Goal: Task Accomplishment & Management: Manage account settings

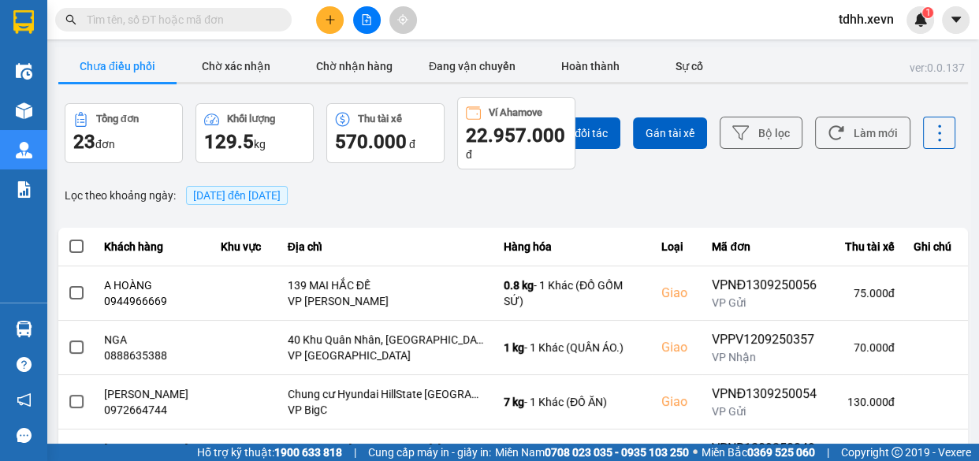
click at [195, 23] on input "text" at bounding box center [180, 19] width 186 height 17
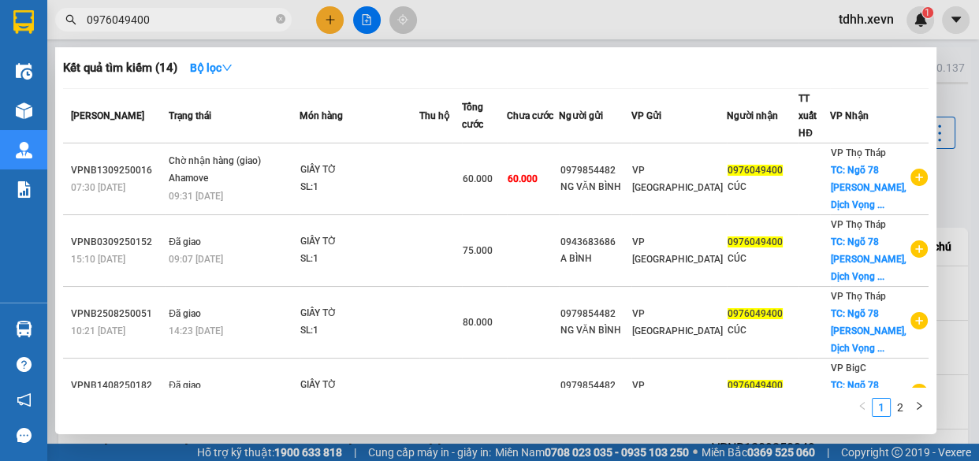
type input "0976049400"
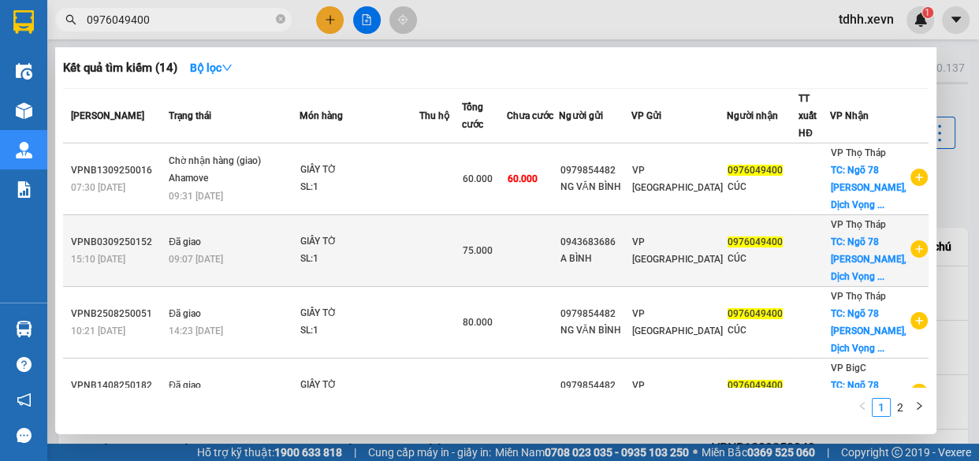
click at [462, 264] on td at bounding box center [440, 251] width 43 height 72
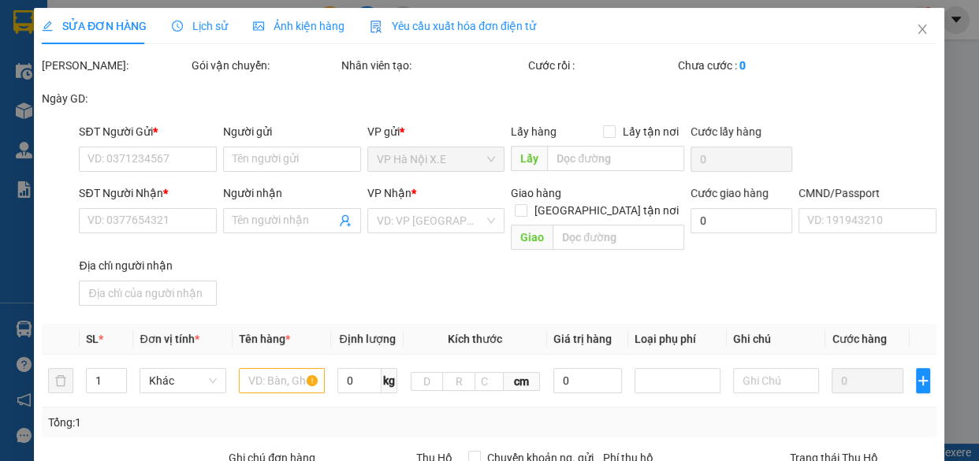
click at [217, 25] on span "Lịch sử" at bounding box center [201, 26] width 56 height 13
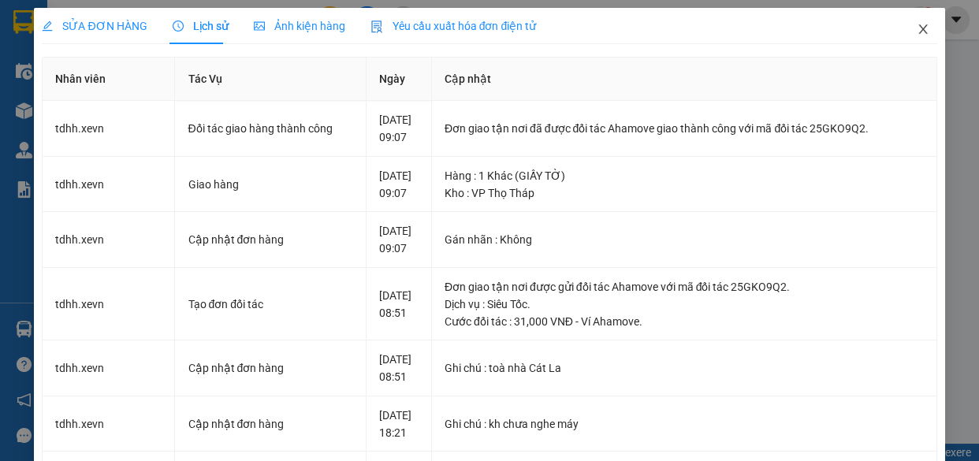
click at [912, 22] on span "Close" at bounding box center [923, 30] width 44 height 44
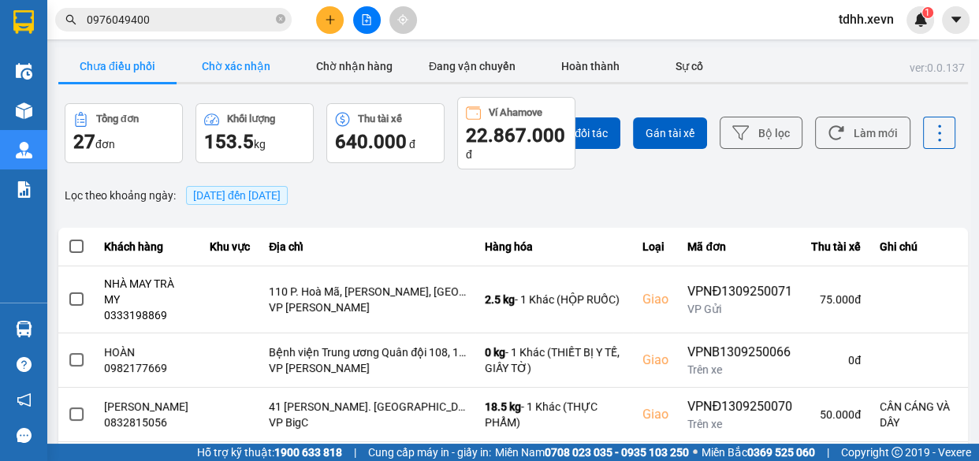
click at [231, 73] on button "Chờ xác nhận" at bounding box center [236, 66] width 118 height 32
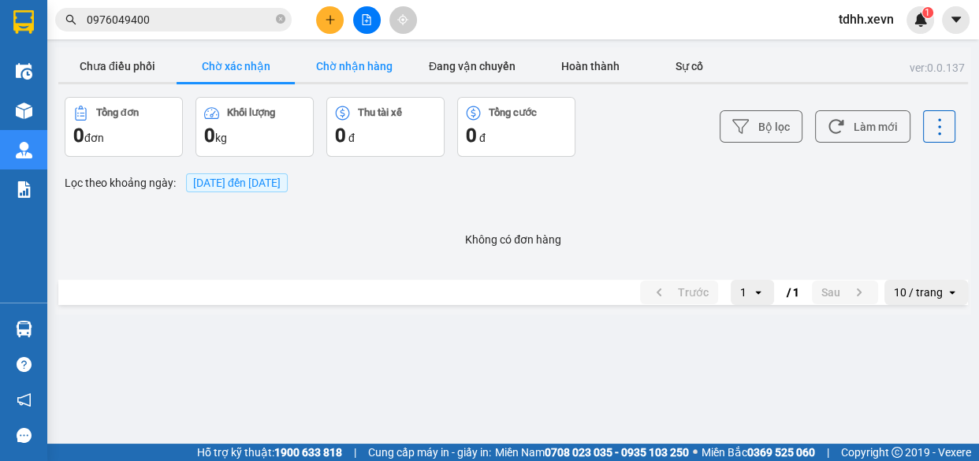
click at [342, 76] on button "Chờ nhận hàng" at bounding box center [354, 66] width 118 height 32
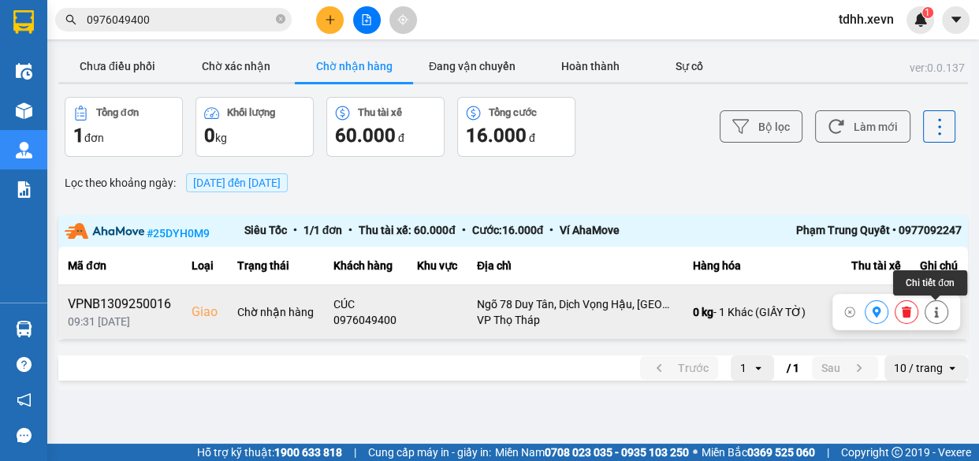
click at [908, 307] on icon at bounding box center [905, 312] width 9 height 11
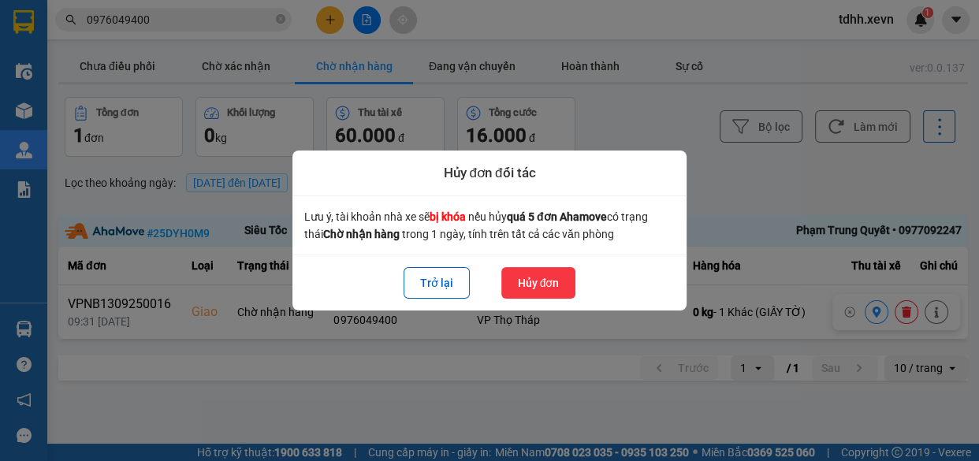
click at [556, 281] on button "Hủy đơn" at bounding box center [538, 283] width 75 height 32
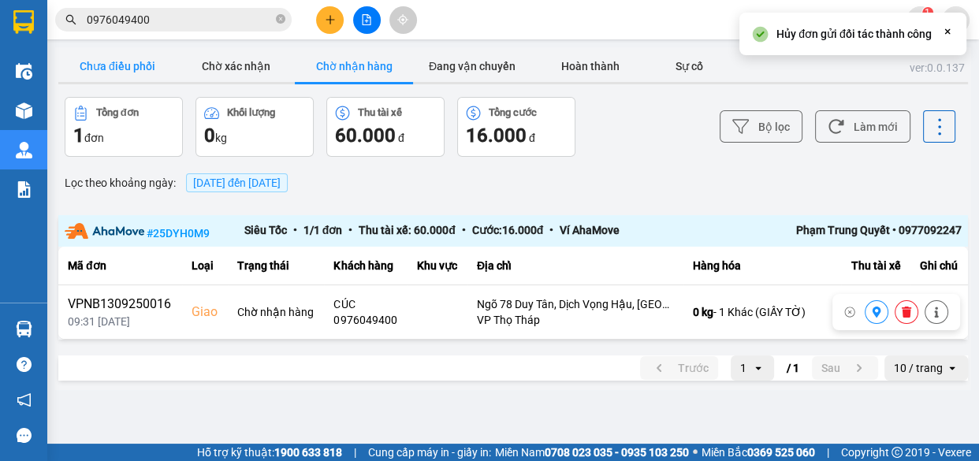
click at [121, 64] on button "Chưa điều phối" at bounding box center [117, 66] width 118 height 32
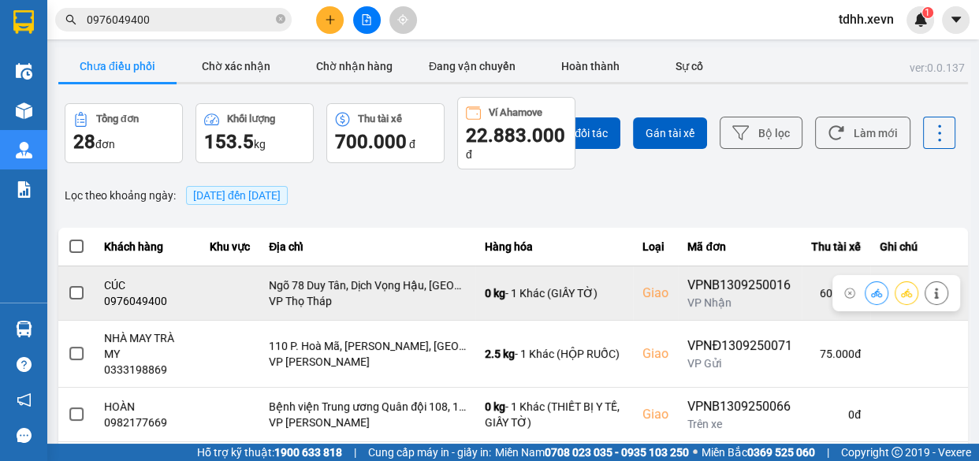
click at [925, 288] on button at bounding box center [936, 293] width 22 height 28
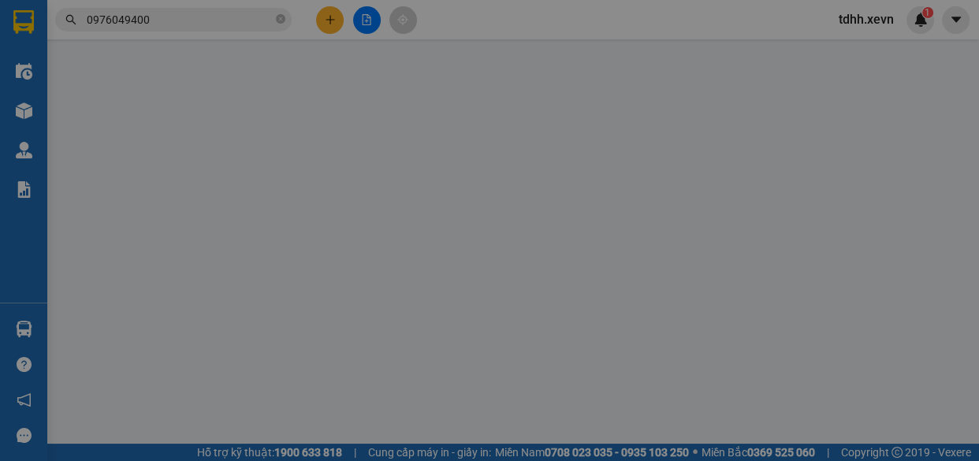
type input "0979854482"
type input "NG VĂN BÌNH"
type input "0976049400"
type input "CÚC"
checkbox input "true"
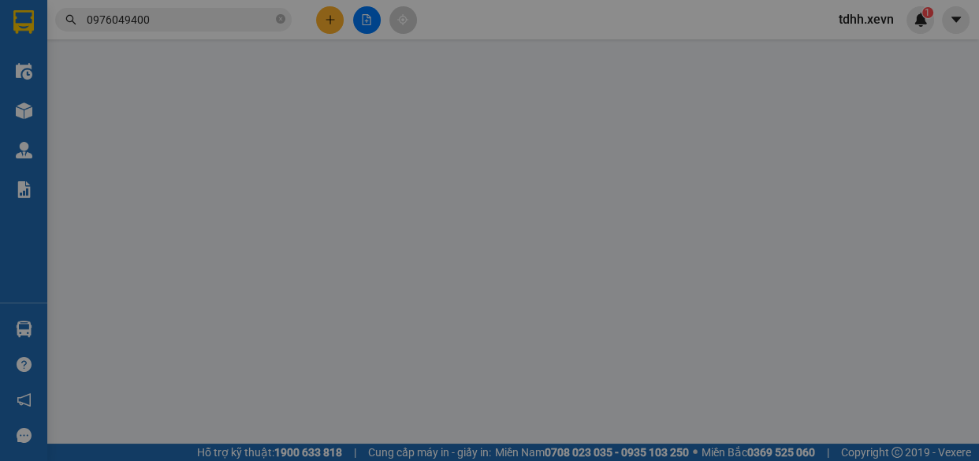
type input "Ngõ 78 Duy Tân, Dịch Vọng Hậu, Cầu Giấy, Hà Nội, Việt Nam"
type input "1"
type input "60.000"
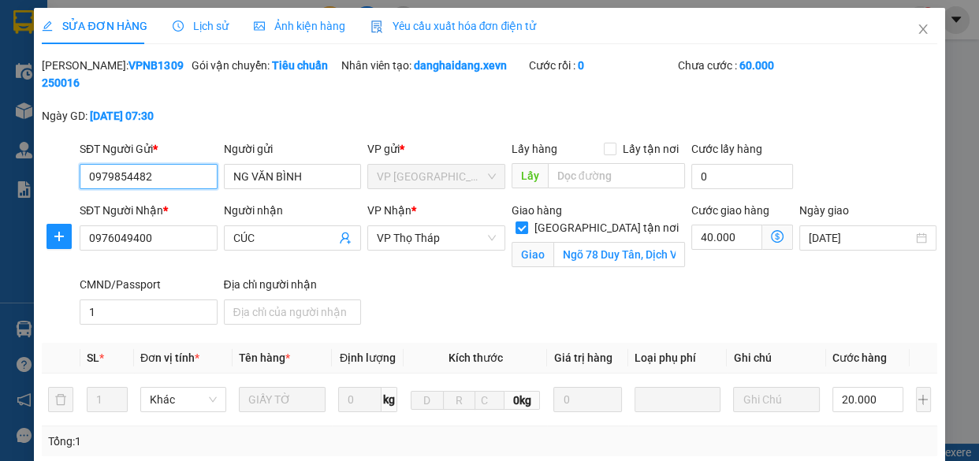
drag, startPoint x: 168, startPoint y: 178, endPoint x: 73, endPoint y: 190, distance: 95.3
click at [73, 190] on div "SĐT Người Gửi * 0979854482 0979854482 Người gửi NG VĂN BÌNH VP gửi * VP Ninh Bì…" at bounding box center [489, 167] width 898 height 55
click at [903, 33] on span "Close" at bounding box center [923, 30] width 44 height 44
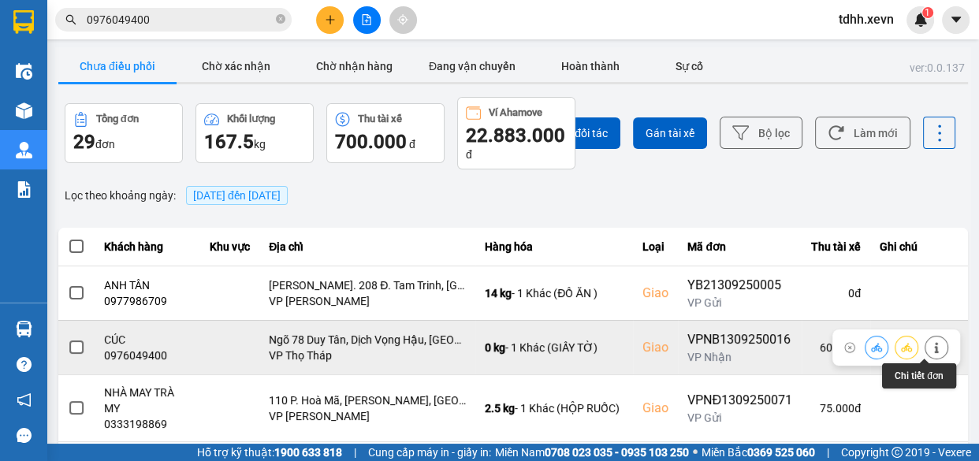
click at [931, 348] on icon at bounding box center [936, 347] width 11 height 11
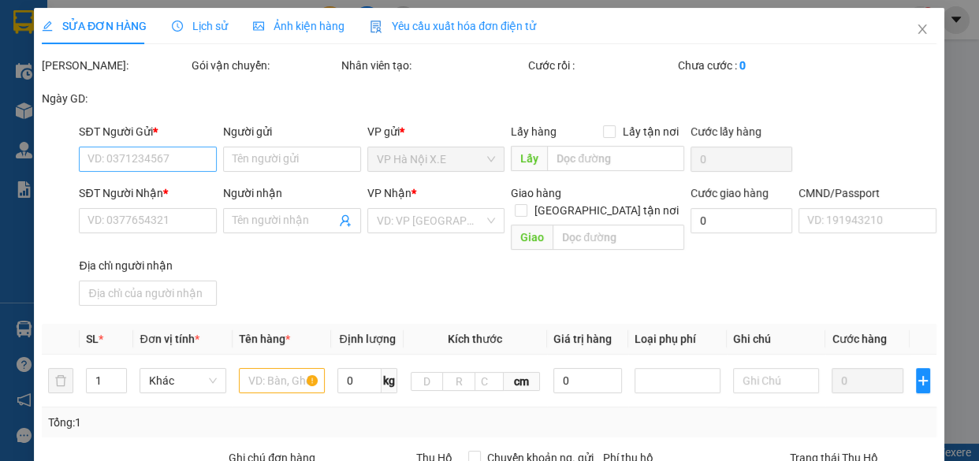
type input "0979854482"
type input "NG VĂN BÌNH"
type input "0976049400"
type input "CÚC"
checkbox input "true"
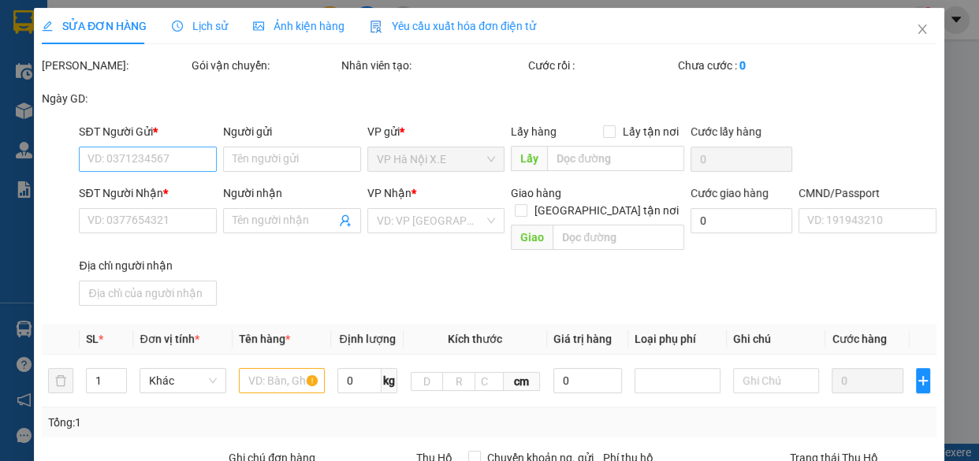
type input "Ngõ 78 Duy Tân, Dịch Vọng Hậu, Cầu Giấy, Hà Nội, Việt Nam"
type input "1"
type input "60.000"
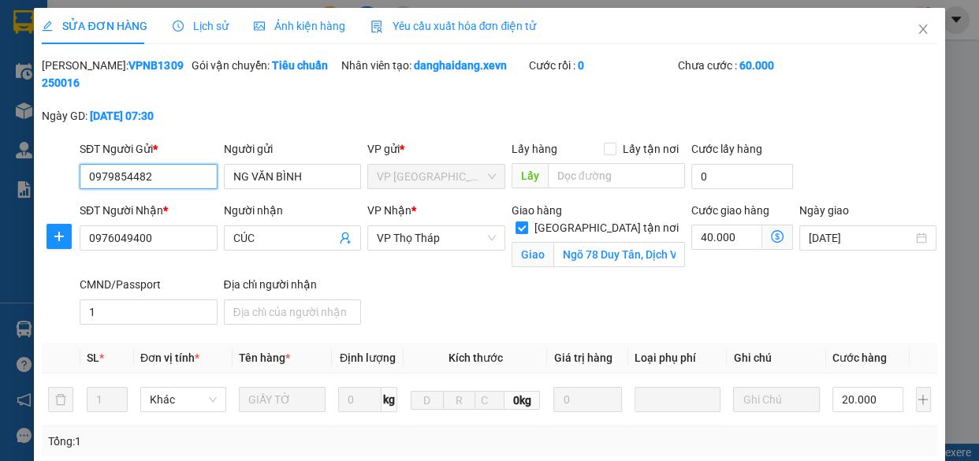
drag, startPoint x: 173, startPoint y: 176, endPoint x: 63, endPoint y: 183, distance: 110.5
click at [63, 183] on div "SĐT Người Gửi * 0979854482 0979854482 Người gửi NG VĂN BÌNH VP gửi * VP Ninh Bì…" at bounding box center [489, 167] width 898 height 55
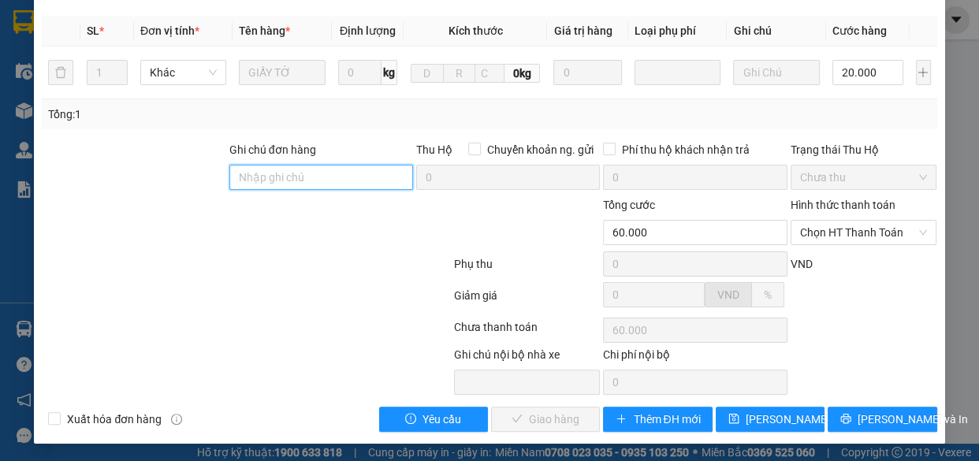
click at [345, 170] on input "Ghi chú đơn hàng" at bounding box center [321, 177] width 184 height 25
type input "kh báo ko thanh toán , lh ng gửi knm"
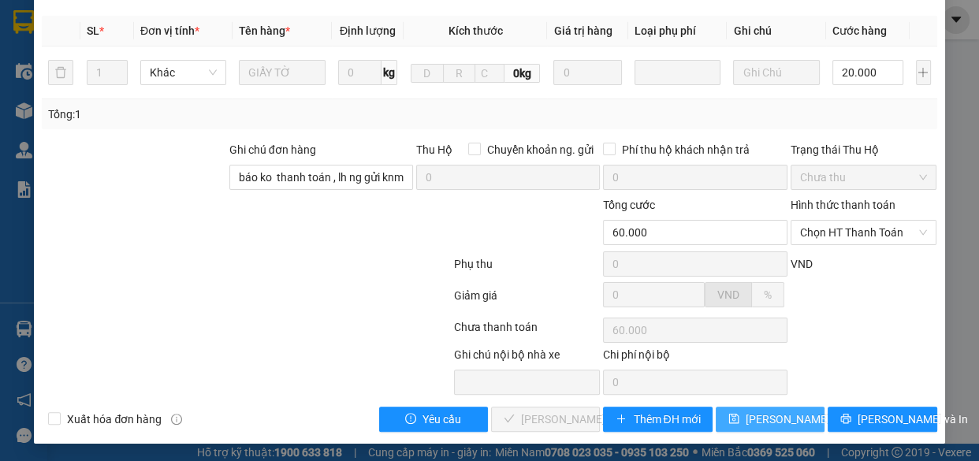
drag, startPoint x: 750, startPoint y: 415, endPoint x: 728, endPoint y: 378, distance: 43.1
click at [753, 415] on span "Lưu thay đổi" at bounding box center [808, 419] width 126 height 17
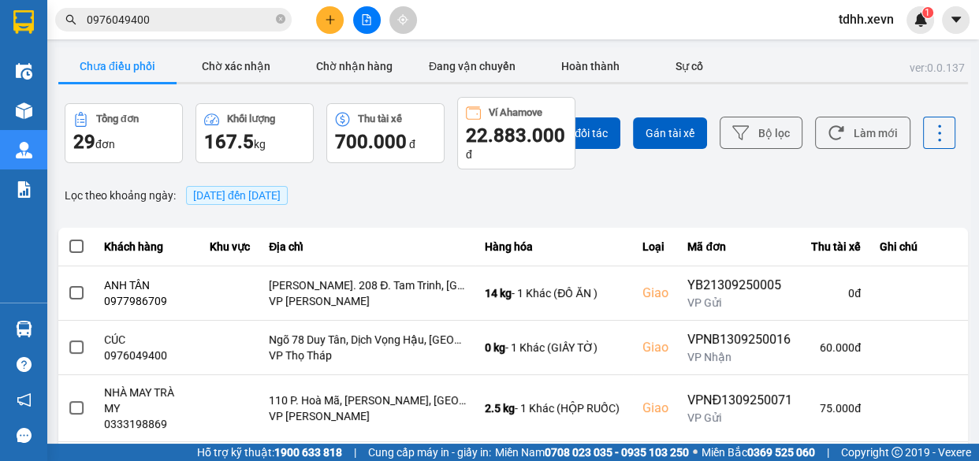
click at [201, 27] on input "0976049400" at bounding box center [180, 19] width 186 height 17
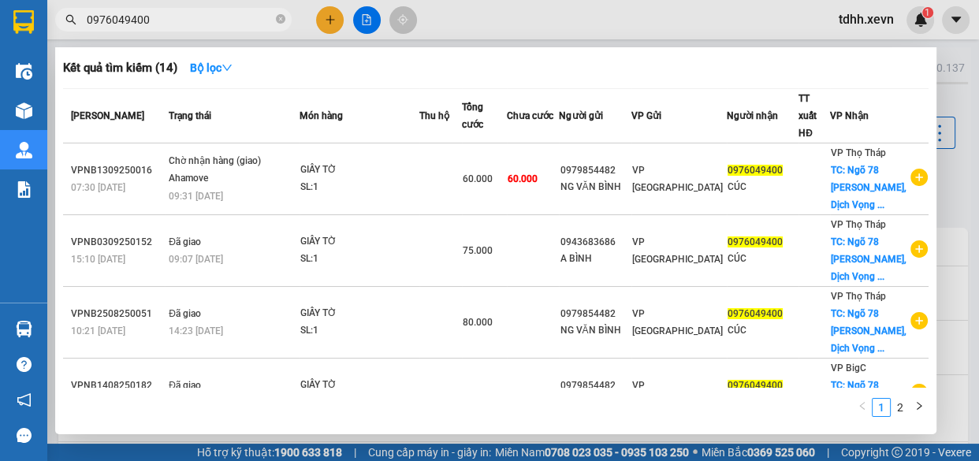
click at [201, 28] on input "0976049400" at bounding box center [180, 19] width 186 height 17
paste input "943025"
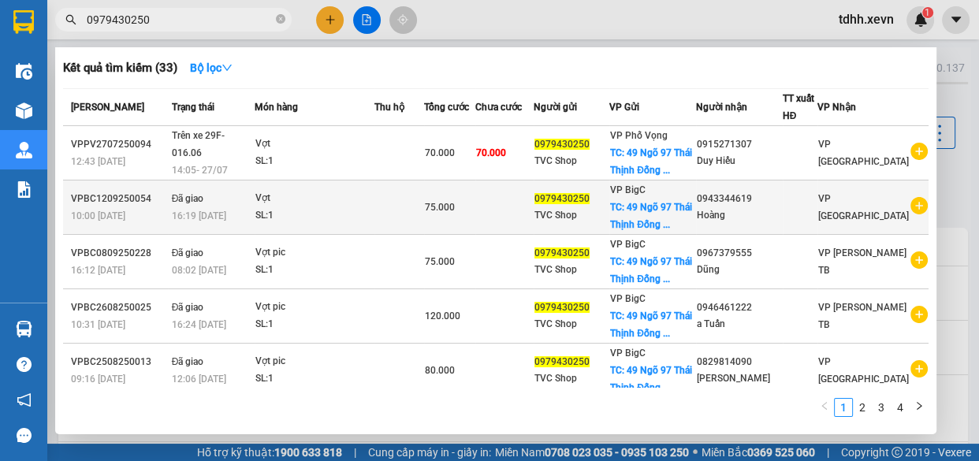
type input "0979430250"
click at [910, 214] on icon "plus-circle" at bounding box center [918, 205] width 17 height 17
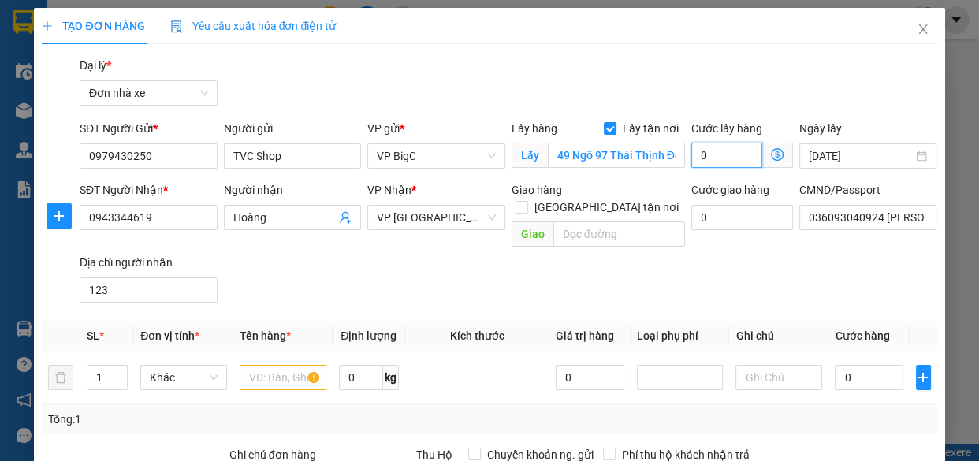
click at [726, 152] on input "0" at bounding box center [726, 155] width 71 height 25
type input "4"
type input "45"
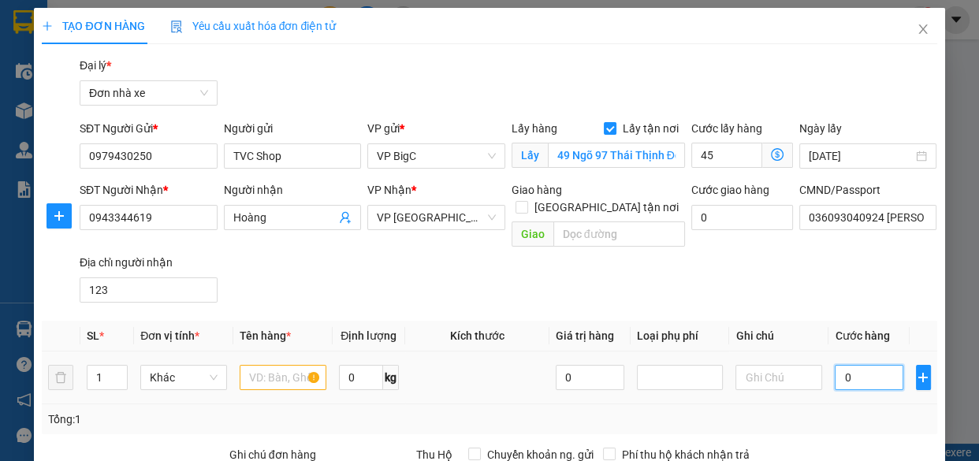
type input "45.000"
click at [869, 365] on input "0" at bounding box center [868, 377] width 69 height 25
type input "3"
type input "45.003"
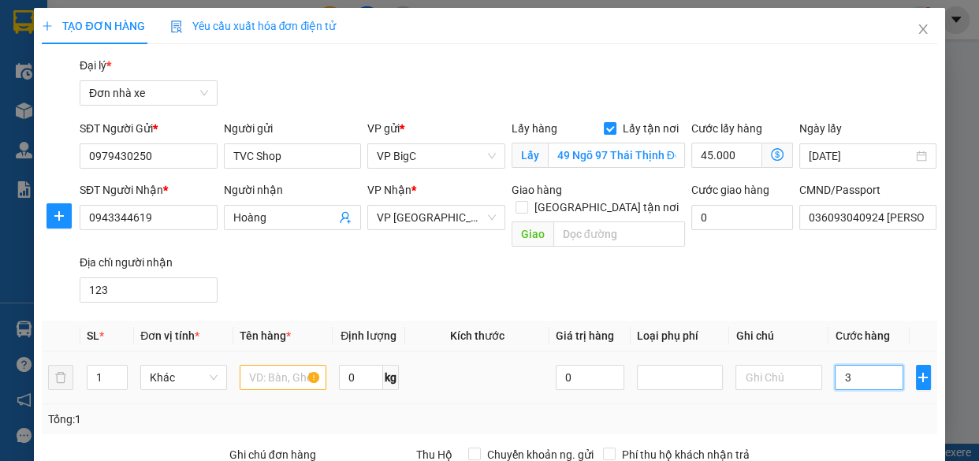
type input "30"
type input "45.030"
click at [465, 225] on span "VP [GEOGRAPHIC_DATA]" at bounding box center [436, 218] width 119 height 24
type input "30.000"
type input "75.000"
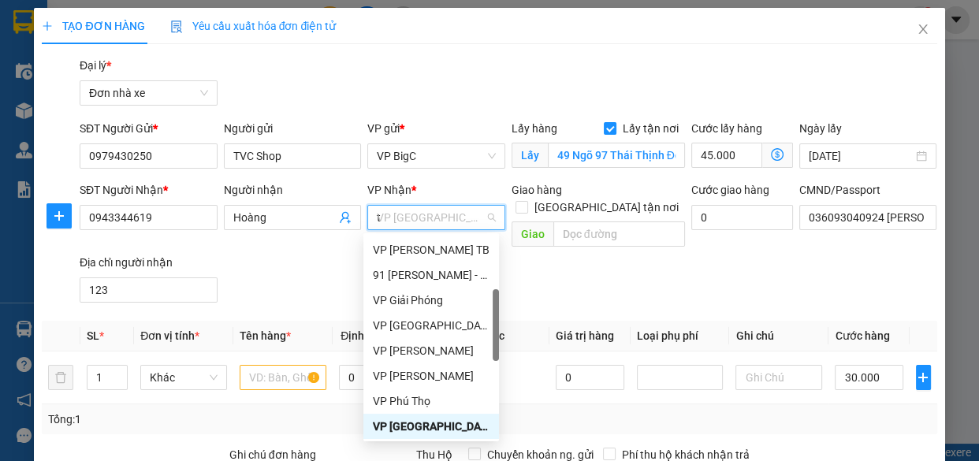
scroll to position [100, 0]
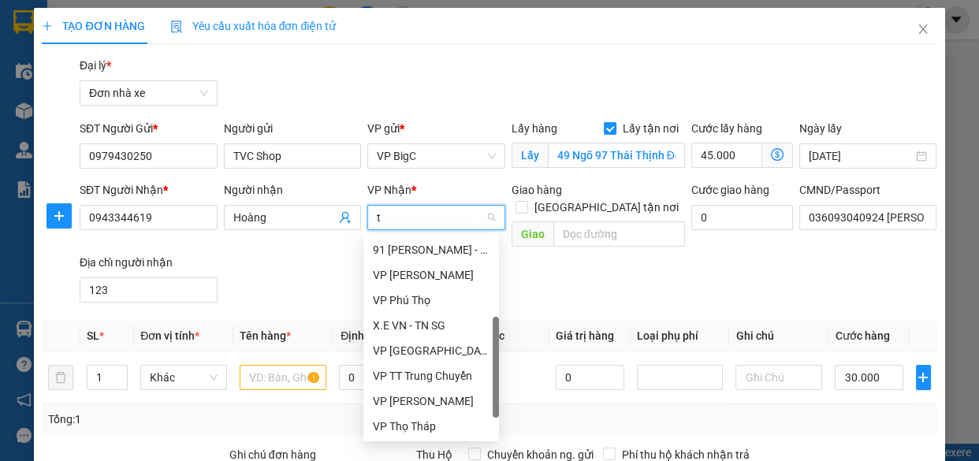
type input "tr"
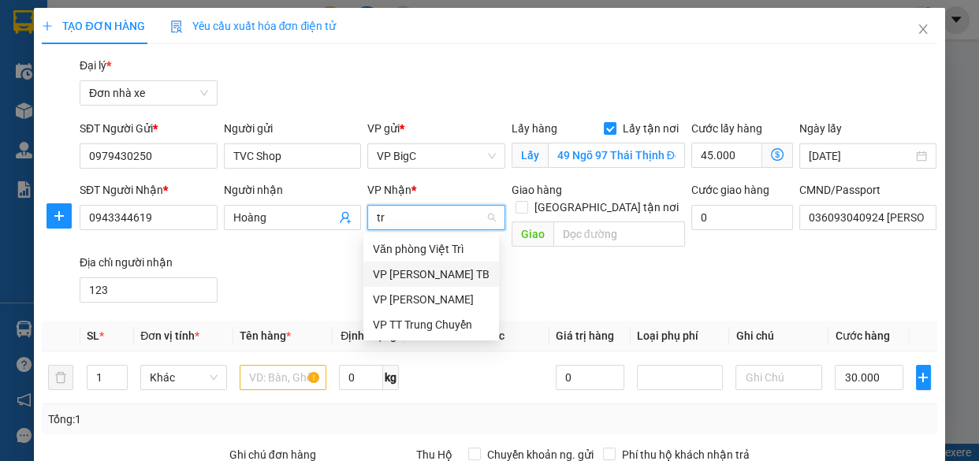
click at [445, 273] on div "VP [PERSON_NAME] TB" at bounding box center [431, 274] width 117 height 17
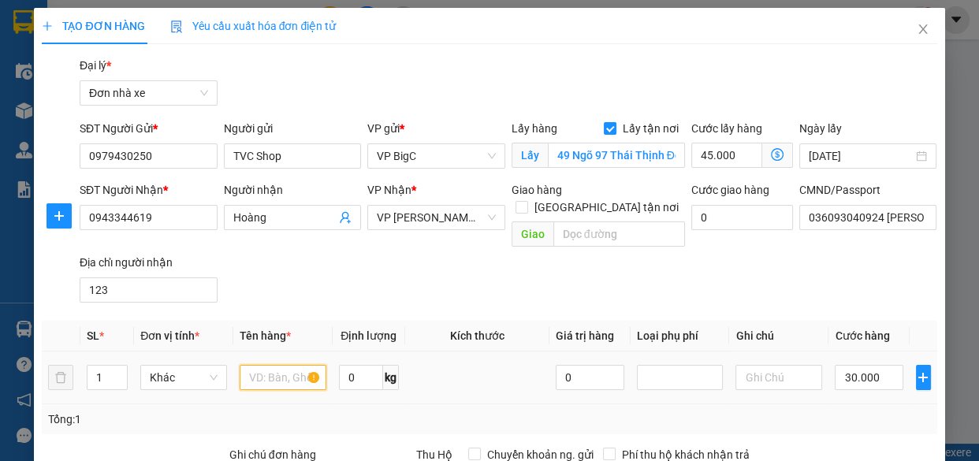
click at [279, 365] on input "text" at bounding box center [283, 377] width 87 height 25
type input "vợt"
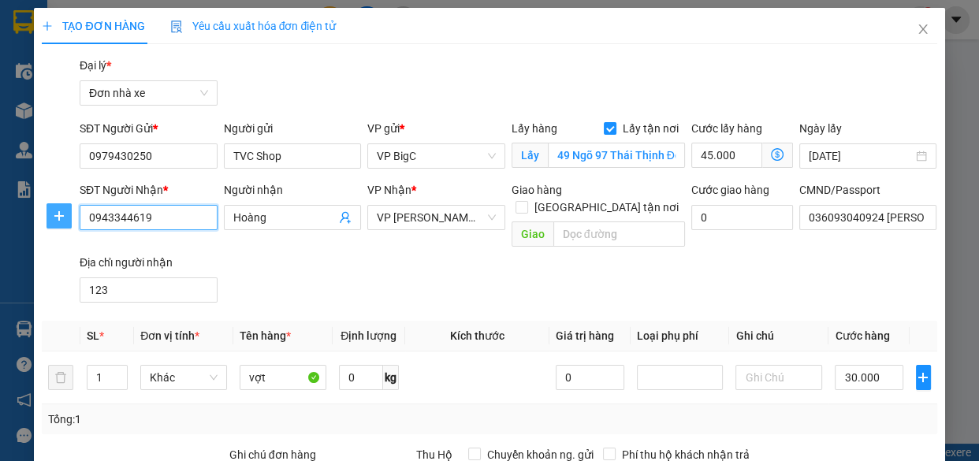
drag, startPoint x: 177, startPoint y: 220, endPoint x: 68, endPoint y: 227, distance: 109.0
click at [68, 227] on div "SĐT Người Nhận * 0943344619 0943344619 Người nhận Hoàng VP Nhận * VP Trần Phú T…" at bounding box center [489, 245] width 898 height 128
paste input "76586263"
type input "0976586263"
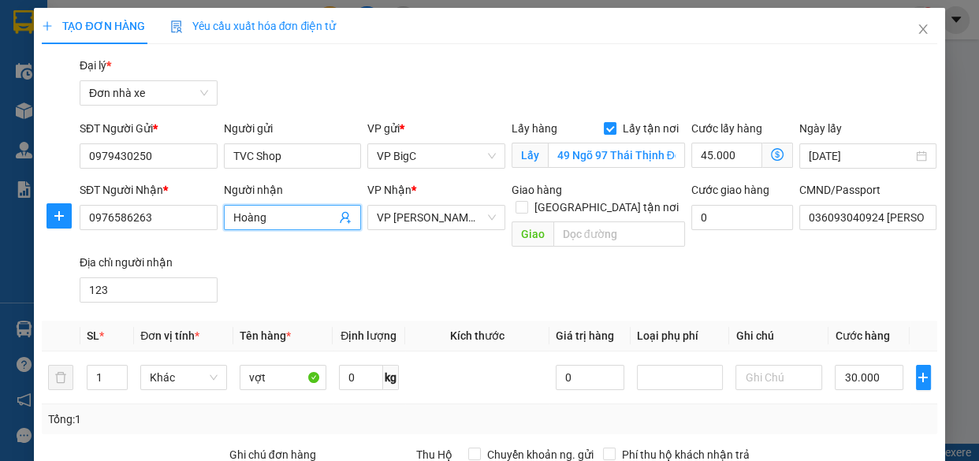
drag, startPoint x: 305, startPoint y: 215, endPoint x: 218, endPoint y: 229, distance: 87.7
click at [221, 229] on div "Người nhận Hoàng Hoàng" at bounding box center [293, 217] width 144 height 72
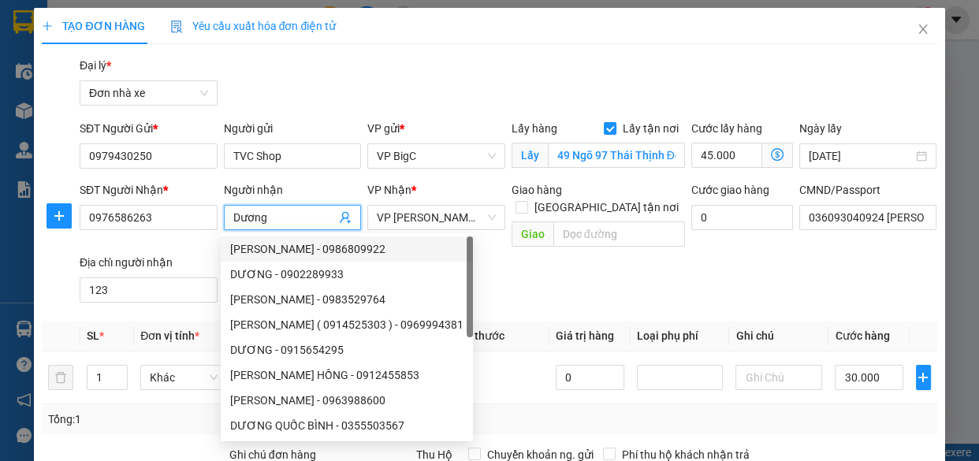
type input "Dương"
click at [619, 282] on div "SĐT Người Nhận * 0976586263 Người nhận Dương VP Nhận * VP [PERSON_NAME] TB Giao…" at bounding box center [508, 245] width 864 height 128
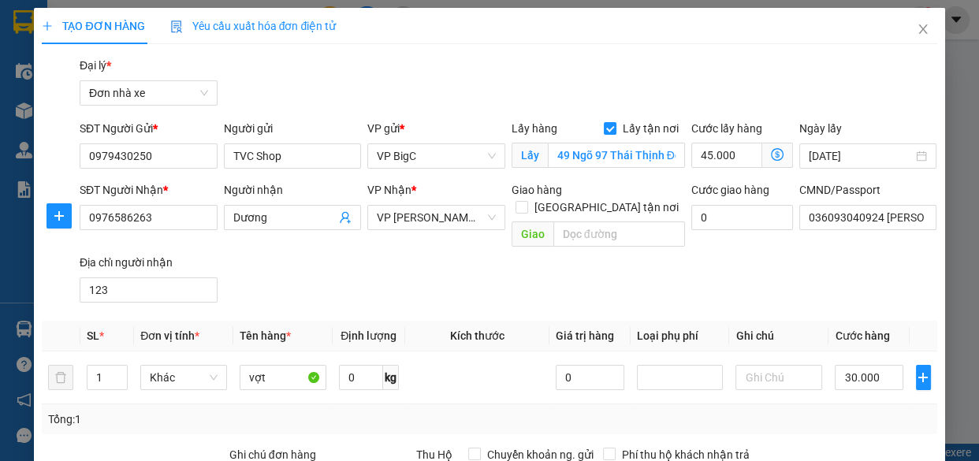
scroll to position [214, 0]
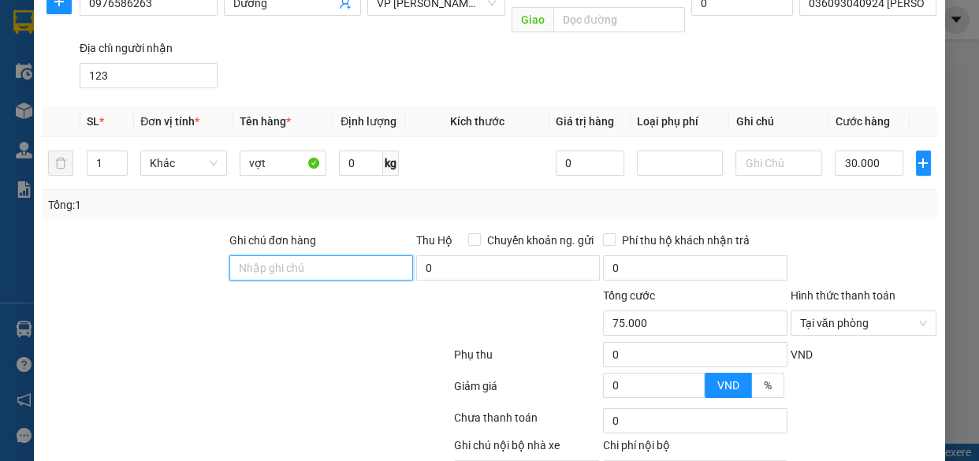
click at [377, 255] on input "Ghi chú đơn hàng" at bounding box center [321, 267] width 184 height 25
type input "mang thẳng vào vp XE VN báo đơn tổng đài"
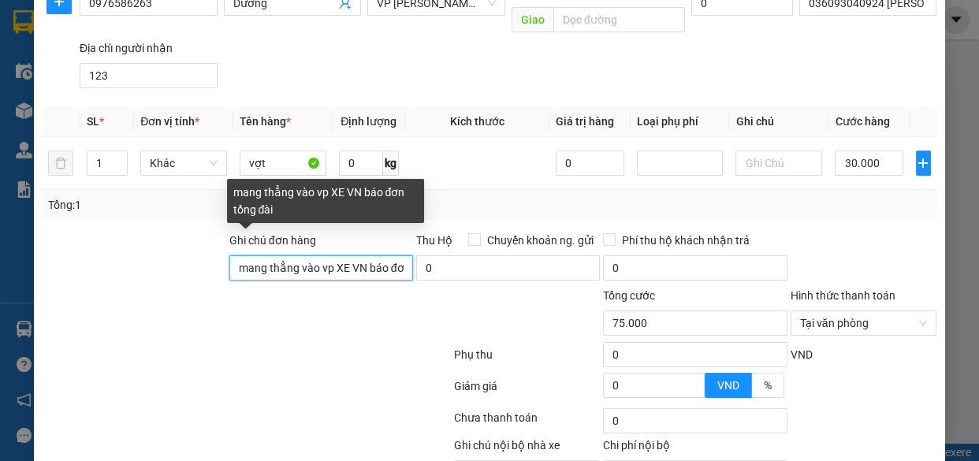
scroll to position [288, 0]
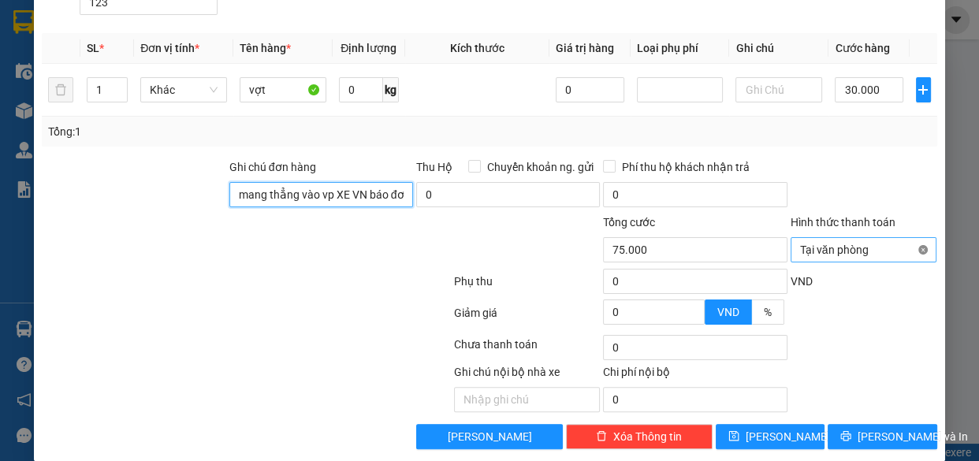
type input "75.000"
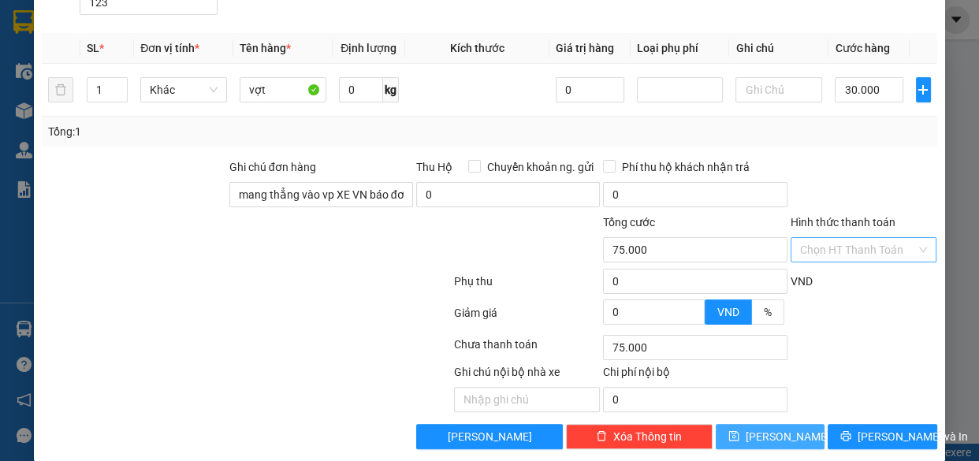
click at [778, 428] on span "[PERSON_NAME]" at bounding box center [787, 436] width 84 height 17
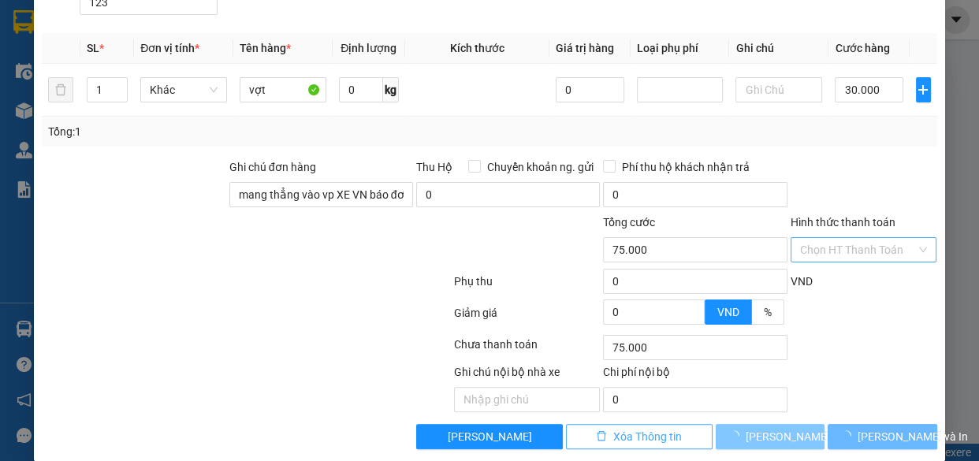
checkbox input "false"
type input "0"
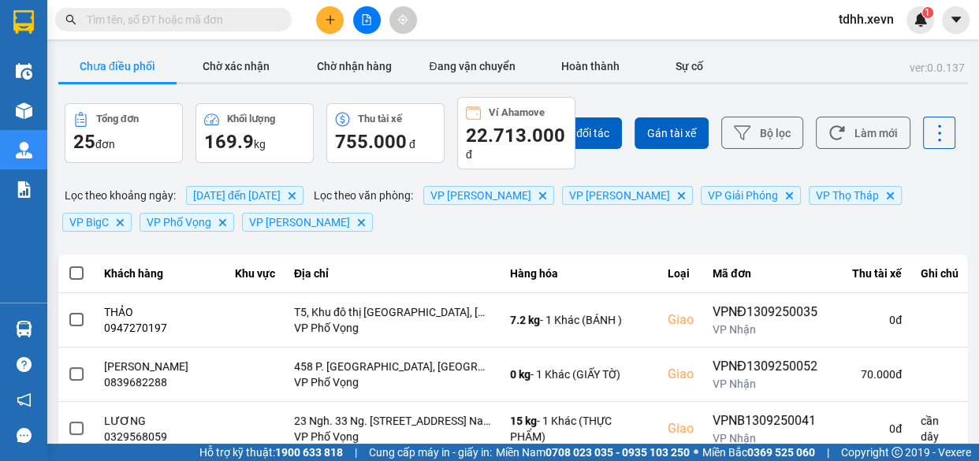
click at [230, 20] on input "text" at bounding box center [180, 19] width 186 height 17
paste input "0378521999"
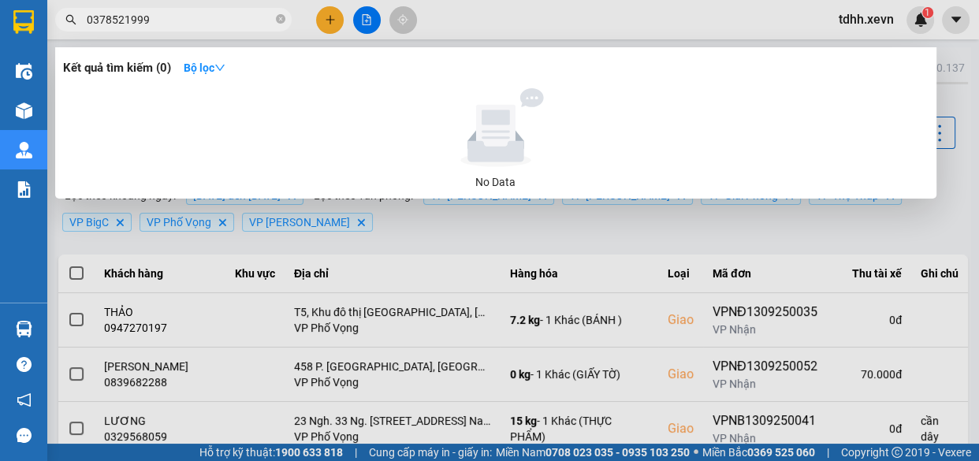
click at [749, 225] on div at bounding box center [489, 230] width 979 height 461
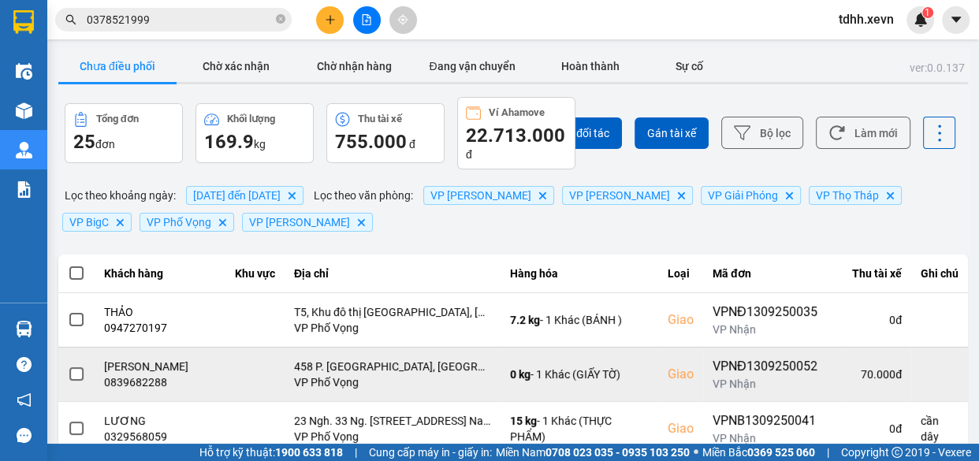
scroll to position [143, 0]
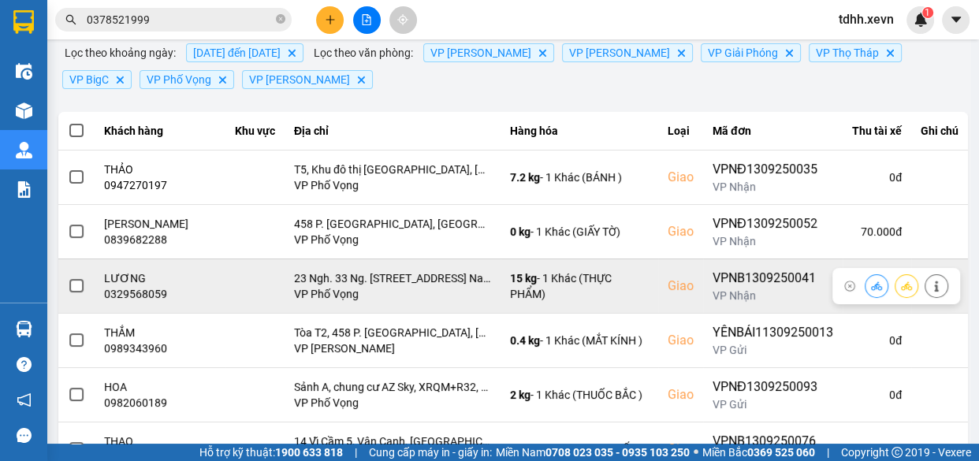
click at [871, 292] on icon at bounding box center [876, 286] width 11 height 11
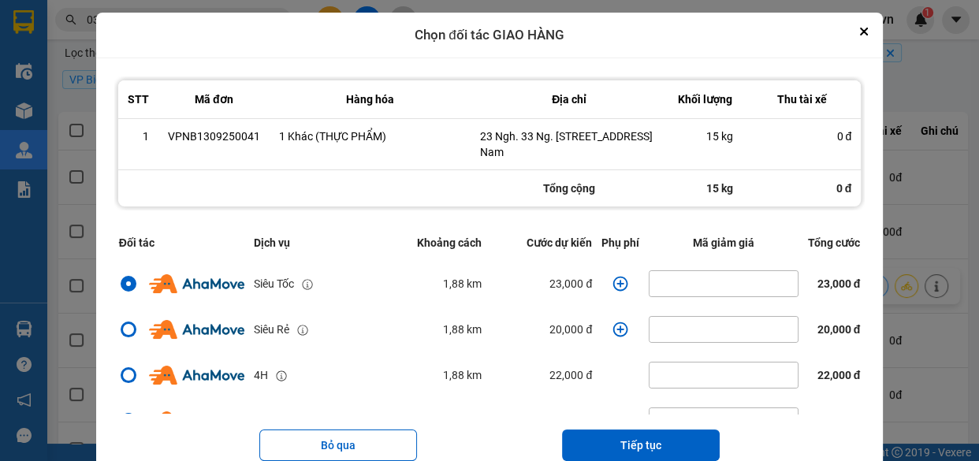
click at [613, 291] on icon "dialog" at bounding box center [620, 283] width 15 height 15
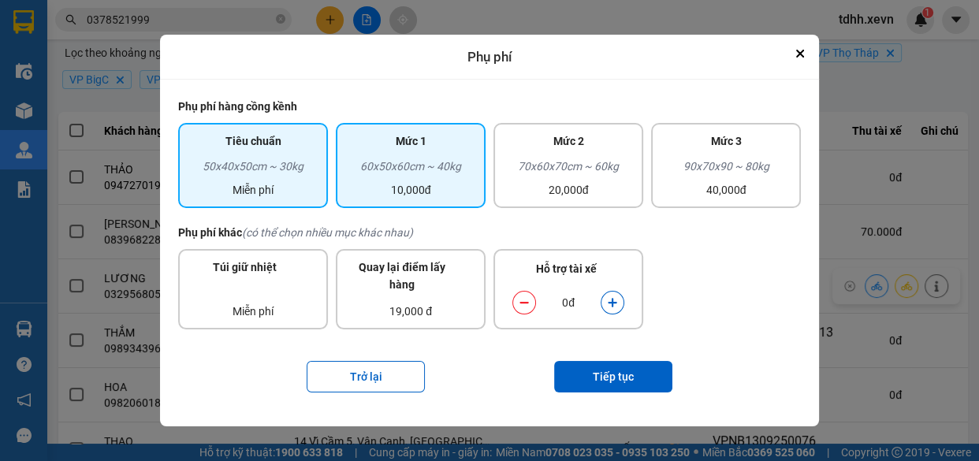
drag, startPoint x: 419, startPoint y: 171, endPoint x: 431, endPoint y: 173, distance: 12.1
click at [422, 171] on div "60x50x60cm ~ 40kg" at bounding box center [410, 170] width 131 height 24
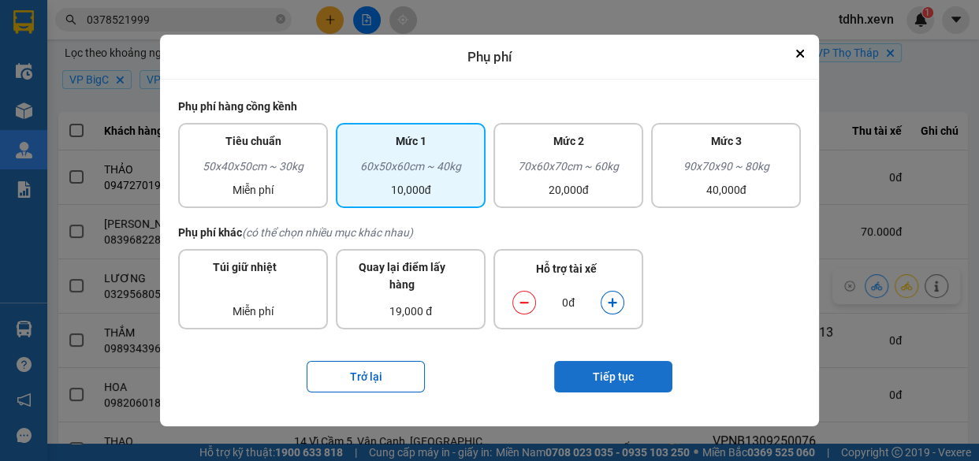
click at [623, 384] on button "Tiếp tục" at bounding box center [613, 377] width 118 height 32
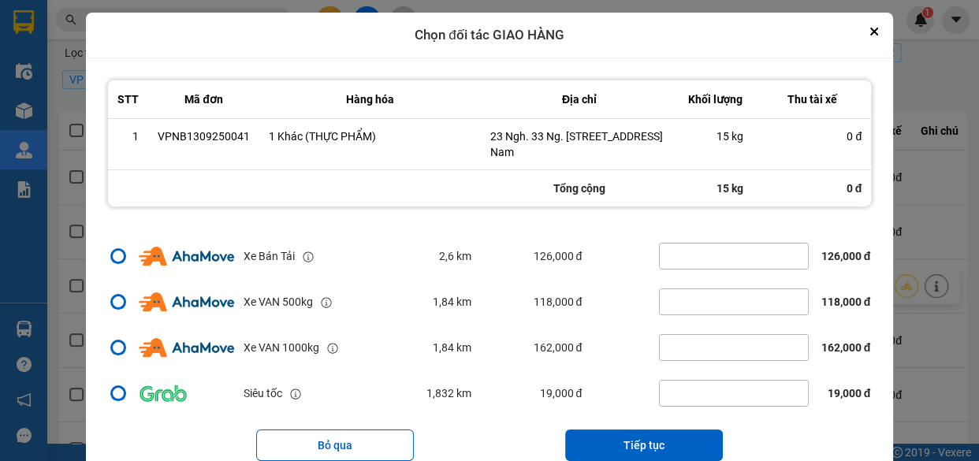
scroll to position [62, 0]
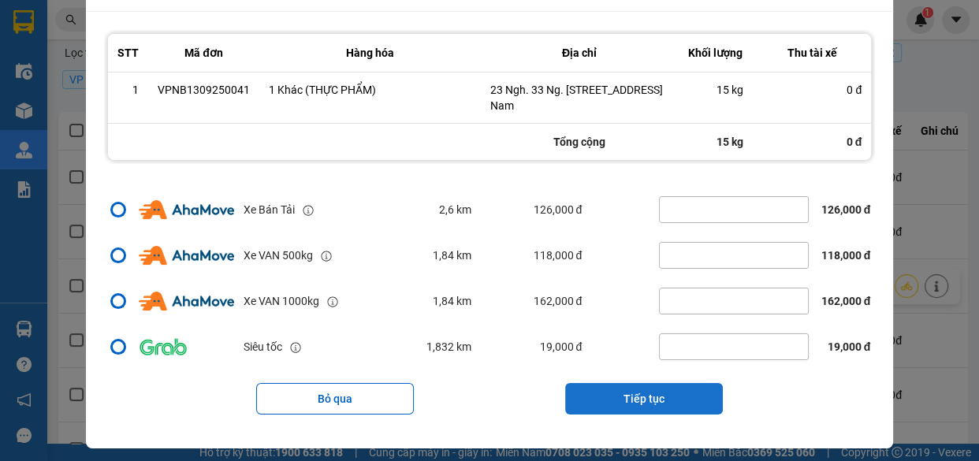
click at [666, 391] on button "Tiếp tục" at bounding box center [644, 399] width 158 height 32
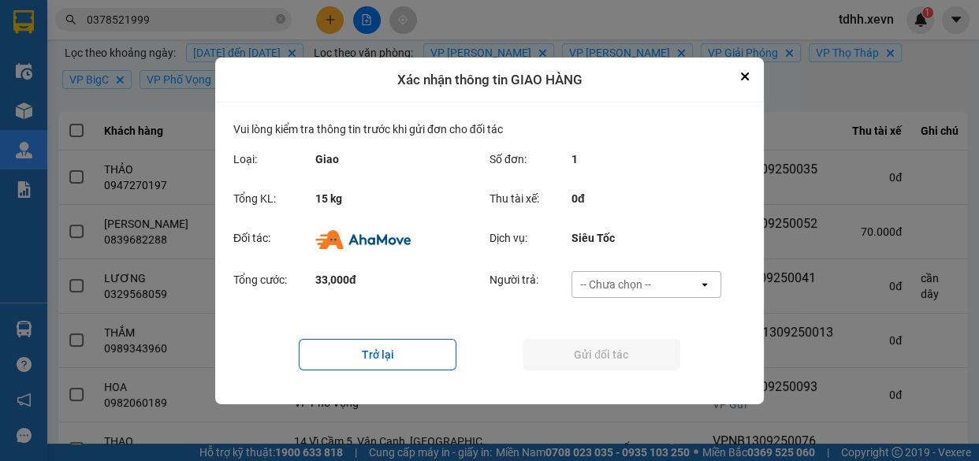
scroll to position [0, 0]
click at [666, 281] on div "-- Chưa chọn --" at bounding box center [635, 284] width 126 height 25
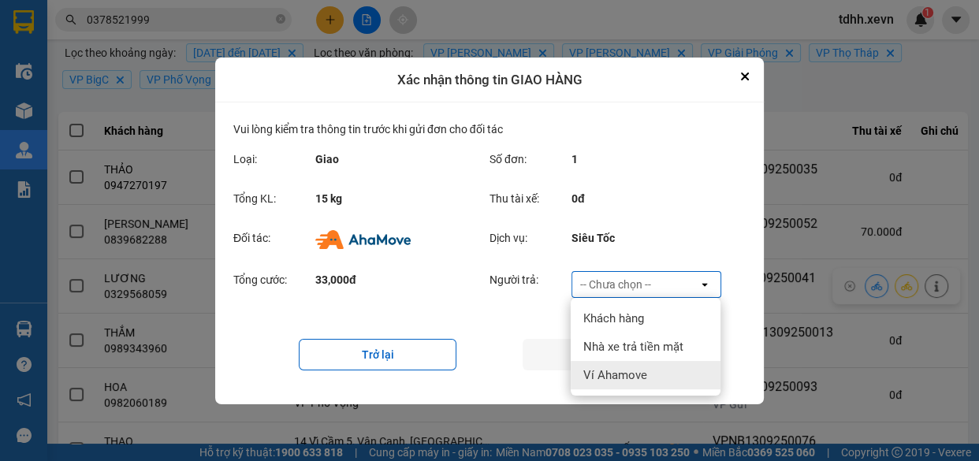
click at [641, 370] on span "Ví Ahamove" at bounding box center [615, 375] width 64 height 16
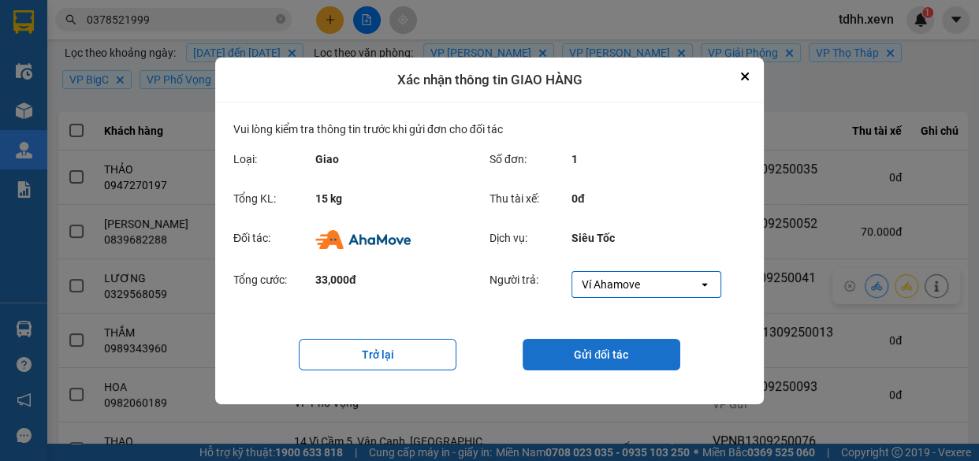
click at [559, 346] on button "Gửi đối tác" at bounding box center [601, 355] width 158 height 32
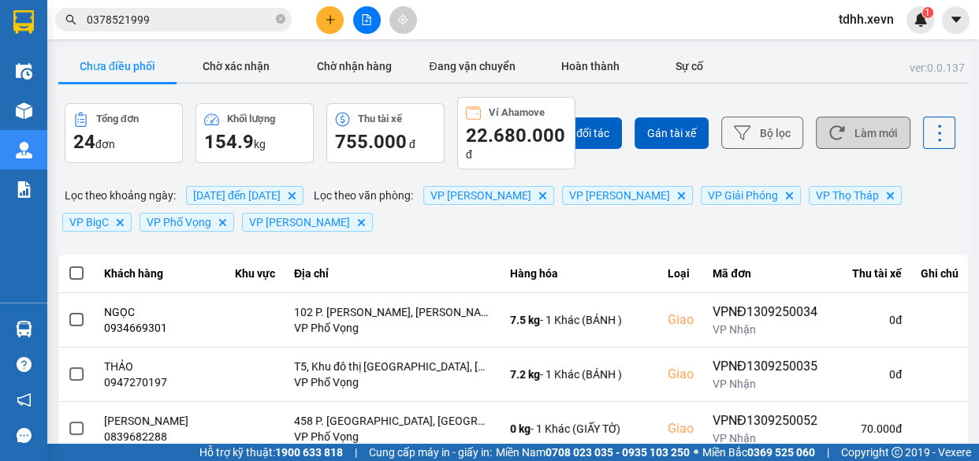
click at [867, 128] on button "Làm mới" at bounding box center [863, 133] width 95 height 32
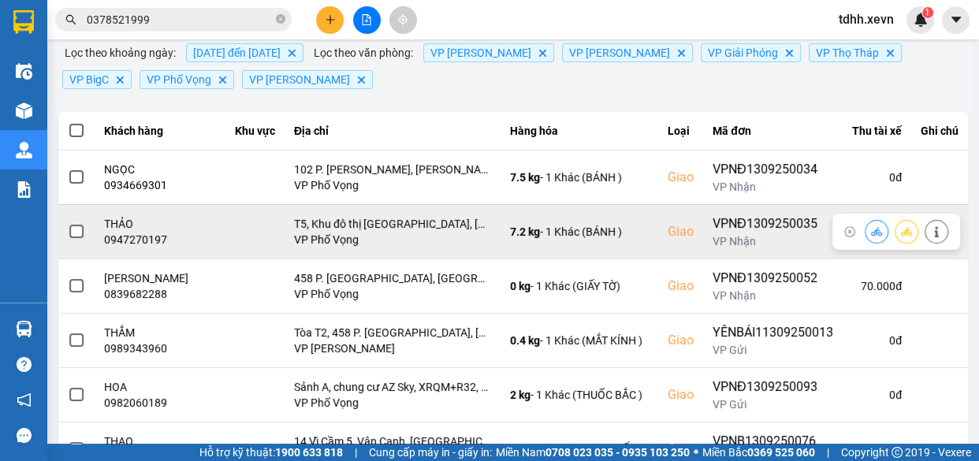
scroll to position [71, 0]
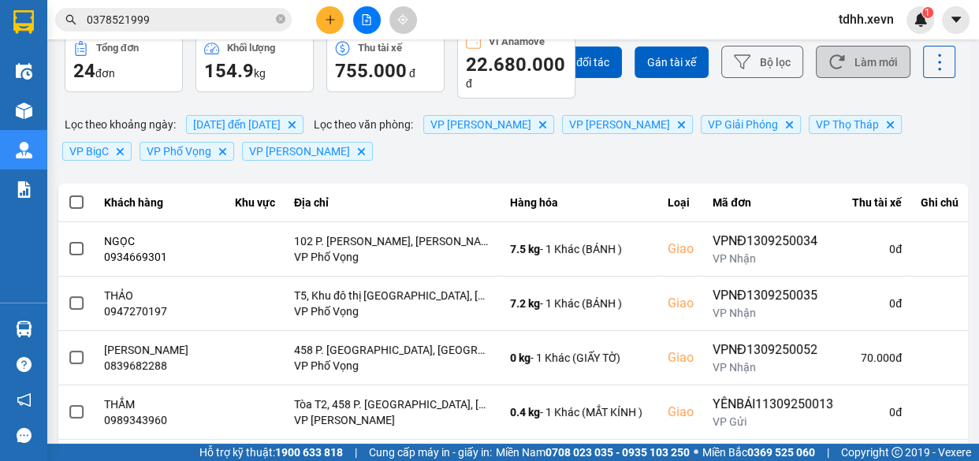
click at [846, 57] on button "Làm mới" at bounding box center [863, 62] width 95 height 32
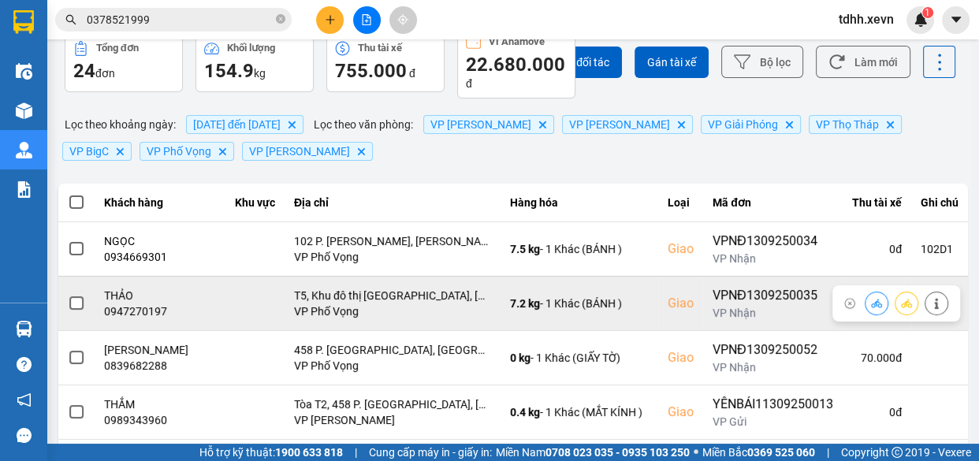
click at [147, 311] on div "0947270197" at bounding box center [160, 311] width 113 height 16
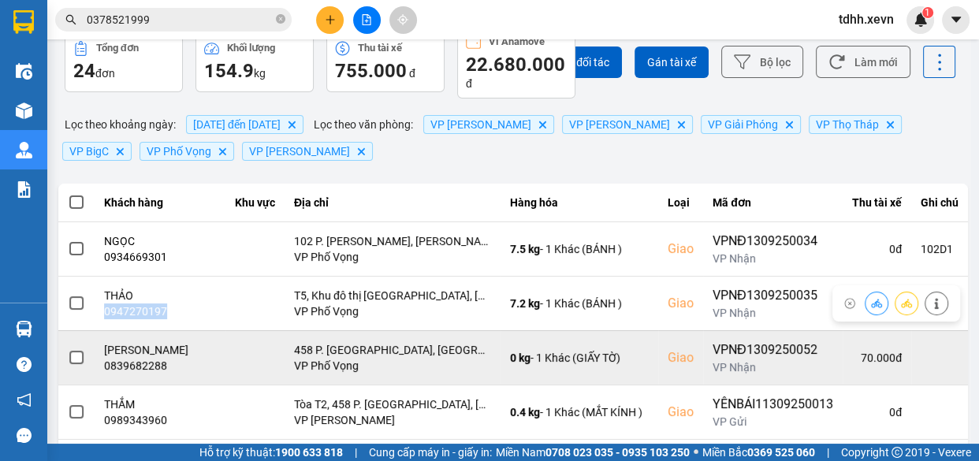
copy div "0947270197"
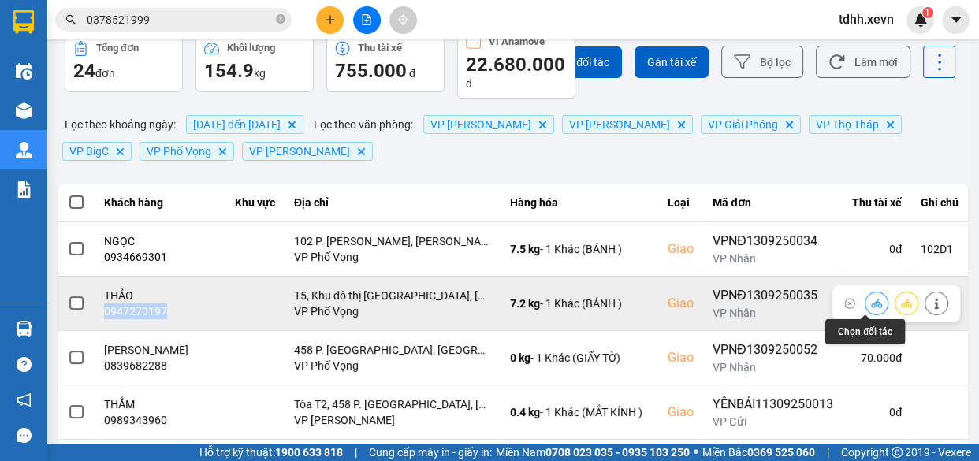
click at [865, 297] on button at bounding box center [876, 303] width 22 height 28
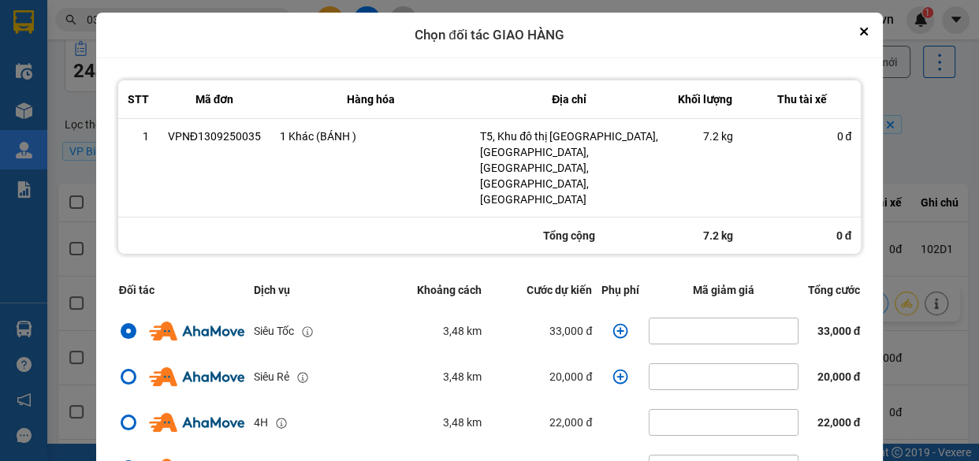
click at [612, 323] on icon "dialog" at bounding box center [620, 331] width 16 height 16
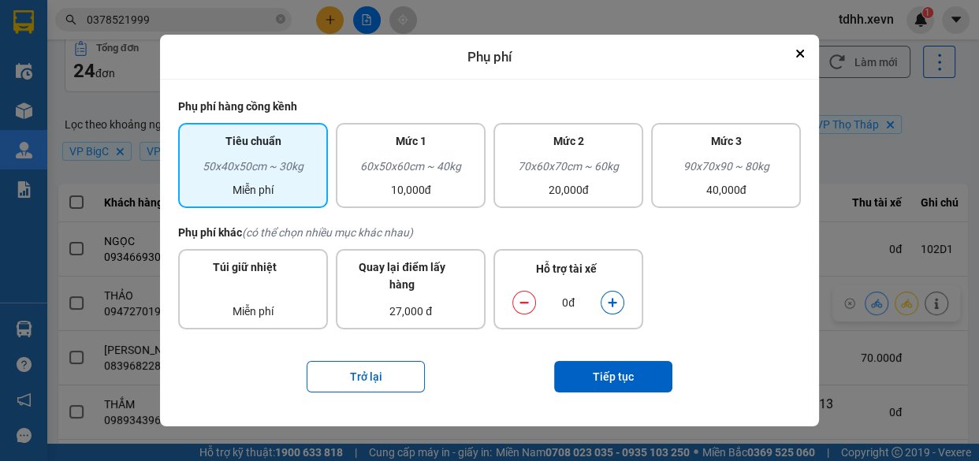
click at [612, 302] on icon "dialog" at bounding box center [612, 303] width 9 height 9
click at [642, 369] on button "Tiếp tục" at bounding box center [613, 377] width 118 height 32
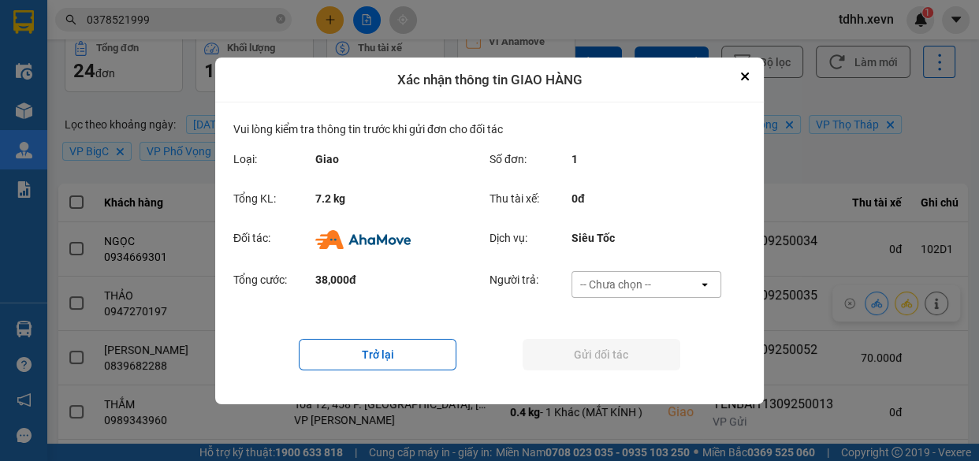
click at [673, 292] on div "-- Chưa chọn --" at bounding box center [635, 284] width 126 height 25
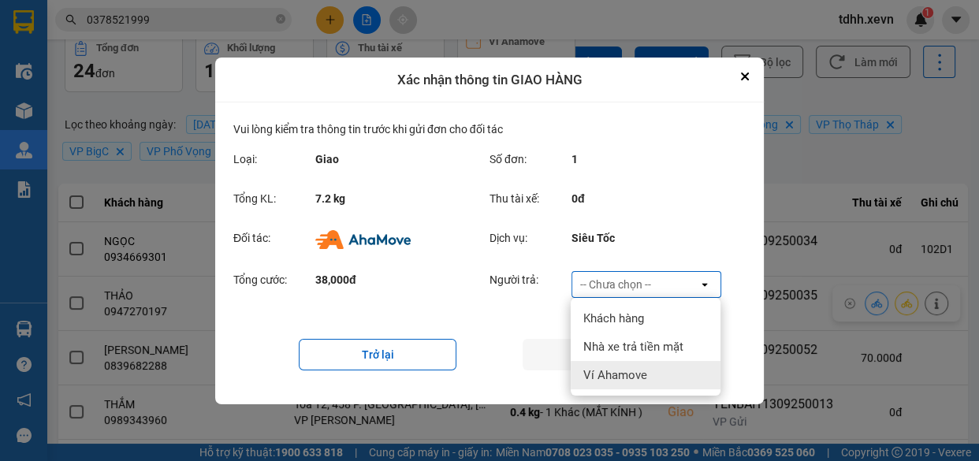
click at [663, 370] on div "Ví Ahamove" at bounding box center [646, 375] width 150 height 28
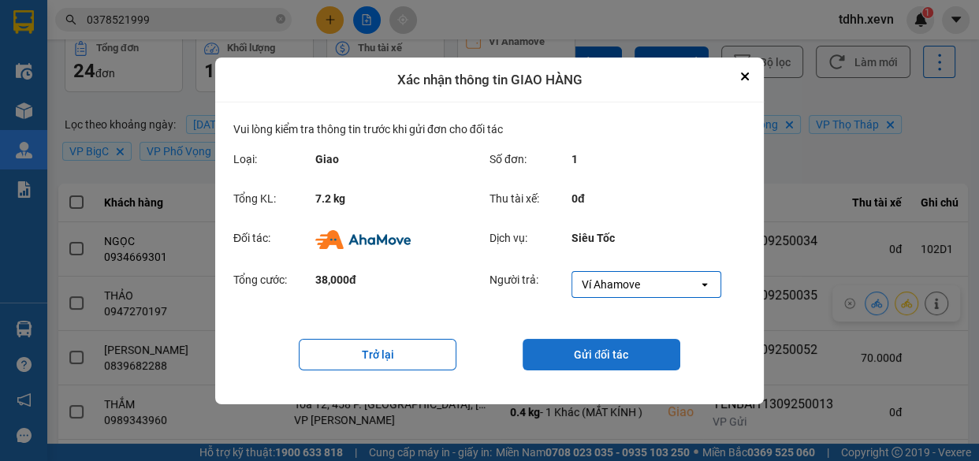
click at [582, 354] on button "Gửi đối tác" at bounding box center [601, 355] width 158 height 32
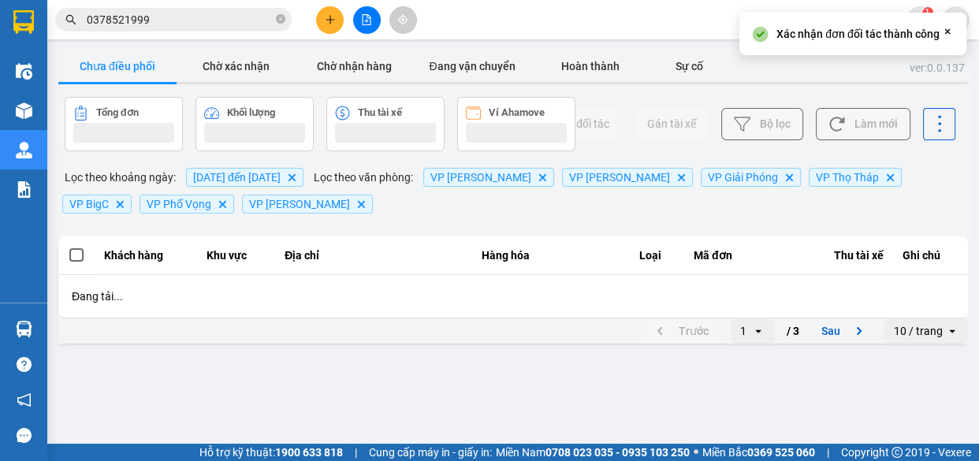
scroll to position [0, 0]
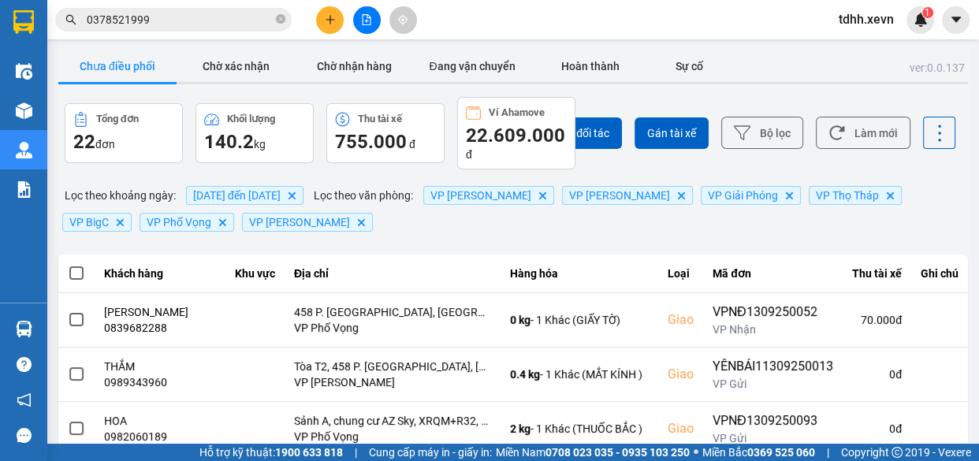
click at [221, 20] on input "0378521999" at bounding box center [180, 19] width 186 height 17
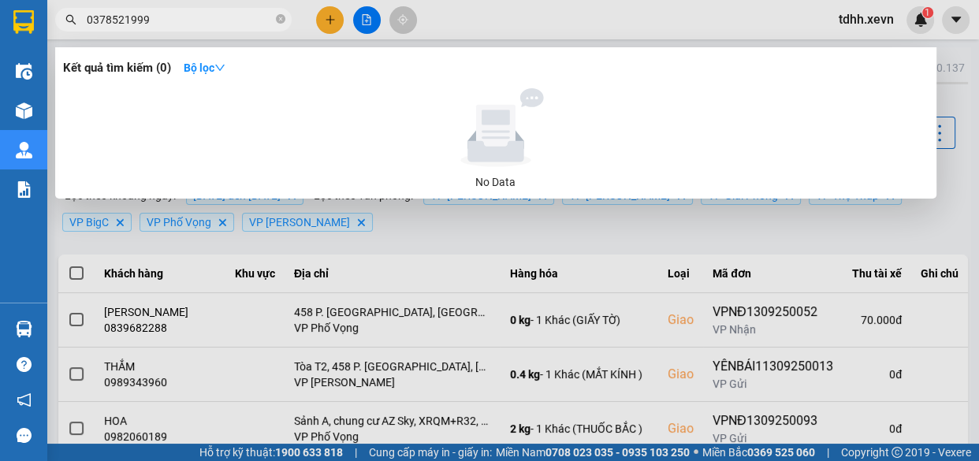
click at [221, 20] on input "0378521999" at bounding box center [180, 19] width 186 height 17
paste input "39321106"
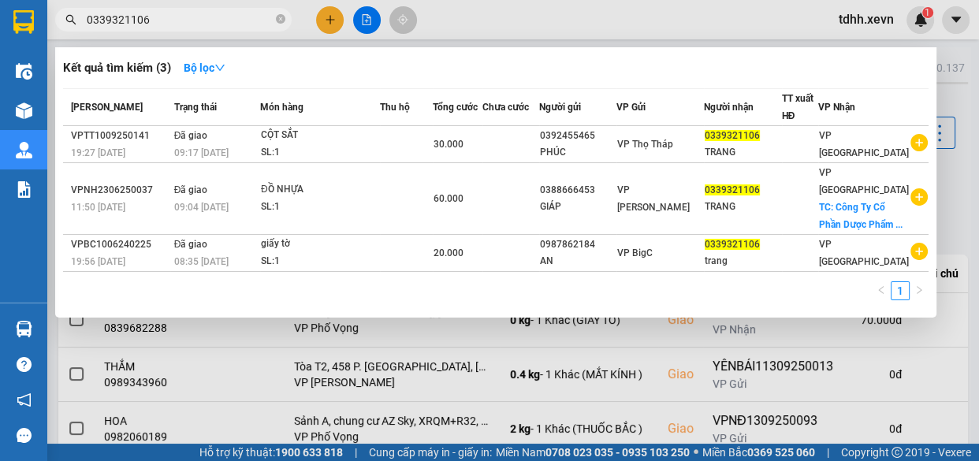
click at [724, 39] on div at bounding box center [489, 230] width 979 height 461
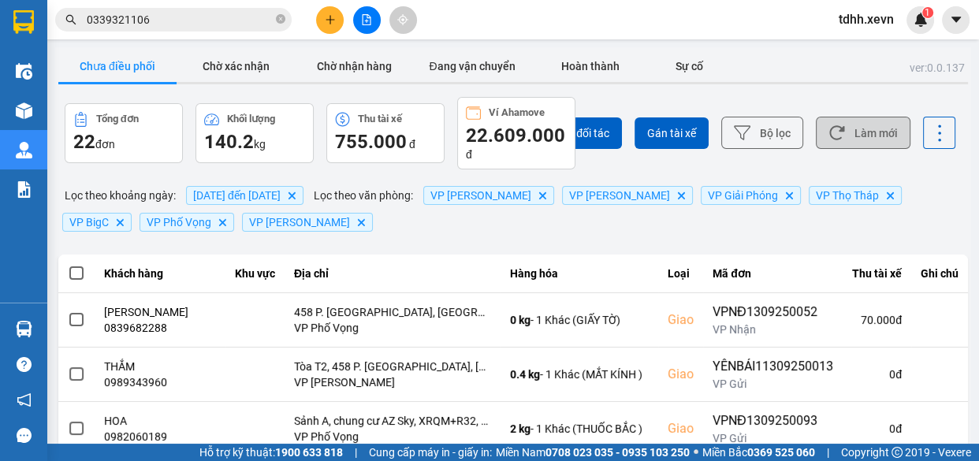
click at [857, 126] on button "Làm mới" at bounding box center [863, 133] width 95 height 32
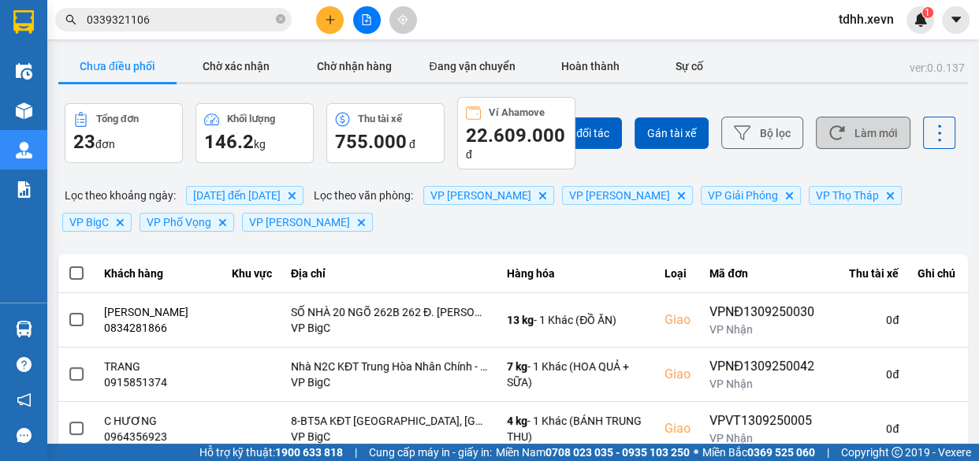
click at [843, 137] on button "Làm mới" at bounding box center [863, 133] width 95 height 32
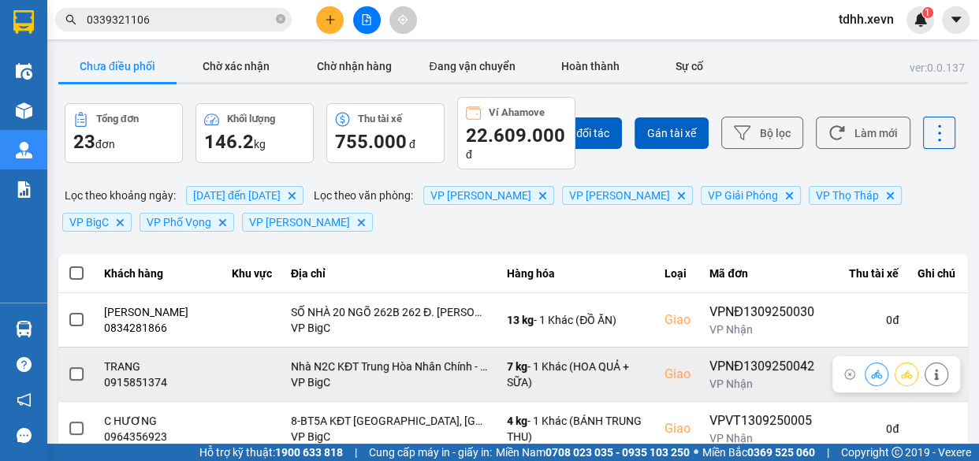
click at [149, 385] on div "0915851374" at bounding box center [159, 382] width 110 height 16
copy div "0915851374"
click at [871, 369] on icon at bounding box center [876, 374] width 11 height 11
click at [871, 377] on icon at bounding box center [876, 374] width 11 height 9
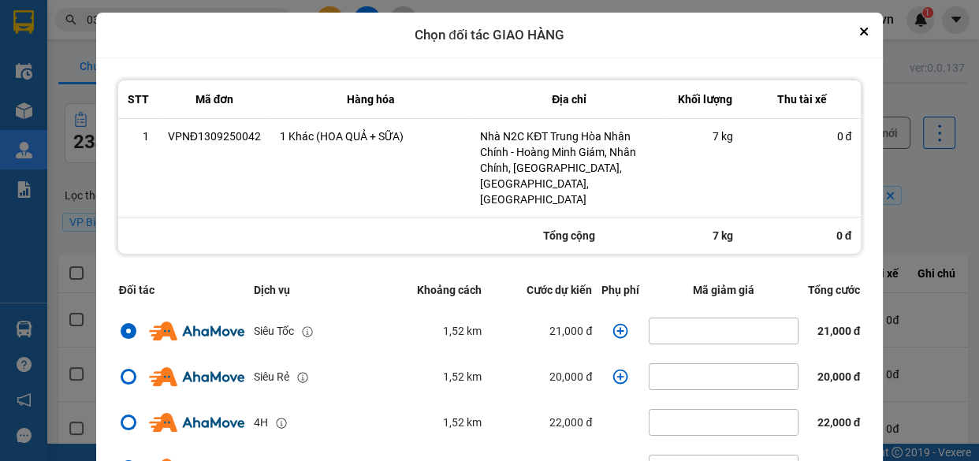
click at [616, 323] on icon "dialog" at bounding box center [620, 331] width 16 height 16
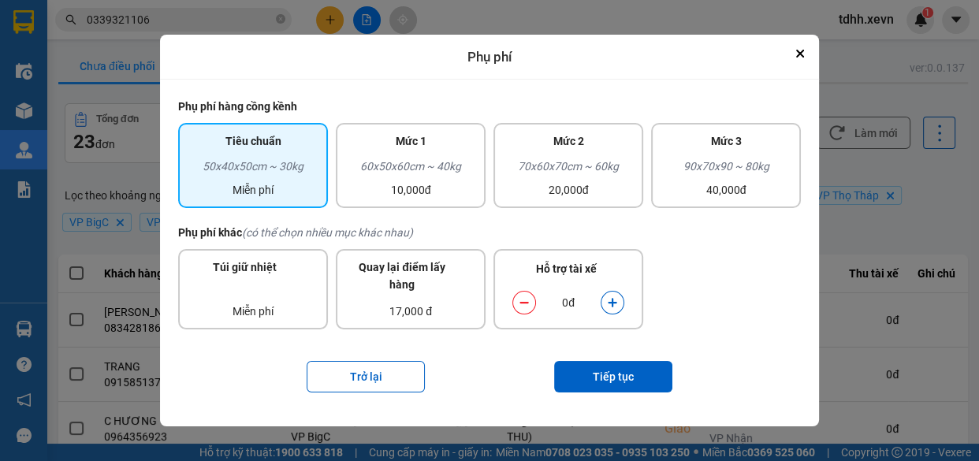
click at [610, 302] on icon "dialog" at bounding box center [612, 303] width 9 height 9
click at [623, 378] on button "Tiếp tục" at bounding box center [613, 377] width 118 height 32
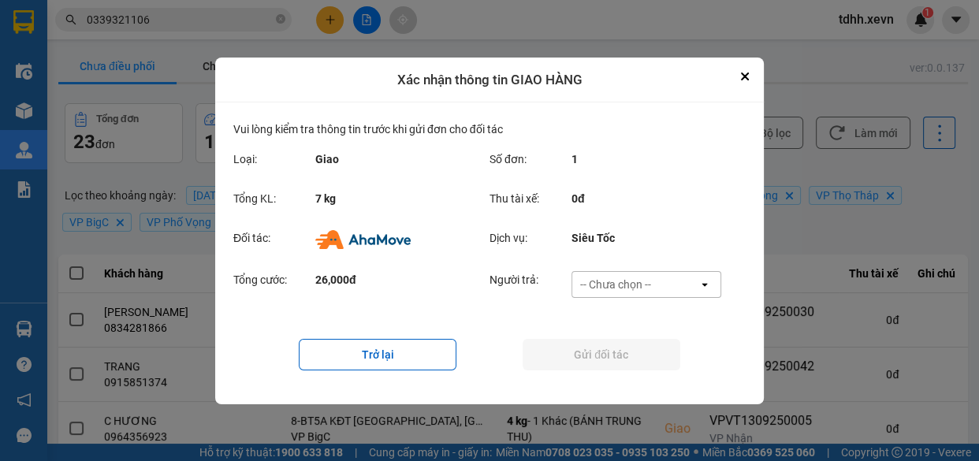
click at [655, 269] on div "Tổng cước: 26,000đ Người trả: -- Chưa chọn -- open" at bounding box center [489, 289] width 512 height 49
click at [657, 281] on div "-- Chưa chọn --" at bounding box center [635, 284] width 126 height 25
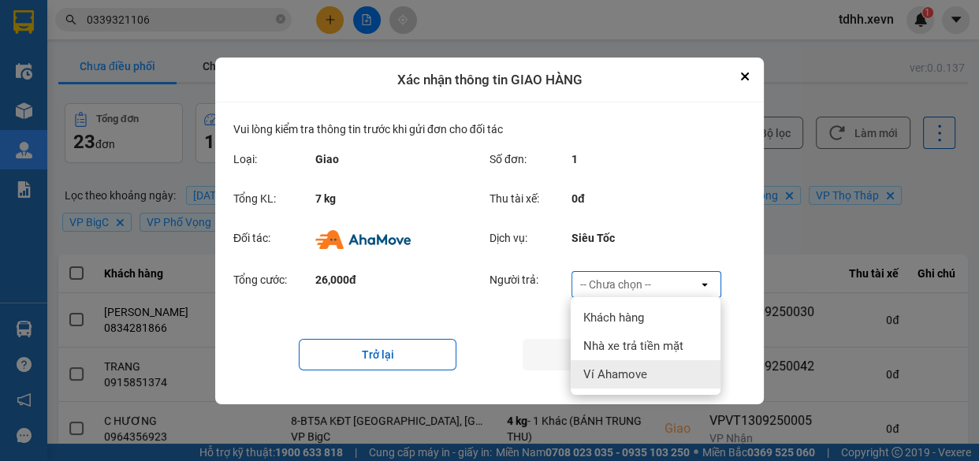
click at [663, 360] on div "Ví Ahamove" at bounding box center [646, 374] width 150 height 28
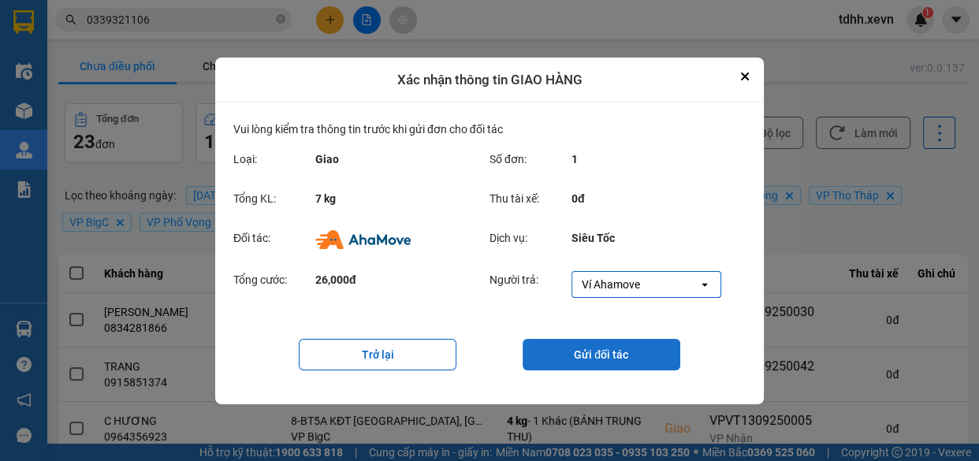
click at [616, 356] on button "Gửi đối tác" at bounding box center [601, 355] width 158 height 32
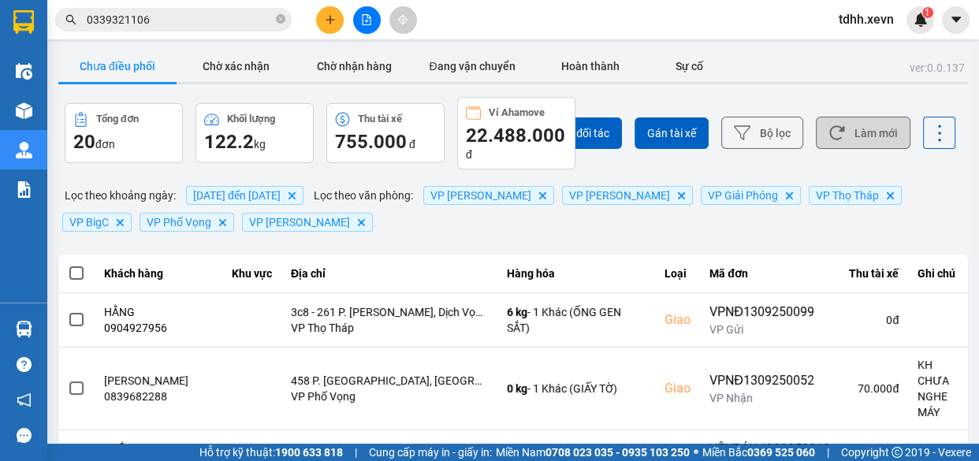
click at [851, 122] on button "Làm mới" at bounding box center [863, 133] width 95 height 32
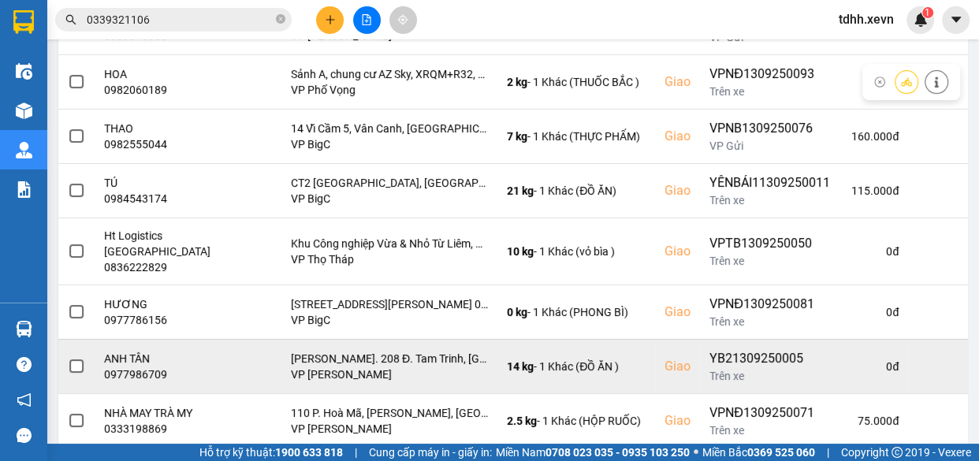
scroll to position [466, 0]
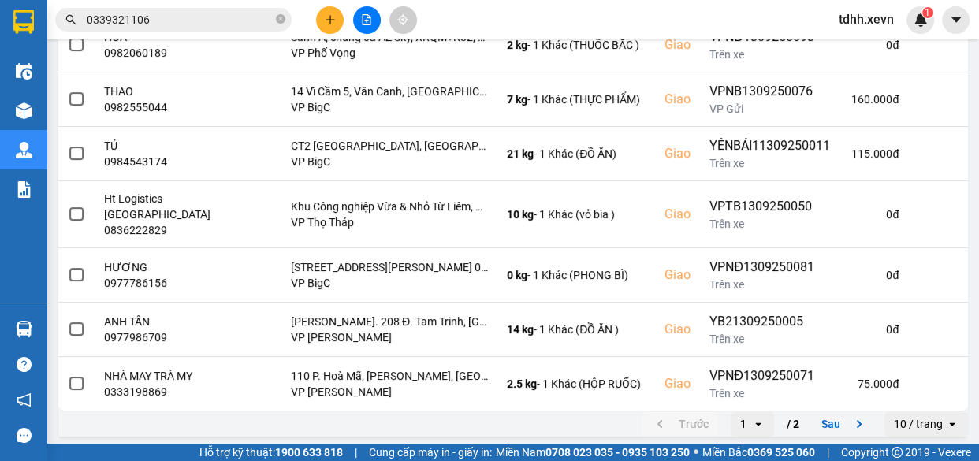
click at [849, 426] on icon "next page. current page 1 / 2" at bounding box center [858, 423] width 19 height 19
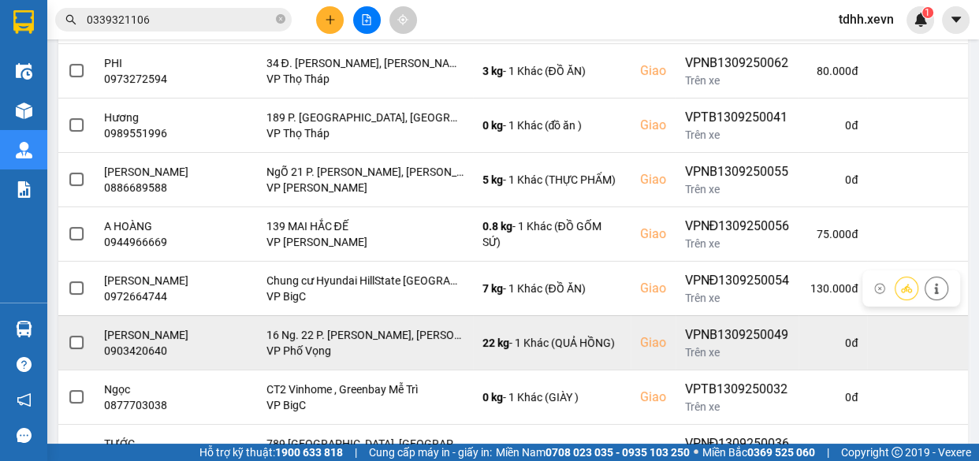
scroll to position [454, 0]
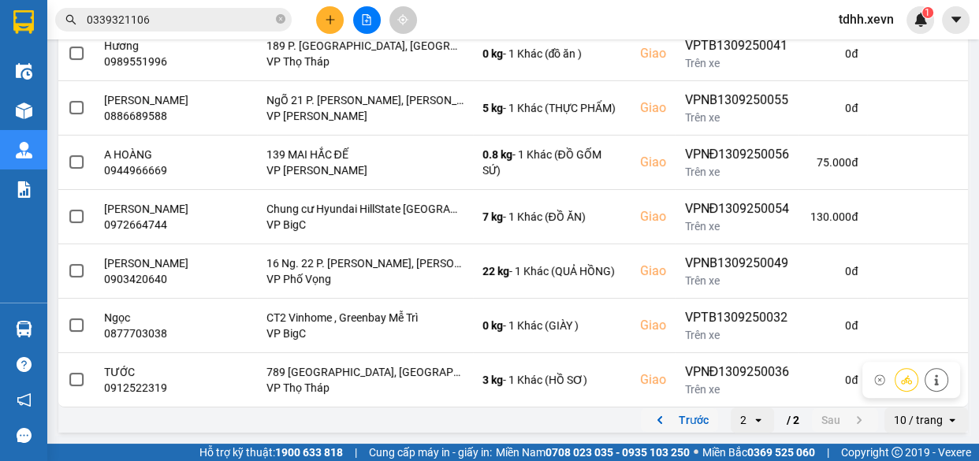
click at [682, 418] on button "Trước" at bounding box center [679, 420] width 77 height 24
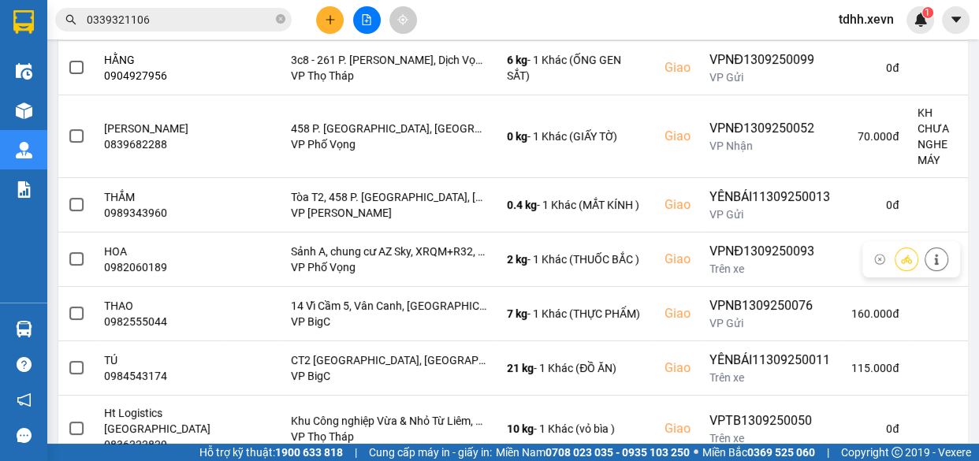
scroll to position [0, 0]
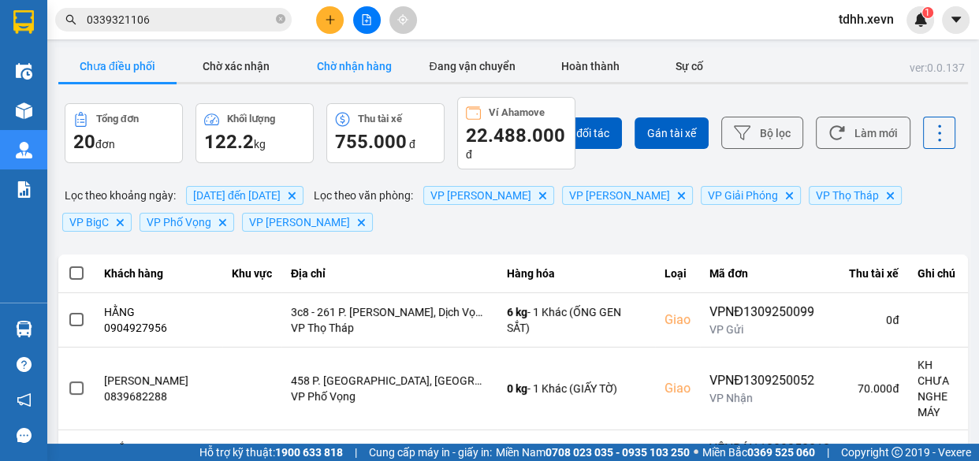
click at [373, 63] on button "Chờ nhận hàng" at bounding box center [354, 66] width 118 height 32
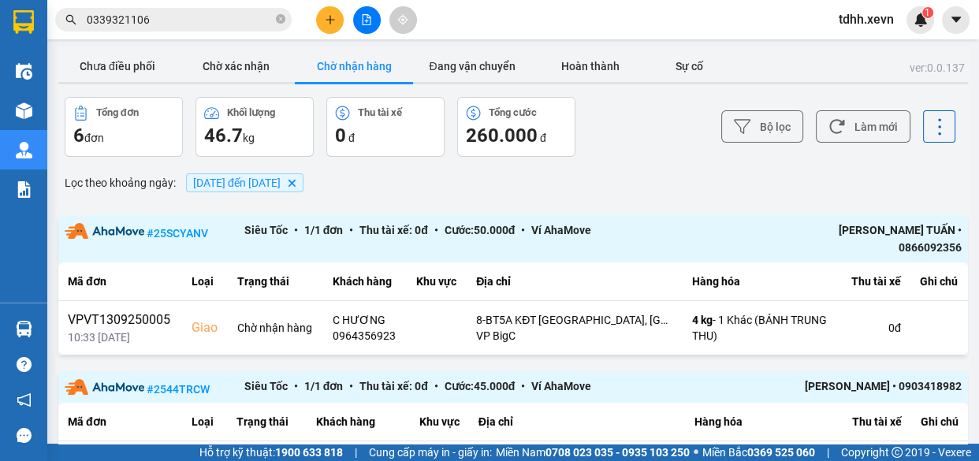
drag, startPoint x: 132, startPoint y: 63, endPoint x: 314, endPoint y: 111, distance: 188.3
click at [132, 64] on button "Chưa điều phối" at bounding box center [117, 66] width 118 height 32
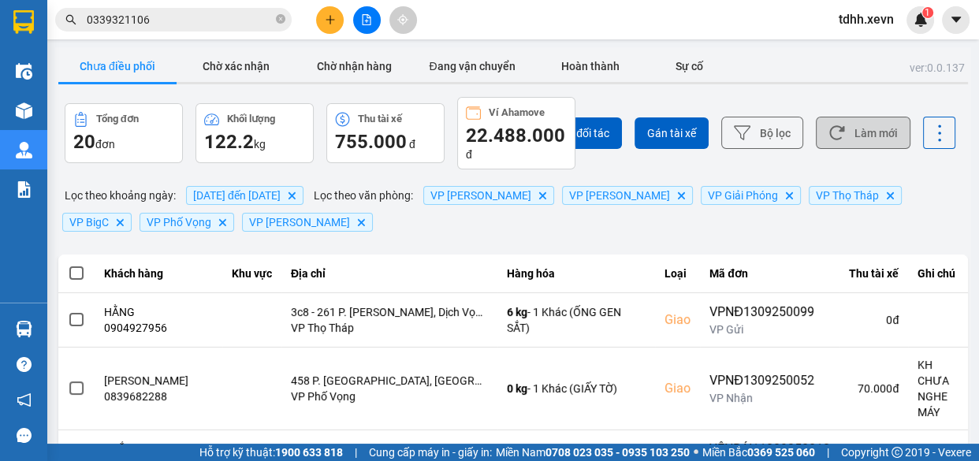
click at [844, 143] on button "Làm mới" at bounding box center [863, 133] width 95 height 32
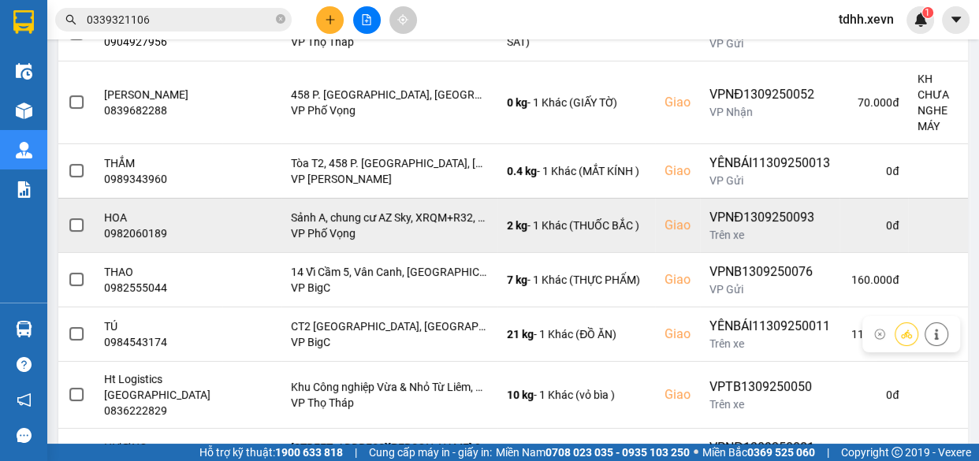
scroll to position [214, 0]
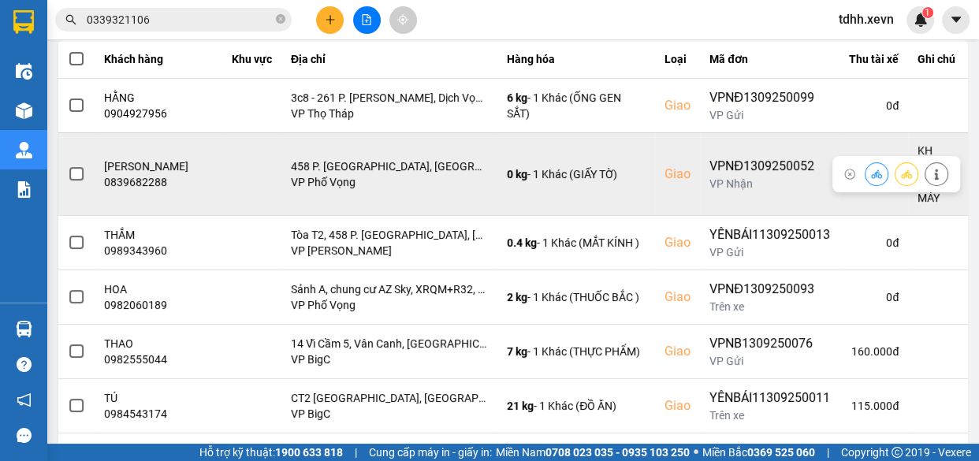
click at [142, 180] on div "0839682288" at bounding box center [159, 182] width 110 height 16
copy div "0839682288"
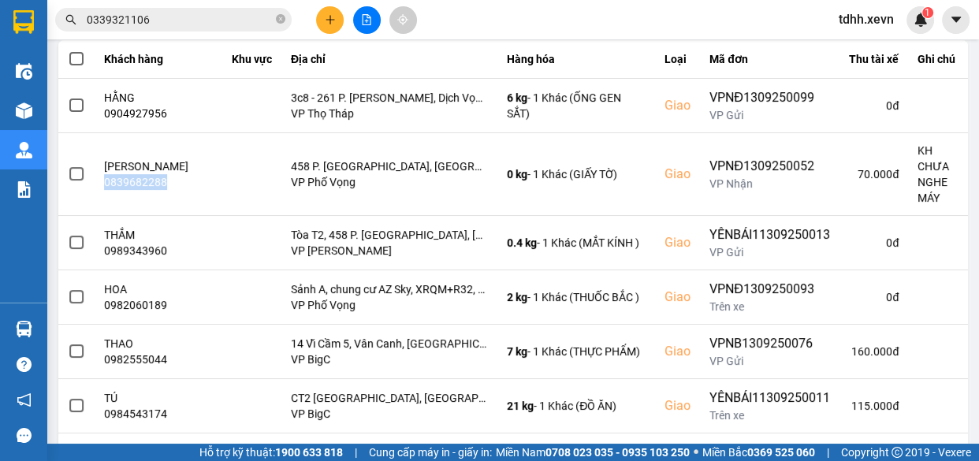
scroll to position [0, 0]
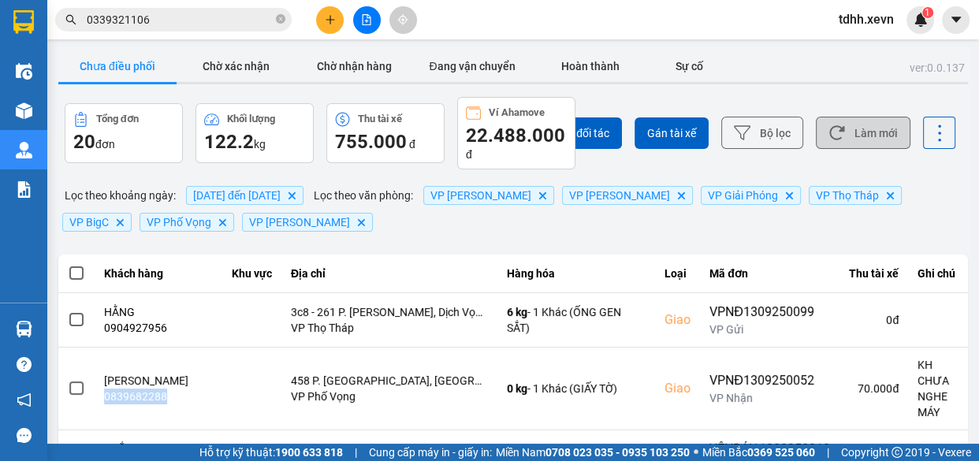
click at [887, 133] on button "Làm mới" at bounding box center [863, 133] width 95 height 32
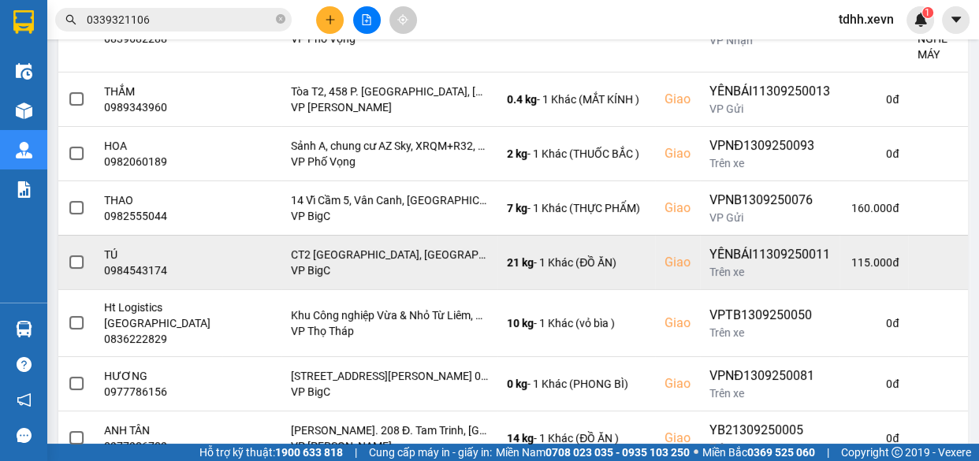
scroll to position [466, 0]
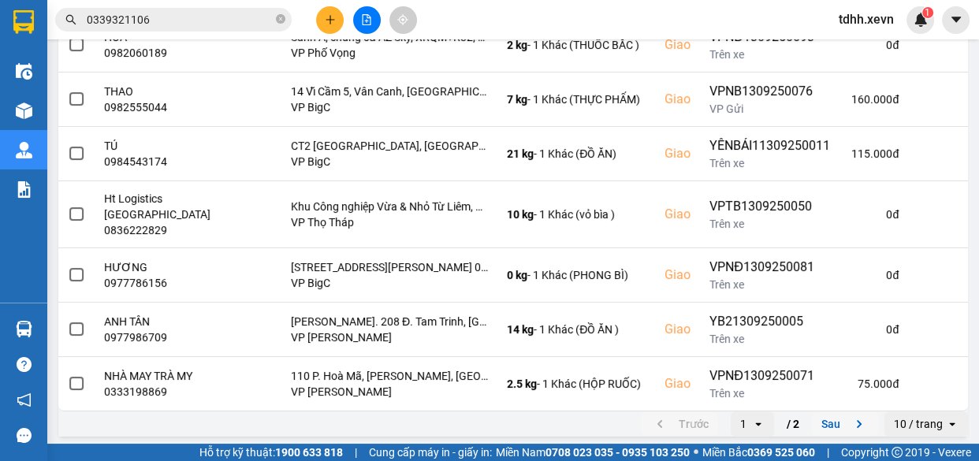
click at [838, 420] on button "Sau" at bounding box center [845, 424] width 66 height 24
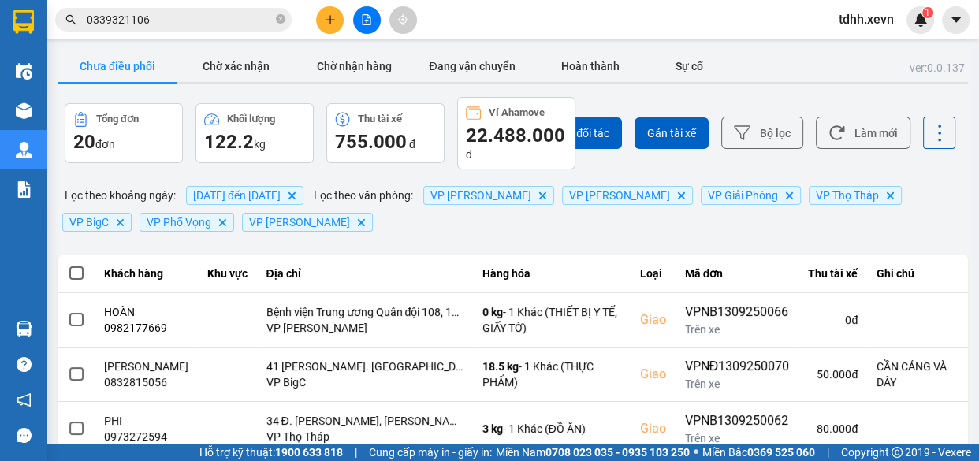
scroll to position [454, 0]
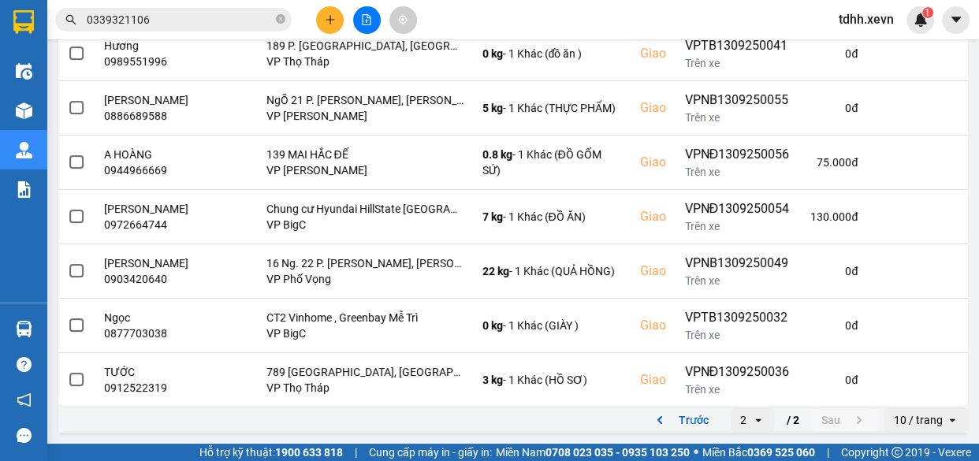
click at [204, 20] on input "0339321106" at bounding box center [180, 19] width 186 height 17
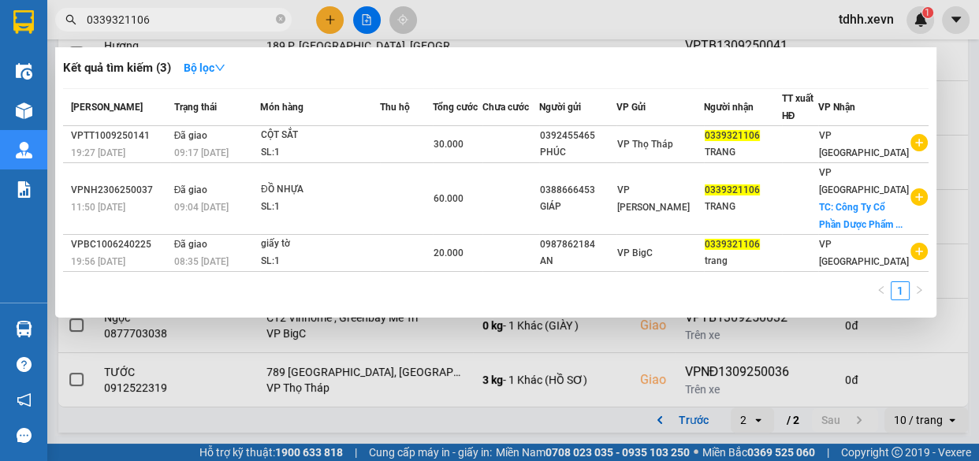
click at [204, 20] on input "0339321106" at bounding box center [180, 19] width 186 height 17
paste input "945736025"
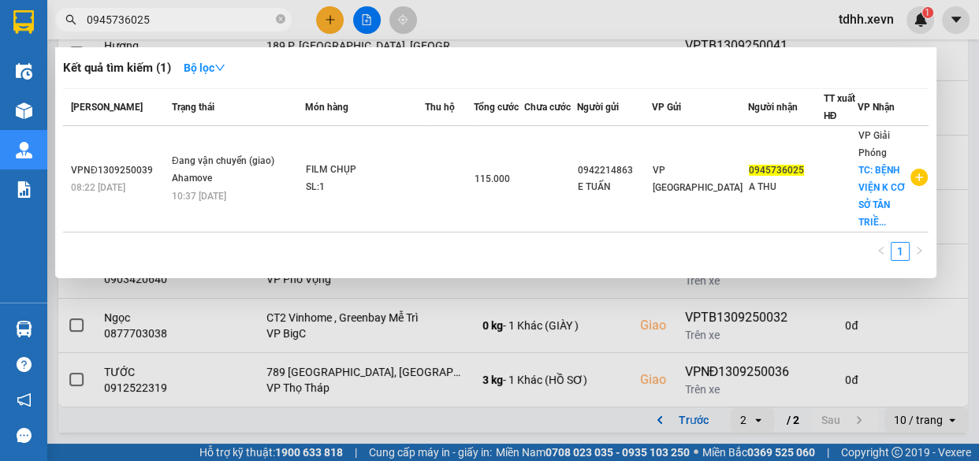
click at [637, 21] on div at bounding box center [489, 230] width 979 height 461
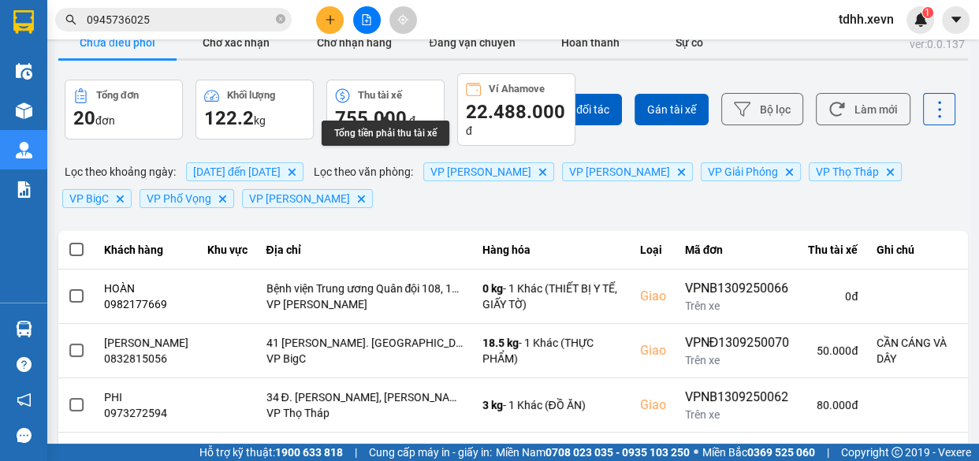
scroll to position [0, 0]
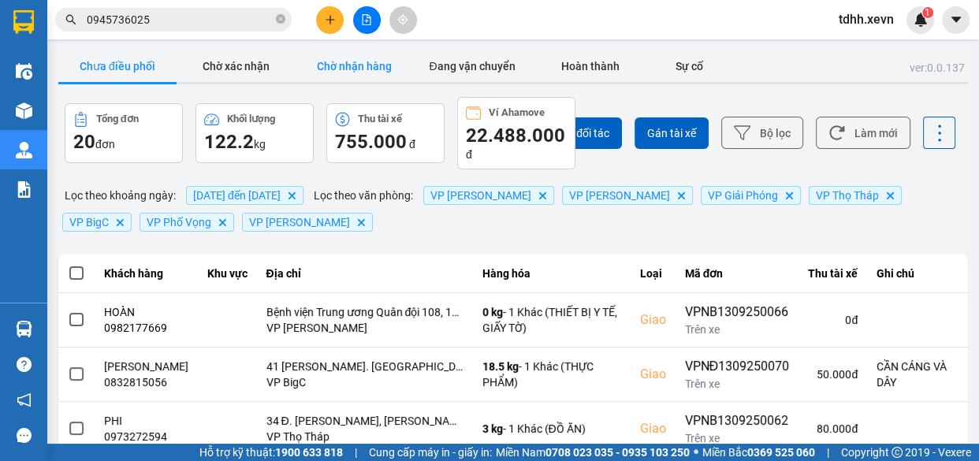
click at [360, 75] on button "Chờ nhận hàng" at bounding box center [354, 66] width 118 height 32
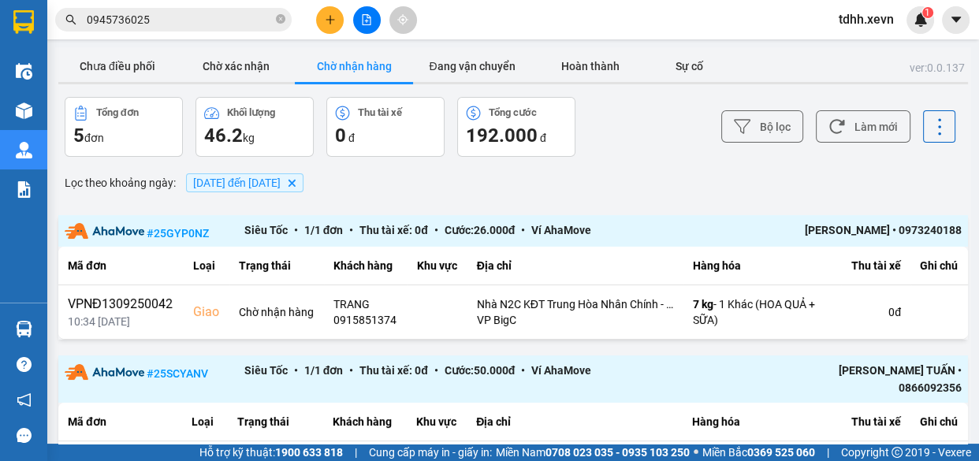
click at [479, 63] on button "Đang vận chuyển" at bounding box center [472, 66] width 118 height 32
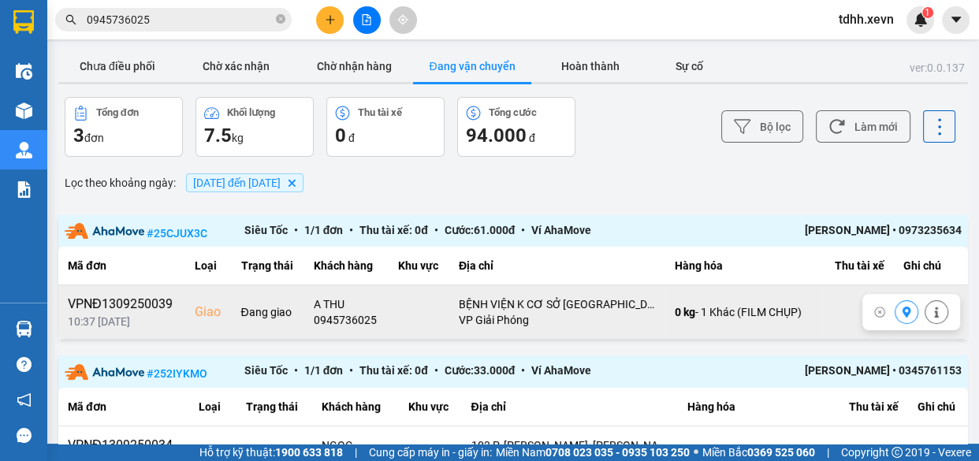
click at [902, 316] on icon at bounding box center [906, 312] width 9 height 11
click at [199, 23] on input "0945736025" at bounding box center [180, 19] width 186 height 17
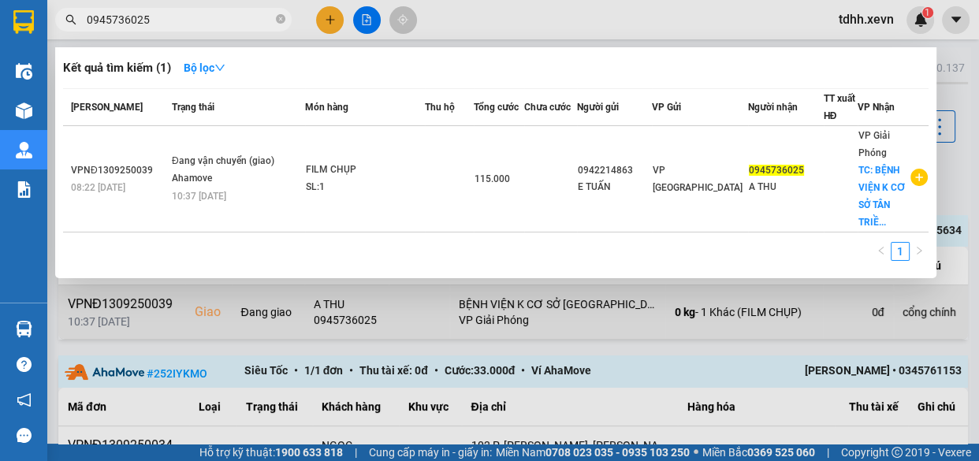
click at [199, 23] on input "0945736025" at bounding box center [180, 19] width 186 height 17
paste input "356694776"
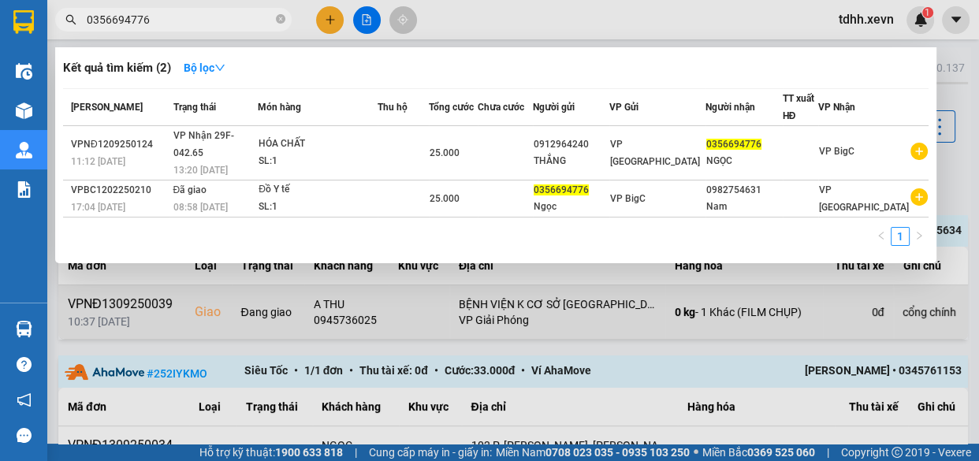
click at [195, 23] on input "0356694776" at bounding box center [180, 19] width 186 height 17
paste input "4656490"
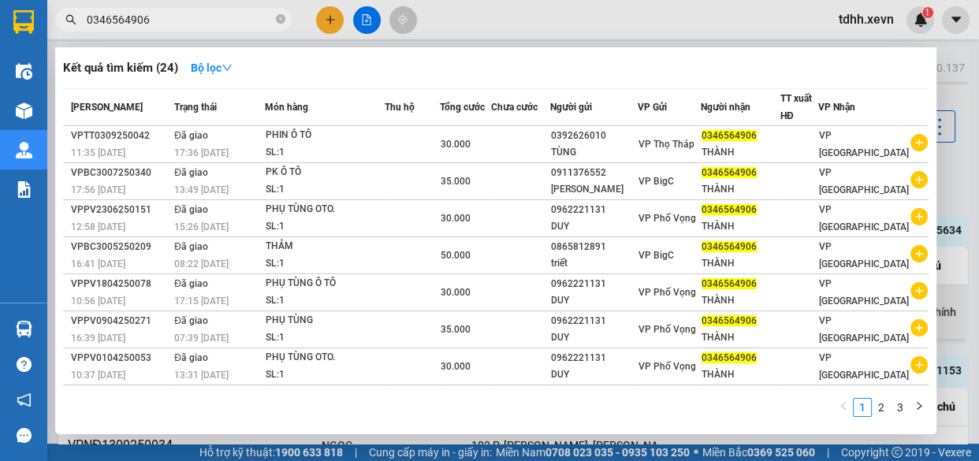
type input "0346564906"
click at [281, 14] on icon "close-circle" at bounding box center [280, 18] width 9 height 9
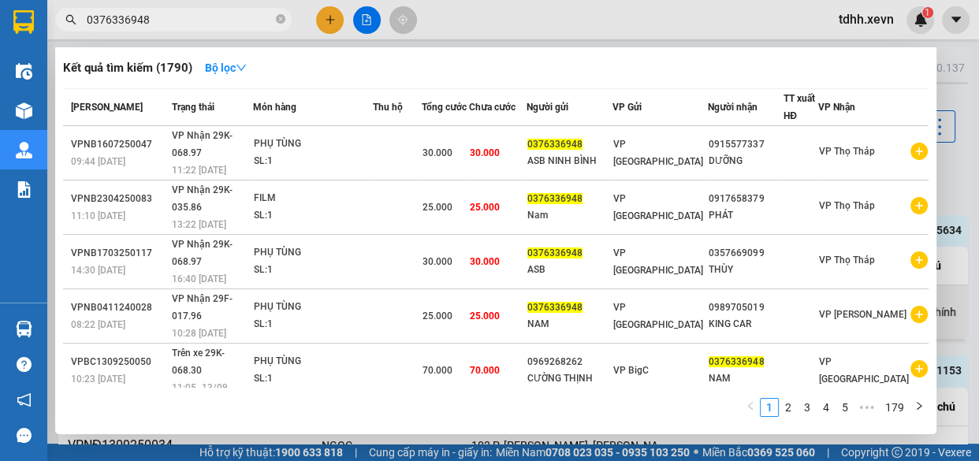
click at [244, 21] on input "0376336948" at bounding box center [180, 19] width 186 height 17
paste input "0914295536"
type input "03763369480914295536"
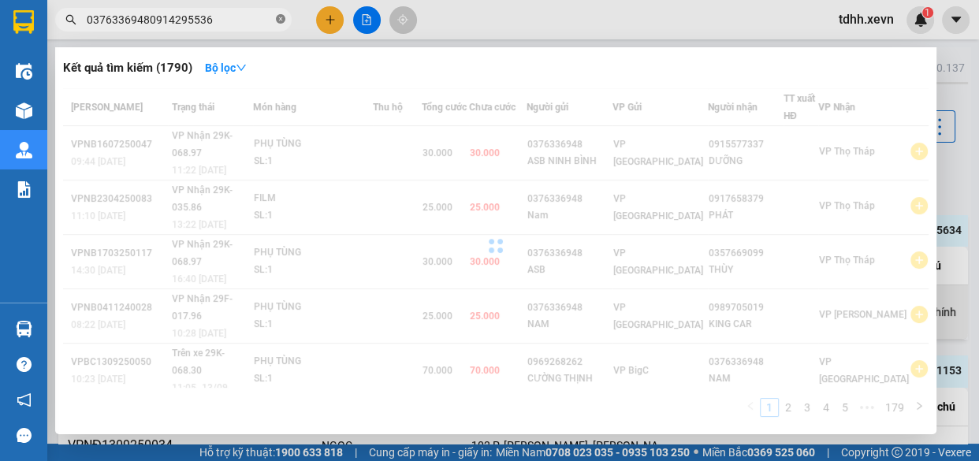
click at [276, 22] on icon "close-circle" at bounding box center [280, 18] width 9 height 9
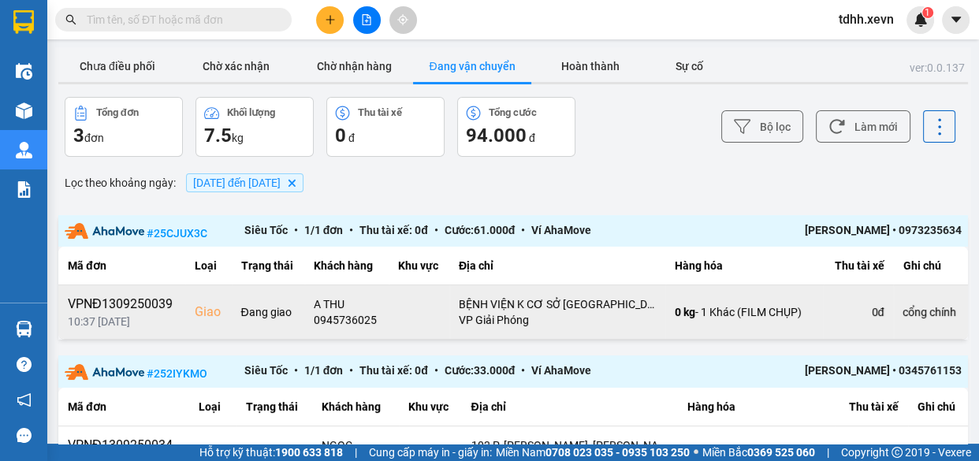
paste input "0914295536"
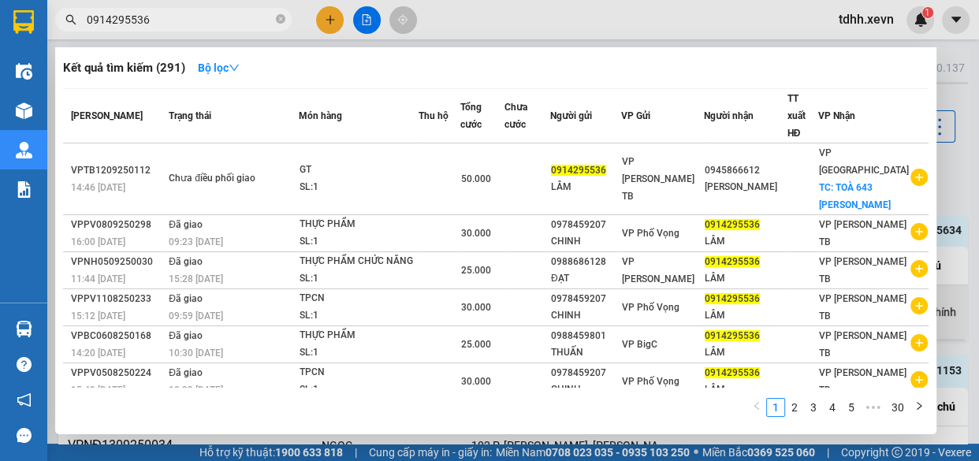
click at [206, 15] on input "0914295536" at bounding box center [180, 19] width 186 height 17
paste input "64678763"
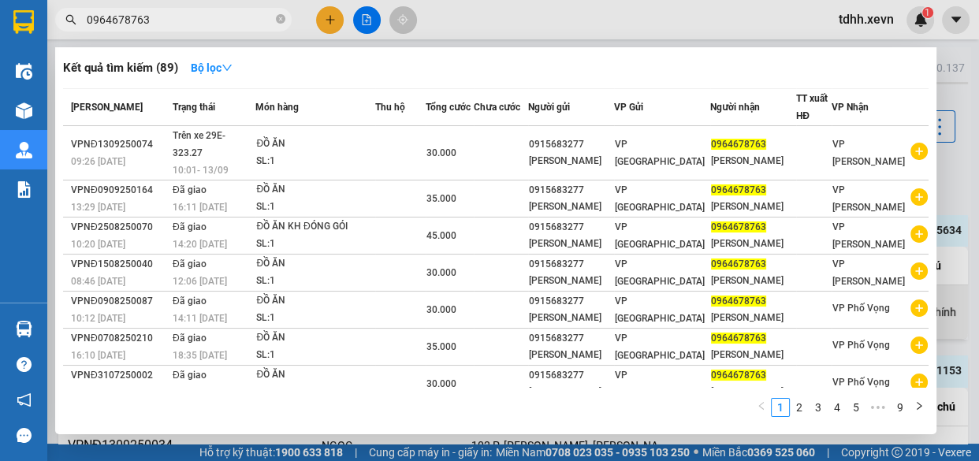
click at [209, 24] on input "0964678763" at bounding box center [180, 19] width 186 height 17
click at [207, 24] on input "0964678763" at bounding box center [180, 19] width 186 height 17
paste input "16614634"
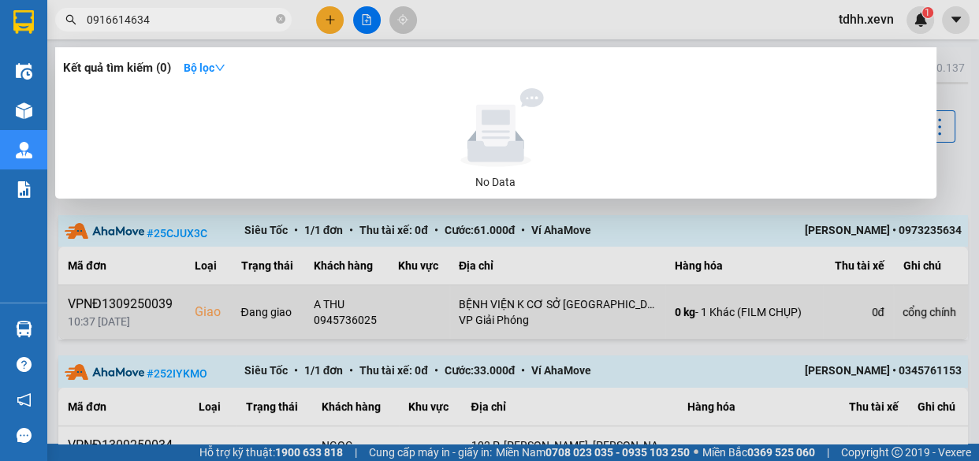
click at [186, 20] on input "0916614634" at bounding box center [180, 19] width 186 height 17
paste input "88042465"
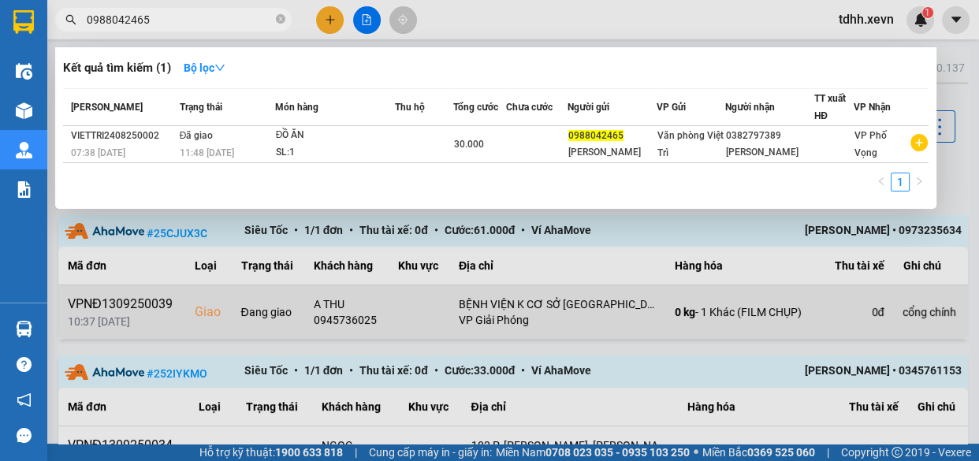
click at [229, 20] on input "0988042465" at bounding box center [180, 19] width 186 height 17
paste input "2466837377"
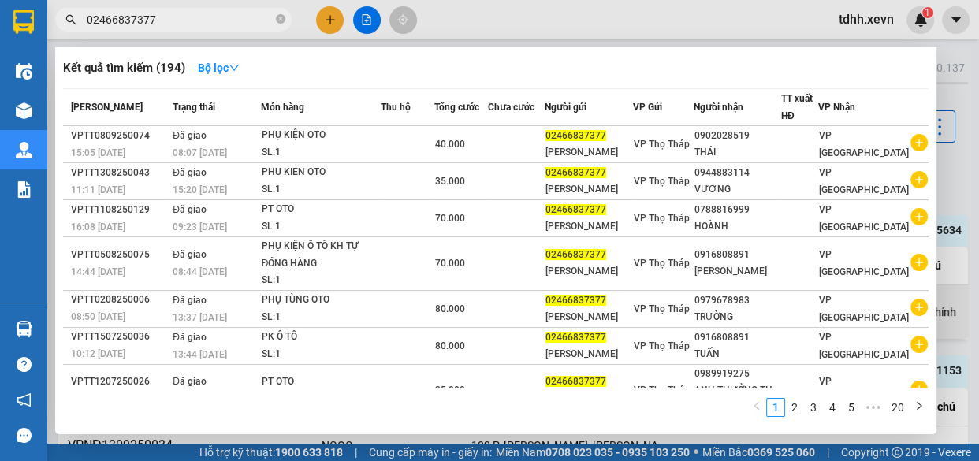
type input "02466837377"
click at [277, 23] on icon "close-circle" at bounding box center [280, 18] width 9 height 9
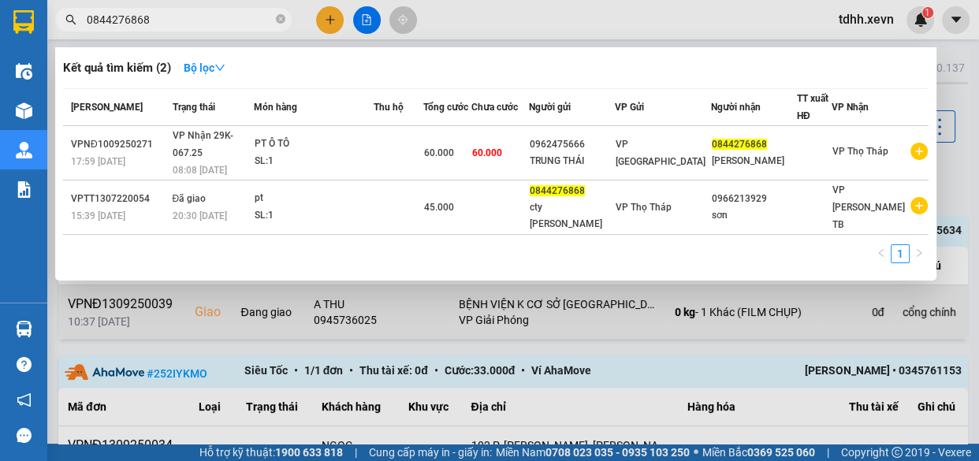
click at [241, 13] on input "0844276868" at bounding box center [180, 19] width 186 height 17
click at [242, 13] on input "0844276868" at bounding box center [180, 19] width 186 height 17
paste input "973659795"
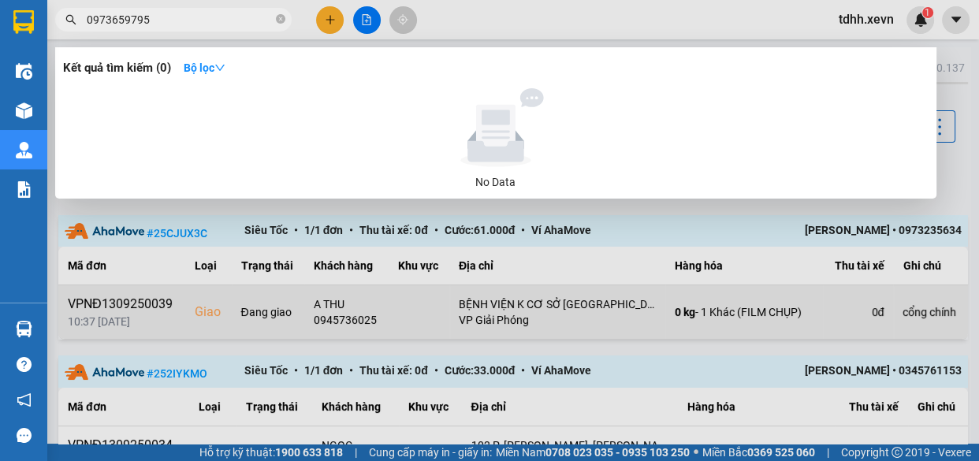
click at [202, 22] on input "0973659795" at bounding box center [180, 19] width 186 height 17
click at [201, 22] on input "0973659795" at bounding box center [180, 19] width 186 height 17
paste input "379228988"
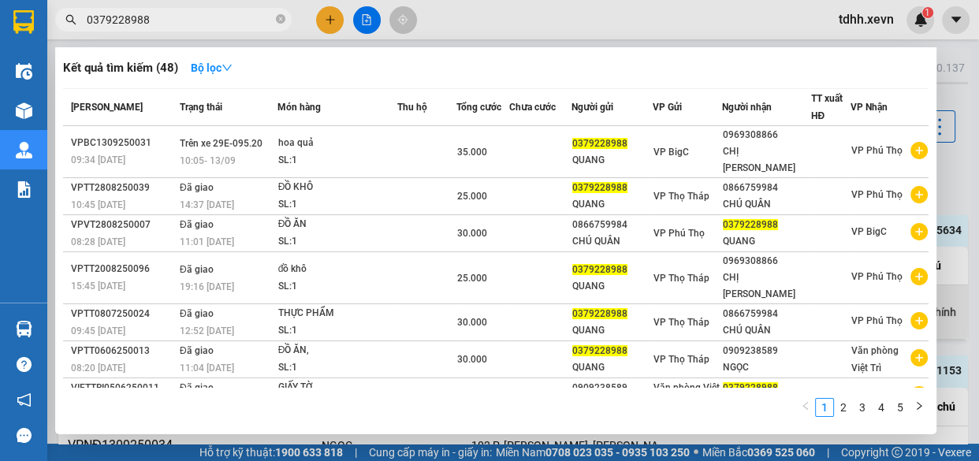
click at [193, 20] on input "0379228988" at bounding box center [180, 19] width 186 height 17
paste input "47629025"
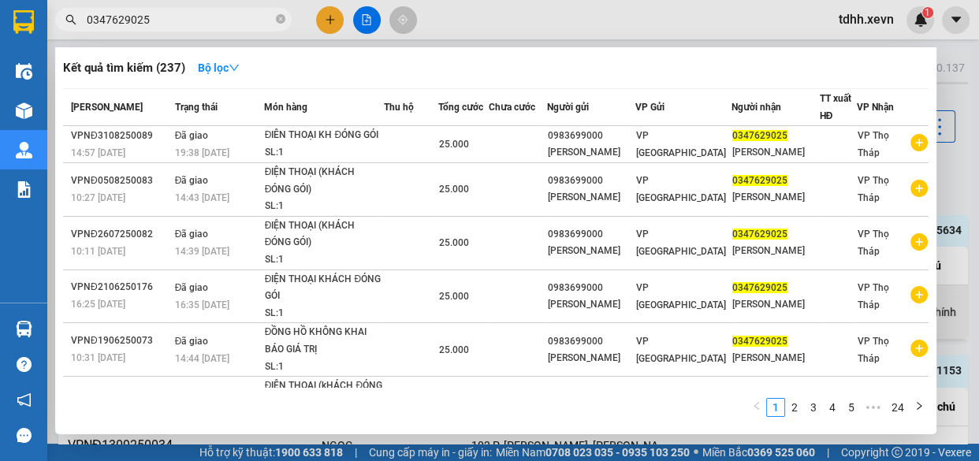
type input "0347629025"
click at [281, 17] on icon "close-circle" at bounding box center [280, 18] width 9 height 9
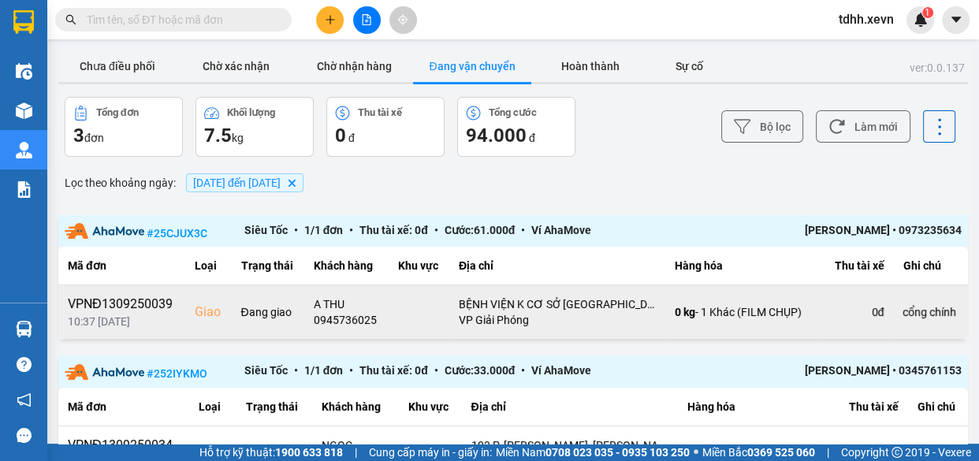
click at [236, 21] on input "text" at bounding box center [180, 19] width 186 height 17
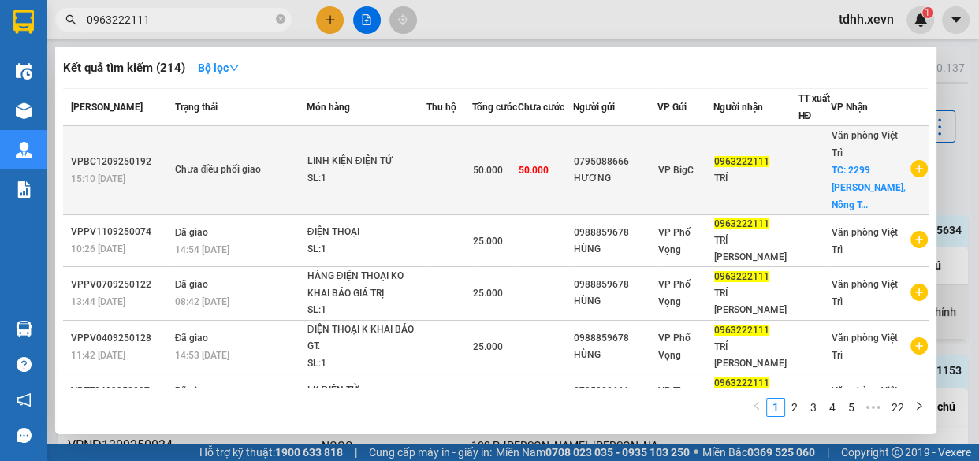
type input "0963222111"
click at [466, 201] on td at bounding box center [449, 170] width 46 height 89
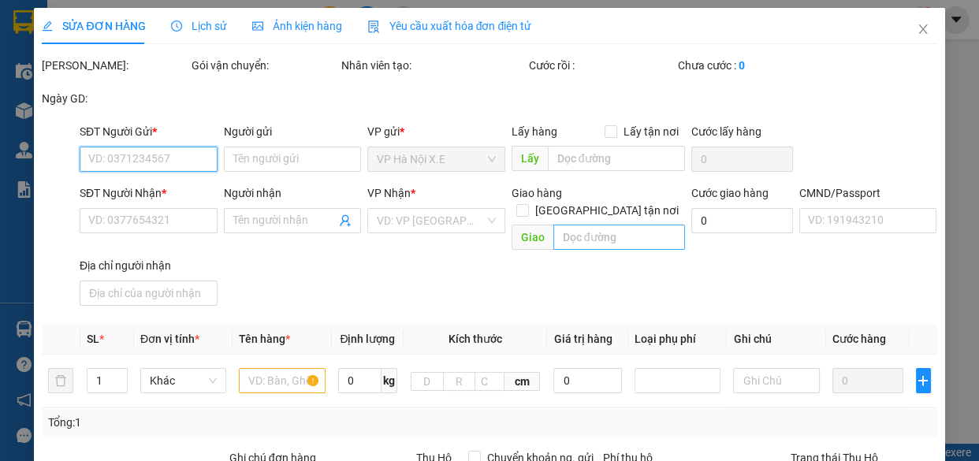
type input "0795088666"
type input "HƯƠNG"
type input "0963222111"
type input "TRÍ"
checkbox input "true"
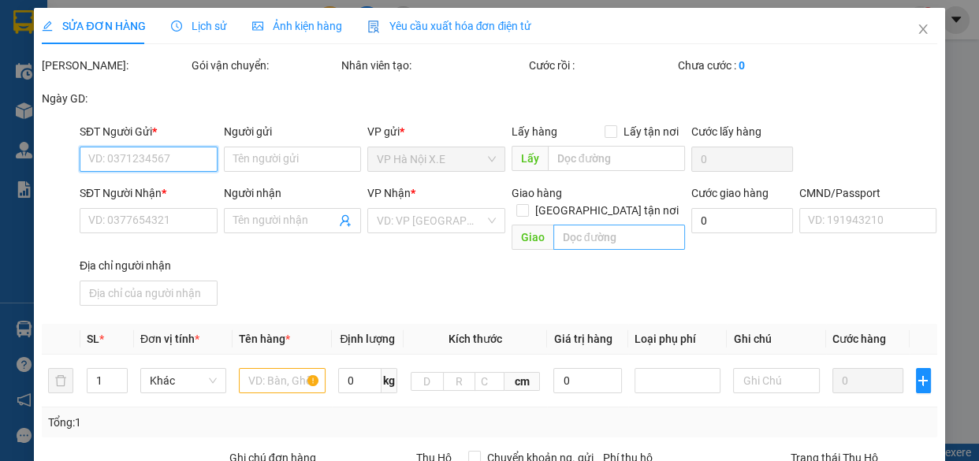
type input "2299 ĐL Hùng Vương, Nông Trang, Việt Trì, Phú Thọ, Việt Nam"
type input "037094006507 LÃ TIẾN ĐẠT"
type input "50.000"
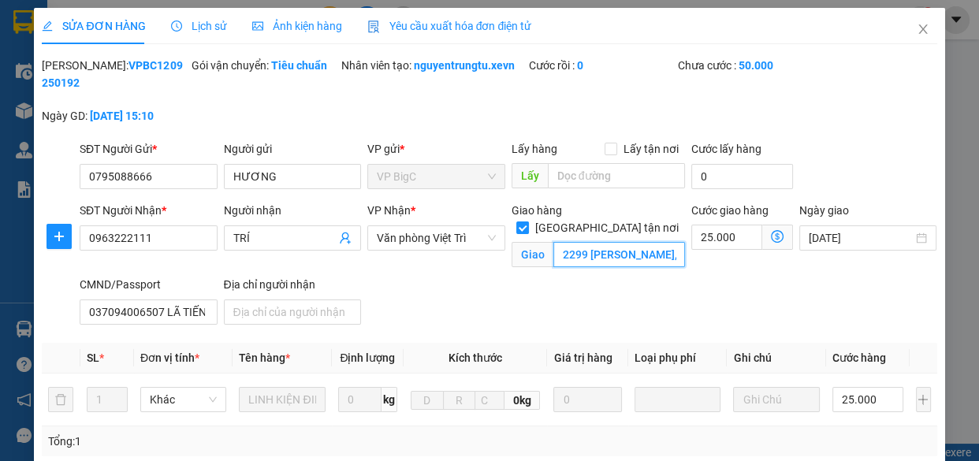
click at [612, 242] on input "2299 ĐL Hùng Vương, Nông Trang, Việt Trì, Phú Thọ, Việt Nam" at bounding box center [619, 254] width 132 height 25
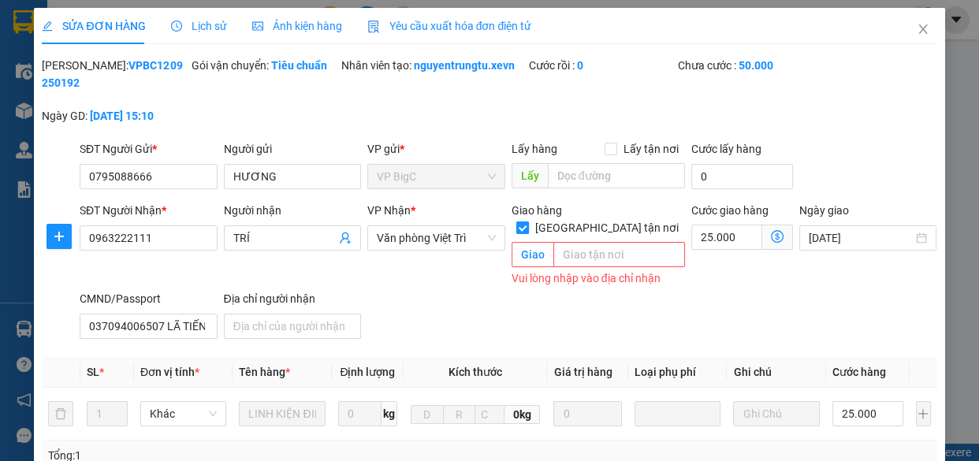
click at [527, 221] on input "[GEOGRAPHIC_DATA] tận nơi" at bounding box center [521, 226] width 11 height 11
checkbox input "false"
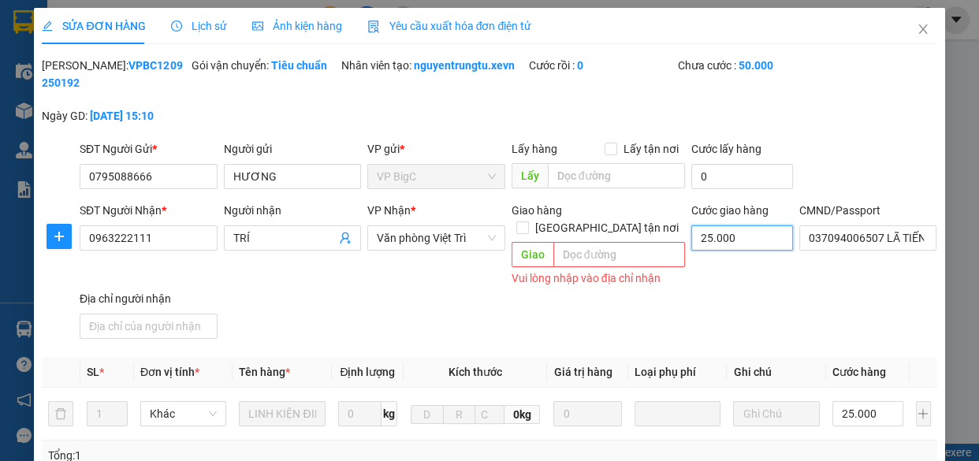
click at [704, 238] on input "25.000" at bounding box center [742, 237] width 102 height 25
type input "0"
type input "25.000"
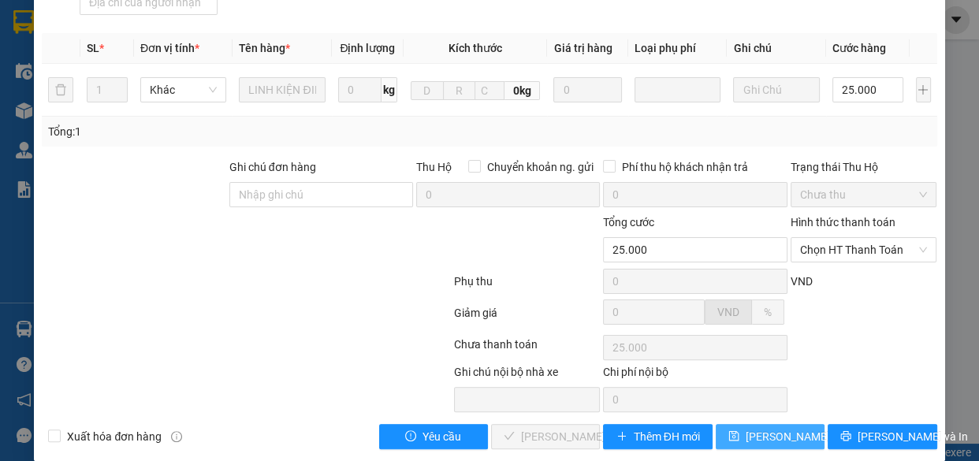
type input "0"
click at [747, 428] on span "[PERSON_NAME] thay đổi" at bounding box center [808, 436] width 126 height 17
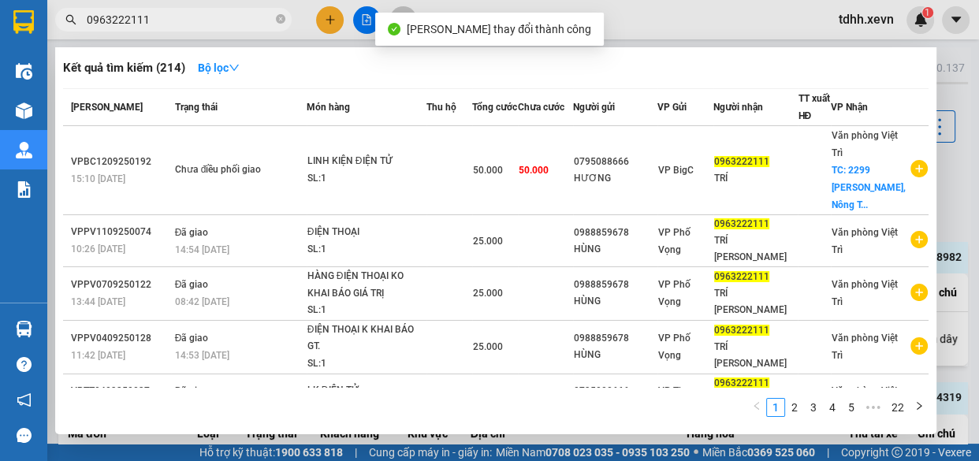
click at [217, 18] on input "0963222111" at bounding box center [180, 19] width 186 height 17
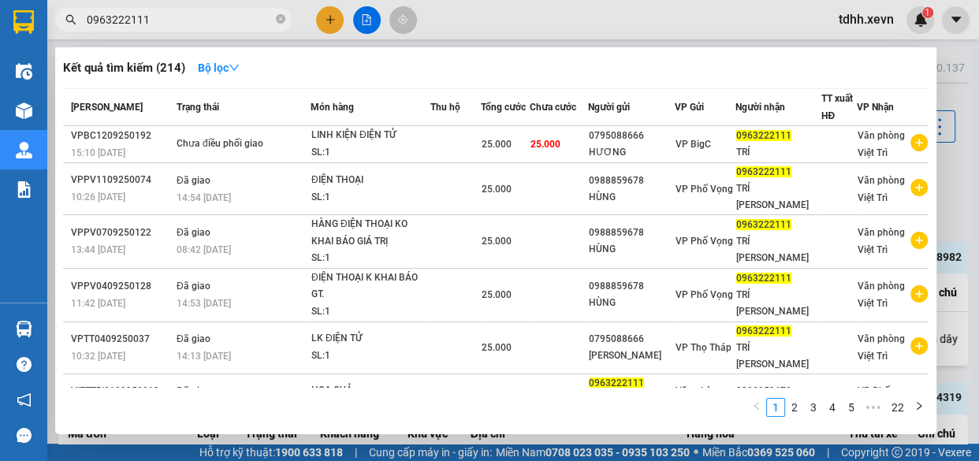
click at [195, 17] on input "0963222111" at bounding box center [180, 19] width 186 height 17
paste input "78587707"
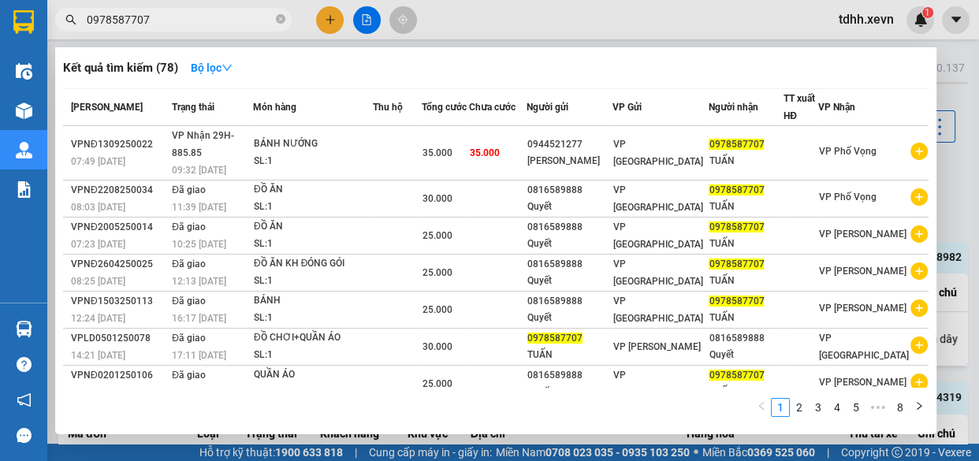
drag, startPoint x: 724, startPoint y: 23, endPoint x: 765, endPoint y: 45, distance: 46.5
click at [723, 23] on div at bounding box center [489, 230] width 979 height 461
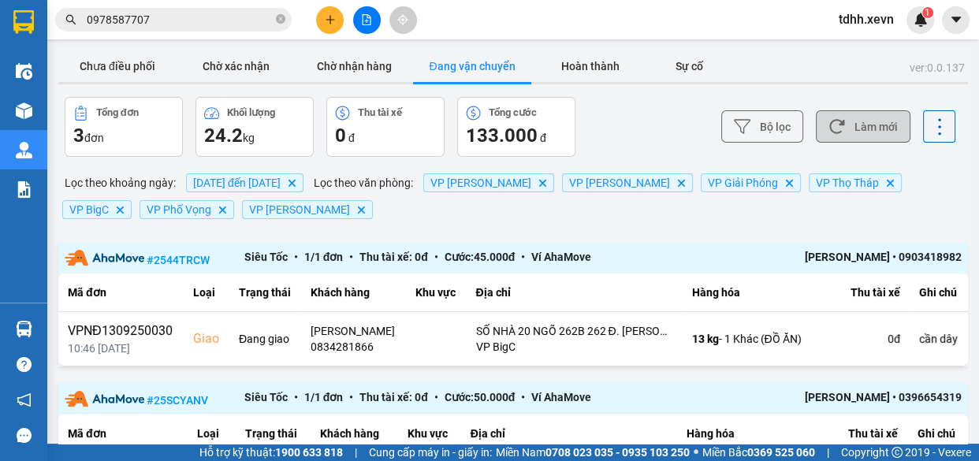
click at [876, 118] on button "Làm mới" at bounding box center [863, 126] width 95 height 32
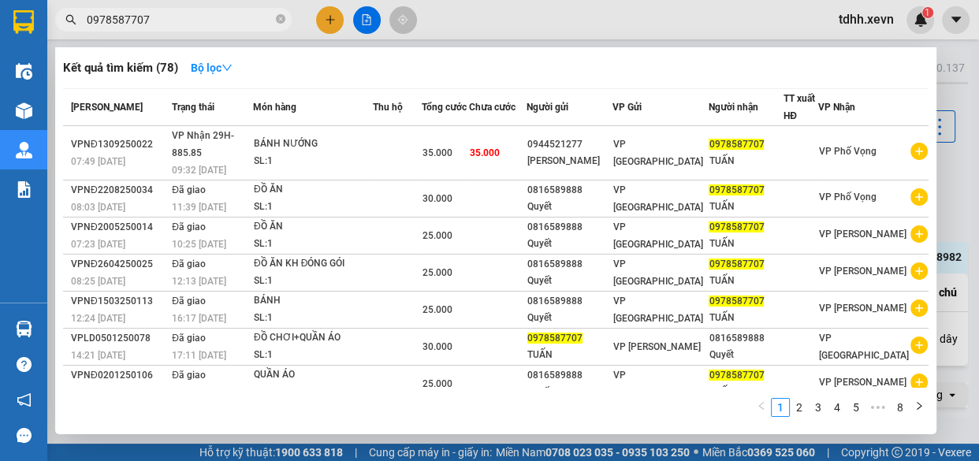
click at [196, 22] on input "0978587707" at bounding box center [180, 19] width 186 height 17
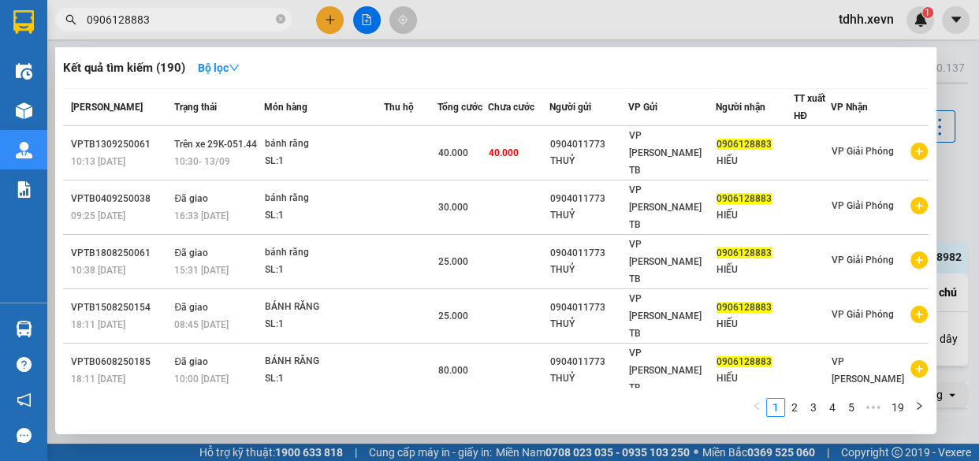
click at [228, 23] on input "0906128883" at bounding box center [180, 19] width 186 height 17
paste input "14855946"
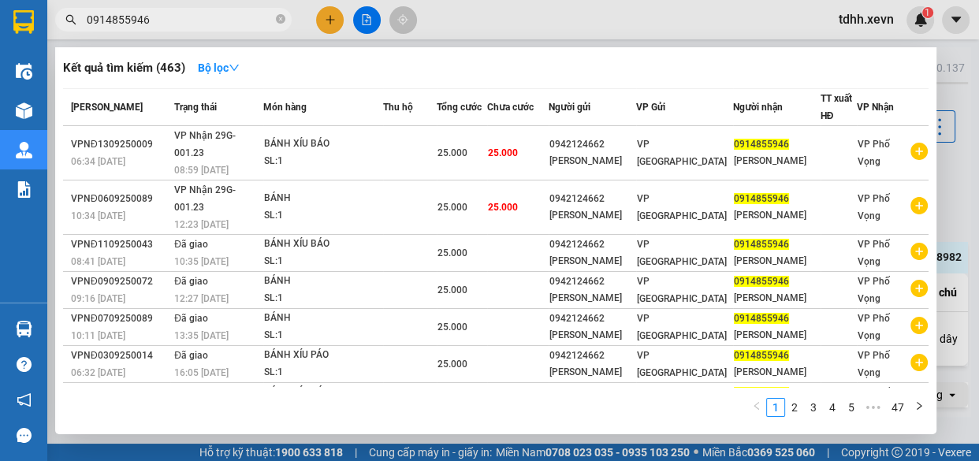
type input "0914855946"
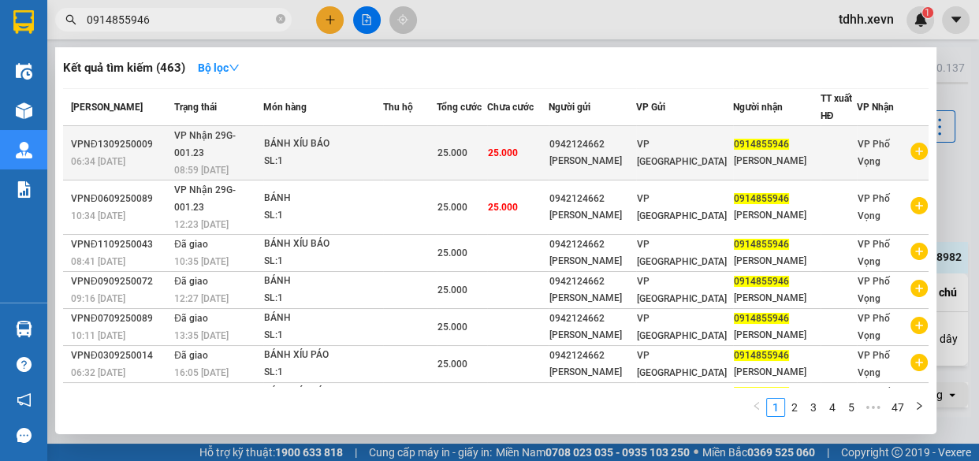
click at [697, 129] on td "VP [GEOGRAPHIC_DATA]" at bounding box center [684, 153] width 97 height 54
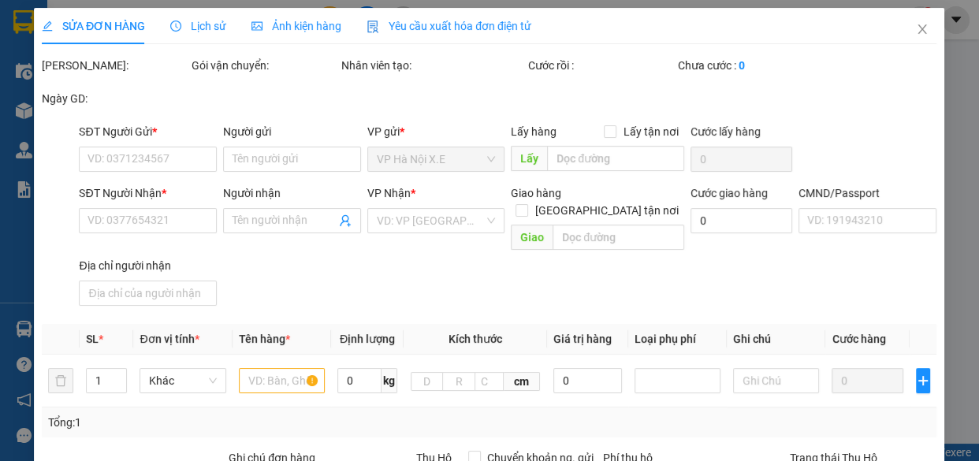
type input "0942124662"
type input "HÒA NHUNG"
type input "0914855946"
type input "HOÀNG THÚY HẰNG"
type input "K"
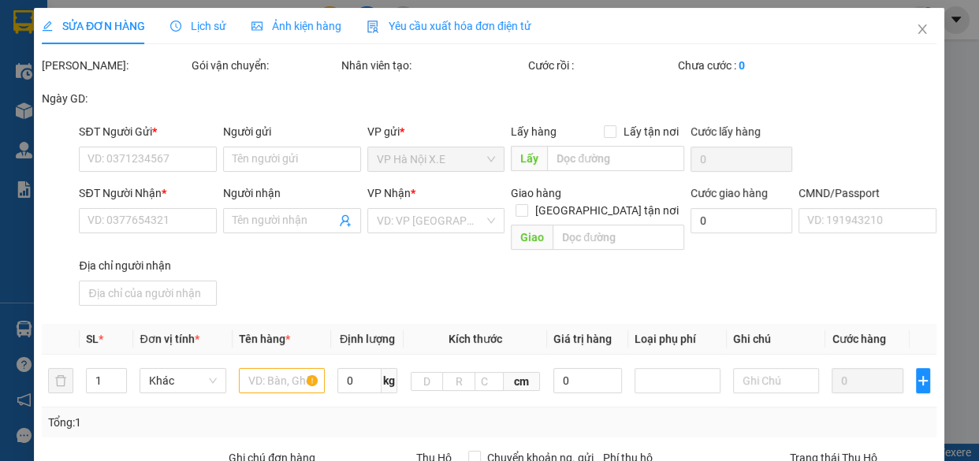
type input "25.000"
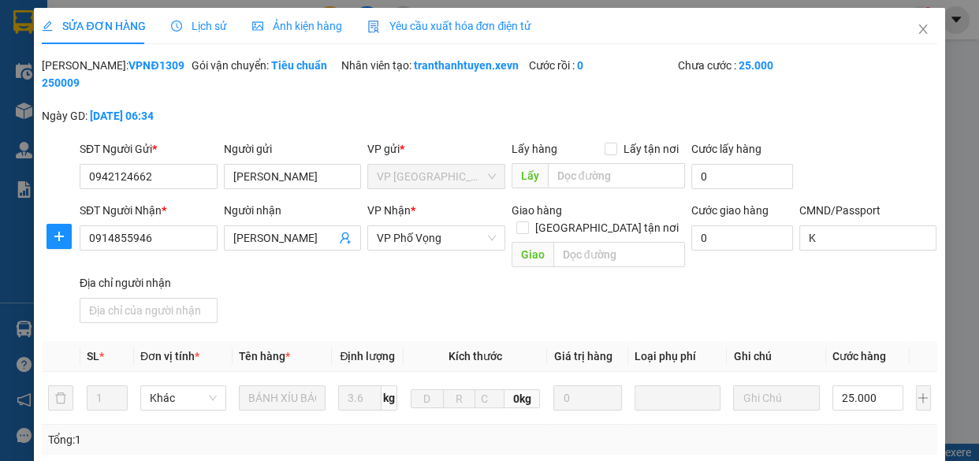
click at [206, 25] on span "Lịch sử" at bounding box center [199, 26] width 56 height 13
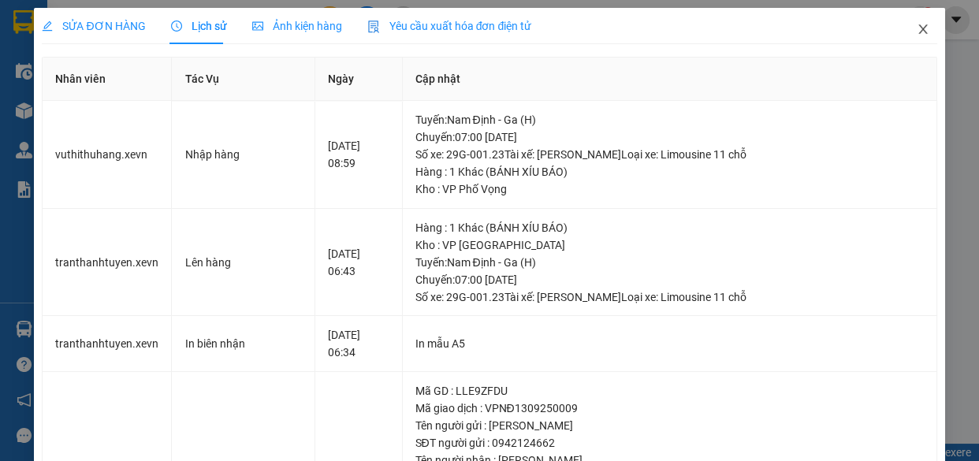
click at [905, 23] on span "Close" at bounding box center [923, 30] width 44 height 44
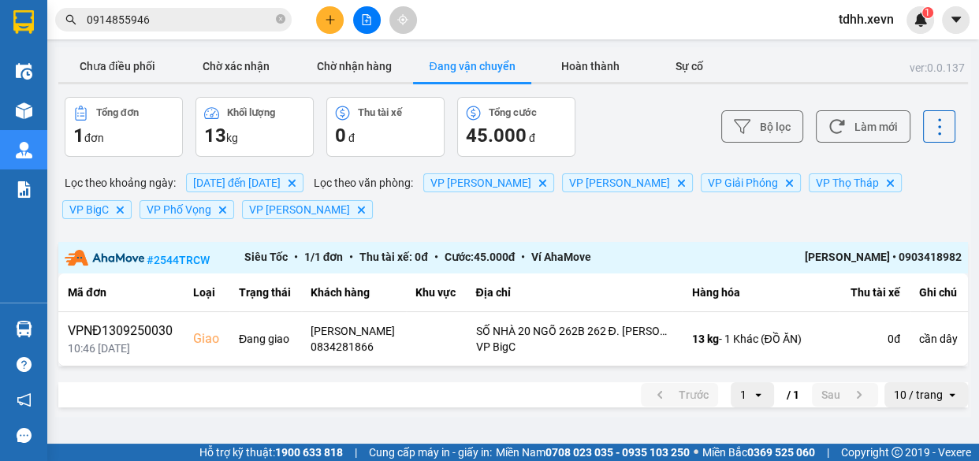
click at [207, 1] on div "Kết quả tìm kiếm ( 463 ) Bộ lọc Mã ĐH Trạng thái Món hàng Thu hộ Tổng cước Chưa…" at bounding box center [489, 19] width 979 height 39
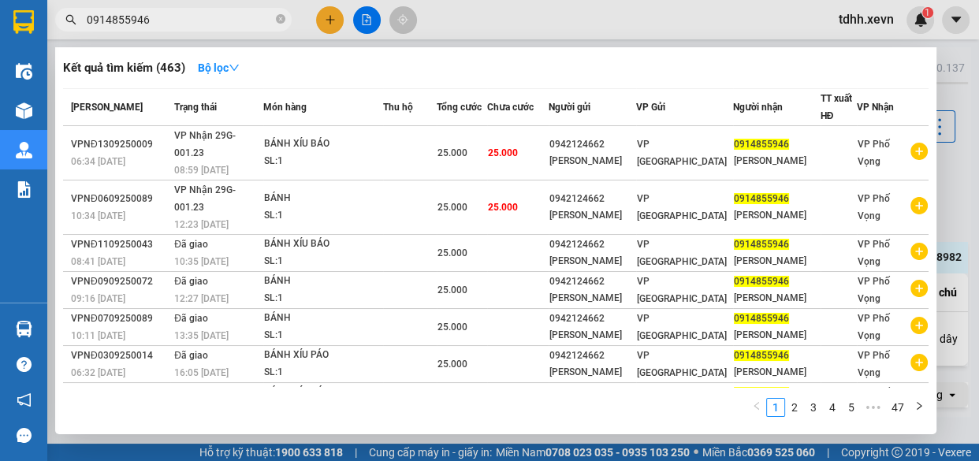
click at [182, 13] on input "0914855946" at bounding box center [180, 19] width 186 height 17
click at [726, 22] on div at bounding box center [489, 230] width 979 height 461
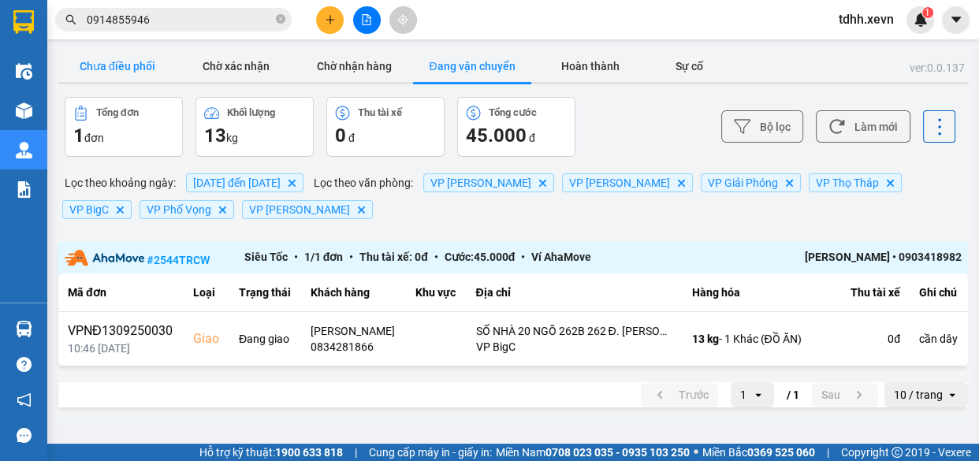
click at [150, 61] on button "Chưa điều phối" at bounding box center [117, 66] width 118 height 32
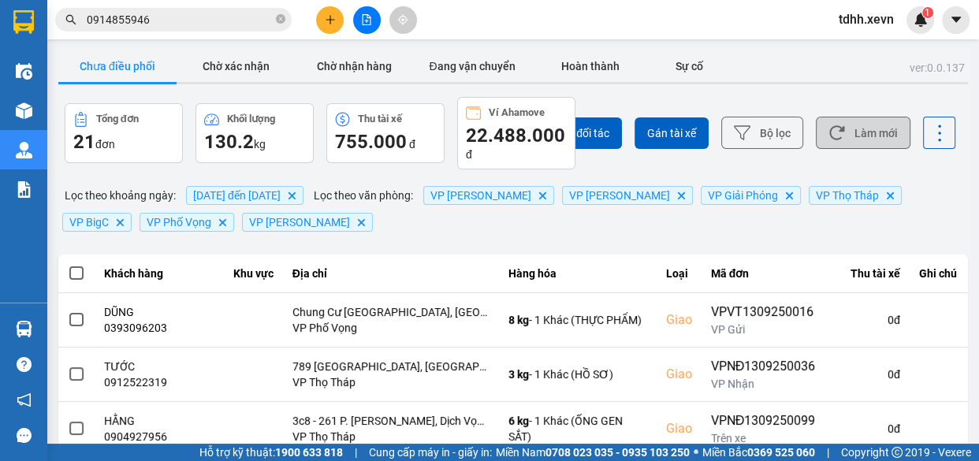
click at [860, 133] on button "Làm mới" at bounding box center [863, 133] width 95 height 32
click at [842, 136] on button "Làm mới" at bounding box center [863, 133] width 95 height 32
click at [201, 27] on input "0914855946" at bounding box center [180, 19] width 186 height 17
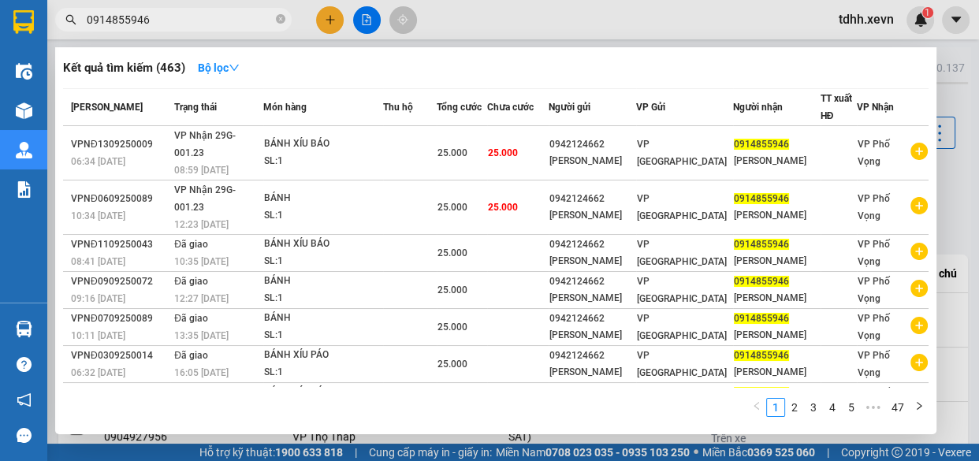
click at [203, 25] on input "0914855946" at bounding box center [180, 19] width 186 height 17
paste input "0985755115"
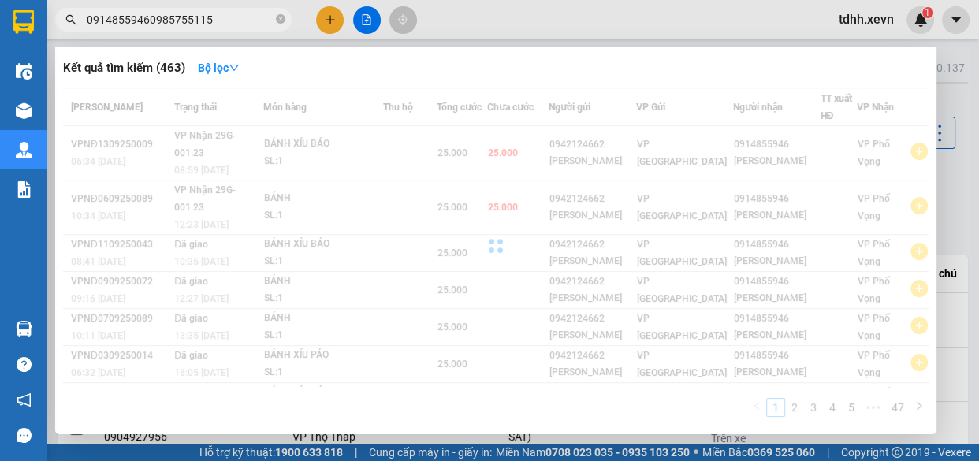
click at [217, 20] on input "09148559460985755115" at bounding box center [180, 19] width 186 height 17
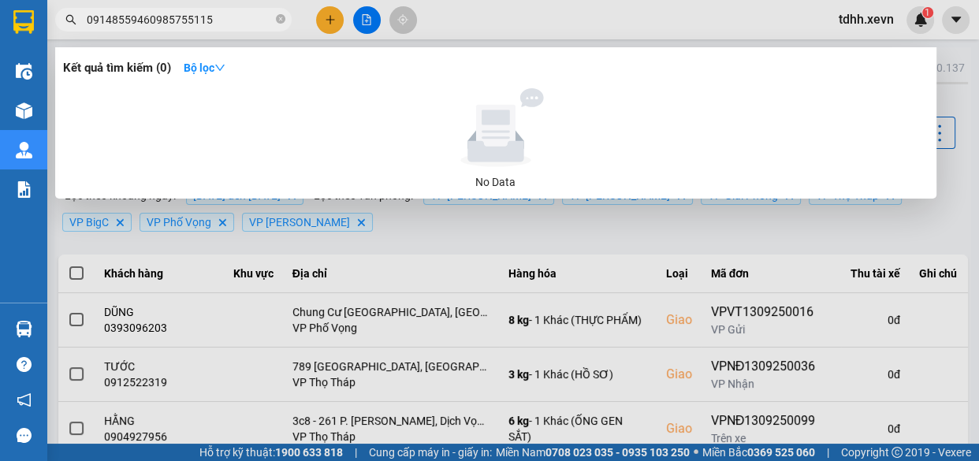
click at [217, 20] on input "09148559460985755115" at bounding box center [180, 19] width 186 height 17
paste input "text"
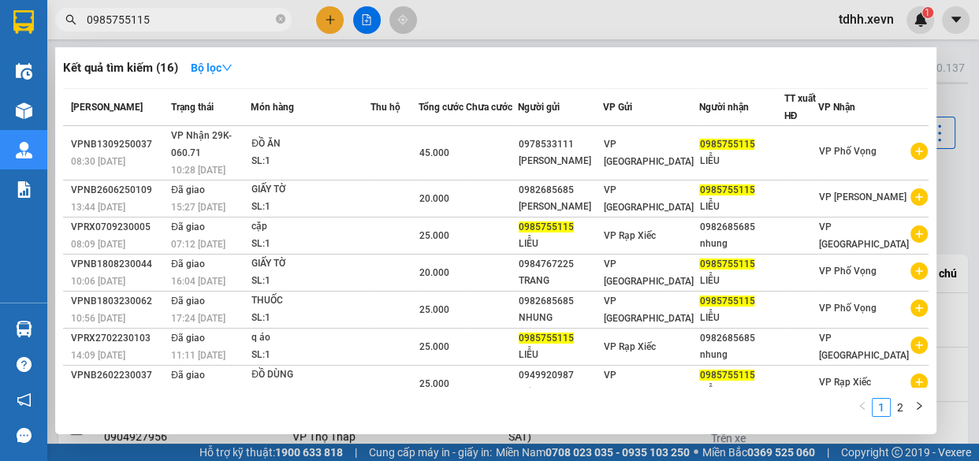
click at [220, 24] on input "0985755115" at bounding box center [180, 19] width 186 height 17
click at [222, 24] on input "0985755115" at bounding box center [180, 19] width 186 height 17
paste input "0987295633"
type input "09857551150987295633"
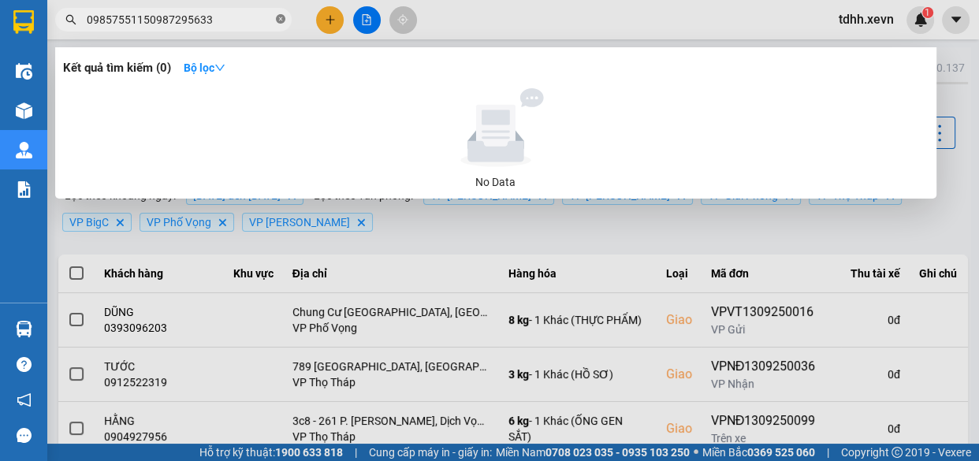
click at [280, 19] on icon "close-circle" at bounding box center [280, 18] width 9 height 9
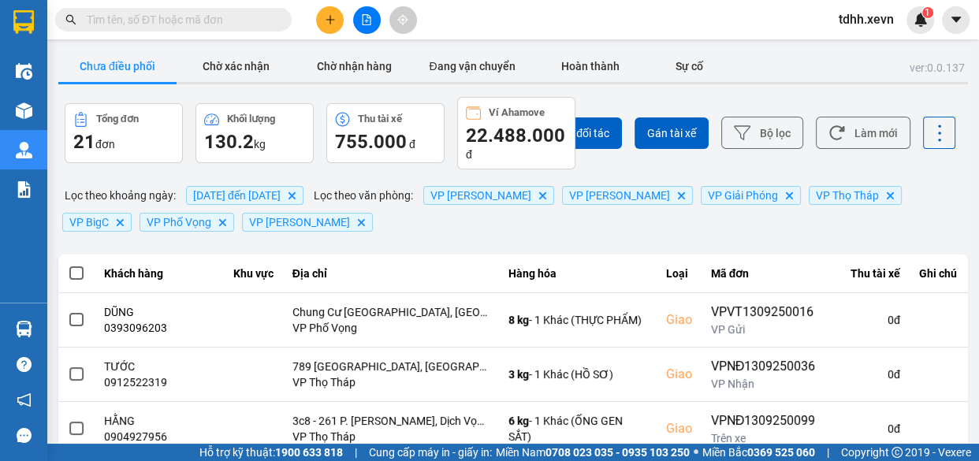
paste input "0987295633"
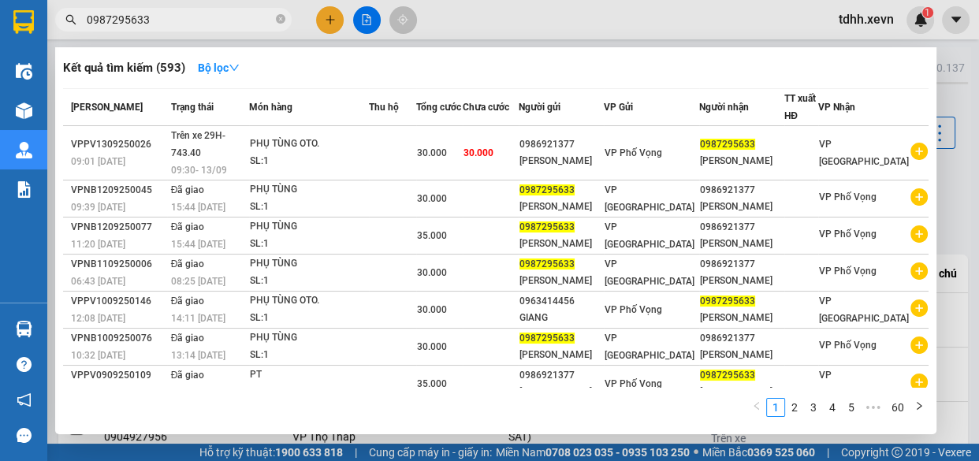
type input "0987295633"
click at [282, 15] on icon "close-circle" at bounding box center [280, 18] width 9 height 9
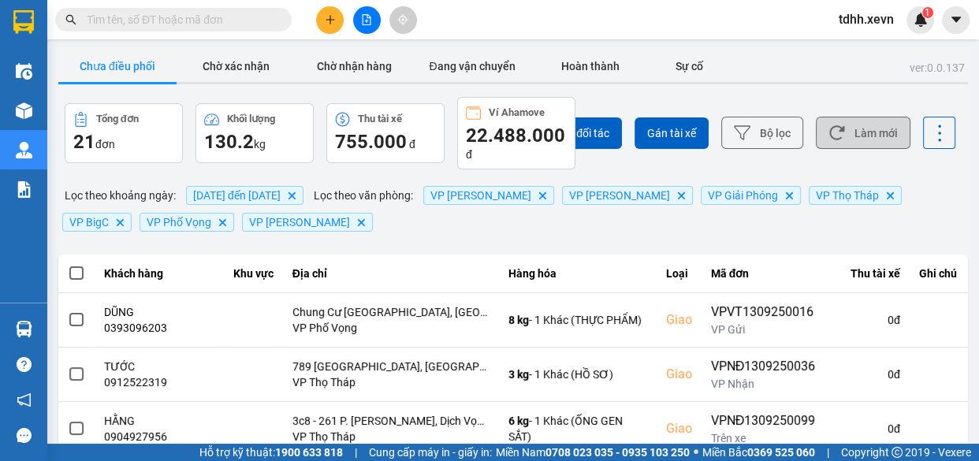
click at [864, 136] on button "Làm mới" at bounding box center [863, 133] width 95 height 32
click at [196, 15] on input "text" at bounding box center [180, 19] width 186 height 17
paste input "0961738369"
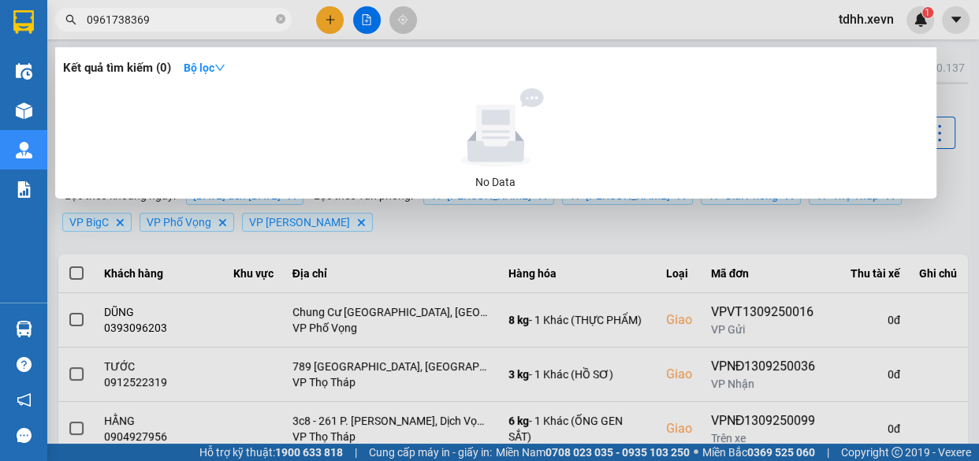
click at [223, 17] on input "0961738369" at bounding box center [180, 19] width 186 height 17
click at [222, 17] on input "0961738369" at bounding box center [180, 19] width 186 height 17
paste input "72137730"
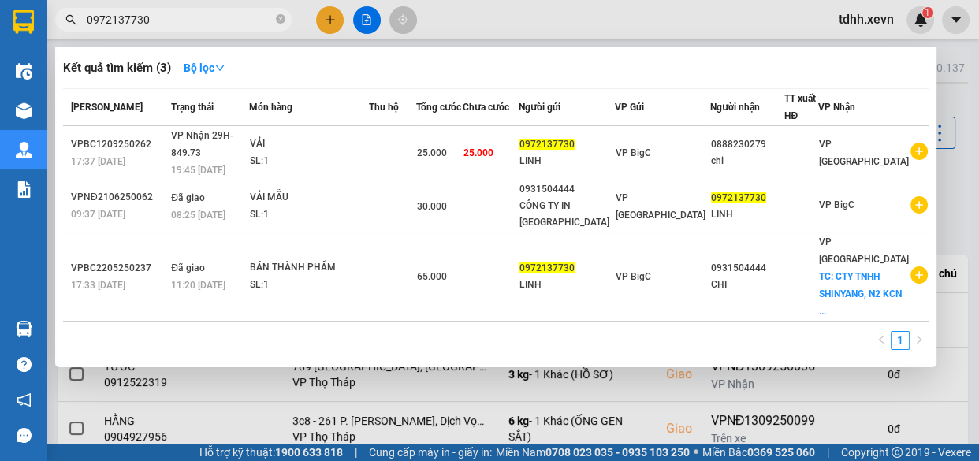
click at [209, 24] on input "0972137730" at bounding box center [180, 19] width 186 height 17
click at [210, 24] on input "0972137730" at bounding box center [180, 19] width 186 height 17
paste input "89390128"
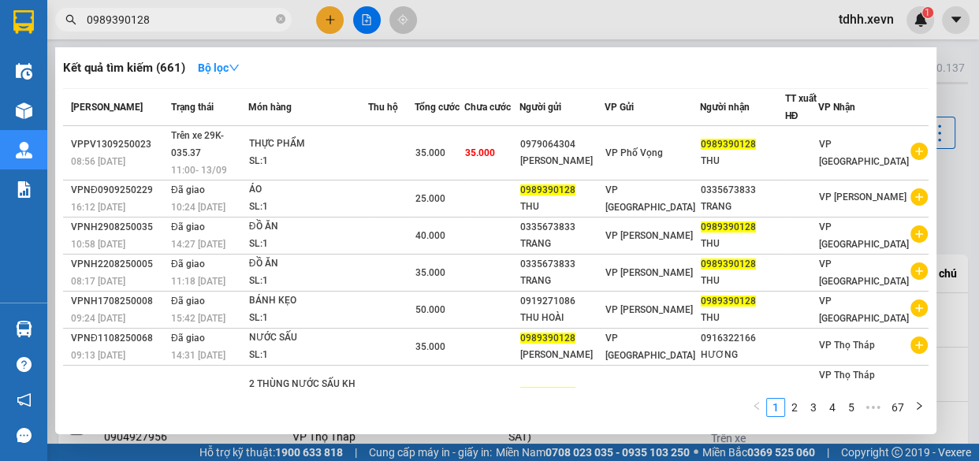
click at [191, 17] on input "0989390128" at bounding box center [180, 19] width 186 height 17
paste input "7906187"
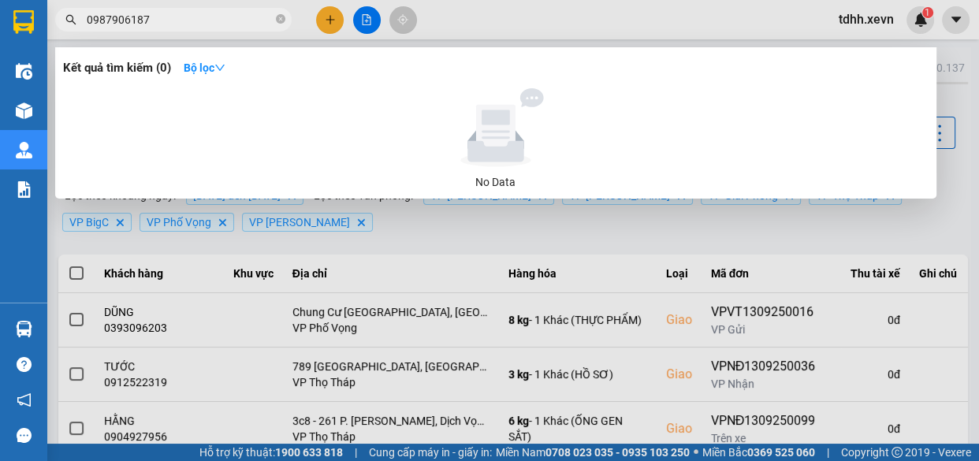
click at [202, 21] on input "0987906187" at bounding box center [180, 19] width 186 height 17
paste input "69964685"
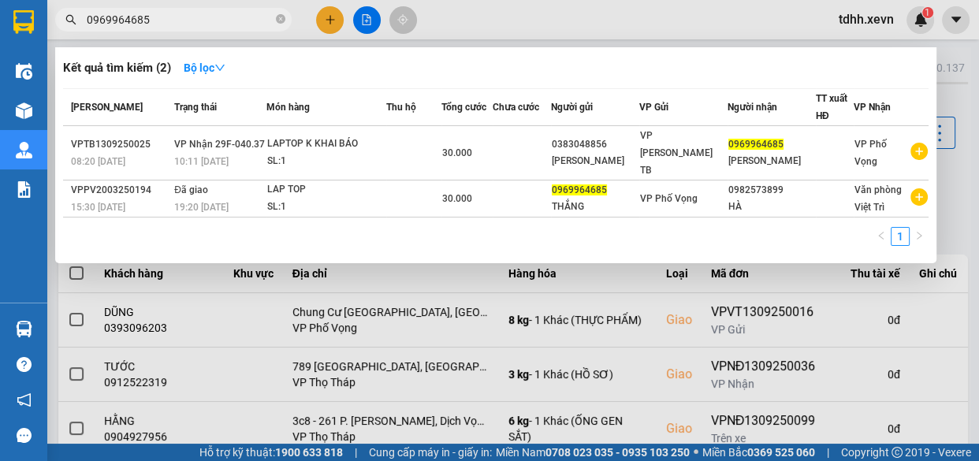
type input "0969964685"
click at [281, 20] on icon "close-circle" at bounding box center [280, 18] width 9 height 9
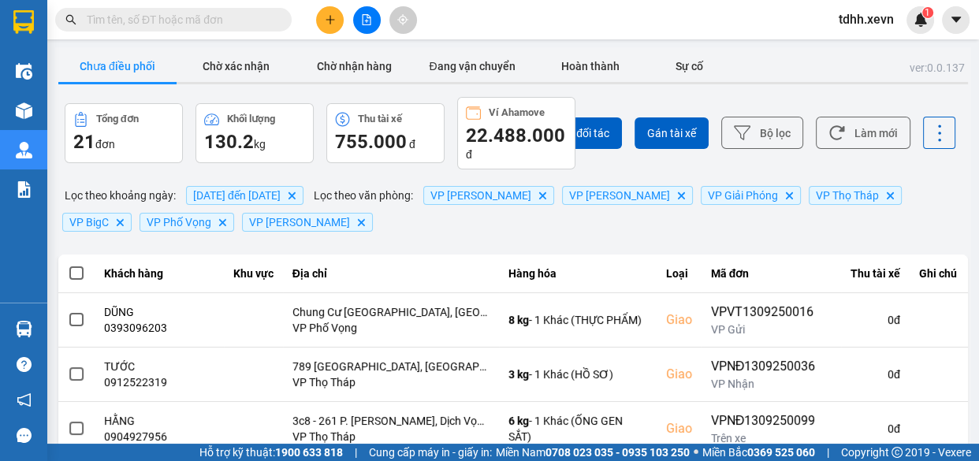
click at [834, 112] on div "Chọn đối tác Gán tài xế Bộ lọc Làm mới" at bounding box center [732, 133] width 445 height 72
click at [860, 134] on button "Làm mới" at bounding box center [863, 133] width 95 height 32
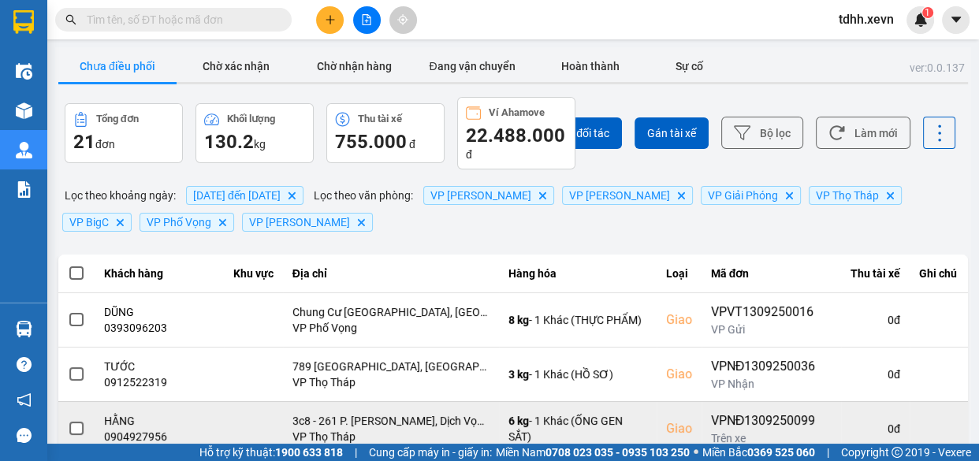
scroll to position [71, 0]
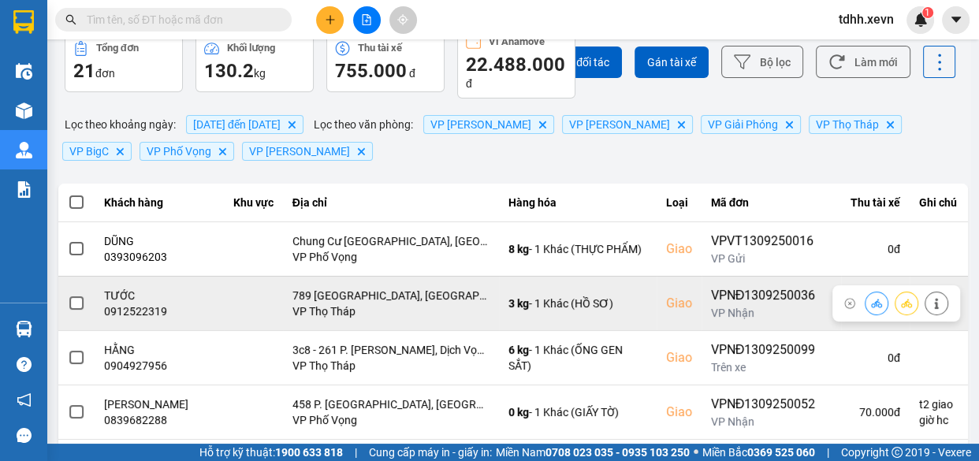
click at [144, 312] on div "0912522319" at bounding box center [159, 311] width 110 height 16
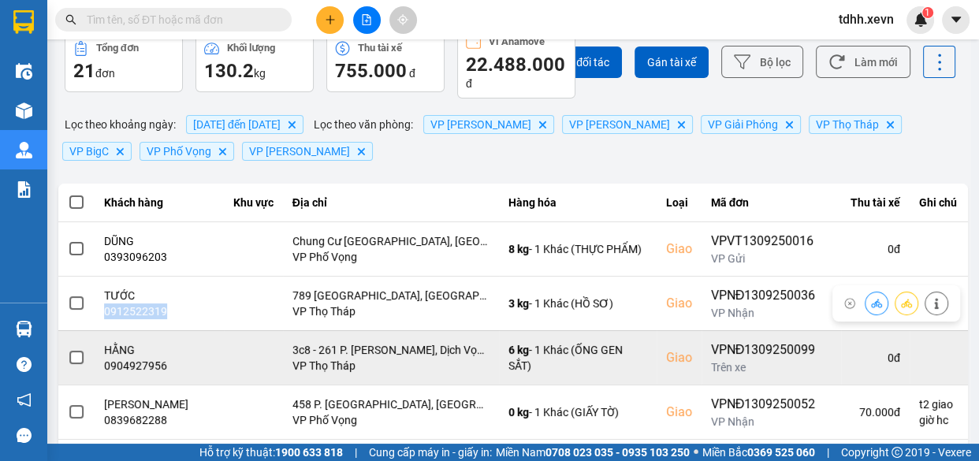
copy div "0912522319"
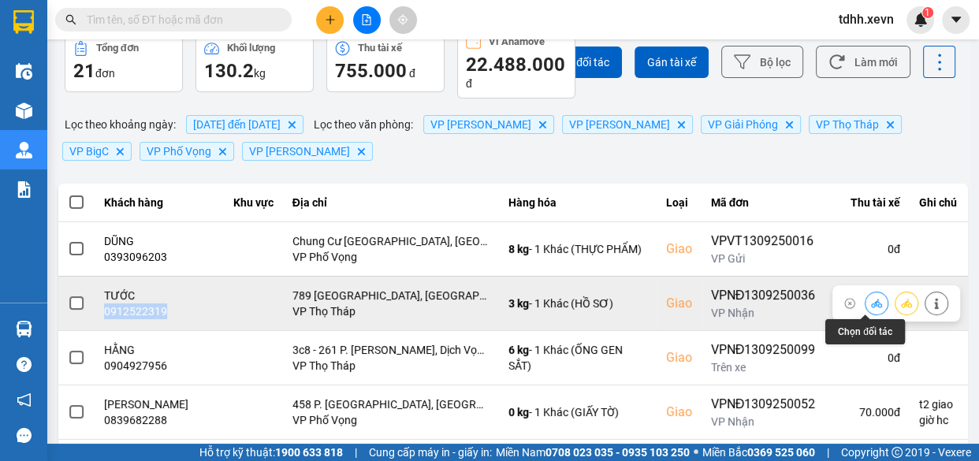
click at [871, 298] on icon at bounding box center [876, 303] width 11 height 11
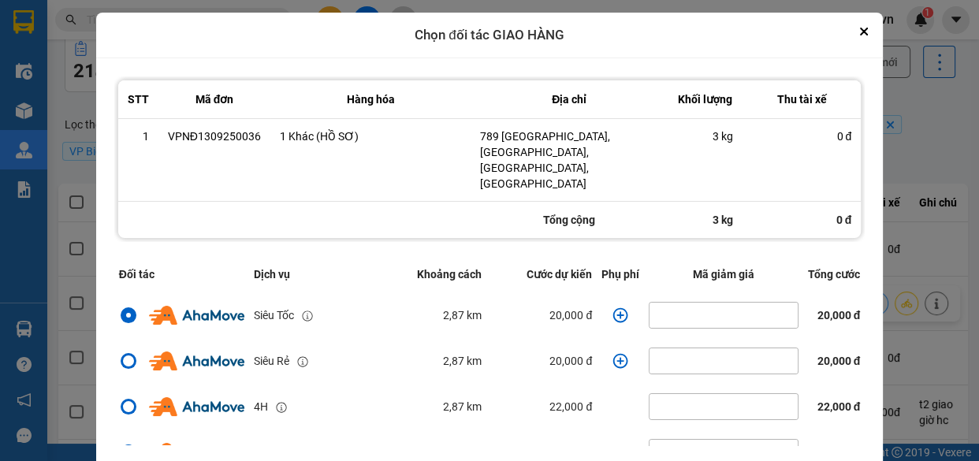
click at [612, 307] on icon "dialog" at bounding box center [620, 315] width 16 height 16
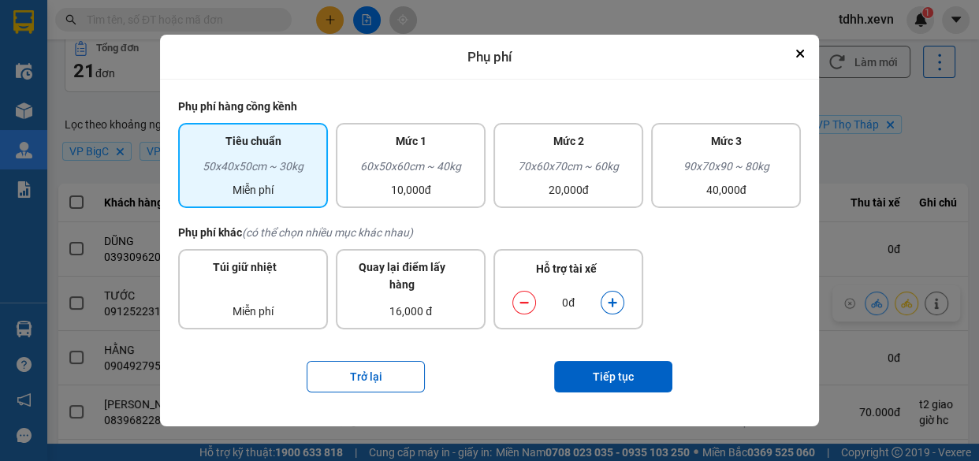
click at [920, 137] on div "ver: 0.0.137 Chưa điều phối Chờ xác nhận Chờ nhận hàng Đang vận chuyển Hoàn thà…" at bounding box center [513, 391] width 916 height 831
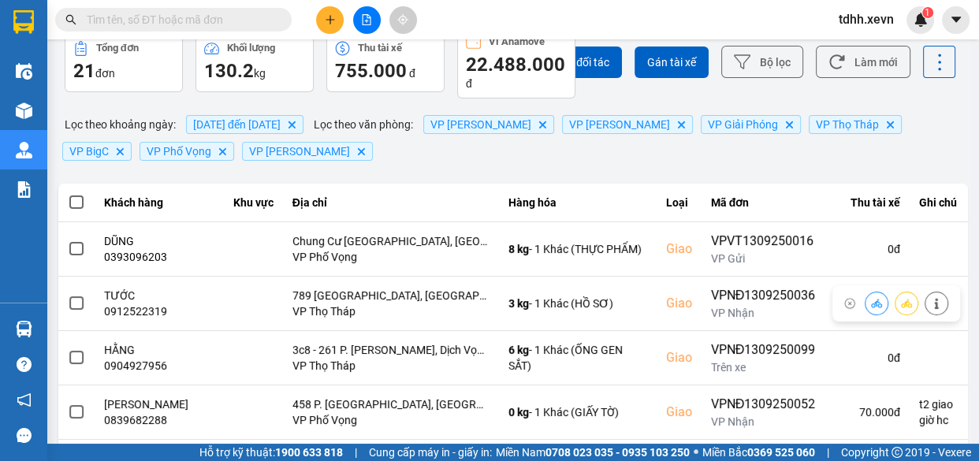
click at [925, 294] on button at bounding box center [936, 303] width 22 height 28
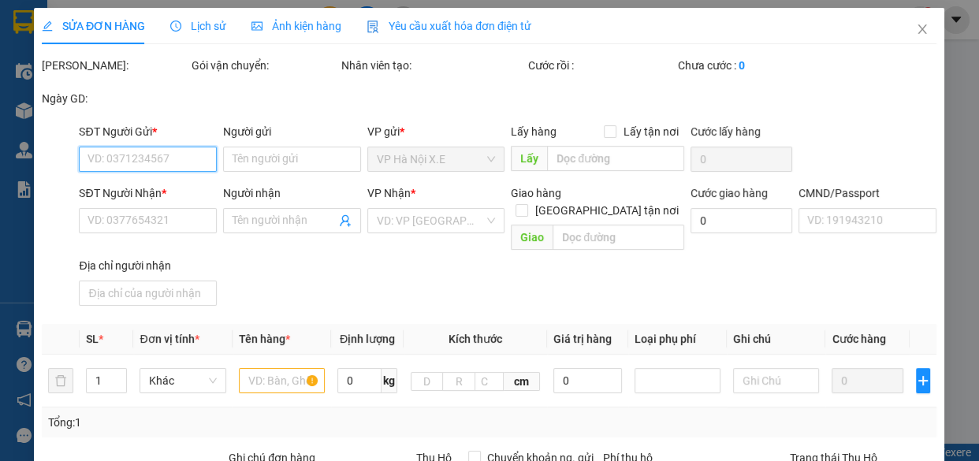
type input "0988228458"
type input "PHẠM VĂN HUỲNH"
type input "0912522319"
type input "TƯỚC"
checkbox input "true"
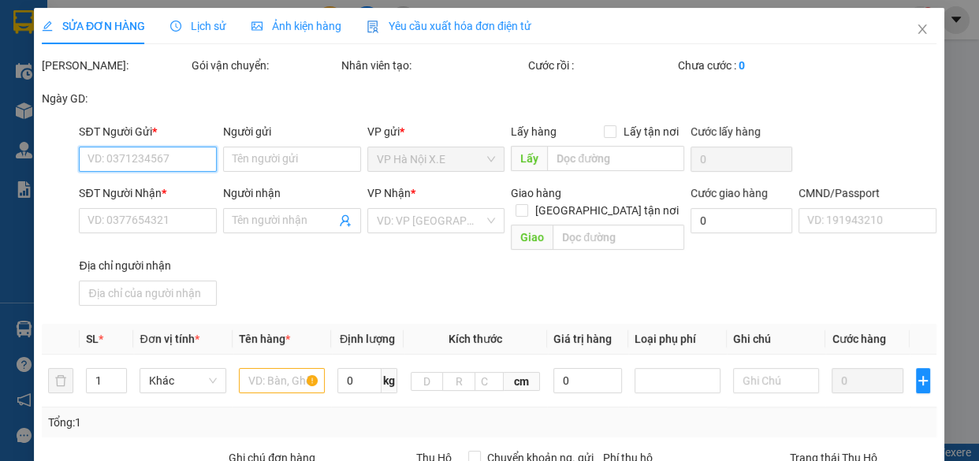
type input "789 Mỹ Đình 2, Mỹ Đình, Nam Từ Liêm, Hà Nội"
type input "044091002563 LÊ HOÀNG TRỌNG AN"
type input "75.000"
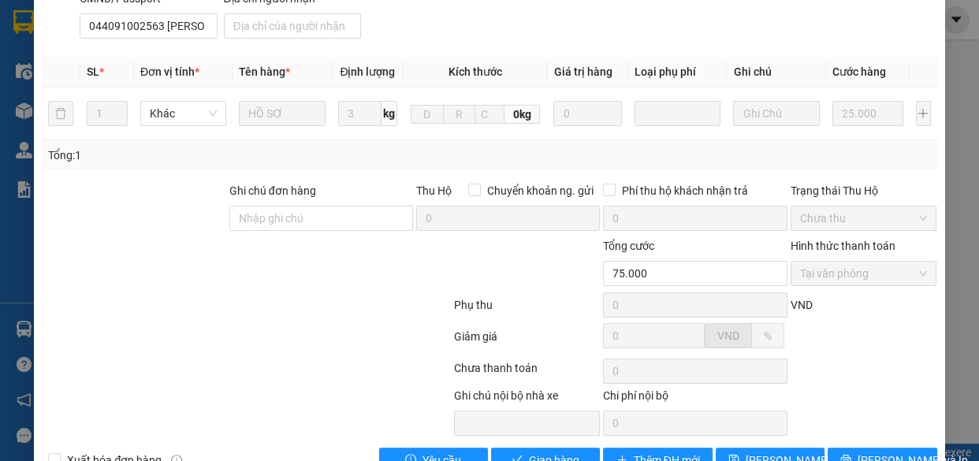
scroll to position [345, 0]
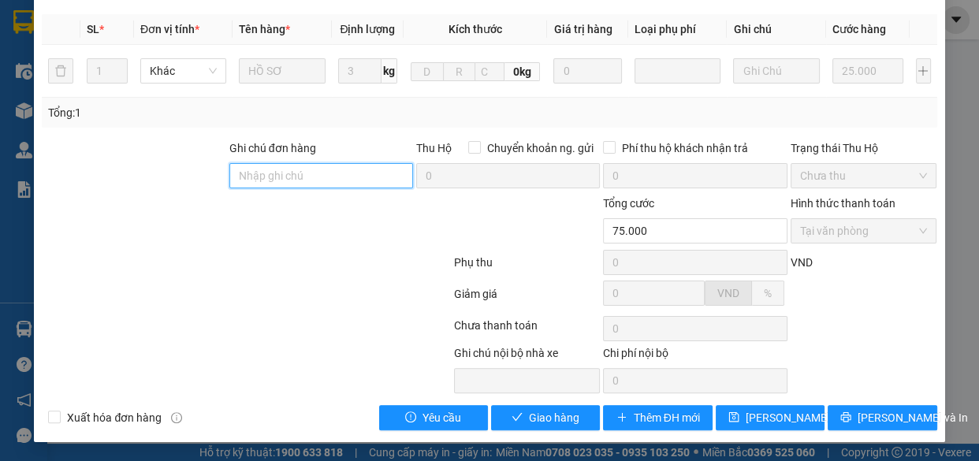
click at [307, 171] on input "Ghi chú đơn hàng" at bounding box center [321, 175] width 184 height 25
type input "toà ctc"
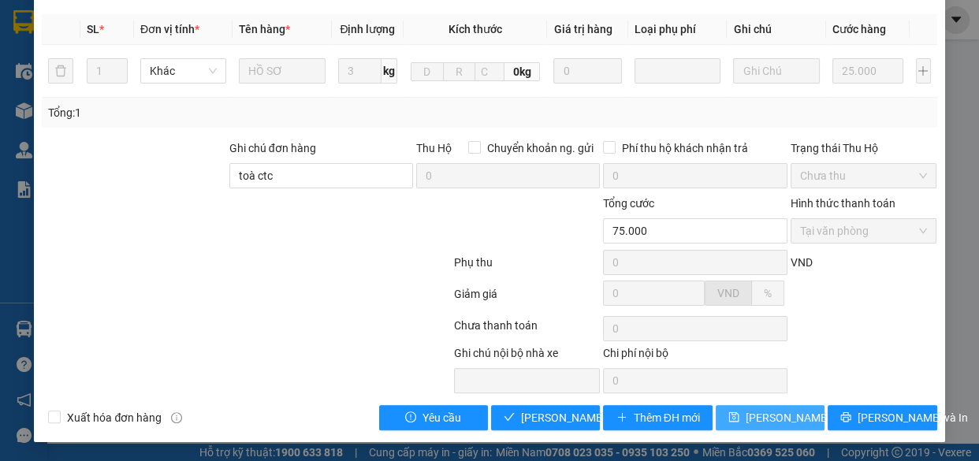
click at [792, 409] on span "[PERSON_NAME] thay đổi" at bounding box center [808, 417] width 126 height 17
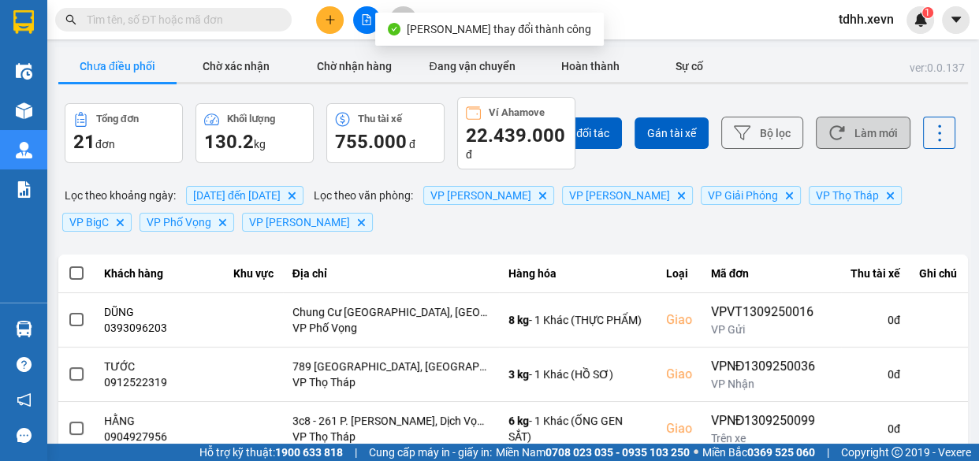
click at [857, 136] on button "Làm mới" at bounding box center [863, 133] width 95 height 32
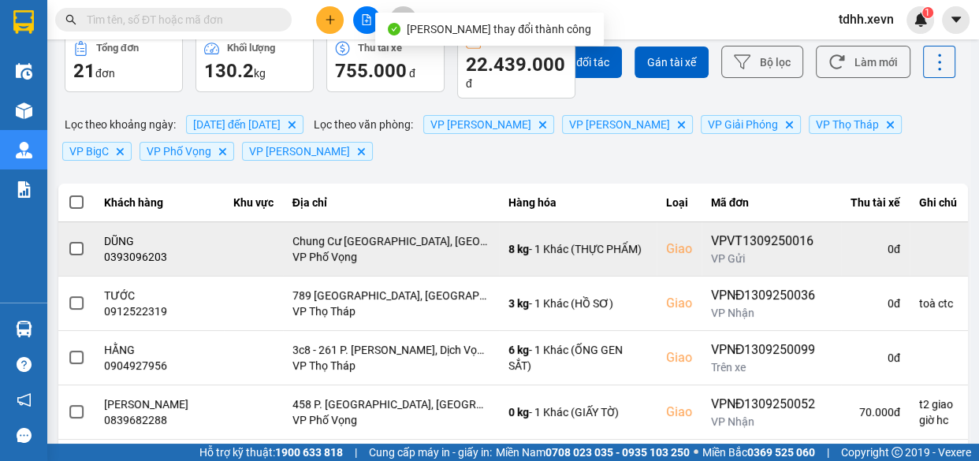
scroll to position [143, 0]
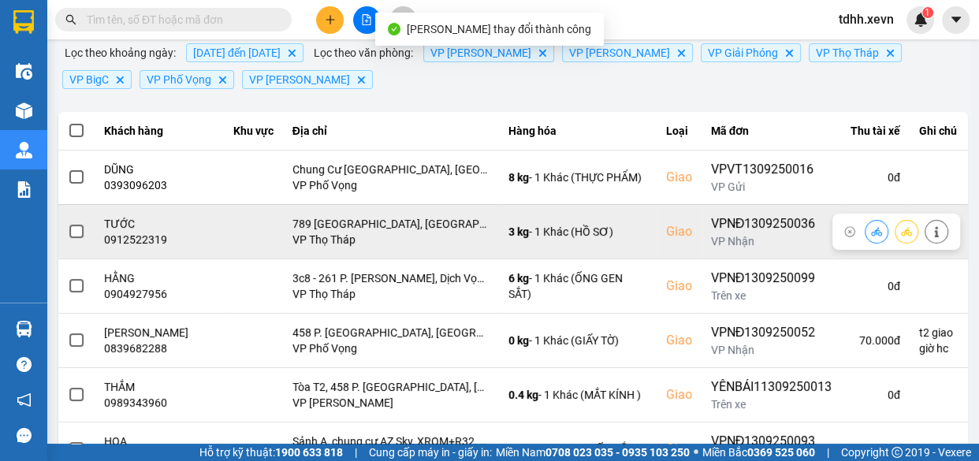
click at [871, 229] on icon at bounding box center [876, 231] width 11 height 11
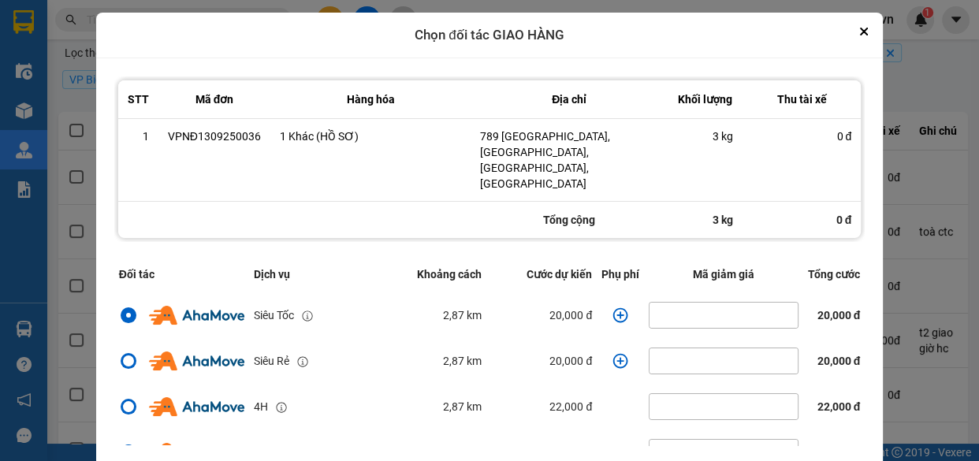
click at [615, 307] on icon "dialog" at bounding box center [620, 314] width 15 height 15
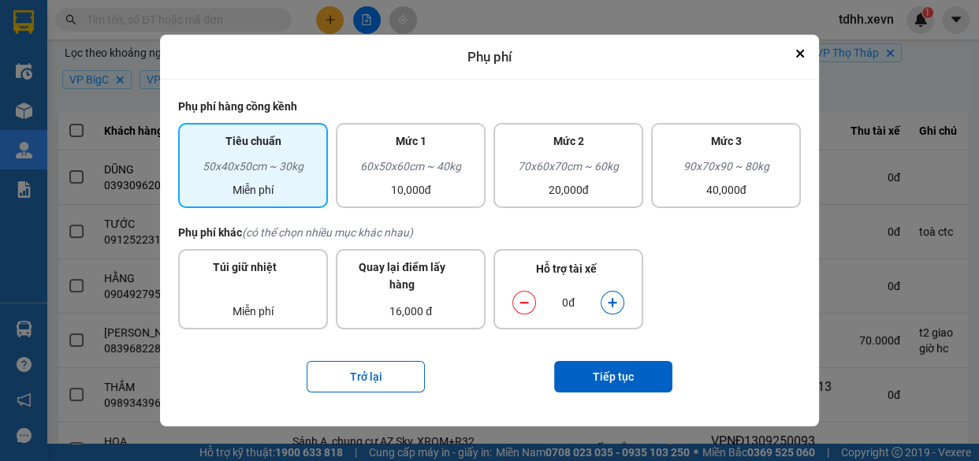
click at [614, 293] on button "dialog" at bounding box center [612, 303] width 22 height 28
click at [621, 381] on button "Tiếp tục" at bounding box center [613, 377] width 118 height 32
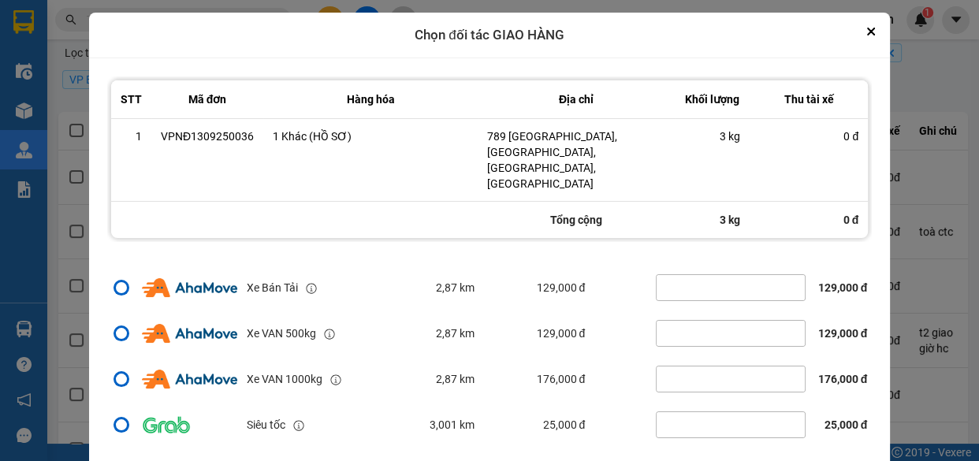
scroll to position [46, 0]
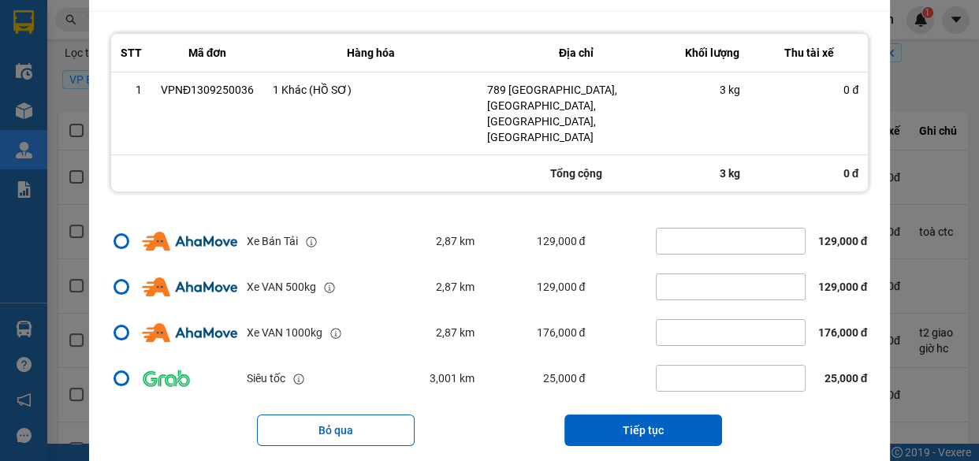
click at [671, 414] on button "Tiếp tục" at bounding box center [643, 430] width 158 height 32
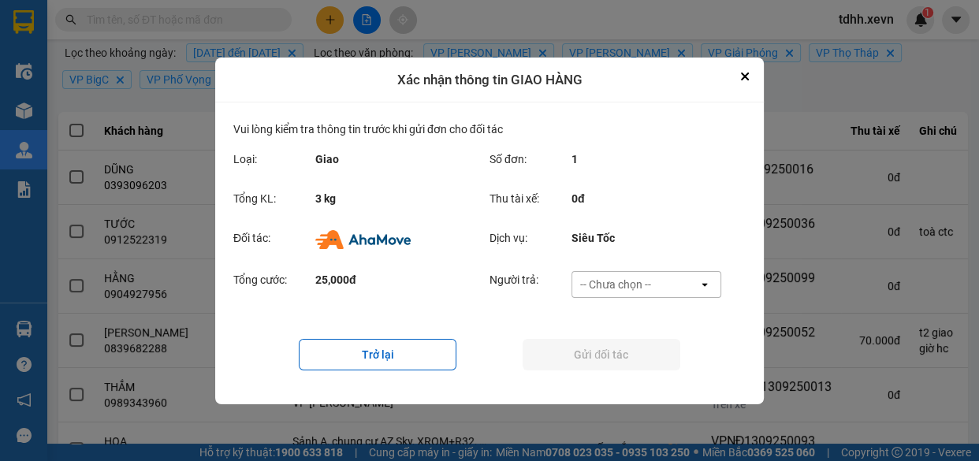
scroll to position [0, 0]
click at [664, 288] on div "-- Chưa chọn --" at bounding box center [635, 284] width 126 height 25
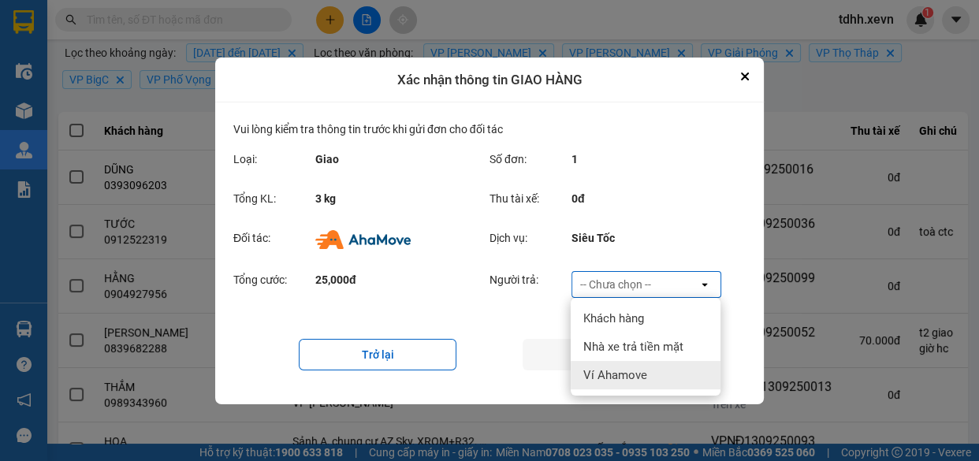
click at [652, 368] on div "Ví Ahamove" at bounding box center [646, 375] width 150 height 28
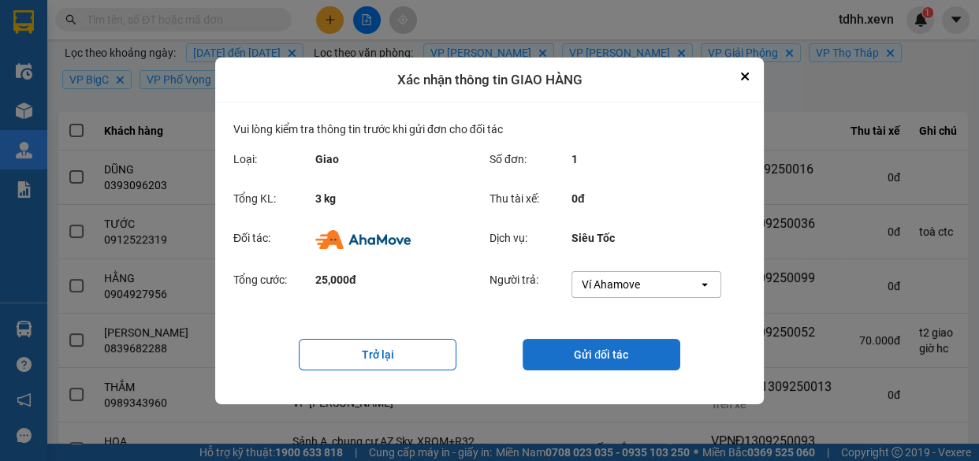
click at [636, 348] on button "Gửi đối tác" at bounding box center [601, 355] width 158 height 32
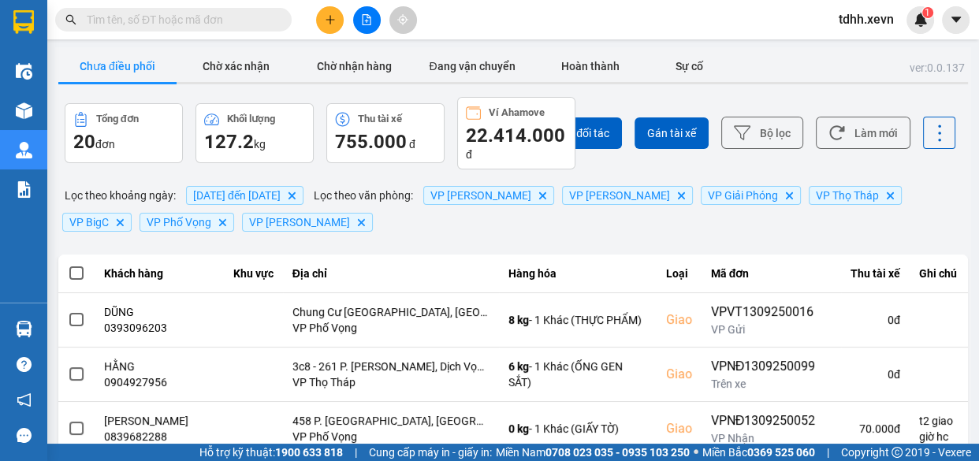
click at [197, 17] on input "text" at bounding box center [180, 19] width 186 height 17
paste input "0978587707"
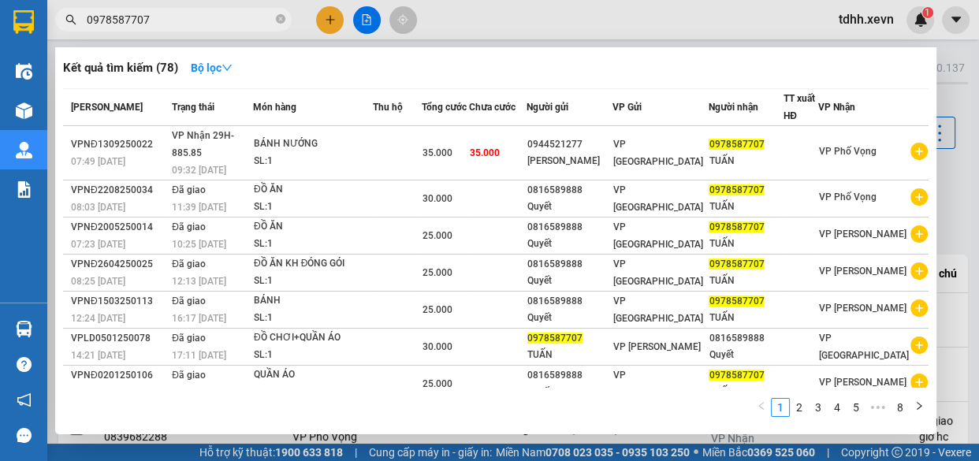
type input "0978587707"
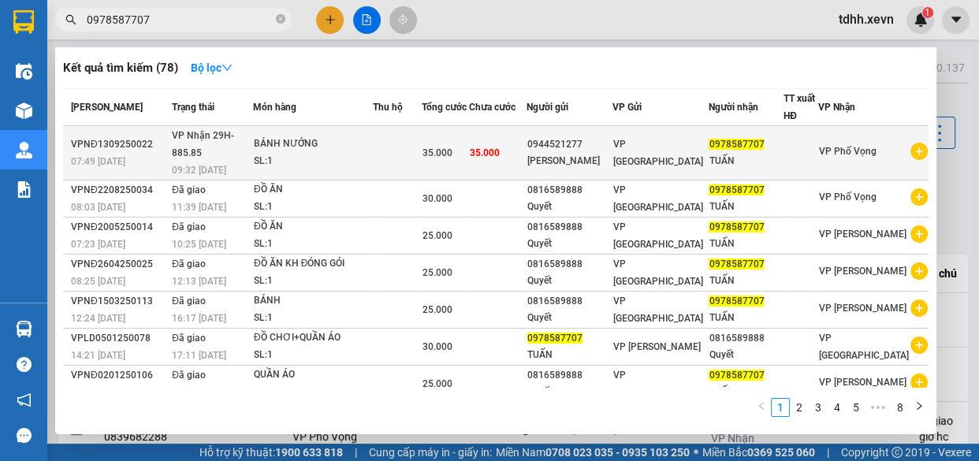
click at [697, 145] on span "VP [GEOGRAPHIC_DATA]" at bounding box center [658, 153] width 90 height 28
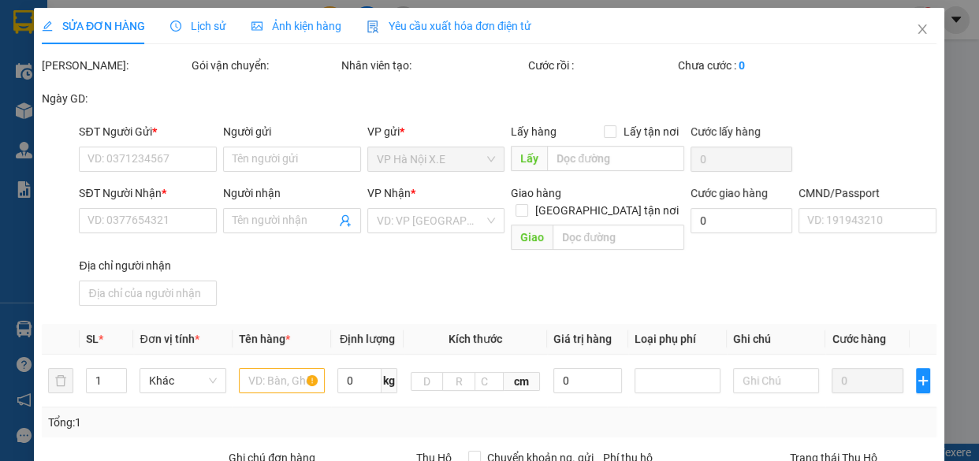
type input "0944521277"
type input "TRẦN THANH LÂM"
type input "0978587707"
type input "TUẤN"
type input "TRIỆU MẠNH TUẤN"
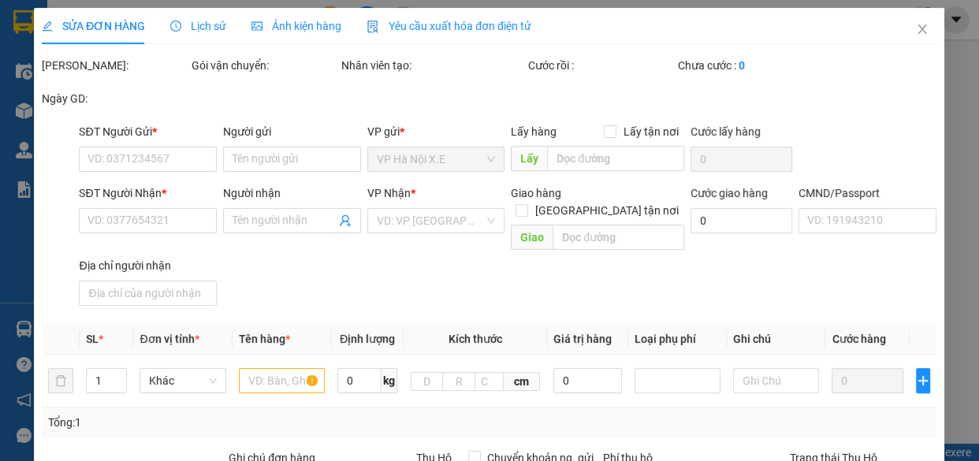
type input "35.000"
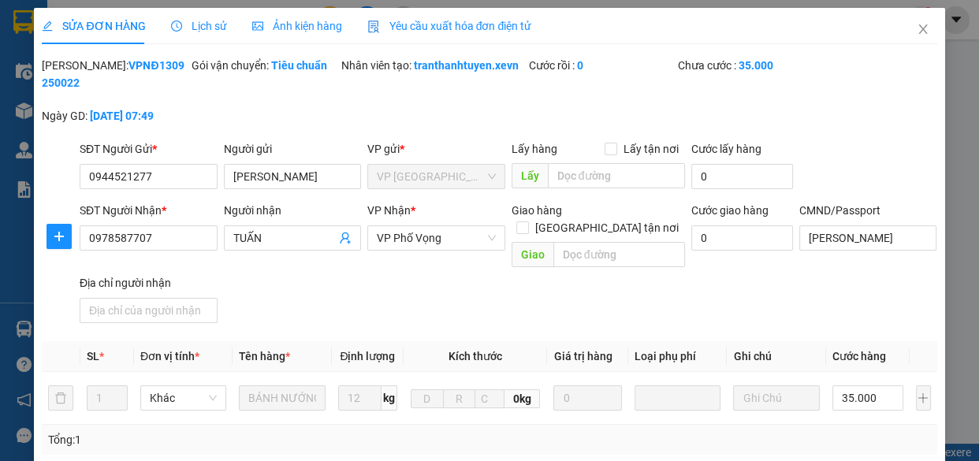
click at [212, 25] on span "Lịch sử" at bounding box center [199, 26] width 56 height 13
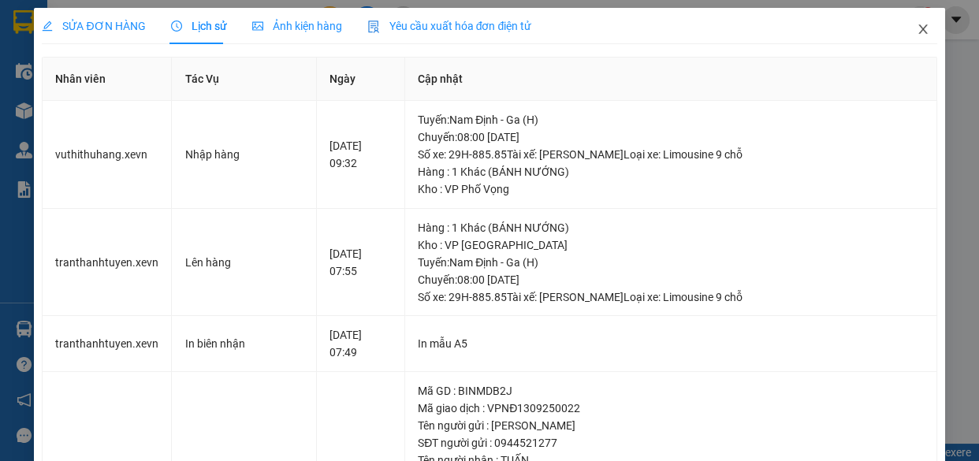
click at [918, 30] on icon "close" at bounding box center [922, 28] width 9 height 9
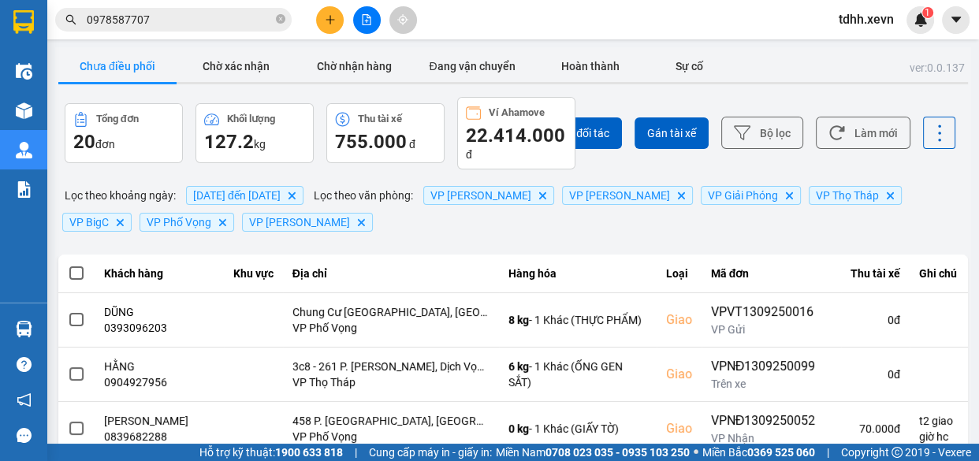
click at [184, 22] on input "0978587707" at bounding box center [180, 19] width 186 height 17
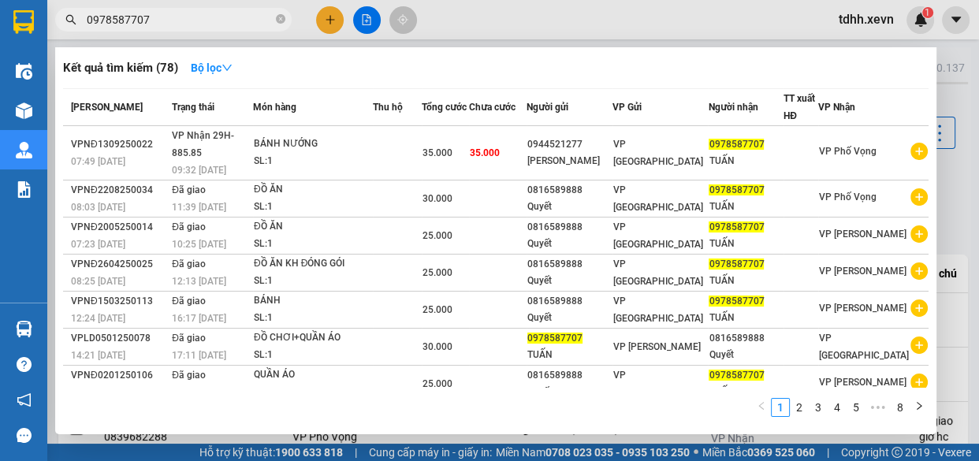
click at [183, 22] on input "0978587707" at bounding box center [180, 19] width 186 height 17
paste input "88125586"
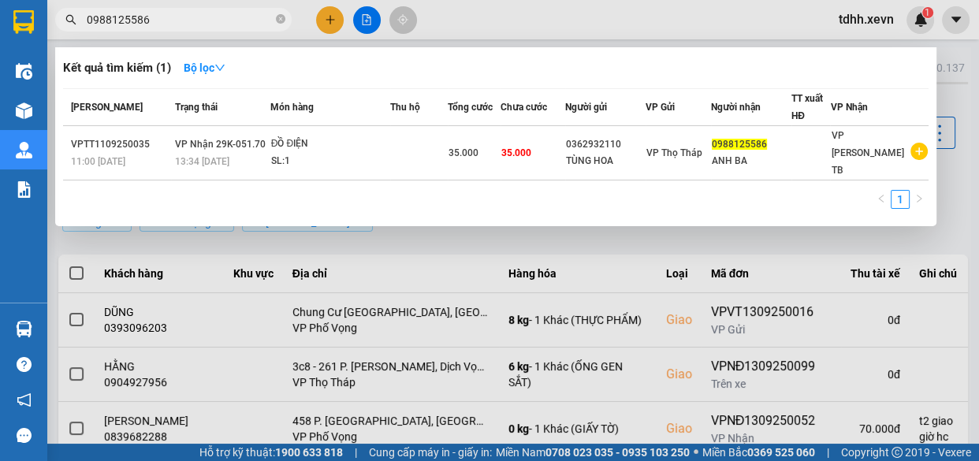
type input "0988125586"
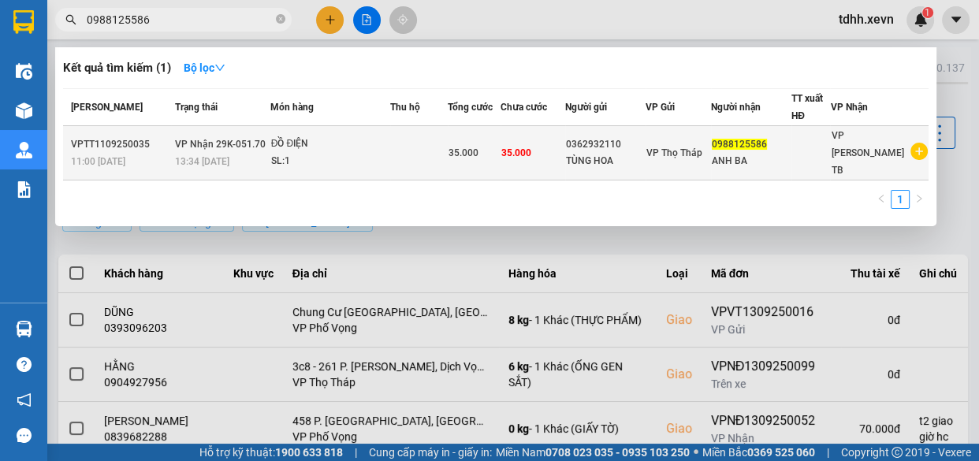
click at [637, 153] on div "TÙNG HOA" at bounding box center [605, 161] width 79 height 17
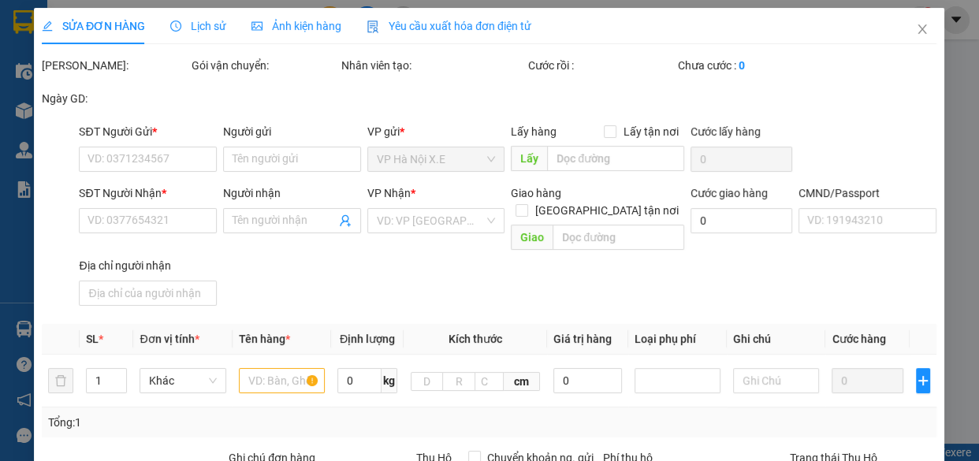
type input "0362932110"
type input "TÙNG HOA"
type input "0988125586"
type input "ANH BA"
type input "NGUYỄN ĐÌNH TUÂN 034085008370"
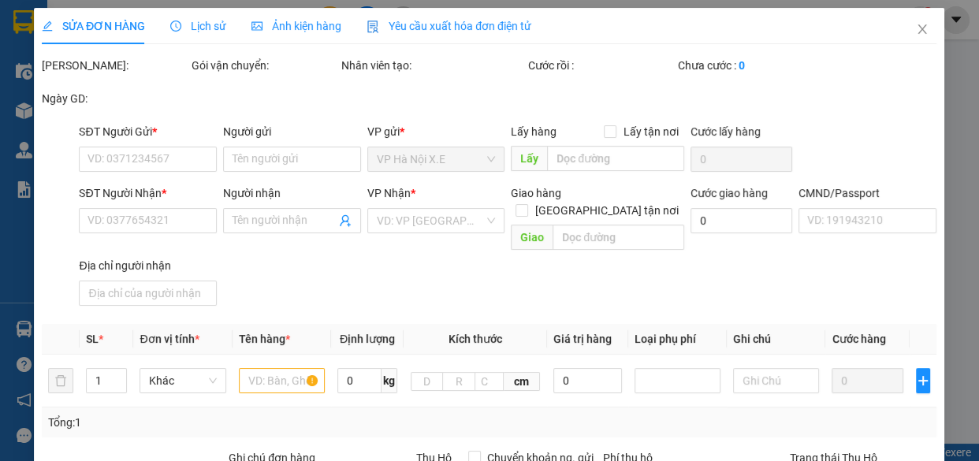
type input "35.000"
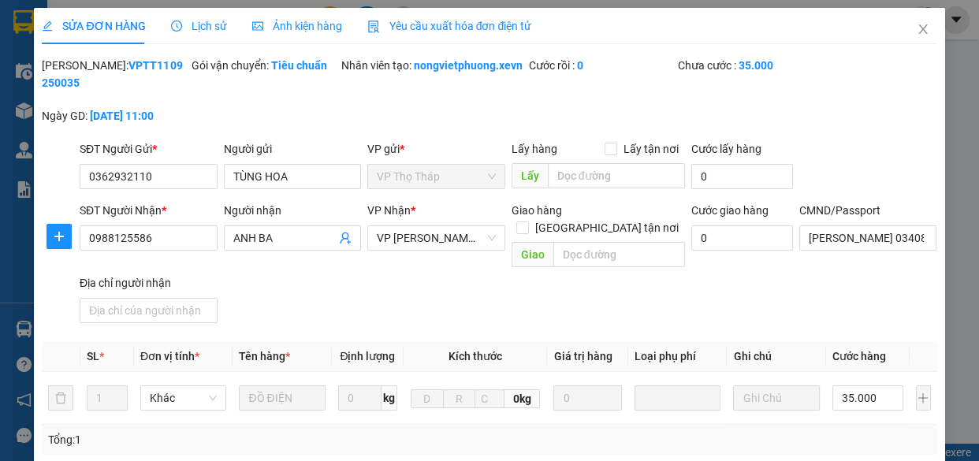
click at [214, 28] on span "Lịch sử" at bounding box center [199, 26] width 56 height 13
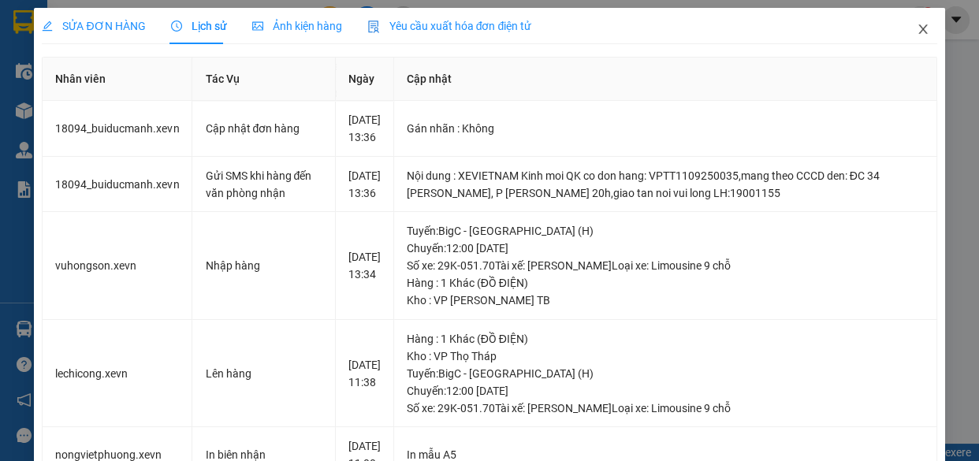
click at [903, 32] on span "Close" at bounding box center [923, 30] width 44 height 44
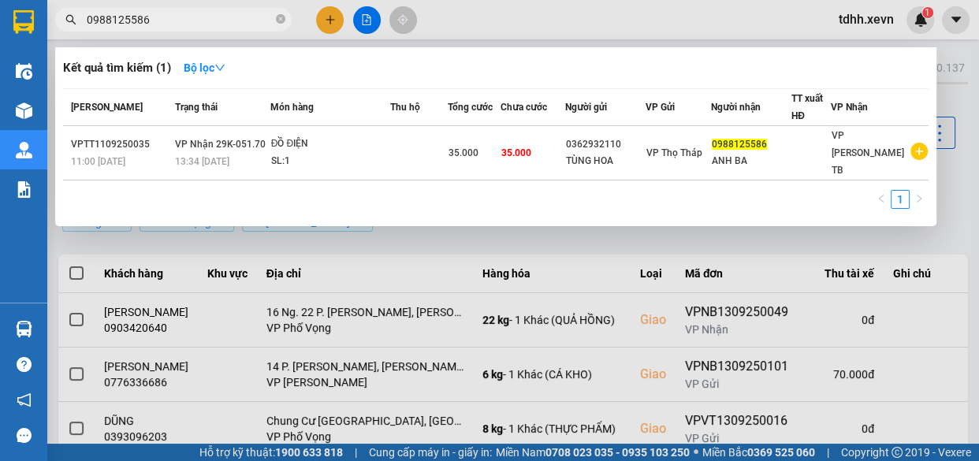
click at [186, 21] on input "0988125586" at bounding box center [180, 19] width 186 height 17
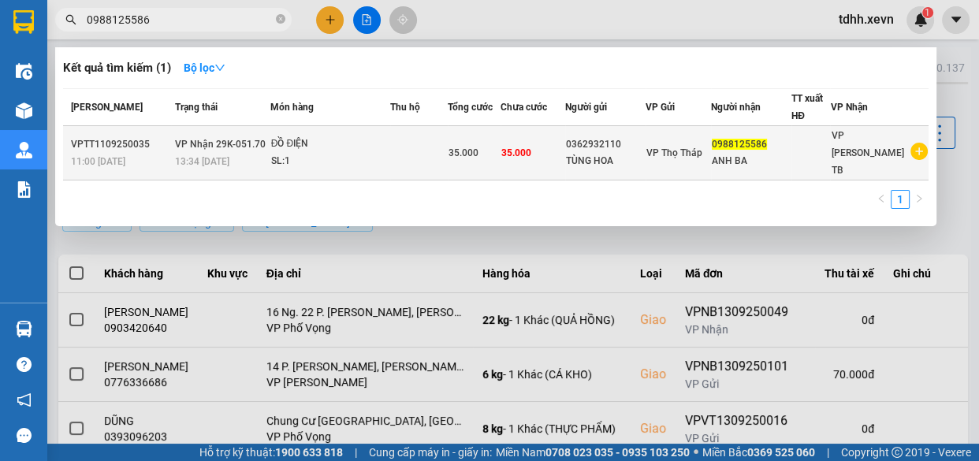
click at [269, 142] on td "VP Nhận 29K-051.70 13:34 - 11/09" at bounding box center [220, 153] width 99 height 54
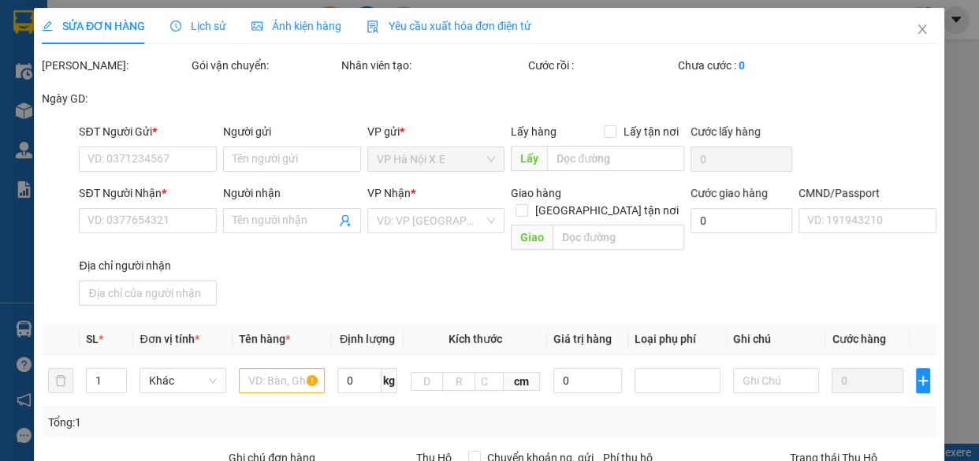
type input "0362932110"
type input "TÙNG HOA"
type input "0988125586"
type input "ANH BA"
type input "NGUYỄN ĐÌNH TUÂN 034085008370"
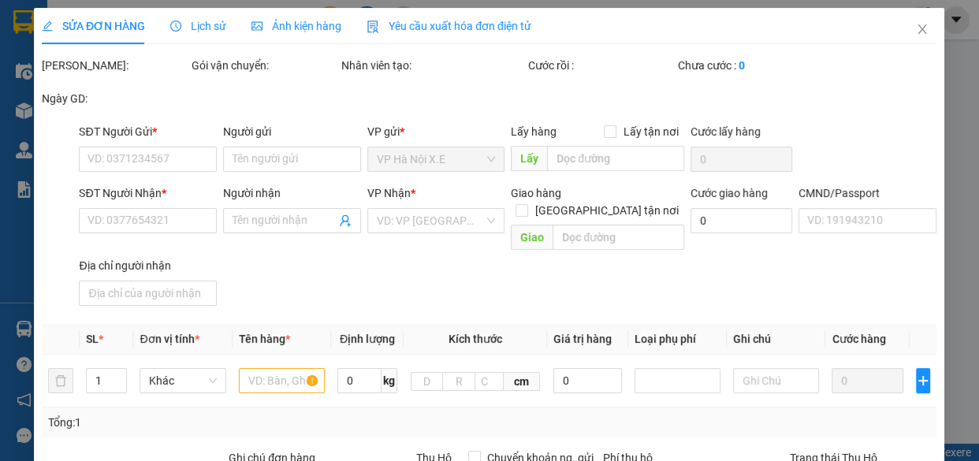
type input "35.000"
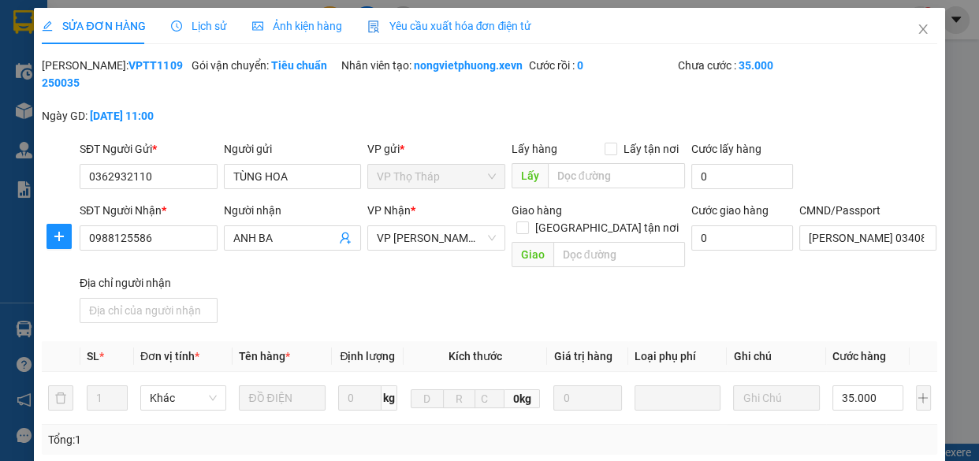
click at [199, 31] on span "Lịch sử" at bounding box center [199, 26] width 56 height 13
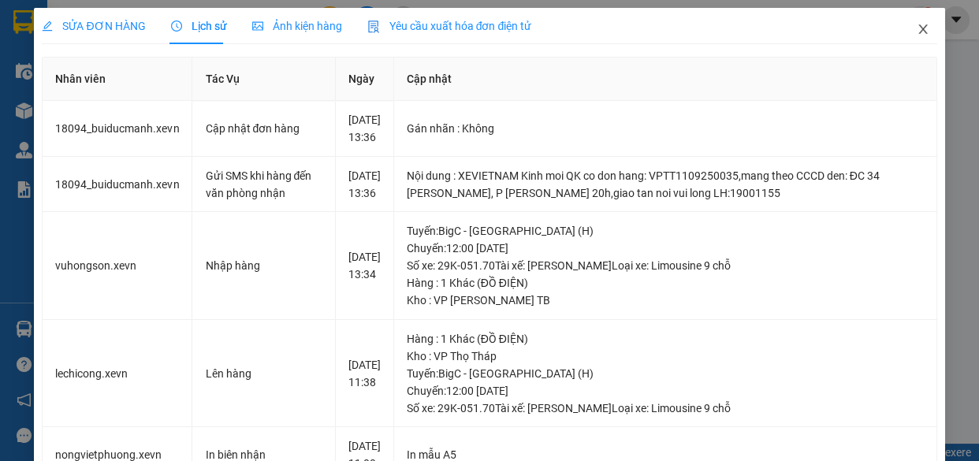
click at [916, 31] on icon "close" at bounding box center [922, 29] width 13 height 13
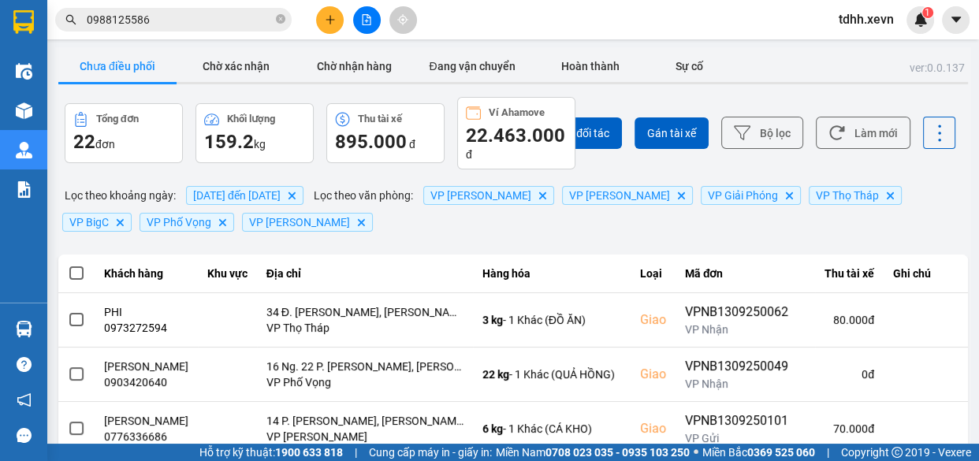
click at [201, 18] on input "0988125586" at bounding box center [180, 19] width 186 height 17
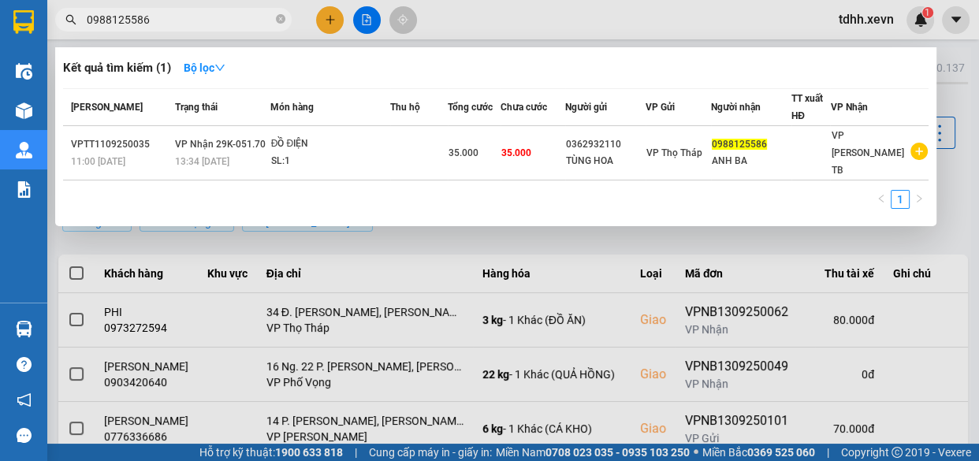
click at [201, 18] on input "0988125586" at bounding box center [180, 19] width 186 height 17
paste input "4568477"
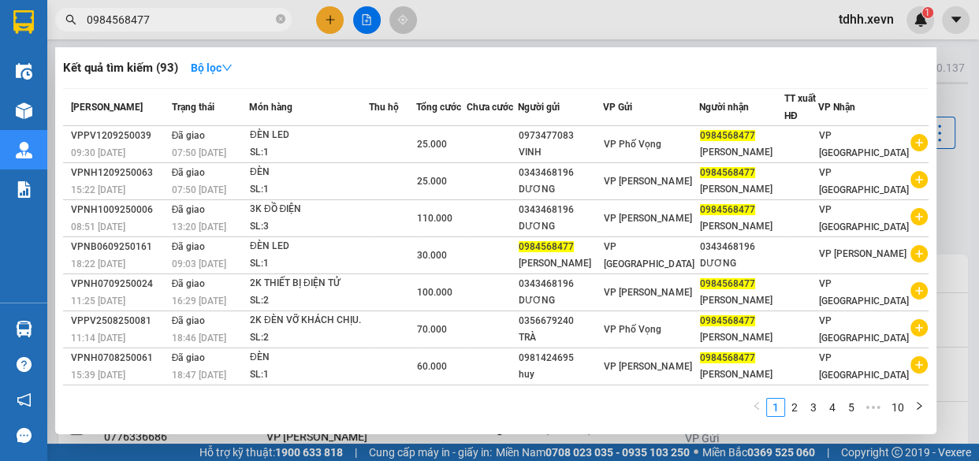
click at [173, 19] on input "0984568477" at bounding box center [180, 19] width 186 height 17
paste input "8727726"
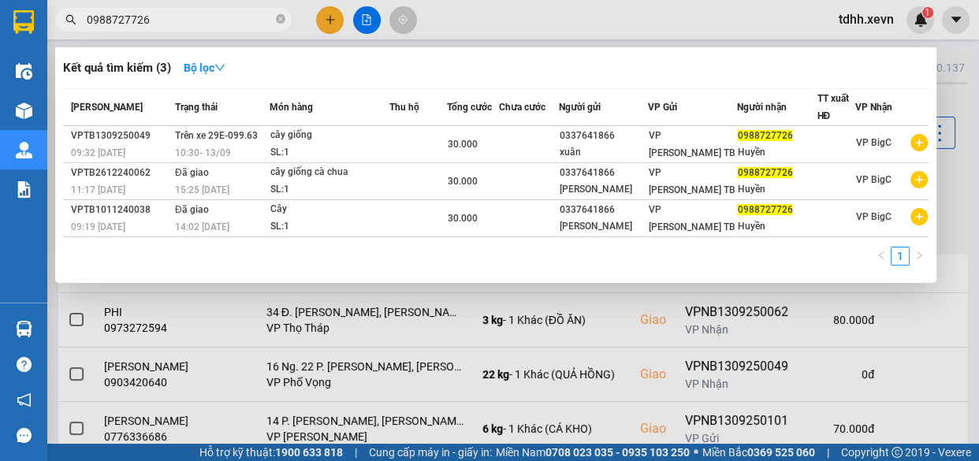
click at [187, 29] on span "0988727726" at bounding box center [173, 20] width 236 height 24
click at [191, 15] on input "0988727726" at bounding box center [180, 19] width 186 height 17
paste input "43849043"
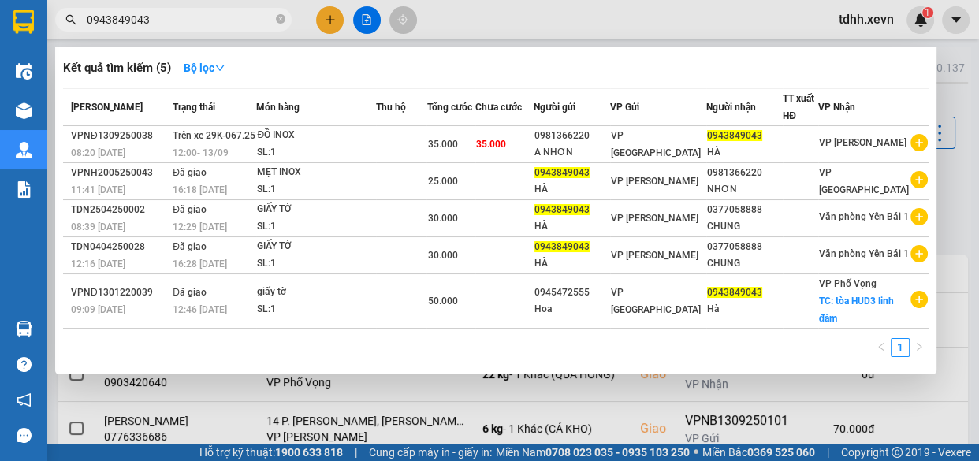
click at [193, 20] on input "0943849043" at bounding box center [180, 19] width 186 height 17
paste input "36006578"
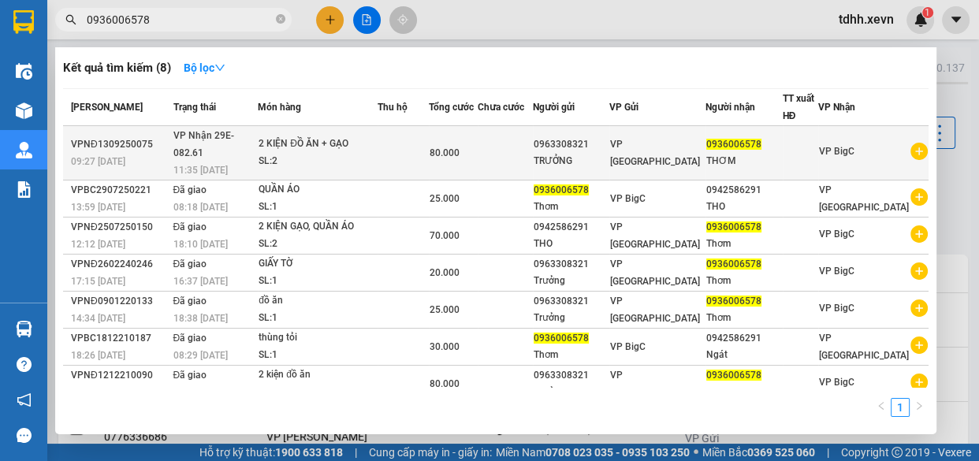
click at [371, 140] on div "2 KIỆN ĐỒ ĂN + GẠO" at bounding box center [317, 144] width 118 height 17
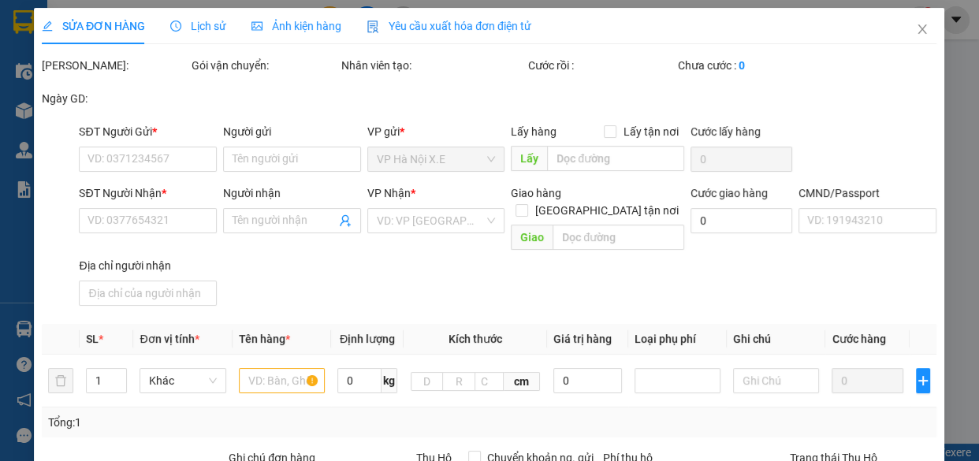
click at [201, 20] on span "Lịch sử" at bounding box center [199, 26] width 56 height 13
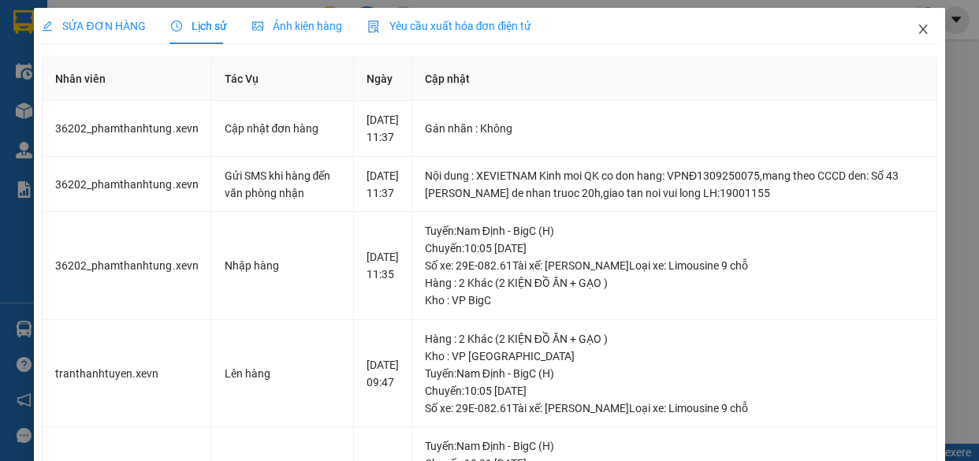
click at [901, 26] on span "Close" at bounding box center [923, 30] width 44 height 44
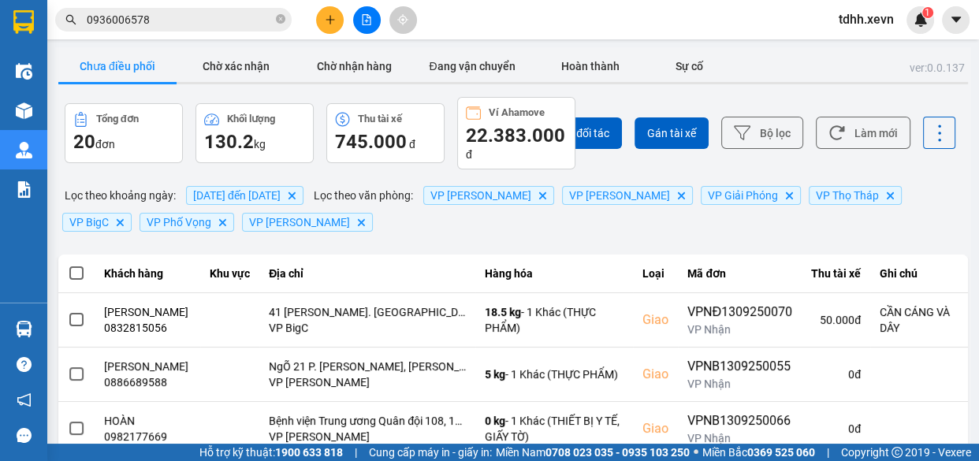
click at [247, 21] on input "0936006578" at bounding box center [180, 19] width 186 height 17
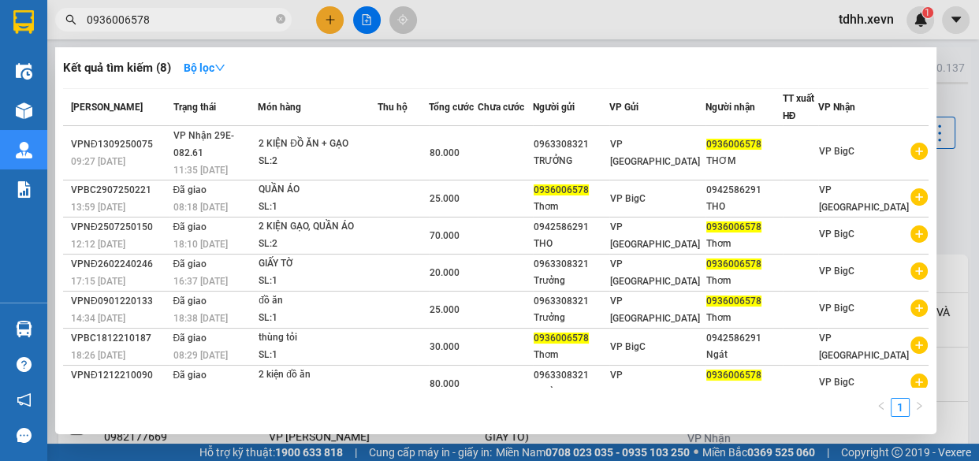
paste input "394293284"
click at [247, 21] on input "0936006578" at bounding box center [180, 19] width 186 height 17
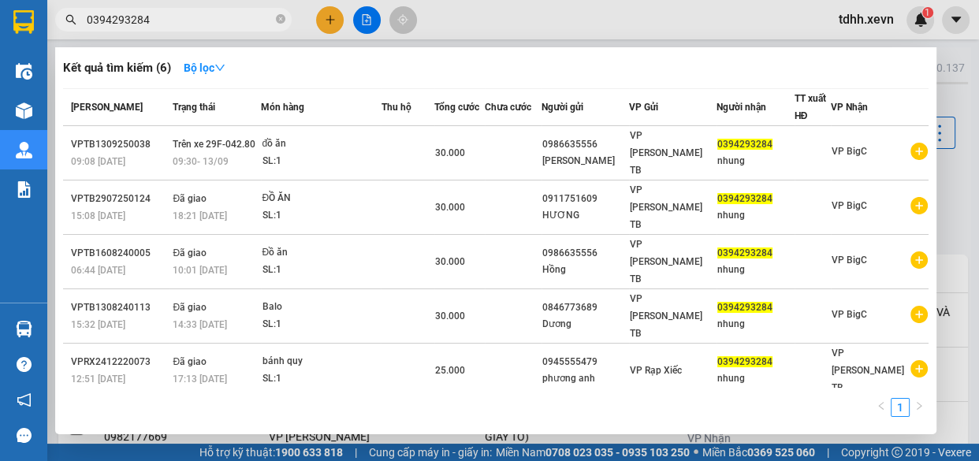
type input "0394293284"
drag, startPoint x: 785, startPoint y: 9, endPoint x: 831, endPoint y: 63, distance: 71.5
click at [785, 8] on div at bounding box center [489, 230] width 979 height 461
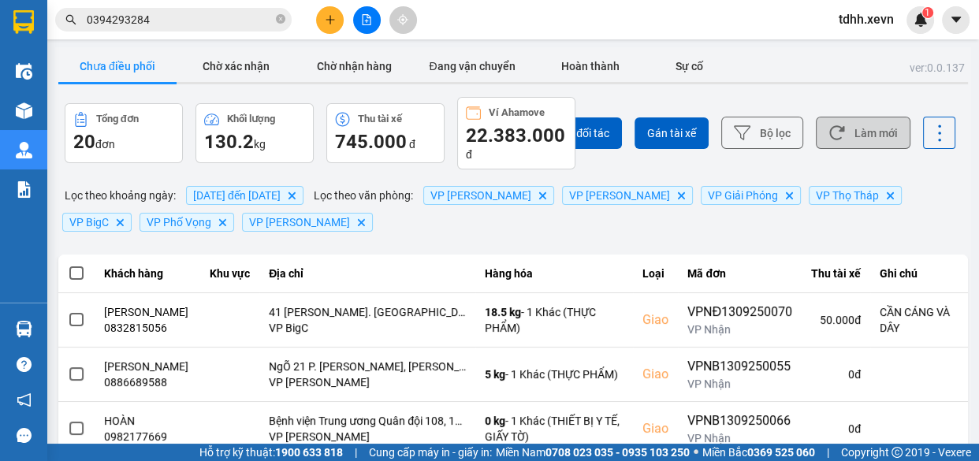
click at [860, 125] on button "Làm mới" at bounding box center [863, 133] width 95 height 32
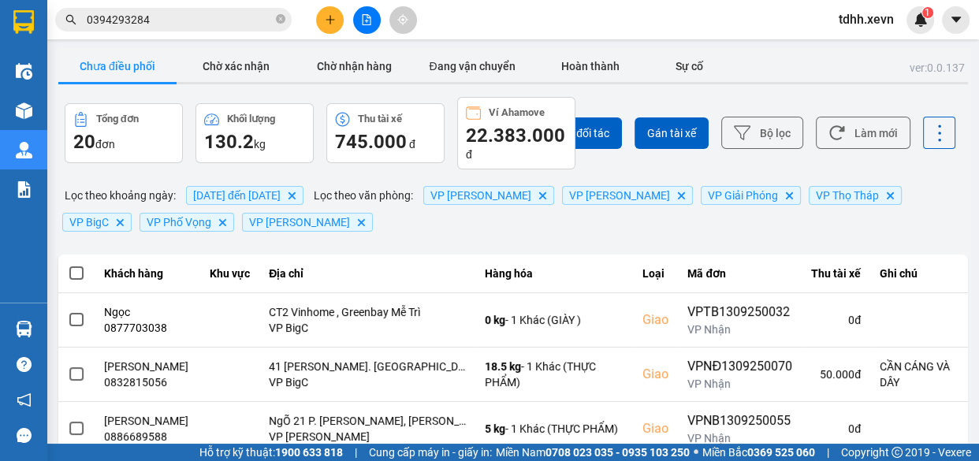
scroll to position [71, 0]
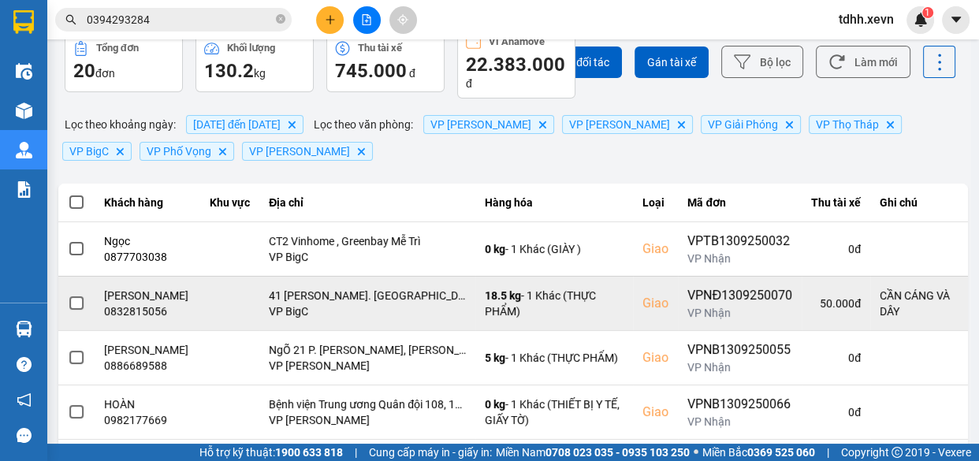
click at [142, 299] on div "PHÙNG THỊ VÂN" at bounding box center [147, 296] width 87 height 16
click at [146, 307] on div "0832815056" at bounding box center [147, 311] width 87 height 16
copy div "0832815056"
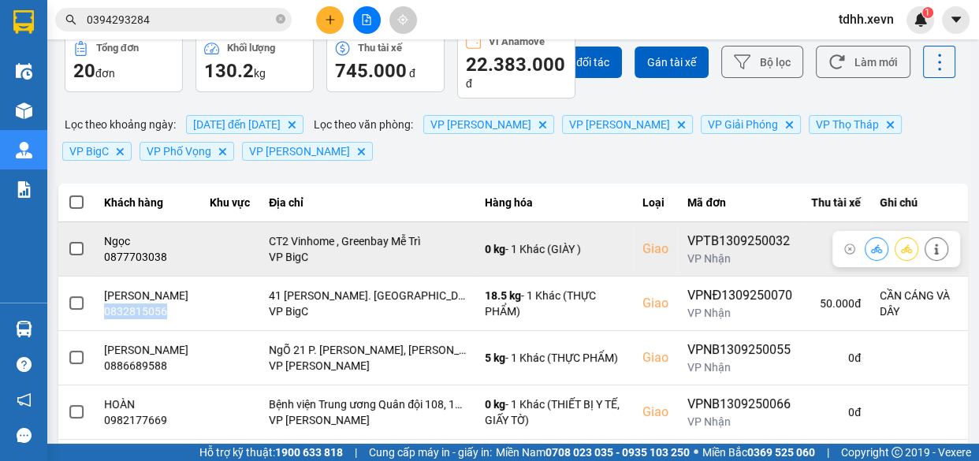
scroll to position [143, 0]
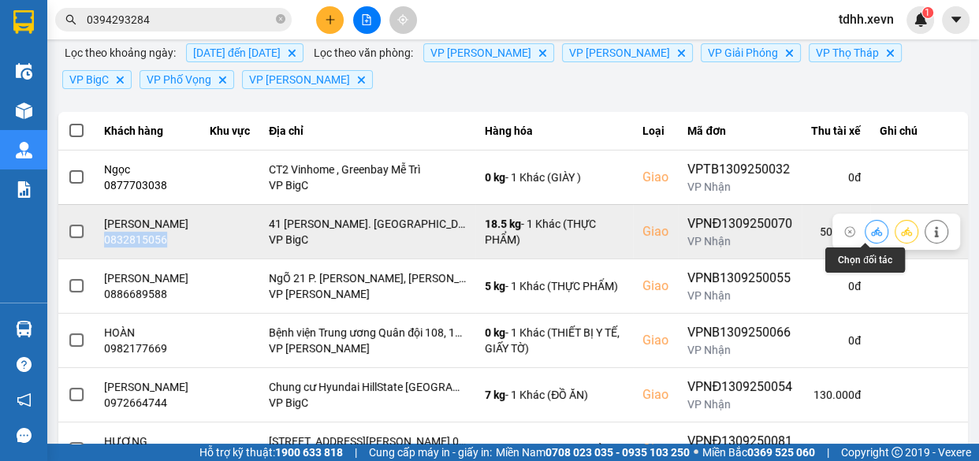
click at [871, 231] on icon at bounding box center [876, 231] width 11 height 9
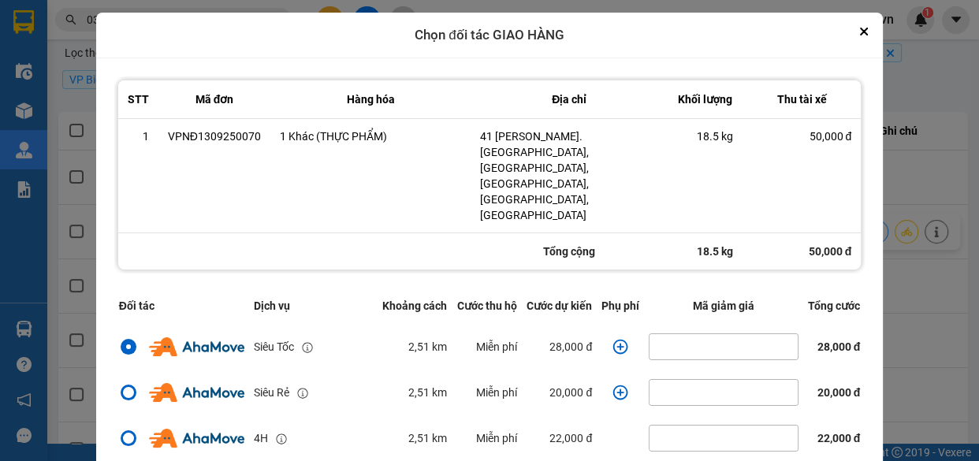
click at [942, 152] on div "ver: 0.0.137 Chưa điều phối Chờ xác nhận Chờ nhận hàng Đang vận chuyển Hoàn thà…" at bounding box center [513, 320] width 916 height 831
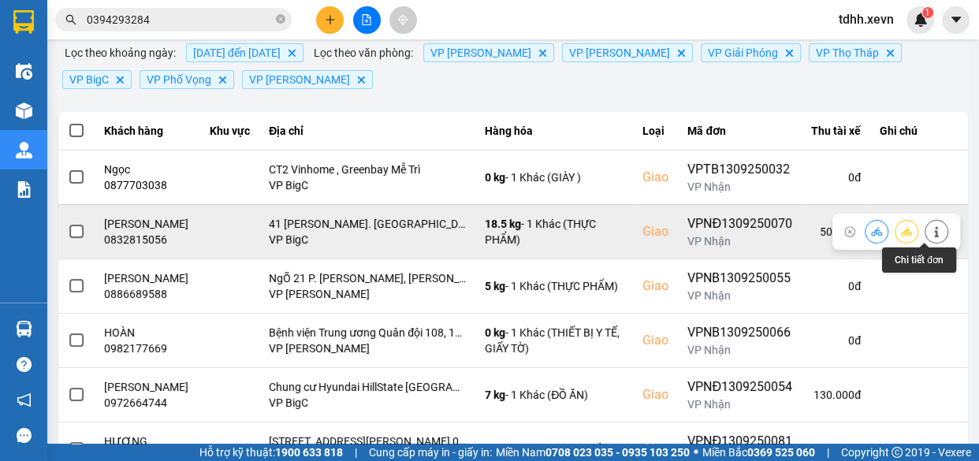
click at [931, 227] on icon at bounding box center [936, 231] width 11 height 11
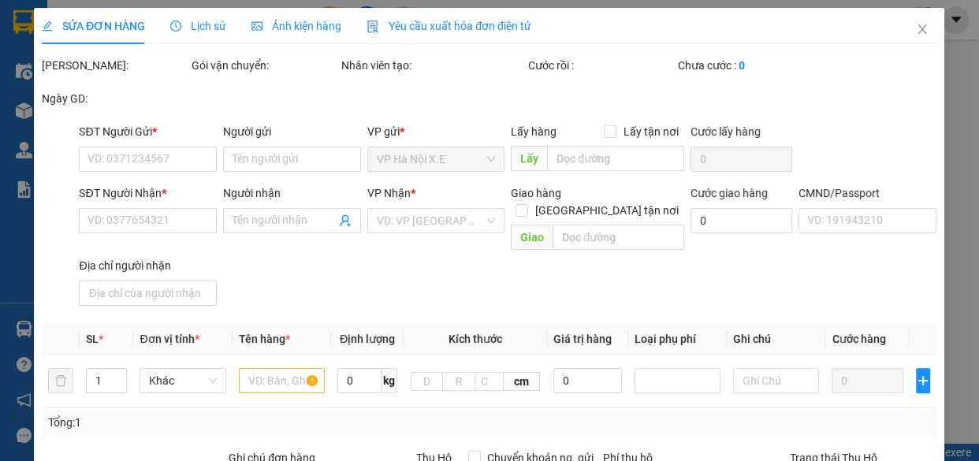
type input "0917548796"
type input "VŨ QUỐC BÌNH"
type input "0832815056"
type input "PHÙNG THỊ VÂN"
checkbox input "true"
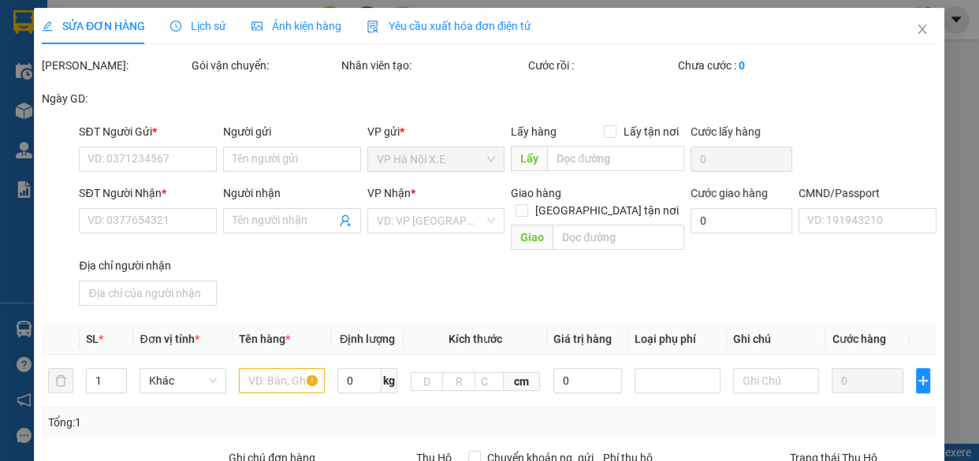
type input "41 Ng. Láng Trung, Láng Hạ, Đống Đa, Hà Nội, Việt Nam"
type input "1cc"
type input "CẦN CÁNG VÀ DÂY"
type input "90.000"
type input "40.000"
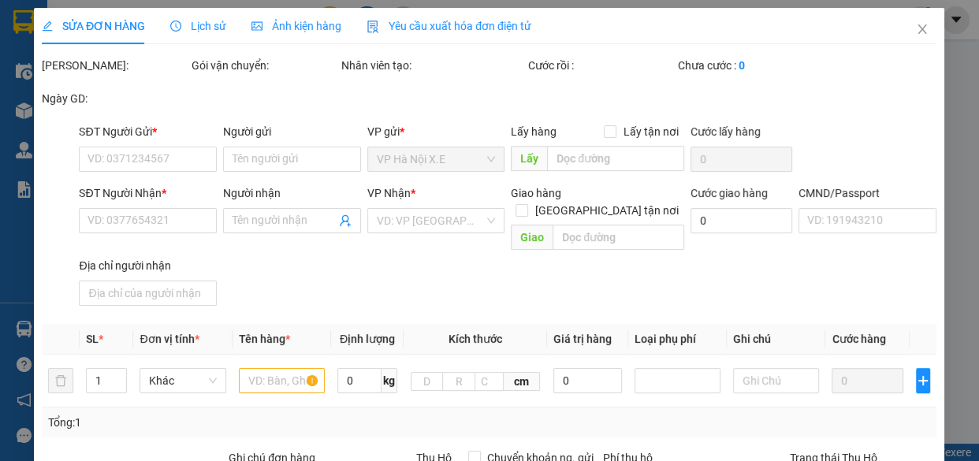
type input "50.000"
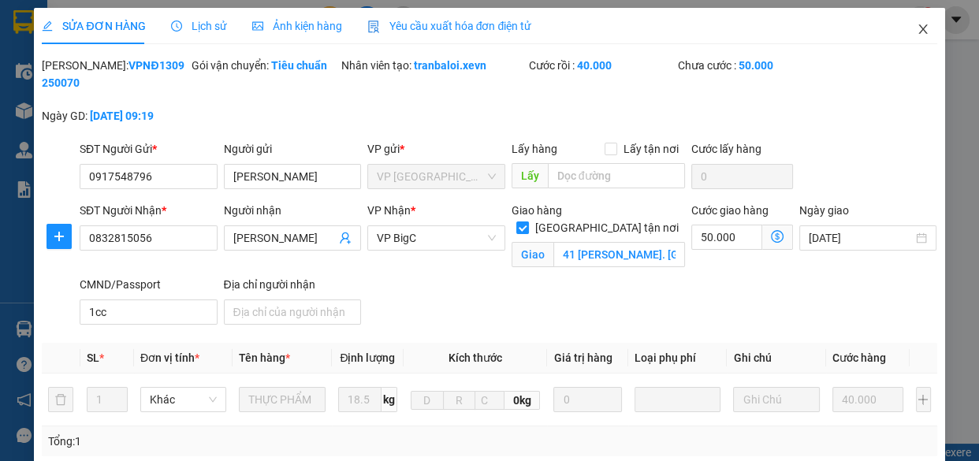
click at [916, 27] on icon "close" at bounding box center [922, 29] width 13 height 13
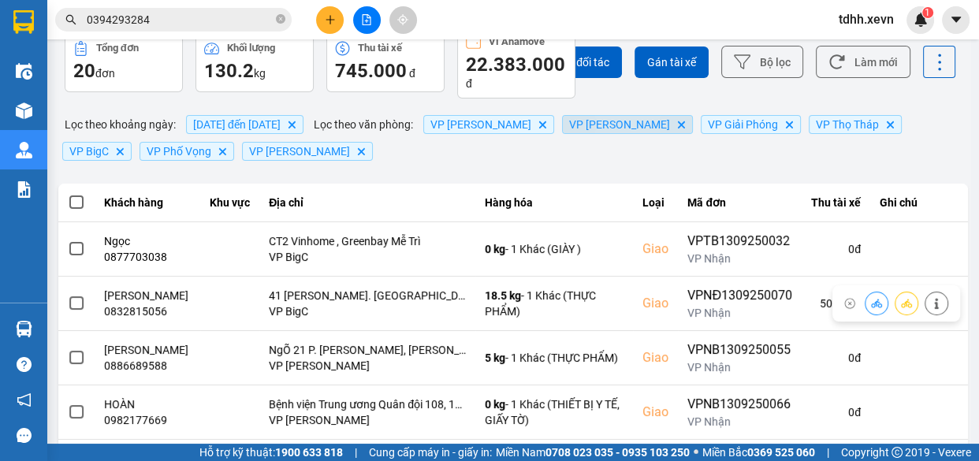
scroll to position [143, 0]
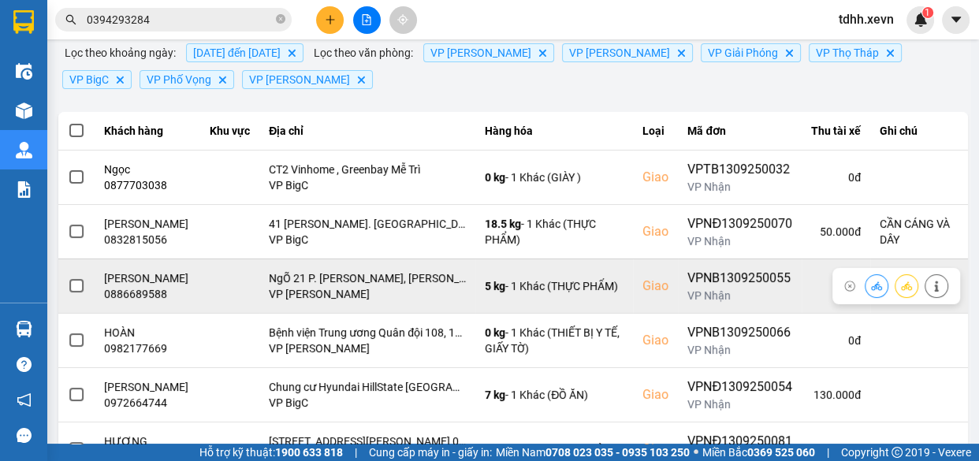
click at [117, 292] on div "0886689588" at bounding box center [147, 294] width 87 height 16
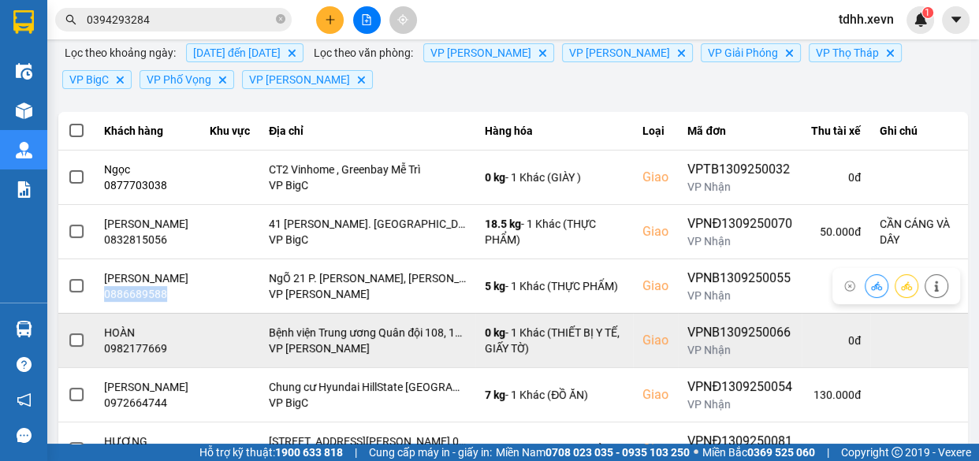
copy div "0886689588"
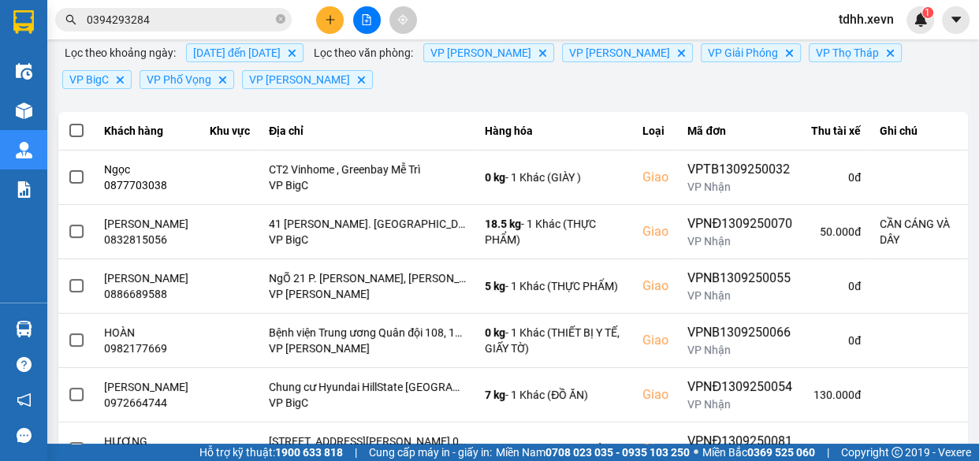
click at [180, 24] on input "0394293284" at bounding box center [180, 19] width 186 height 17
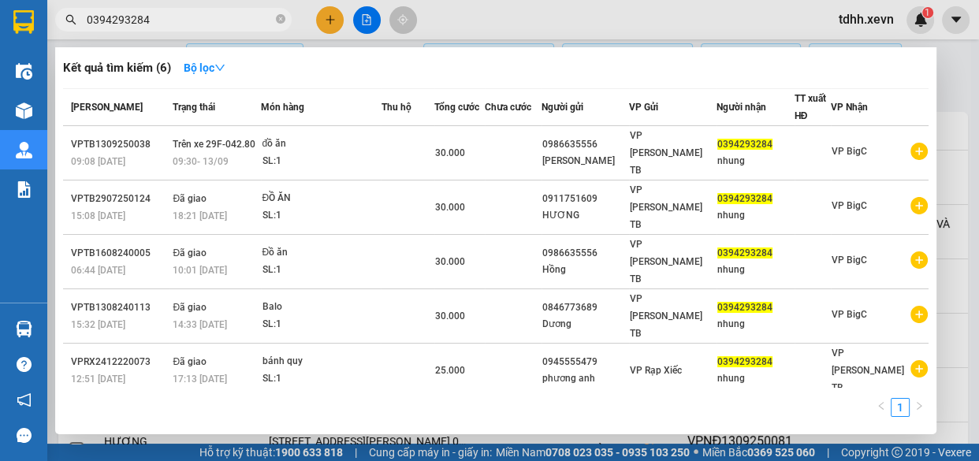
click at [180, 24] on input "0394293284" at bounding box center [180, 19] width 186 height 17
paste input "982577380"
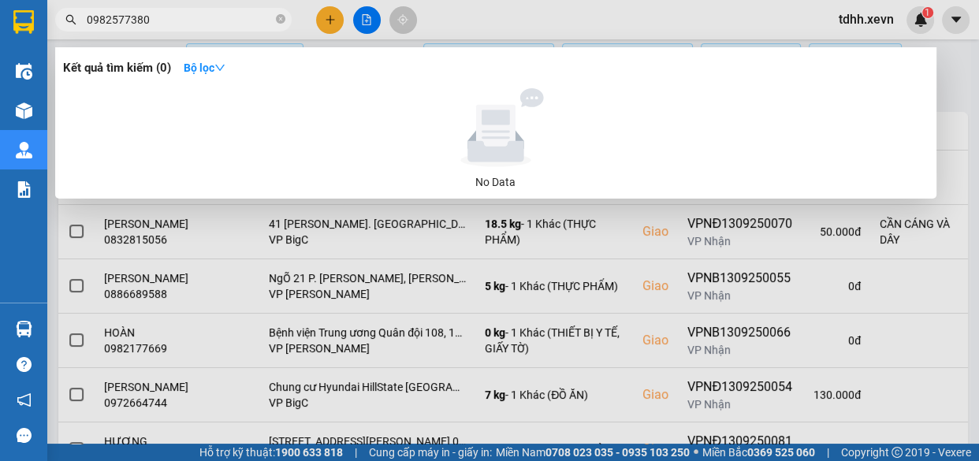
type input "0982577380"
click at [281, 13] on span at bounding box center [280, 20] width 9 height 15
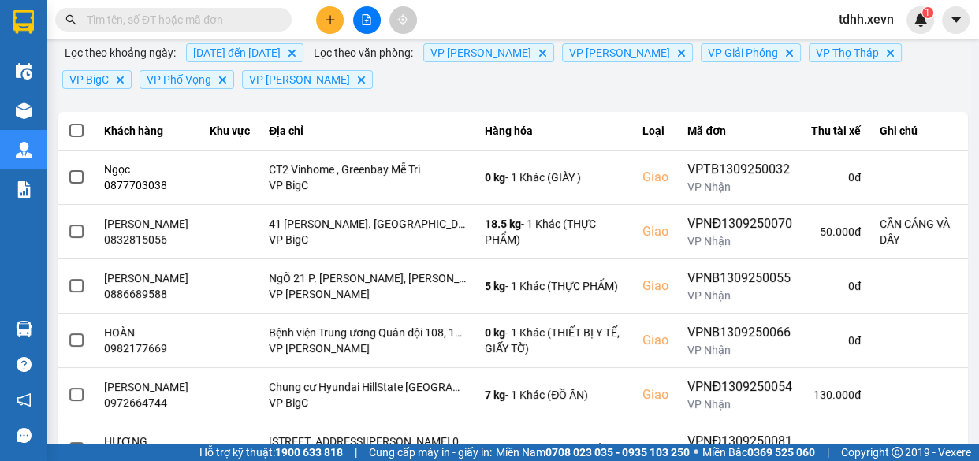
click at [226, 22] on input "text" at bounding box center [180, 19] width 186 height 17
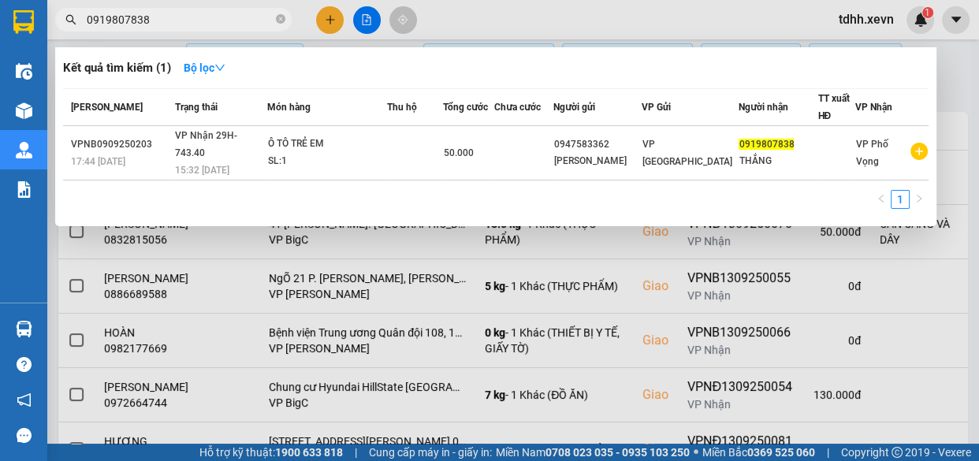
drag, startPoint x: 205, startPoint y: 7, endPoint x: 210, endPoint y: 16, distance: 10.3
click at [206, 9] on div "Kết quả tìm kiếm ( 1 ) Bộ lọc Mã ĐH Trạng thái Món hàng Thu hộ Tổng cước Chưa c…" at bounding box center [153, 20] width 307 height 28
click at [211, 23] on input "0919807838" at bounding box center [180, 19] width 186 height 17
paste input "82552682"
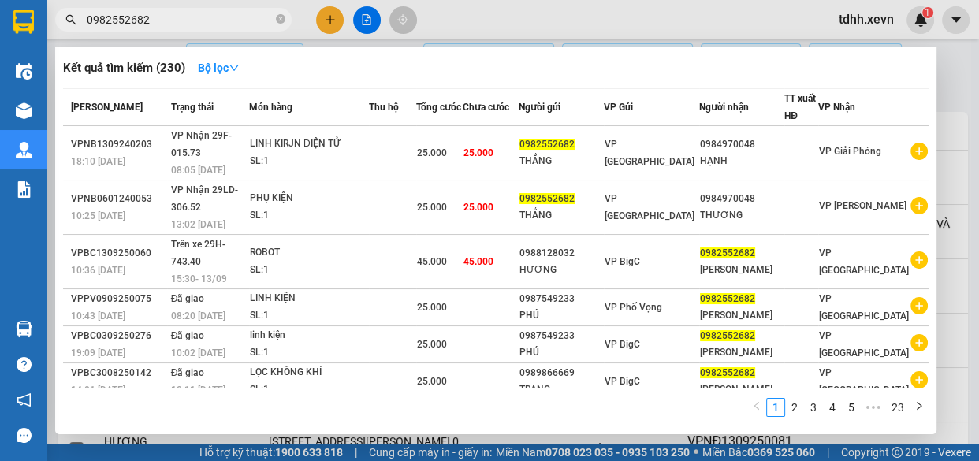
type input "0982552682"
click at [808, 24] on div at bounding box center [489, 230] width 979 height 461
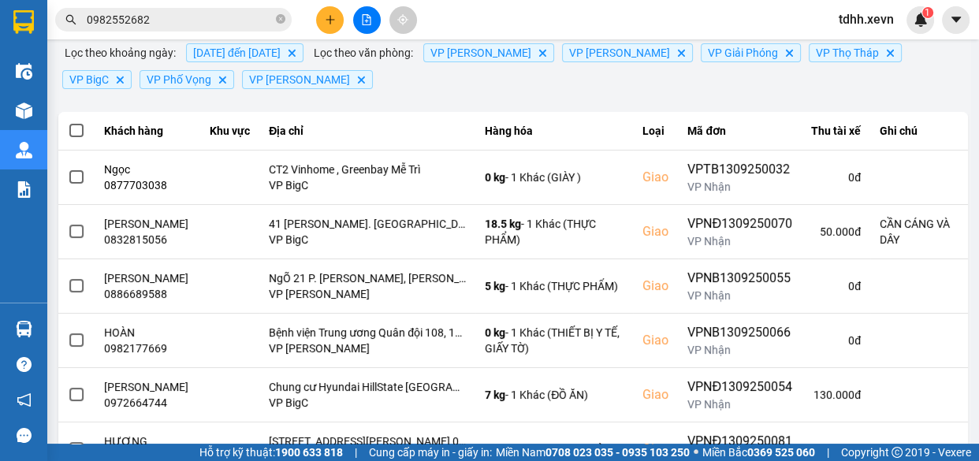
scroll to position [0, 0]
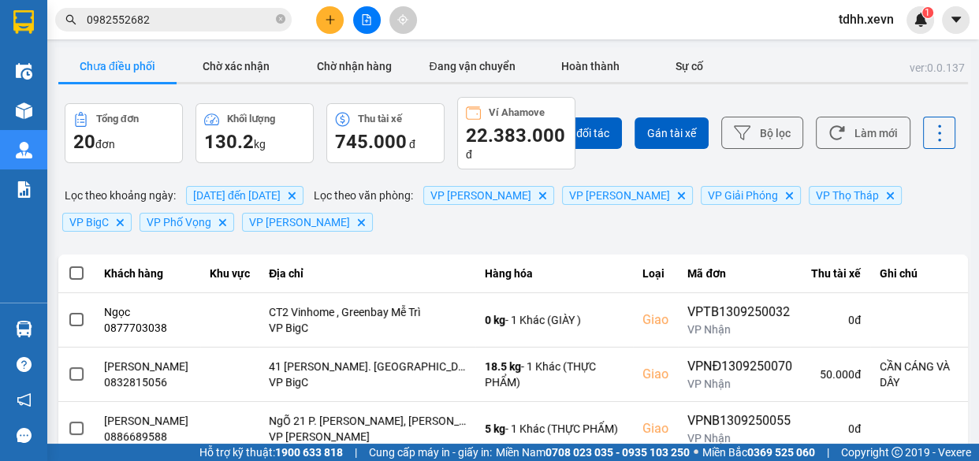
click at [858, 145] on button "Làm mới" at bounding box center [863, 133] width 95 height 32
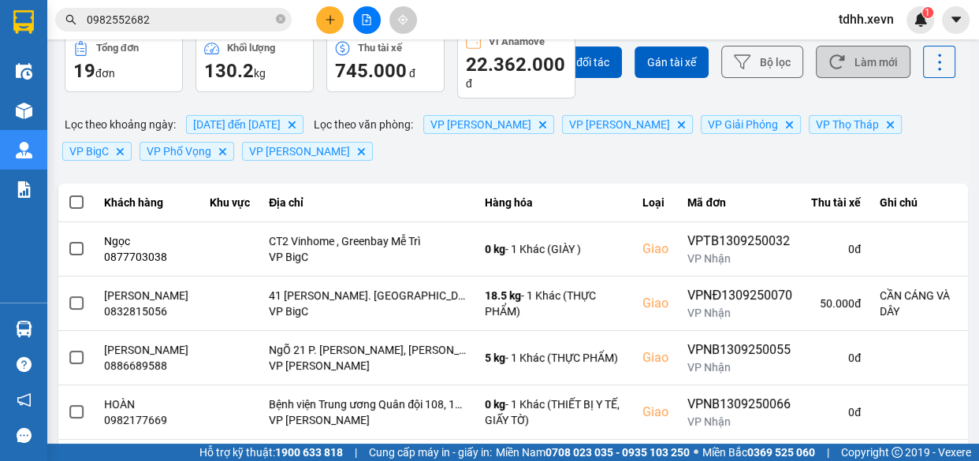
click at [859, 54] on button "Làm mới" at bounding box center [863, 62] width 95 height 32
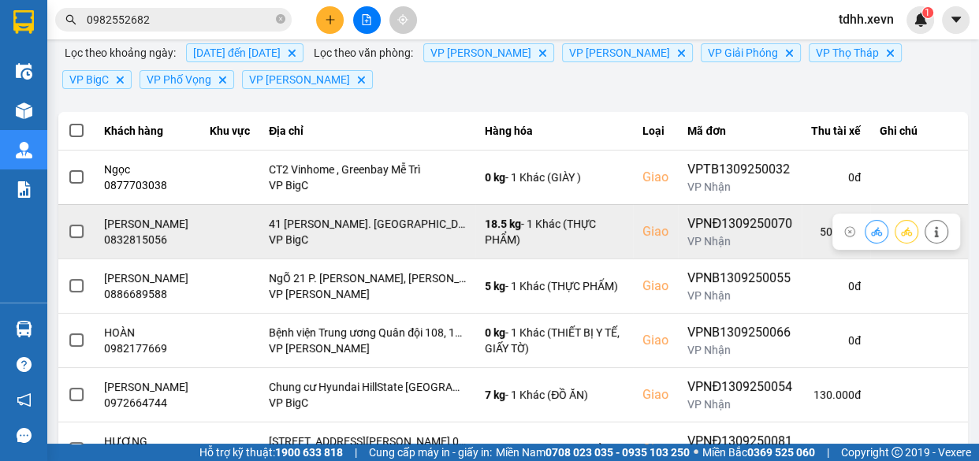
scroll to position [214, 0]
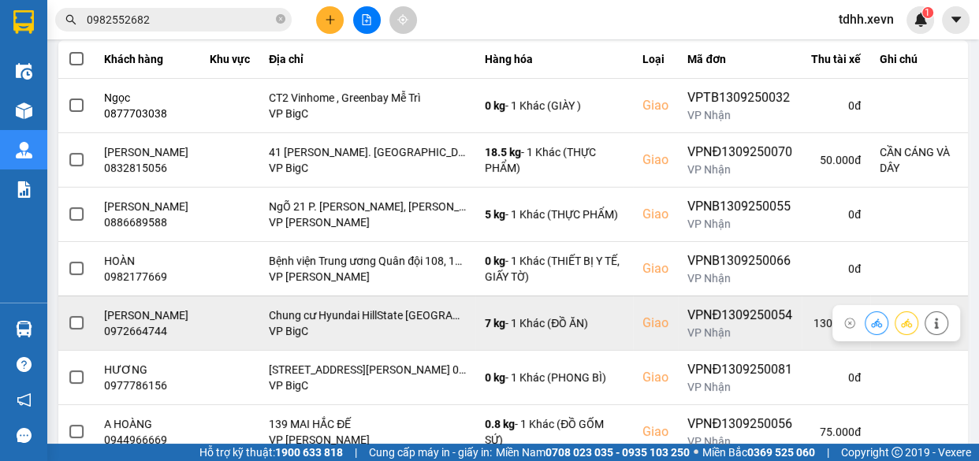
click at [155, 339] on div "0972664744" at bounding box center [147, 331] width 87 height 16
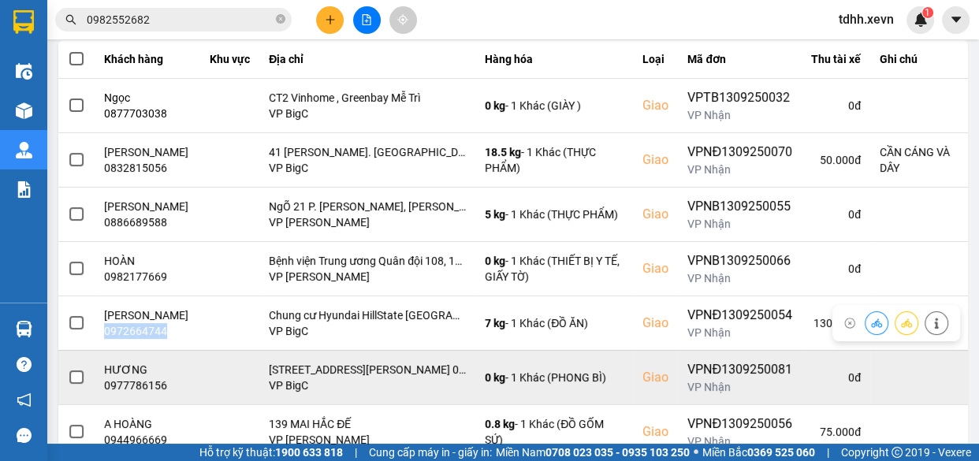
copy div "0972664744"
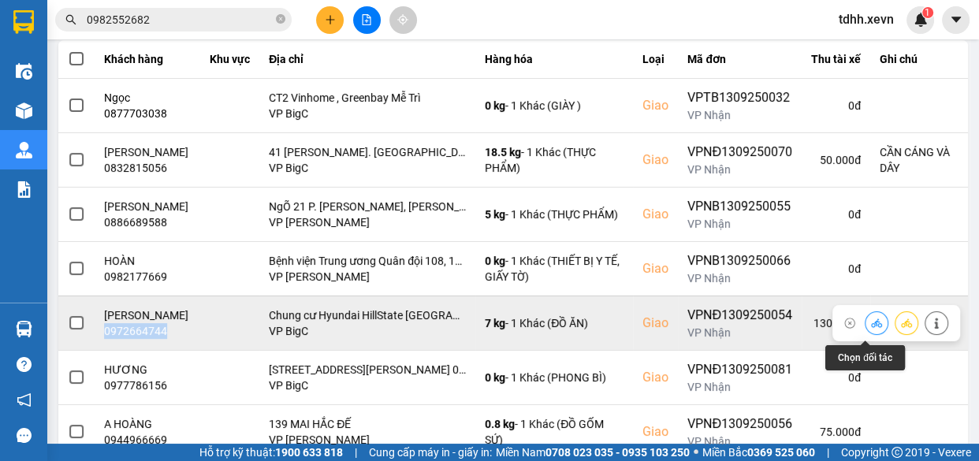
click at [865, 322] on button at bounding box center [876, 323] width 22 height 28
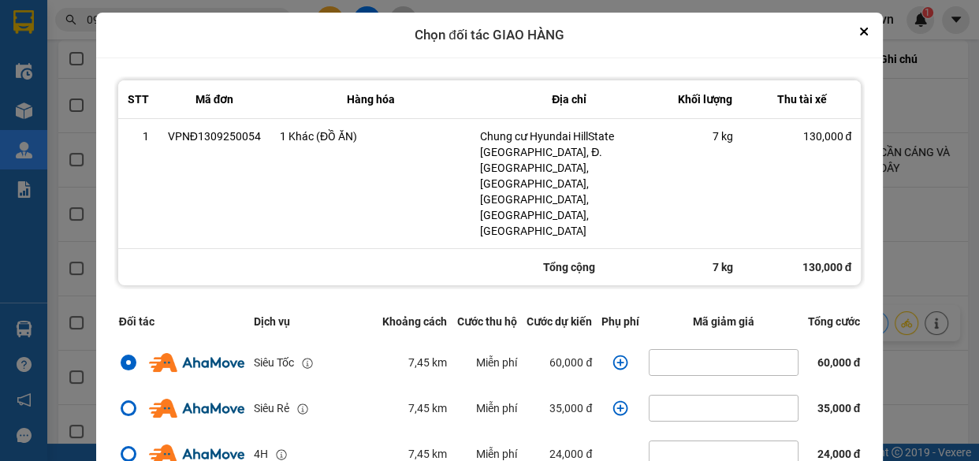
click at [619, 340] on td "dialog" at bounding box center [620, 363] width 47 height 46
click at [613, 355] on icon "dialog" at bounding box center [620, 362] width 15 height 15
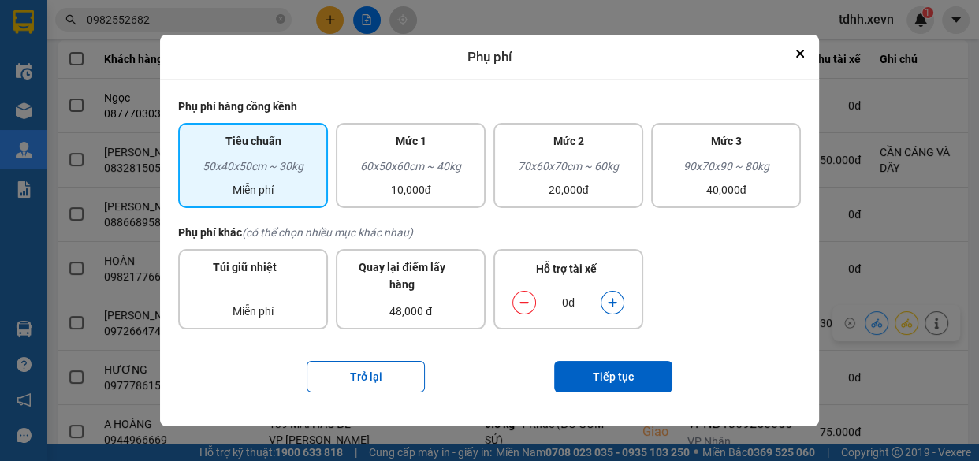
click at [611, 299] on icon "dialog" at bounding box center [612, 302] width 11 height 11
click at [649, 367] on button "Tiếp tục" at bounding box center [613, 377] width 118 height 32
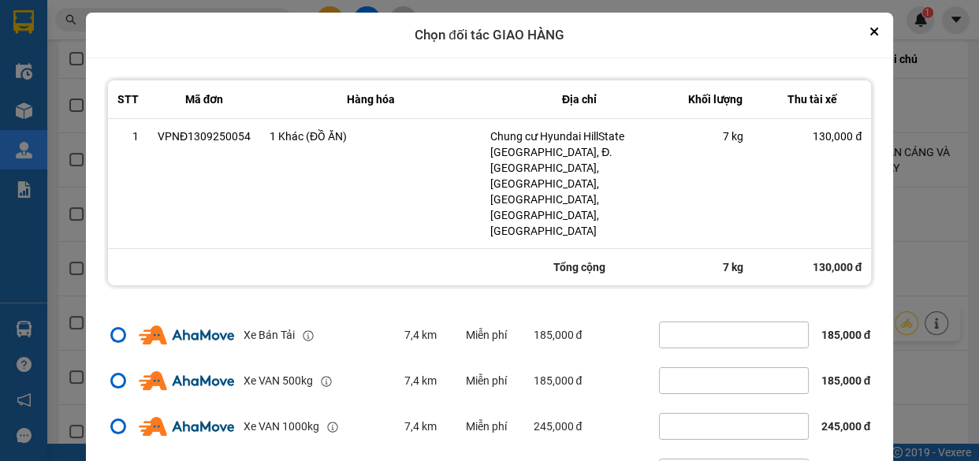
scroll to position [62, 0]
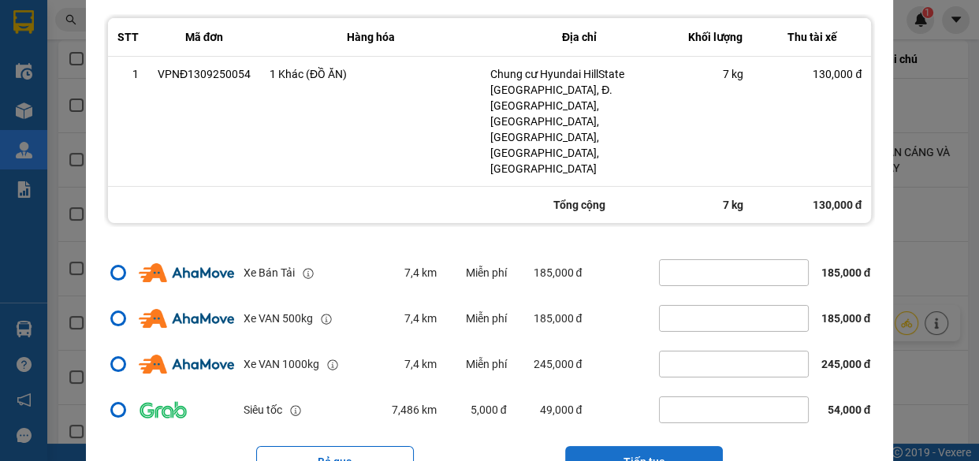
click at [676, 446] on button "Tiếp tục" at bounding box center [644, 462] width 158 height 32
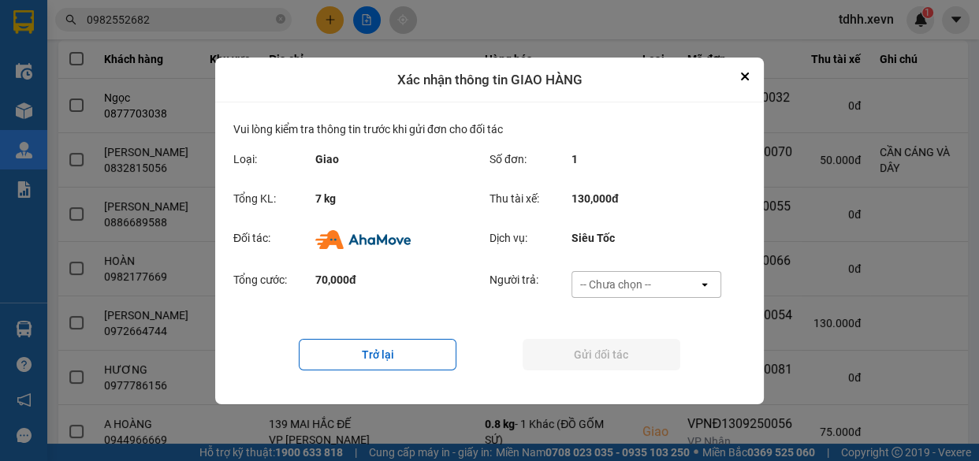
scroll to position [0, 0]
click at [641, 282] on div "-- Chưa chọn --" at bounding box center [615, 285] width 71 height 16
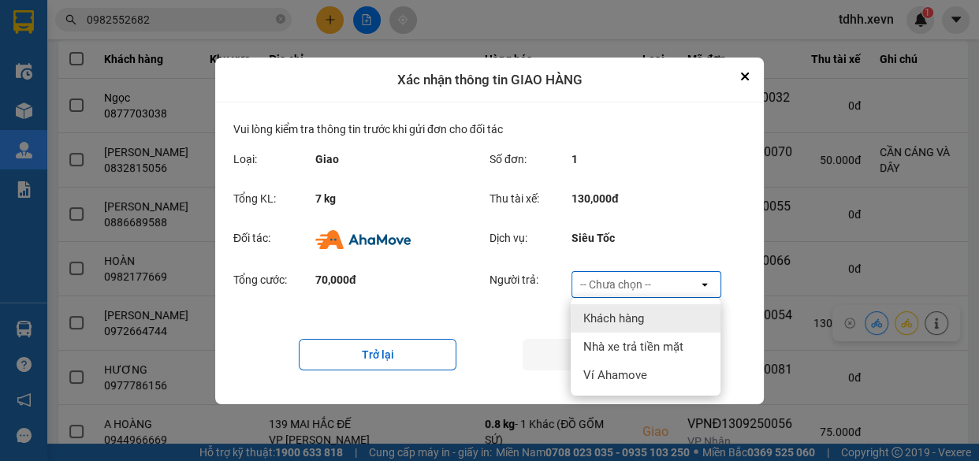
click at [913, 244] on div at bounding box center [489, 230] width 979 height 461
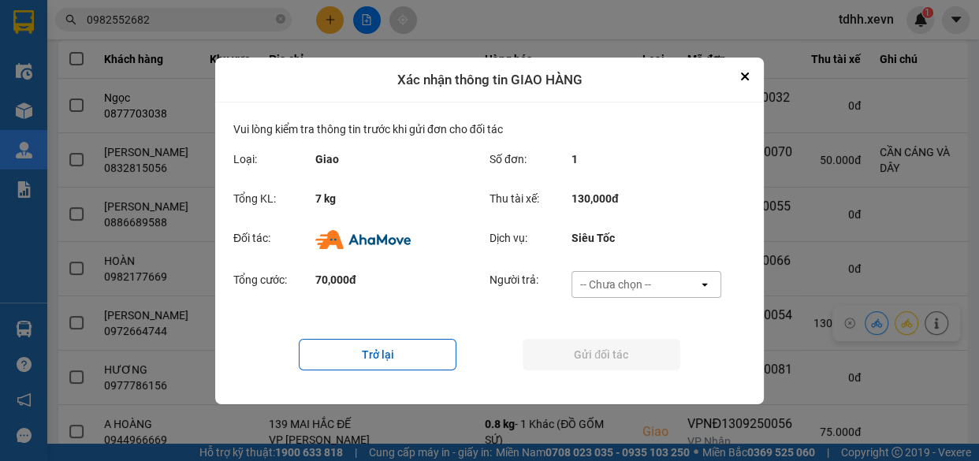
click at [681, 278] on div "-- Chưa chọn --" at bounding box center [635, 284] width 126 height 25
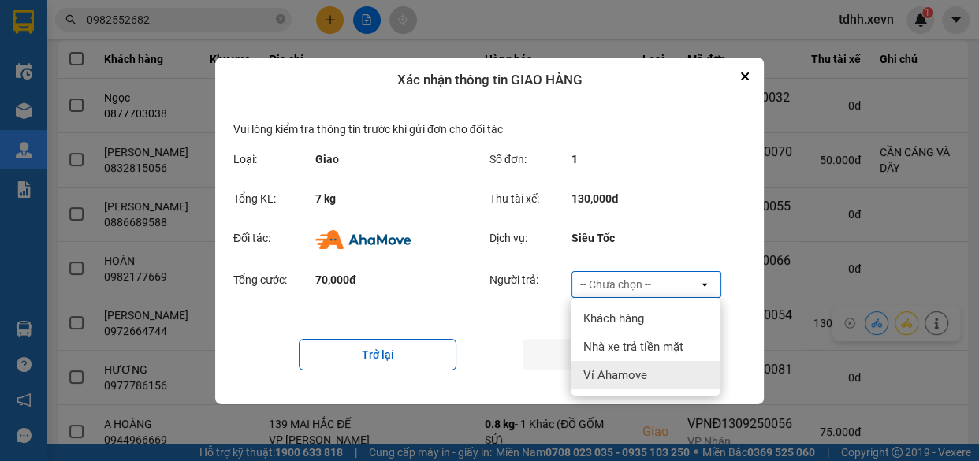
click at [634, 368] on span "Ví Ahamove" at bounding box center [615, 375] width 64 height 16
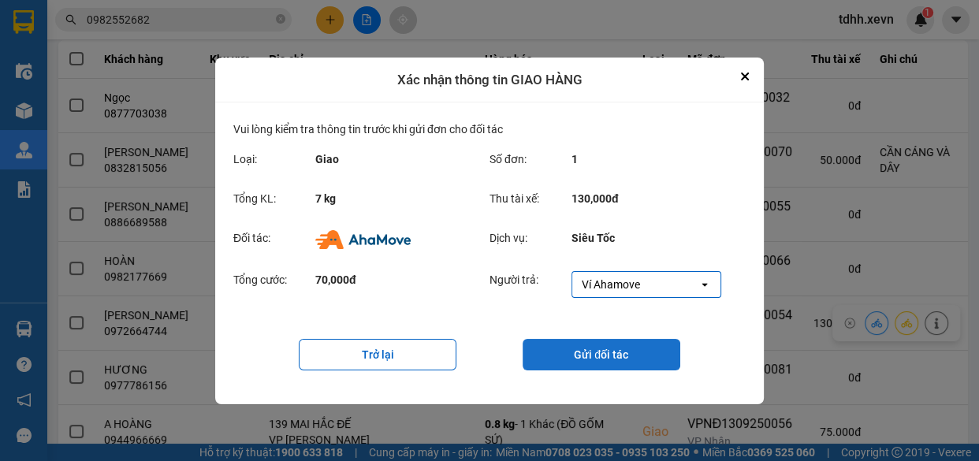
click at [615, 351] on button "Gửi đối tác" at bounding box center [601, 355] width 158 height 32
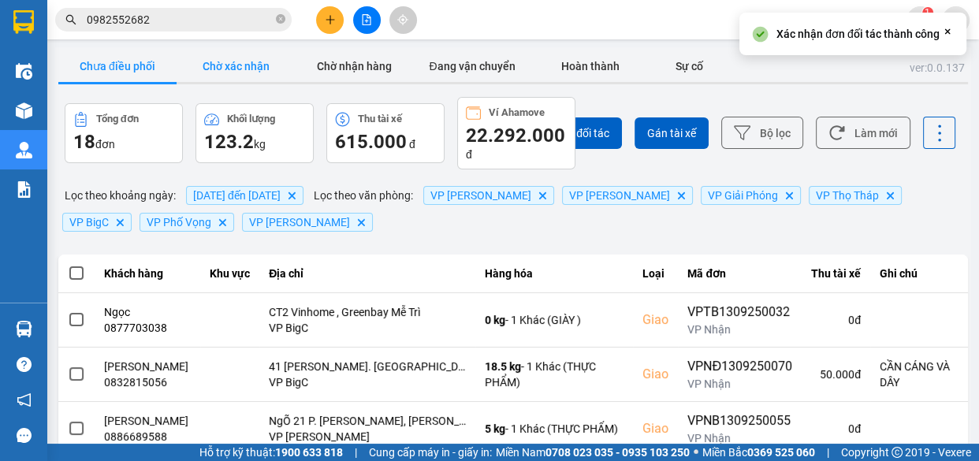
click at [252, 76] on button "Chờ xác nhận" at bounding box center [236, 66] width 118 height 32
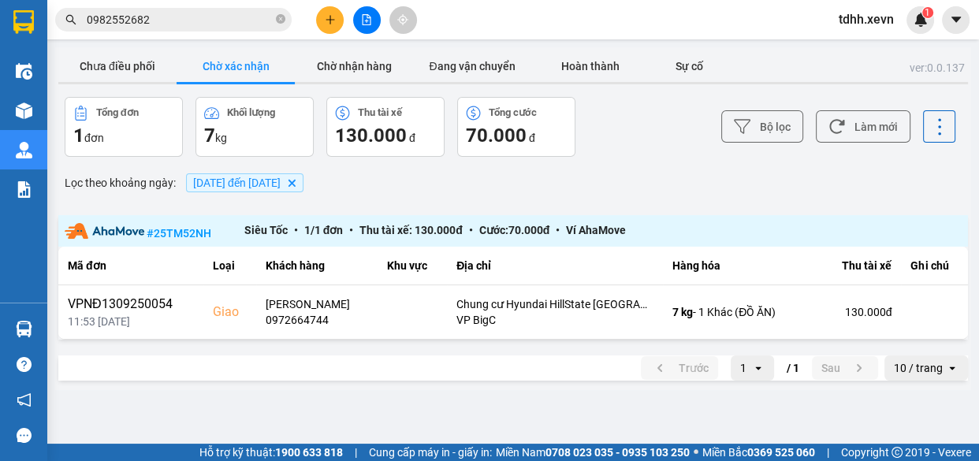
click at [94, 48] on div "ver: 0.0.137 Chưa điều phối Chờ xác nhận Chờ nhận hàng Đang vận chuyển Hoàn thà…" at bounding box center [513, 218] width 916 height 343
click at [117, 52] on button "Chưa điều phối" at bounding box center [117, 66] width 118 height 32
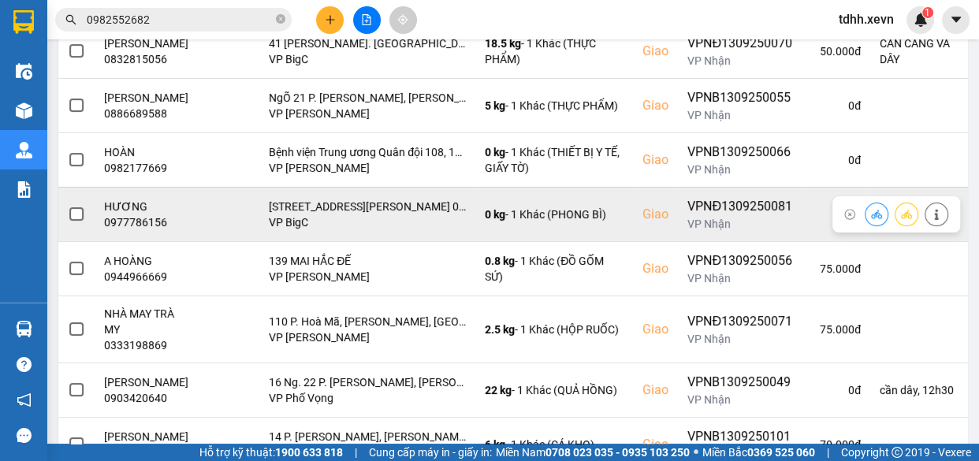
scroll to position [252, 0]
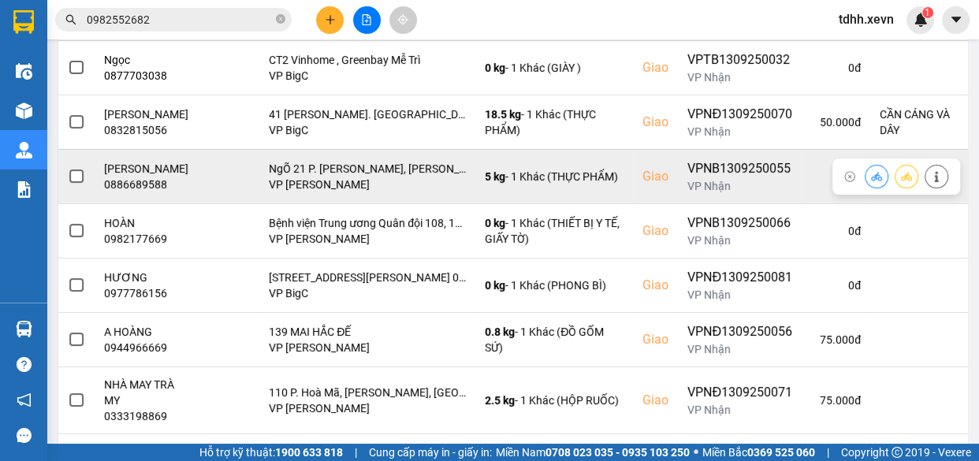
click at [143, 192] on div "0886689588" at bounding box center [147, 185] width 87 height 16
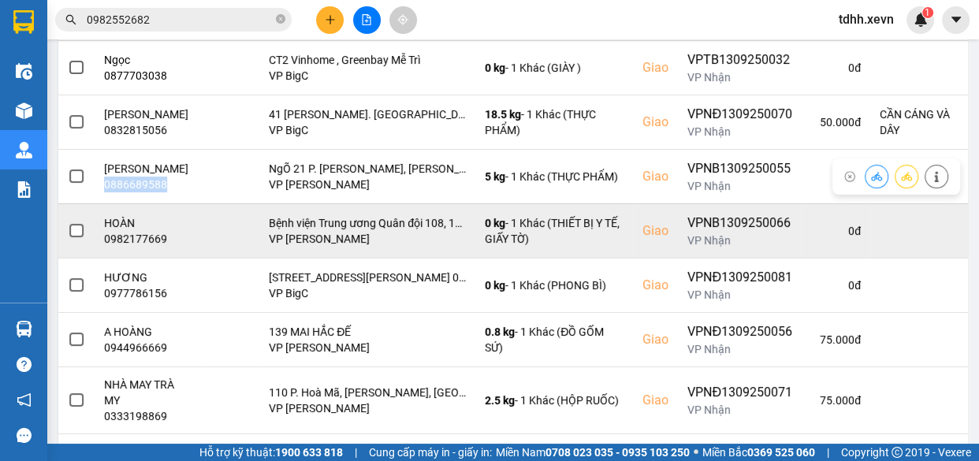
copy div "0886689588"
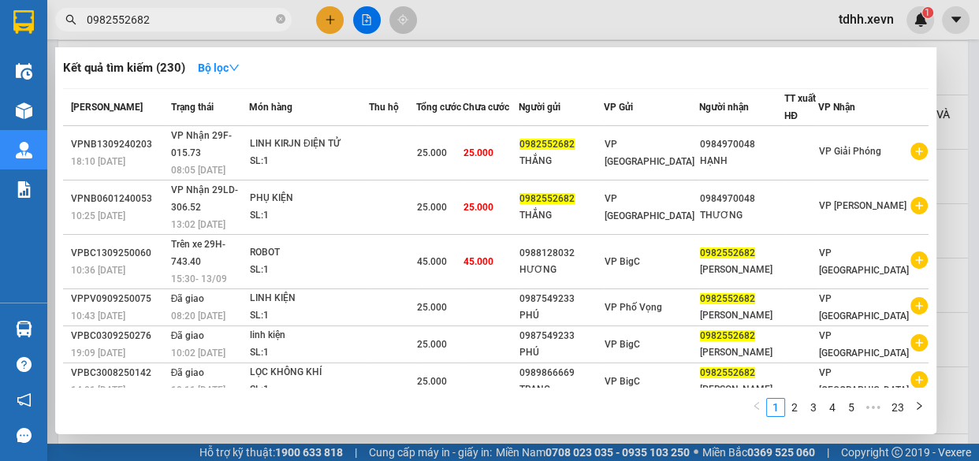
click at [206, 14] on input "0982552682" at bounding box center [180, 19] width 186 height 17
paste input "16007588"
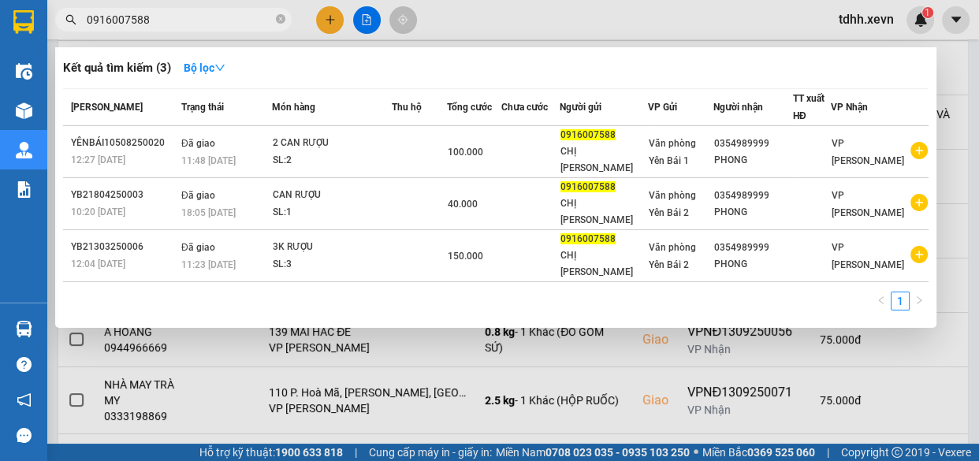
click at [500, 17] on div at bounding box center [489, 230] width 979 height 461
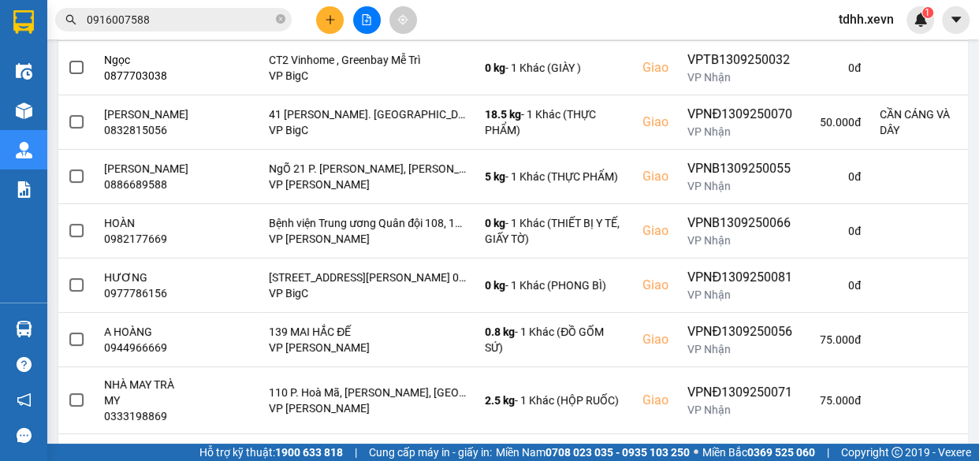
scroll to position [0, 0]
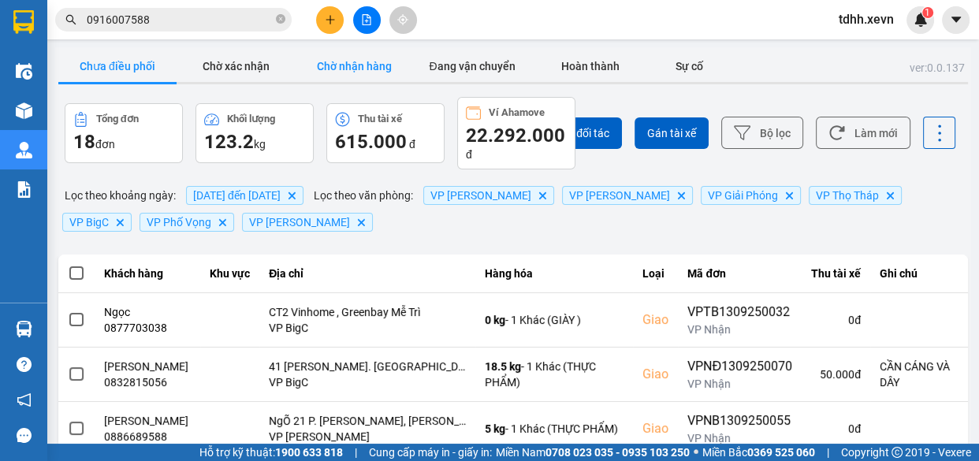
click at [344, 64] on button "Chờ nhận hàng" at bounding box center [354, 66] width 118 height 32
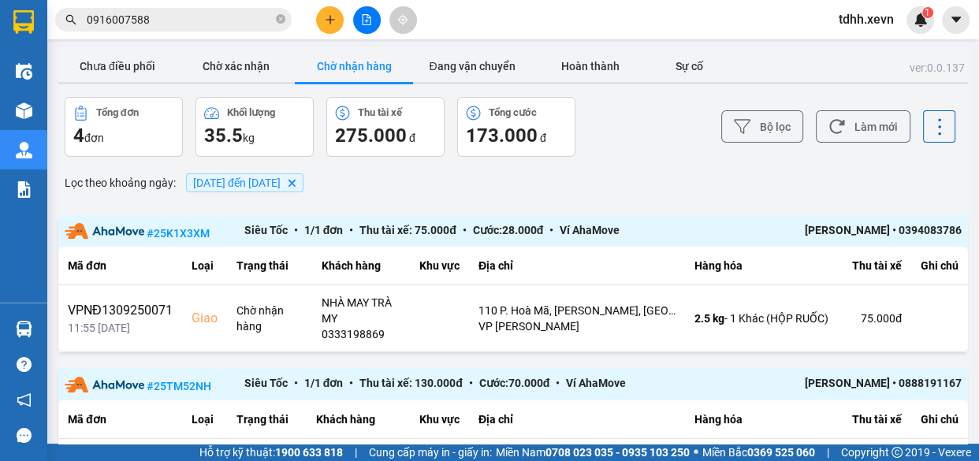
scroll to position [417, 0]
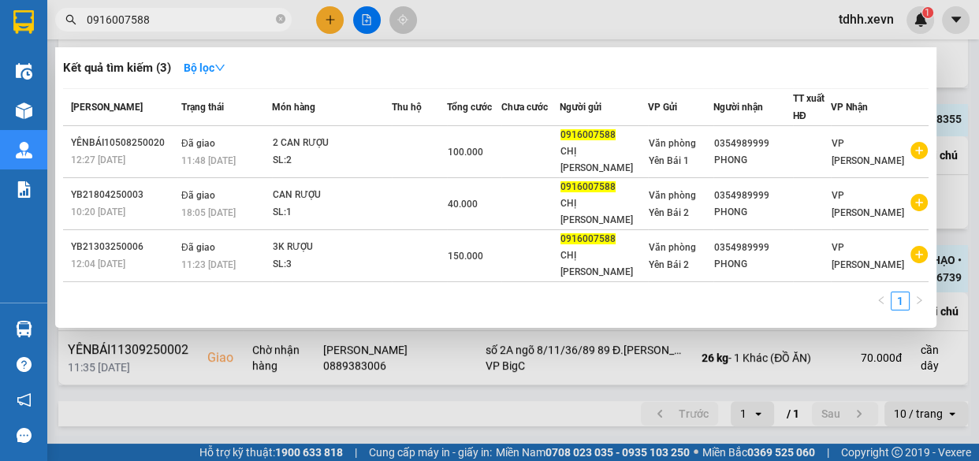
click at [213, 17] on input "0916007588" at bounding box center [180, 19] width 186 height 17
paste input "276324"
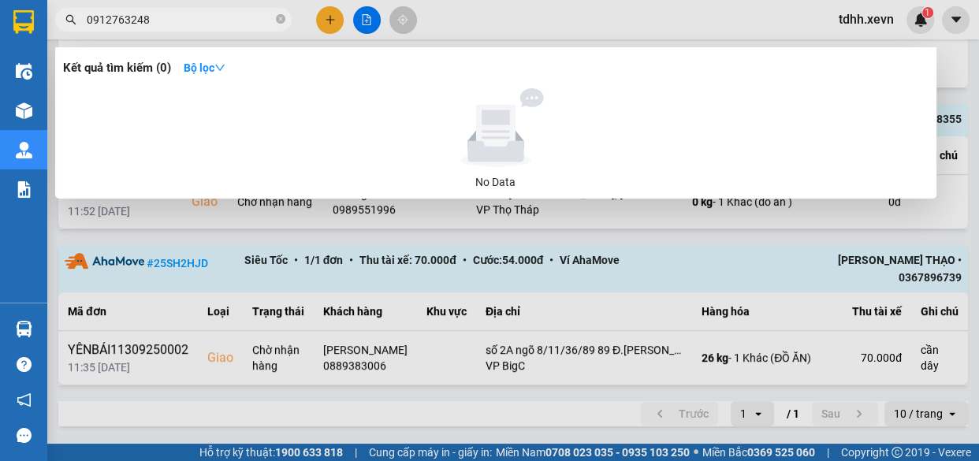
click at [229, 15] on input "0912763248" at bounding box center [180, 19] width 186 height 17
paste input "86373654"
click at [169, 21] on input "0986373654" at bounding box center [180, 19] width 186 height 17
paste input "886802288"
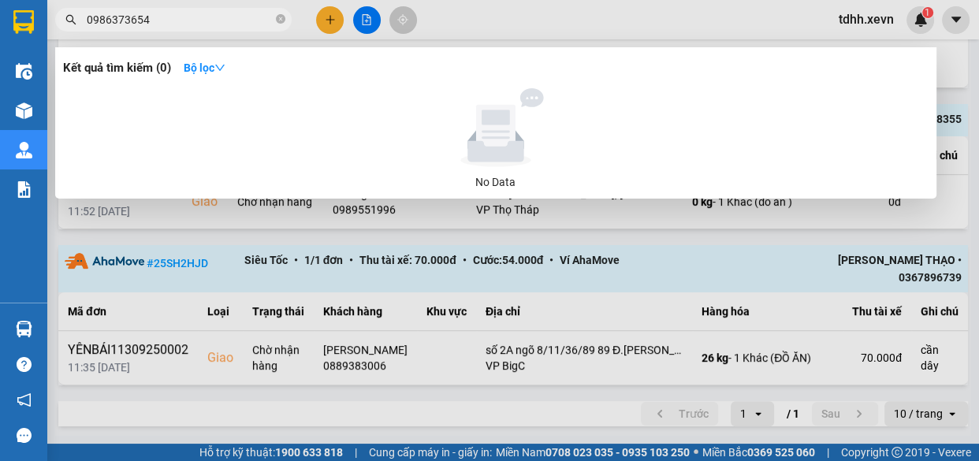
click at [169, 21] on input "0986373654" at bounding box center [180, 19] width 186 height 17
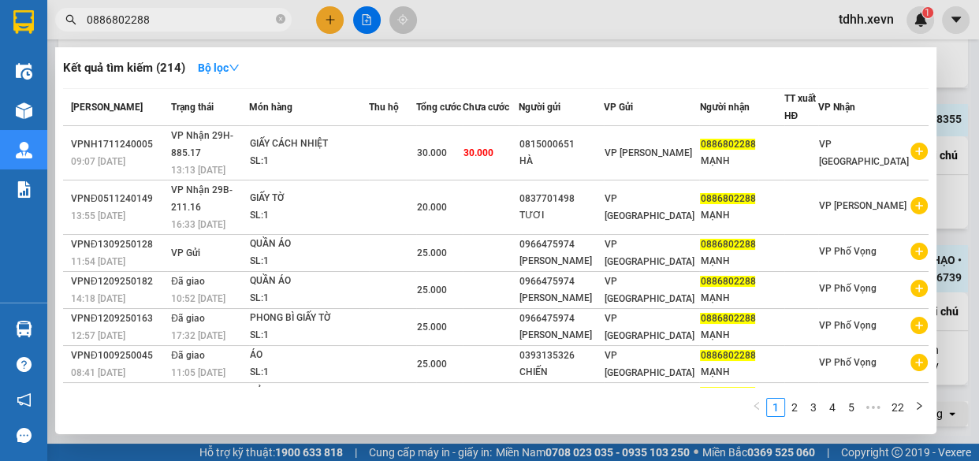
click at [192, 14] on input "0886802288" at bounding box center [180, 19] width 186 height 17
click at [770, 25] on div at bounding box center [489, 230] width 979 height 461
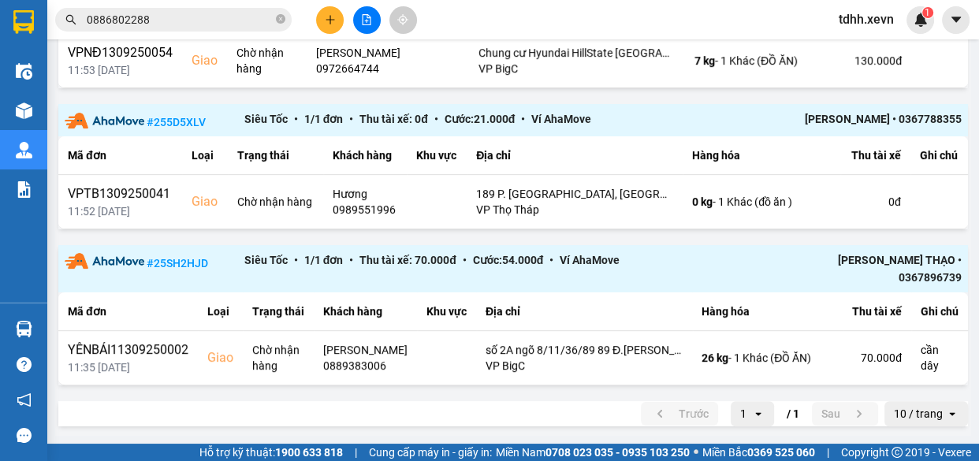
scroll to position [0, 0]
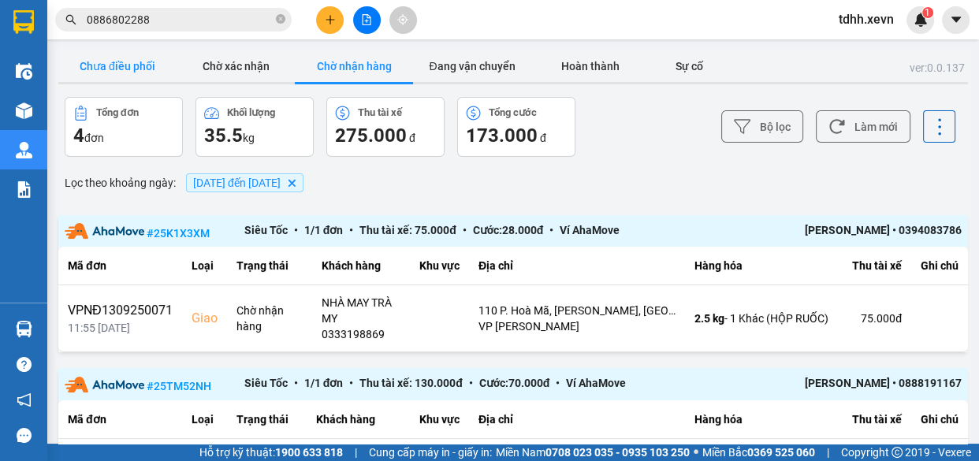
click at [133, 60] on button "Chưa điều phối" at bounding box center [117, 66] width 118 height 32
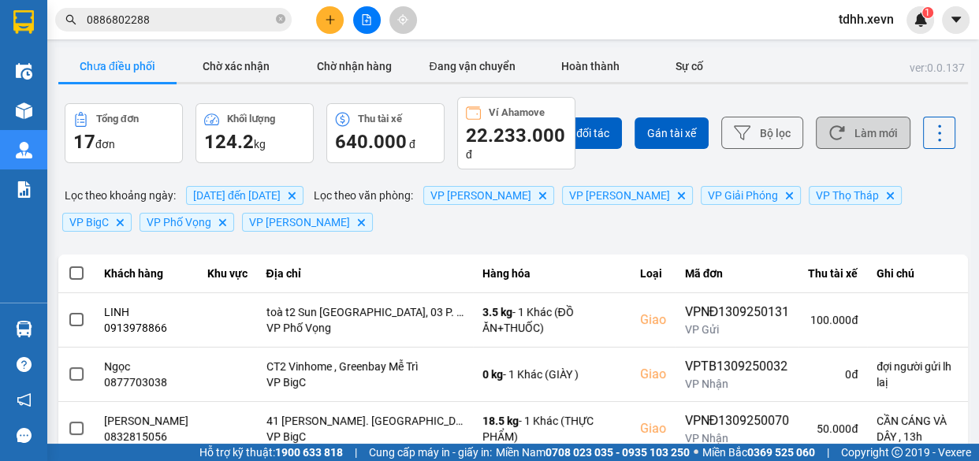
click at [840, 129] on button "Làm mới" at bounding box center [863, 133] width 95 height 32
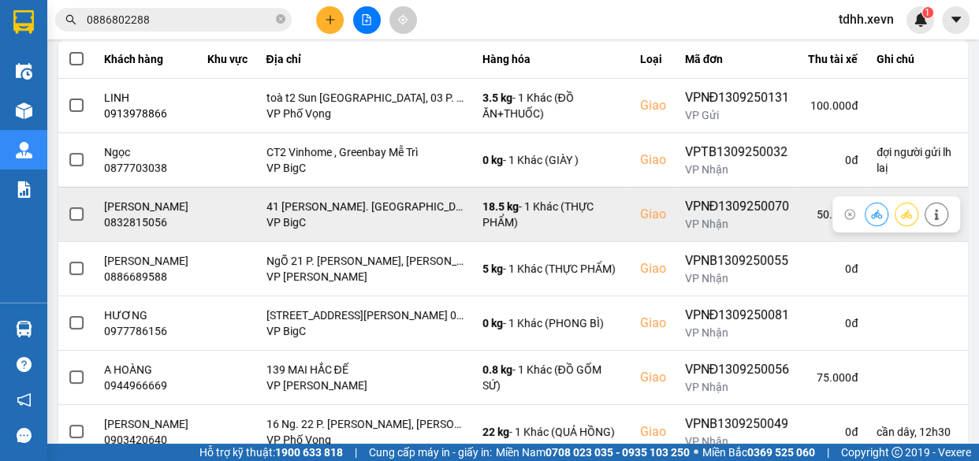
scroll to position [286, 0]
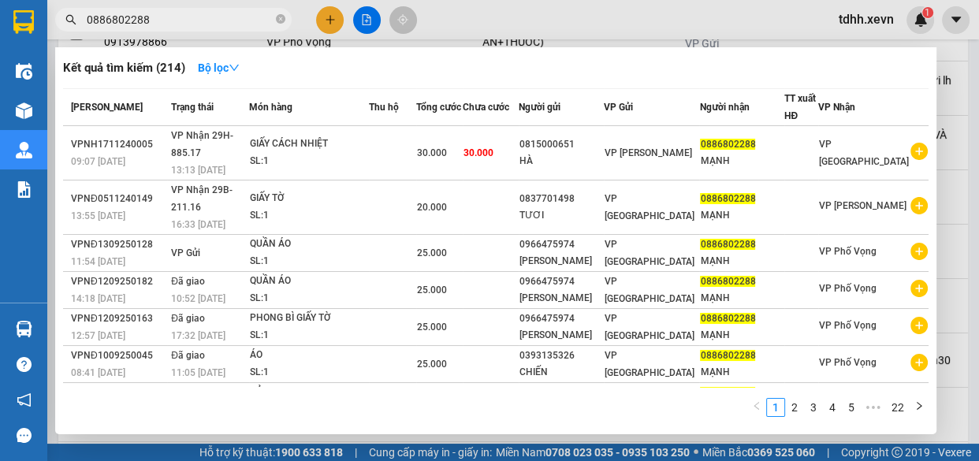
click at [215, 18] on input "0886802288" at bounding box center [180, 19] width 186 height 17
paste input "97624034"
click at [215, 18] on input "0886802288" at bounding box center [180, 19] width 186 height 17
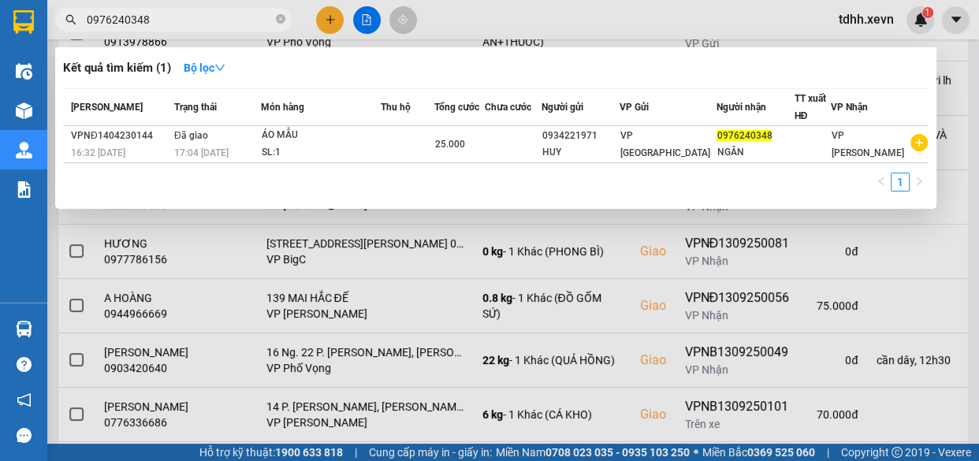
type input "0976240348"
click at [279, 19] on icon "close-circle" at bounding box center [280, 18] width 9 height 9
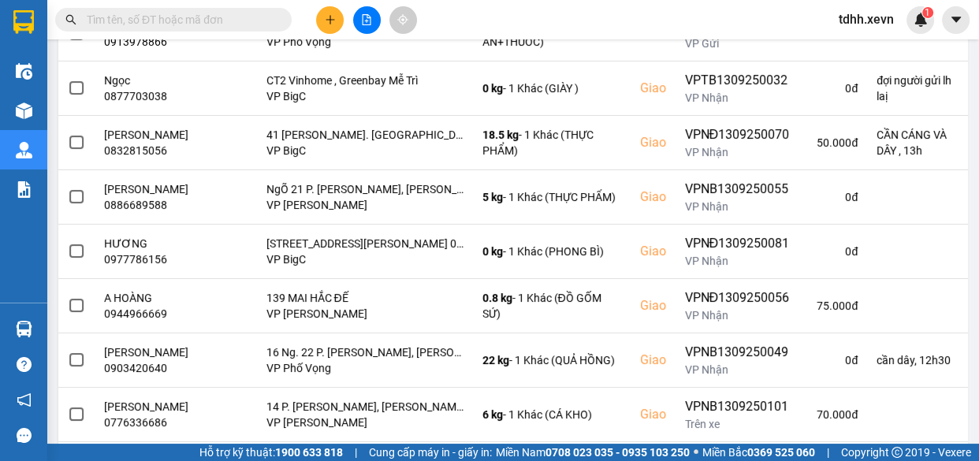
click at [258, 19] on input "text" at bounding box center [180, 19] width 186 height 17
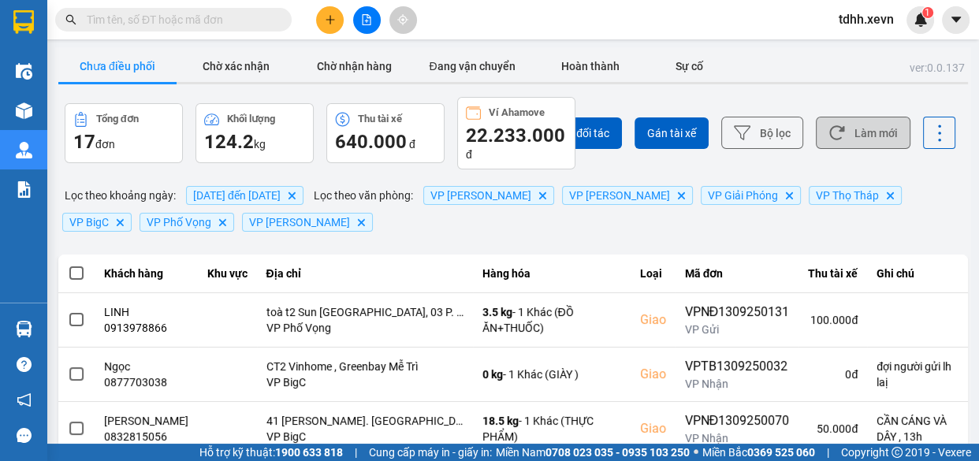
click at [858, 126] on button "Làm mới" at bounding box center [863, 133] width 95 height 32
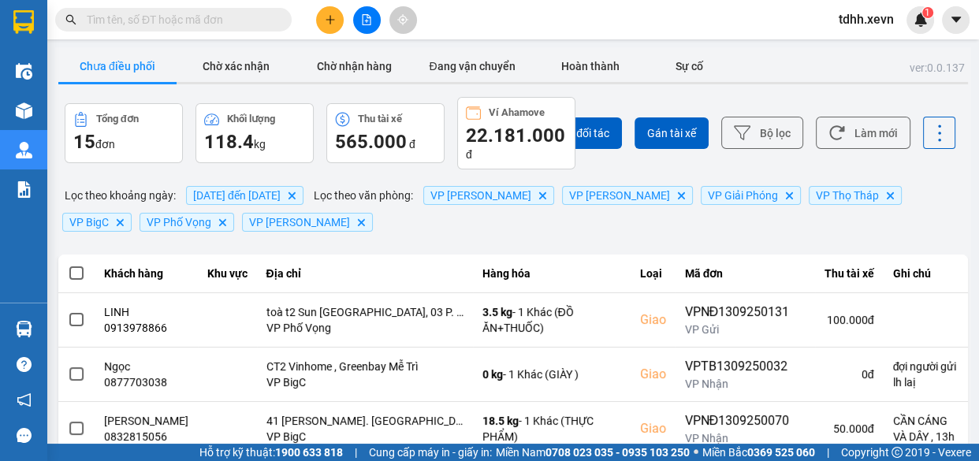
click at [216, 19] on input "text" at bounding box center [180, 19] width 186 height 17
paste input "0379228988"
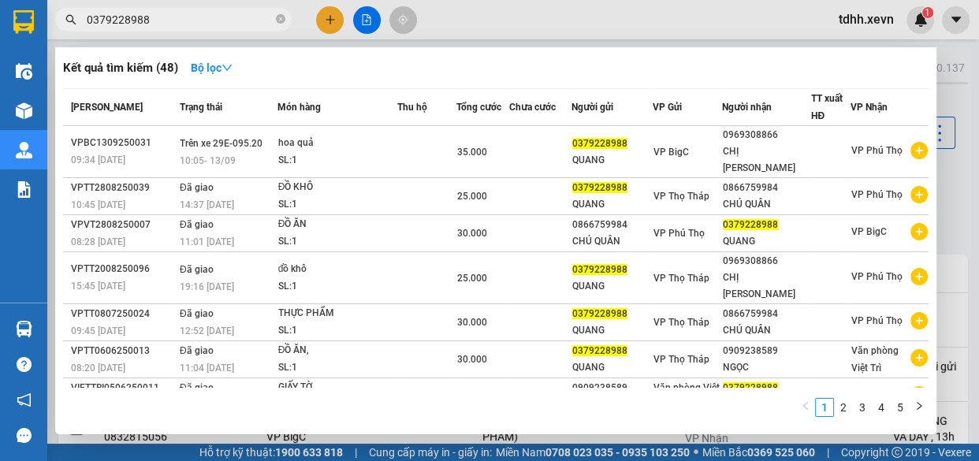
click at [199, 20] on input "0379228988" at bounding box center [180, 19] width 186 height 17
paste input "93612056"
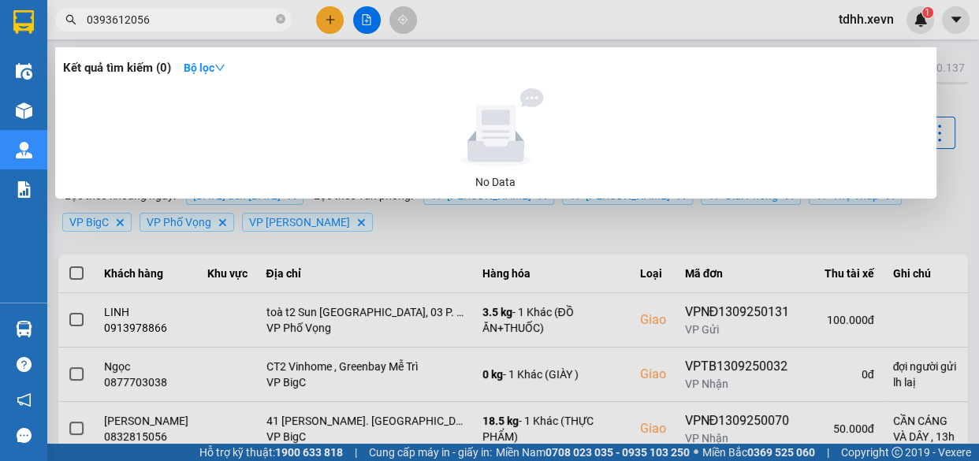
click at [222, 15] on input "0393612056" at bounding box center [180, 19] width 186 height 17
click at [221, 15] on input "0393612056" at bounding box center [180, 19] width 186 height 17
paste input "0886802288"
type input "03936120560886802288"
click at [277, 24] on span at bounding box center [280, 20] width 9 height 15
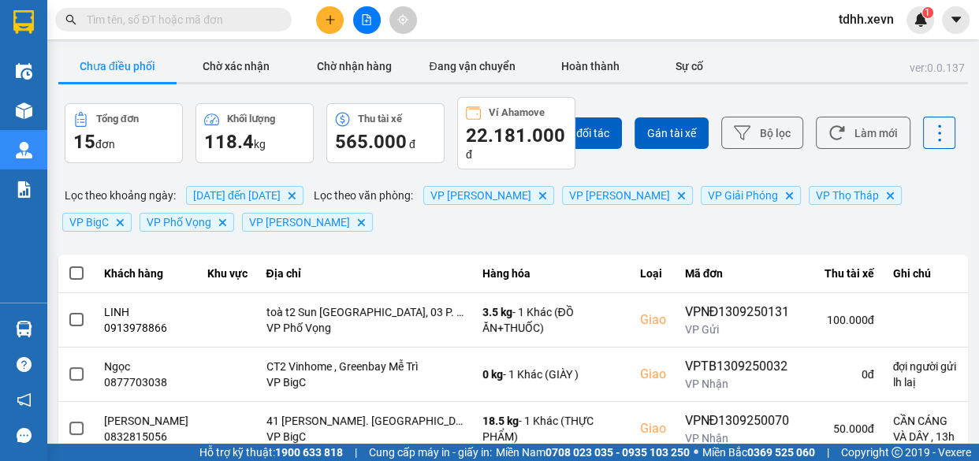
paste input "0886802288"
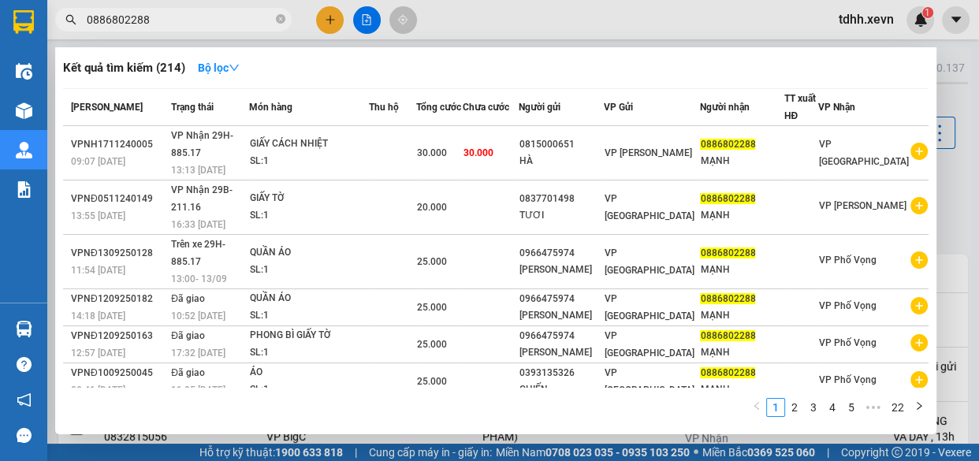
click at [209, 20] on input "0886802288" at bounding box center [180, 19] width 186 height 17
paste input "text"
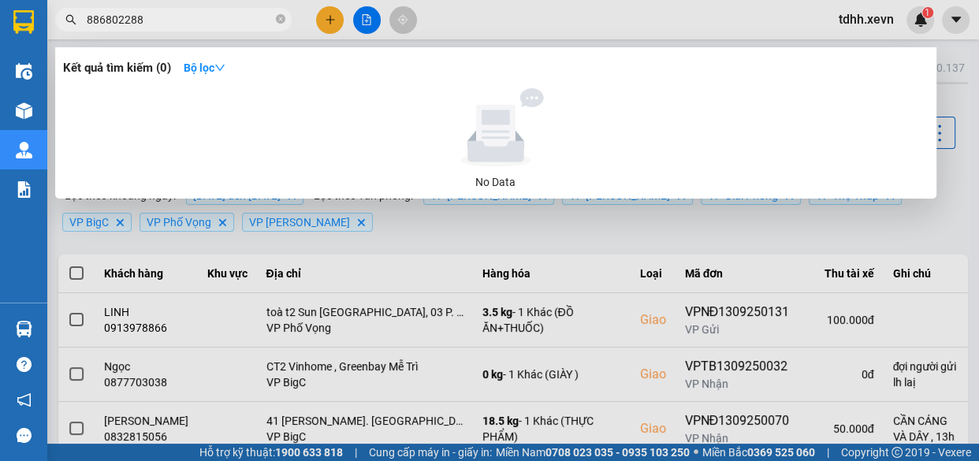
click at [87, 23] on input "886802288" at bounding box center [180, 19] width 186 height 17
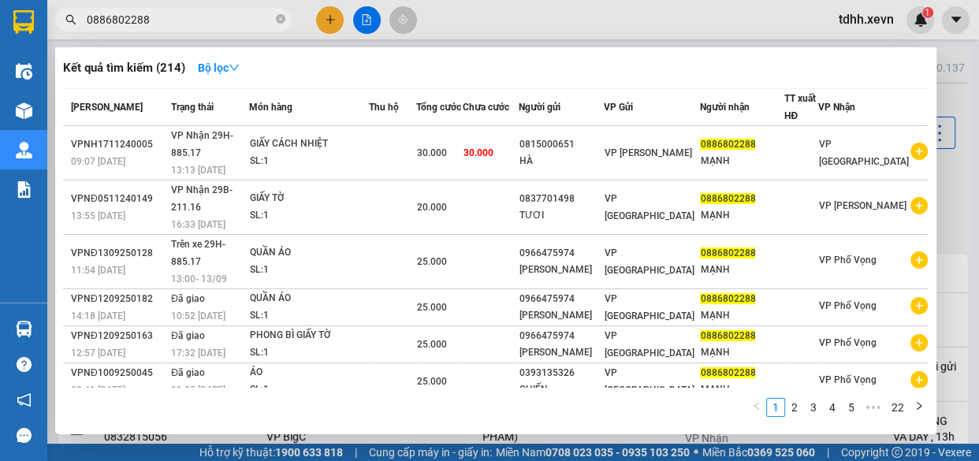
click at [790, 15] on div at bounding box center [489, 230] width 979 height 461
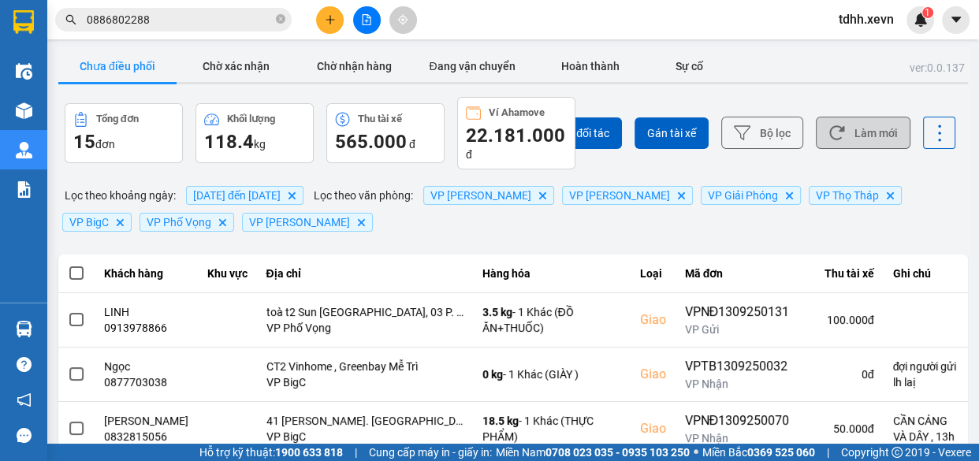
click at [852, 126] on button "Làm mới" at bounding box center [863, 133] width 95 height 32
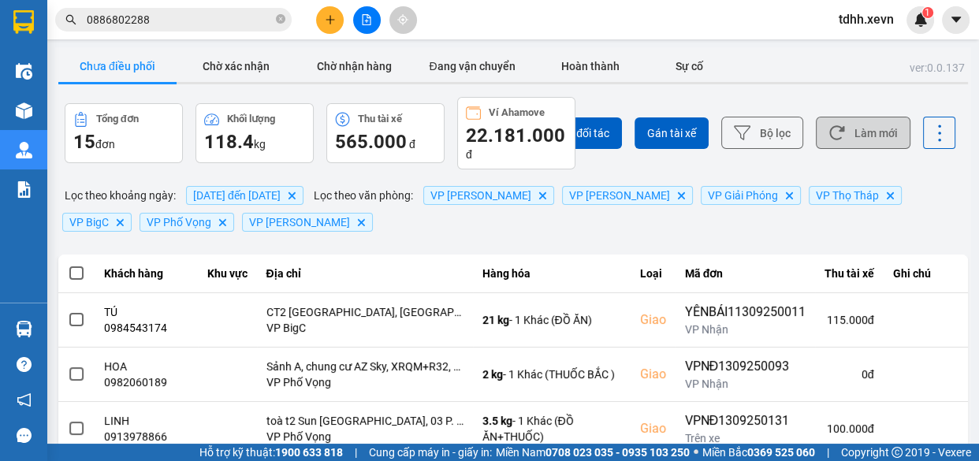
click at [843, 126] on button "Làm mới" at bounding box center [863, 133] width 95 height 32
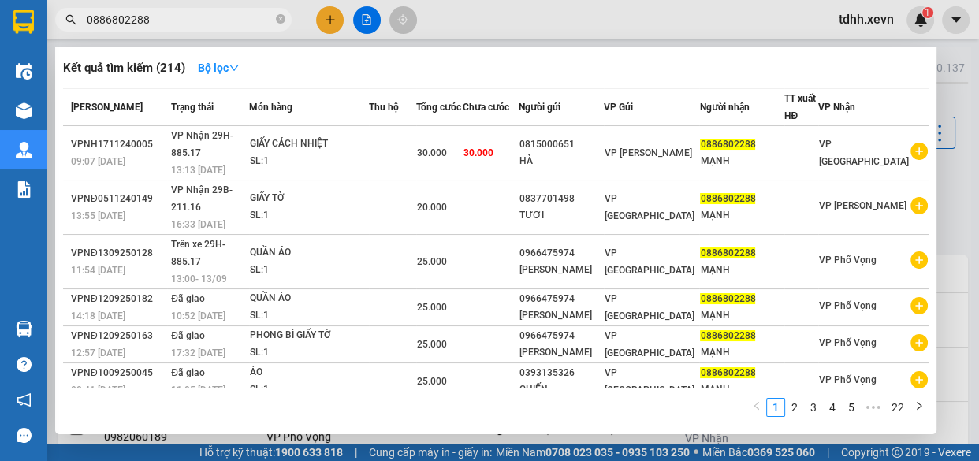
click at [200, 21] on input "0886802288" at bounding box center [180, 19] width 186 height 17
paste input "338103137"
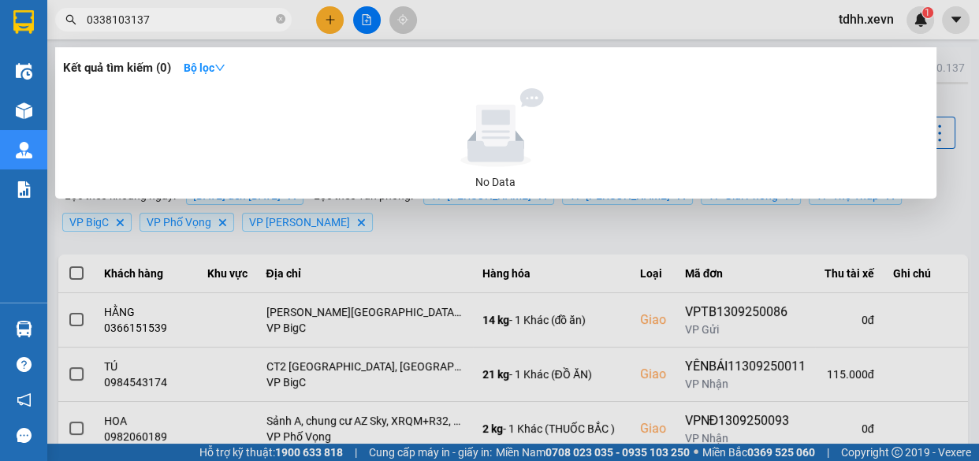
type input "0338103137"
click at [280, 20] on icon "close-circle" at bounding box center [280, 18] width 9 height 9
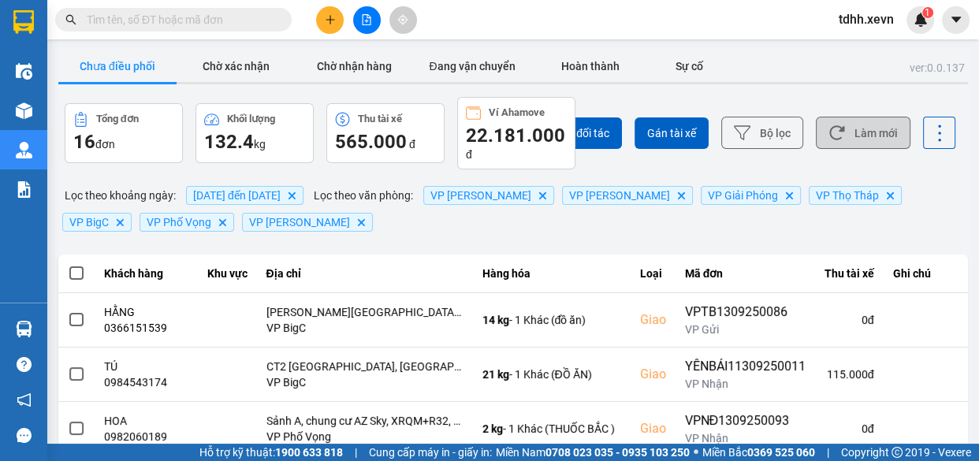
click at [853, 129] on button "Làm mới" at bounding box center [863, 133] width 95 height 32
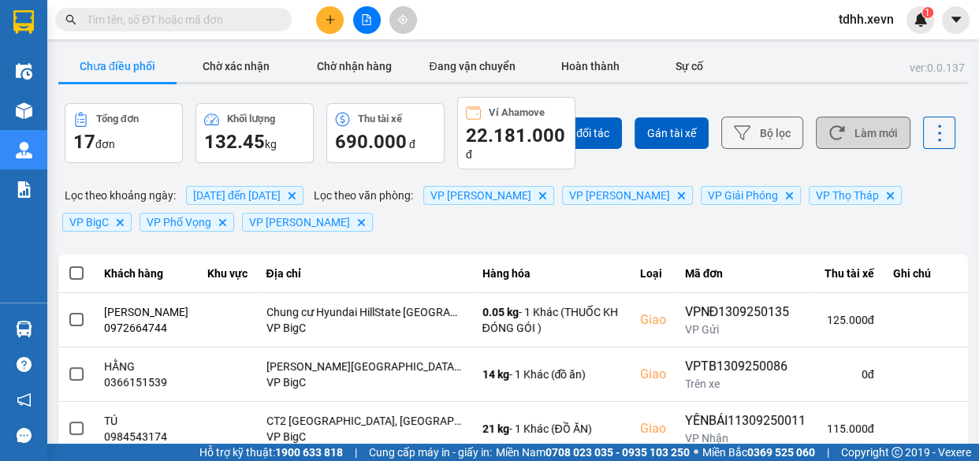
click at [869, 132] on button "Làm mới" at bounding box center [863, 133] width 95 height 32
click at [176, 13] on input "text" at bounding box center [180, 19] width 186 height 17
paste input "0989390128"
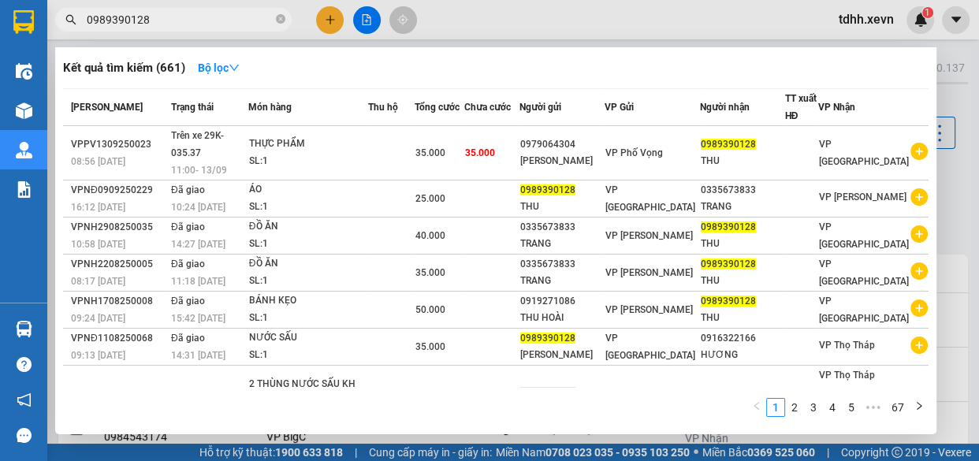
type input "0989390128"
drag, startPoint x: 761, startPoint y: 26, endPoint x: 826, endPoint y: 59, distance: 72.6
click at [764, 26] on div at bounding box center [489, 230] width 979 height 461
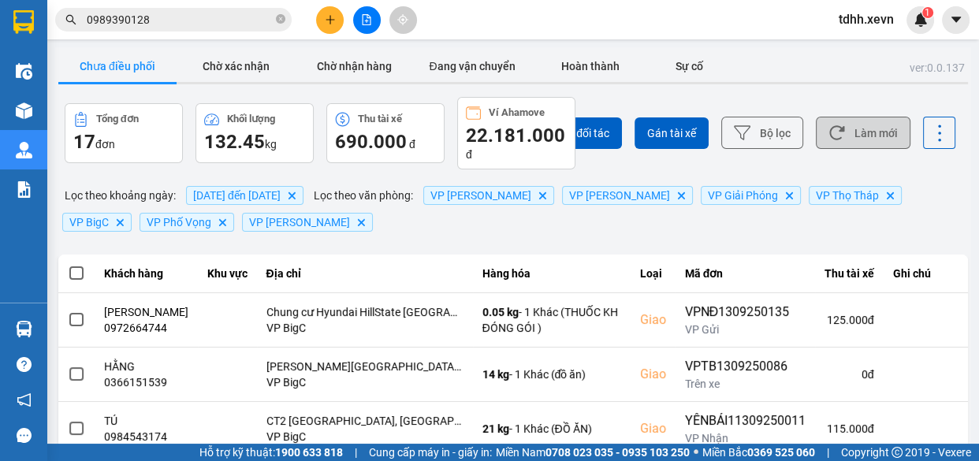
click at [855, 133] on button "Làm mới" at bounding box center [863, 133] width 95 height 32
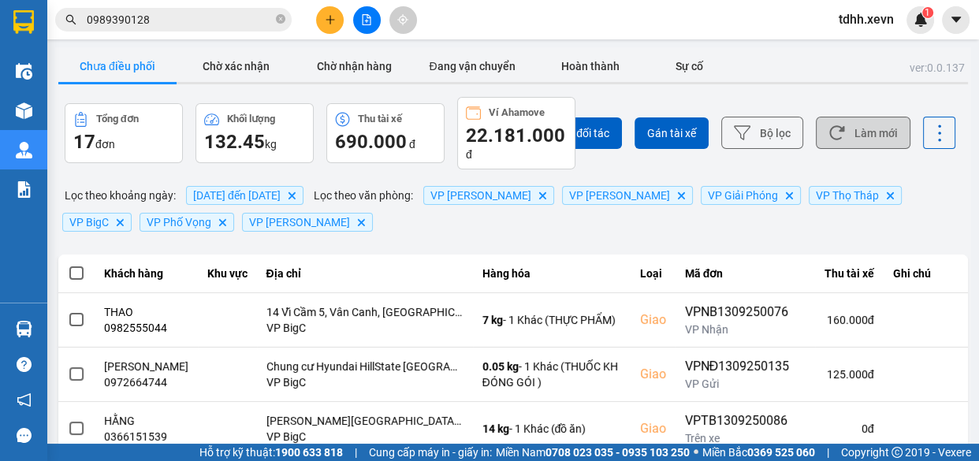
click at [843, 134] on button "Làm mới" at bounding box center [863, 133] width 95 height 32
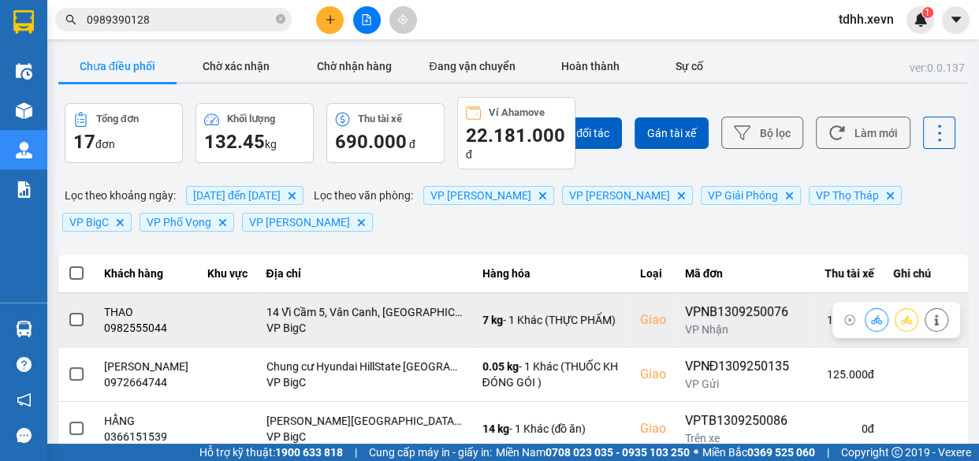
click at [153, 329] on div "0982555044" at bounding box center [146, 328] width 84 height 16
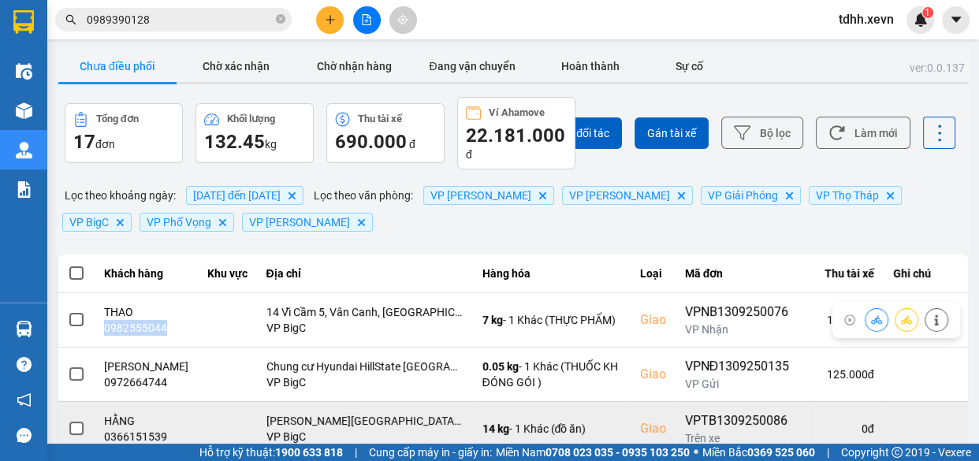
copy div "0982555044"
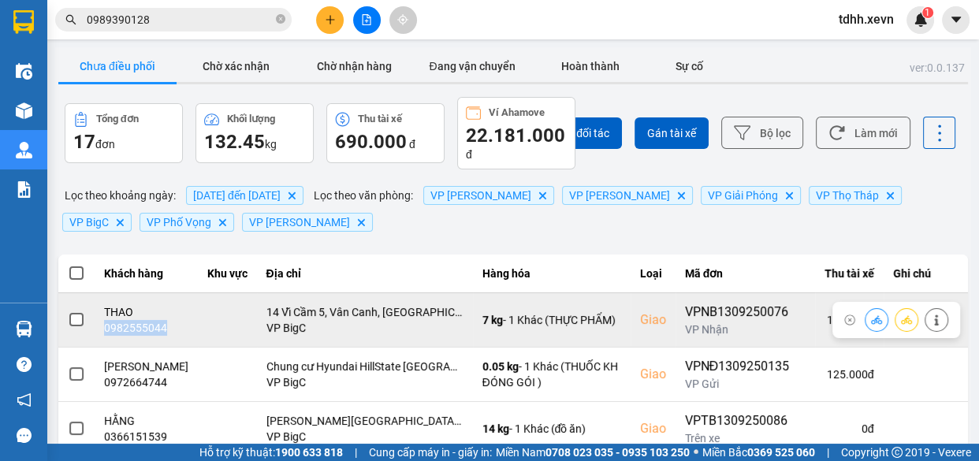
click at [930, 311] on button at bounding box center [936, 320] width 22 height 28
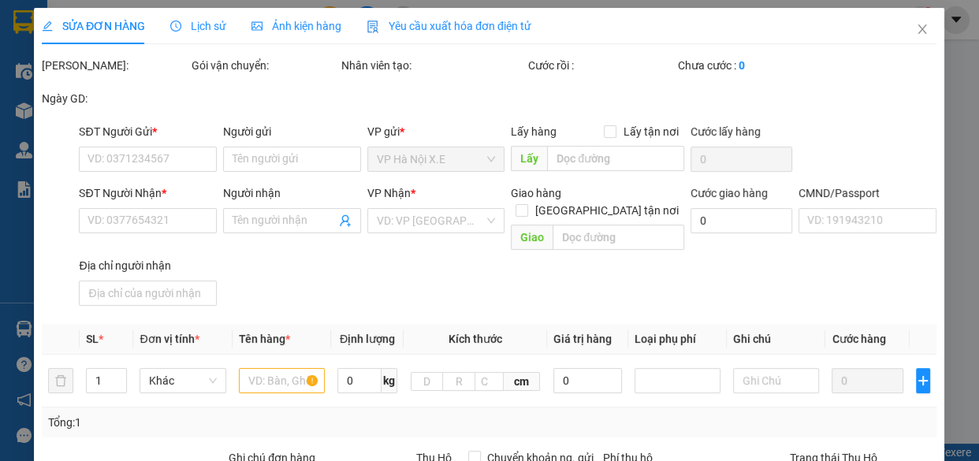
type input "0914865768"
type input "PHẠM MINH ĐỨC"
type input "0982555044"
type input "THAO"
checkbox input "true"
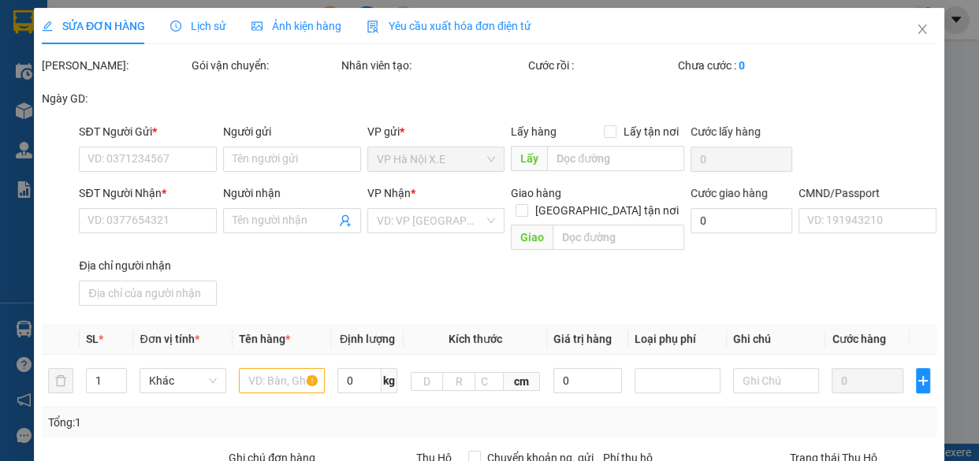
type input "14 Vĩ Cầm 5, Vân Canh, Hoài Đức, Hà Nội, Việt Nam"
type input "037085000775 CƯỜNG"
type input "160.000"
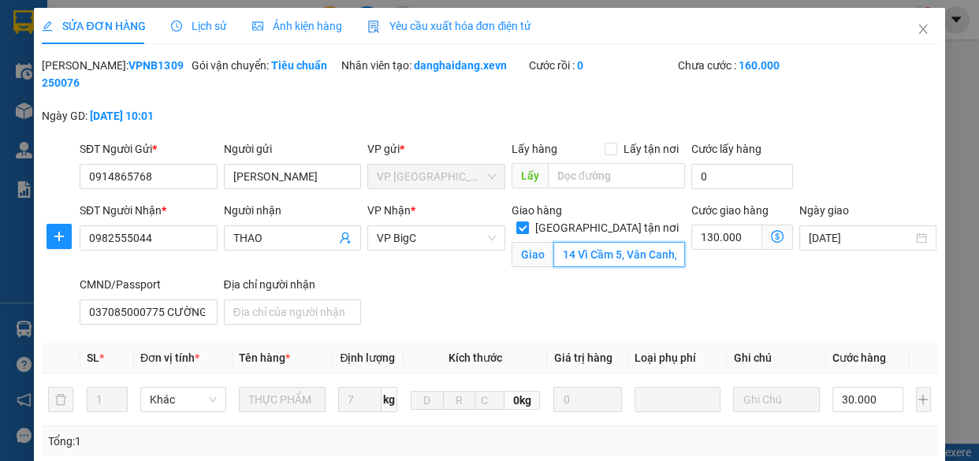
click at [622, 242] on input "14 Vĩ Cầm 5, Vân Canh, Hoài Đức, Hà Nội, Việt Nam" at bounding box center [619, 254] width 132 height 25
paste input "Khu đô thị Anlac Green Symphony"
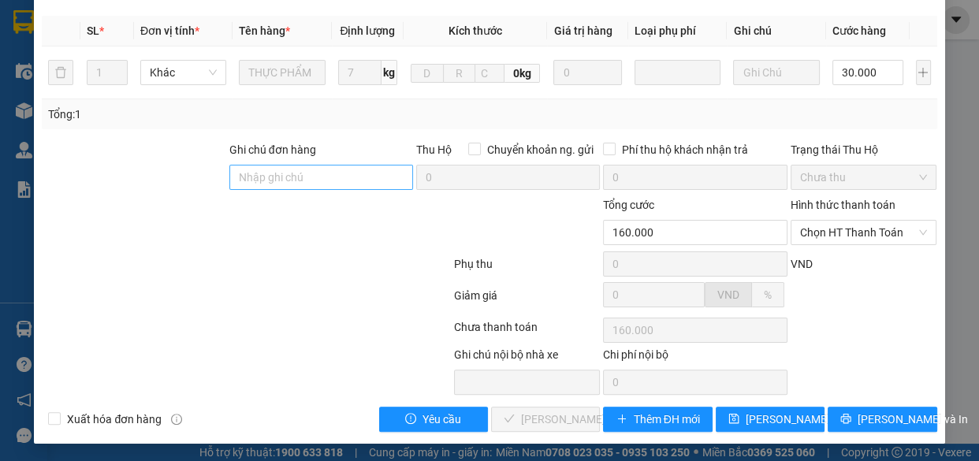
type input "Khu đô thị Anlac Green Symphony, Vân Canh, Hoài Đức, Hà Nội, Việt Nam"
click at [363, 173] on input "Ghi chú đơn hàng" at bounding box center [321, 177] width 184 height 25
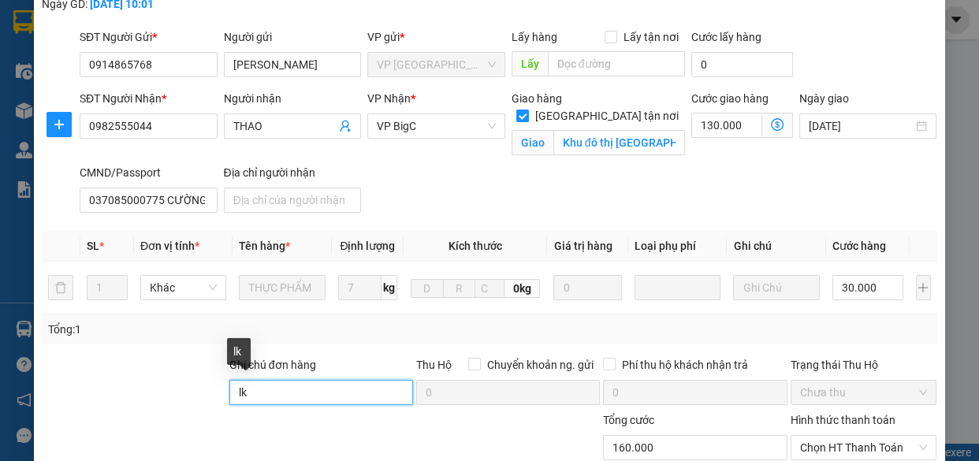
click at [292, 392] on input "lk" at bounding box center [321, 392] width 184 height 25
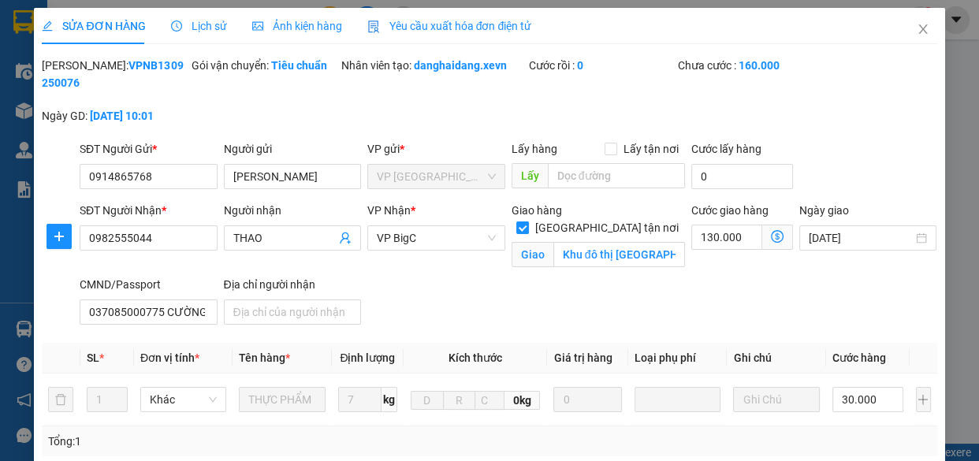
scroll to position [327, 0]
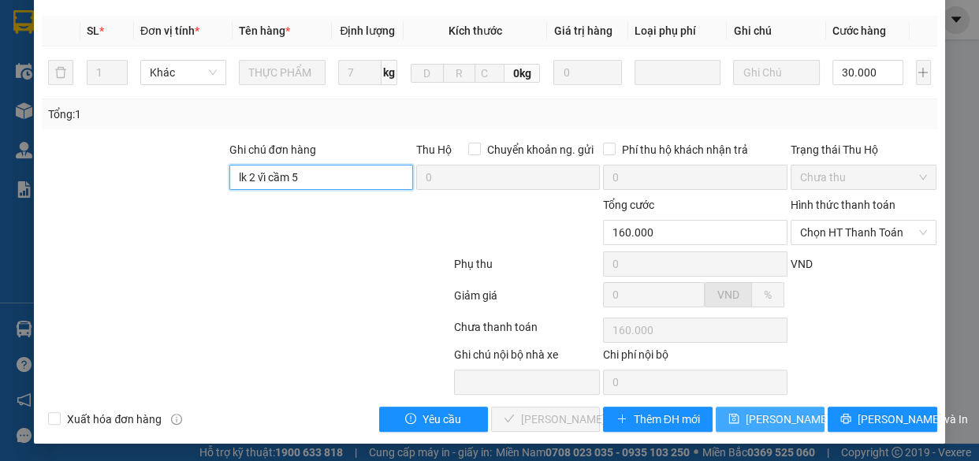
type input "lk 2 vĩ cầm 5"
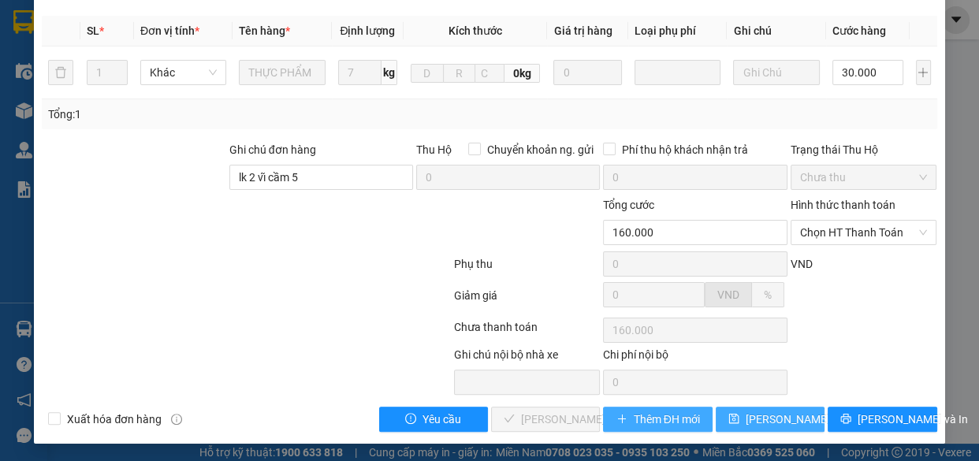
drag, startPoint x: 756, startPoint y: 415, endPoint x: 638, endPoint y: 418, distance: 117.5
click at [756, 418] on span "[PERSON_NAME] thay đổi" at bounding box center [808, 419] width 126 height 17
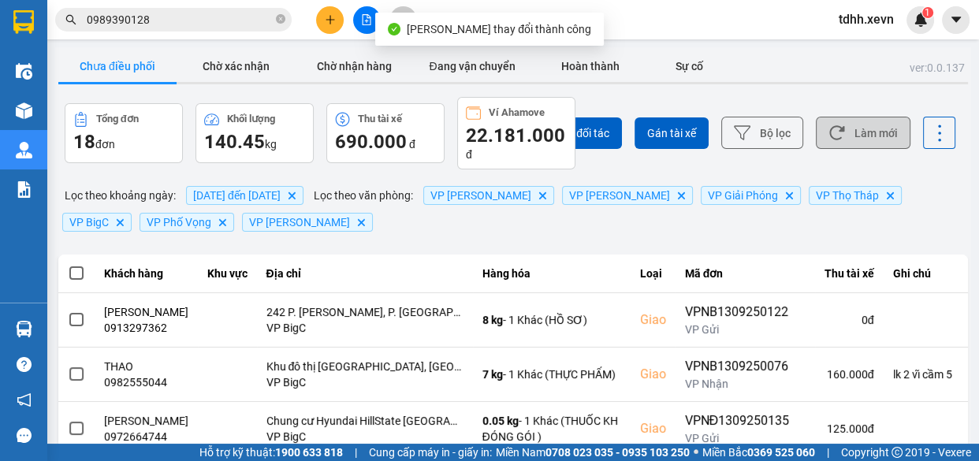
click at [822, 120] on button "Làm mới" at bounding box center [863, 133] width 95 height 32
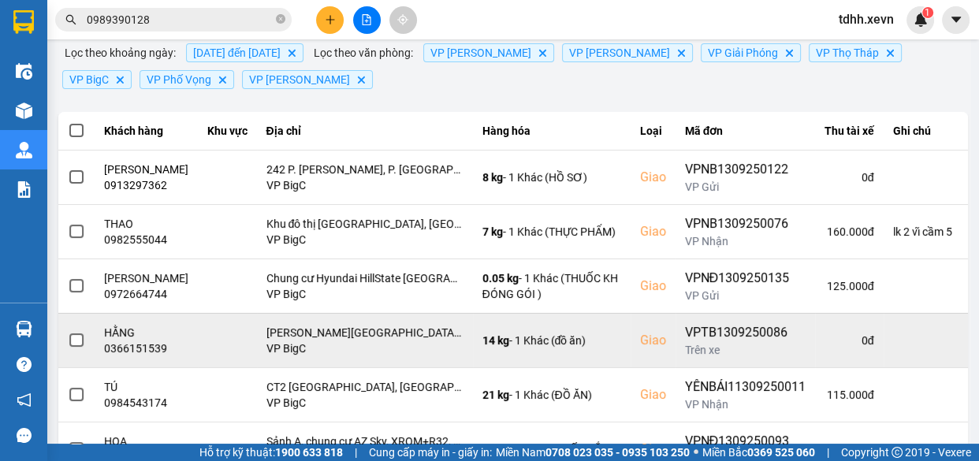
scroll to position [214, 0]
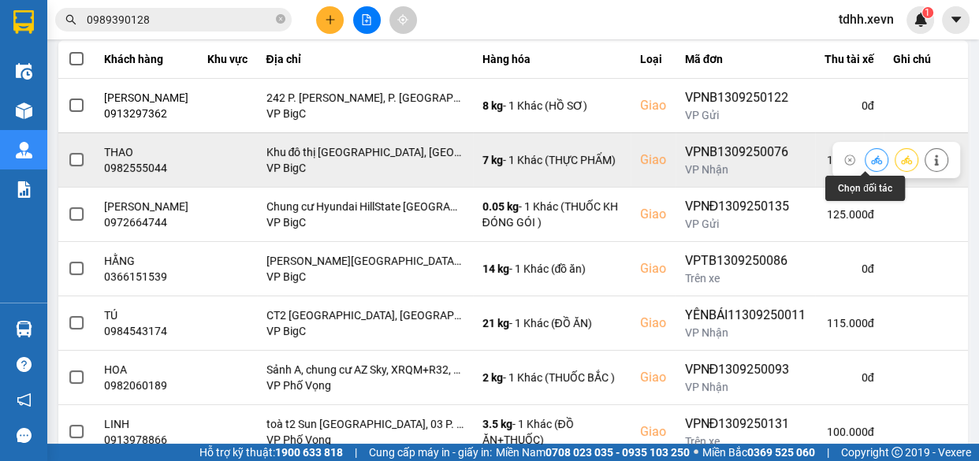
click at [871, 158] on icon at bounding box center [876, 159] width 11 height 11
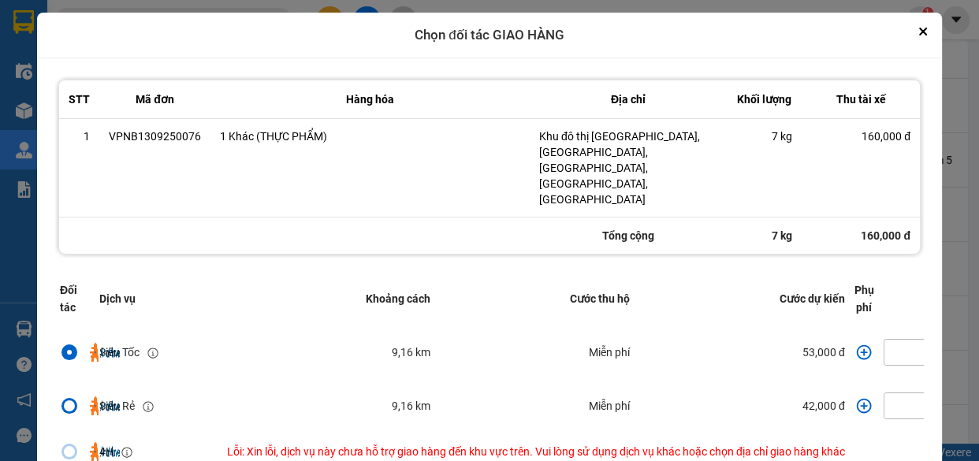
scroll to position [0, 183]
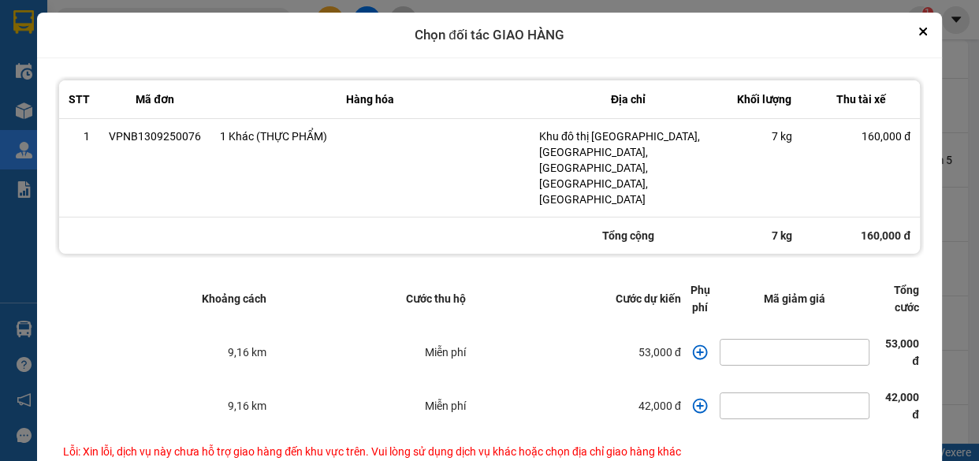
click at [693, 344] on icon "dialog" at bounding box center [700, 351] width 15 height 15
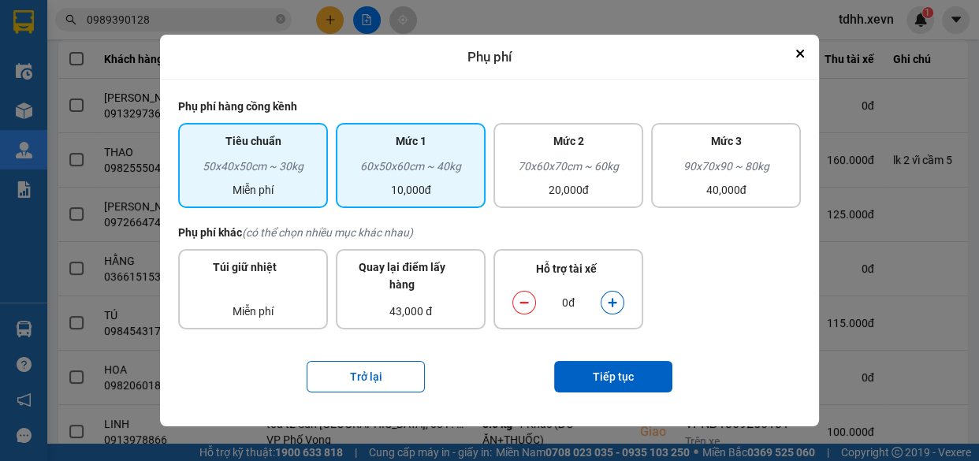
click at [407, 165] on div "60x50x60cm ~ 40kg" at bounding box center [410, 170] width 131 height 24
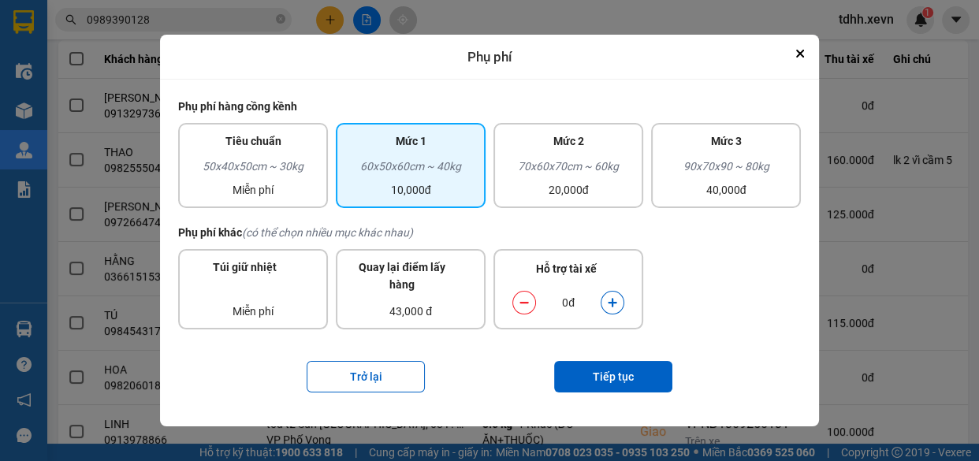
click at [615, 306] on icon "dialog" at bounding box center [612, 302] width 11 height 11
click at [606, 384] on button "Tiếp tục" at bounding box center [613, 377] width 118 height 32
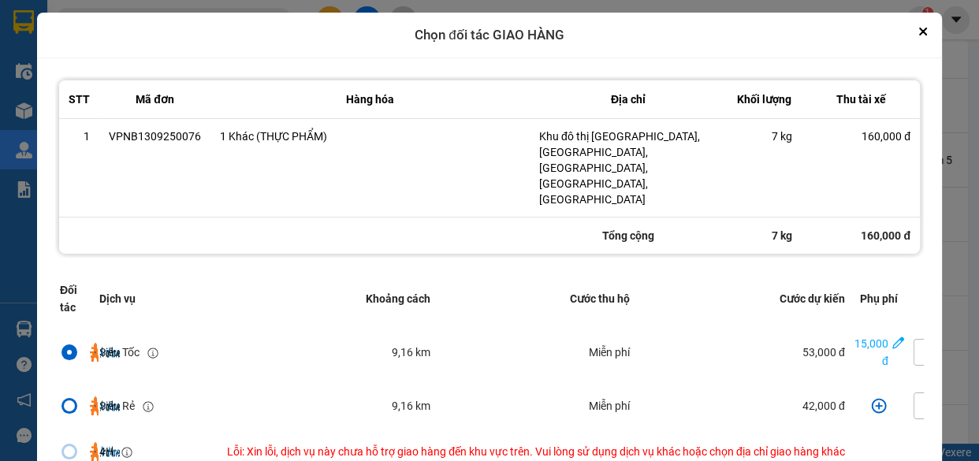
scroll to position [62, 0]
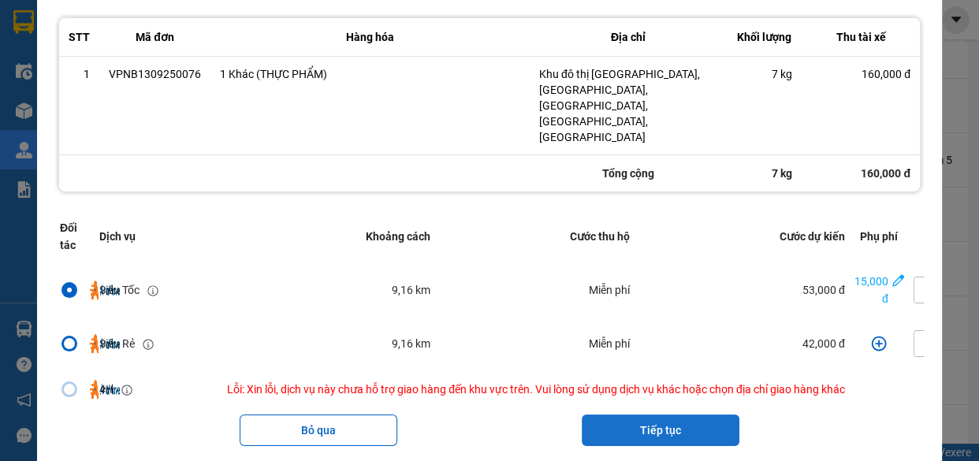
click at [670, 414] on button "Tiếp tục" at bounding box center [661, 430] width 158 height 32
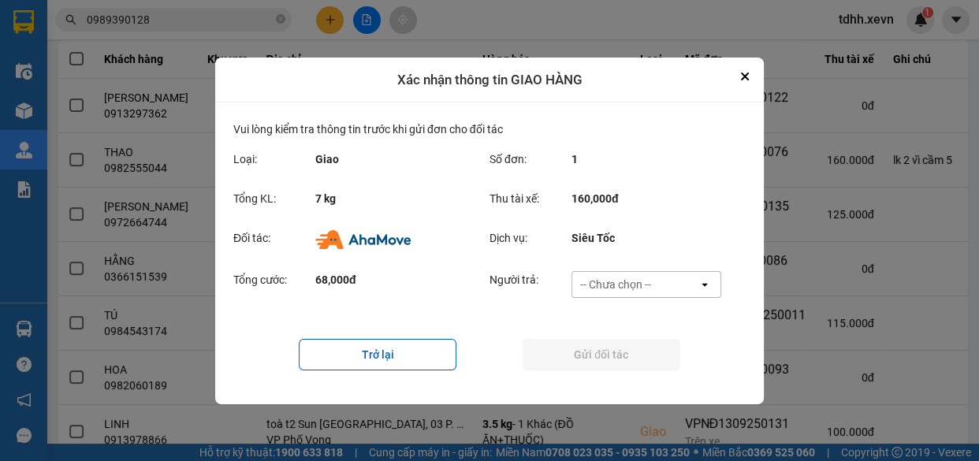
scroll to position [0, 0]
click at [640, 280] on div "-- Chưa chọn --" at bounding box center [615, 285] width 71 height 16
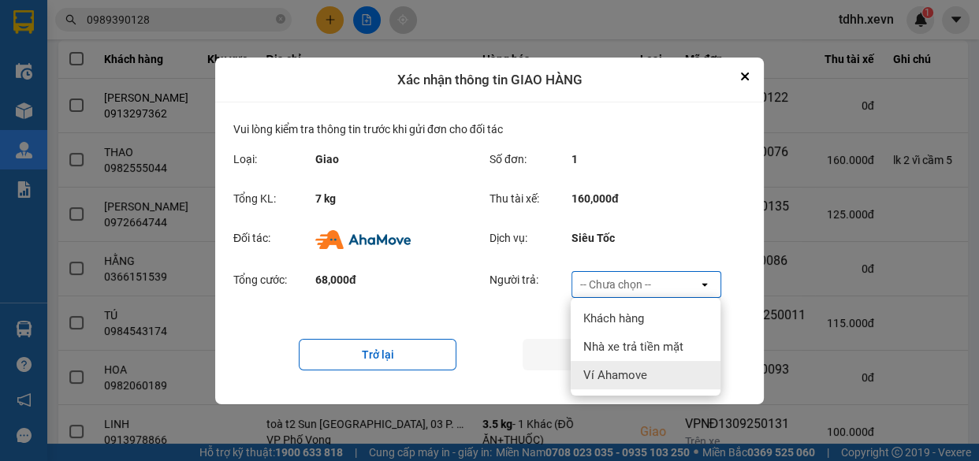
click at [634, 381] on span "Ví Ahamove" at bounding box center [615, 375] width 64 height 16
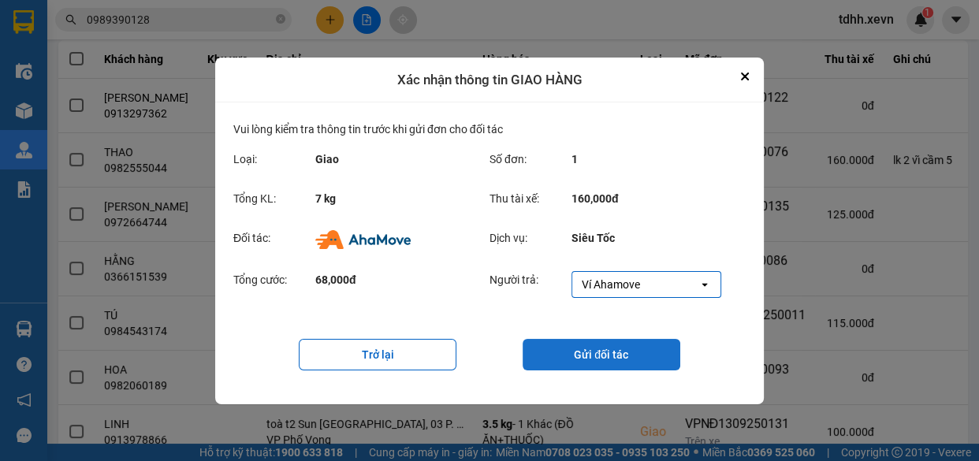
click at [583, 351] on button "Gửi đối tác" at bounding box center [601, 355] width 158 height 32
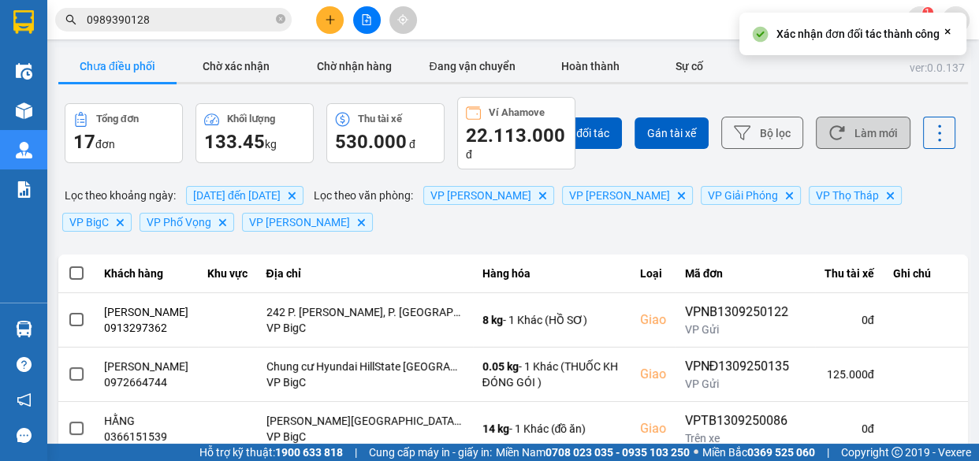
click at [859, 133] on button "Làm mới" at bounding box center [863, 133] width 95 height 32
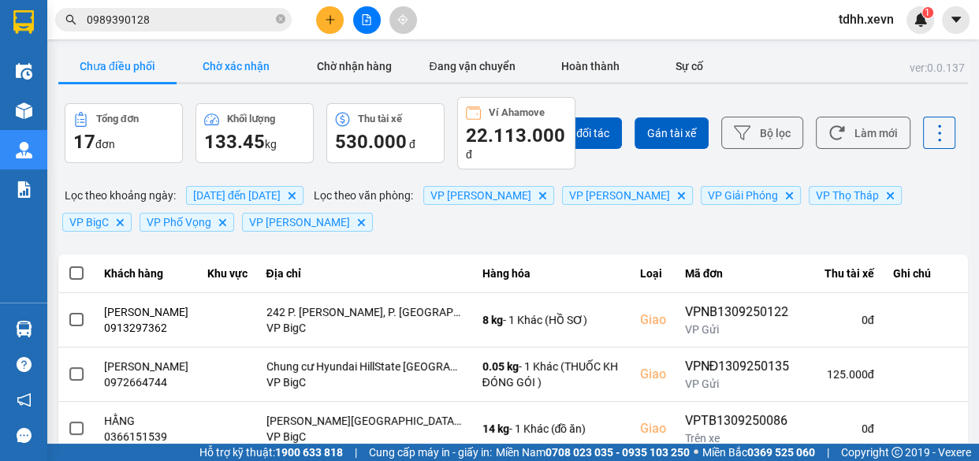
click at [246, 60] on button "Chờ xác nhận" at bounding box center [236, 66] width 118 height 32
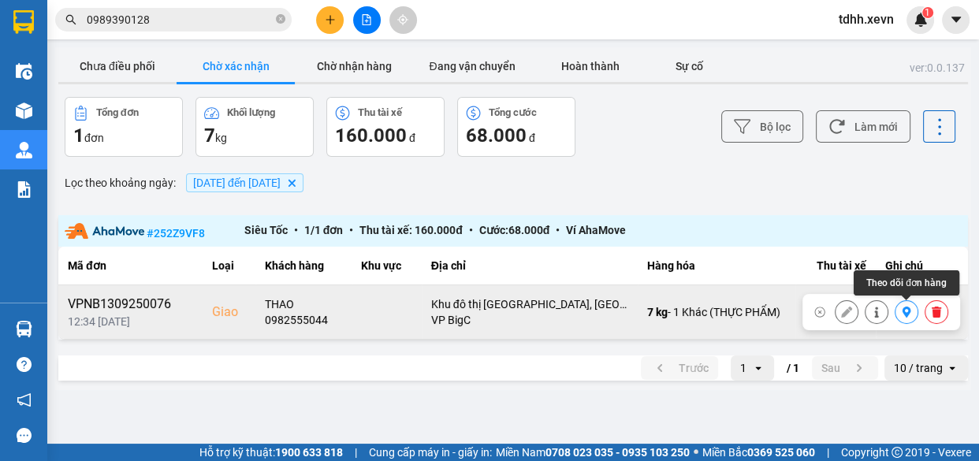
click at [901, 311] on icon at bounding box center [906, 312] width 11 height 11
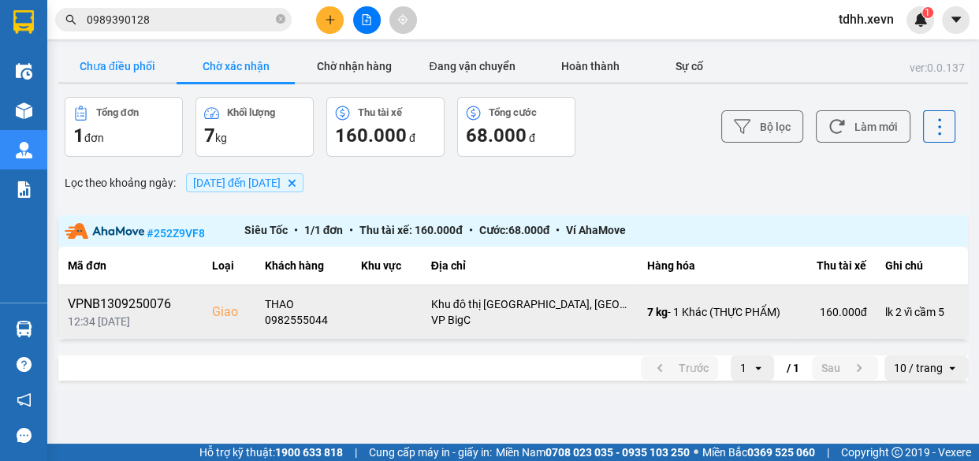
click at [117, 58] on button "Chưa điều phối" at bounding box center [117, 66] width 118 height 32
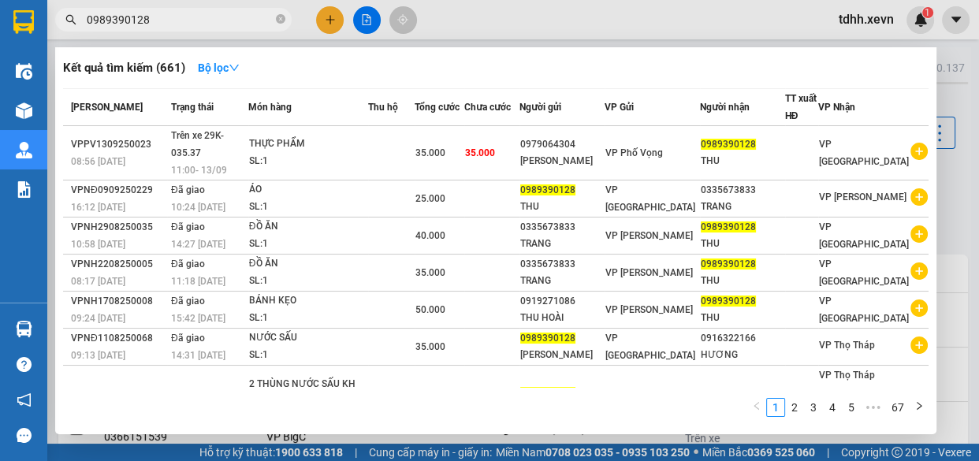
click at [180, 22] on input "0989390128" at bounding box center [180, 19] width 186 height 17
paste input "87770303"
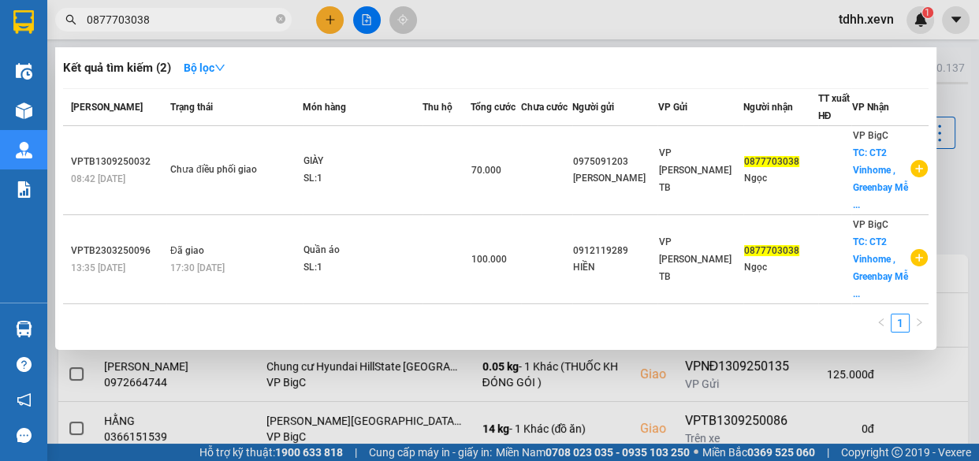
type input "0877703038"
click at [635, 17] on div at bounding box center [489, 230] width 979 height 461
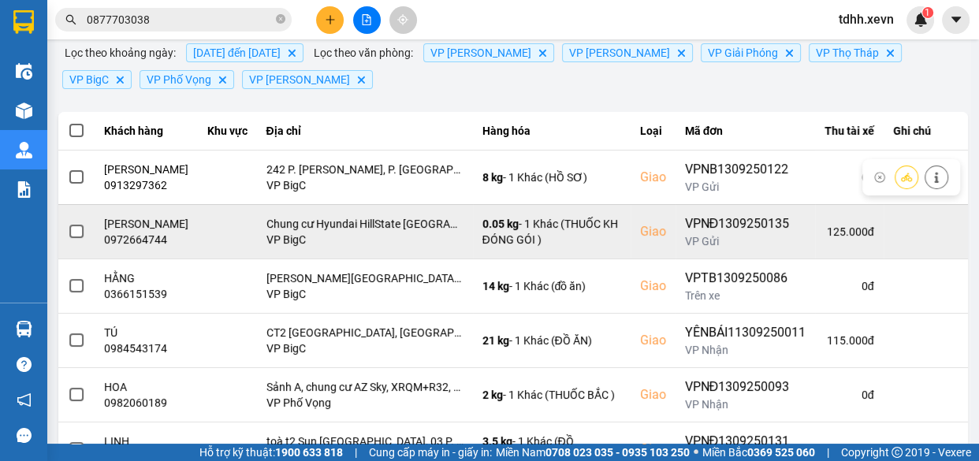
scroll to position [214, 0]
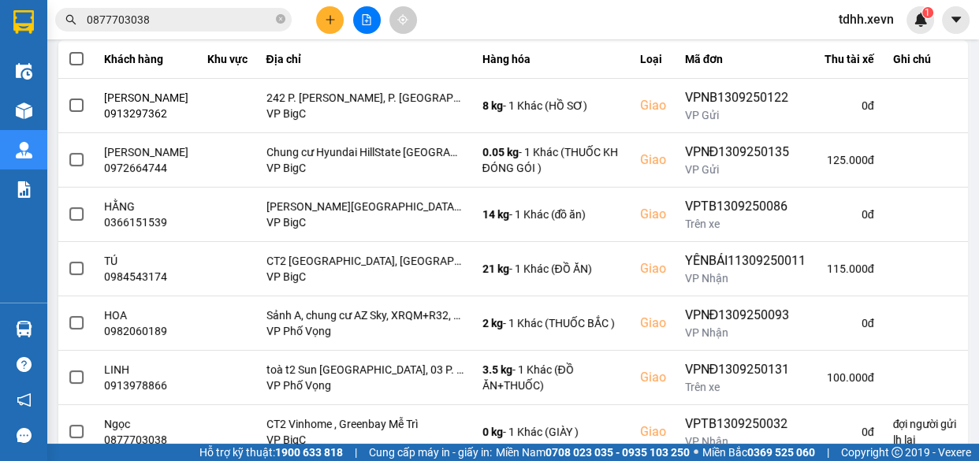
click at [204, 14] on input "0877703038" at bounding box center [180, 19] width 186 height 17
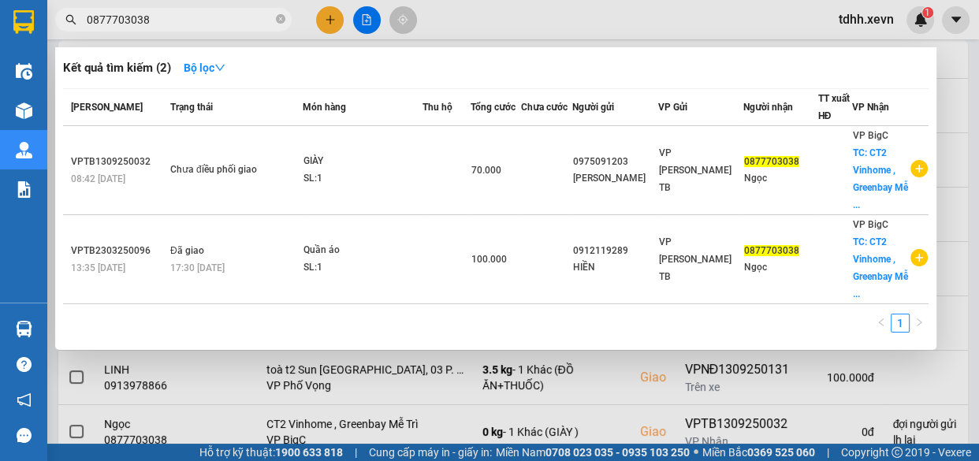
click at [626, 20] on div at bounding box center [489, 230] width 979 height 461
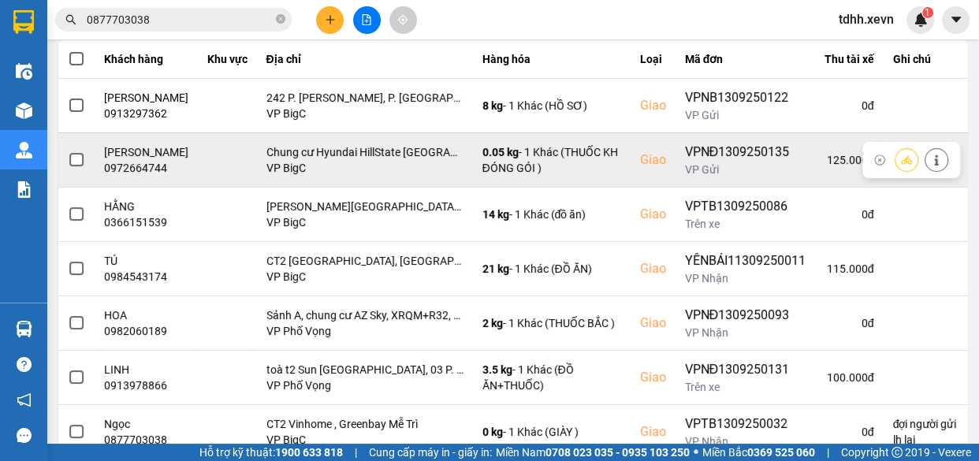
scroll to position [286, 0]
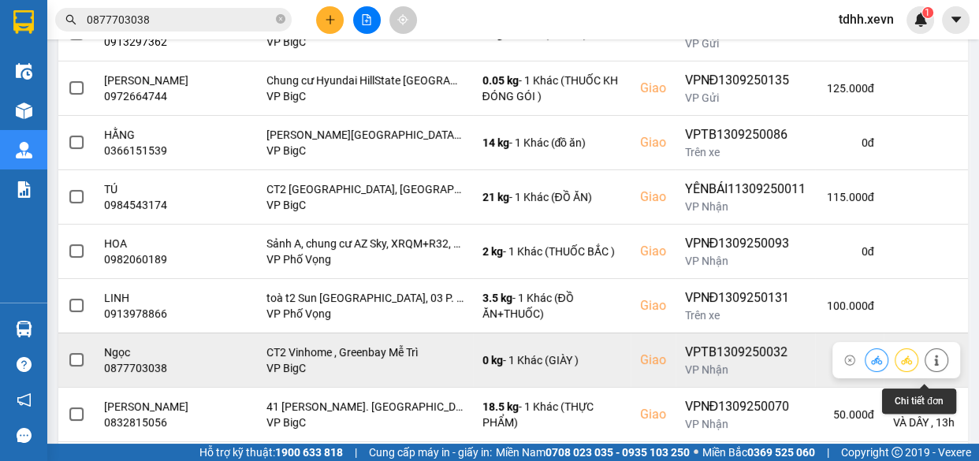
click at [931, 366] on icon at bounding box center [936, 360] width 11 height 11
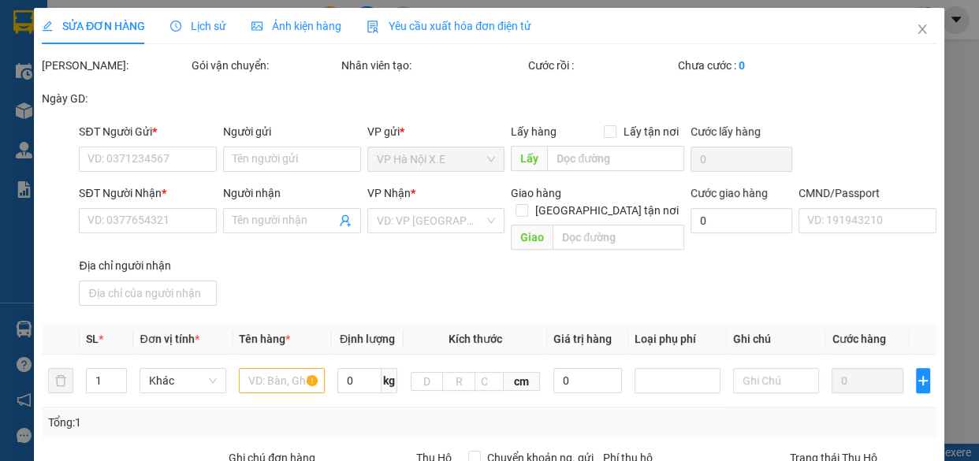
type input "0975091203"
type input "TRẦN THÁI HÀ"
type input "0877703038"
type input "Ngọc"
checkbox input "true"
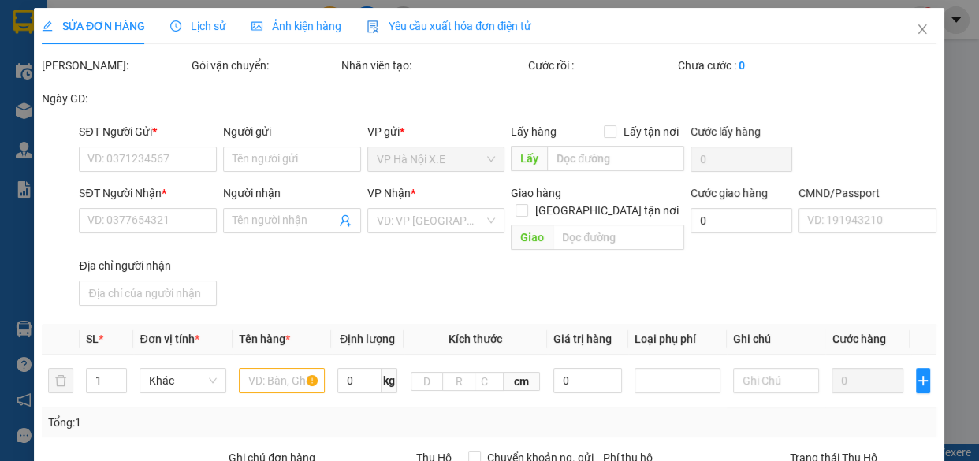
type input "CT2 Vinhome , Greenbay Mễ Trì"
type input "015065003543 MAI VĂN VÍ"
type input "đợi người gửi lh laị"
type input "70.000"
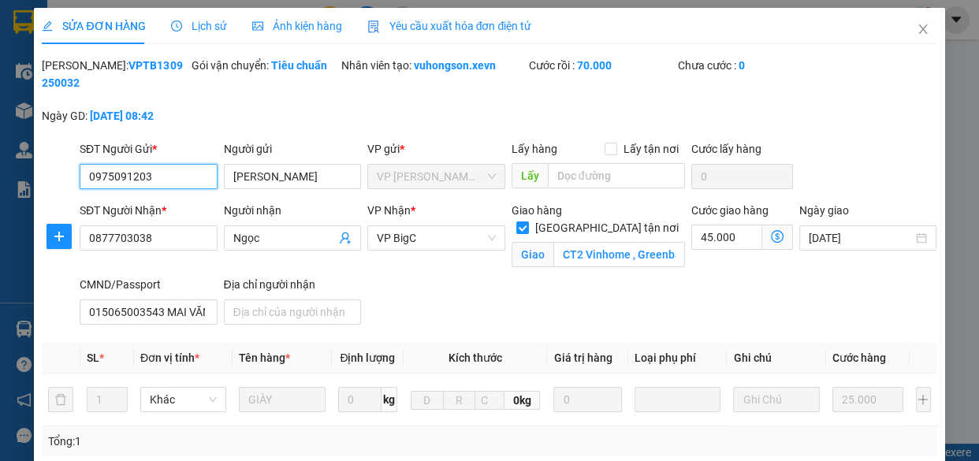
scroll to position [327, 0]
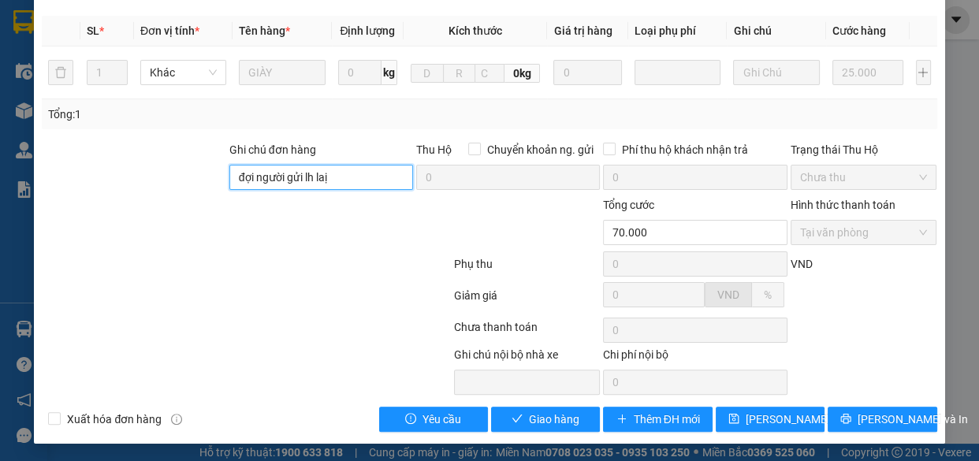
drag, startPoint x: 362, startPoint y: 177, endPoint x: 188, endPoint y: 179, distance: 174.2
click at [188, 179] on div "Ghi chú đơn hàng đợi người gửi lh laị Thu Hộ Chuyển khoản ng. gửi 0 Phí thu hộ …" at bounding box center [489, 168] width 898 height 55
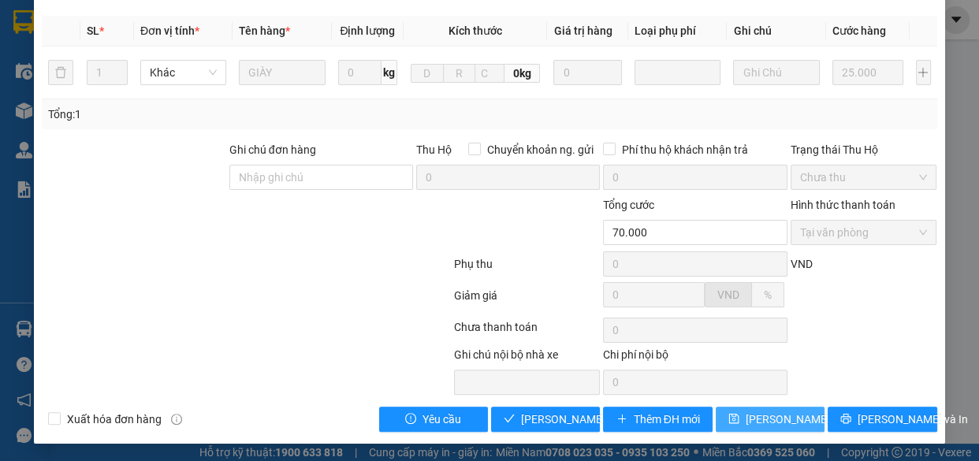
click at [767, 416] on span "[PERSON_NAME] thay đổi" at bounding box center [808, 419] width 126 height 17
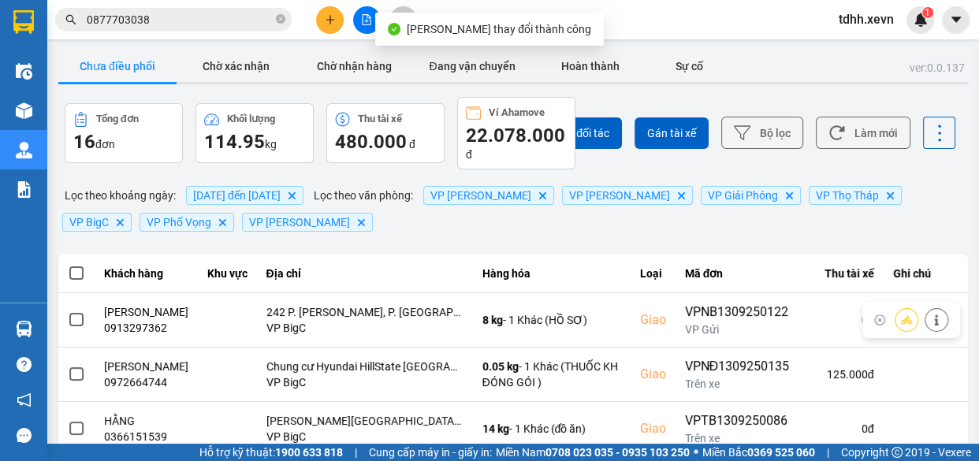
click at [858, 116] on div "Chọn đối tác Gán tài xế Bộ lọc Làm mới" at bounding box center [732, 133] width 445 height 72
click at [859, 128] on button "Làm mới" at bounding box center [863, 133] width 95 height 32
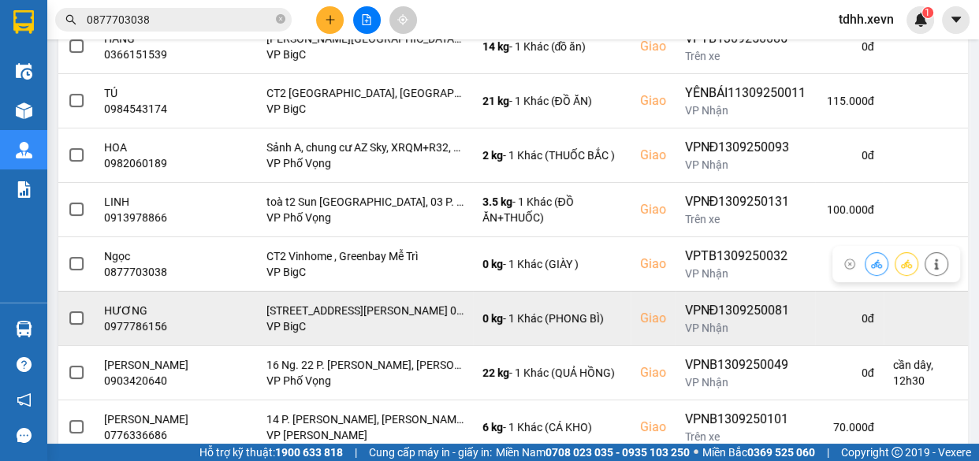
scroll to position [454, 0]
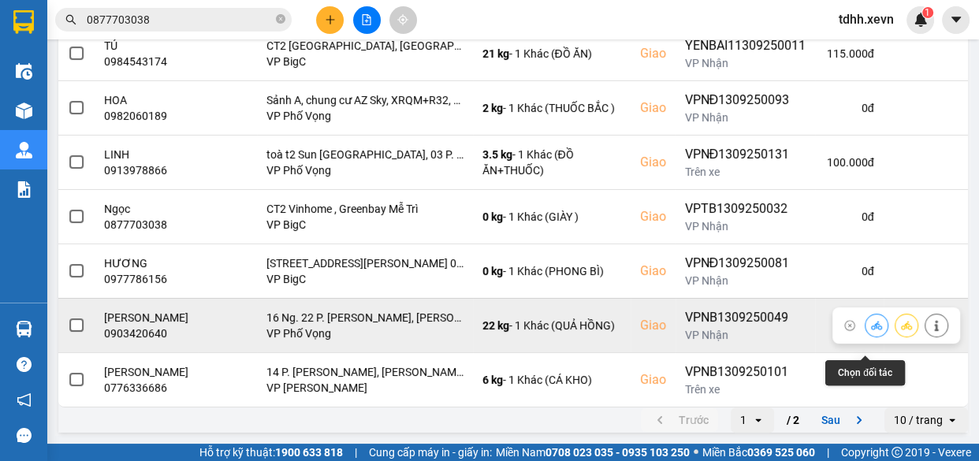
click at [871, 321] on icon at bounding box center [876, 325] width 11 height 9
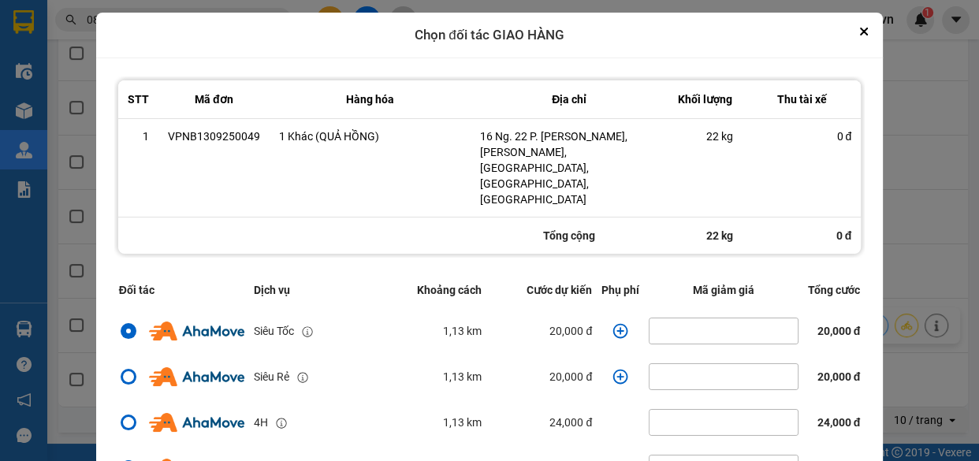
click at [615, 323] on icon "dialog" at bounding box center [620, 331] width 16 height 16
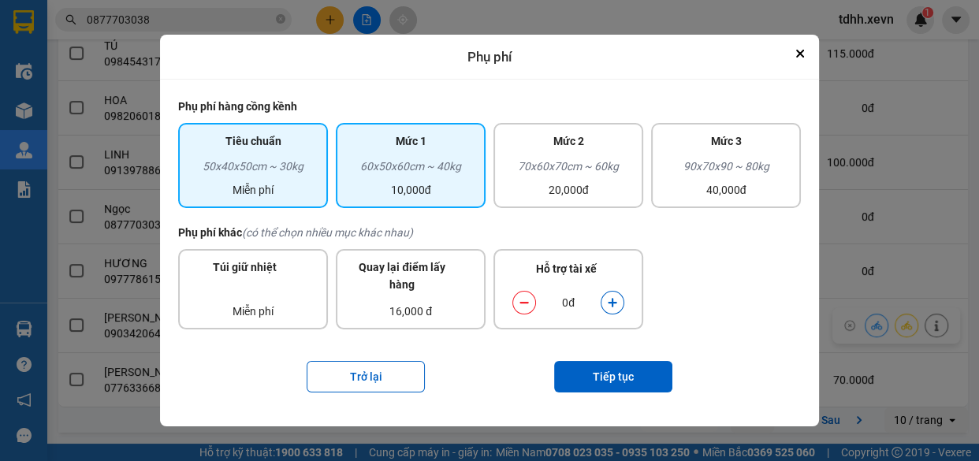
click at [443, 143] on div "Mức 1" at bounding box center [410, 144] width 131 height 25
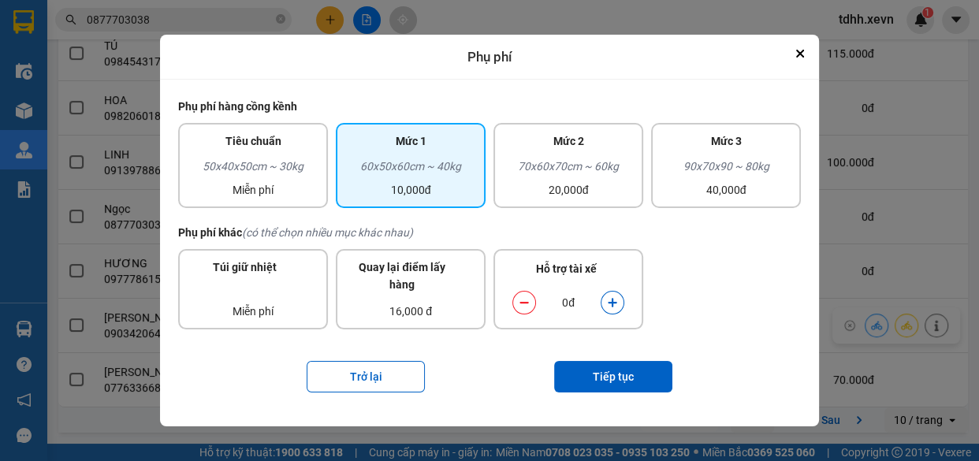
click at [600, 301] on div "dialog" at bounding box center [612, 303] width 24 height 24
click at [618, 299] on button "dialog" at bounding box center [612, 303] width 22 height 28
click at [638, 370] on button "Tiếp tục" at bounding box center [613, 377] width 118 height 32
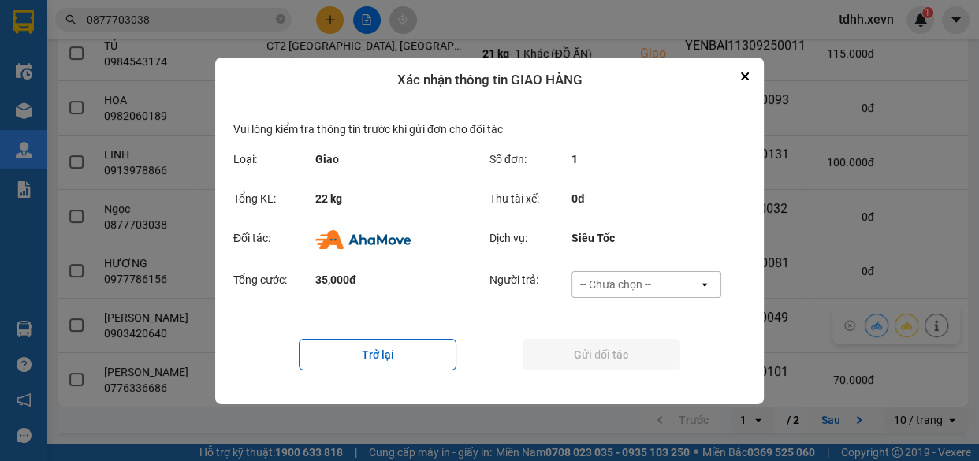
click at [586, 284] on div "-- Chưa chọn --" at bounding box center [615, 285] width 71 height 16
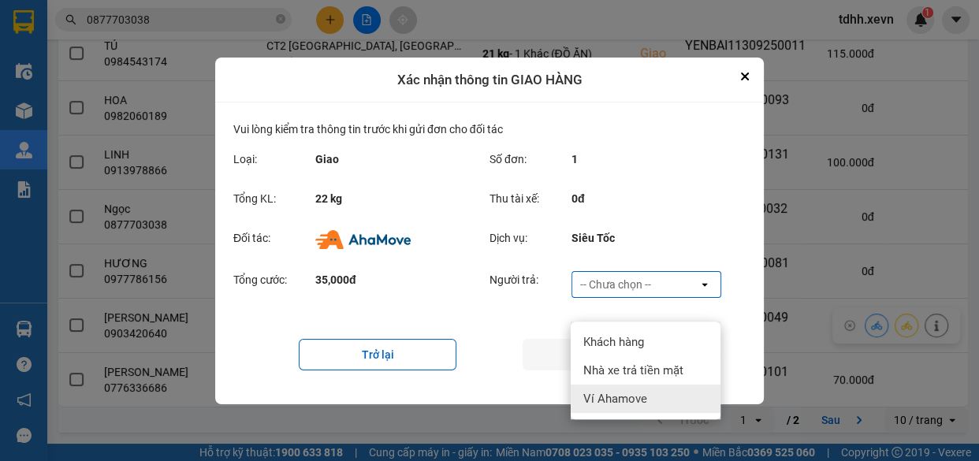
click at [579, 385] on div "Ví Ahamove" at bounding box center [646, 399] width 150 height 28
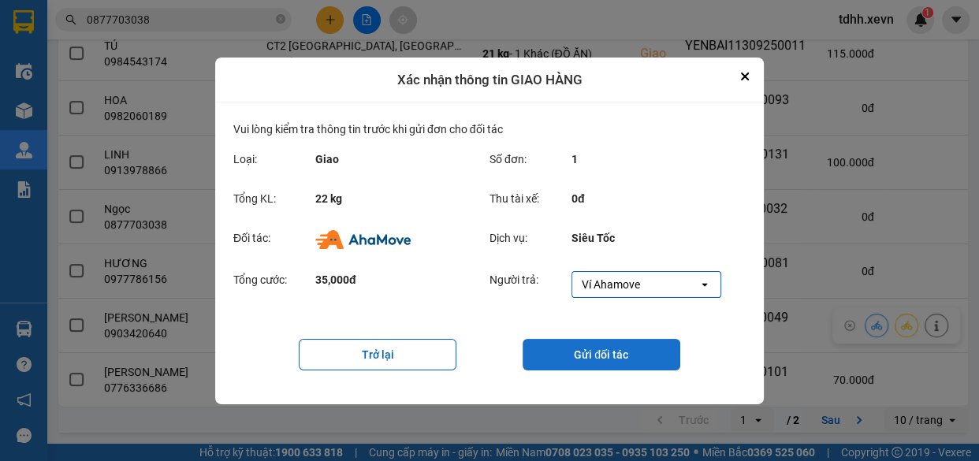
click at [554, 362] on button "Gửi đối tác" at bounding box center [601, 355] width 158 height 32
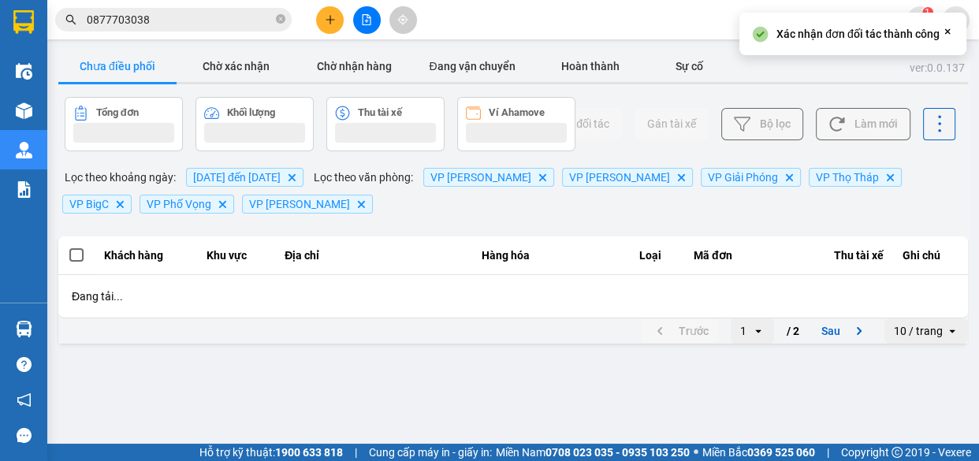
scroll to position [0, 0]
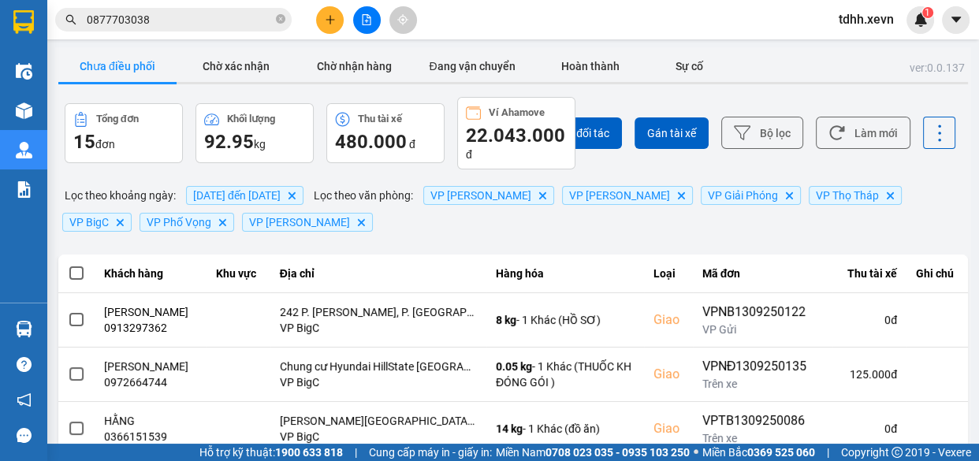
click at [224, 16] on input "0877703038" at bounding box center [180, 19] width 186 height 17
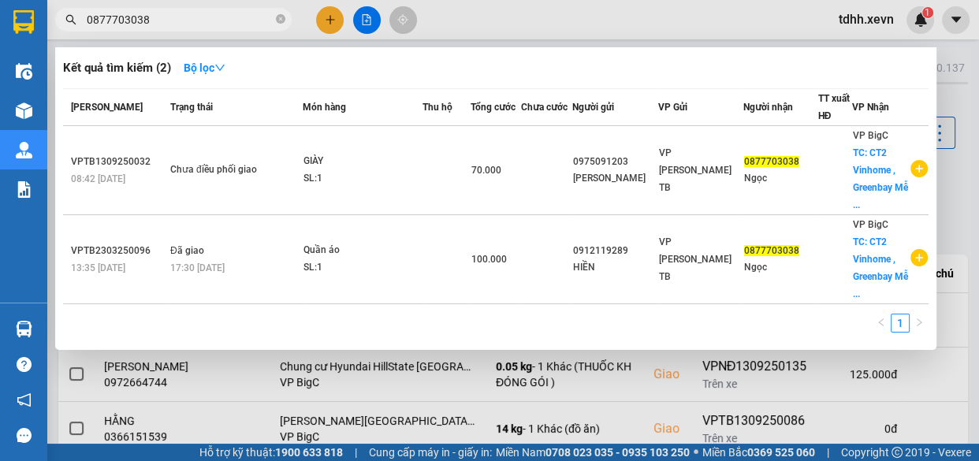
click at [224, 16] on input "0877703038" at bounding box center [180, 19] width 186 height 17
paste input "974986641"
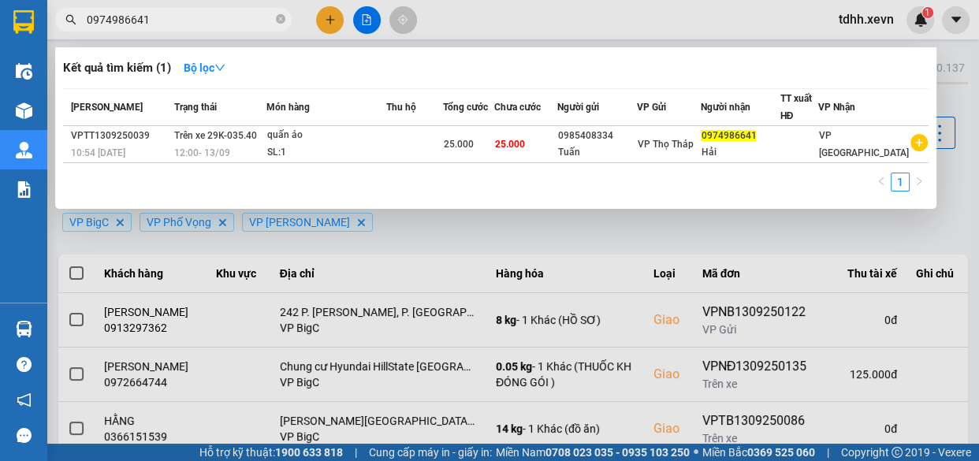
type input "0974986641"
click at [591, 26] on div at bounding box center [489, 230] width 979 height 461
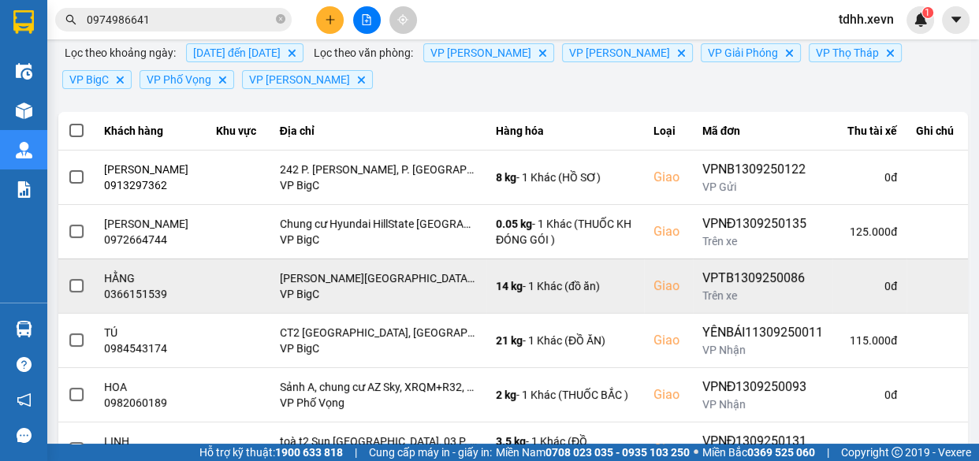
scroll to position [214, 0]
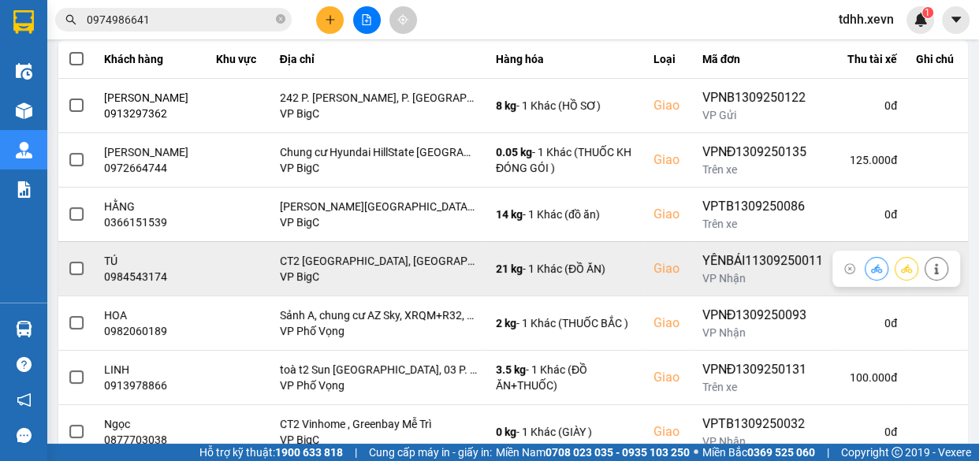
click at [145, 270] on div "0984543174" at bounding box center [150, 277] width 93 height 16
copy div "0984543174"
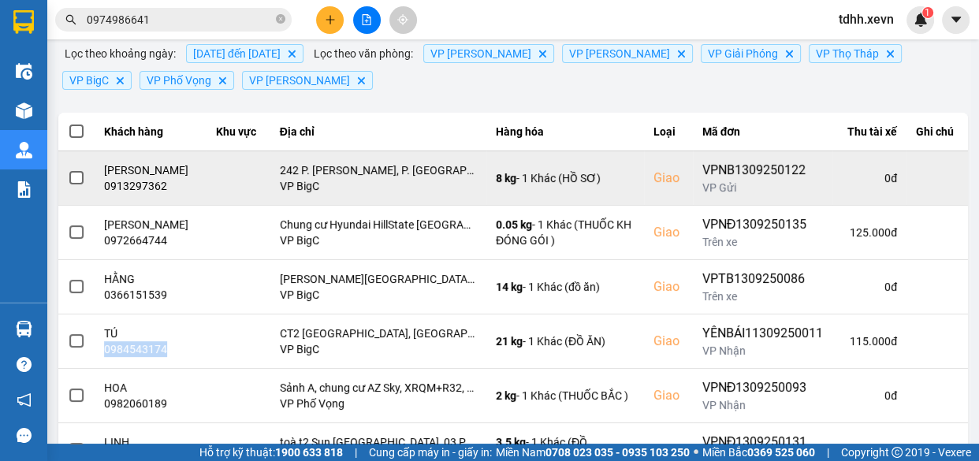
scroll to position [214, 0]
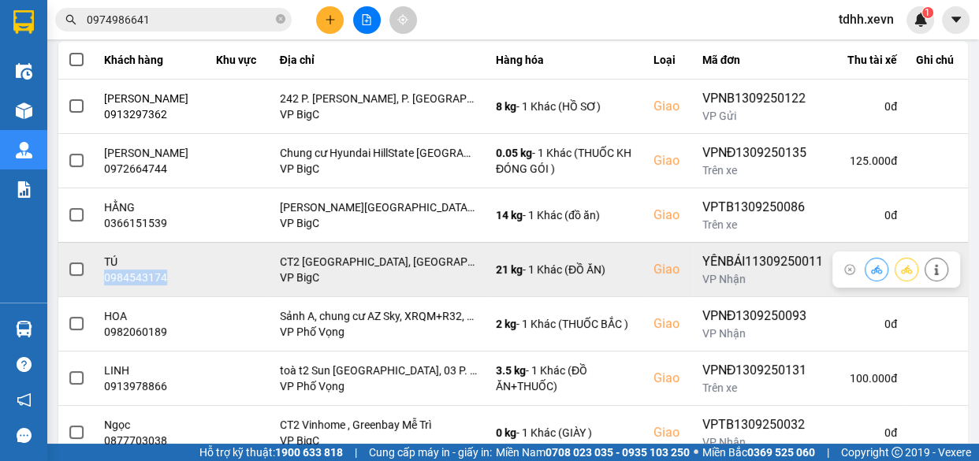
click at [931, 269] on icon at bounding box center [936, 269] width 11 height 11
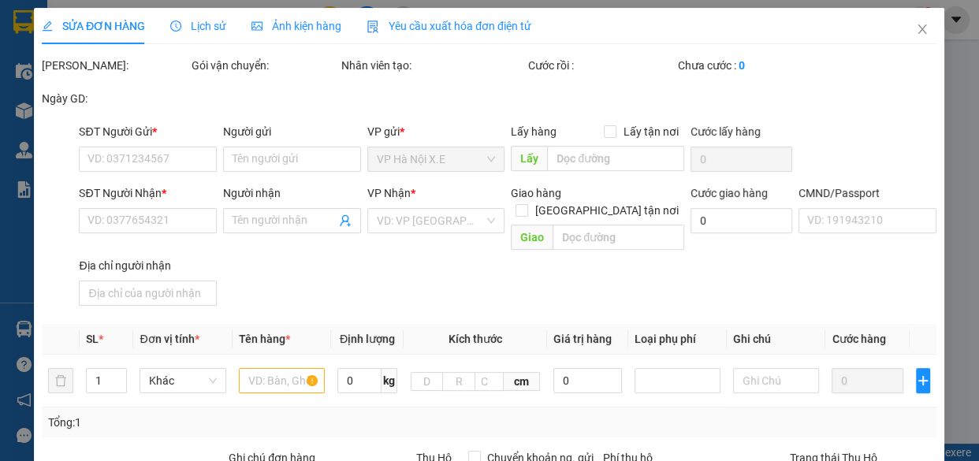
type input "0974844197"
type input "CÔ TUYẾT"
type input "0984543174"
type input "TÚ"
checkbox input "true"
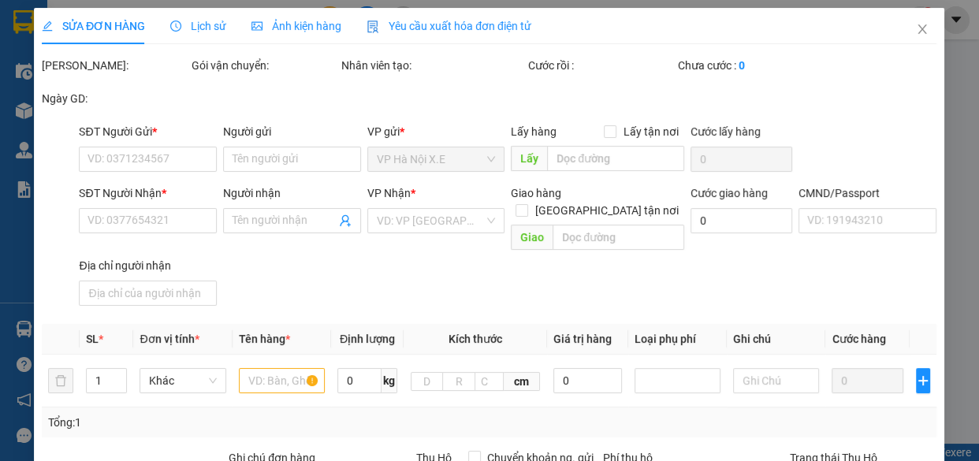
type input "CT2 A10 Nam Trung Yên, Đường Đức Nghĩa, Khu đô thị Nam Trung Yên, Cầu Giấy, Hà …"
type input "015086000175 TÙNG"
type input "115.000"
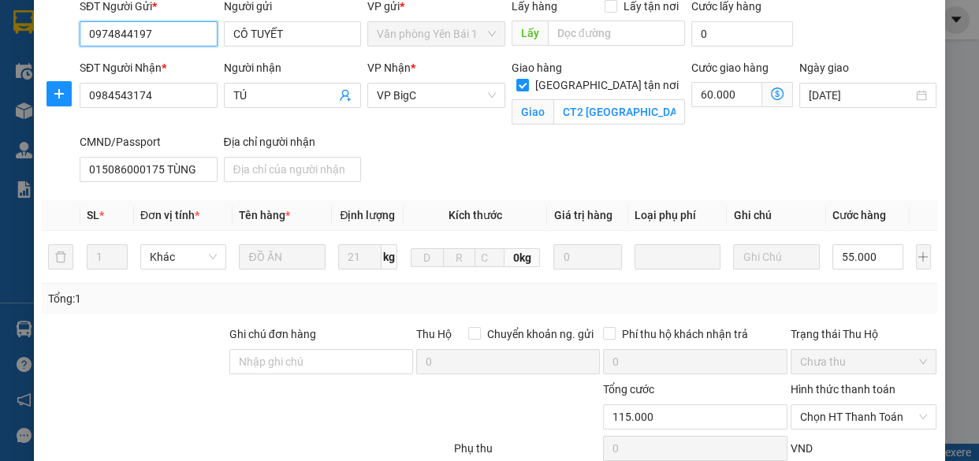
scroll to position [214, 0]
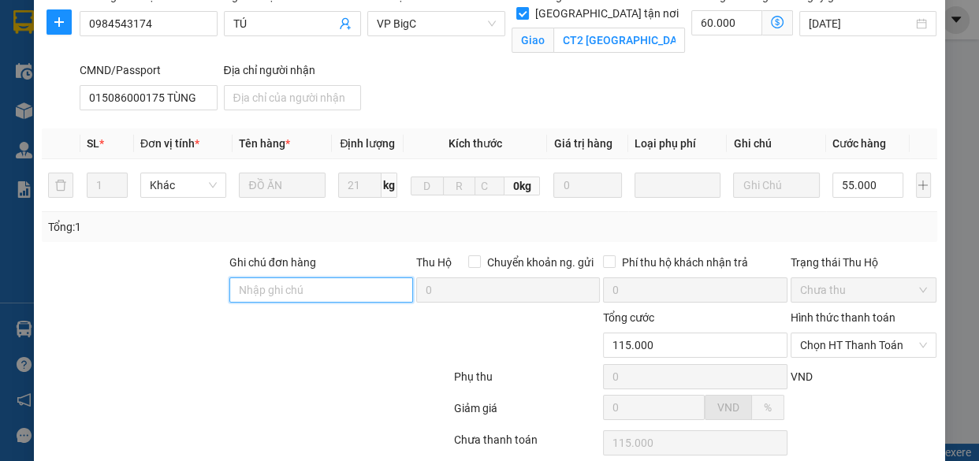
click at [357, 302] on input "Ghi chú đơn hàng" at bounding box center [321, 289] width 184 height 25
type input "cần dây"
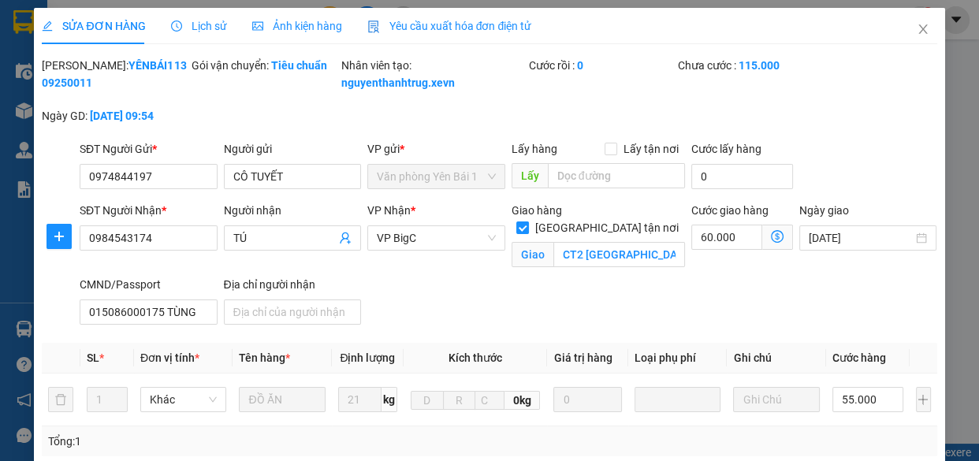
scroll to position [345, 0]
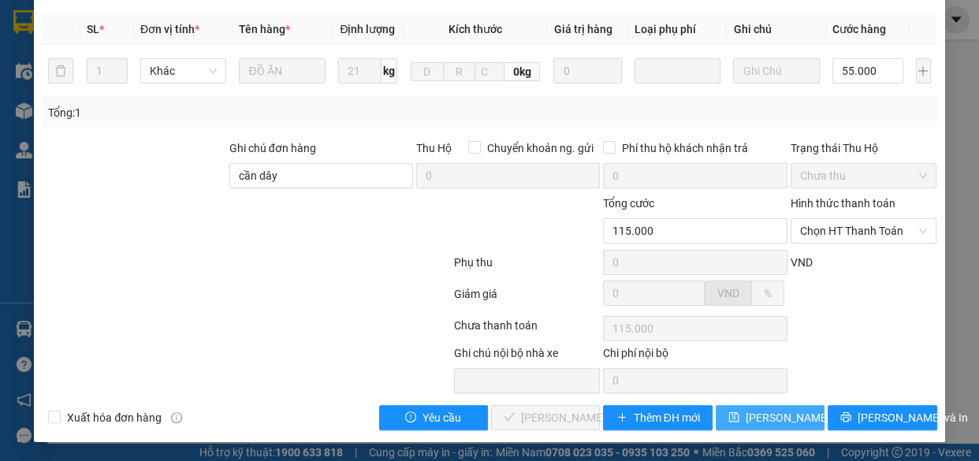
click at [759, 418] on span "[PERSON_NAME] thay đổi" at bounding box center [808, 417] width 126 height 17
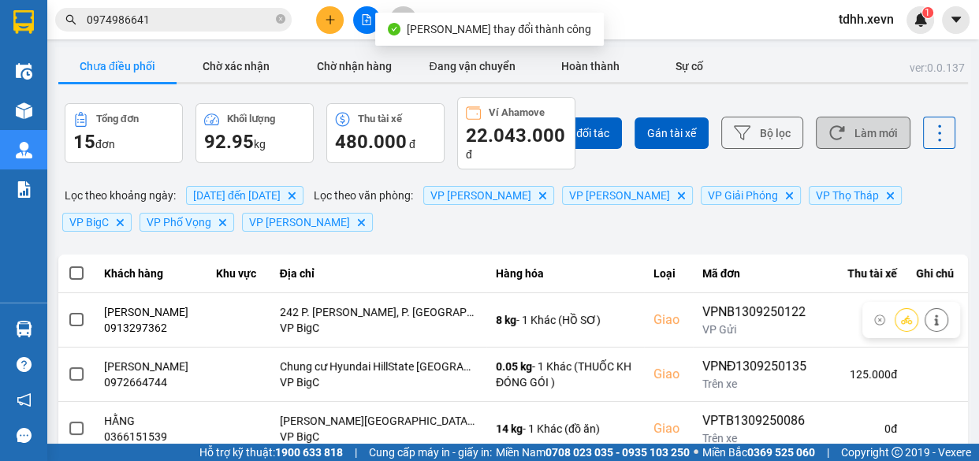
click at [849, 127] on button "Làm mới" at bounding box center [863, 133] width 95 height 32
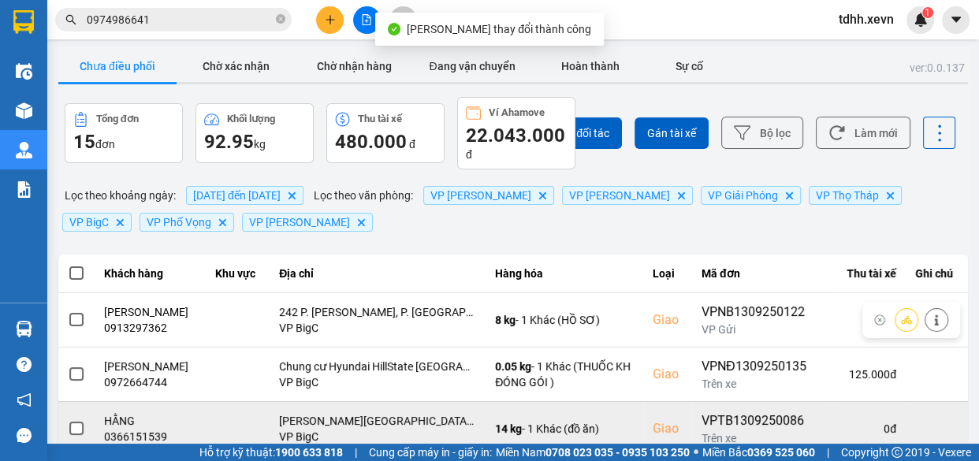
scroll to position [286, 0]
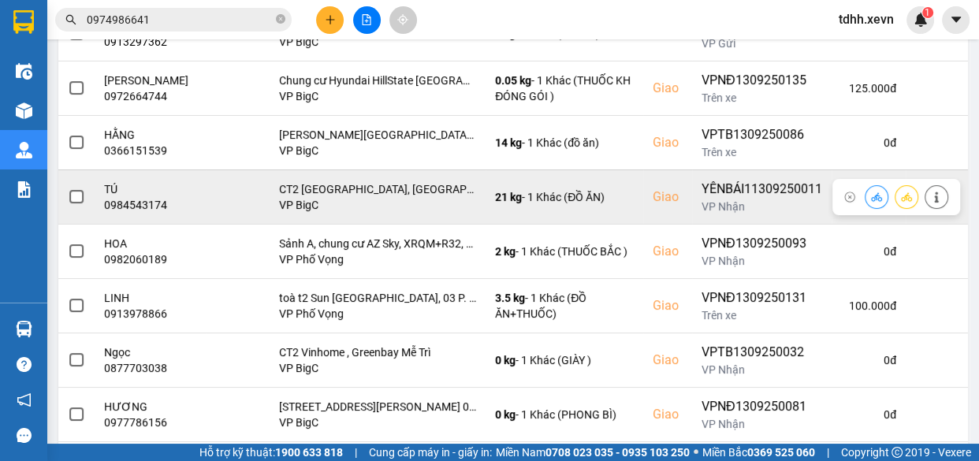
click at [154, 207] on div "0984543174" at bounding box center [150, 205] width 93 height 16
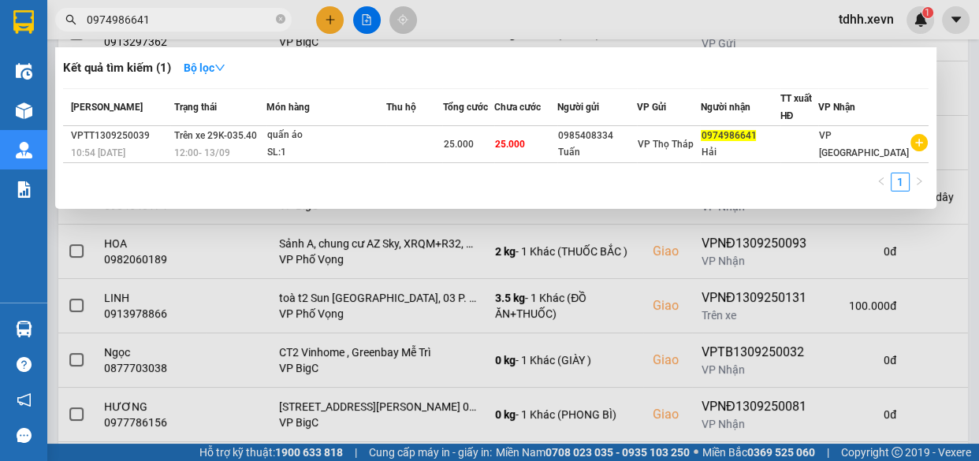
click at [211, 13] on input "0974986641" at bounding box center [180, 19] width 186 height 17
paste input "84543174"
type input "0984543174"
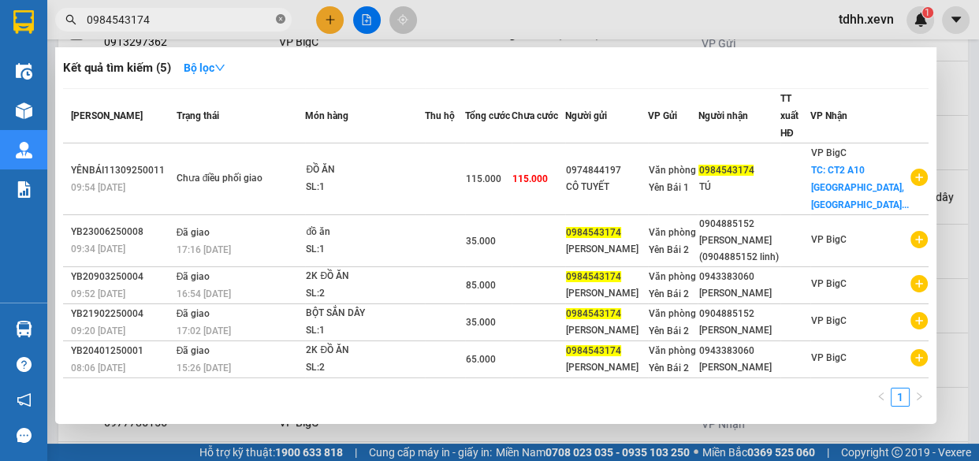
click at [281, 17] on icon "close-circle" at bounding box center [280, 18] width 9 height 9
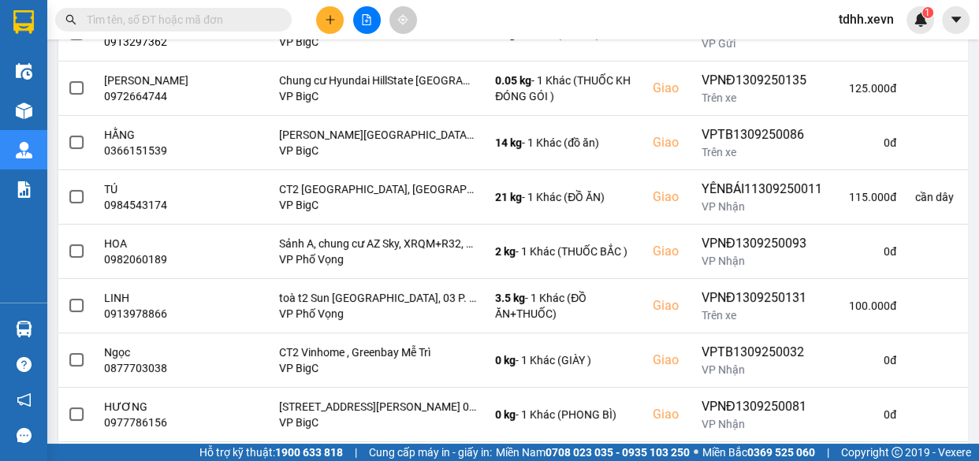
click at [204, 16] on input "text" at bounding box center [180, 19] width 186 height 17
paste input "0984543174"
type input "0984543174"
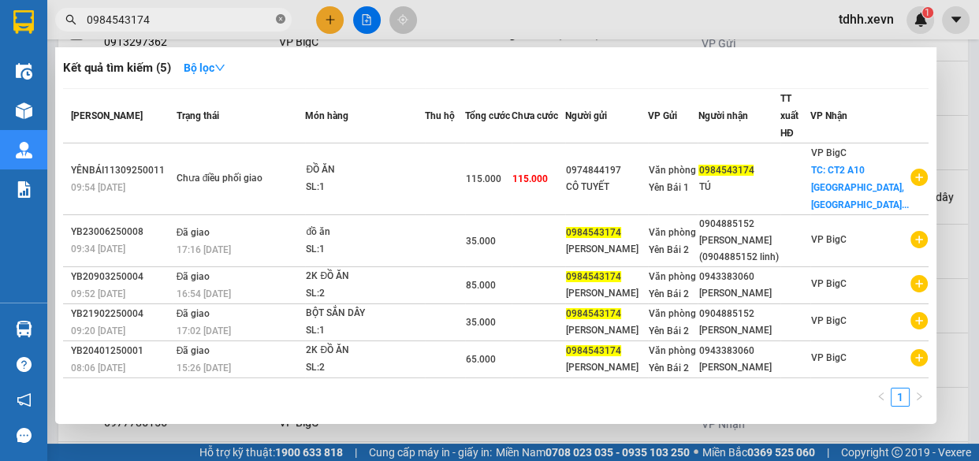
click at [284, 21] on icon "close-circle" at bounding box center [280, 18] width 9 height 9
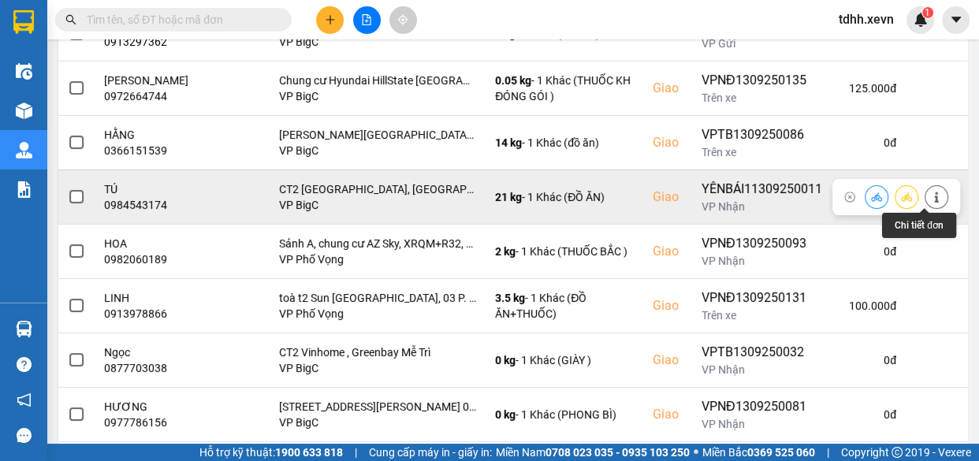
click at [931, 195] on icon at bounding box center [936, 196] width 11 height 11
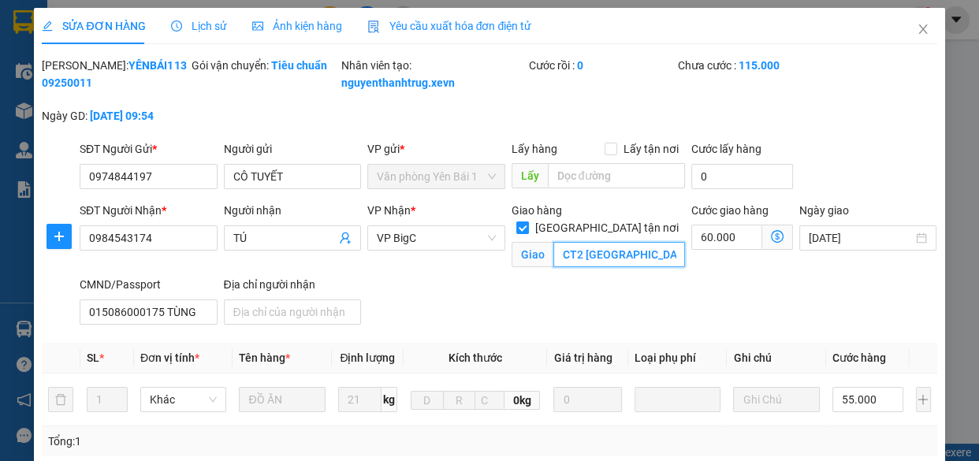
click at [630, 256] on input "CT2 A10 Nam Trung Yên, Đường Đức Nghĩa, Khu đô thị Nam Trung Yên, Cầu Giấy, Hà …" at bounding box center [619, 254] width 132 height 25
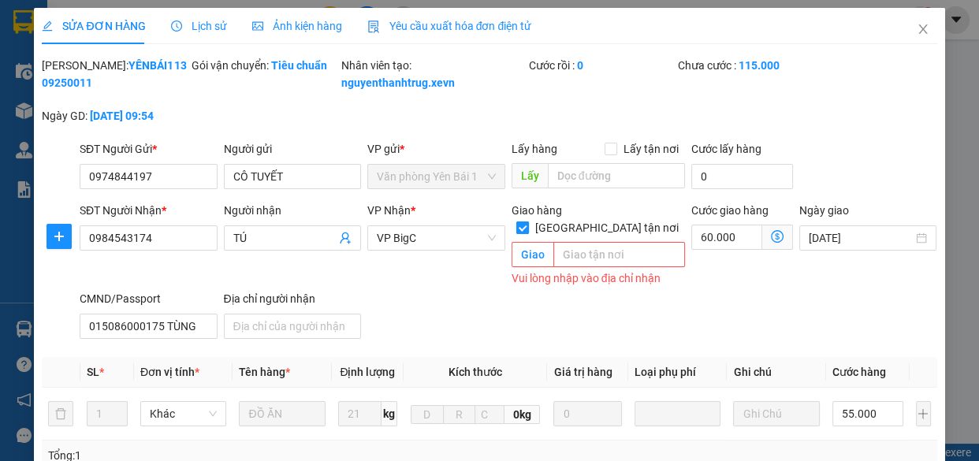
click at [527, 221] on input "[GEOGRAPHIC_DATA] tận nơi" at bounding box center [521, 226] width 11 height 11
checkbox input "false"
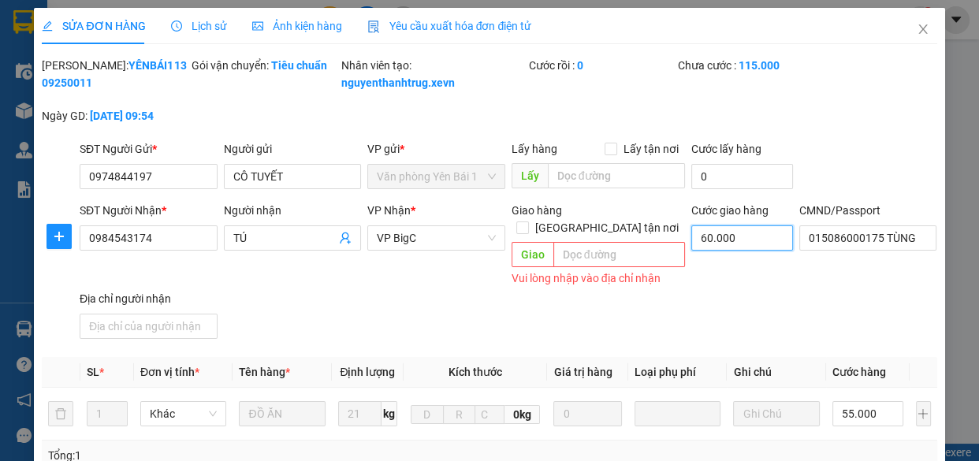
click at [731, 251] on input "60.000" at bounding box center [742, 237] width 102 height 25
type input "55.000"
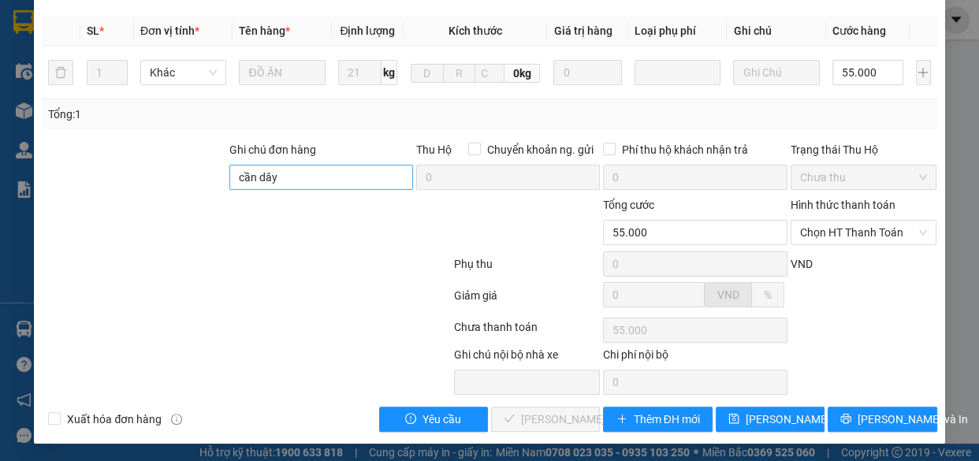
type input "0"
click at [316, 180] on input "cần dây" at bounding box center [321, 177] width 184 height 25
type input "c"
click at [316, 180] on input "Ghi chú đơn hàng" at bounding box center [321, 177] width 184 height 25
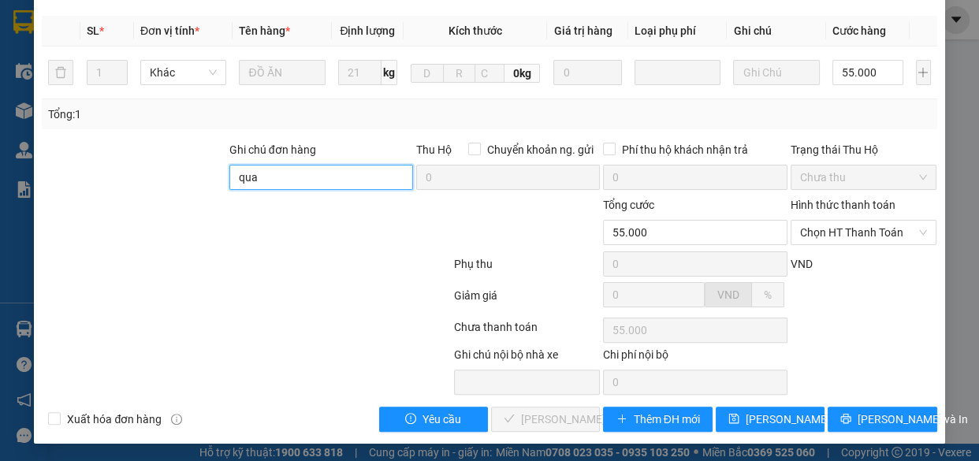
type input "qua vp nhận"
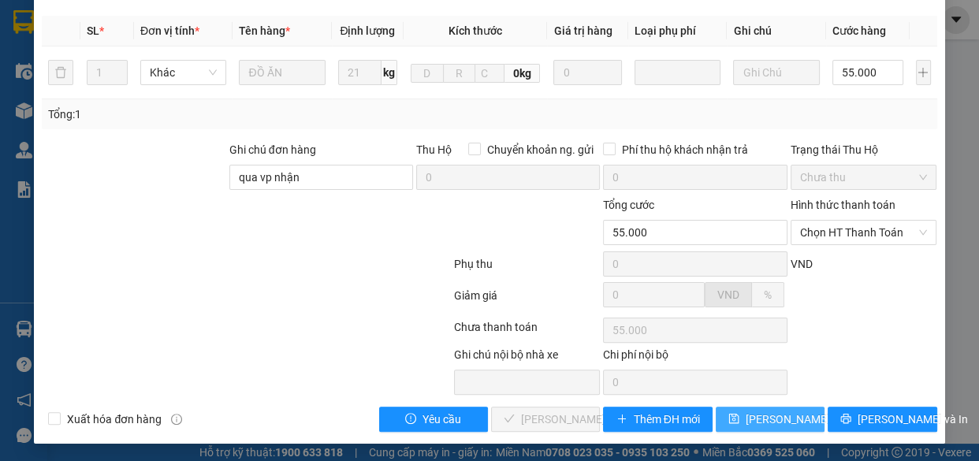
click at [789, 411] on span "[PERSON_NAME] thay đổi" at bounding box center [808, 419] width 126 height 17
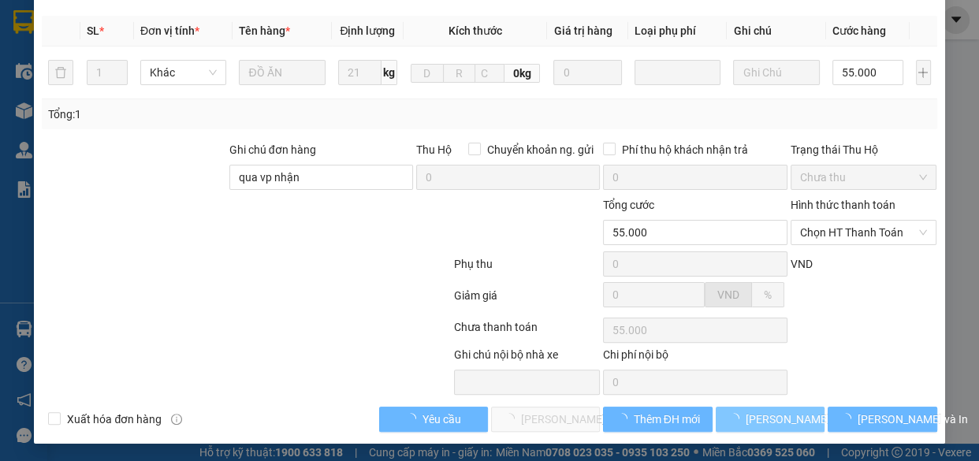
scroll to position [325, 0]
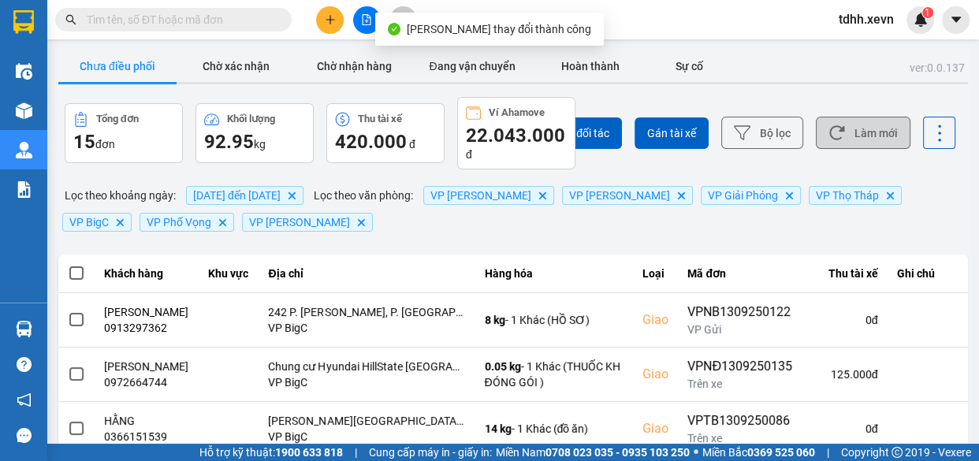
click at [846, 127] on button "Làm mới" at bounding box center [863, 133] width 95 height 32
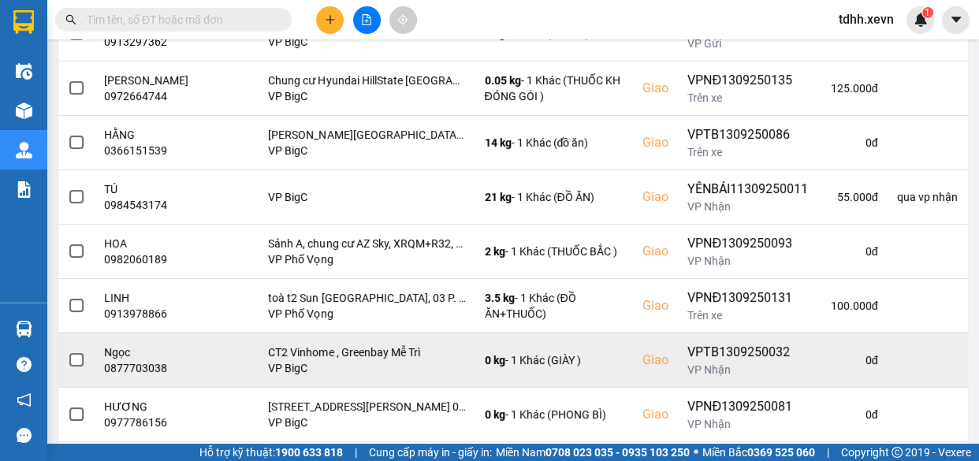
scroll to position [441, 0]
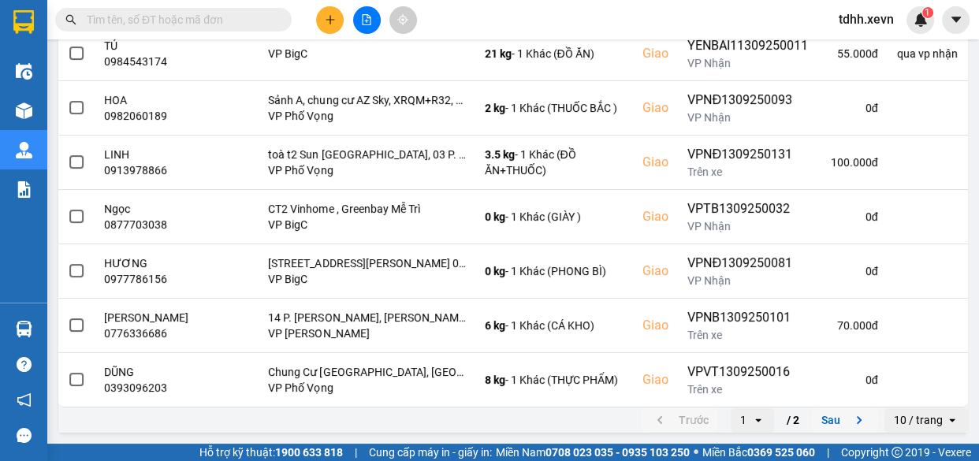
click at [818, 410] on button "Sau" at bounding box center [845, 420] width 66 height 24
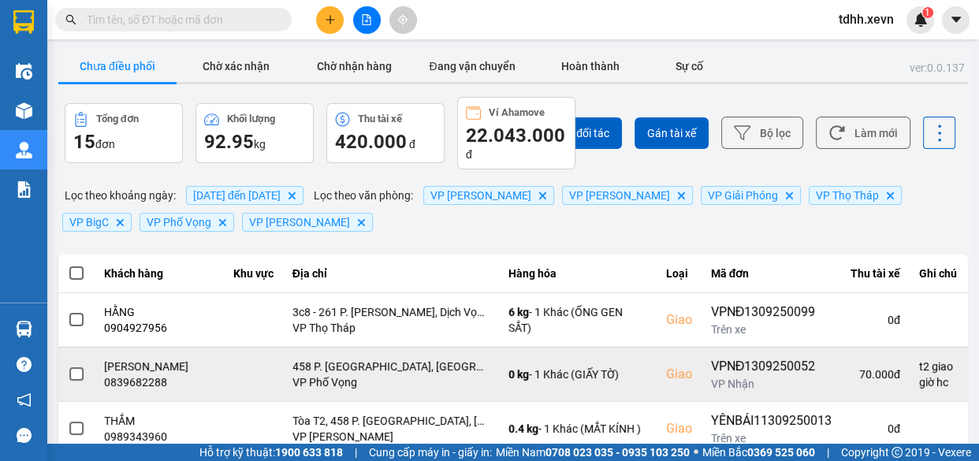
scroll to position [182, 0]
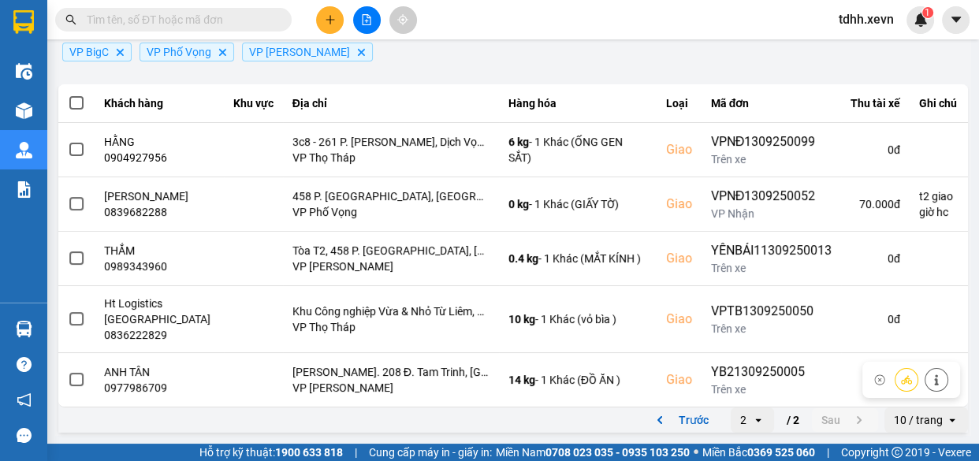
drag, startPoint x: 679, startPoint y: 418, endPoint x: 674, endPoint y: 407, distance: 11.6
click at [678, 418] on button "Trước" at bounding box center [679, 420] width 77 height 24
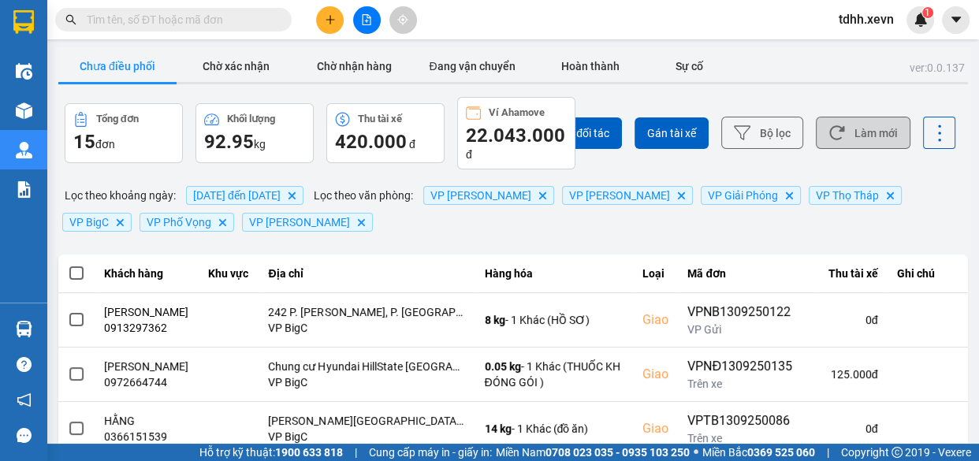
click at [853, 125] on button "Làm mới" at bounding box center [863, 133] width 95 height 32
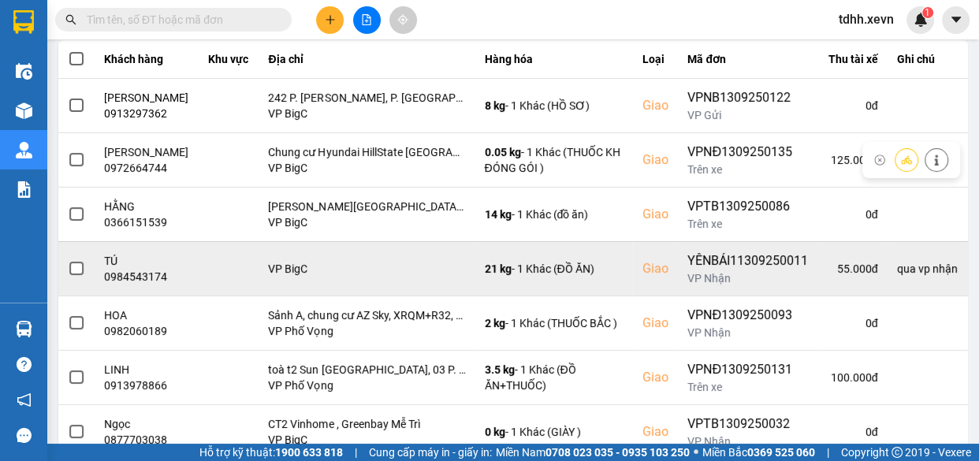
scroll to position [358, 0]
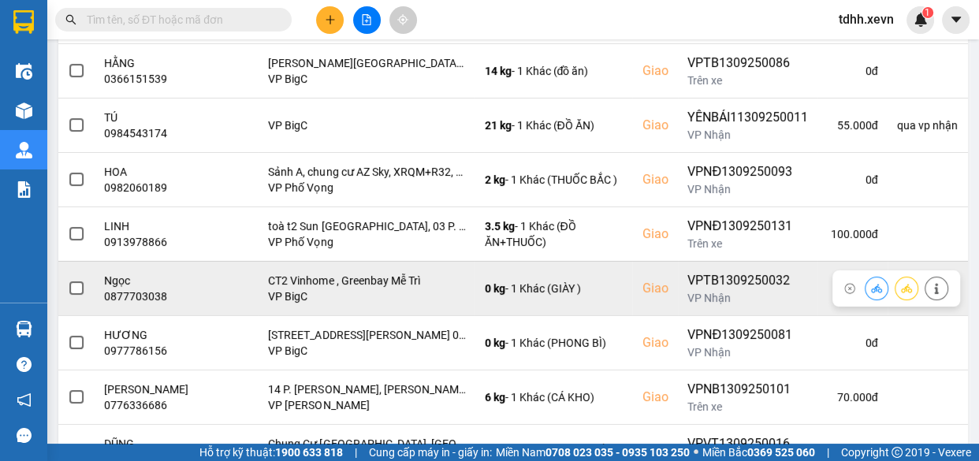
click at [142, 304] on div "0877703038" at bounding box center [147, 296] width 86 height 16
click at [141, 304] on div "0877703038" at bounding box center [147, 296] width 86 height 16
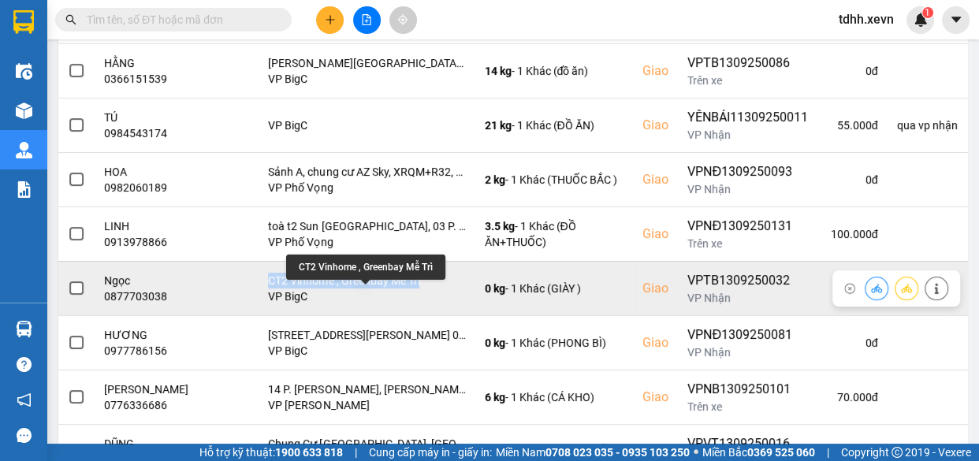
drag, startPoint x: 261, startPoint y: 288, endPoint x: 426, endPoint y: 287, distance: 164.7
click at [426, 287] on td "CT2 Vinhome , Greenbay Mễ Trì VP BigC" at bounding box center [366, 288] width 216 height 54
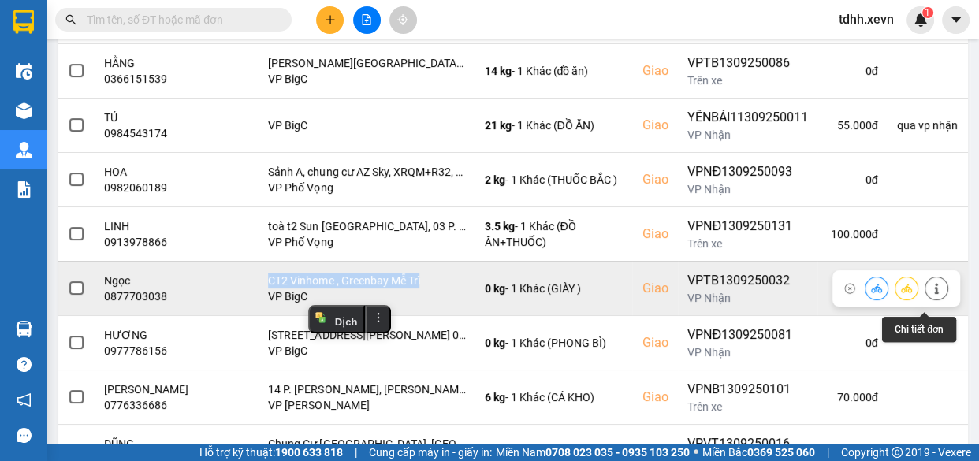
click at [934, 294] on icon at bounding box center [936, 288] width 4 height 11
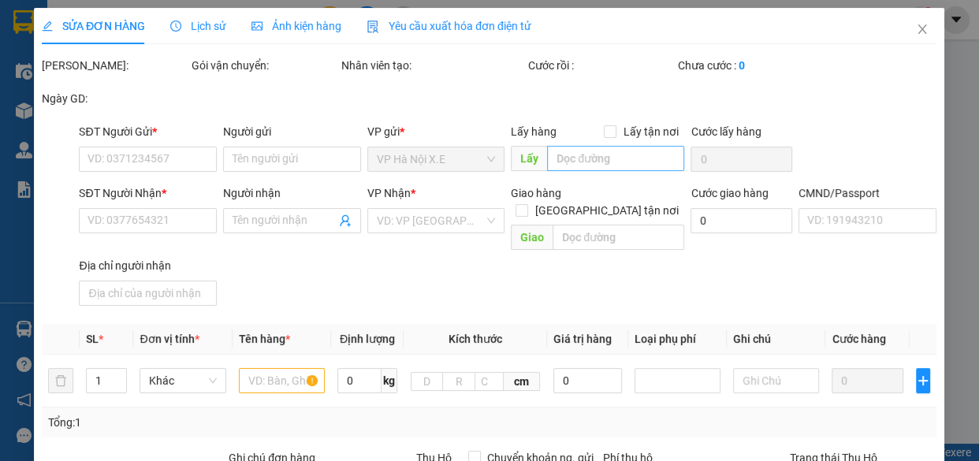
type input "0975091203"
type input "TRẦN THÁI HÀ"
type input "0877703038"
type input "Ngọc"
checkbox input "true"
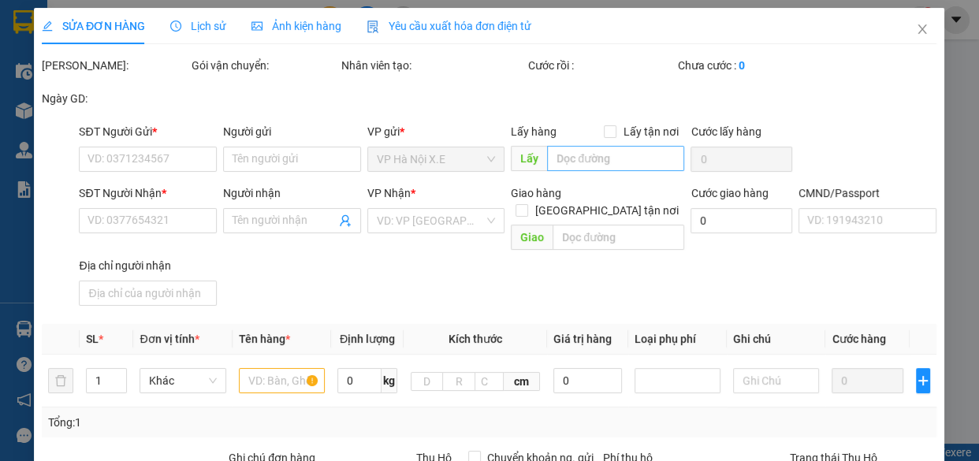
type input "CT2 Vinhome , Greenbay Mễ Trì"
type input "015065003543 MAI VĂN VÍ"
type input "70.000"
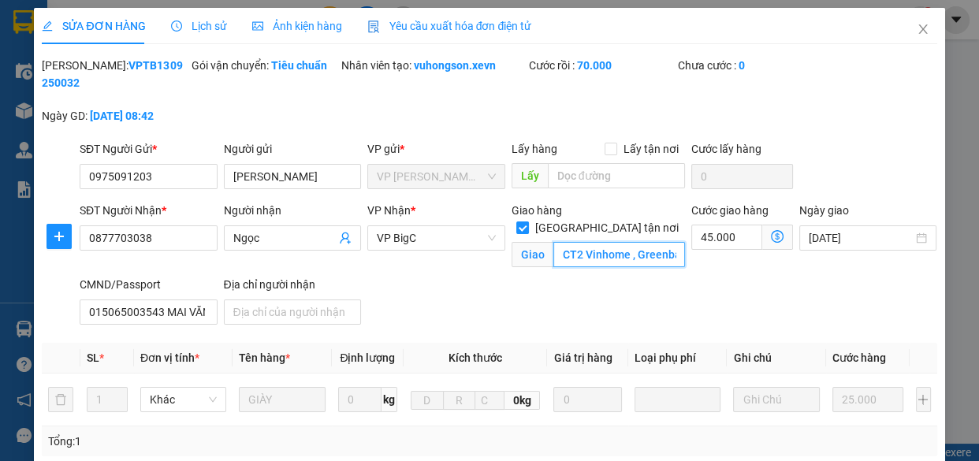
click at [588, 243] on input "CT2 Vinhome , Greenbay Mễ Trì" at bounding box center [619, 254] width 132 height 25
paste input "G2 Vinhomes Green Bay, 2Q2M+8J, Mễ Trì, Nam Từ Liêm, Hà Nội, Việt Nam"
type input "G2 Vinhomes Green Bay, 2Q2M+8J, Mễ Trì, Nam Từ Liêm, Hà Nội, Việt Nam"
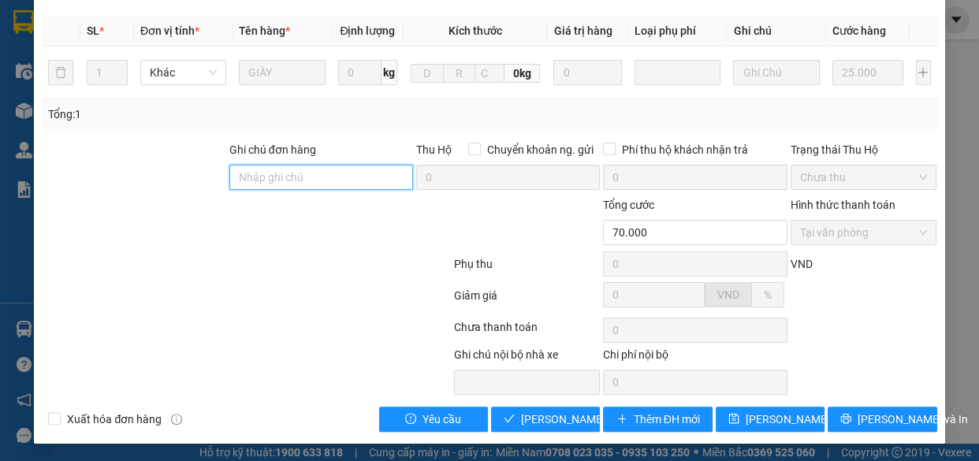
click at [294, 175] on input "Ghi chú đơn hàng" at bounding box center [321, 177] width 184 height 25
type input "ct2"
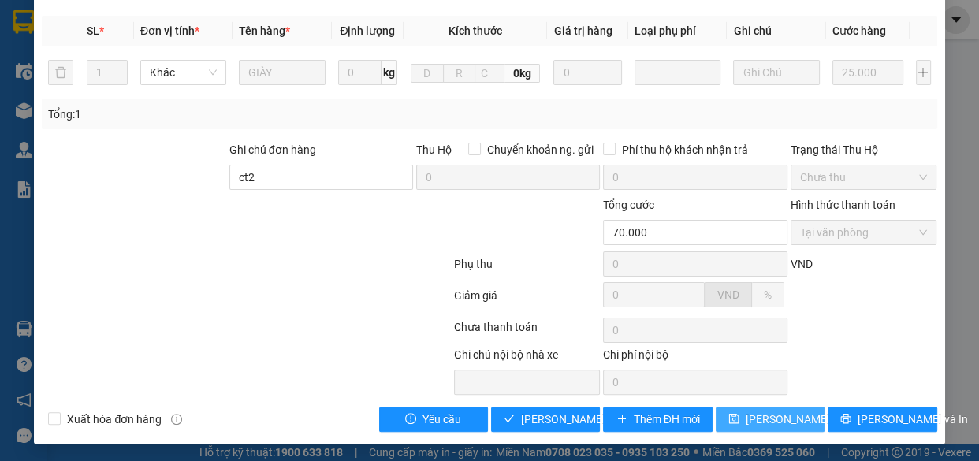
click at [763, 422] on span "[PERSON_NAME] thay đổi" at bounding box center [808, 419] width 126 height 17
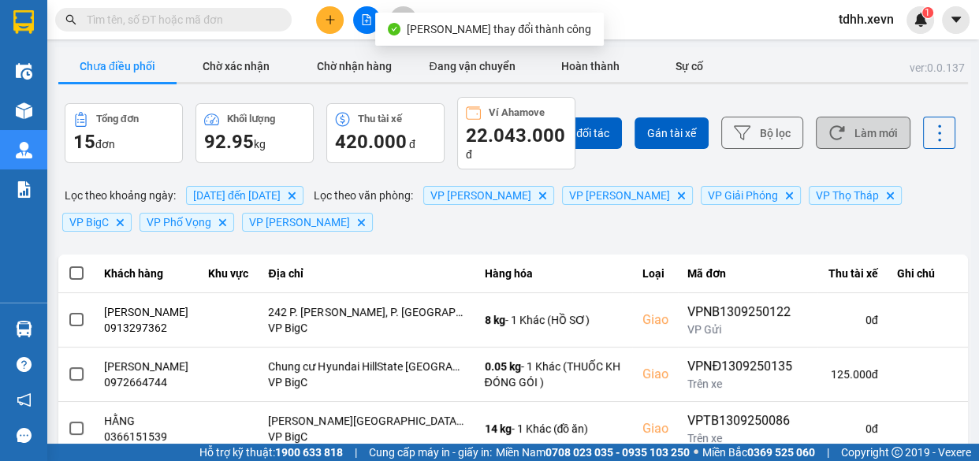
click at [852, 121] on button "Làm mới" at bounding box center [863, 133] width 95 height 32
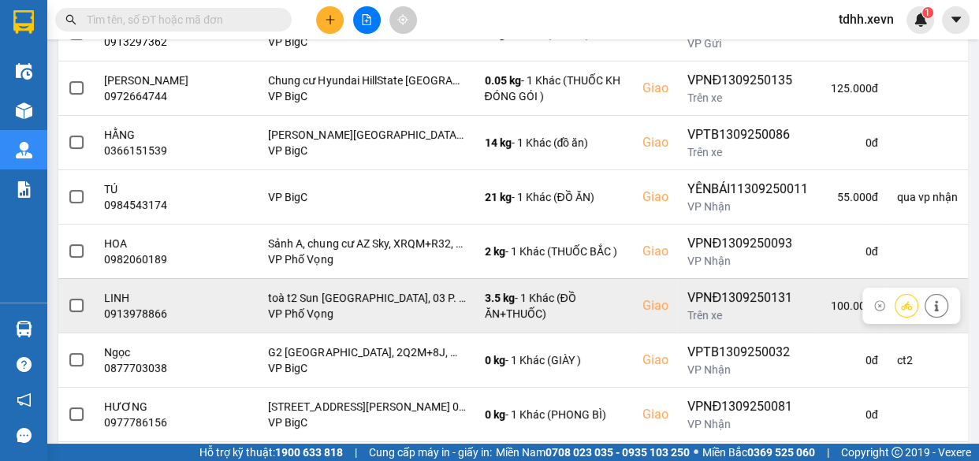
scroll to position [358, 0]
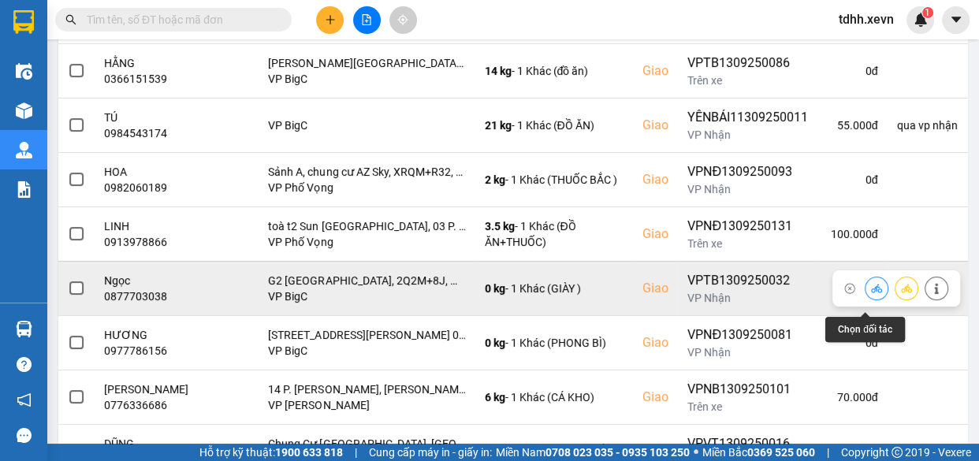
click at [871, 292] on icon at bounding box center [876, 288] width 11 height 9
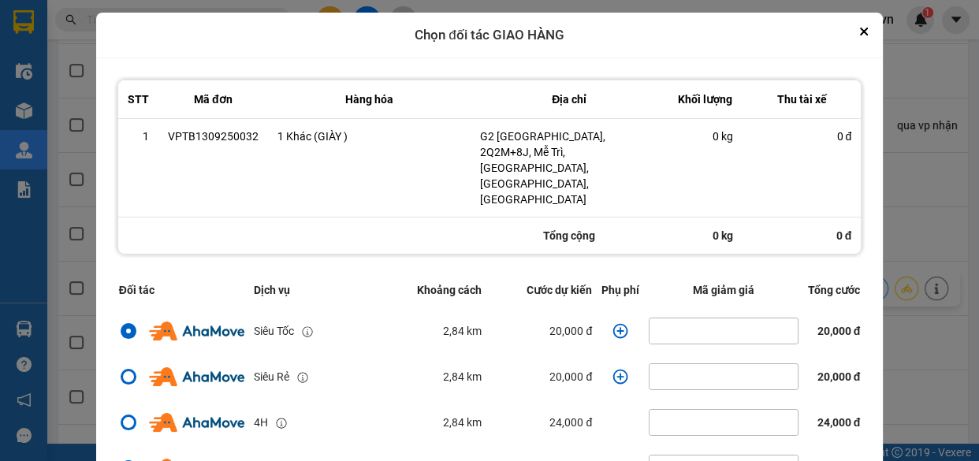
click at [613, 323] on icon "dialog" at bounding box center [620, 330] width 15 height 15
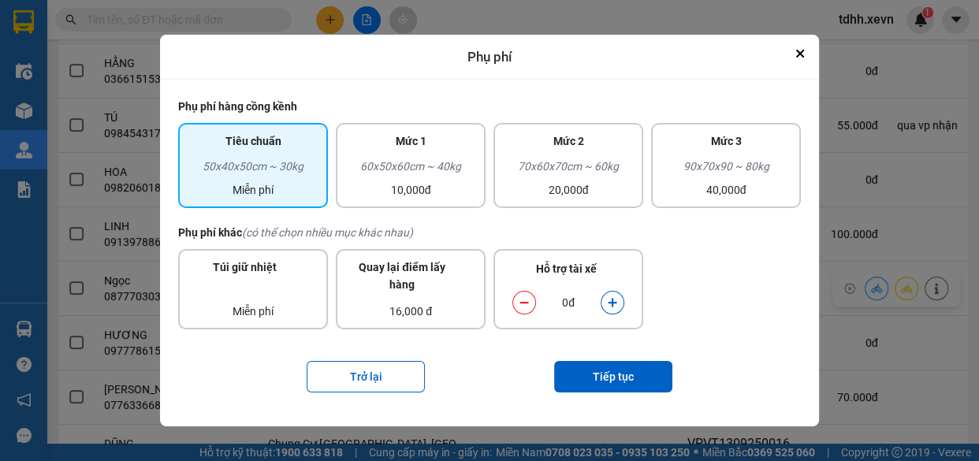
click at [610, 303] on icon "dialog" at bounding box center [612, 303] width 9 height 9
click at [619, 376] on button "Tiếp tục" at bounding box center [613, 377] width 118 height 32
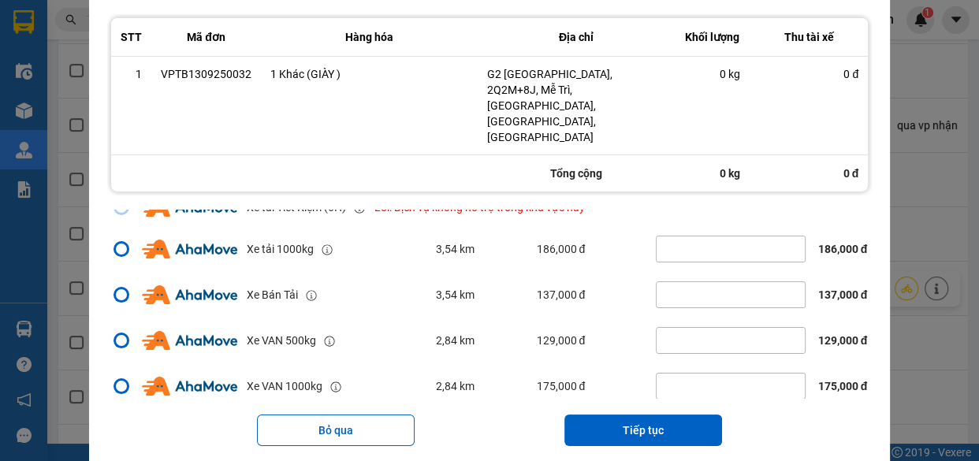
scroll to position [340, 0]
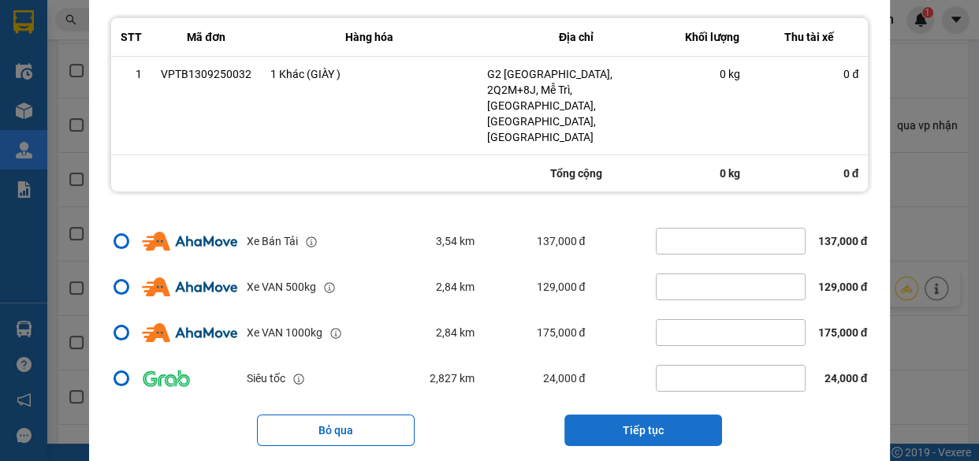
click at [657, 414] on button "Tiếp tục" at bounding box center [643, 430] width 158 height 32
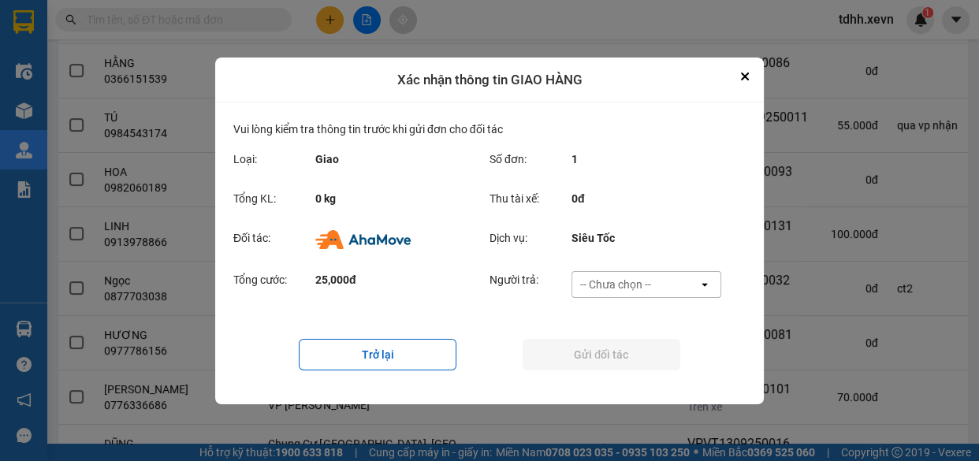
scroll to position [0, 0]
click at [620, 281] on div "-- Chưa chọn --" at bounding box center [615, 285] width 71 height 16
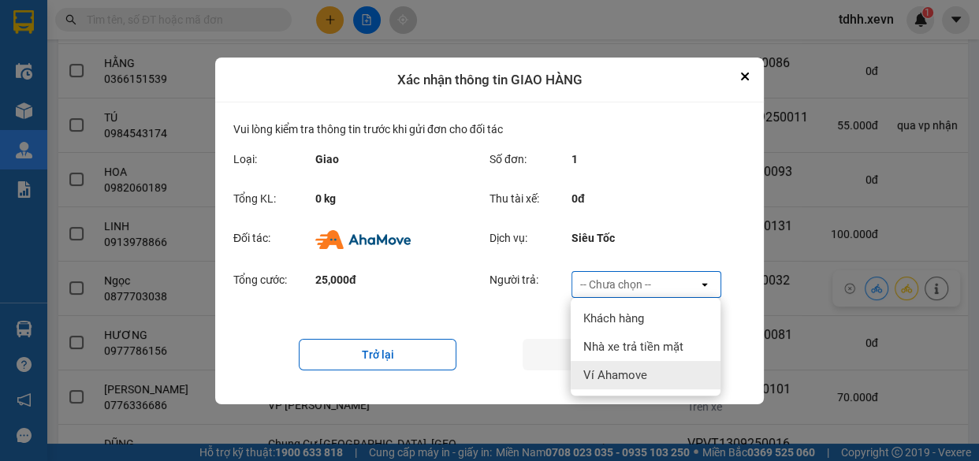
click at [632, 362] on div "Ví Ahamove" at bounding box center [646, 375] width 150 height 28
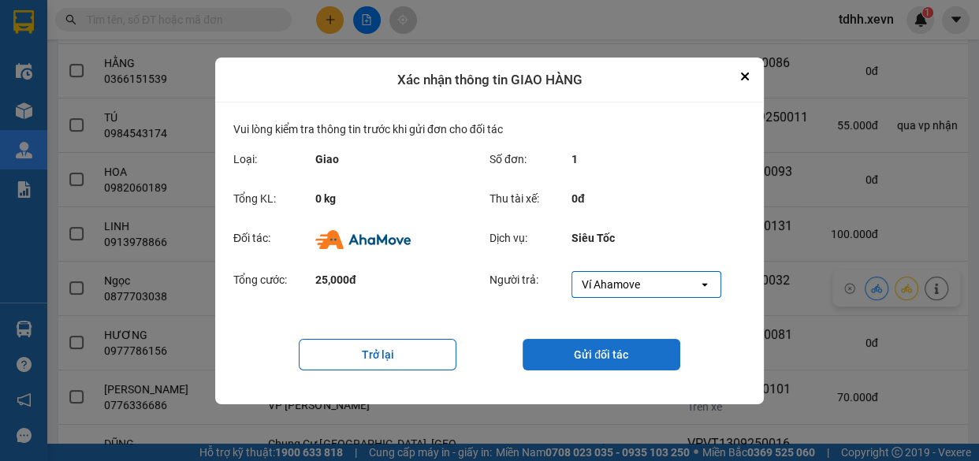
click at [597, 354] on button "Gửi đối tác" at bounding box center [601, 355] width 158 height 32
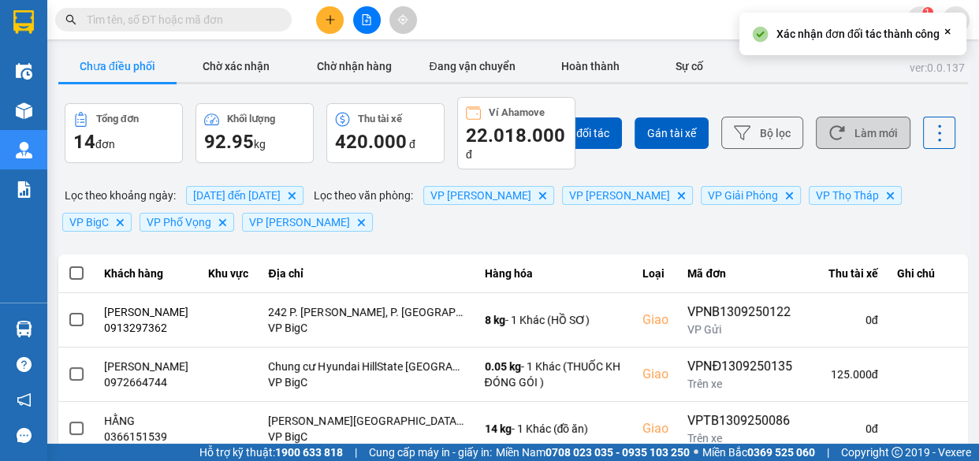
click at [843, 129] on button "Làm mới" at bounding box center [863, 133] width 95 height 32
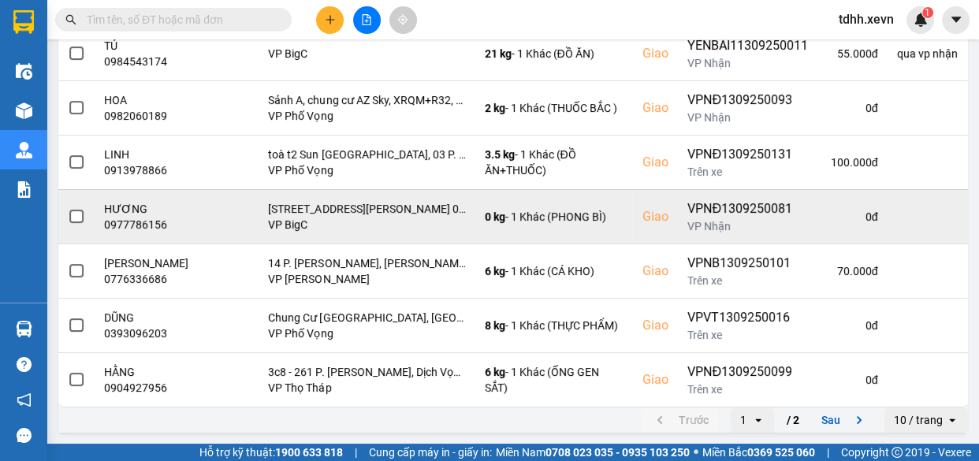
scroll to position [441, 0]
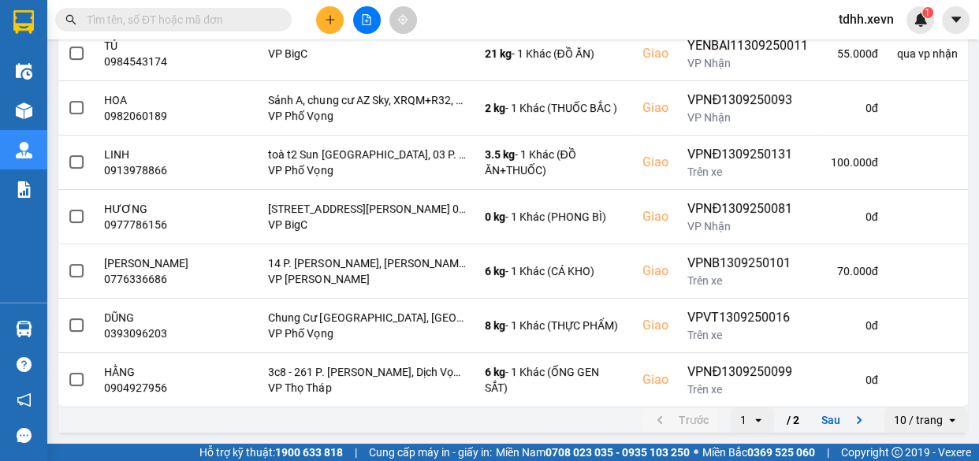
click at [849, 421] on icon "next page. current page 1 / 2" at bounding box center [858, 420] width 19 height 19
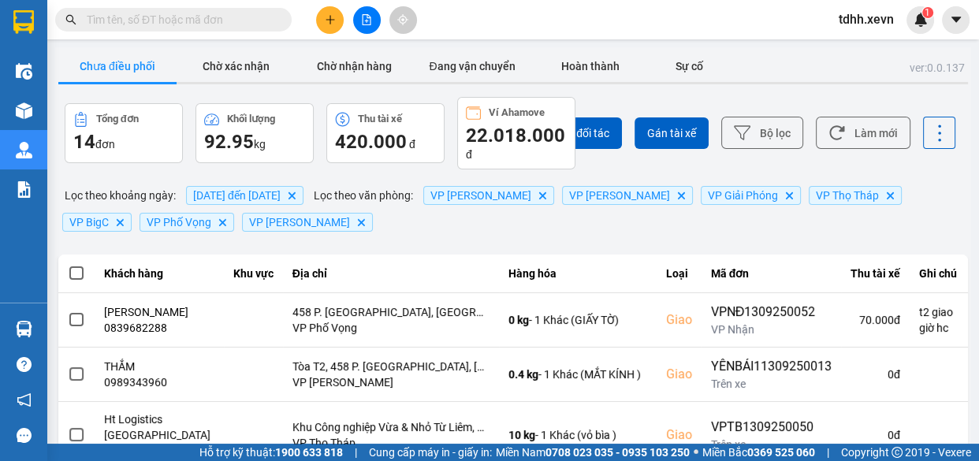
scroll to position [128, 0]
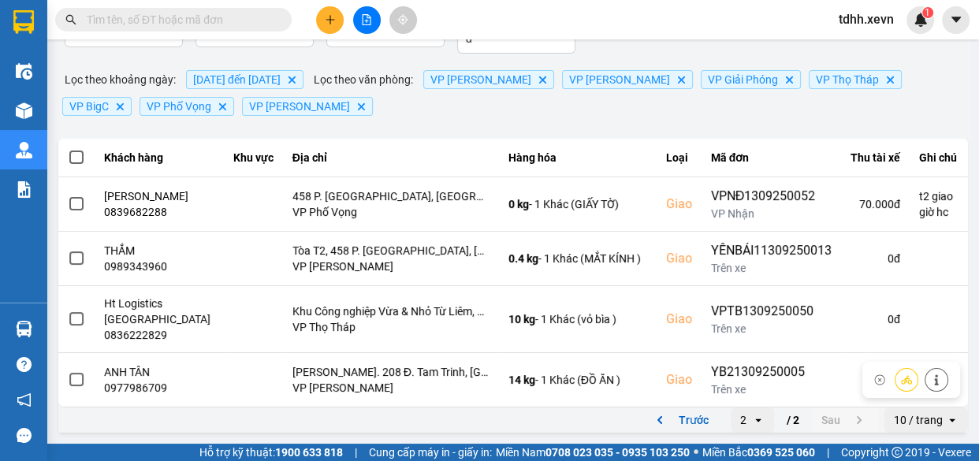
drag, startPoint x: 690, startPoint y: 418, endPoint x: 676, endPoint y: 411, distance: 16.2
click at [690, 419] on button "Trước" at bounding box center [679, 420] width 77 height 24
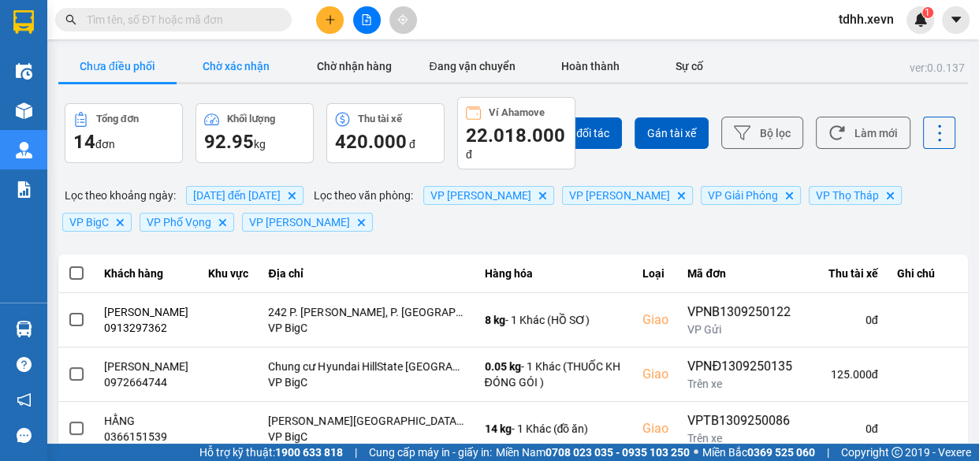
click at [225, 68] on button "Chờ xác nhận" at bounding box center [236, 66] width 118 height 32
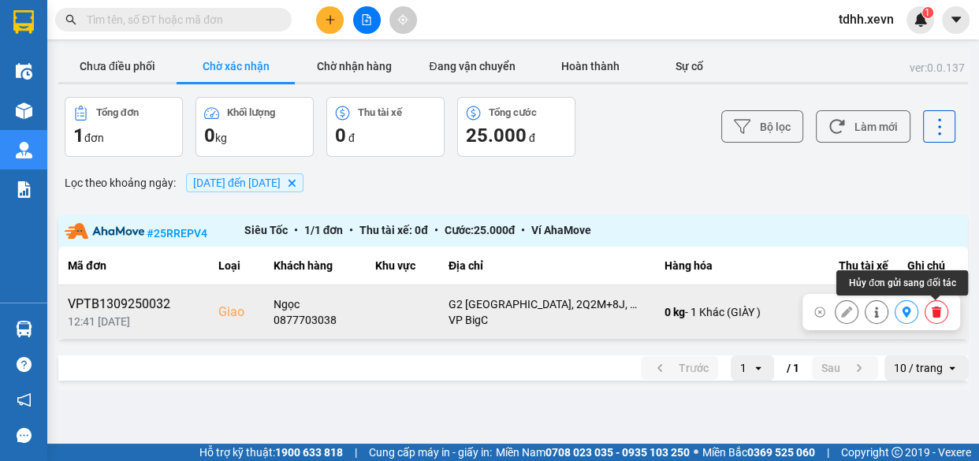
click at [934, 311] on icon at bounding box center [935, 312] width 9 height 11
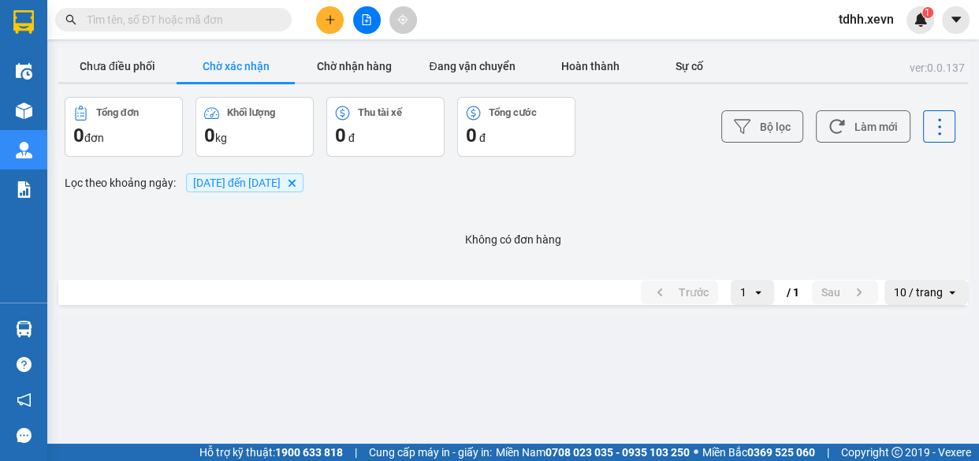
click at [248, 23] on input "text" at bounding box center [180, 19] width 186 height 17
paste input "0917745338"
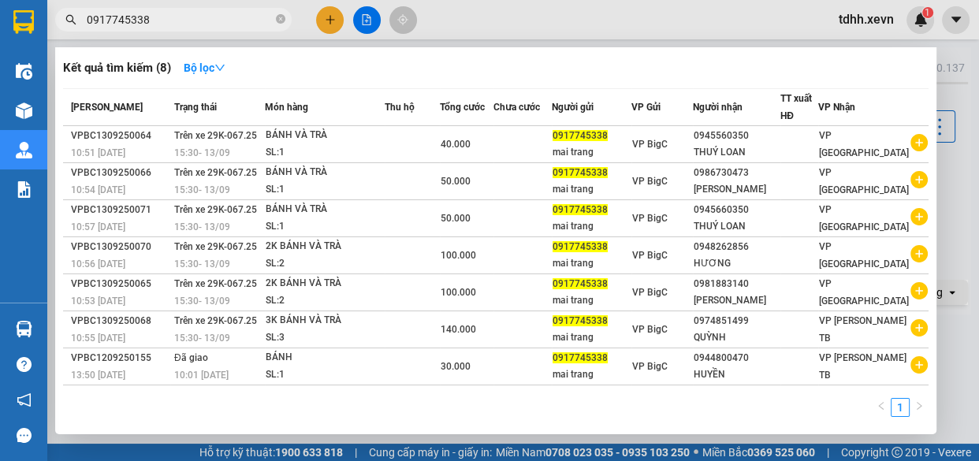
type input "0917745338"
click at [549, 33] on div at bounding box center [489, 230] width 979 height 461
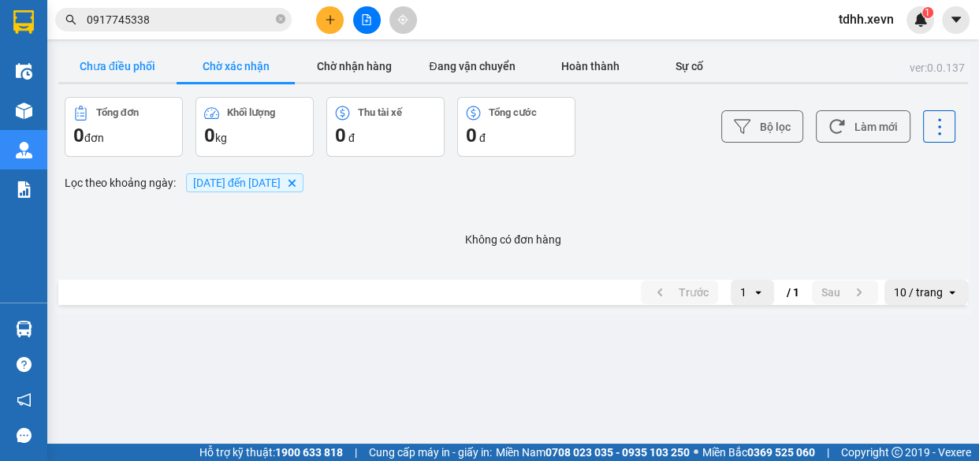
drag, startPoint x: 102, startPoint y: 72, endPoint x: 117, endPoint y: 72, distance: 15.8
click at [101, 72] on button "Chưa điều phối" at bounding box center [117, 66] width 118 height 32
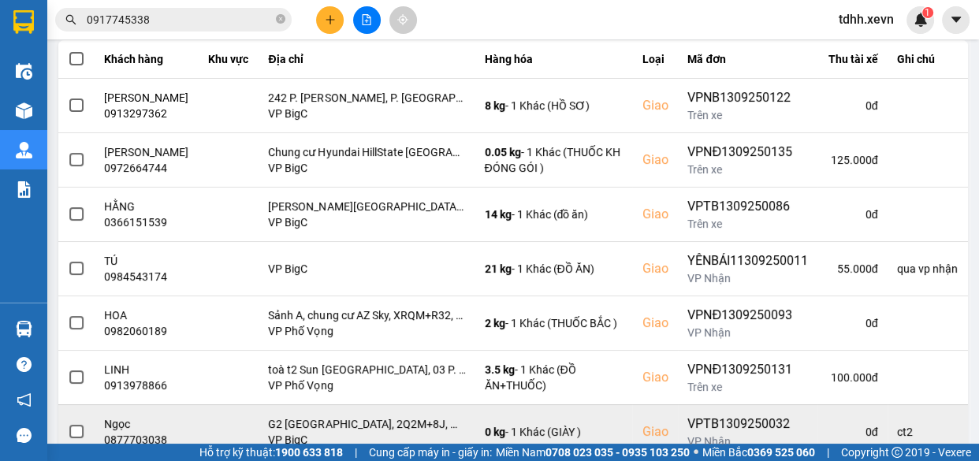
scroll to position [429, 0]
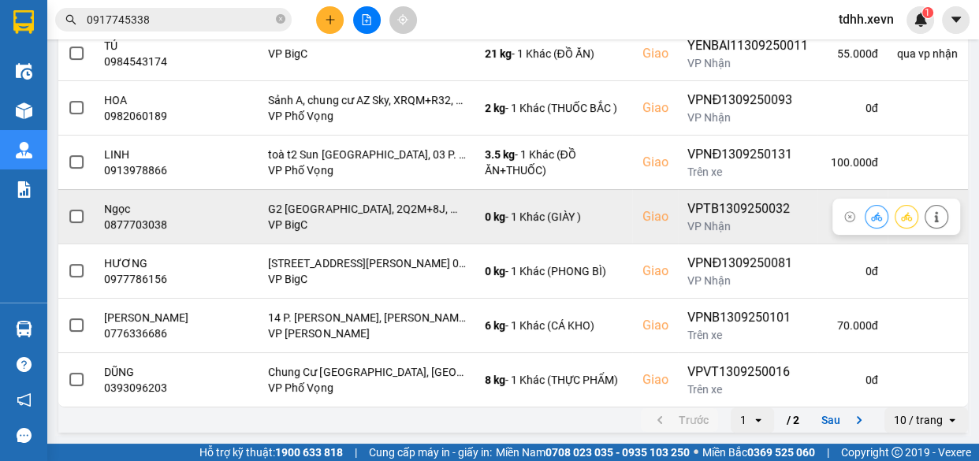
click at [931, 222] on icon at bounding box center [936, 216] width 11 height 11
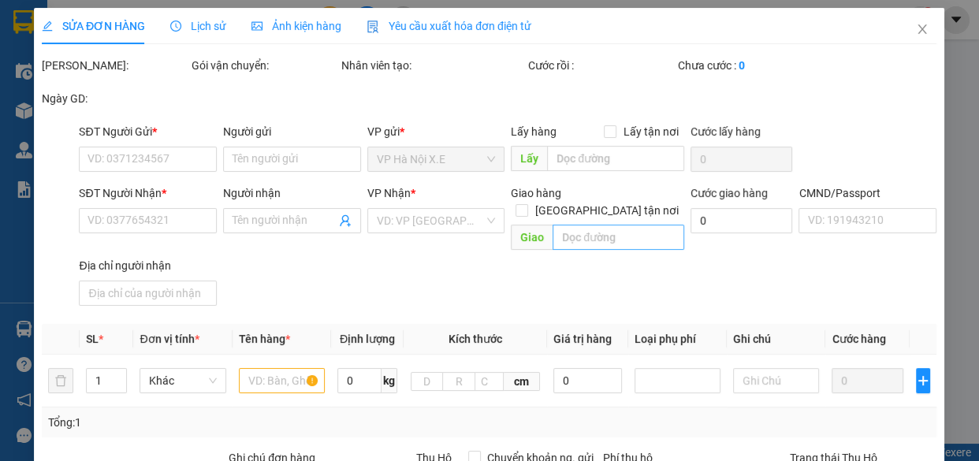
type input "0975091203"
type input "TRẦN THÁI HÀ"
type input "0877703038"
type input "Ngọc"
checkbox input "true"
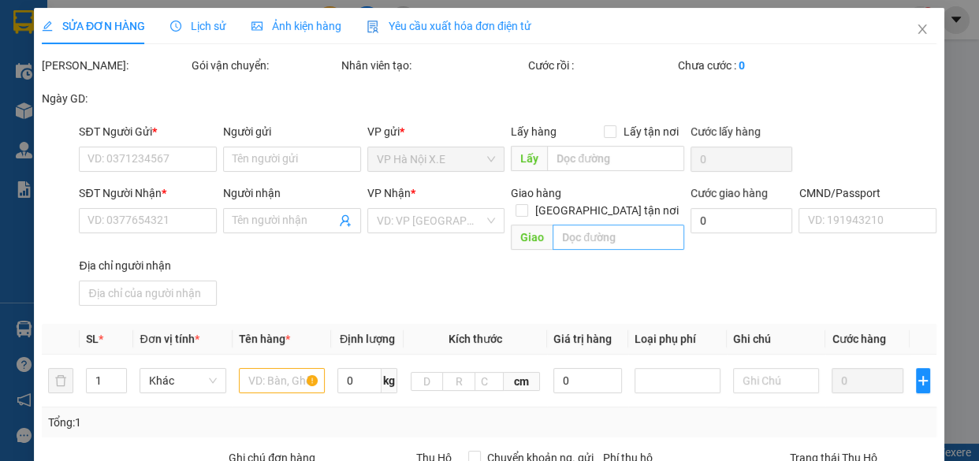
type input "G2 Vinhomes Green Bay, 2Q2M+8J, Mễ Trì, Nam Từ Liêm, Hà Nội, Việt Nam"
type input "015065003543 MAI VĂN VÍ"
type input "ct2"
type input "70.000"
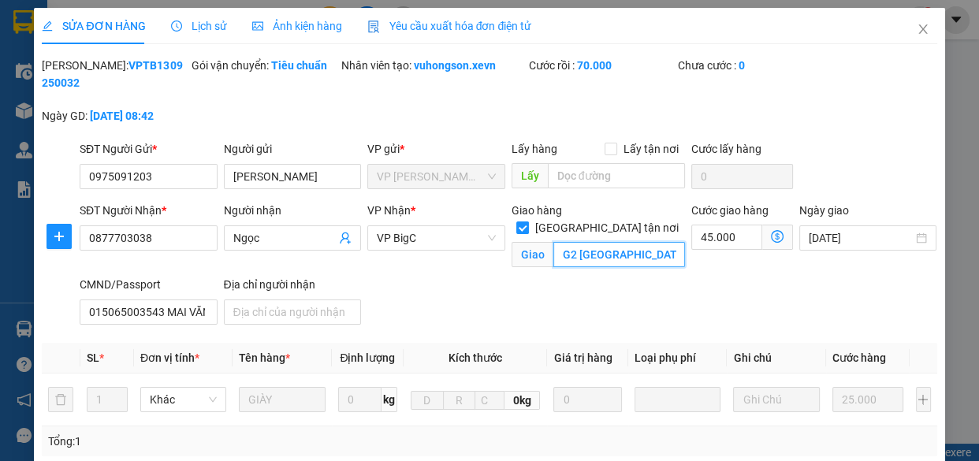
click at [603, 242] on input "G2 Vinhomes Green Bay, 2Q2M+8J, Mễ Trì, Nam Từ Liêm, Hà Nội, Việt Nam" at bounding box center [619, 254] width 132 height 25
paste input "XQXM+XM7 Nam Từ Liêm, Hà Nội"
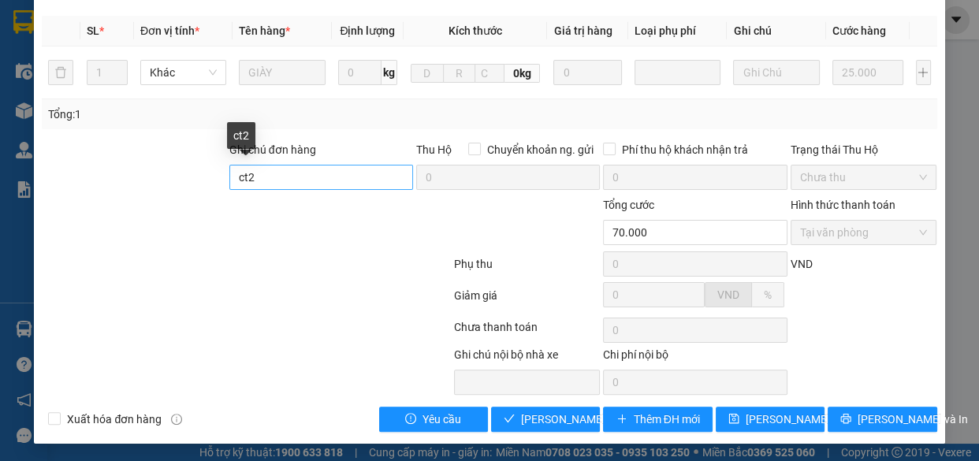
type input "XQXM+XM7 Nam Từ Liêm, Hà Nội"
drag, startPoint x: 289, startPoint y: 177, endPoint x: 281, endPoint y: 181, distance: 8.8
click at [289, 177] on input "ct2" at bounding box center [321, 177] width 184 height 25
type input "c"
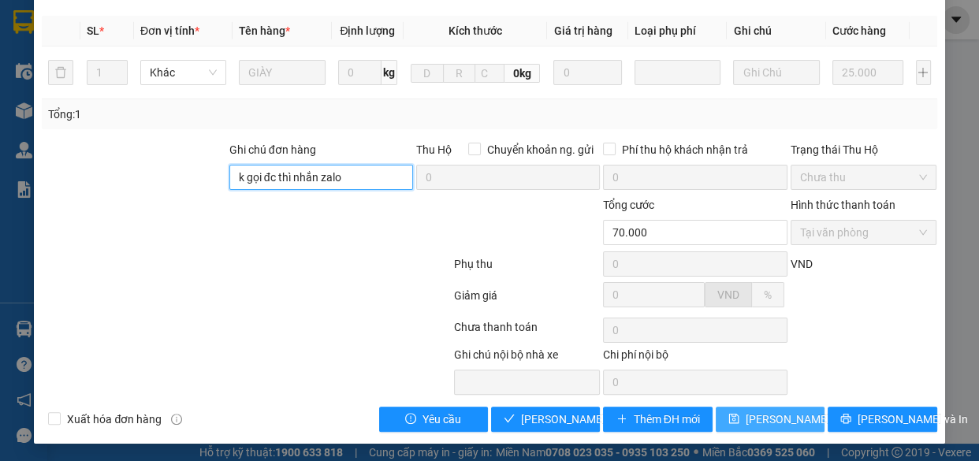
type input "k gọi đc thì nhắn zalo"
click at [747, 418] on span "[PERSON_NAME] thay đổi" at bounding box center [808, 419] width 126 height 17
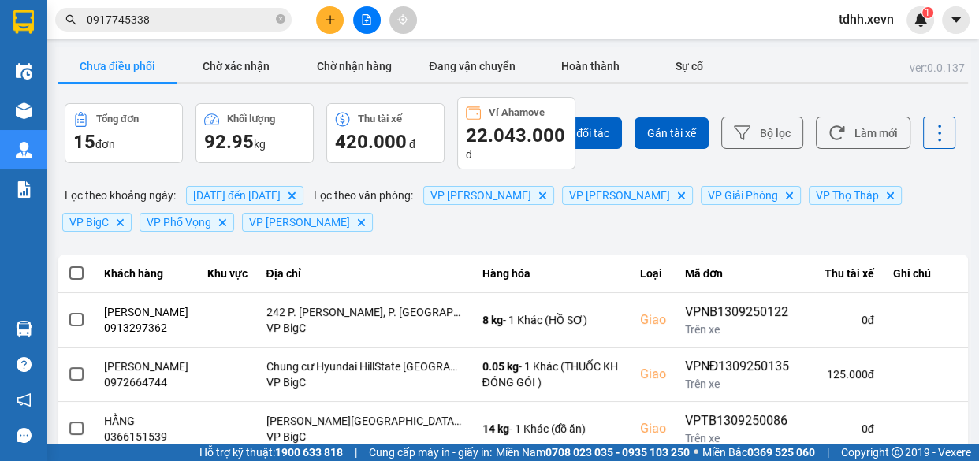
scroll to position [429, 0]
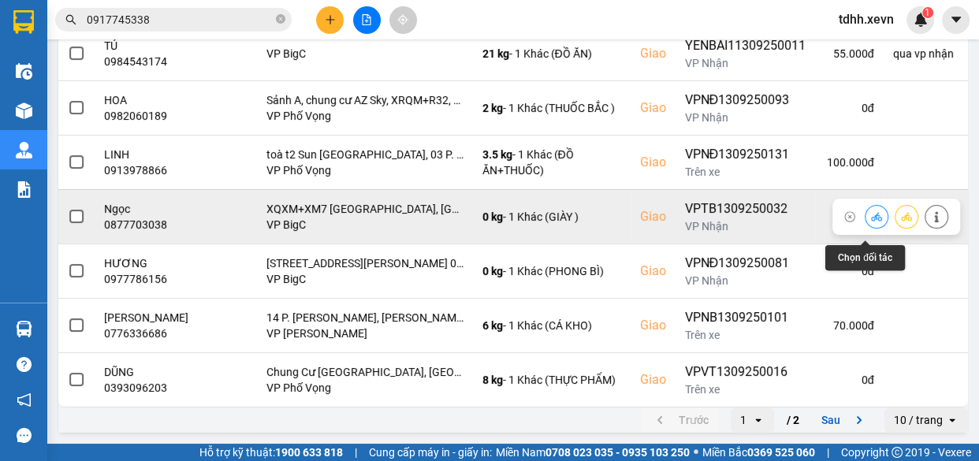
click at [871, 222] on icon at bounding box center [876, 216] width 11 height 11
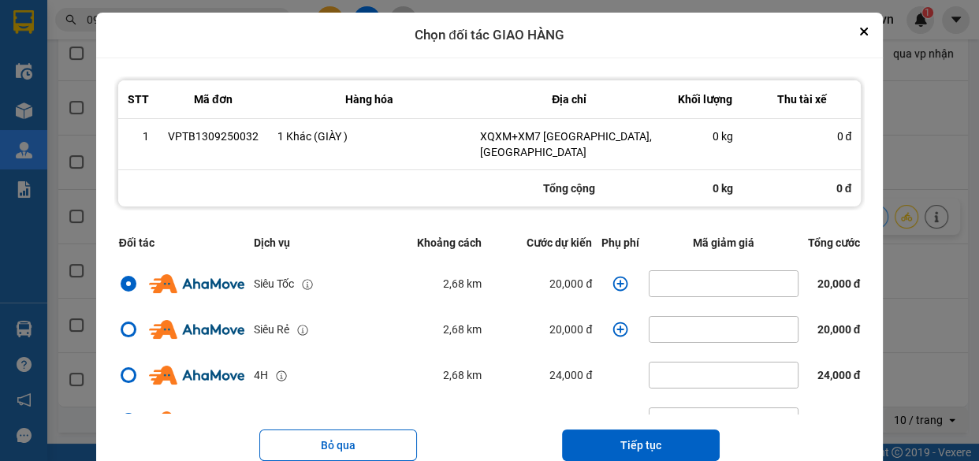
click at [599, 271] on td "dialog" at bounding box center [620, 284] width 47 height 46
click at [612, 276] on icon "dialog" at bounding box center [620, 284] width 16 height 16
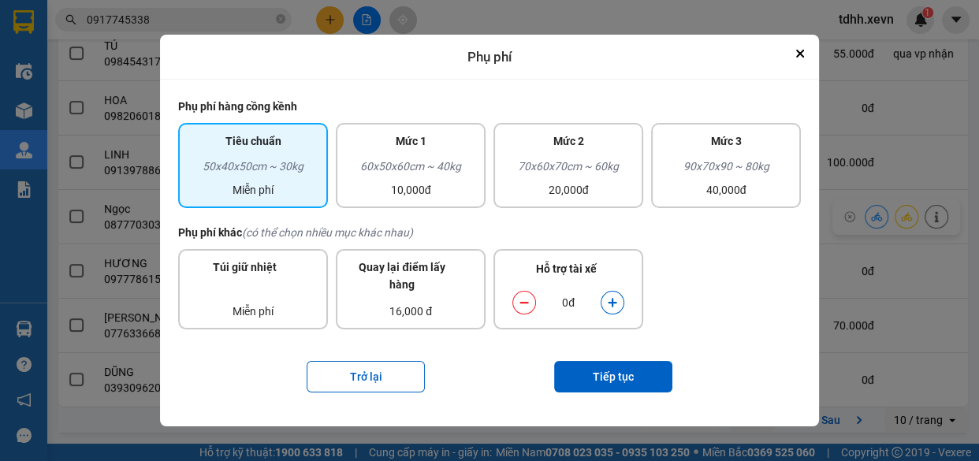
click at [611, 300] on icon "dialog" at bounding box center [612, 302] width 11 height 11
click at [623, 381] on button "Tiếp tục" at bounding box center [613, 377] width 118 height 32
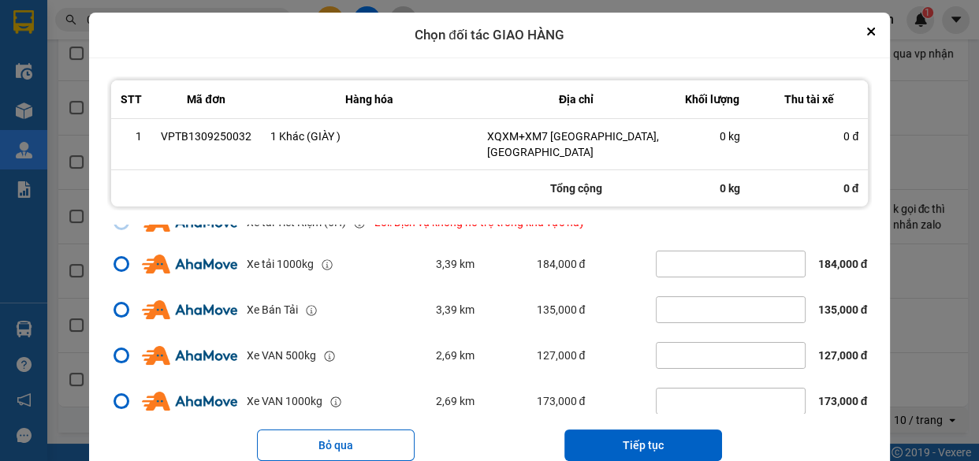
scroll to position [340, 0]
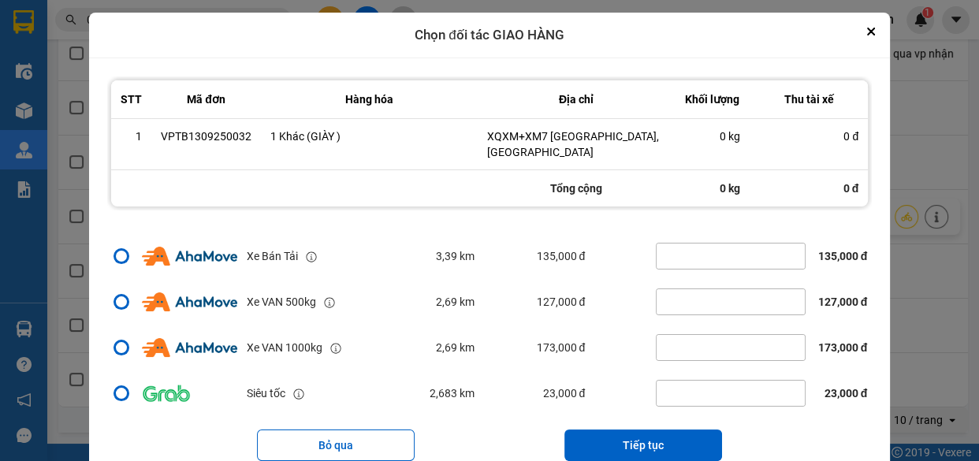
drag, startPoint x: 660, startPoint y: 426, endPoint x: 657, endPoint y: 386, distance: 40.3
click at [659, 429] on button "Tiếp tục" at bounding box center [643, 445] width 158 height 32
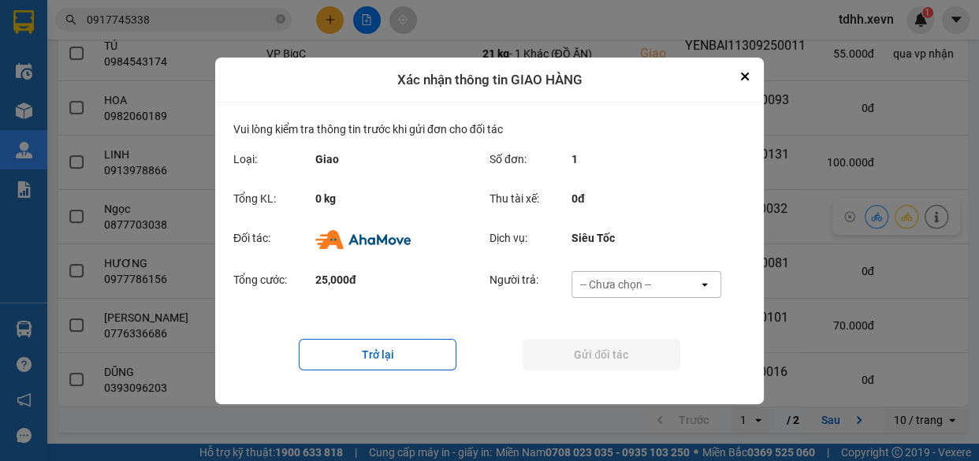
click at [670, 275] on div "-- Chưa chọn --" at bounding box center [635, 284] width 126 height 25
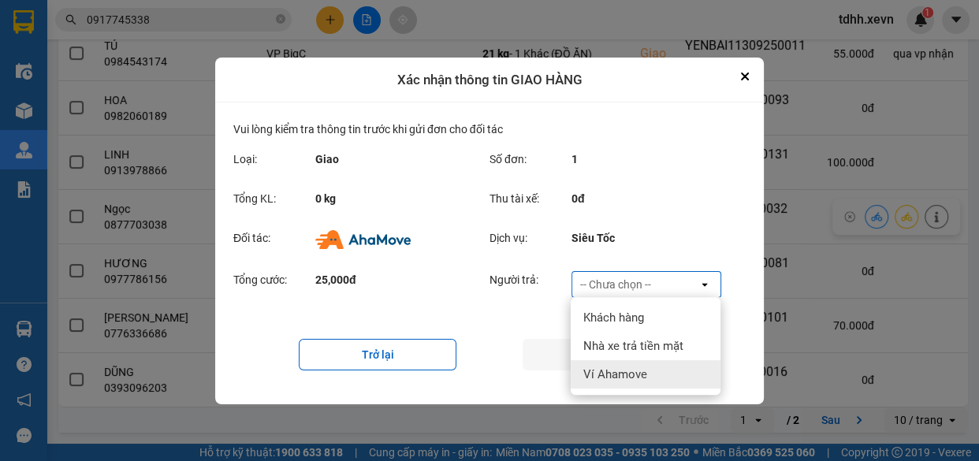
click at [626, 364] on div "Ví Ahamove" at bounding box center [646, 374] width 150 height 28
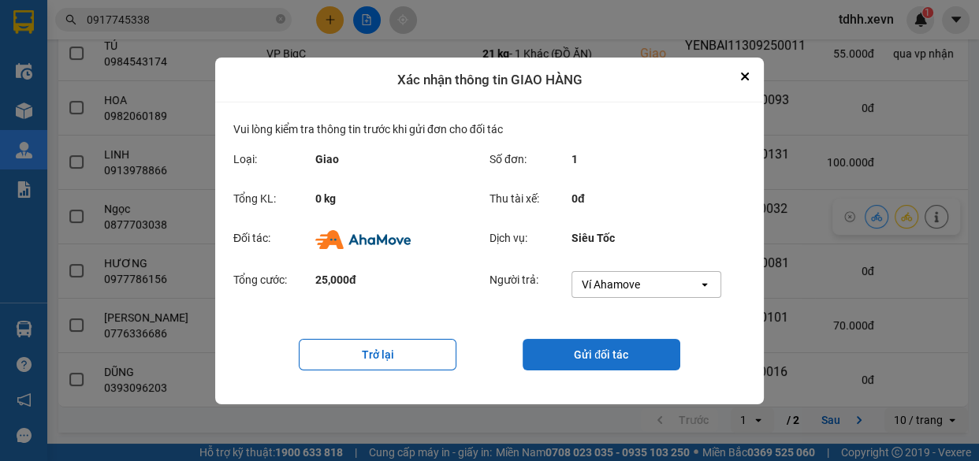
click at [591, 352] on button "Gửi đối tác" at bounding box center [601, 355] width 158 height 32
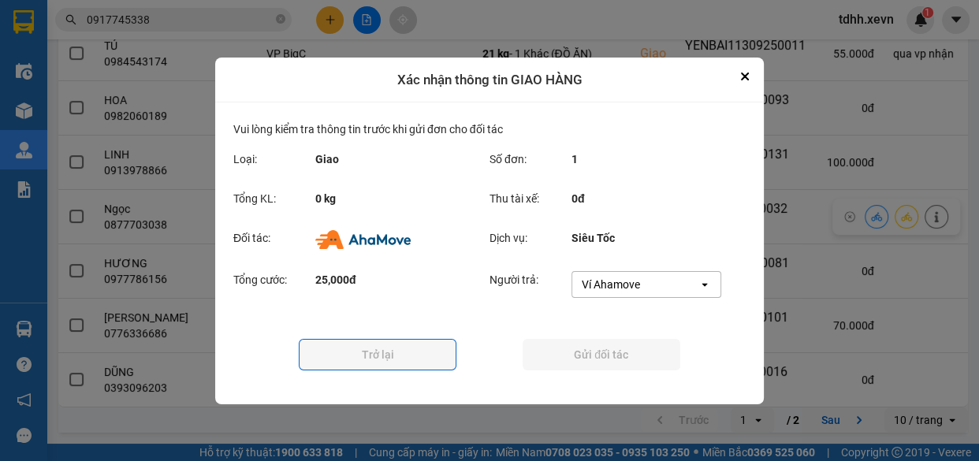
scroll to position [0, 0]
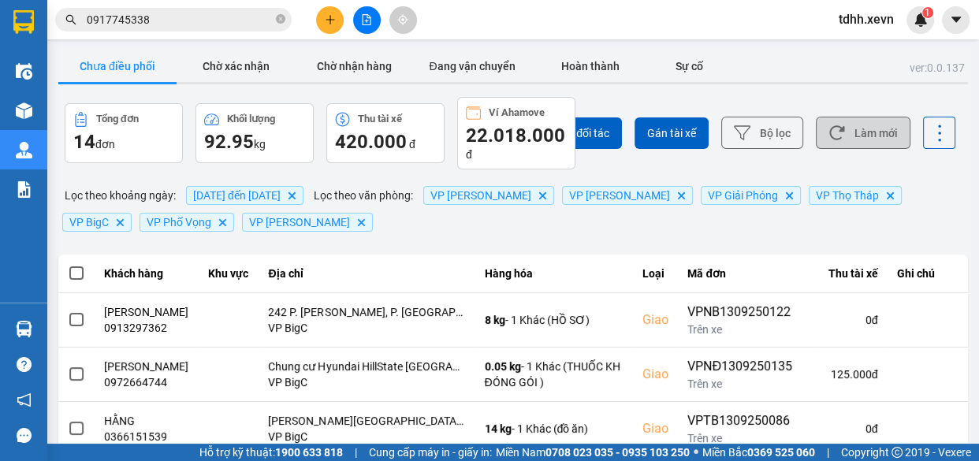
click at [853, 121] on button "Làm mới" at bounding box center [863, 133] width 95 height 32
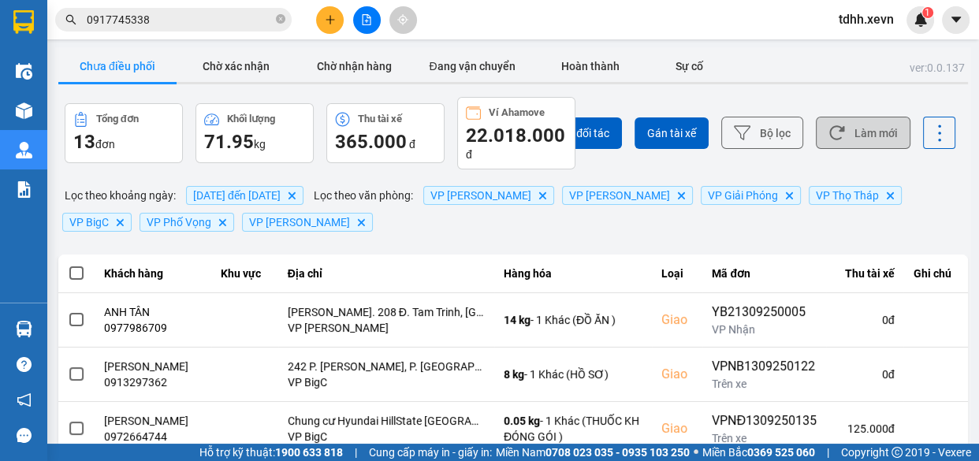
click at [864, 125] on button "Làm mới" at bounding box center [863, 133] width 95 height 32
click at [865, 126] on button "Làm mới" at bounding box center [863, 133] width 95 height 32
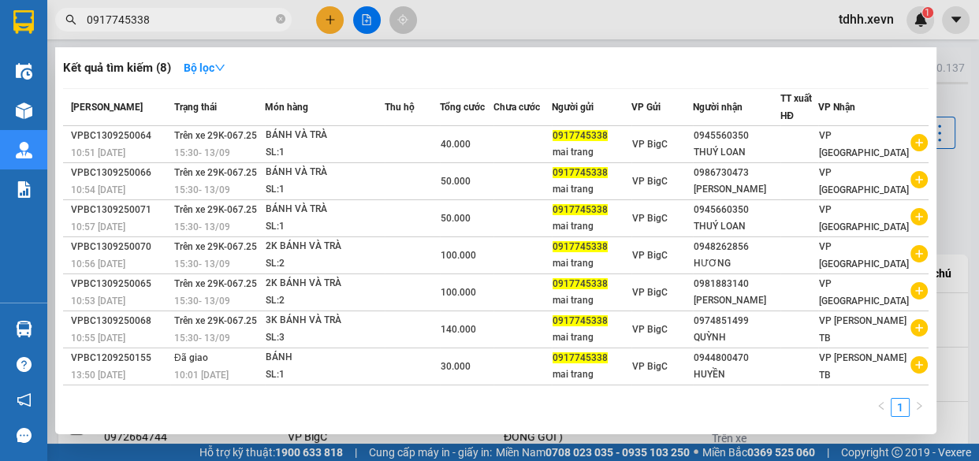
click at [188, 18] on input "0917745338" at bounding box center [180, 19] width 186 height 17
paste input "82577380"
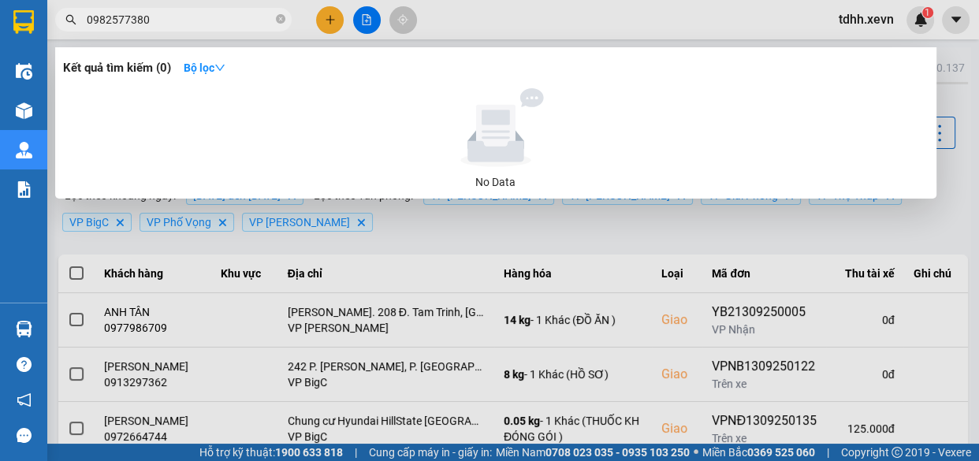
type input "0982577380"
click at [281, 15] on icon "close-circle" at bounding box center [280, 18] width 9 height 9
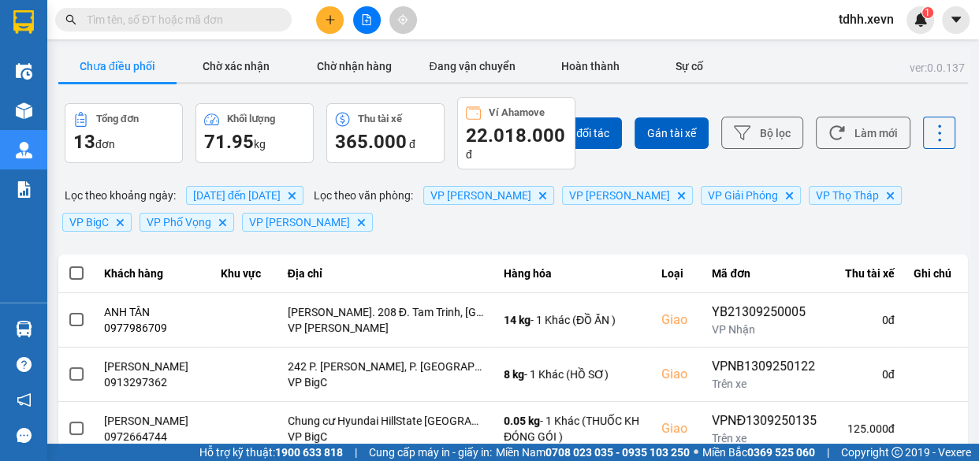
click at [229, 17] on input "text" at bounding box center [180, 19] width 186 height 17
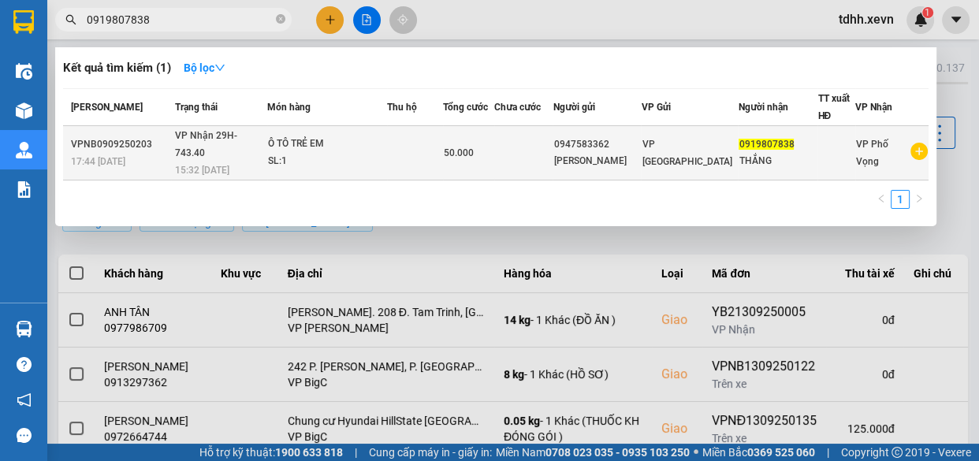
type input "0919807838"
click at [357, 136] on div "Ô TÔ TRẺ EM" at bounding box center [327, 144] width 118 height 17
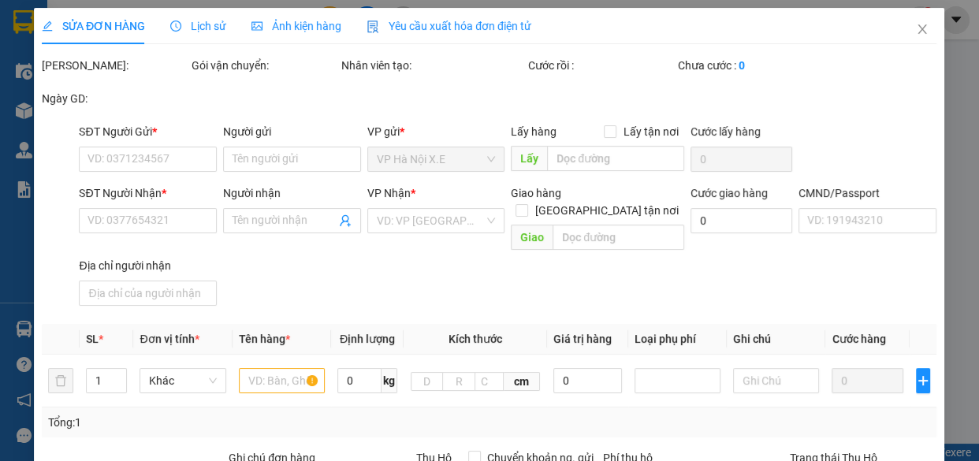
type input "0947583362"
type input "ĐINH NGỌC LĨNH"
type input "0919807838"
type input "THẮNG"
type input "50.000"
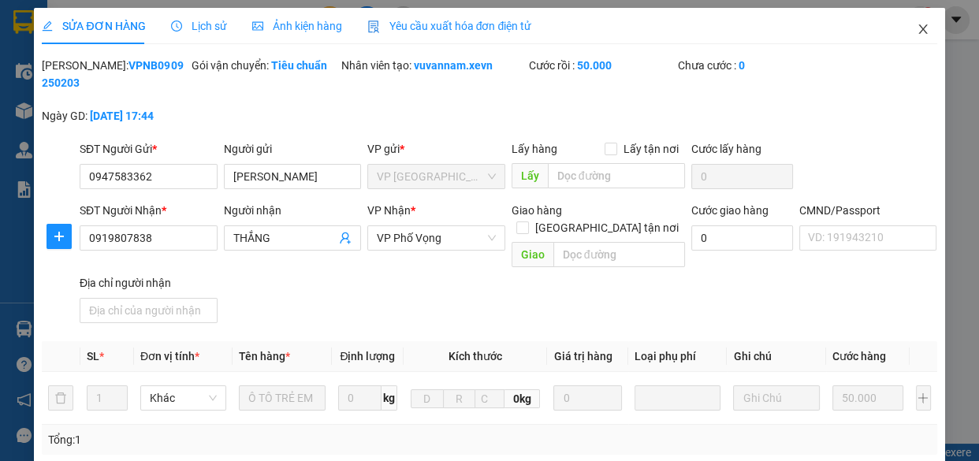
click at [916, 29] on icon "close" at bounding box center [922, 29] width 13 height 13
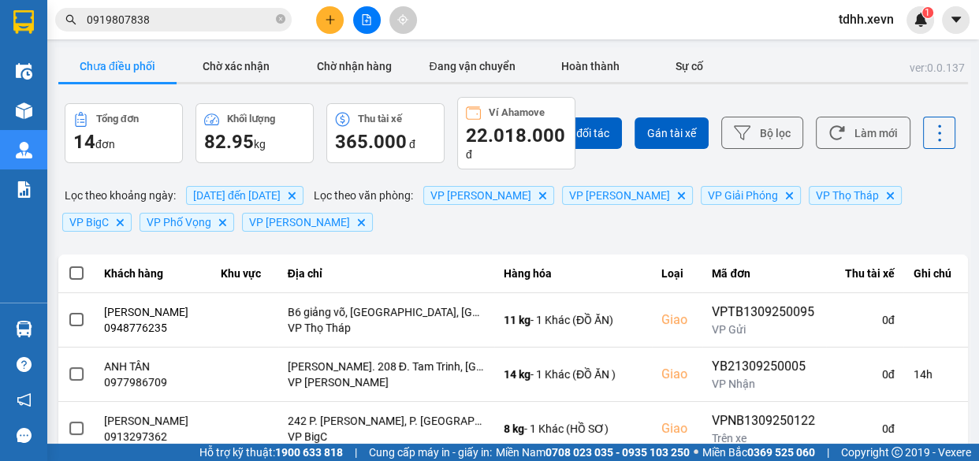
click at [221, 19] on input "0919807838" at bounding box center [180, 19] width 186 height 17
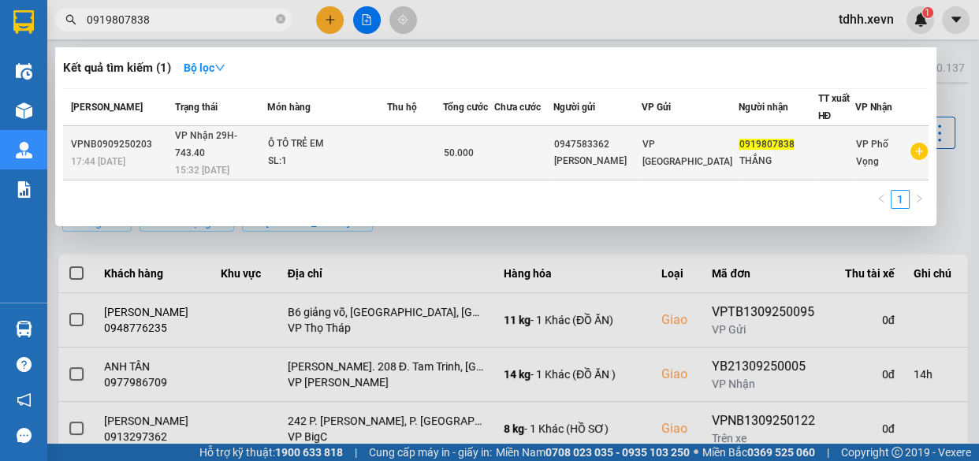
click at [539, 149] on td at bounding box center [523, 153] width 59 height 54
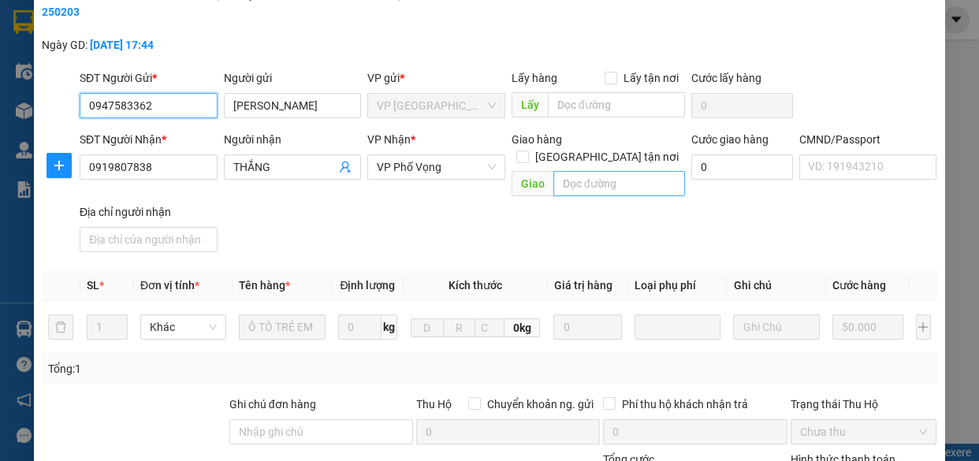
scroll to position [143, 0]
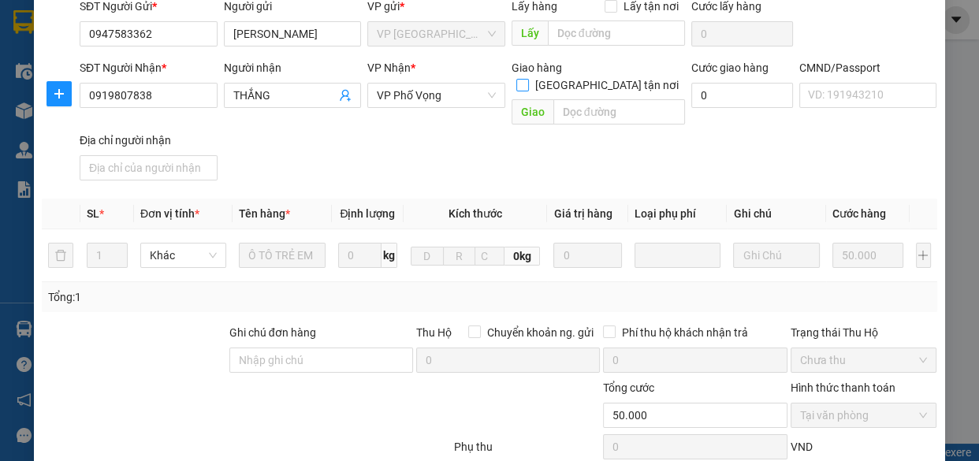
click at [527, 79] on input "[GEOGRAPHIC_DATA] tận nơi" at bounding box center [521, 84] width 11 height 11
checkbox input "true"
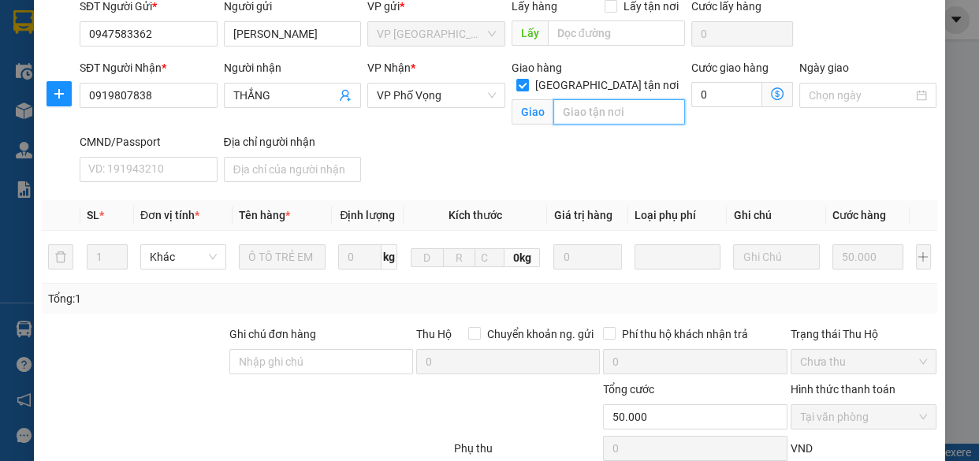
click at [600, 99] on input "text" at bounding box center [619, 111] width 132 height 25
paste input "Tòa Tabudec Plaza, 16 Đ. Phan Trọng Tuệ, Tân Triều, Hà Đông, Hà Nội 10000, Việt…"
type input "Tòa Tabudec Plaza, 16 Đ. Phan Trọng Tuệ, Tân Triều, Hà Đông, Hà Nội 10000, Việt…"
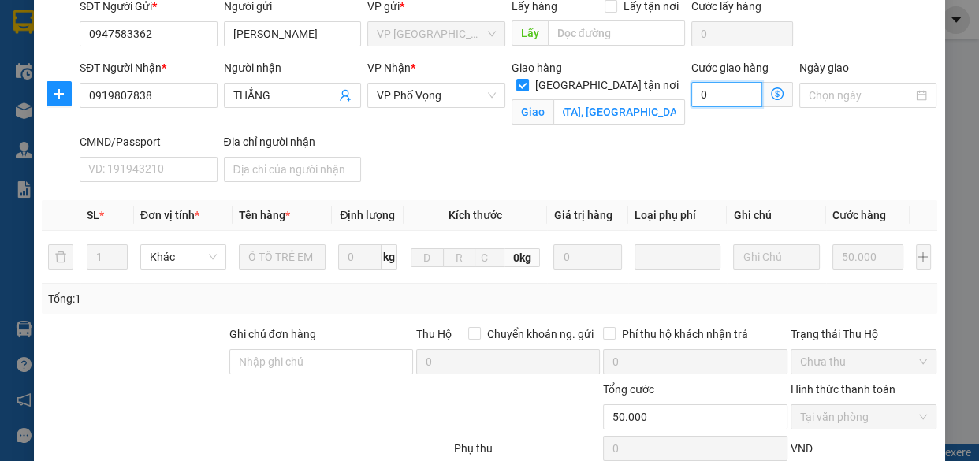
click at [710, 94] on input "0" at bounding box center [726, 94] width 71 height 25
type input "50.001"
type input "1"
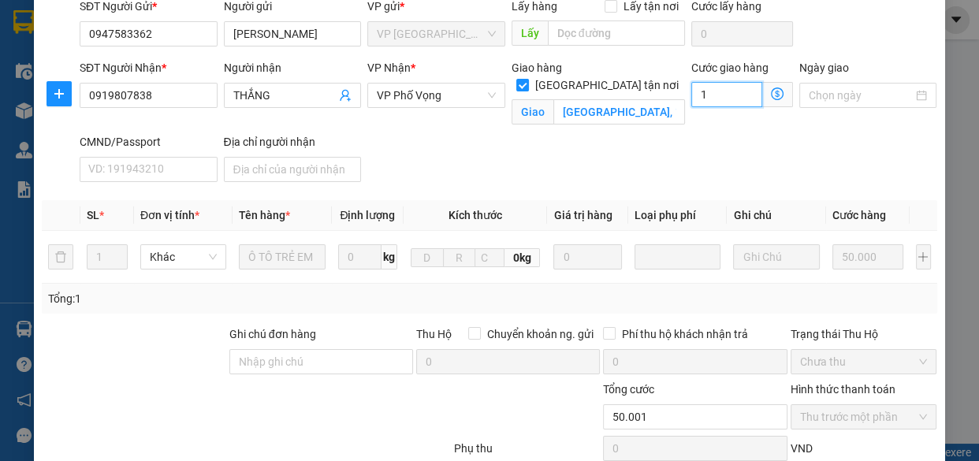
type input "50.010"
type input "10"
type input "100.000"
type input "150.000"
type input "100.000"
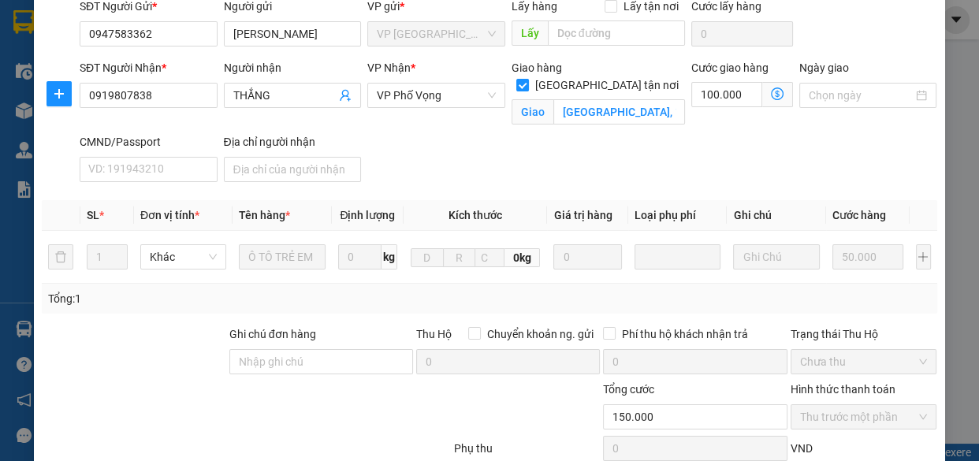
click at [591, 178] on div "SĐT Người Nhận * 0919807838 Người nhận THẮNG VP Nhận * VP Phố Vọng Giao hàng Gi…" at bounding box center [508, 123] width 864 height 129
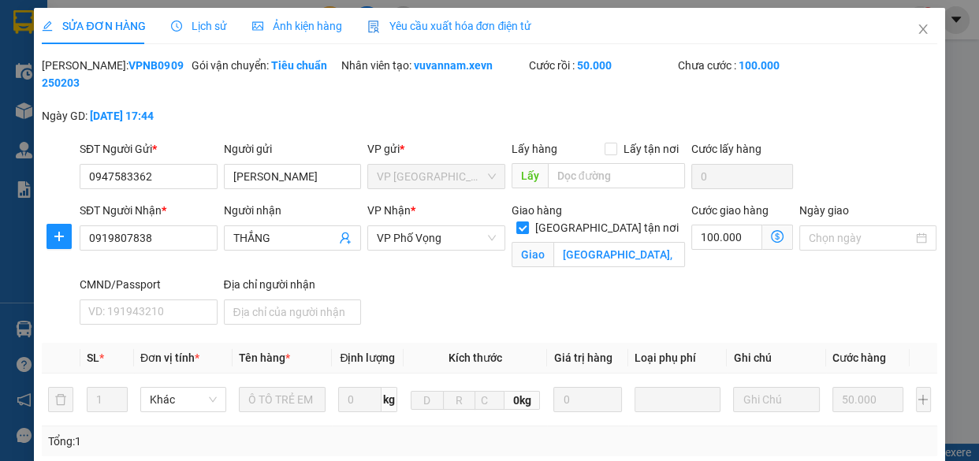
scroll to position [362, 0]
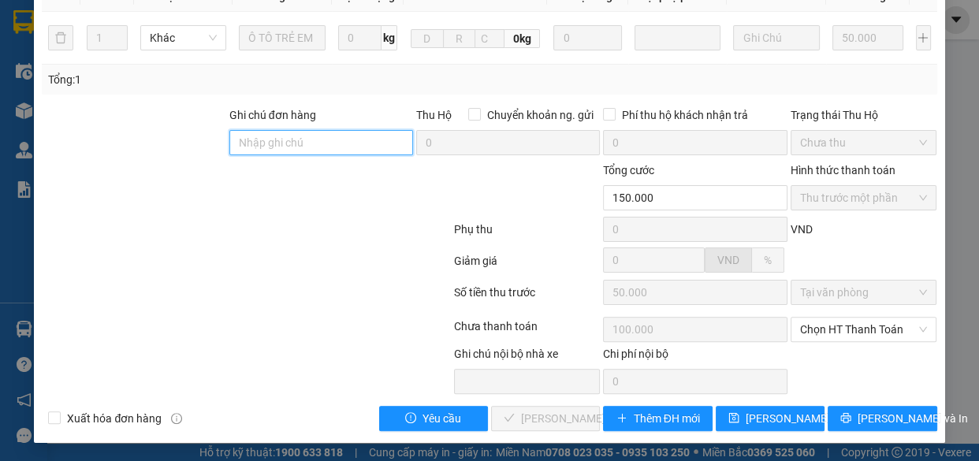
click at [366, 139] on input "Ghi chú đơn hàng" at bounding box center [321, 142] width 184 height 25
type input "cần cáng và dây"
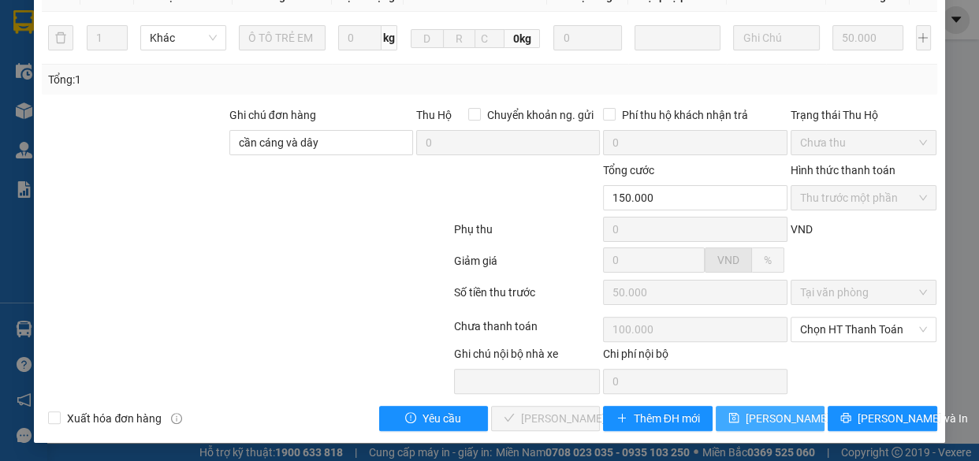
click at [766, 422] on span "[PERSON_NAME] thay đổi" at bounding box center [808, 418] width 126 height 17
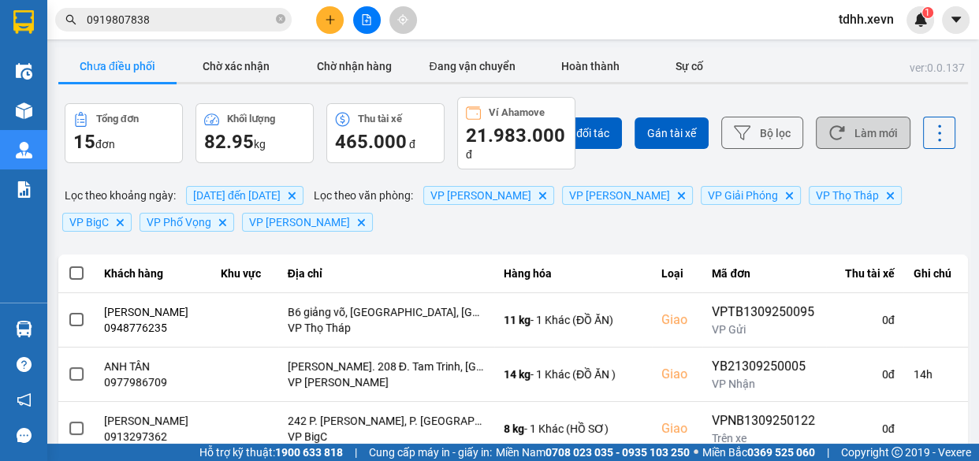
click at [852, 136] on button "Làm mới" at bounding box center [863, 133] width 95 height 32
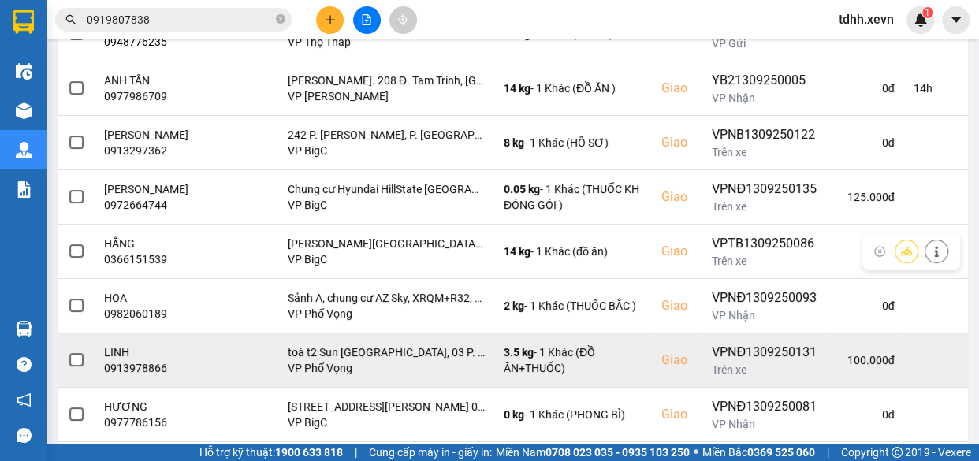
scroll to position [429, 0]
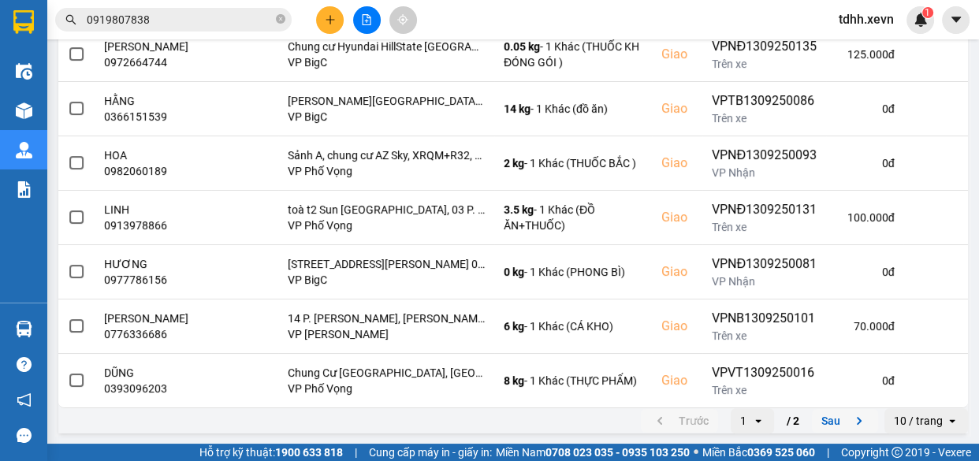
click at [831, 422] on button "Sau" at bounding box center [845, 421] width 66 height 24
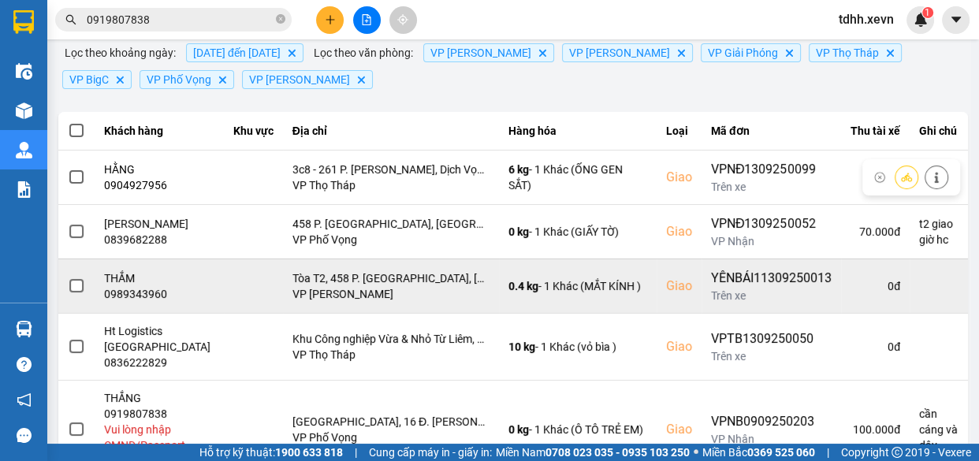
scroll to position [227, 0]
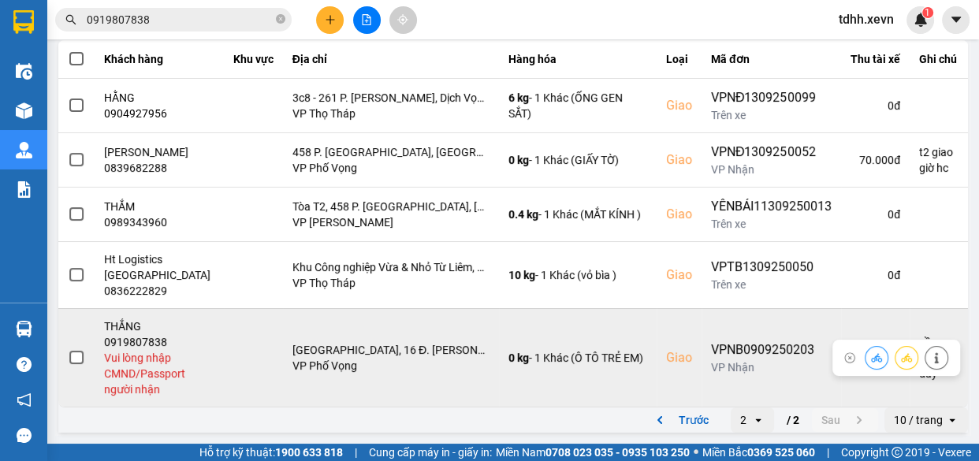
click at [925, 350] on button at bounding box center [936, 358] width 22 height 28
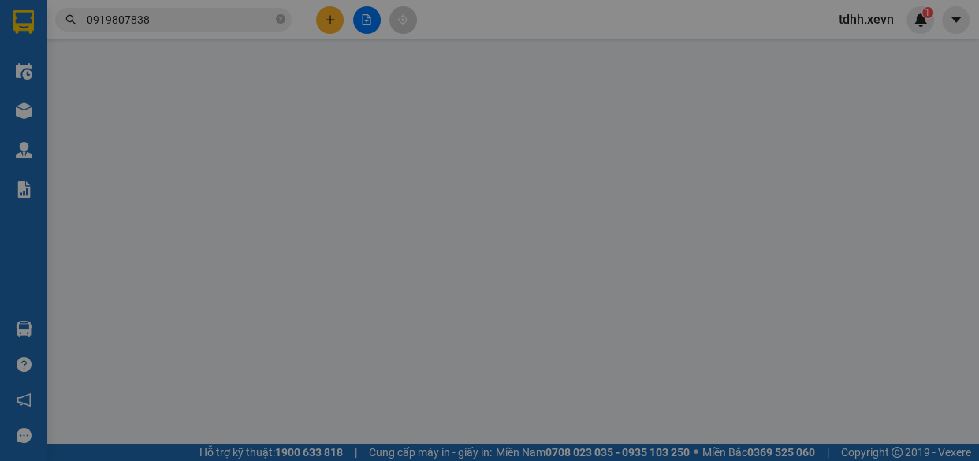
type input "0947583362"
type input "ĐINH NGỌC LĨNH"
type input "0919807838"
type input "THẮNG"
checkbox input "true"
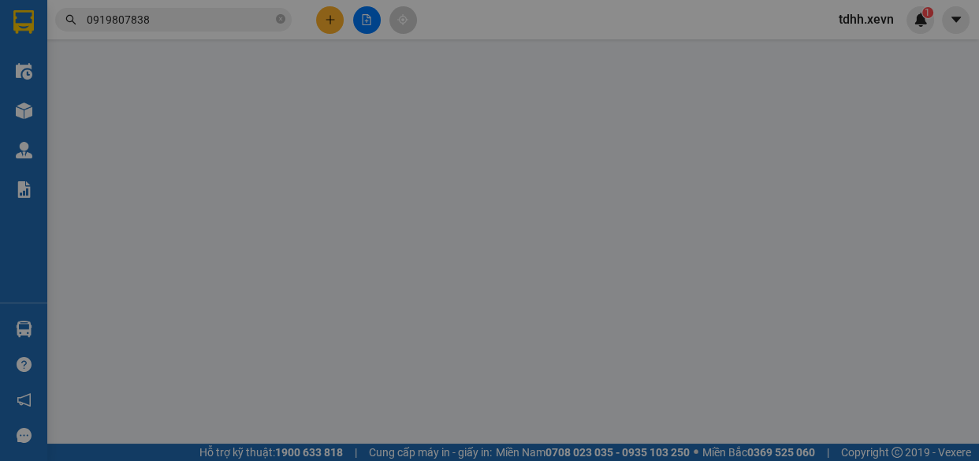
type input "Tòa Tabudec Plaza, 16 Đ. Phan Trọng Tuệ, Tân Triều, Hà Đông, Hà Nội 10000, Việt…"
type input "cần cáng và dây"
type input "150.000"
type input "50.000"
type input "100.000"
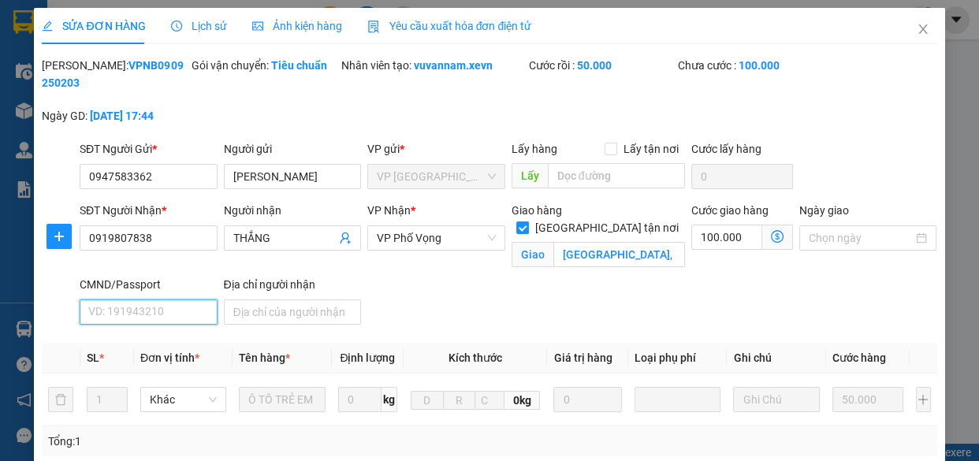
click at [153, 318] on input "CMND/Passport" at bounding box center [149, 311] width 138 height 25
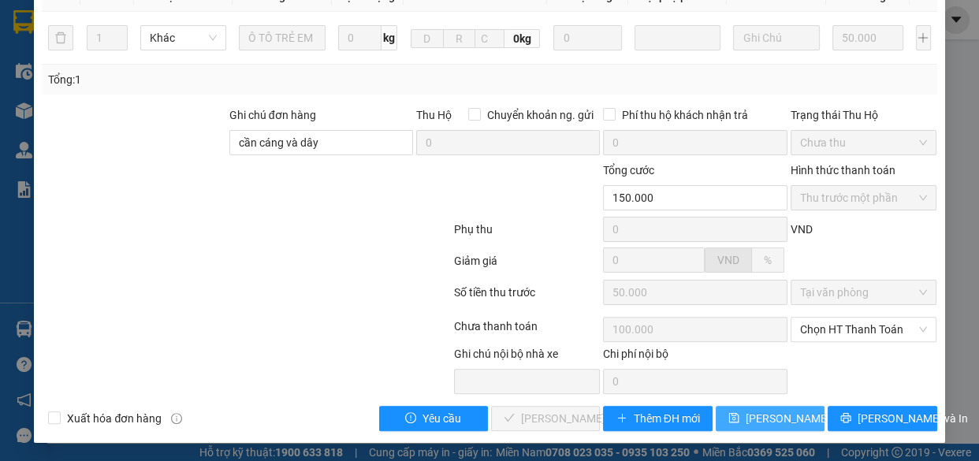
type input "1"
click at [757, 410] on span "[PERSON_NAME] thay đổi" at bounding box center [808, 418] width 126 height 17
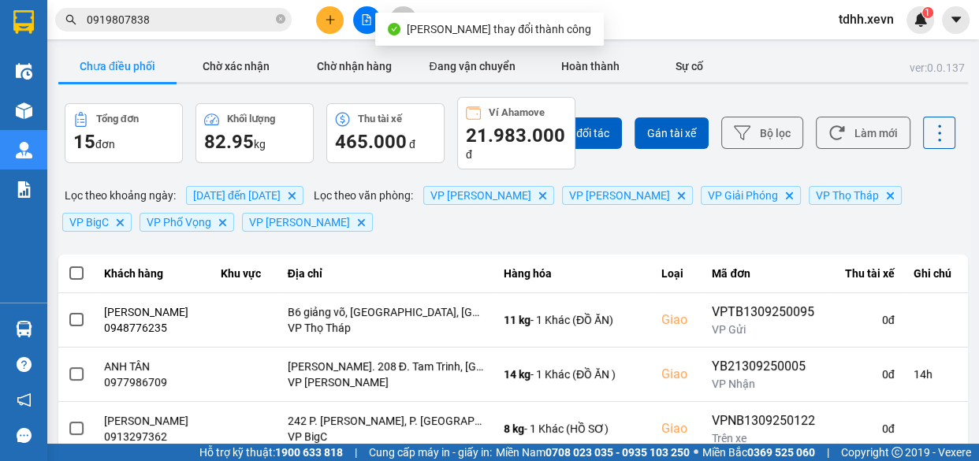
scroll to position [429, 0]
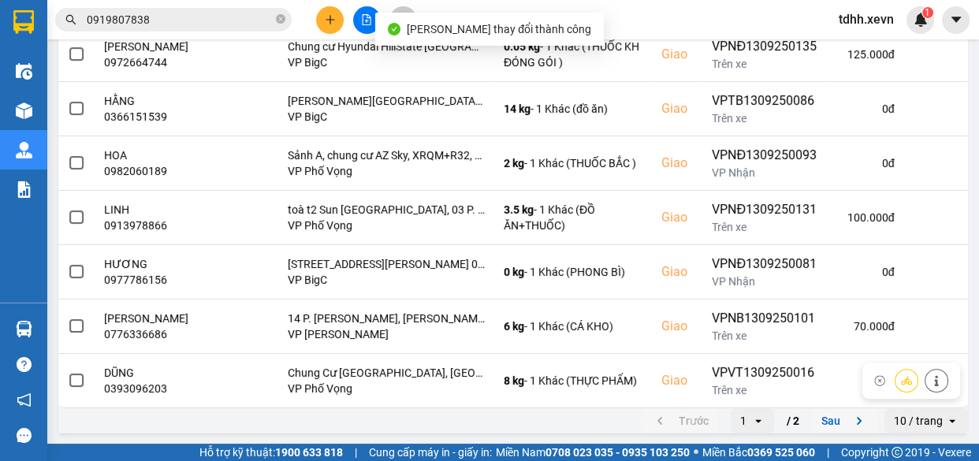
click at [822, 411] on button "Sau" at bounding box center [845, 421] width 66 height 24
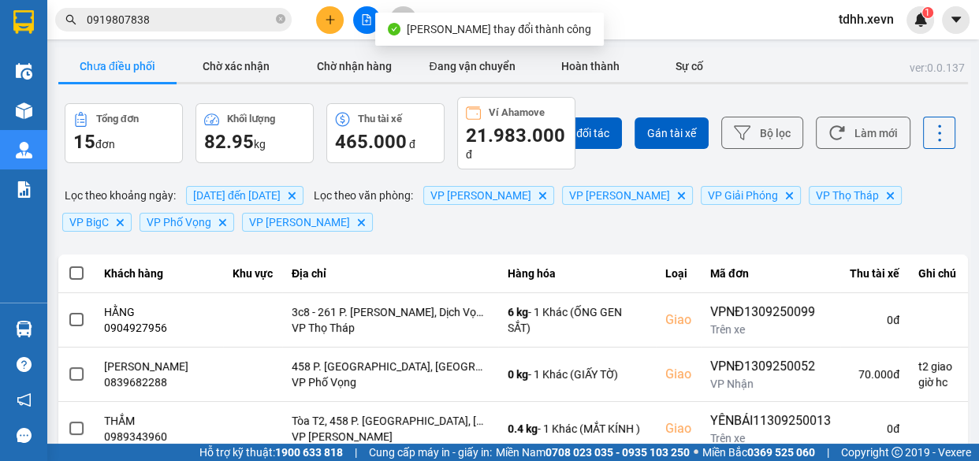
scroll to position [182, 0]
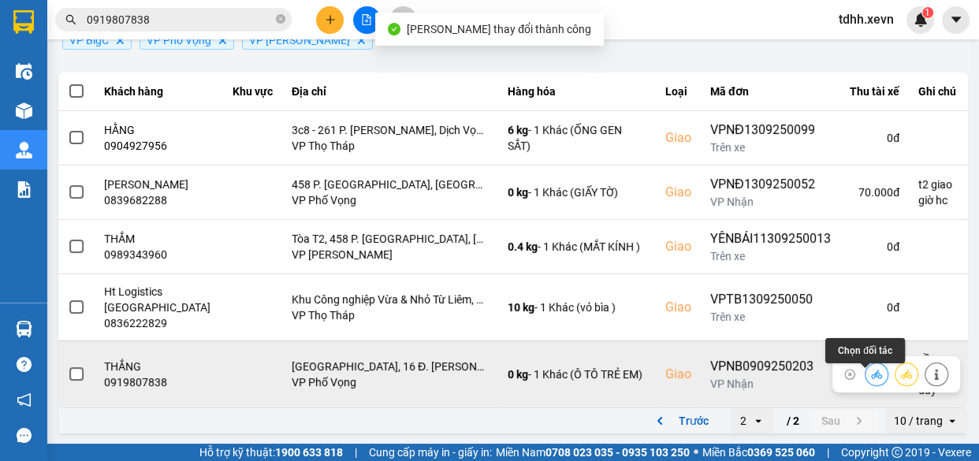
click at [871, 377] on icon at bounding box center [876, 374] width 11 height 11
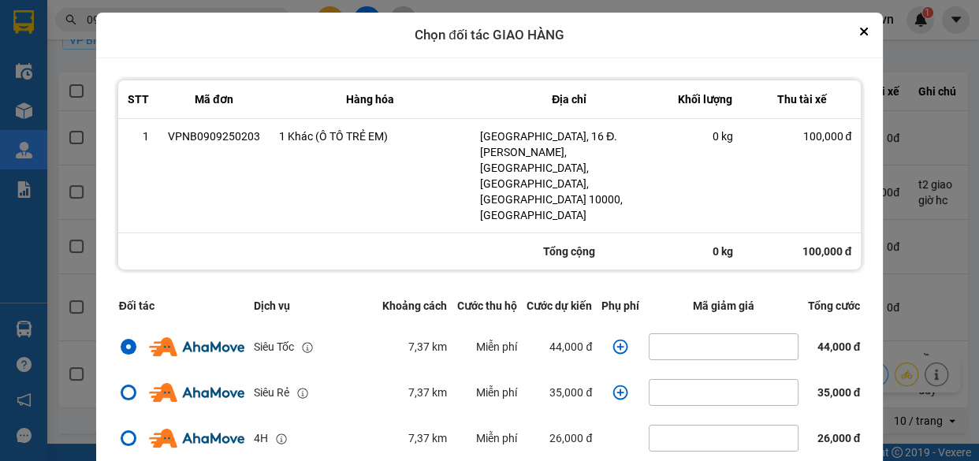
click at [612, 339] on icon "dialog" at bounding box center [620, 347] width 16 height 16
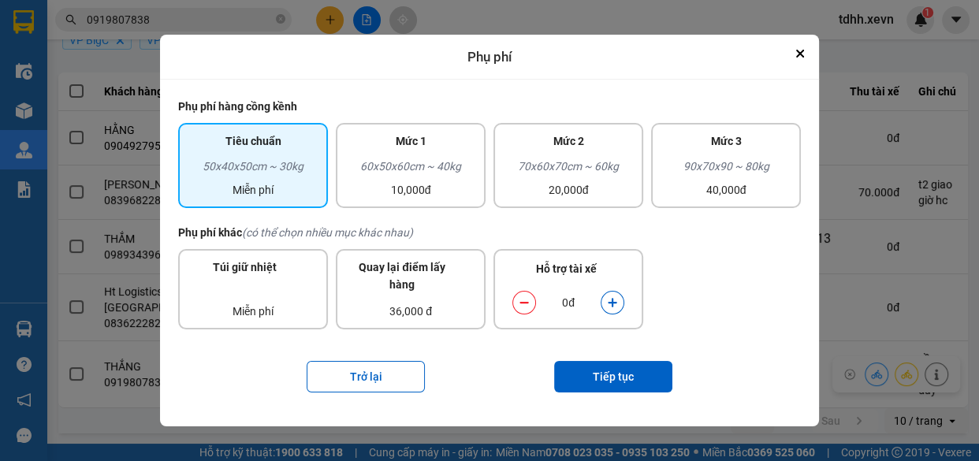
drag, startPoint x: 372, startPoint y: 150, endPoint x: 507, endPoint y: 239, distance: 161.5
click at [371, 150] on div "Mức 1" at bounding box center [410, 144] width 131 height 25
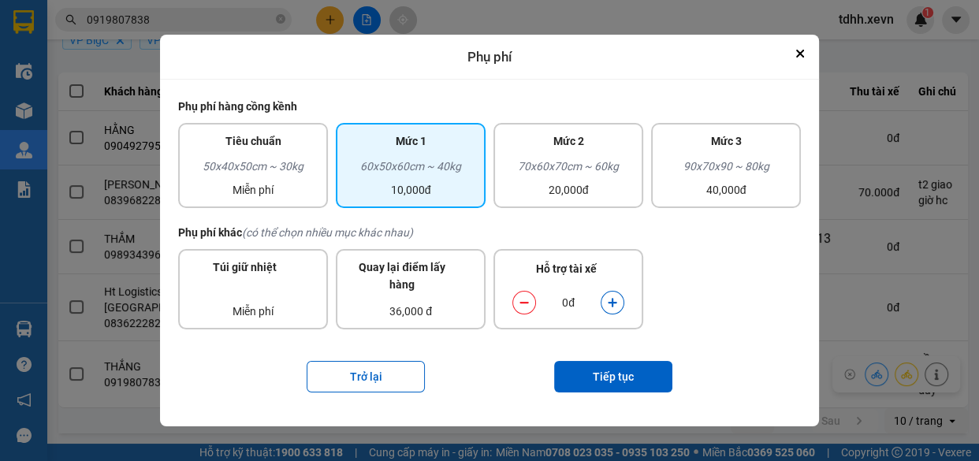
click at [615, 295] on button "dialog" at bounding box center [612, 303] width 22 height 28
click at [627, 372] on button "Tiếp tục" at bounding box center [613, 377] width 118 height 32
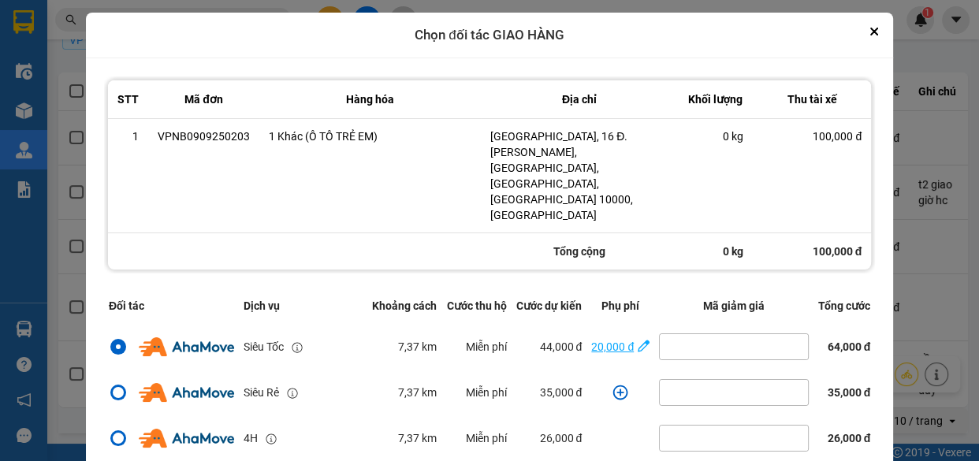
click at [600, 338] on div "20,000 đ" at bounding box center [612, 346] width 43 height 17
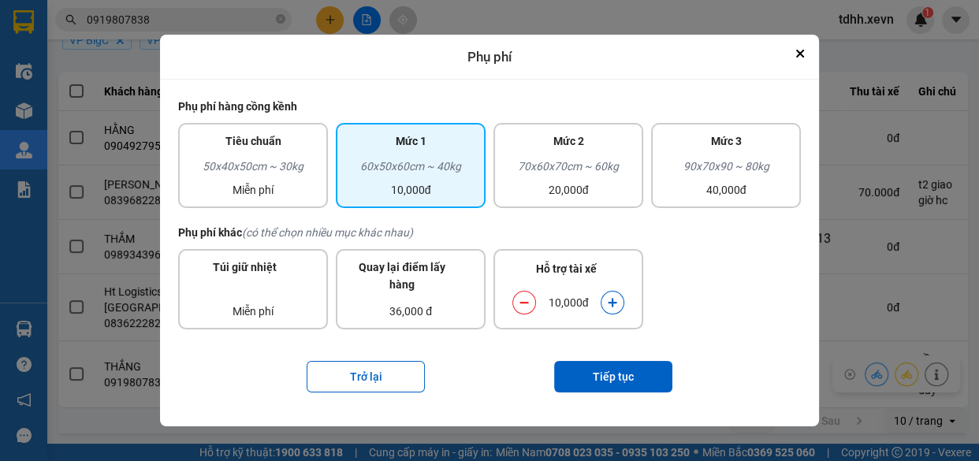
click at [607, 299] on icon "dialog" at bounding box center [612, 302] width 11 height 11
click at [630, 382] on button "Tiếp tục" at bounding box center [613, 377] width 118 height 32
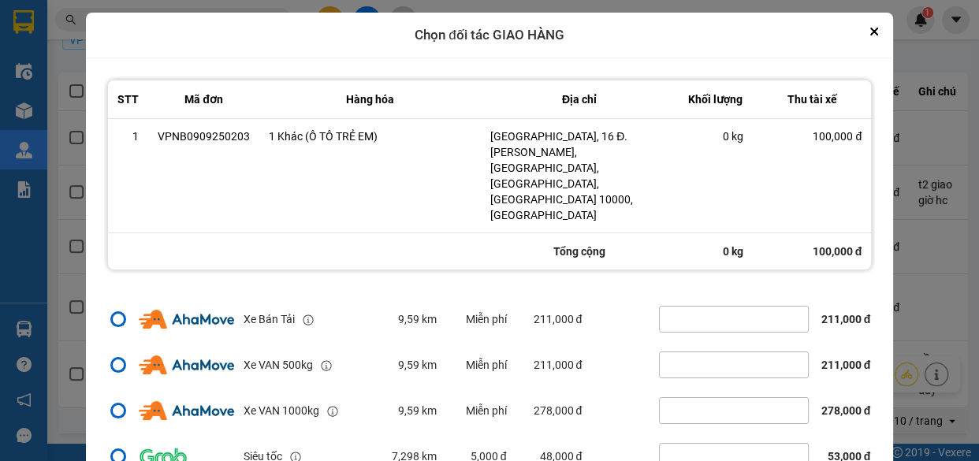
scroll to position [62, 0]
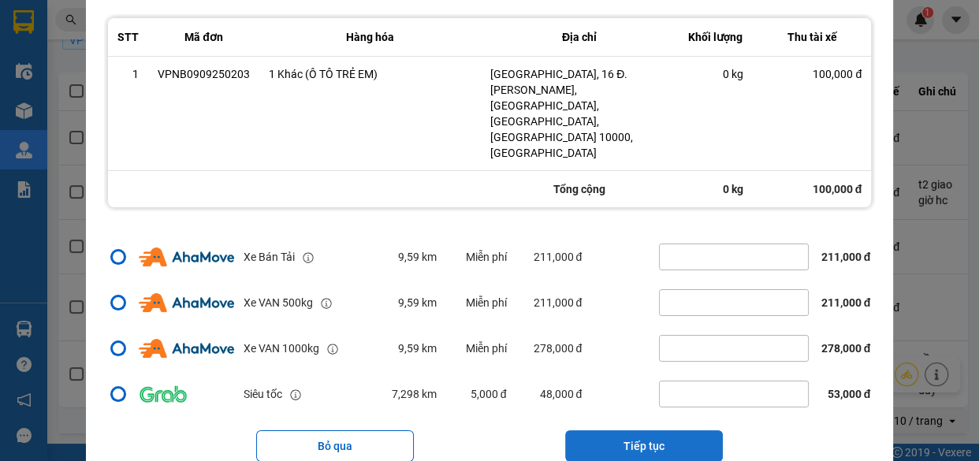
click at [675, 430] on button "Tiếp tục" at bounding box center [644, 446] width 158 height 32
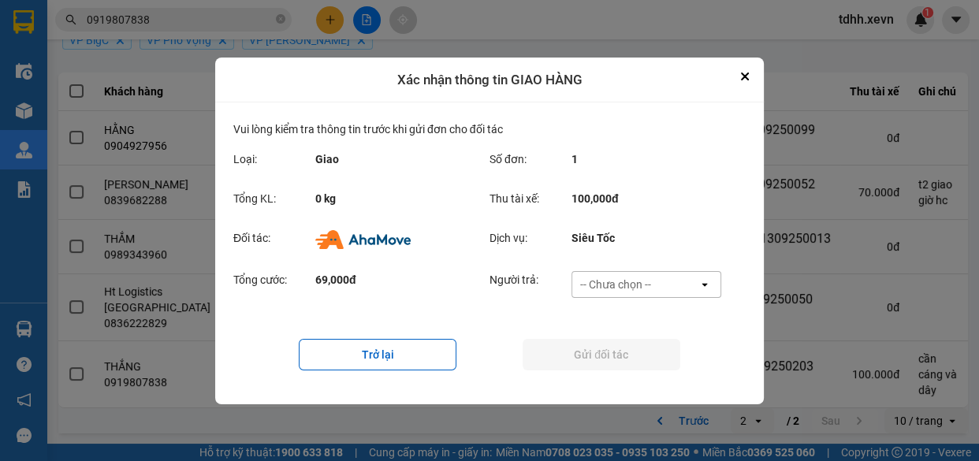
scroll to position [0, 0]
click at [677, 281] on div "-- Chưa chọn --" at bounding box center [635, 284] width 126 height 25
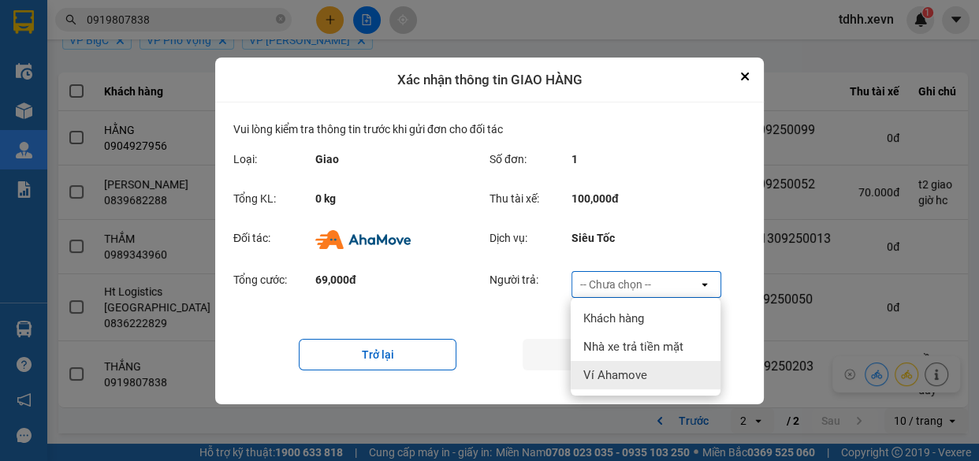
click at [649, 375] on div "Ví Ahamove" at bounding box center [646, 375] width 150 height 28
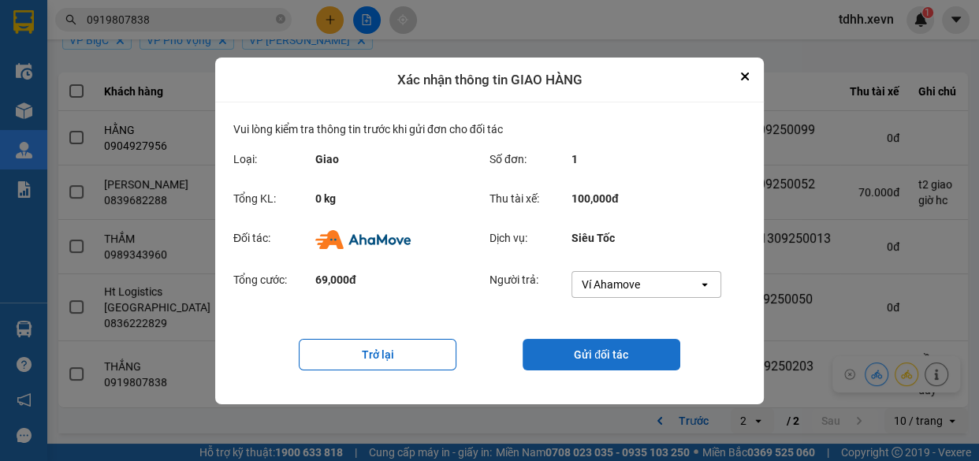
click at [600, 355] on button "Gửi đối tác" at bounding box center [601, 355] width 158 height 32
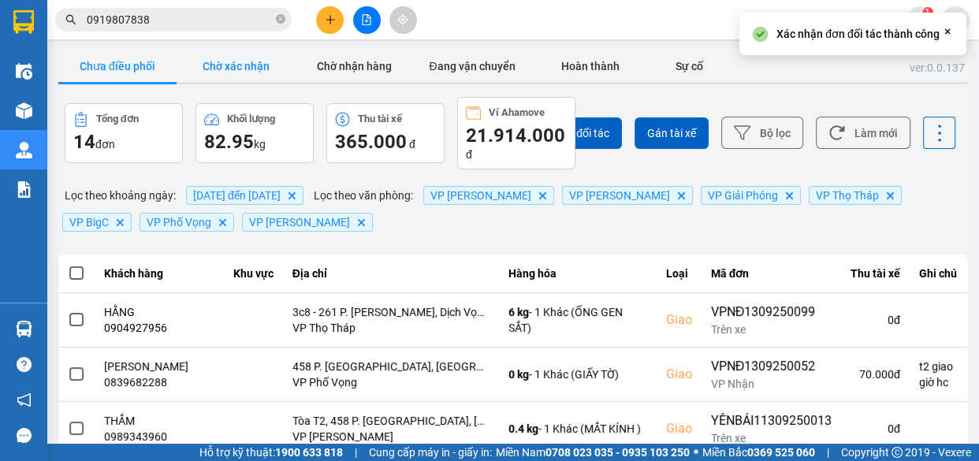
click at [260, 72] on button "Chờ xác nhận" at bounding box center [236, 66] width 118 height 32
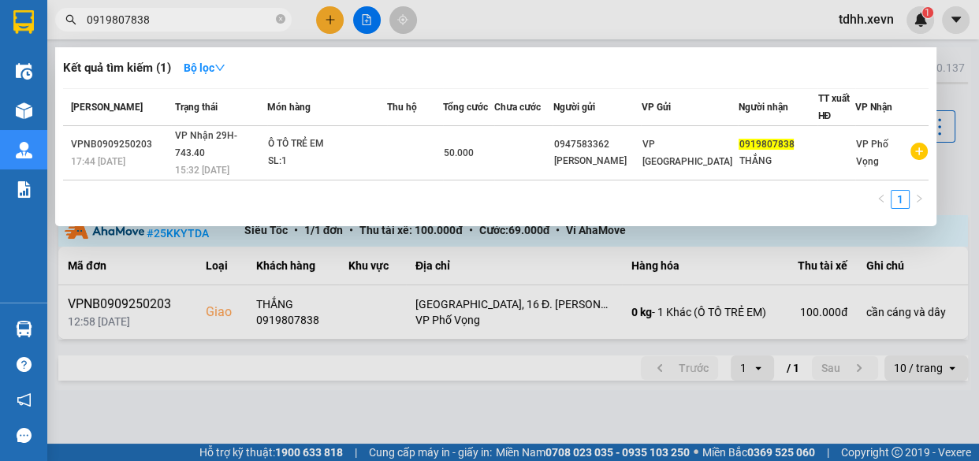
click at [187, 24] on input "0919807838" at bounding box center [180, 19] width 186 height 17
paste input "359816010"
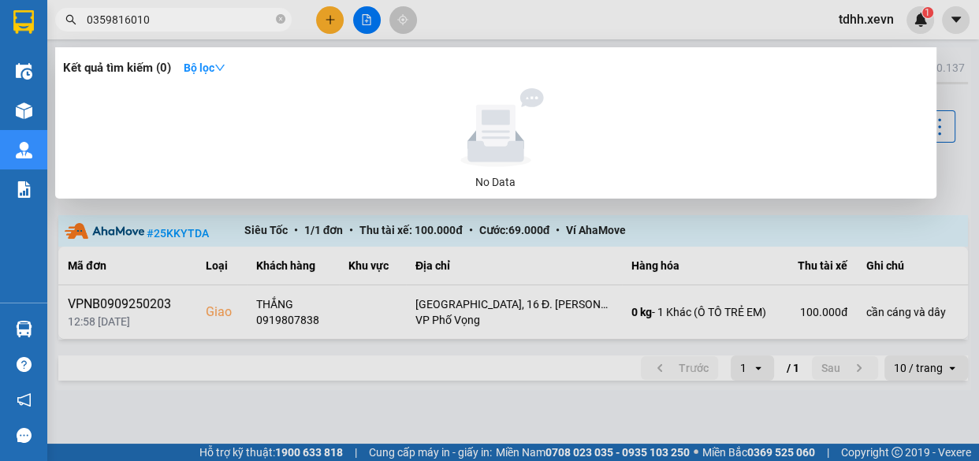
click at [596, 2] on div at bounding box center [489, 230] width 979 height 461
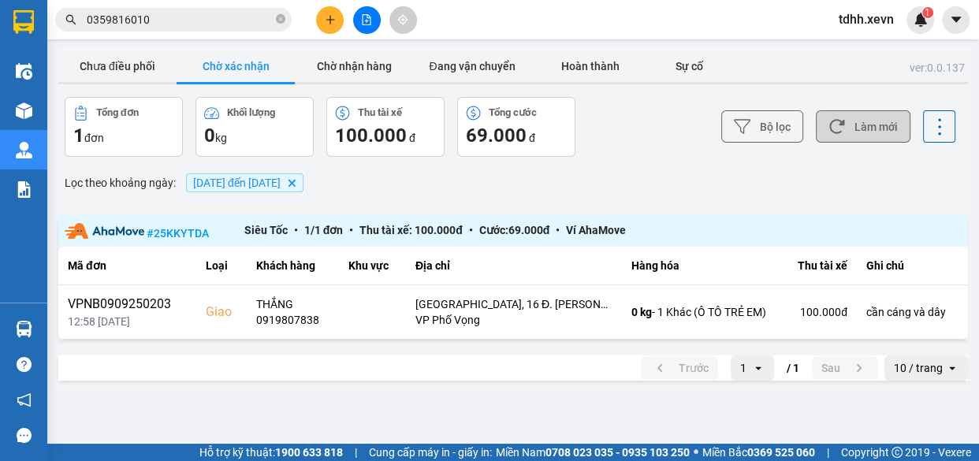
click at [875, 126] on button "Làm mới" at bounding box center [863, 126] width 95 height 32
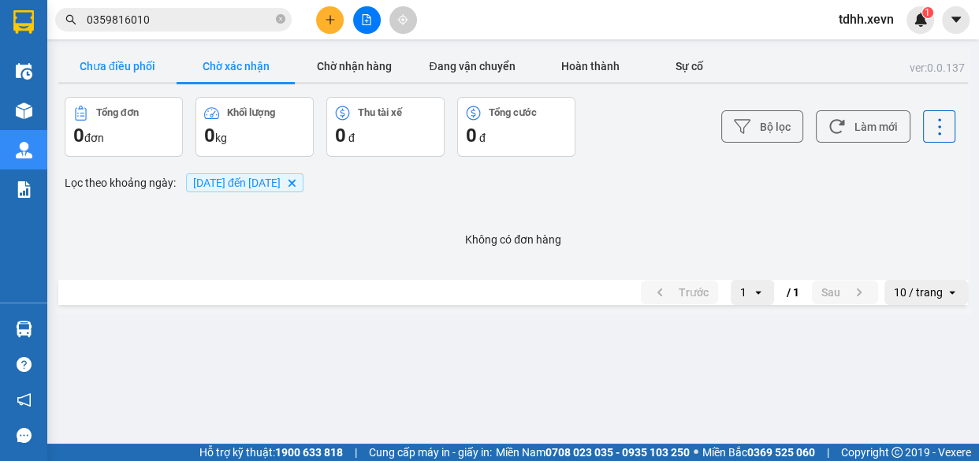
click at [126, 68] on button "Chưa điều phối" at bounding box center [117, 66] width 118 height 32
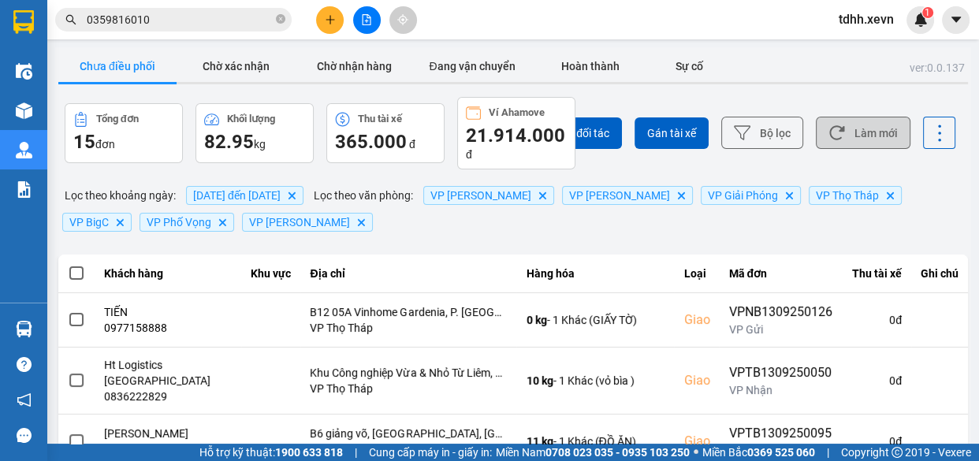
click at [865, 119] on button "Làm mới" at bounding box center [863, 133] width 95 height 32
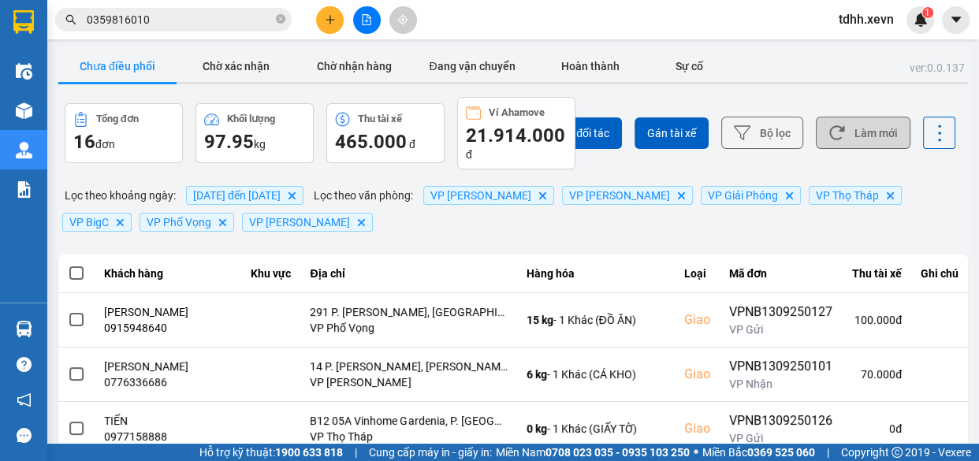
click at [850, 123] on button "Làm mới" at bounding box center [863, 133] width 95 height 32
click at [860, 128] on button "Làm mới" at bounding box center [863, 133] width 95 height 32
click at [861, 130] on button "Làm mới" at bounding box center [863, 133] width 95 height 32
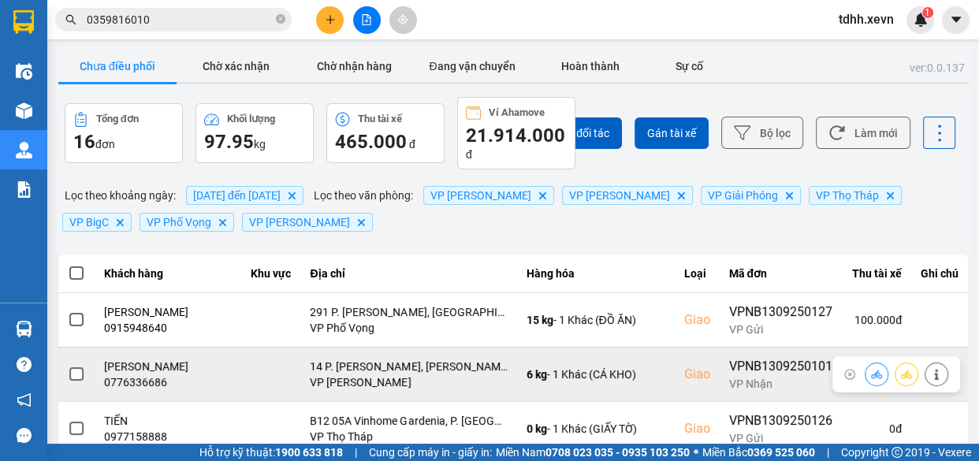
click at [141, 380] on div "0776336686" at bounding box center [168, 382] width 128 height 16
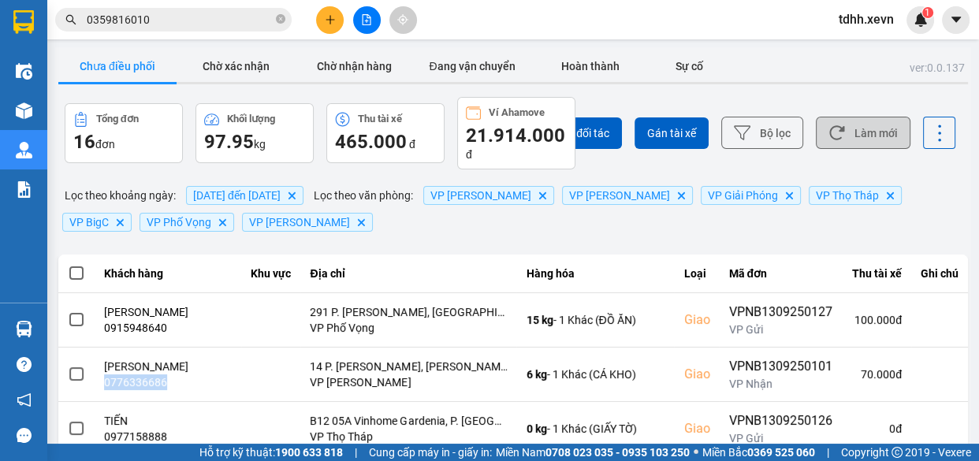
click at [842, 121] on button "Làm mới" at bounding box center [863, 133] width 95 height 32
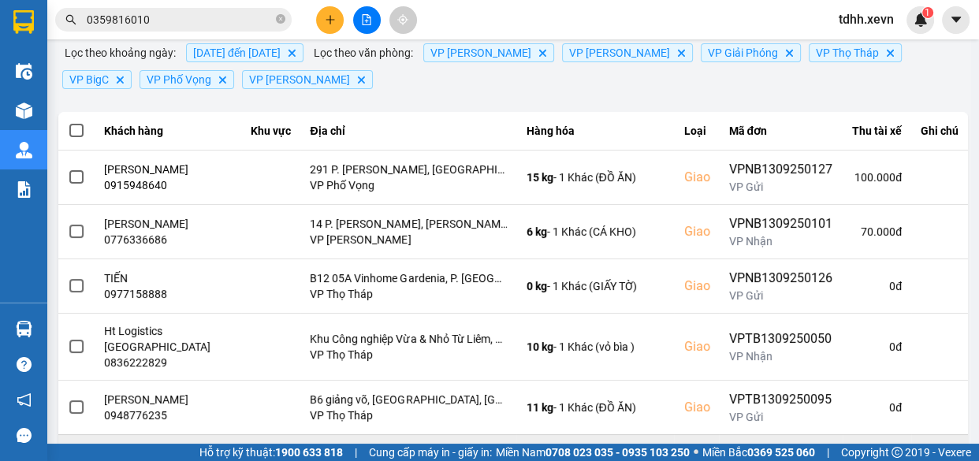
scroll to position [214, 0]
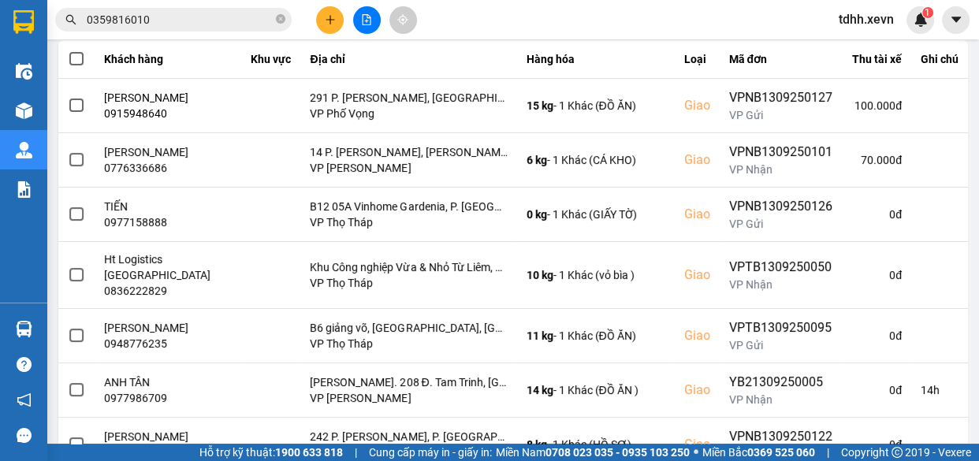
click at [196, 16] on input "0359816010" at bounding box center [180, 19] width 186 height 17
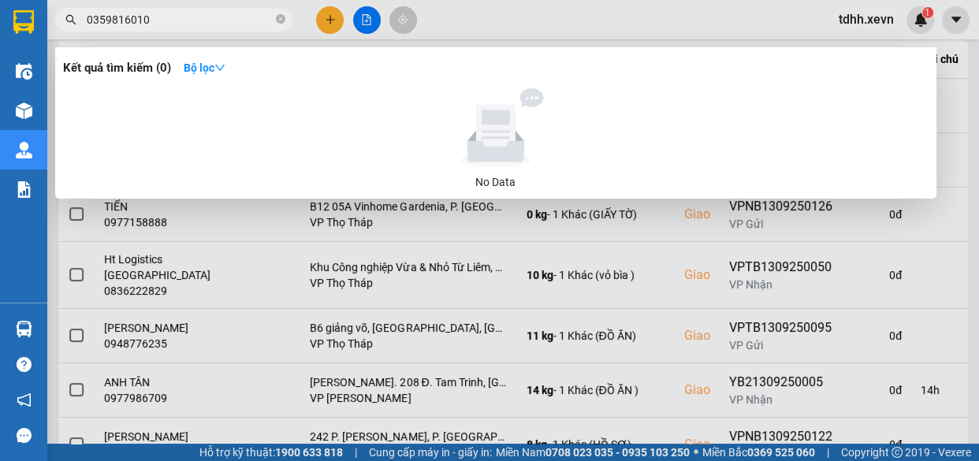
click at [196, 16] on input "0359816010" at bounding box center [180, 19] width 186 height 17
paste input "983389567"
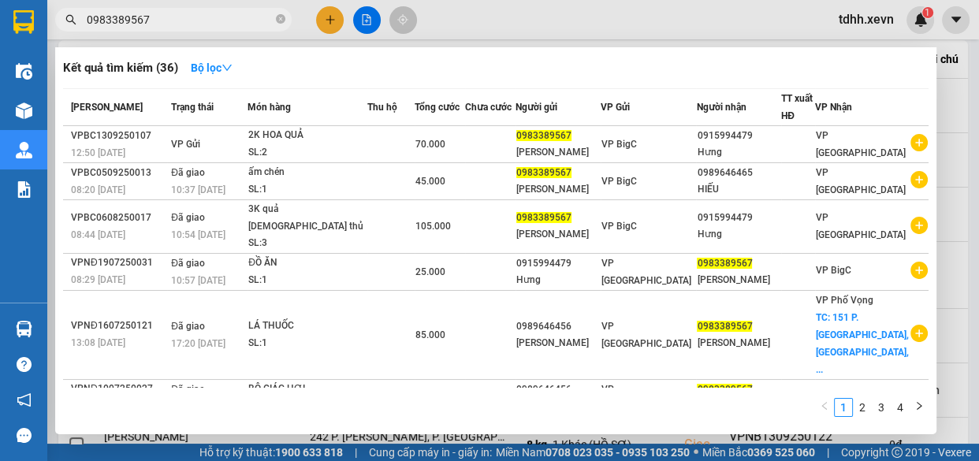
type input "0983389567"
click at [815, 24] on div at bounding box center [489, 230] width 979 height 461
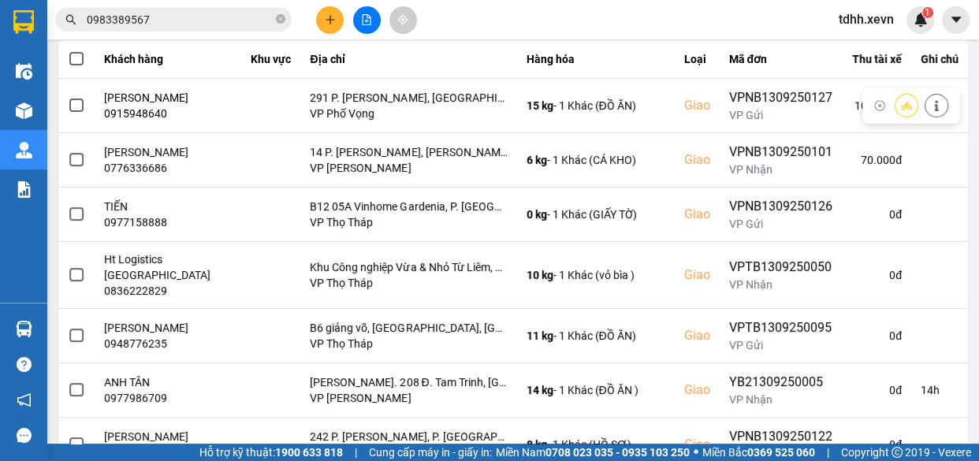
scroll to position [0, 0]
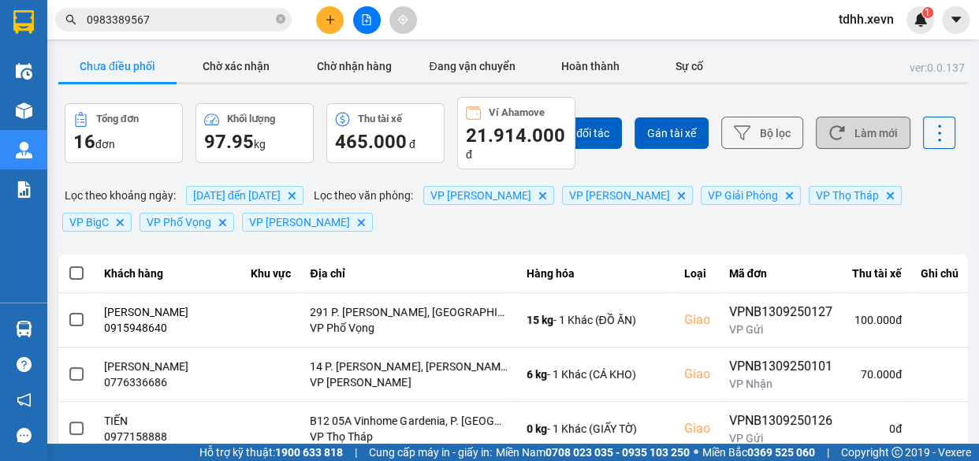
click at [859, 130] on button "Làm mới" at bounding box center [863, 133] width 95 height 32
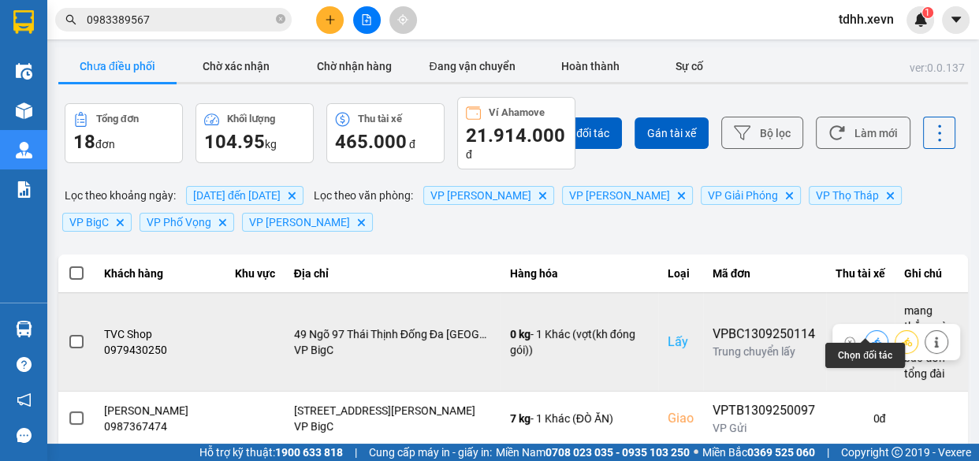
click at [865, 330] on button at bounding box center [876, 342] width 22 height 28
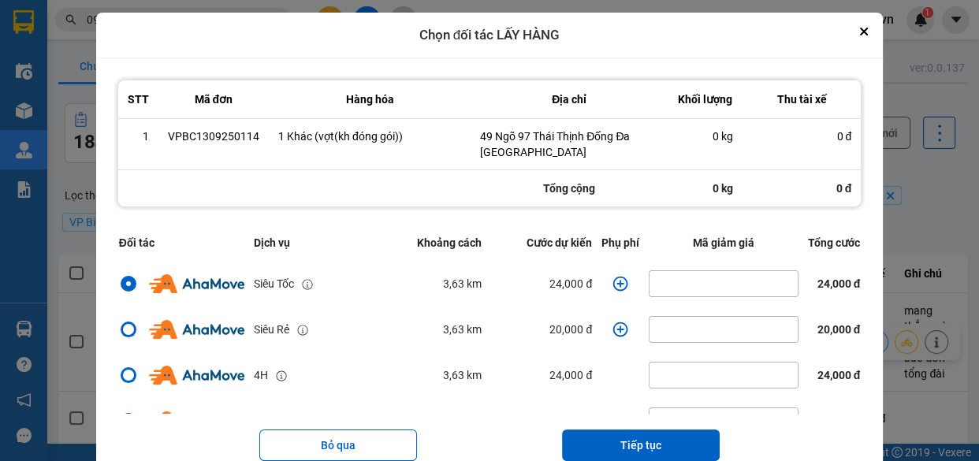
drag, startPoint x: 573, startPoint y: 333, endPoint x: 913, endPoint y: 70, distance: 430.3
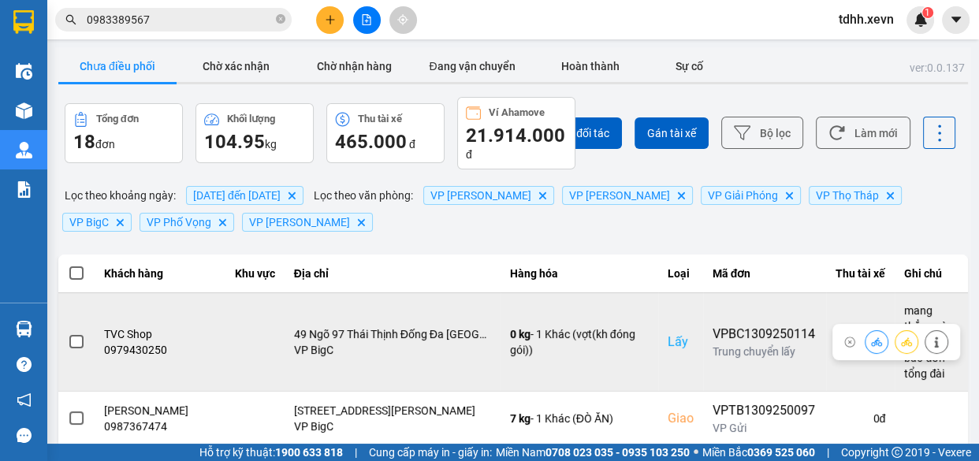
click at [871, 336] on icon at bounding box center [876, 341] width 11 height 11
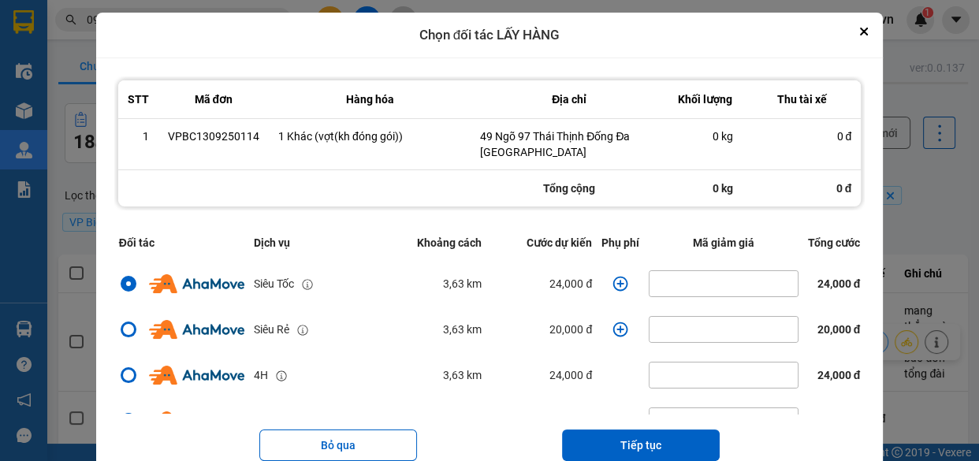
click at [613, 283] on icon "dialog" at bounding box center [620, 283] width 15 height 15
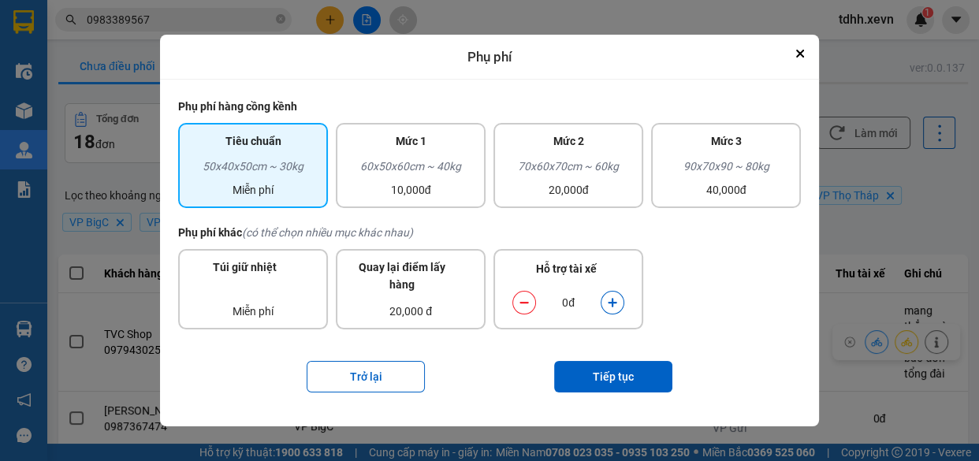
click at [613, 302] on icon "dialog" at bounding box center [612, 303] width 9 height 9
click at [624, 385] on button "Tiếp tục" at bounding box center [613, 377] width 118 height 32
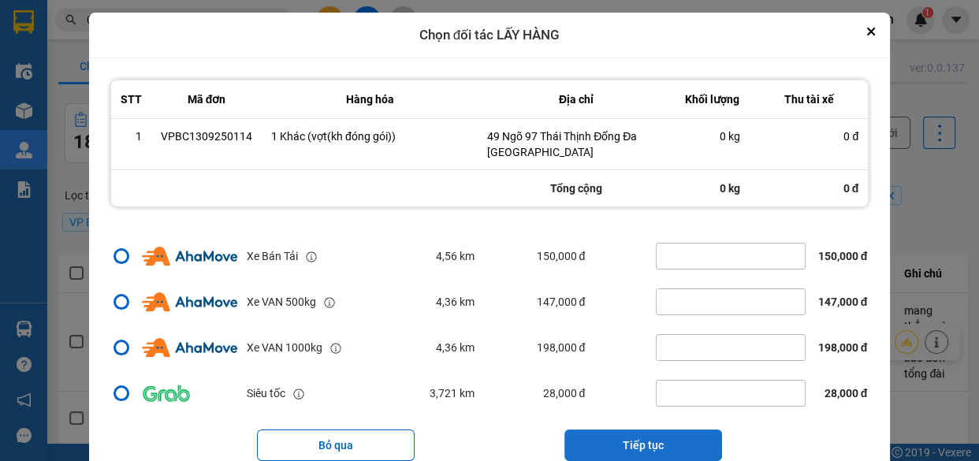
scroll to position [46, 0]
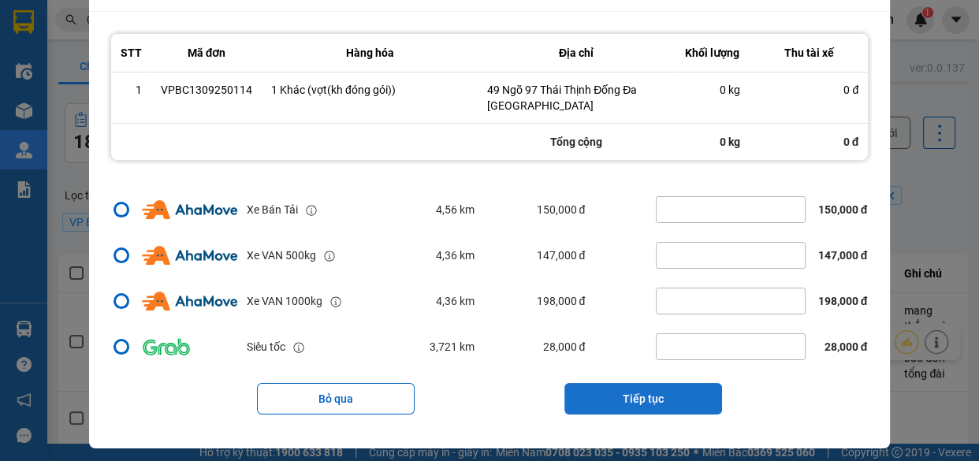
click at [662, 396] on button "Tiếp tục" at bounding box center [643, 399] width 158 height 32
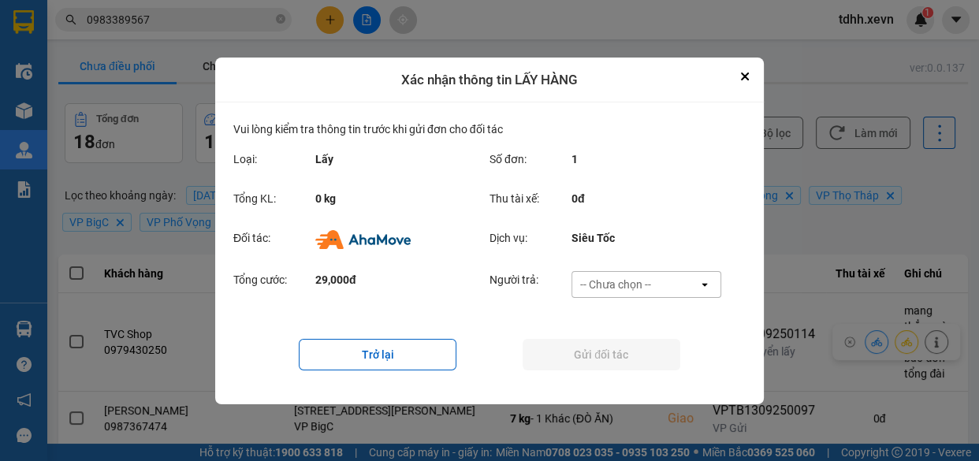
click at [675, 276] on div "-- Chưa chọn --" at bounding box center [635, 284] width 126 height 25
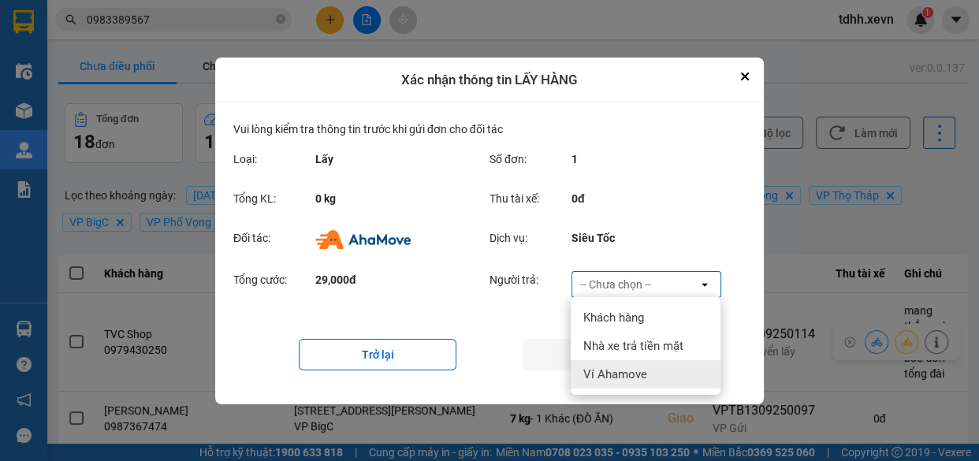
click at [670, 385] on div "Ví Ahamove" at bounding box center [646, 374] width 150 height 28
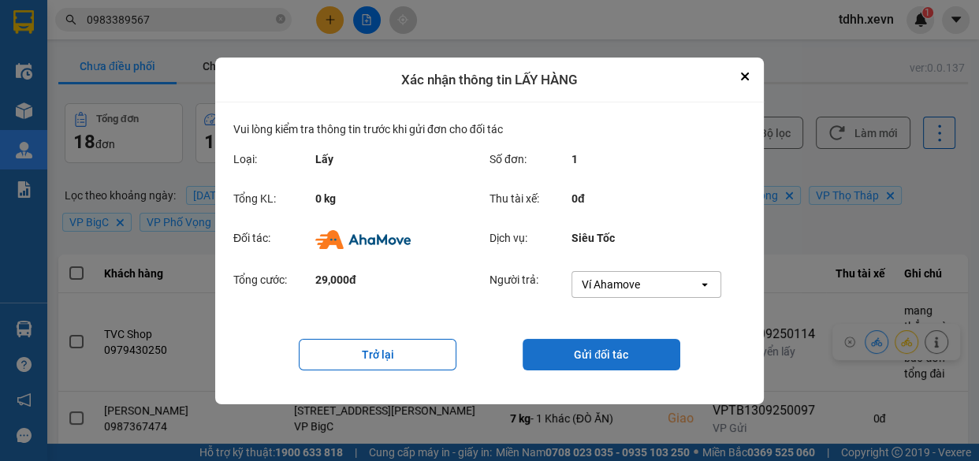
click at [593, 347] on button "Gửi đối tác" at bounding box center [601, 355] width 158 height 32
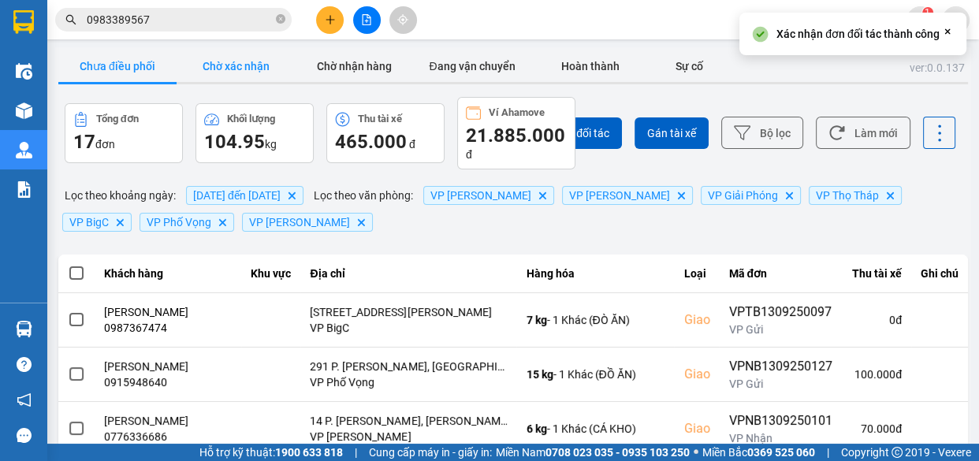
click at [243, 70] on button "Chờ xác nhận" at bounding box center [236, 66] width 118 height 32
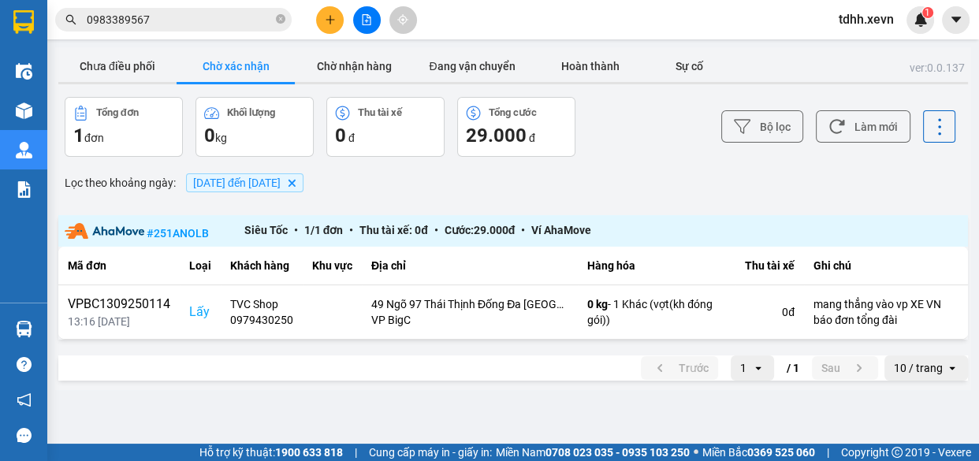
click at [226, 23] on input "0983389567" at bounding box center [180, 19] width 186 height 17
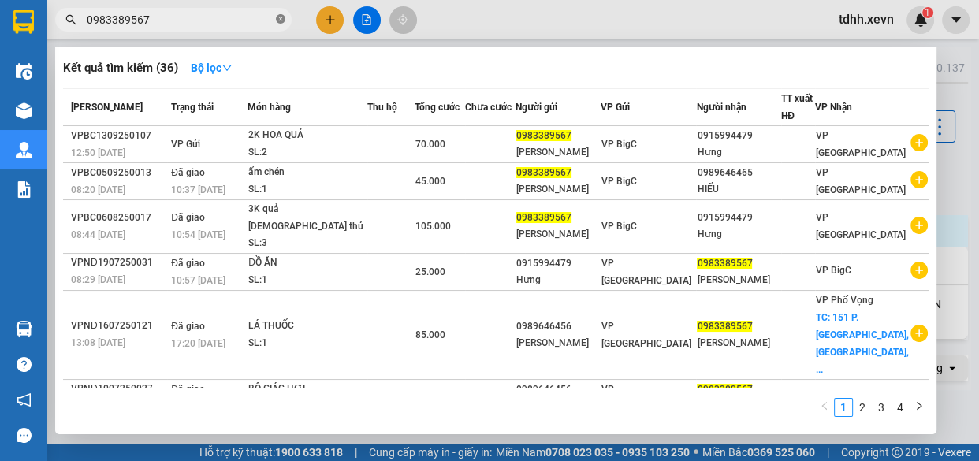
click at [279, 20] on icon "close-circle" at bounding box center [280, 18] width 9 height 9
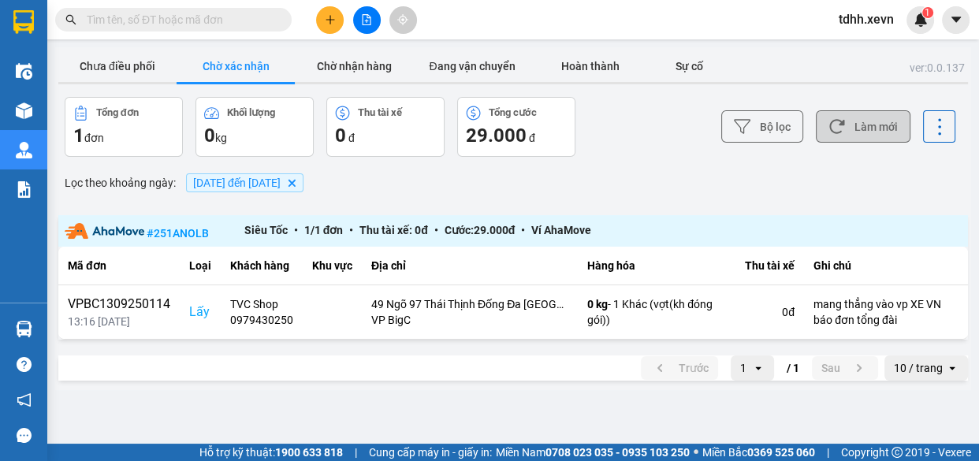
click at [853, 128] on button "Làm mới" at bounding box center [863, 126] width 95 height 32
click at [138, 68] on button "Chưa điều phối" at bounding box center [117, 66] width 118 height 32
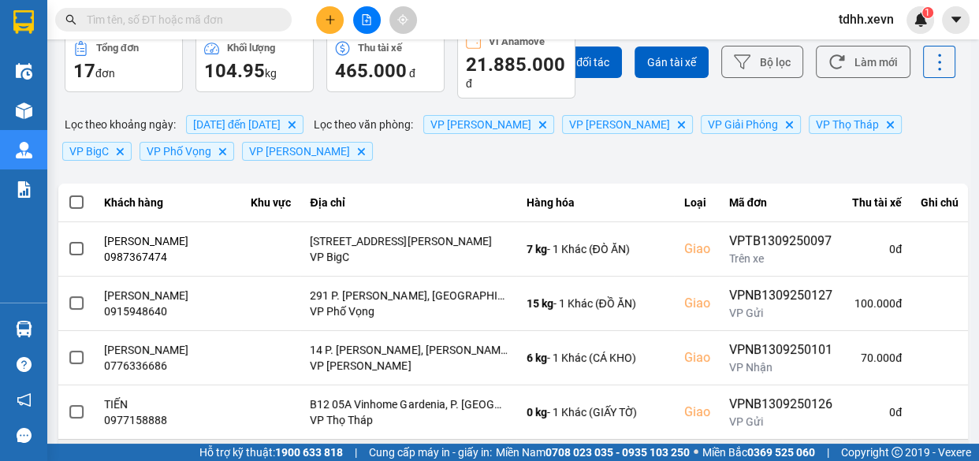
scroll to position [214, 0]
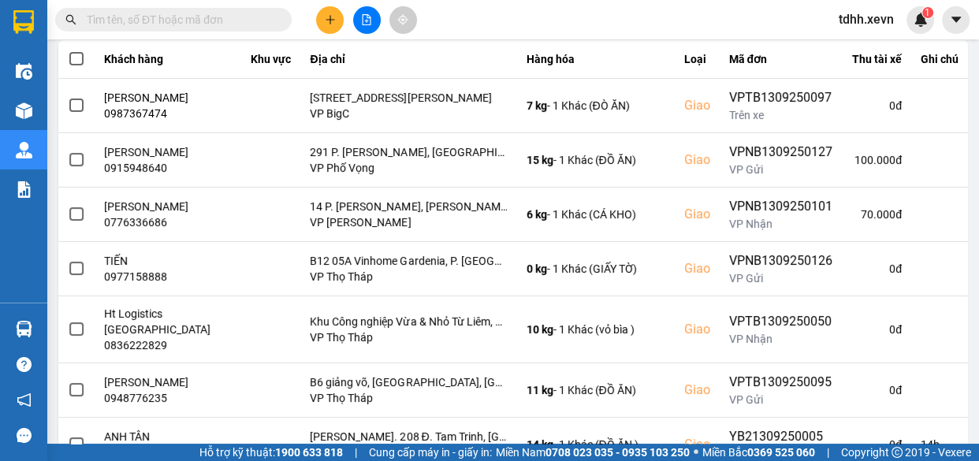
click at [210, 17] on input "text" at bounding box center [180, 19] width 186 height 17
paste input "0911241202"
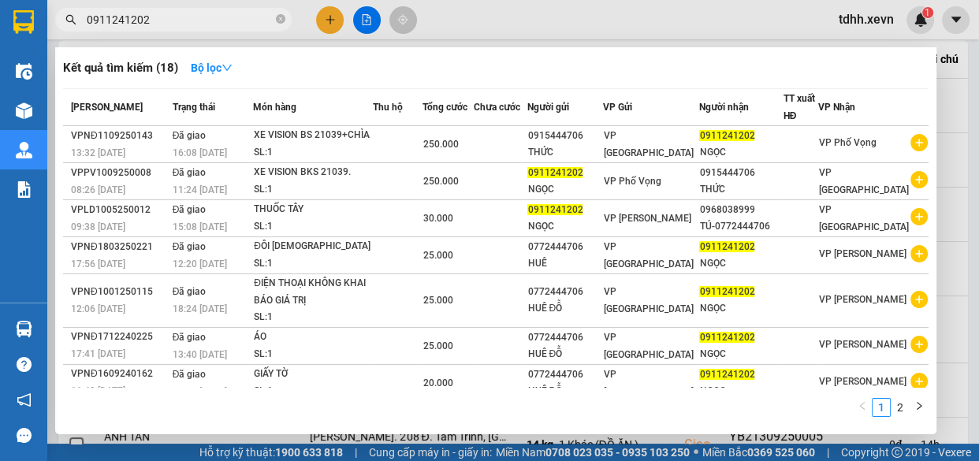
click at [726, 28] on div at bounding box center [489, 230] width 979 height 461
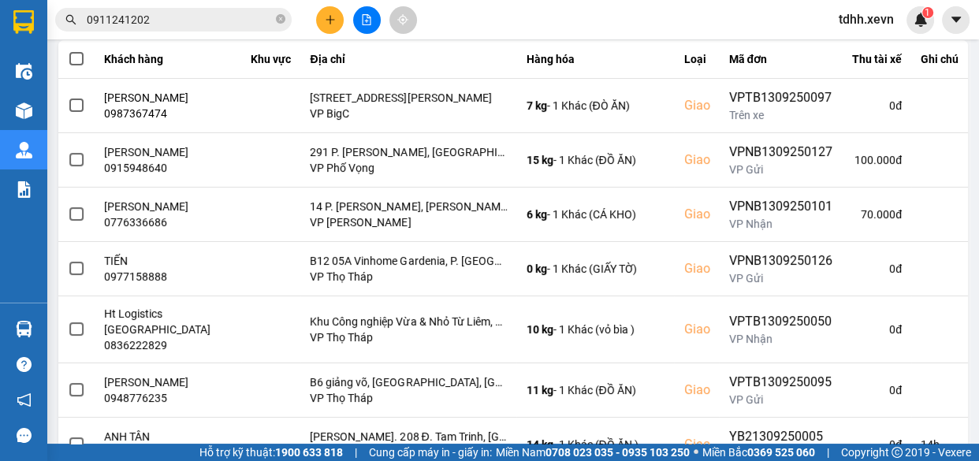
scroll to position [0, 0]
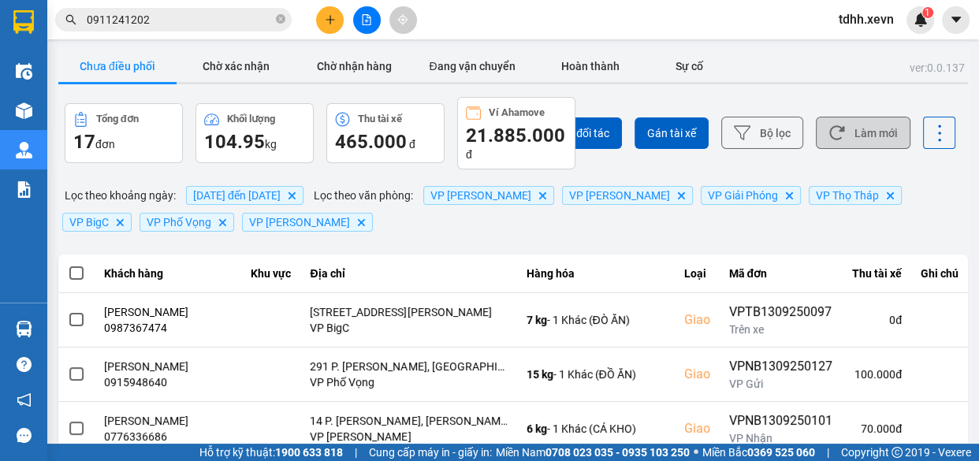
click at [865, 121] on button "Làm mới" at bounding box center [863, 133] width 95 height 32
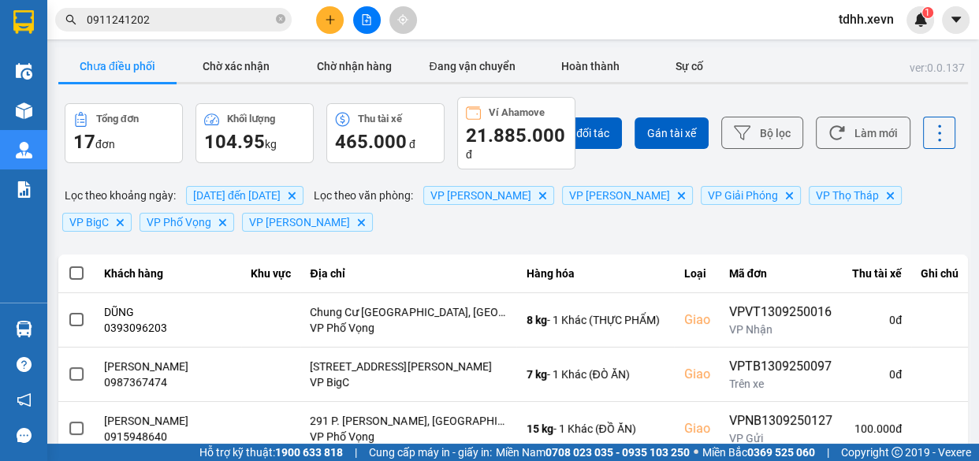
click at [221, 19] on input "0911241202" at bounding box center [180, 19] width 186 height 17
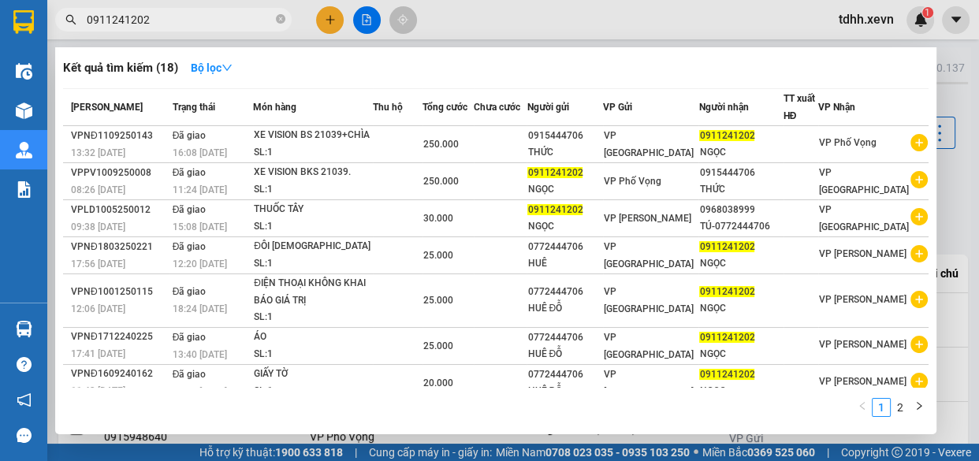
click at [221, 19] on input "0911241202" at bounding box center [180, 19] width 186 height 17
paste input "5933939"
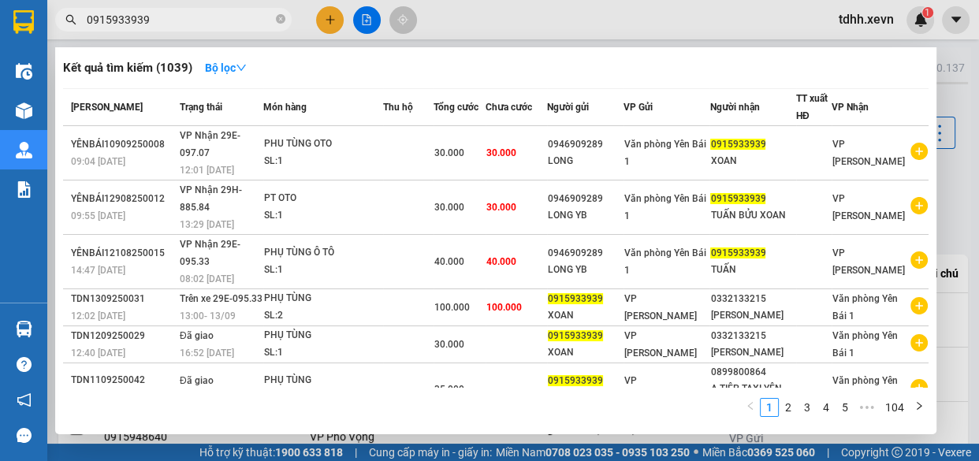
click at [206, 27] on input "0915933939" at bounding box center [180, 19] width 186 height 17
paste input "335122118"
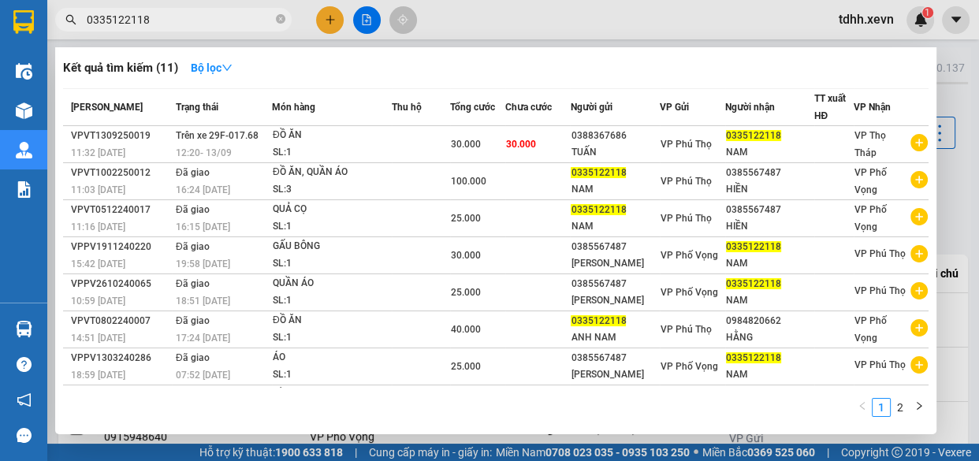
click at [173, 20] on input "0335122118" at bounding box center [180, 19] width 186 height 17
paste input "987254381"
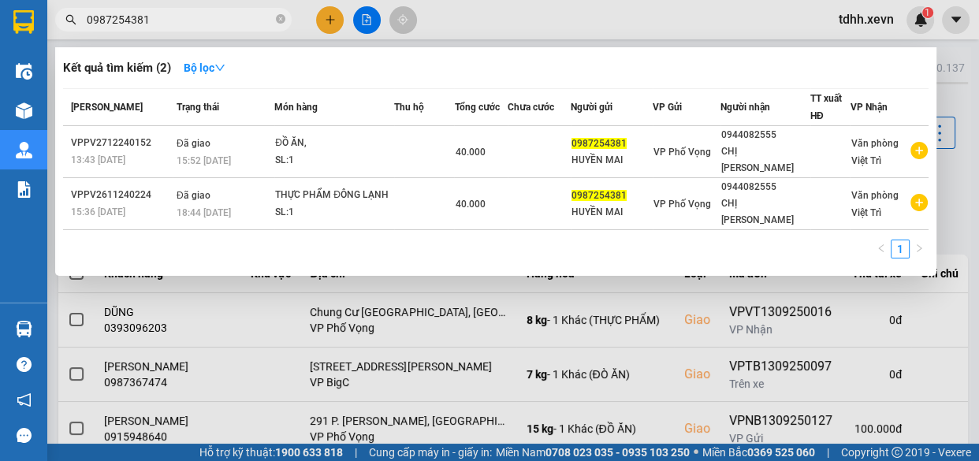
click at [782, 23] on div at bounding box center [489, 230] width 979 height 461
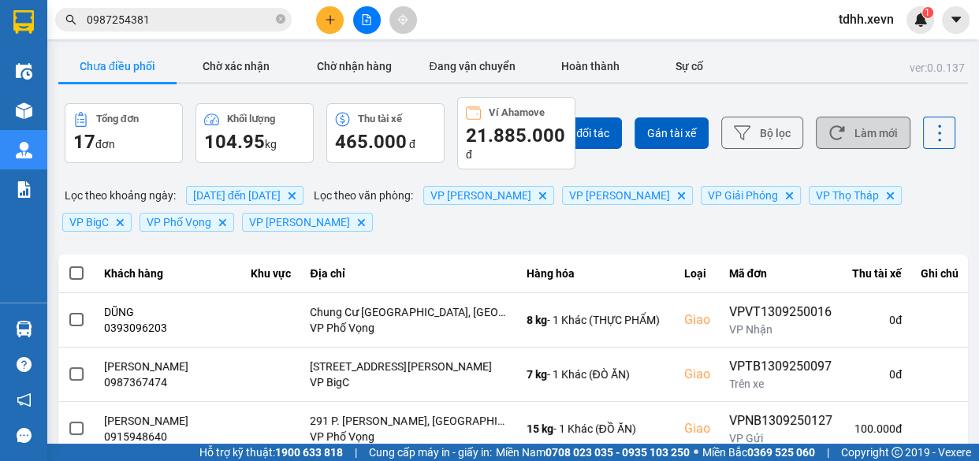
click at [866, 134] on button "Làm mới" at bounding box center [863, 133] width 95 height 32
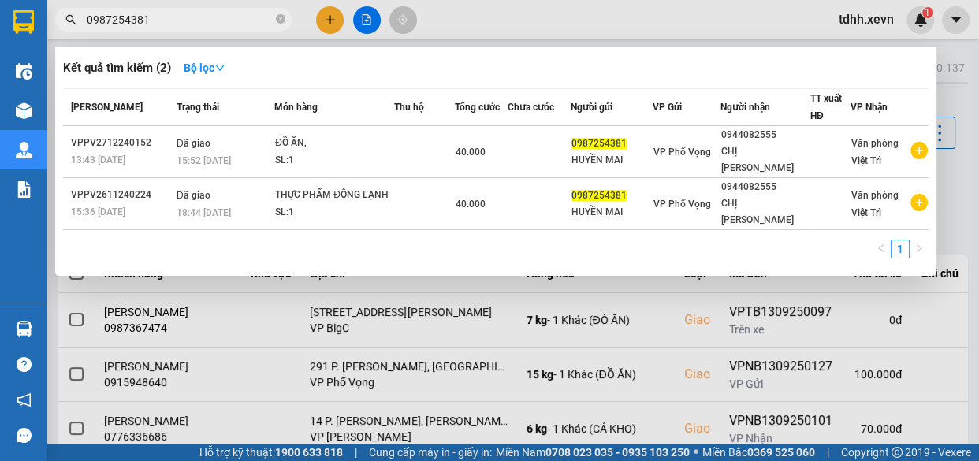
click at [179, 25] on input "0987254381" at bounding box center [180, 19] width 186 height 17
paste input "826397"
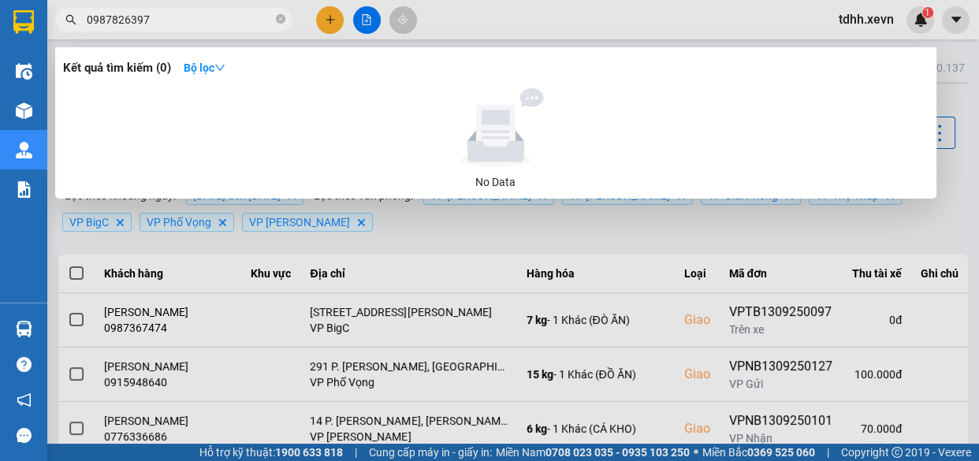
type input "0987826397"
click at [282, 20] on icon "close-circle" at bounding box center [280, 18] width 9 height 9
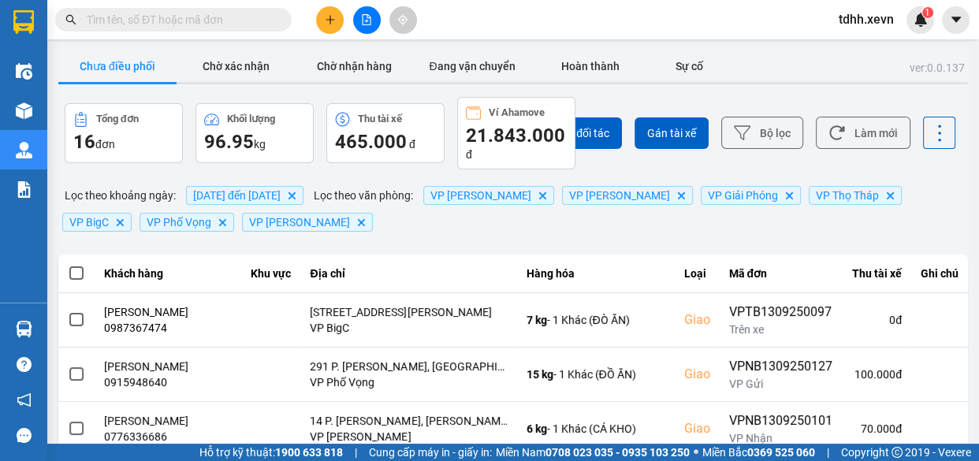
click at [247, 16] on input "text" at bounding box center [180, 19] width 186 height 17
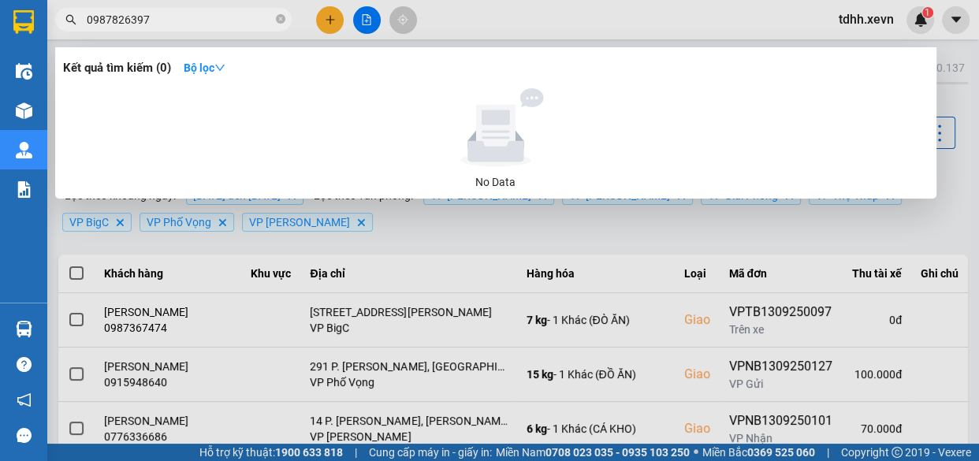
type input "0987826397"
click at [279, 19] on icon "close-circle" at bounding box center [280, 18] width 9 height 9
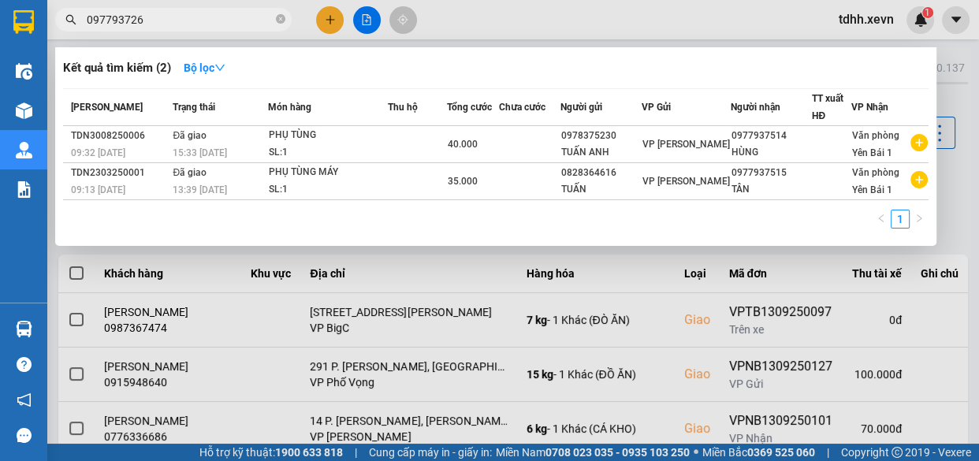
type input "0977937262"
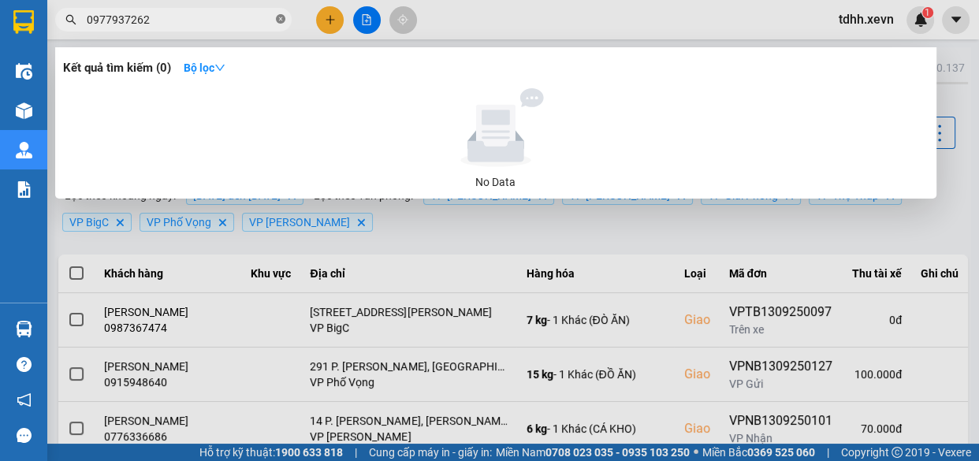
click at [278, 24] on span at bounding box center [280, 20] width 9 height 15
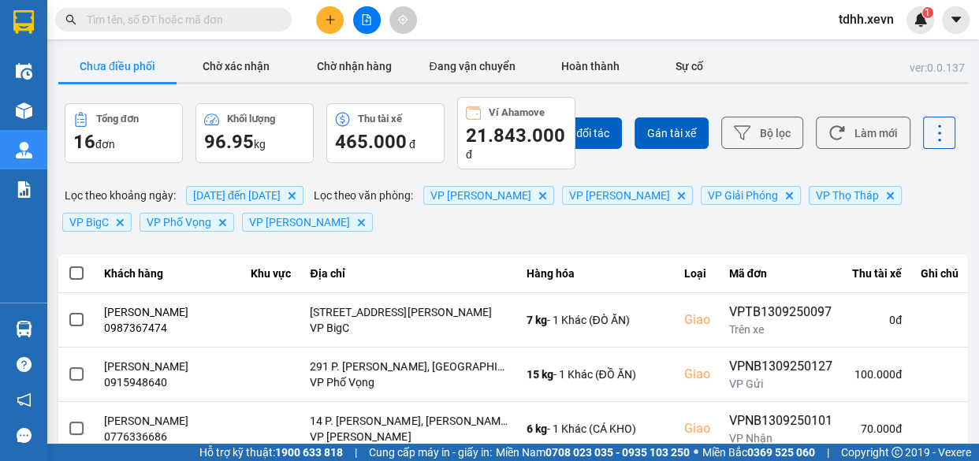
click at [196, 15] on input "text" at bounding box center [180, 19] width 186 height 17
paste input "0977366271"
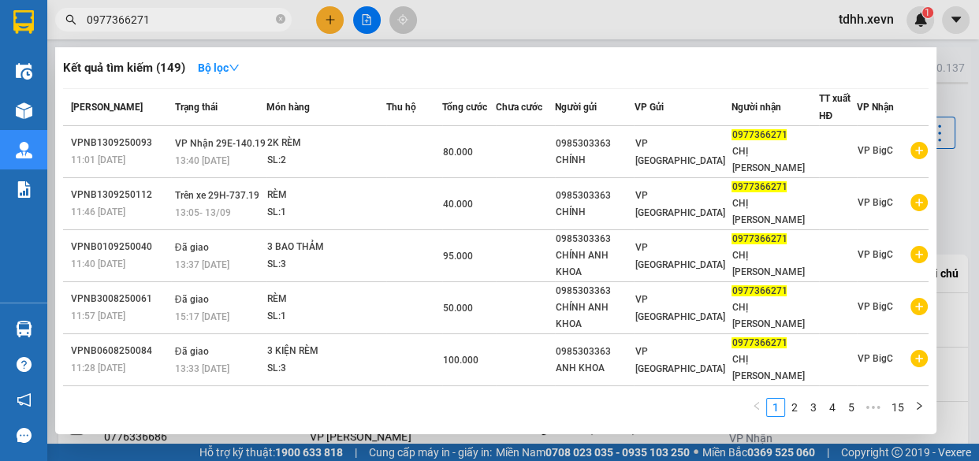
type input "0977366271"
click at [739, 33] on div at bounding box center [489, 230] width 979 height 461
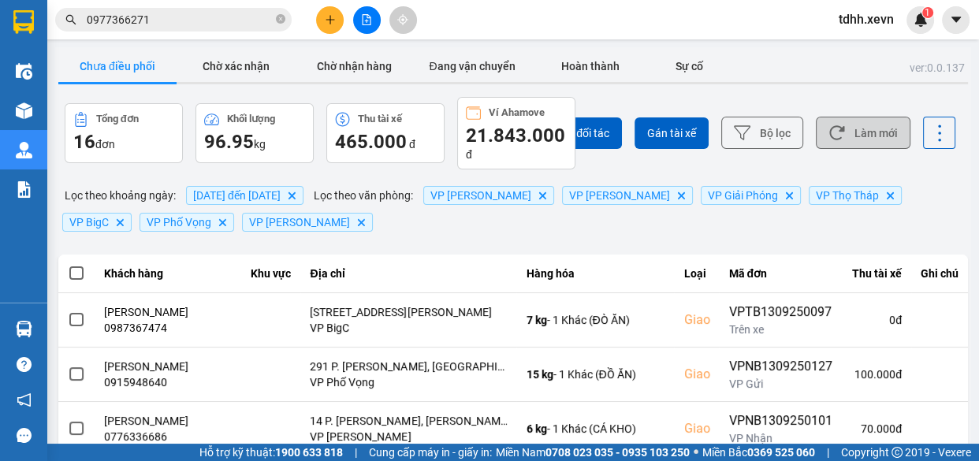
drag, startPoint x: 842, startPoint y: 133, endPoint x: 850, endPoint y: 132, distance: 8.7
click at [842, 133] on button "Làm mới" at bounding box center [863, 133] width 95 height 32
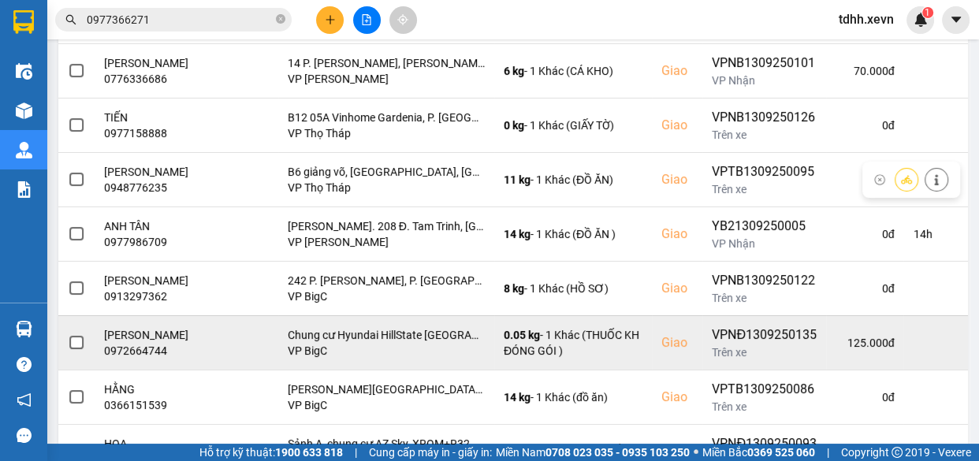
scroll to position [429, 0]
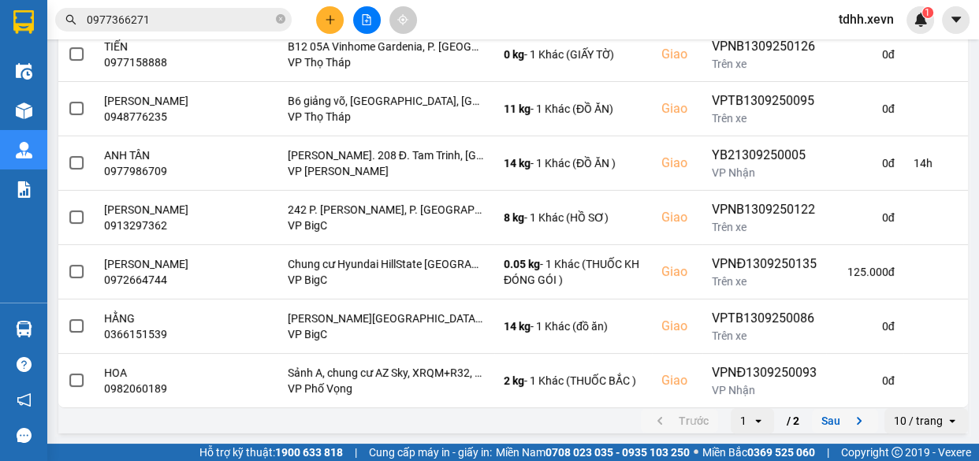
click at [824, 418] on button "Sau" at bounding box center [845, 421] width 66 height 24
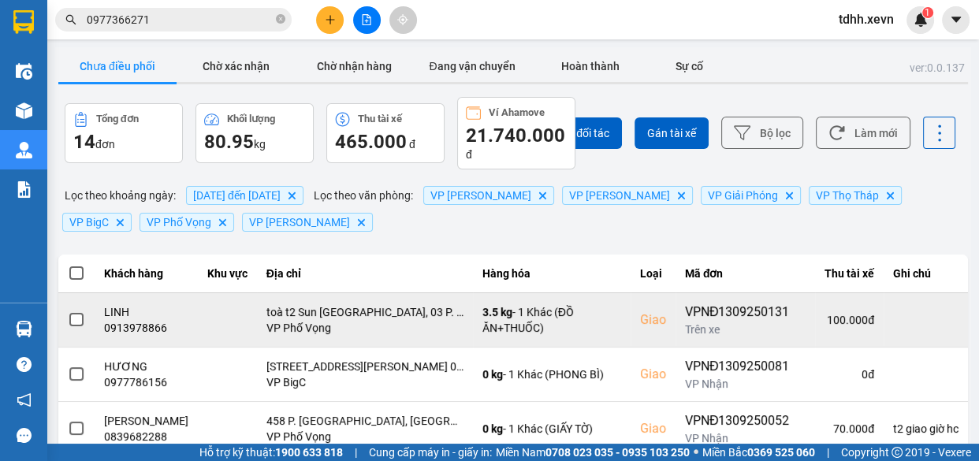
scroll to position [116, 0]
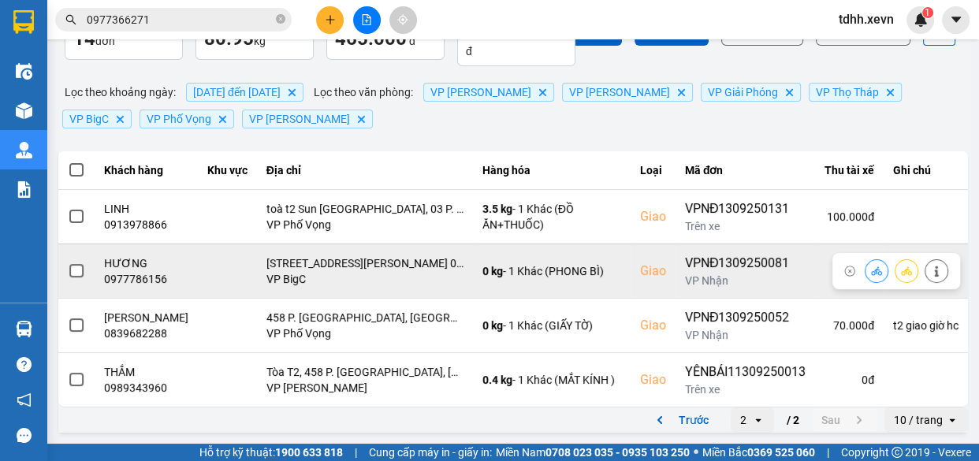
click at [152, 271] on div "0977786156" at bounding box center [146, 279] width 84 height 16
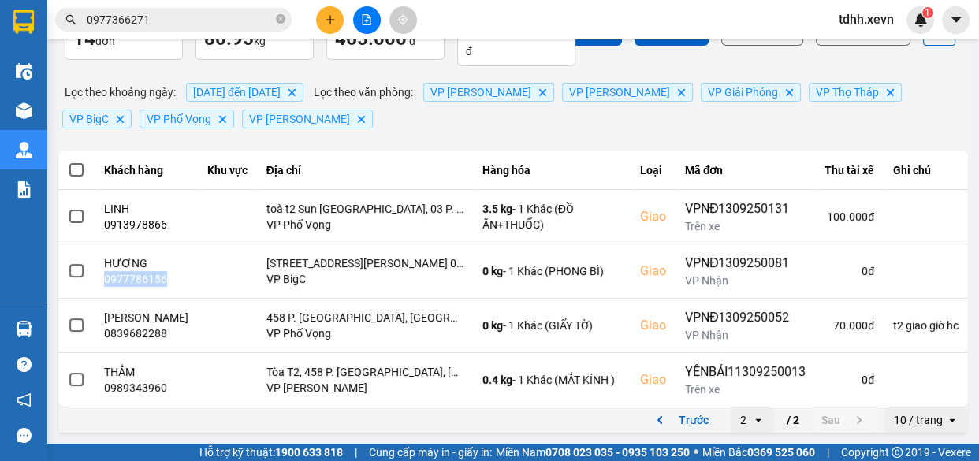
scroll to position [0, 0]
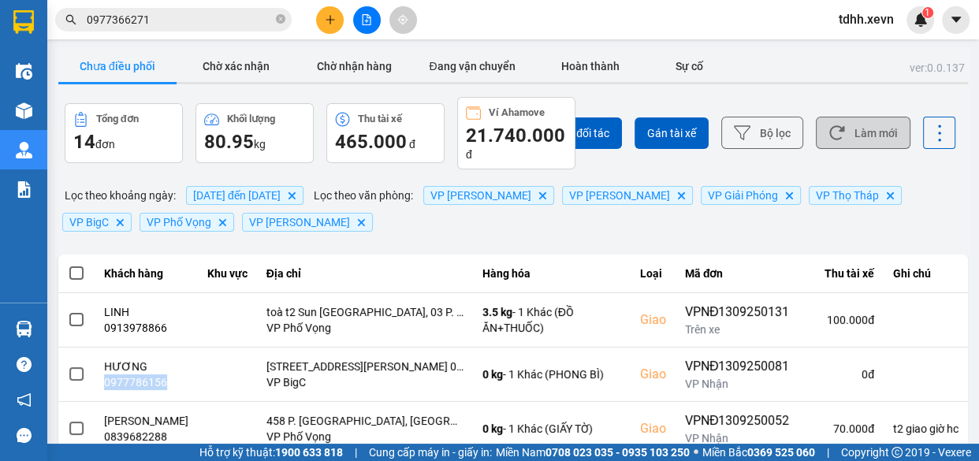
click at [853, 125] on button "Làm mới" at bounding box center [863, 133] width 95 height 32
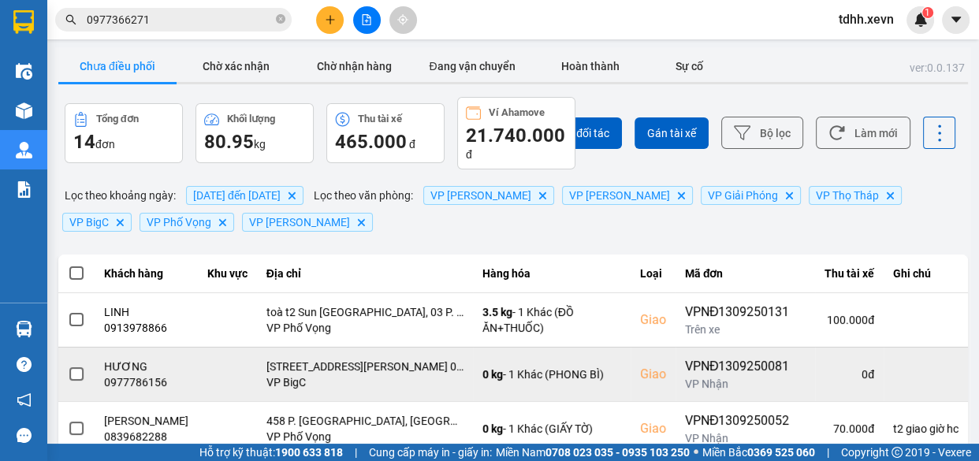
scroll to position [116, 0]
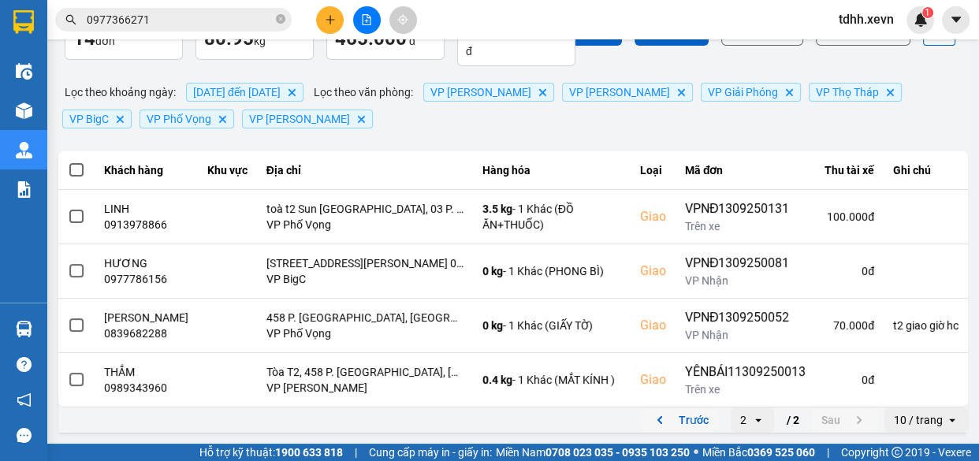
click at [686, 415] on button "Trước" at bounding box center [679, 420] width 77 height 24
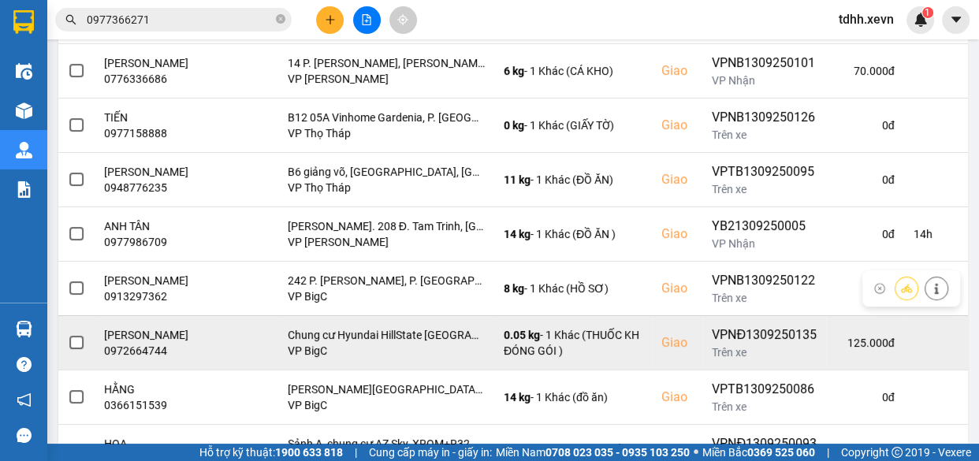
scroll to position [429, 0]
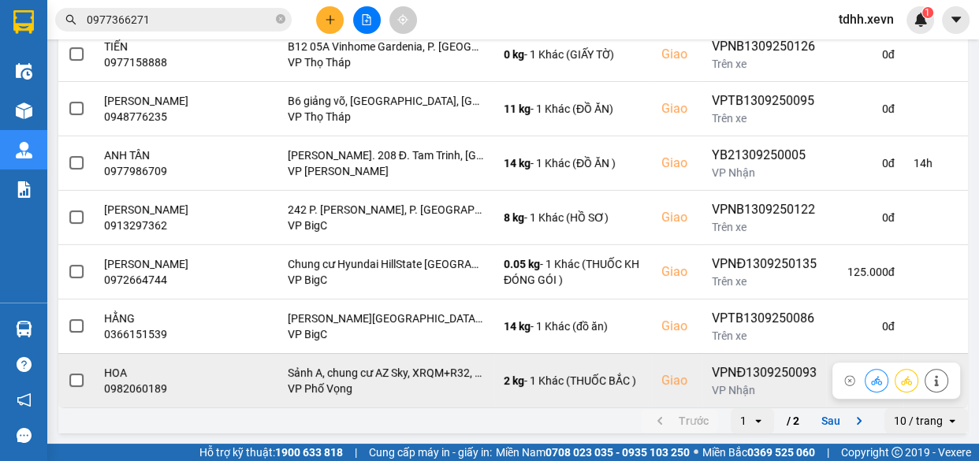
click at [145, 381] on div "0982060189" at bounding box center [153, 389] width 98 height 16
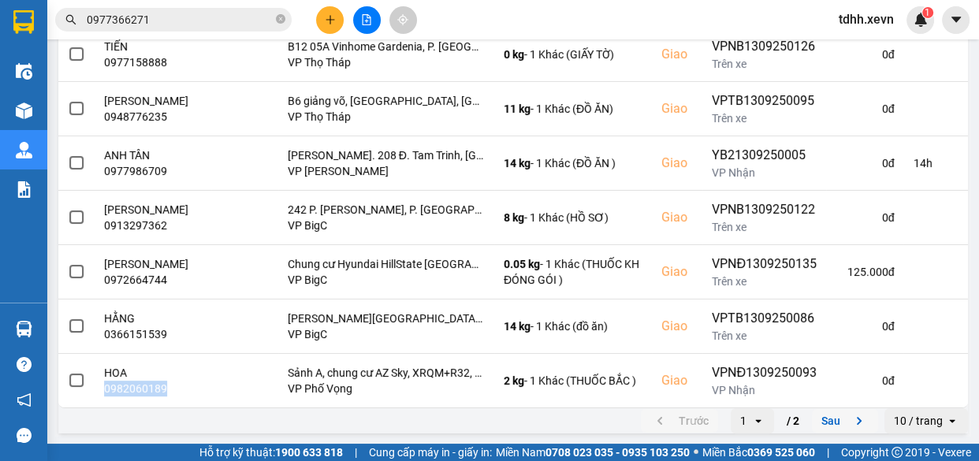
click at [834, 423] on button "Sau" at bounding box center [845, 421] width 66 height 24
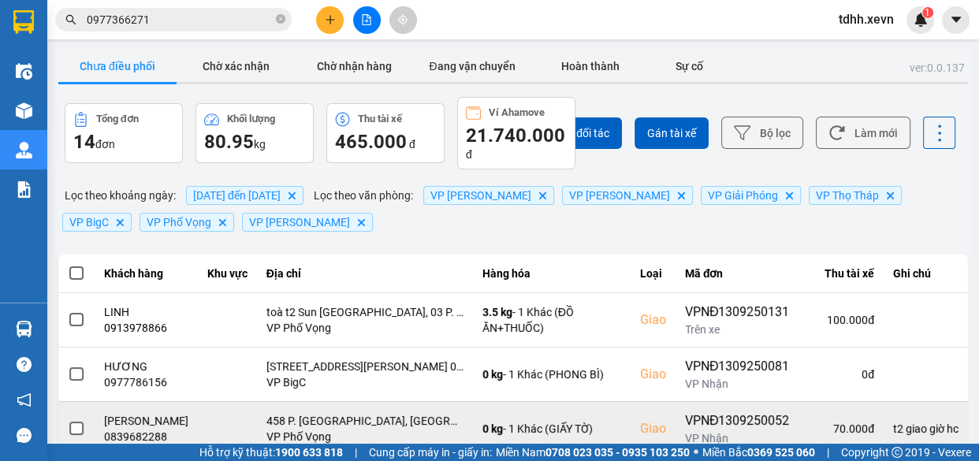
scroll to position [116, 0]
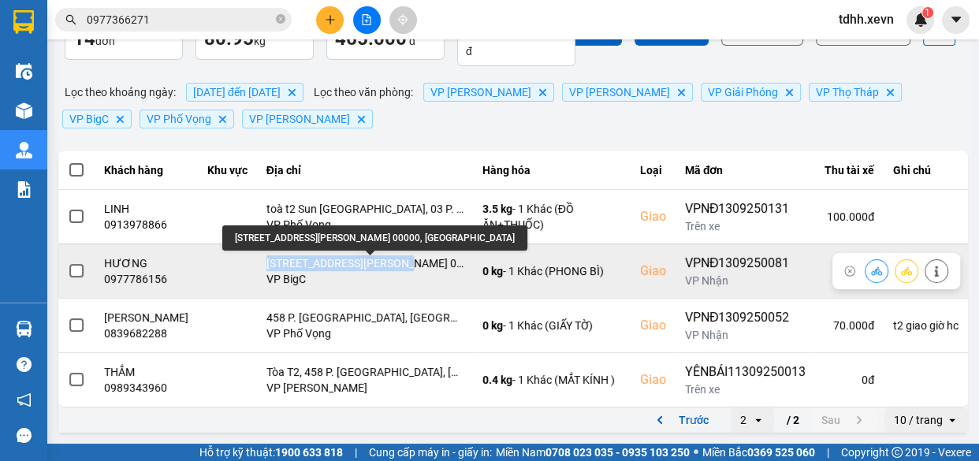
drag, startPoint x: 273, startPoint y: 248, endPoint x: 397, endPoint y: 253, distance: 124.6
click at [397, 255] on div "132 Nguyễn Xiển, Hạ Đình, Thanh Xuân, Hà Nội 00000, Việt Nam" at bounding box center [364, 263] width 197 height 16
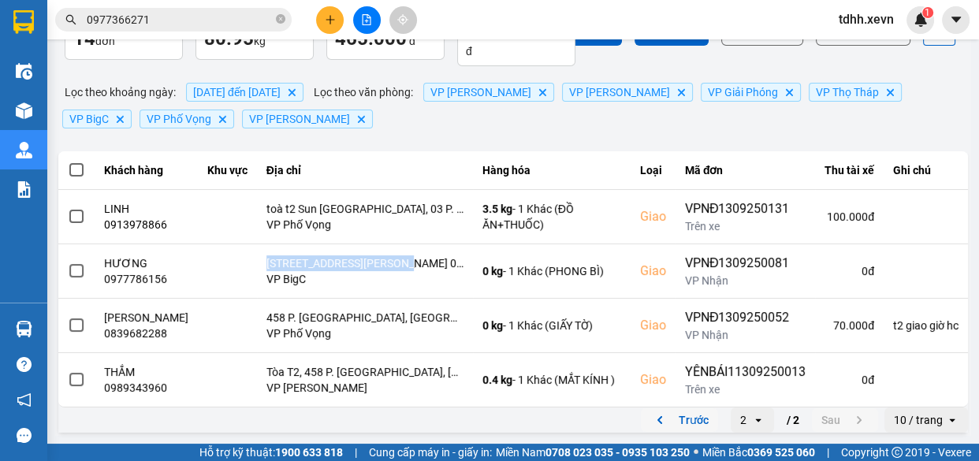
click at [679, 414] on button "Trước" at bounding box center [679, 420] width 77 height 24
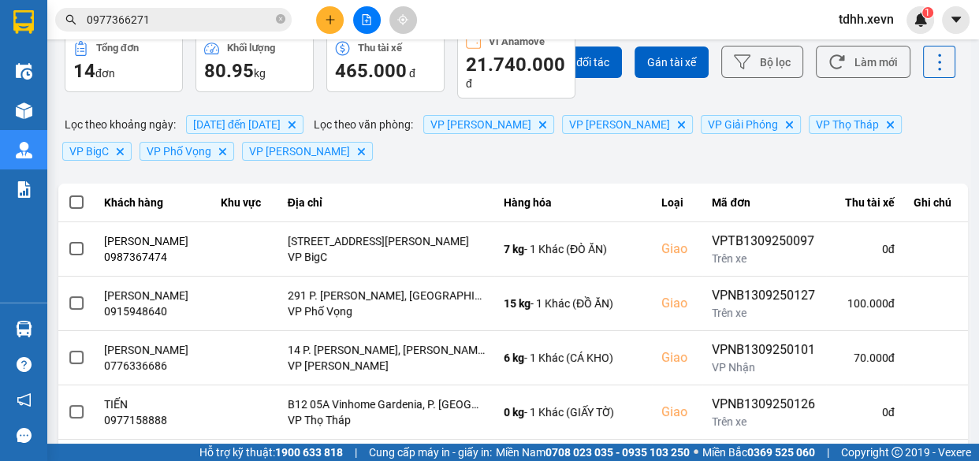
scroll to position [429, 0]
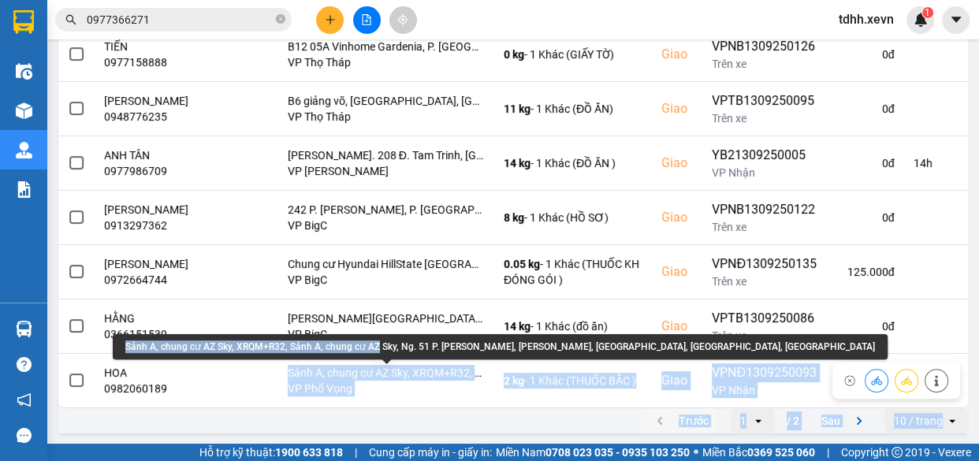
drag, startPoint x: 283, startPoint y: 368, endPoint x: 375, endPoint y: 347, distance: 94.6
click at [375, 347] on div "ver: 0.0.137 Chưa điều phối Chờ xác nhận Chờ nhận hàng Đang vận chuyển Hoàn thà…" at bounding box center [513, 28] width 916 height 818
click at [122, 344] on div "Sảnh A, chung cư AZ Sky, XRQM+R32, Sảnh A, chung cư AZ Sky, Ng. 51 P. [PERSON_N…" at bounding box center [500, 346] width 775 height 25
click at [131, 343] on div "Sảnh A, chung cư AZ Sky, XRQM+R32, Sảnh A, chung cư AZ Sky, Ng. 51 P. [PERSON_N…" at bounding box center [500, 346] width 775 height 25
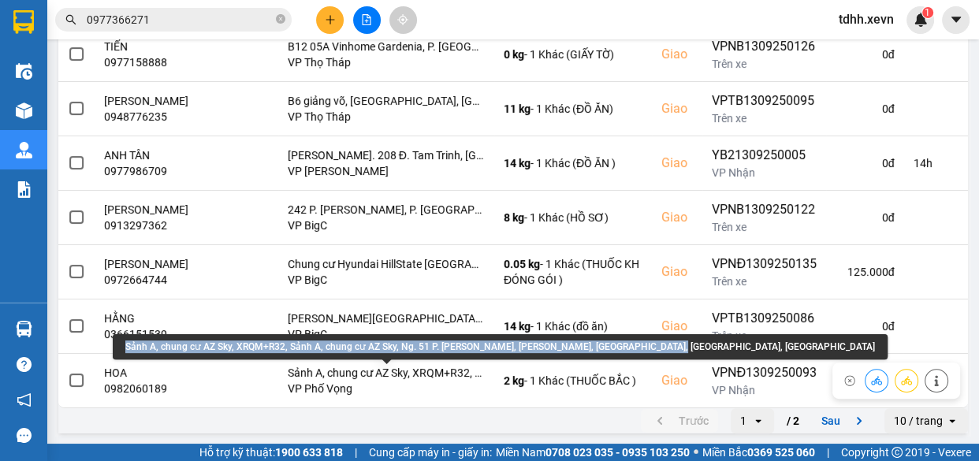
drag, startPoint x: 124, startPoint y: 344, endPoint x: 653, endPoint y: 340, distance: 529.5
click at [653, 340] on div "Sảnh A, chung cư AZ Sky, XRQM+R32, Sảnh A, chung cư AZ Sky, Ng. 51 P. [PERSON_N…" at bounding box center [500, 346] width 775 height 25
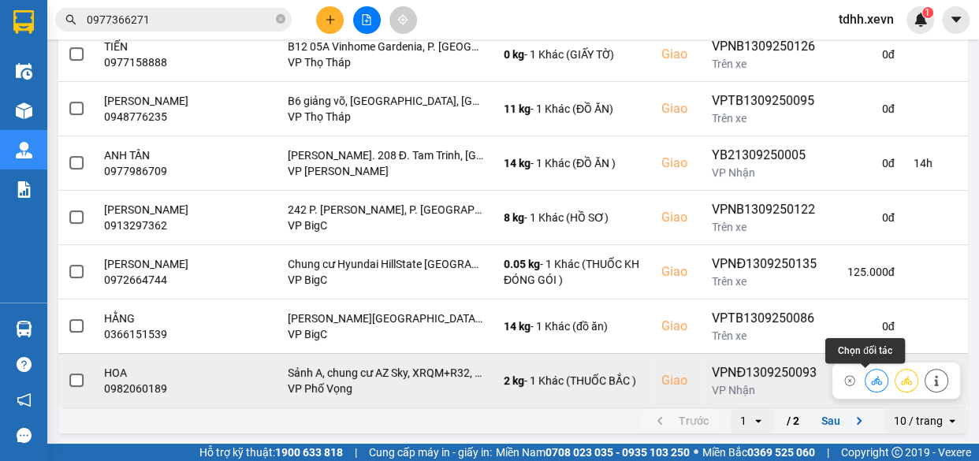
click at [871, 382] on icon at bounding box center [876, 380] width 11 height 9
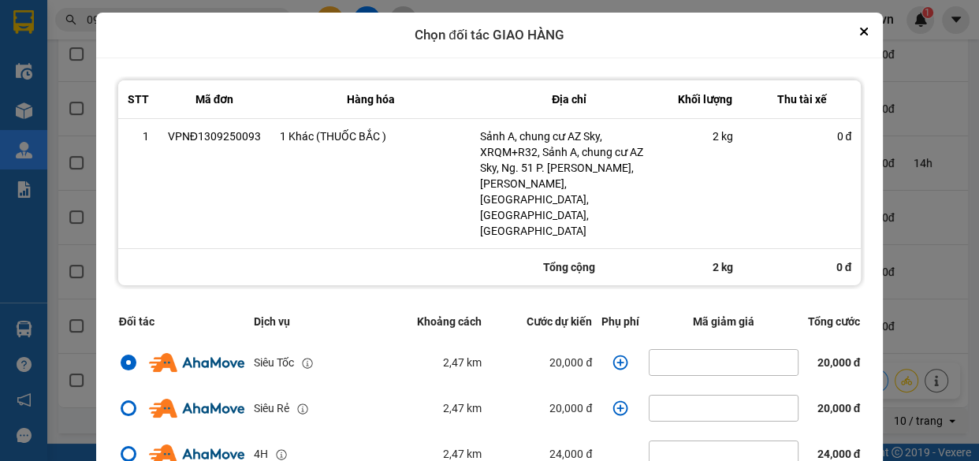
click at [612, 355] on icon "dialog" at bounding box center [620, 363] width 16 height 16
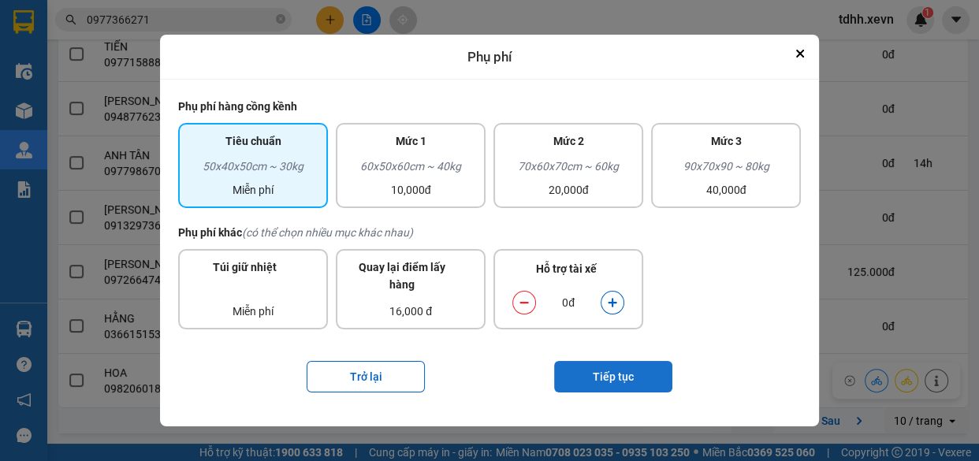
drag, startPoint x: 610, startPoint y: 298, endPoint x: 646, endPoint y: 380, distance: 89.6
click at [619, 299] on button "dialog" at bounding box center [612, 303] width 22 height 28
click at [646, 391] on button "Tiếp tục" at bounding box center [613, 377] width 118 height 32
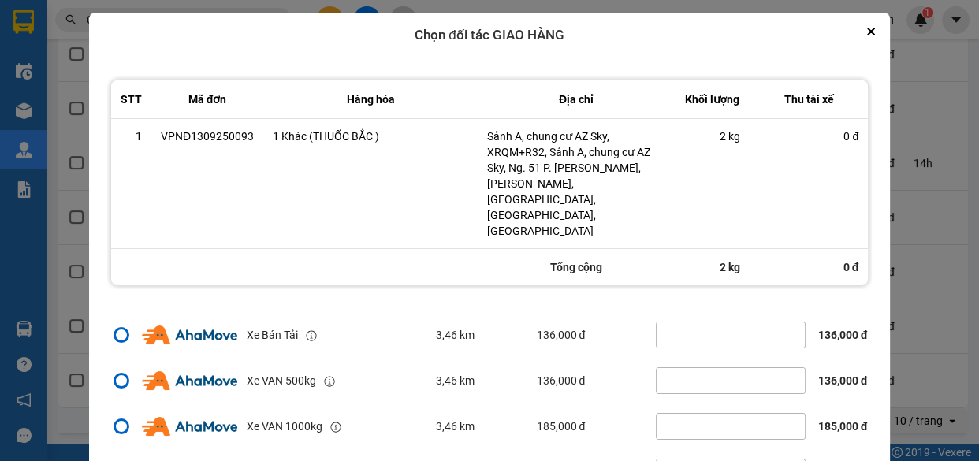
scroll to position [78, 0]
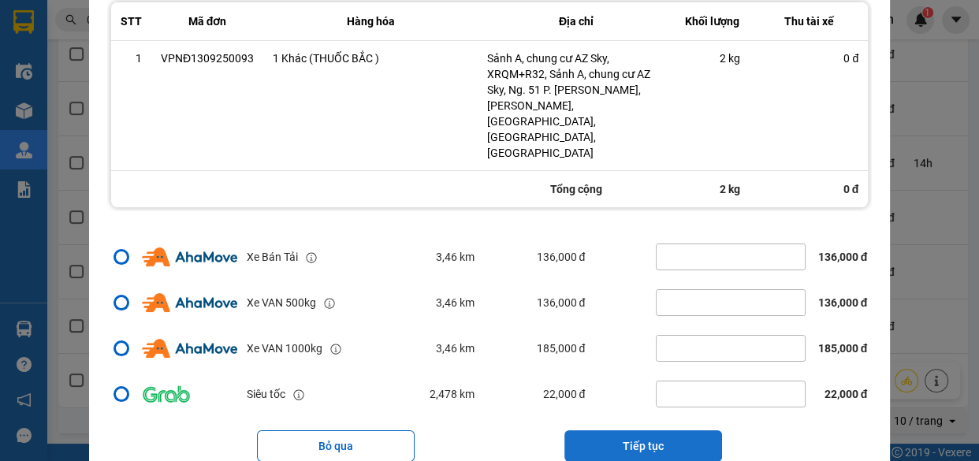
click at [664, 430] on button "Tiếp tục" at bounding box center [643, 446] width 158 height 32
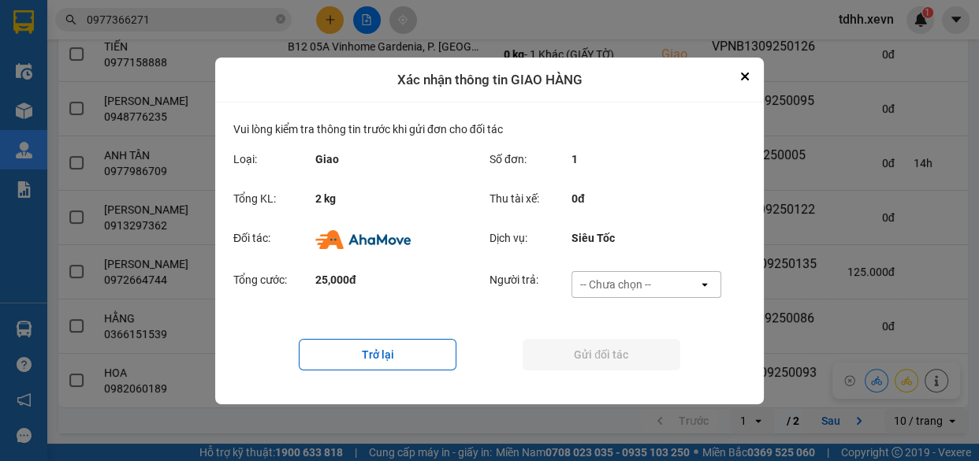
click at [650, 272] on div "-- Chưa chọn --" at bounding box center [635, 284] width 126 height 25
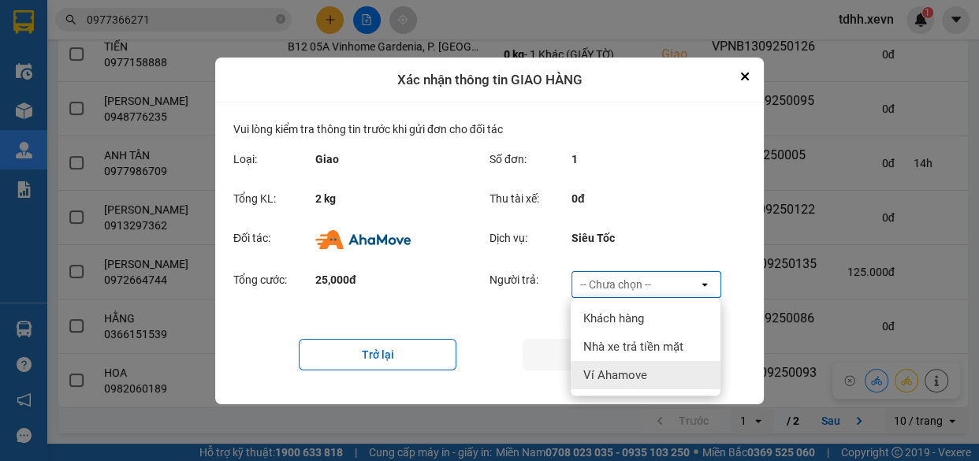
click at [637, 377] on span "Ví Ahamove" at bounding box center [615, 375] width 64 height 16
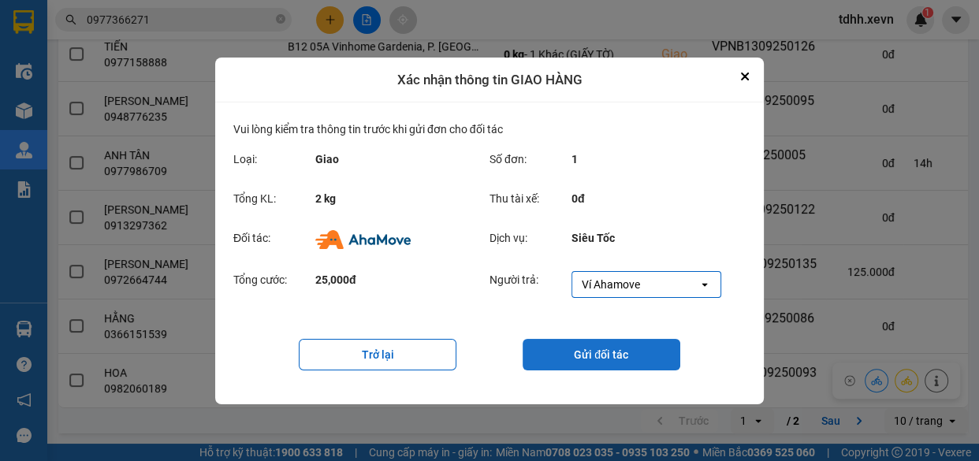
click at [565, 342] on button "Gửi đối tác" at bounding box center [601, 355] width 158 height 32
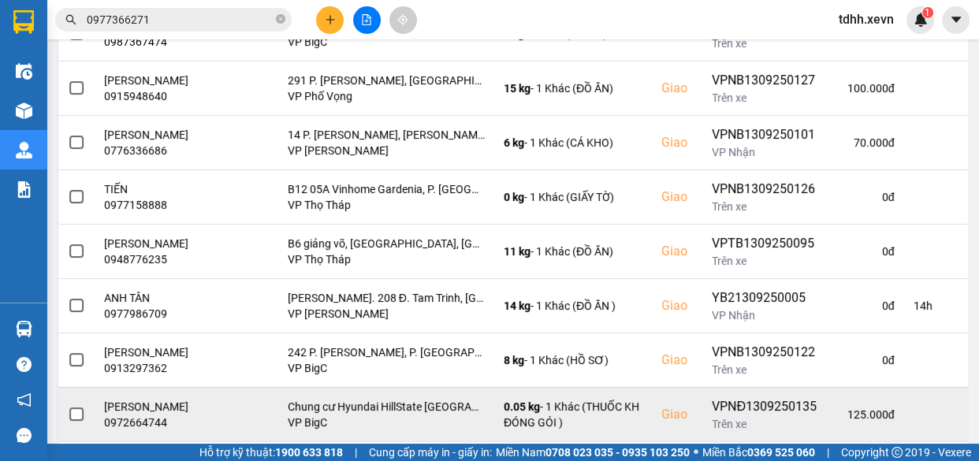
scroll to position [429, 0]
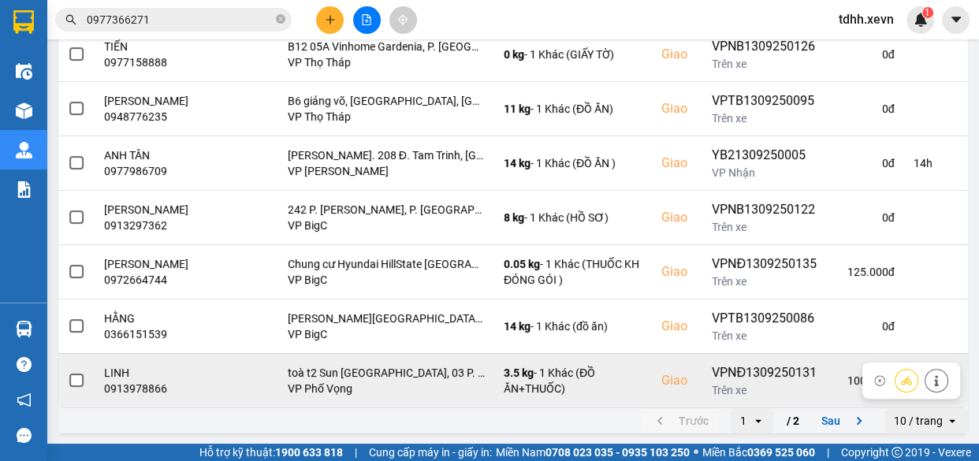
click at [834, 406] on td "100.000 đ" at bounding box center [865, 380] width 78 height 54
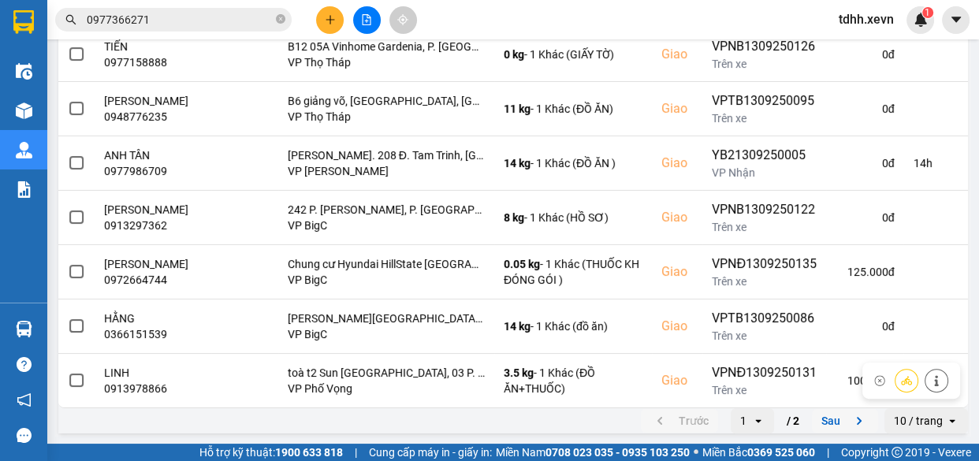
click at [818, 418] on button "Sau" at bounding box center [845, 421] width 66 height 24
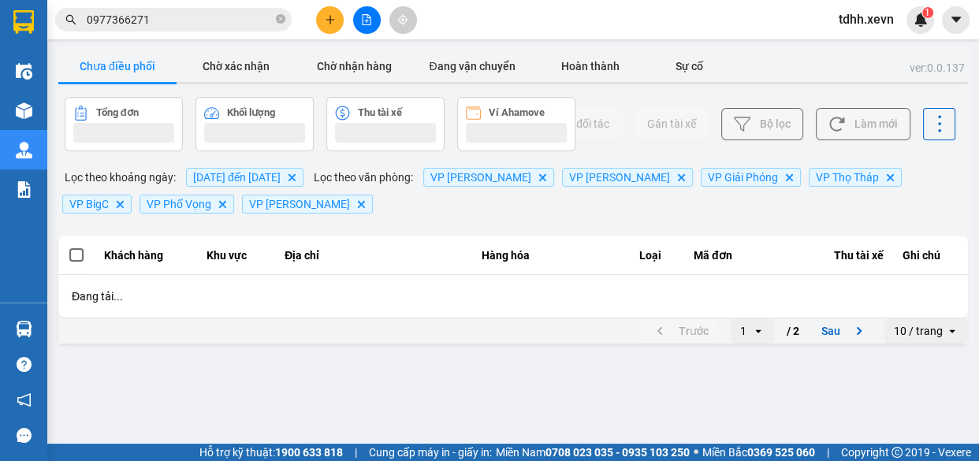
scroll to position [0, 0]
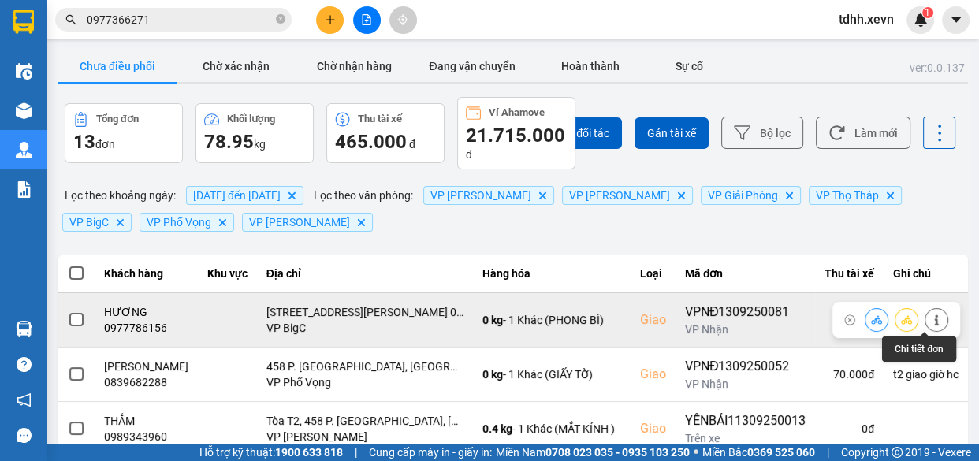
click at [931, 323] on icon at bounding box center [936, 319] width 11 height 11
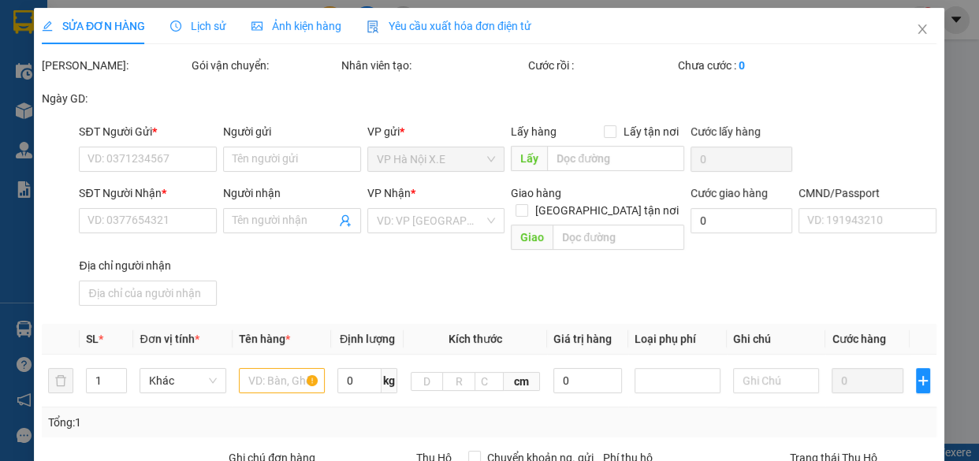
type input "0386903357"
type input "NGỌC"
type input "0977786156"
type input "HƯƠNG"
checkbox input "true"
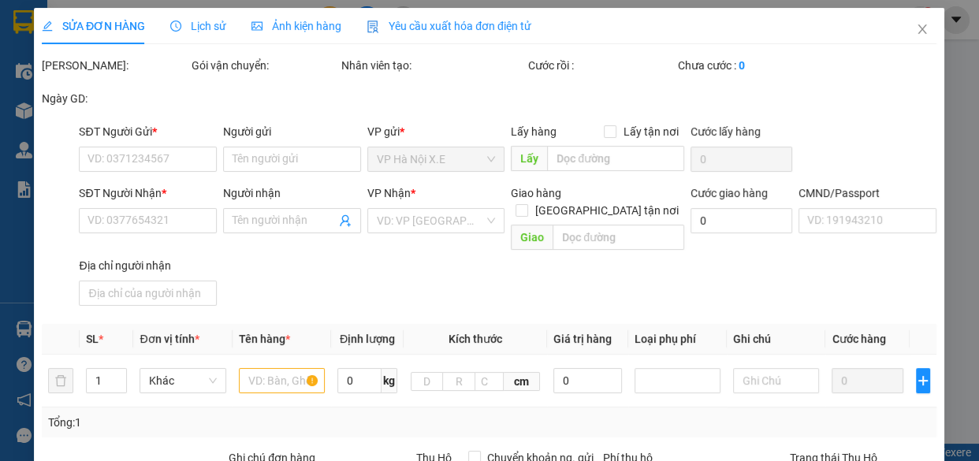
type input "132 Nguyễn Xiển, Hạ Đình, Thanh Xuân, Hà Nội 00000, Việt Nam"
type input "1"
type input "70.000"
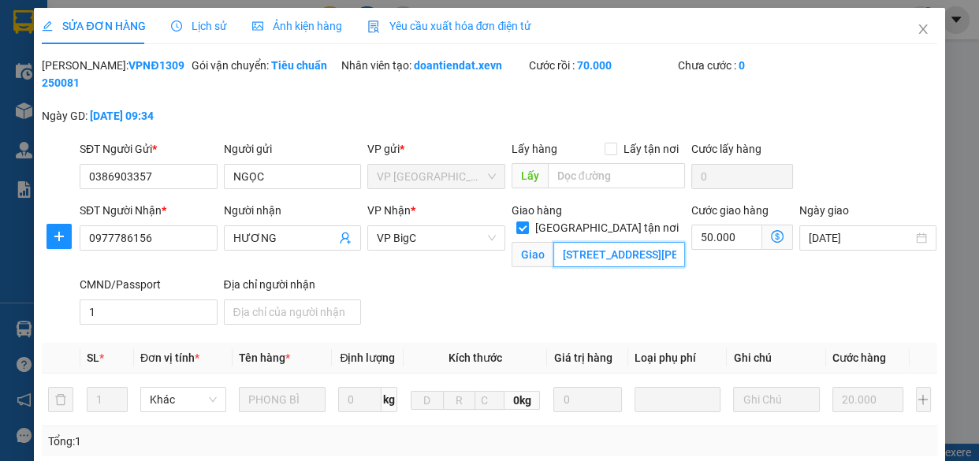
click at [570, 242] on input "132 Nguyễn Xiển, Hạ Đình, Thanh Xuân, Hà Nội 00000, Việt Nam" at bounding box center [619, 254] width 132 height 25
click at [572, 242] on input "132 Nguyễn Xiển, Hạ Đình, Thanh Xuân, Hà Nội 00000, Việt Nam" at bounding box center [619, 254] width 132 height 25
type input "[STREET_ADDRESS][PERSON_NAME] 00000, [GEOGRAPHIC_DATA]"
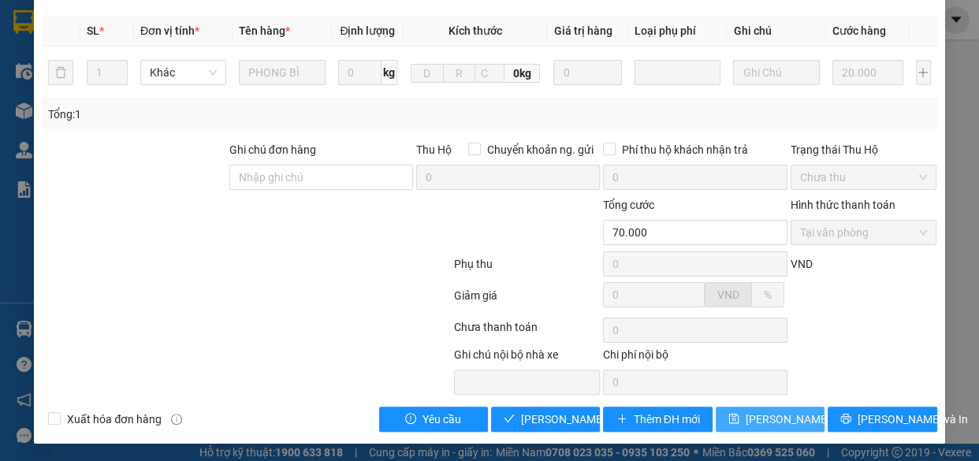
click at [755, 418] on span "[PERSON_NAME] thay đổi" at bounding box center [808, 419] width 126 height 17
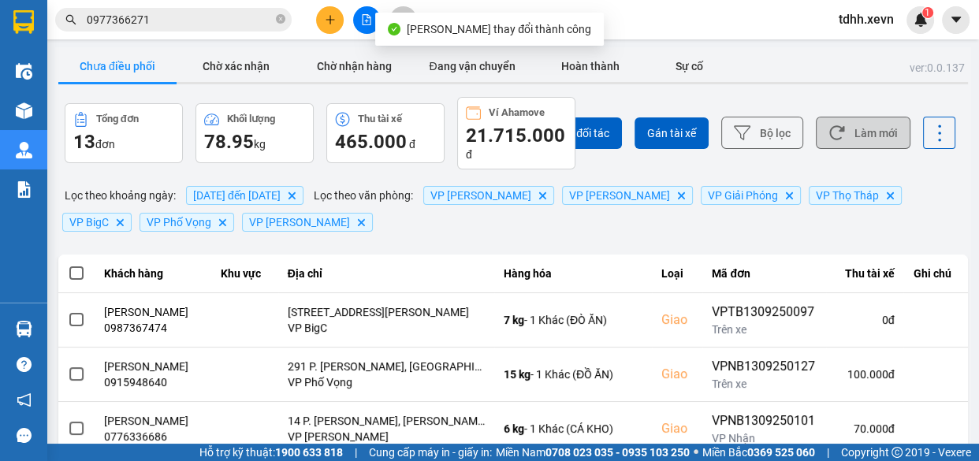
click at [855, 131] on button "Làm mới" at bounding box center [863, 133] width 95 height 32
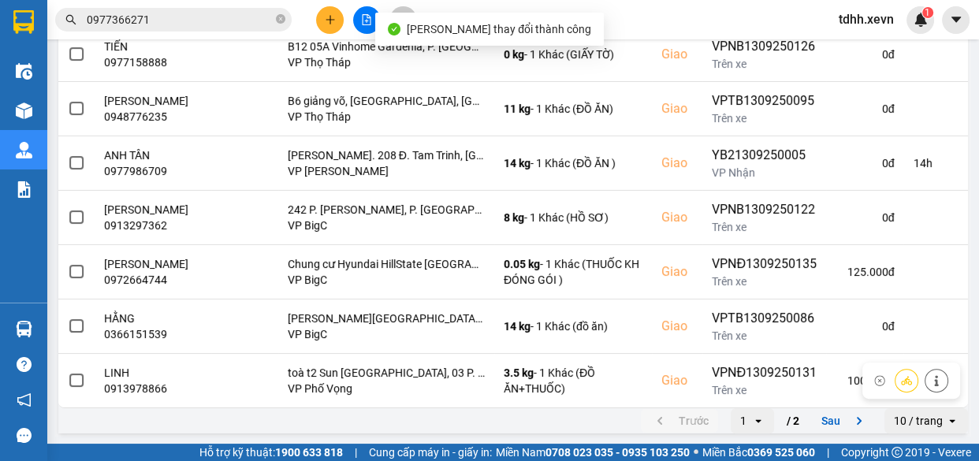
click at [838, 416] on button "Sau" at bounding box center [845, 421] width 66 height 24
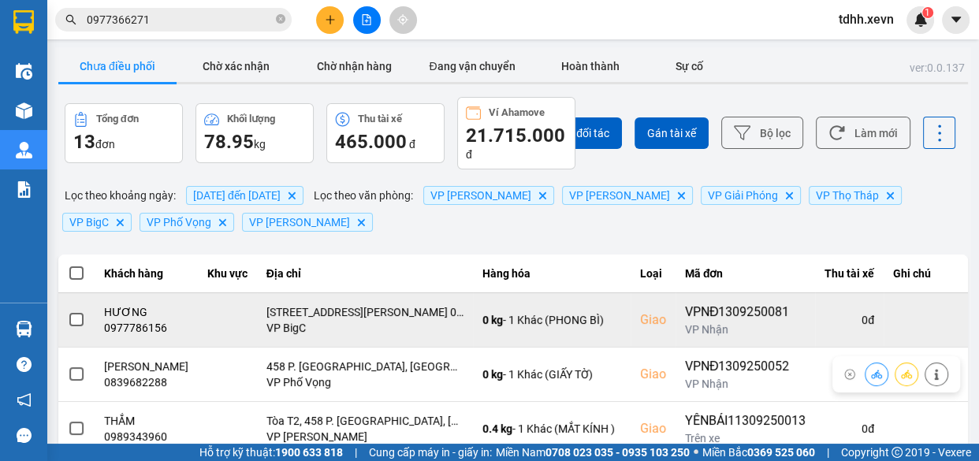
scroll to position [61, 0]
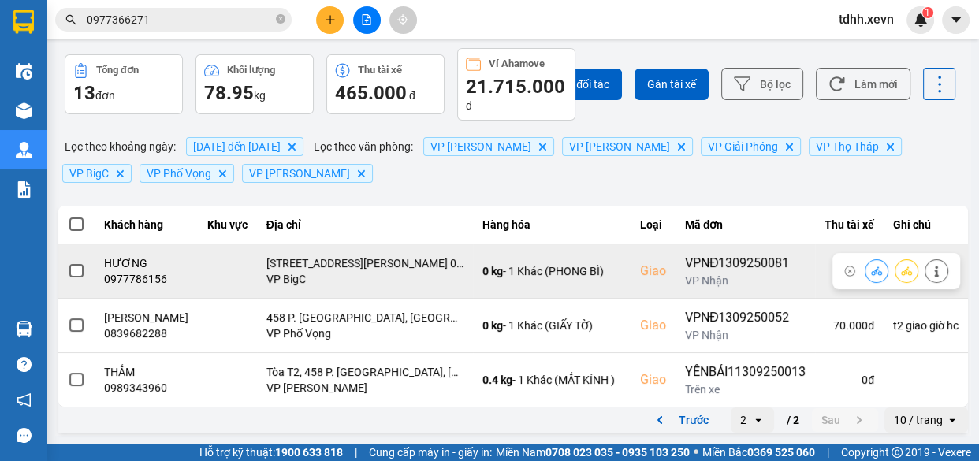
click at [865, 258] on button at bounding box center [876, 271] width 22 height 28
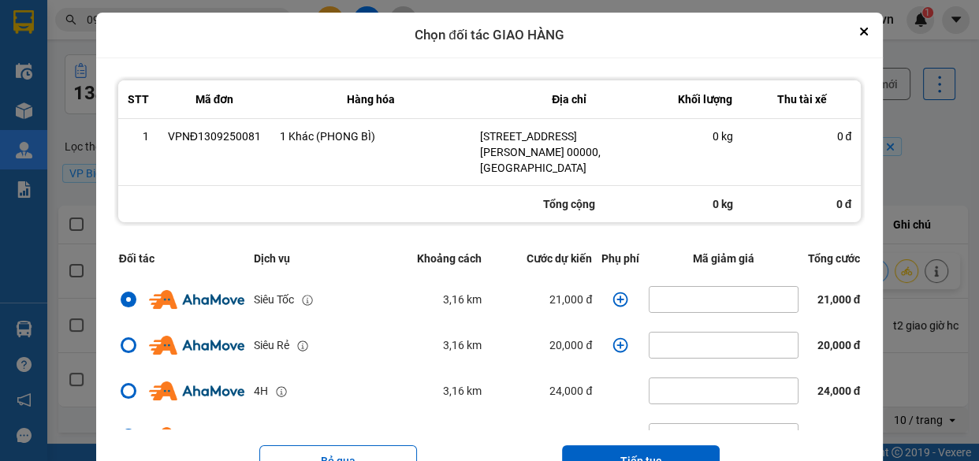
click at [612, 292] on icon "dialog" at bounding box center [620, 300] width 16 height 16
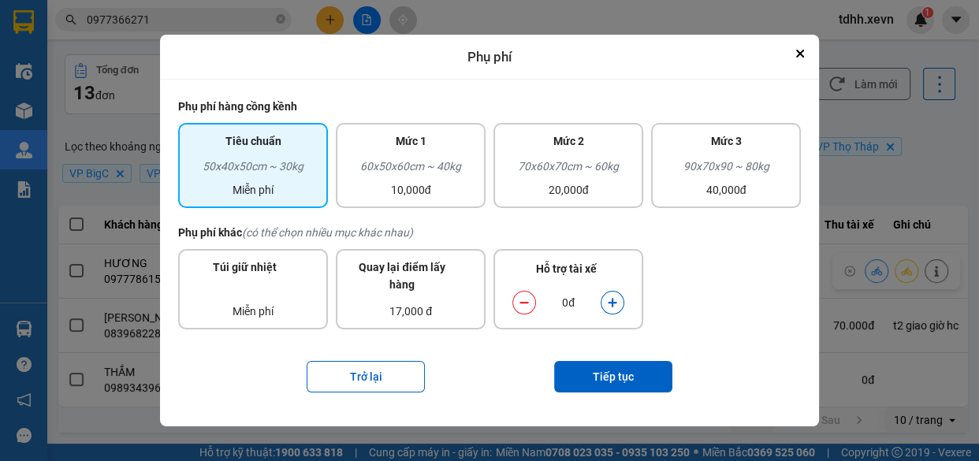
click at [608, 307] on icon "dialog" at bounding box center [612, 302] width 11 height 11
click at [621, 374] on button "Tiếp tục" at bounding box center [613, 377] width 118 height 32
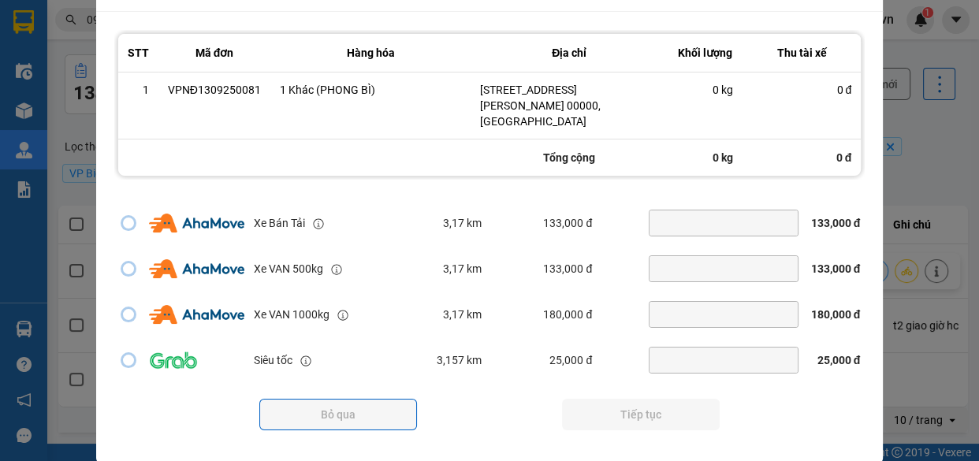
scroll to position [340, 0]
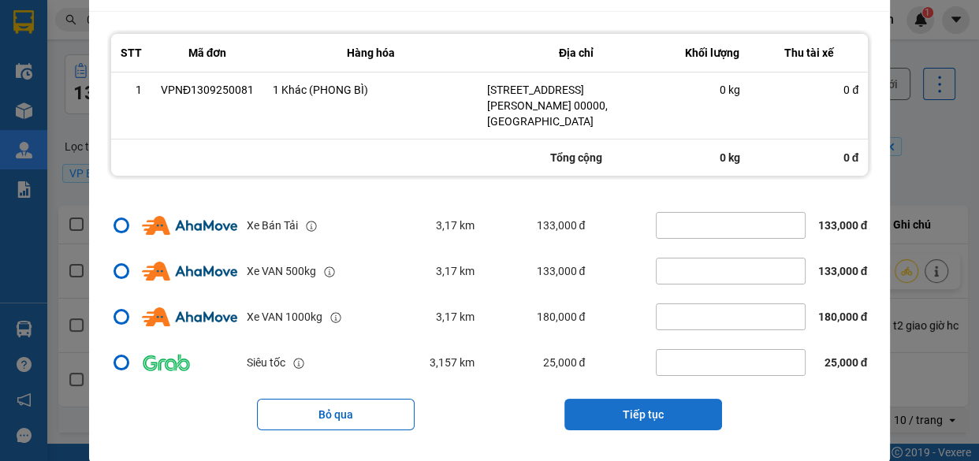
click at [645, 401] on button "Tiếp tục" at bounding box center [643, 415] width 158 height 32
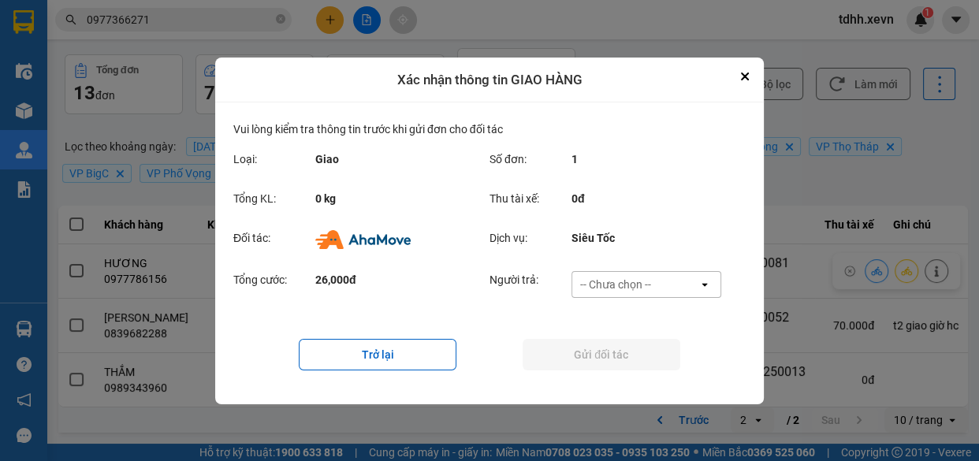
click at [649, 288] on div "-- Chưa chọn --" at bounding box center [615, 285] width 71 height 16
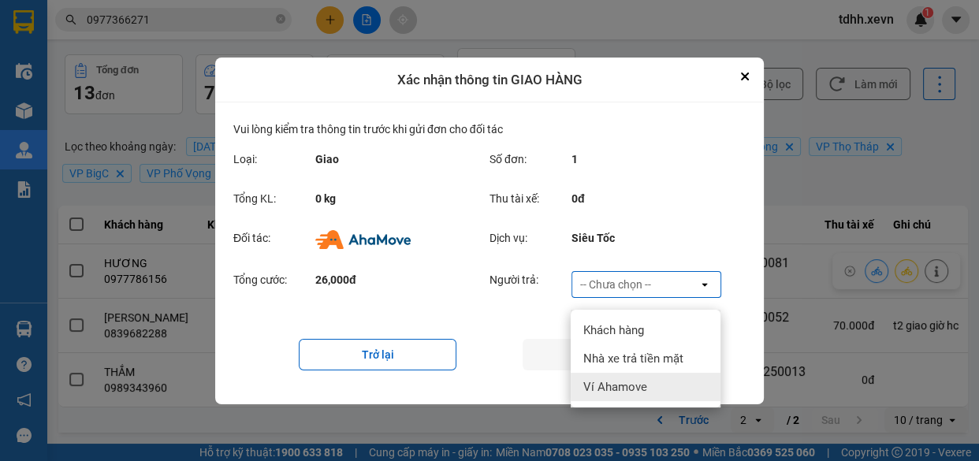
click at [652, 373] on div "Ví Ahamove" at bounding box center [646, 387] width 150 height 28
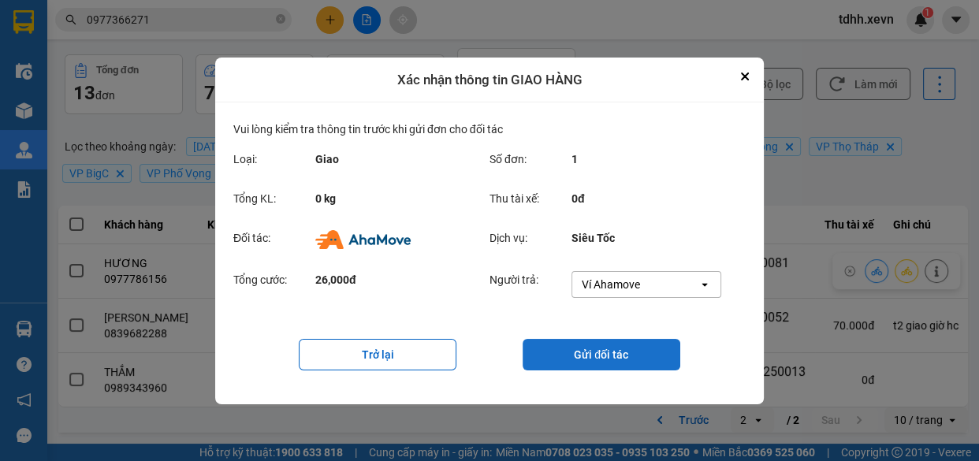
click at [608, 354] on button "Gửi đối tác" at bounding box center [601, 355] width 158 height 32
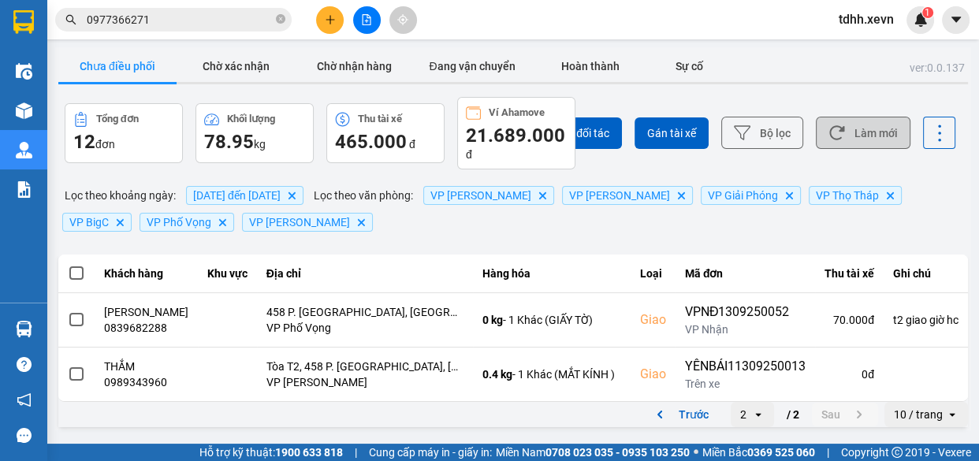
click at [868, 137] on button "Làm mới" at bounding box center [863, 133] width 95 height 32
click at [686, 426] on button "Trước" at bounding box center [679, 415] width 77 height 24
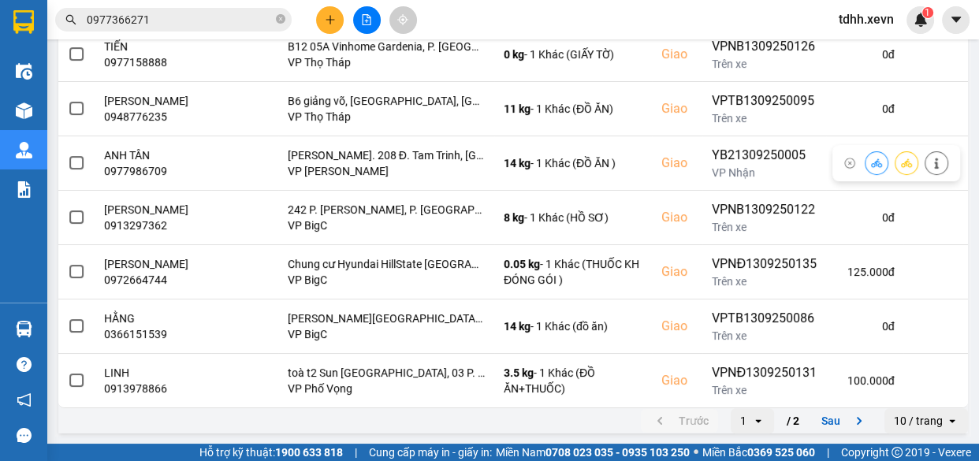
scroll to position [0, 0]
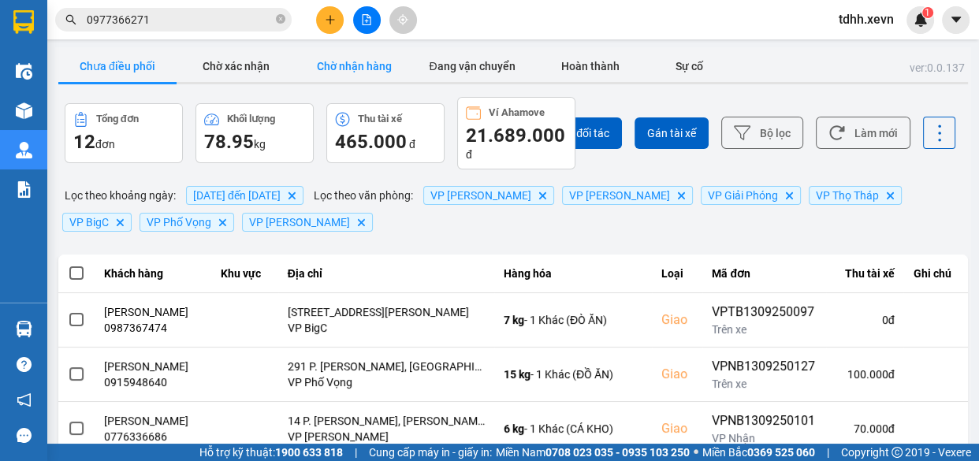
click at [366, 71] on button "Chờ nhận hàng" at bounding box center [354, 66] width 118 height 32
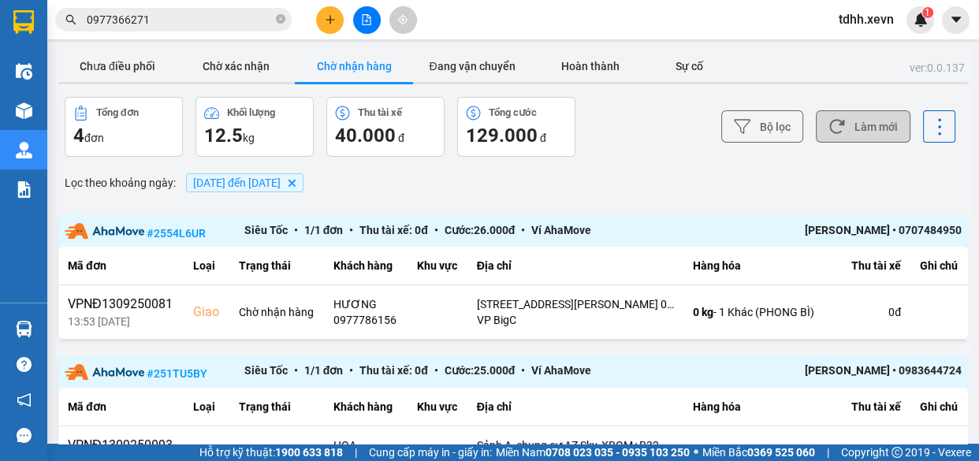
click at [851, 124] on button "Làm mới" at bounding box center [863, 126] width 95 height 32
drag, startPoint x: 134, startPoint y: 71, endPoint x: 205, endPoint y: 71, distance: 70.9
click at [136, 70] on button "Chưa điều phối" at bounding box center [117, 66] width 118 height 32
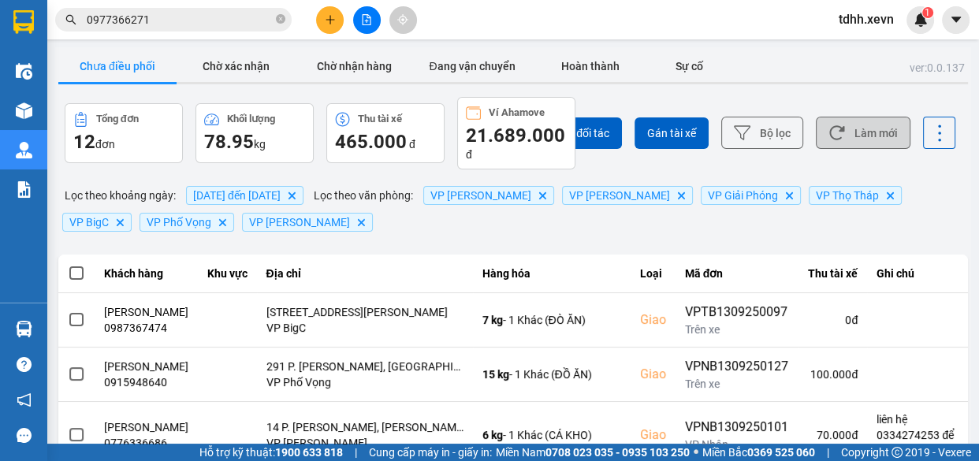
click at [852, 122] on button "Làm mới" at bounding box center [863, 133] width 95 height 32
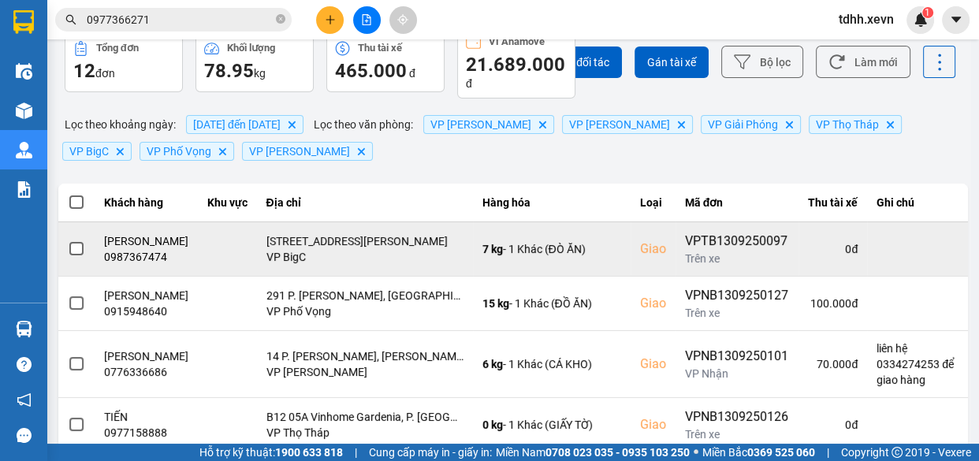
scroll to position [143, 0]
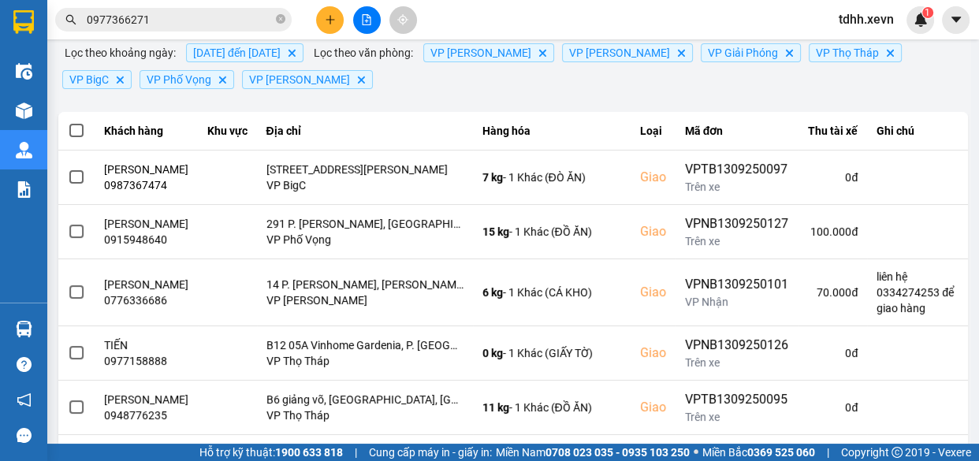
click at [247, 15] on input "0977366271" at bounding box center [180, 19] width 186 height 17
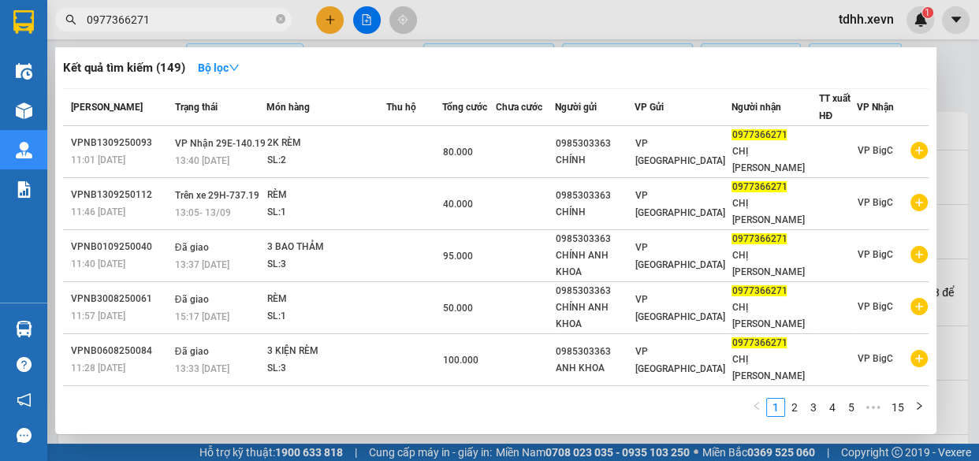
click at [247, 15] on input "0977366271" at bounding box center [180, 19] width 186 height 17
paste input "88131927"
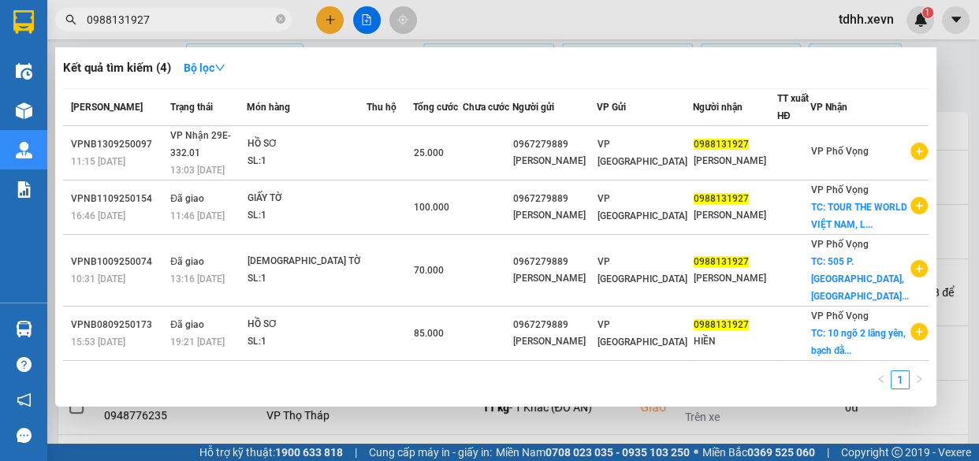
type input "0988131927"
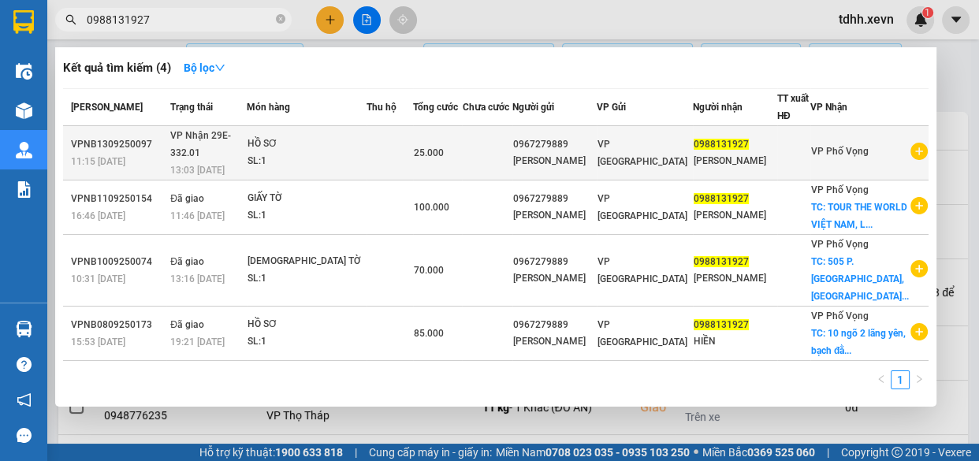
click at [511, 150] on td at bounding box center [487, 153] width 50 height 54
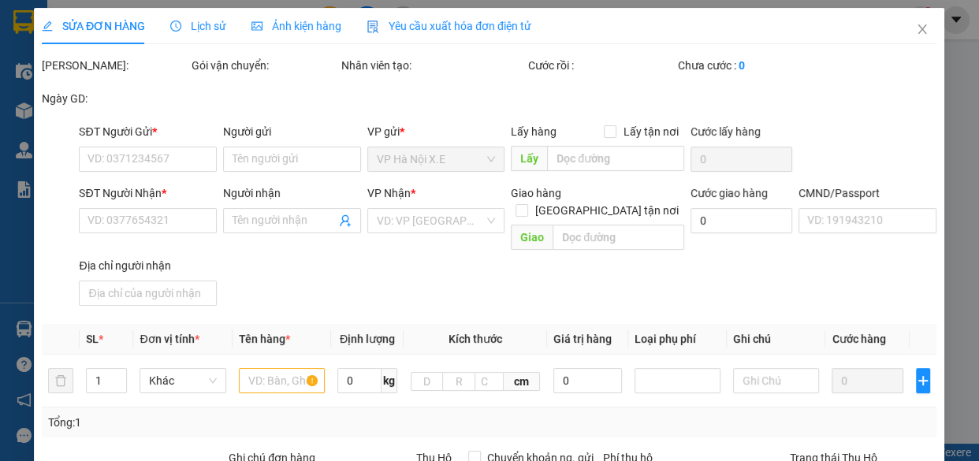
type input "0967279889"
type input "PHẠM QUỐC HUY"
type input "0988131927"
type input "[PERSON_NAME]"
type input "25.000"
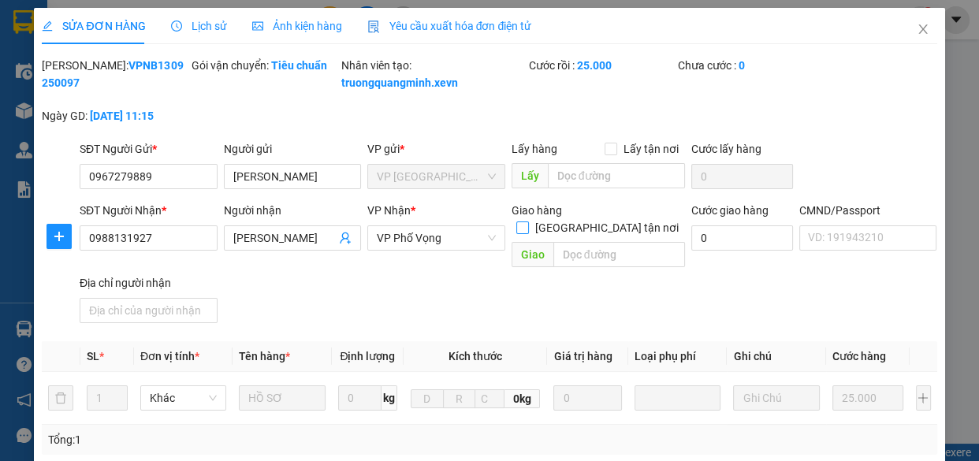
click at [527, 227] on input "[GEOGRAPHIC_DATA] tận nơi" at bounding box center [521, 226] width 11 height 11
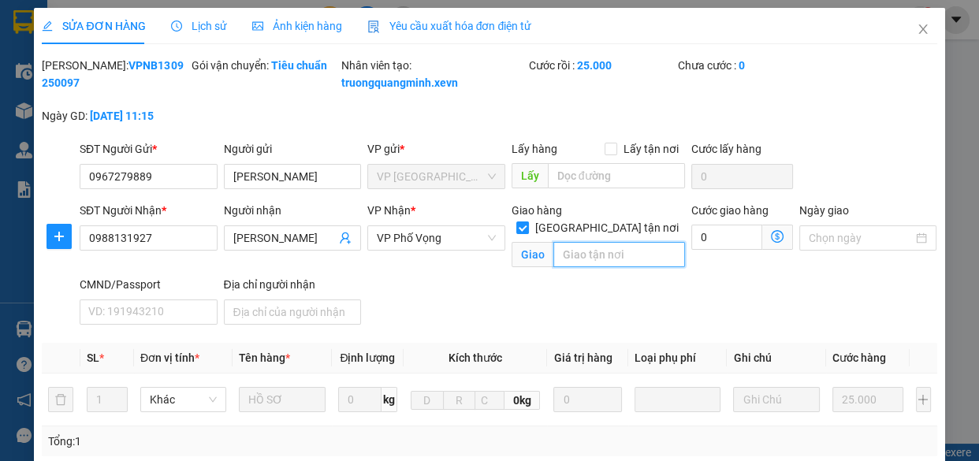
click at [613, 256] on input "text" at bounding box center [619, 254] width 132 height 25
paste input "Ng. 2 P. Lãng Yên/10 P. Lãng Yên, Bạch Đằng, Hai Bà Trưng, Hà Nội, Việt Nam"
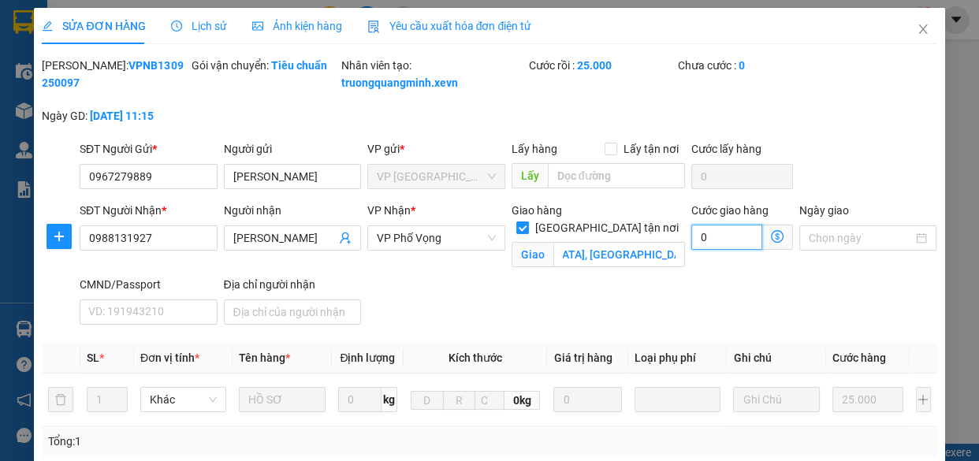
click at [705, 247] on input "0" at bounding box center [726, 237] width 71 height 25
click at [473, 321] on div "SĐT Người Nhận * 0988131927 Người nhận PHAN THỊ THU HIỀN VP Nhận * VP Phố Vọng …" at bounding box center [508, 266] width 864 height 129
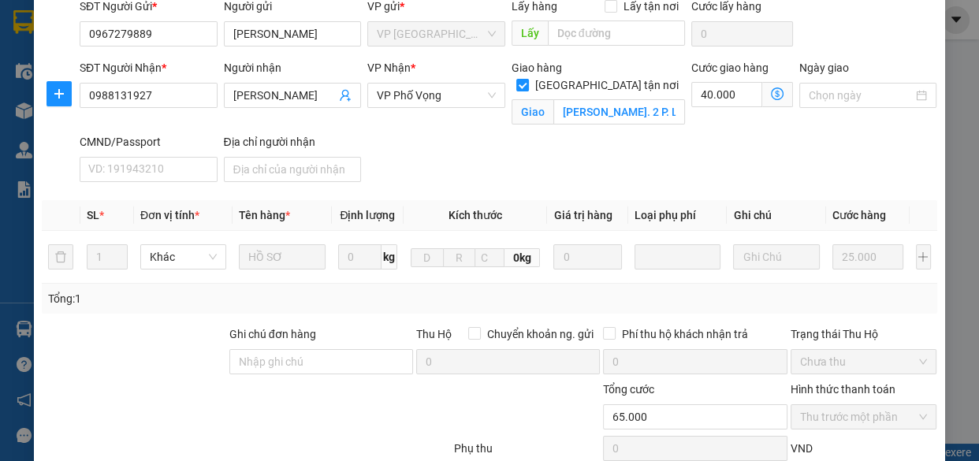
scroll to position [378, 0]
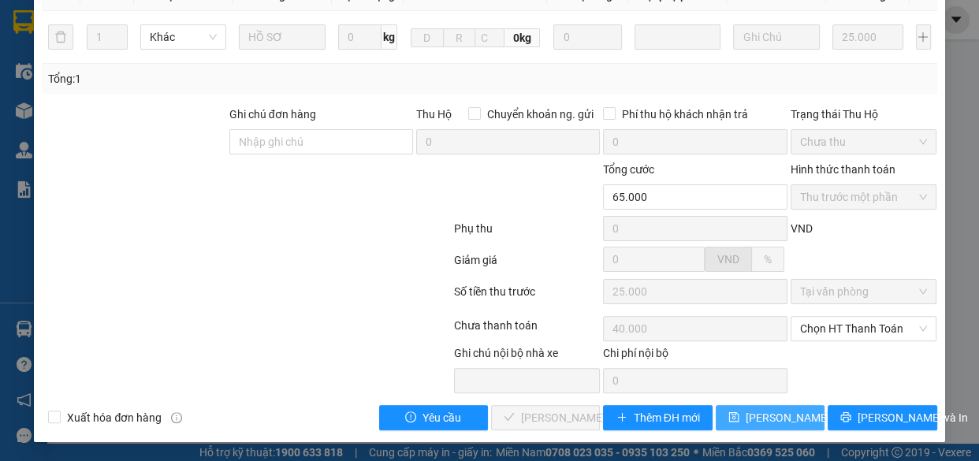
click at [769, 409] on span "[PERSON_NAME] thay đổi" at bounding box center [808, 417] width 126 height 17
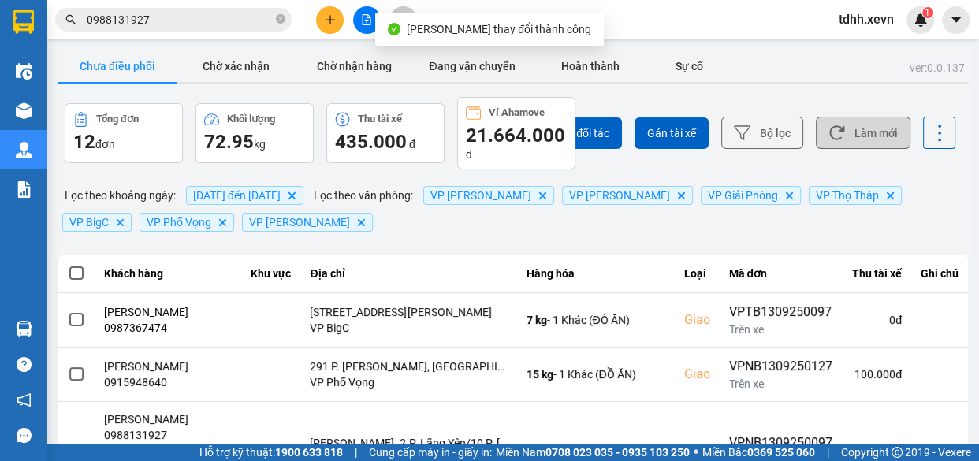
click at [839, 136] on button "Làm mới" at bounding box center [863, 133] width 95 height 32
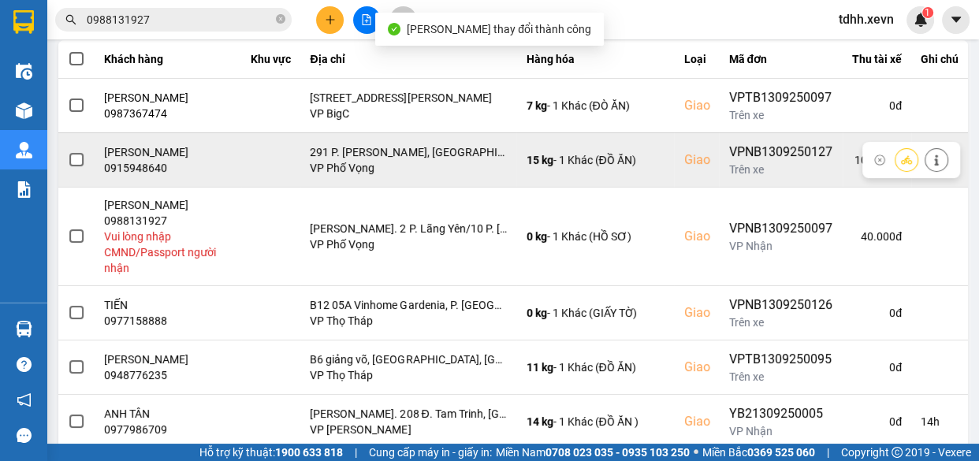
scroll to position [286, 0]
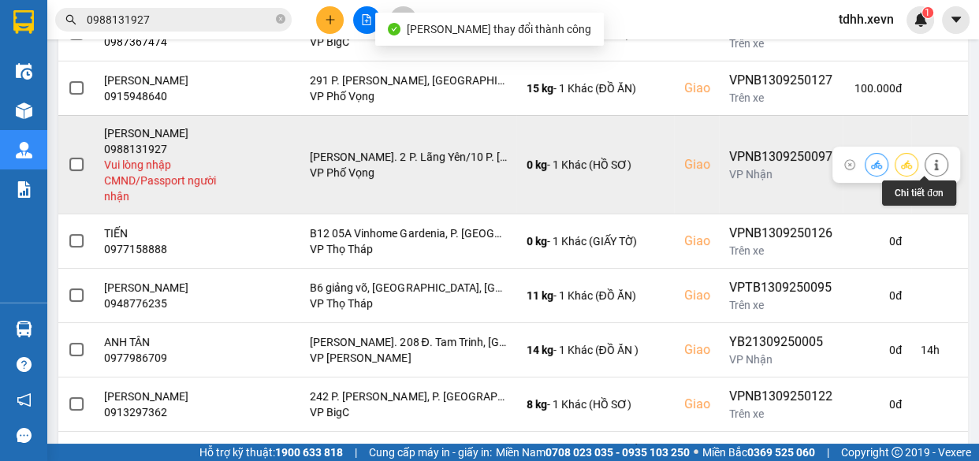
click at [931, 162] on icon at bounding box center [936, 164] width 11 height 11
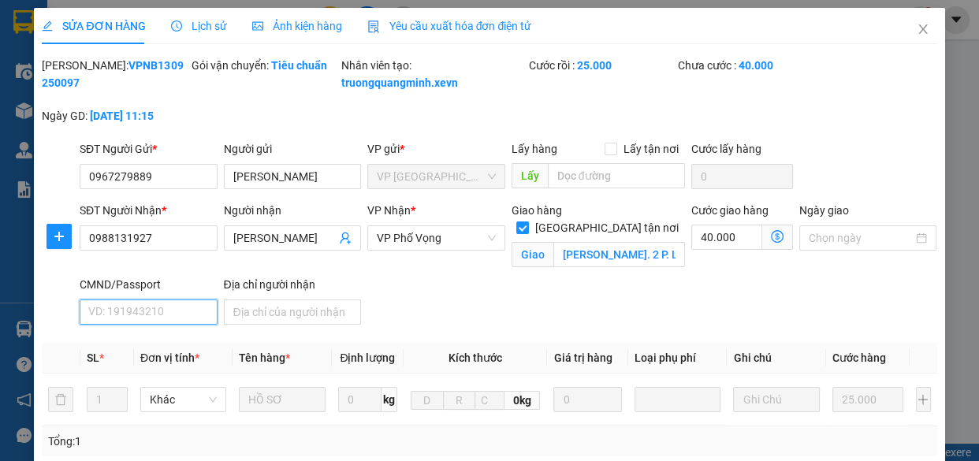
click at [141, 325] on input "CMND/Passport" at bounding box center [149, 311] width 138 height 25
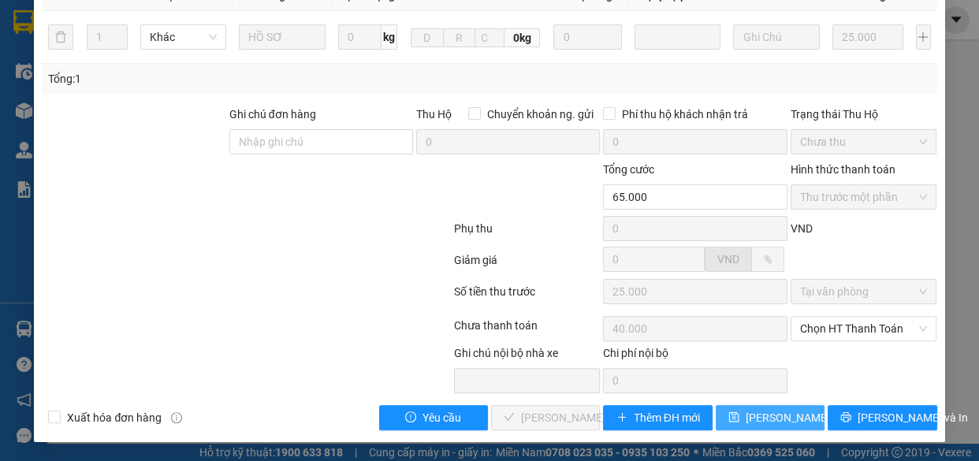
click at [775, 426] on button "[PERSON_NAME] thay đổi" at bounding box center [769, 417] width 109 height 25
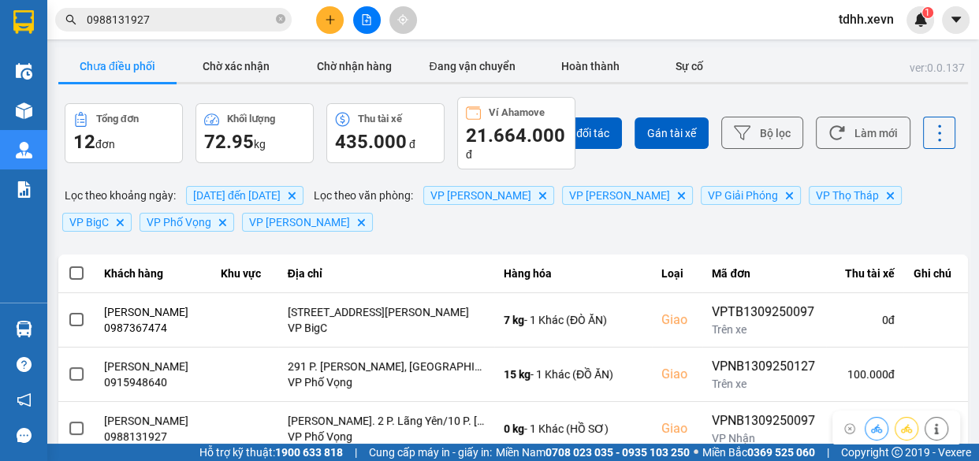
scroll to position [214, 0]
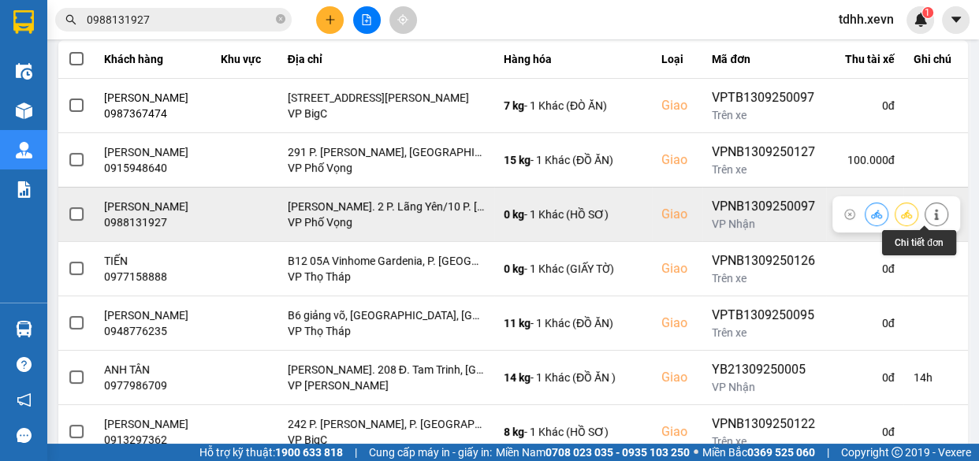
click at [931, 218] on icon at bounding box center [936, 214] width 11 height 11
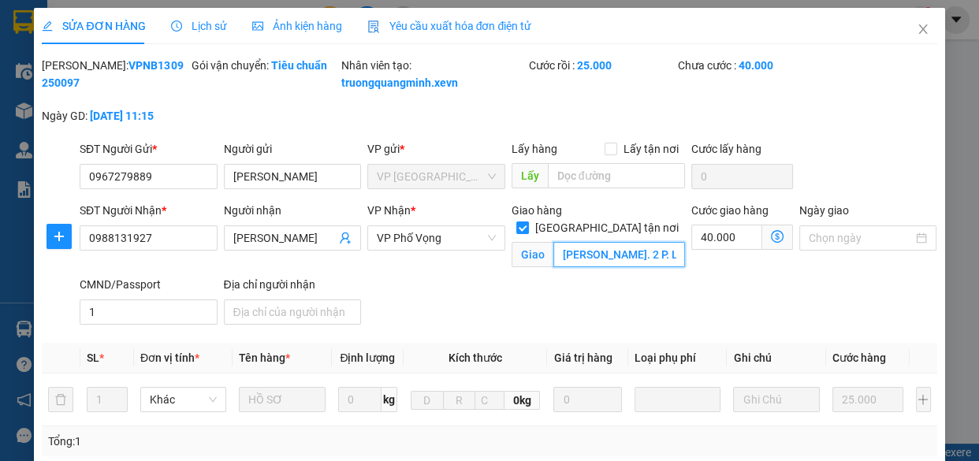
click at [623, 250] on input "Ng. 2 P. Lãng Yên/10 P. Lãng Yên, Bạch Đằng, Hai Bà Trưng, Hà Nội, Việt Nam" at bounding box center [619, 254] width 132 height 25
paste input "2"
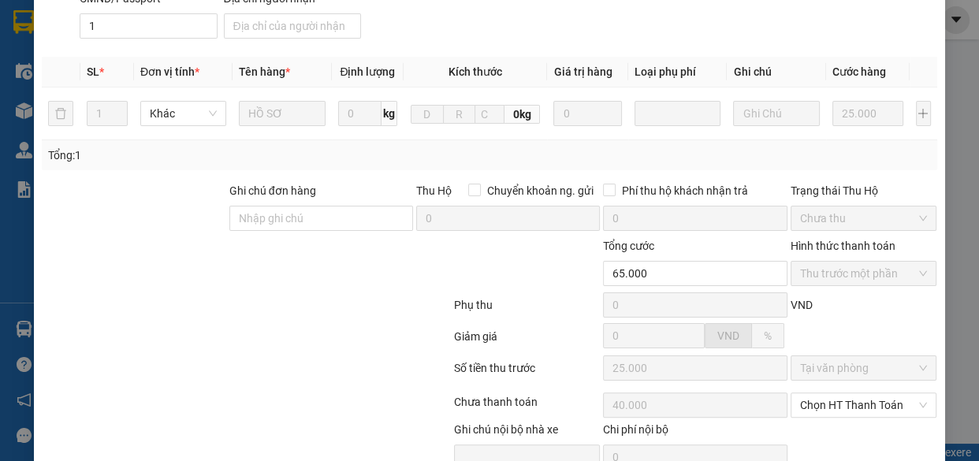
scroll to position [378, 0]
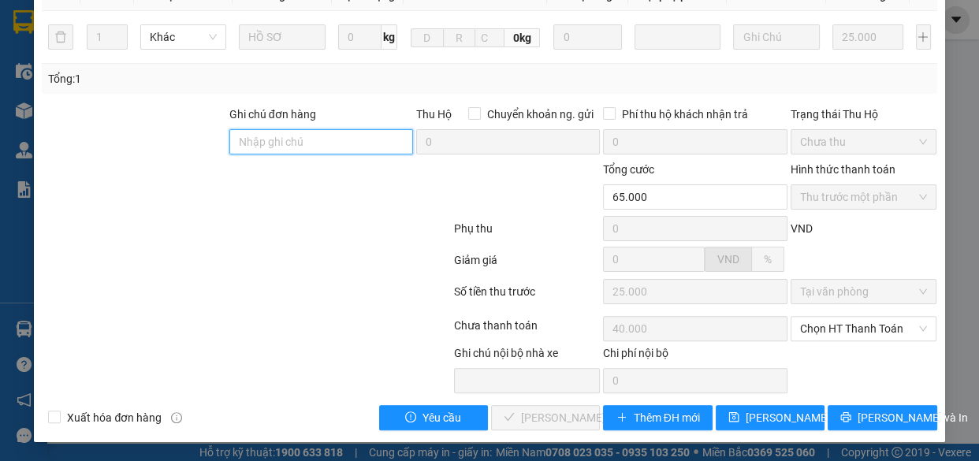
click at [348, 144] on input "Ghi chú đơn hàng" at bounding box center [321, 141] width 184 height 25
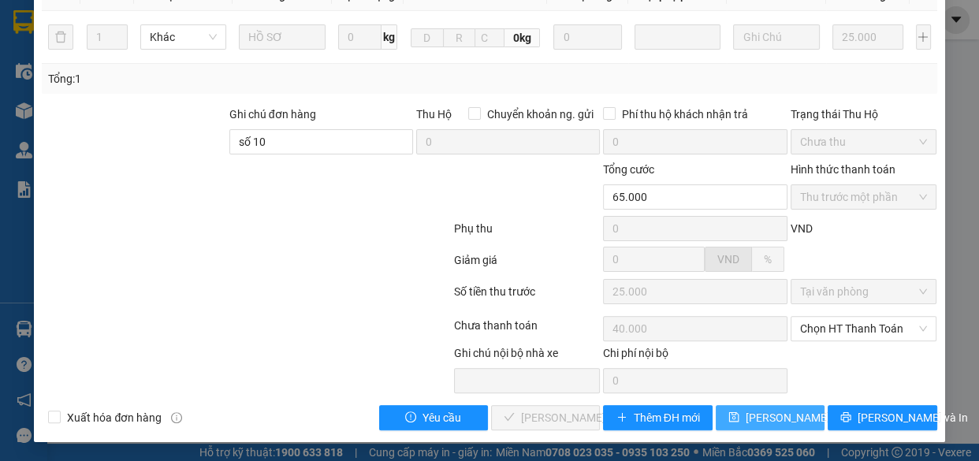
click at [752, 422] on span "[PERSON_NAME] thay đổi" at bounding box center [808, 417] width 126 height 17
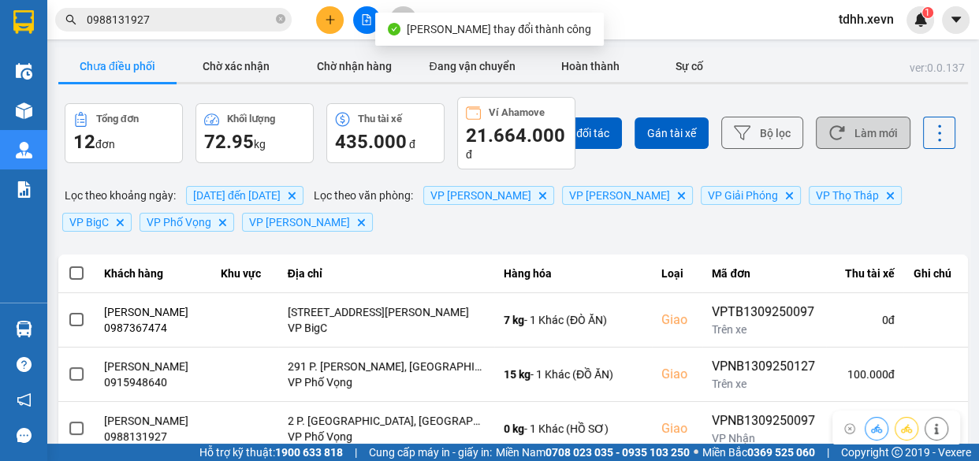
click at [870, 130] on button "Làm mới" at bounding box center [863, 133] width 95 height 32
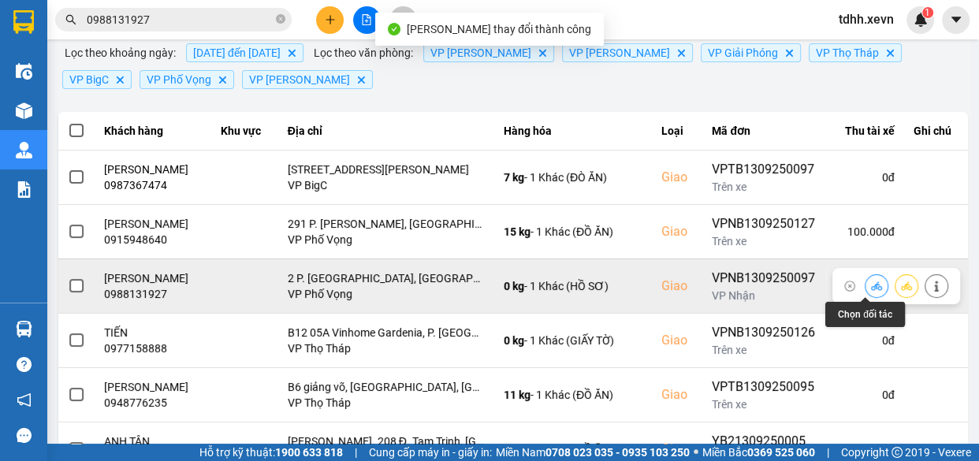
click at [871, 284] on icon at bounding box center [876, 286] width 11 height 11
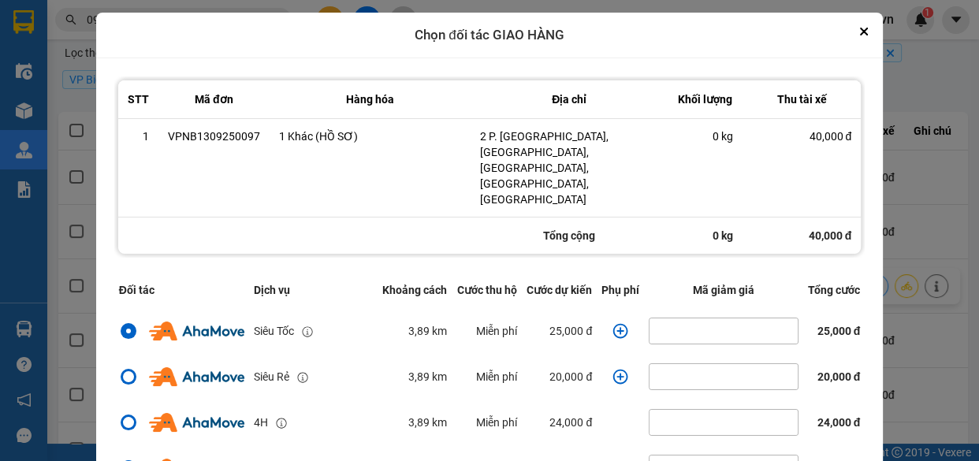
click at [612, 323] on icon "dialog" at bounding box center [620, 331] width 16 height 16
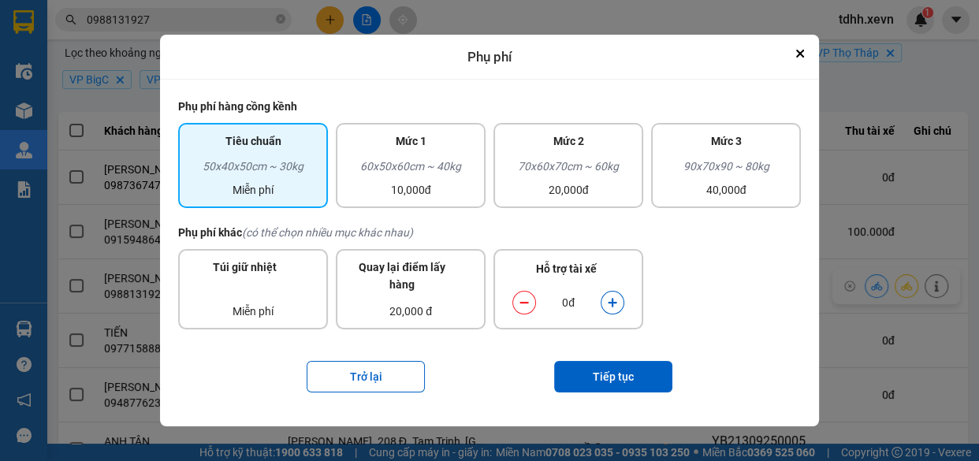
click at [612, 298] on icon "dialog" at bounding box center [612, 302] width 11 height 11
click at [623, 374] on button "Tiếp tục" at bounding box center [613, 377] width 118 height 32
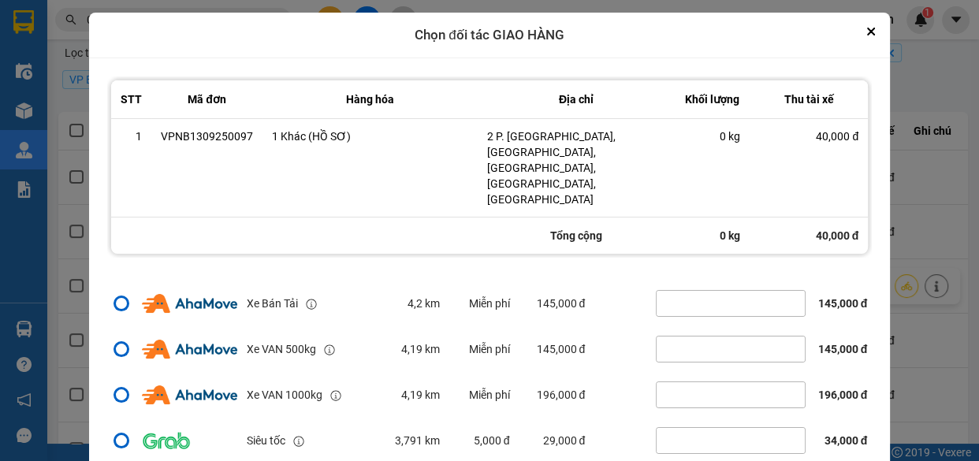
scroll to position [46, 0]
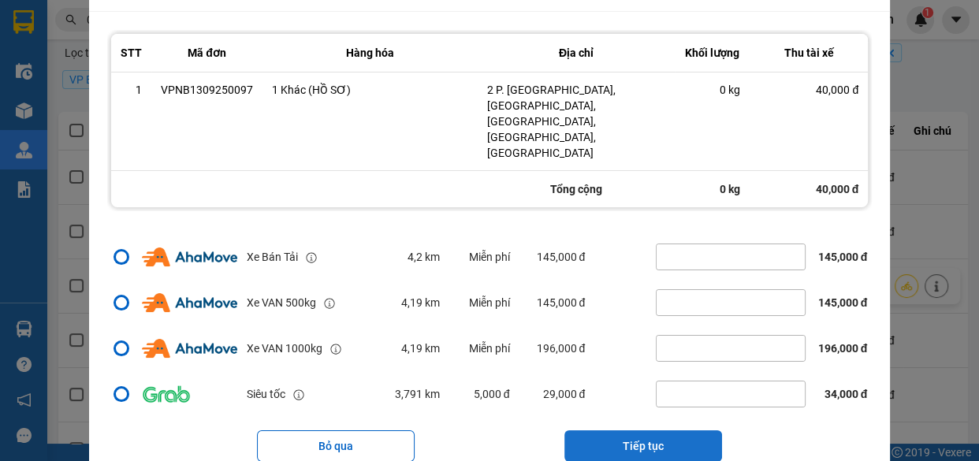
click at [657, 430] on button "Tiếp tục" at bounding box center [643, 446] width 158 height 32
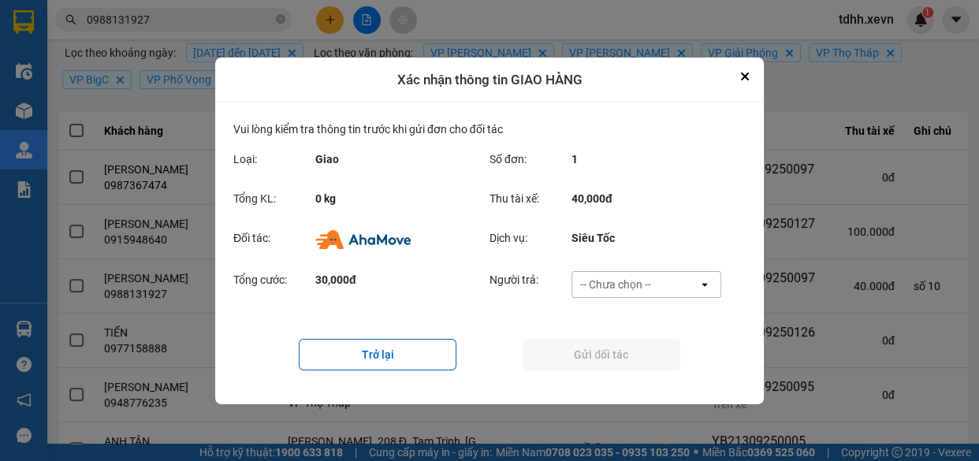
scroll to position [0, 0]
click at [663, 275] on div "-- Chưa chọn --" at bounding box center [635, 284] width 126 height 25
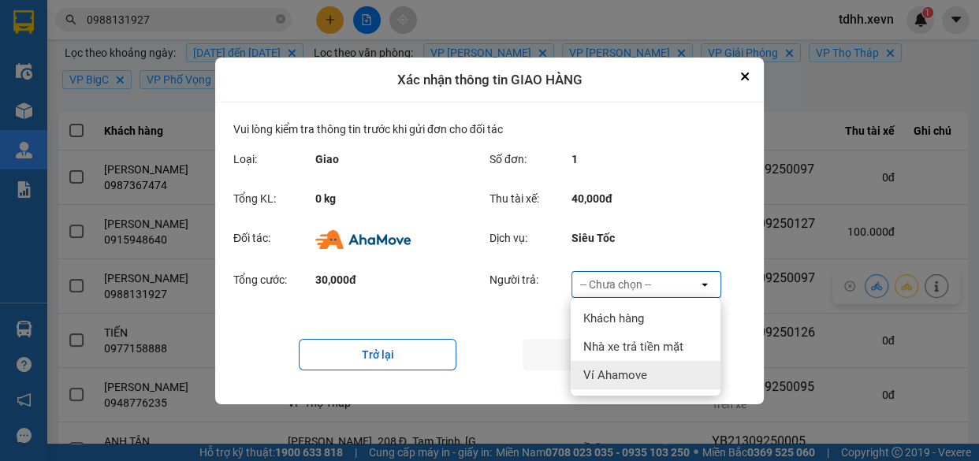
click at [664, 370] on div "Ví Ahamove" at bounding box center [646, 375] width 150 height 28
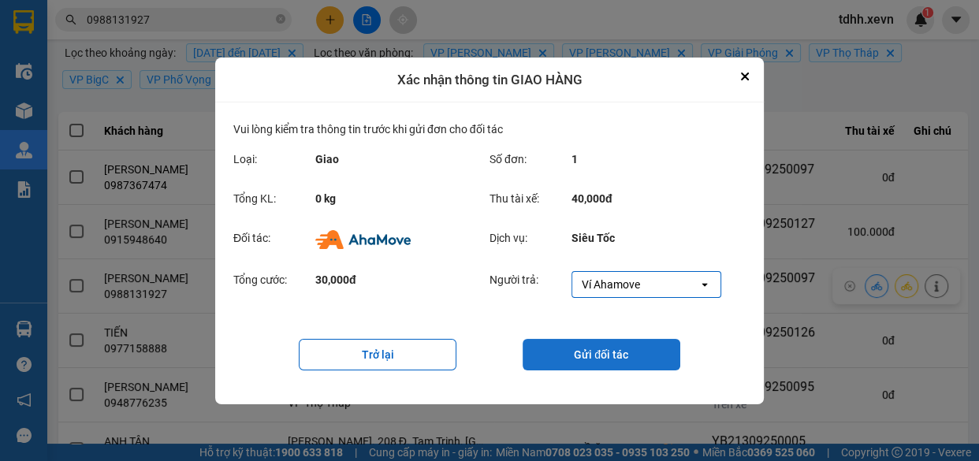
click at [587, 348] on button "Gửi đối tác" at bounding box center [601, 355] width 158 height 32
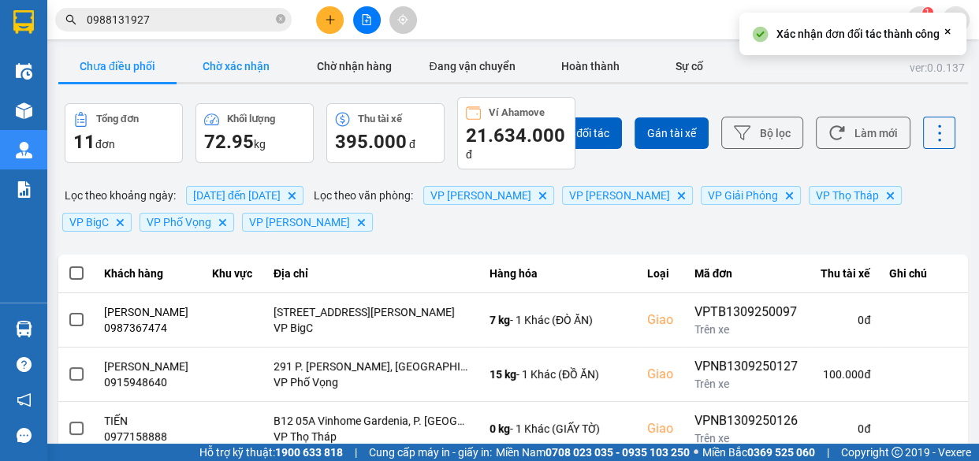
click at [240, 67] on button "Chờ xác nhận" at bounding box center [236, 66] width 118 height 32
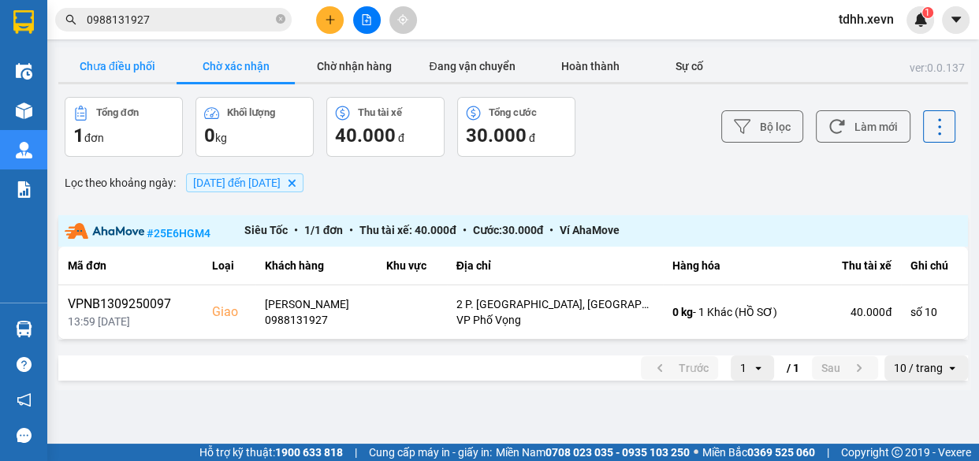
click at [110, 62] on button "Chưa điều phối" at bounding box center [117, 66] width 118 height 32
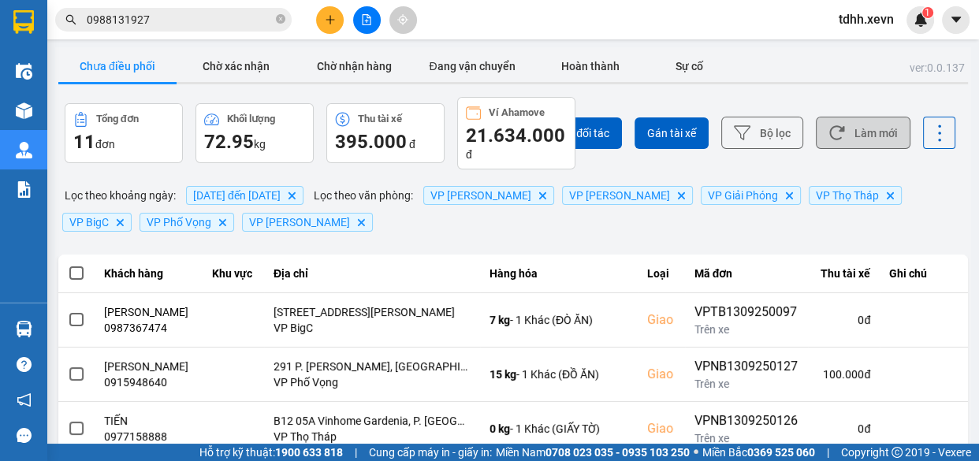
click at [849, 126] on button "Làm mới" at bounding box center [863, 133] width 95 height 32
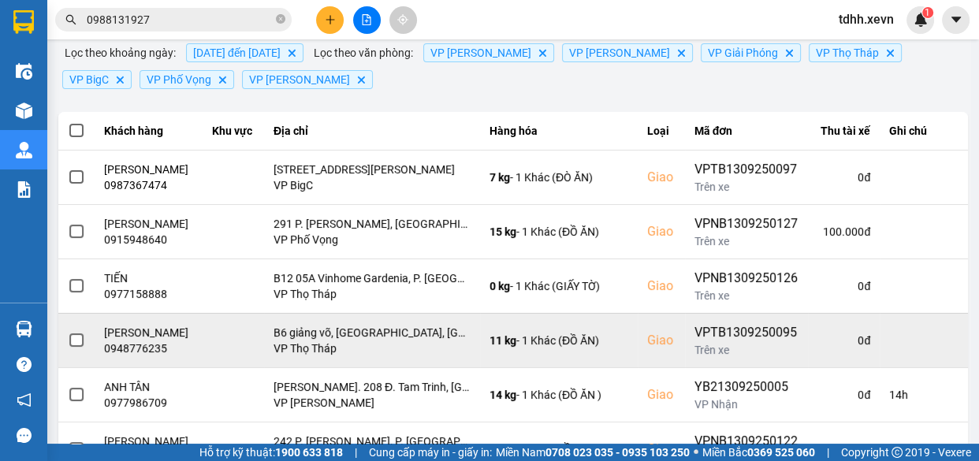
scroll to position [286, 0]
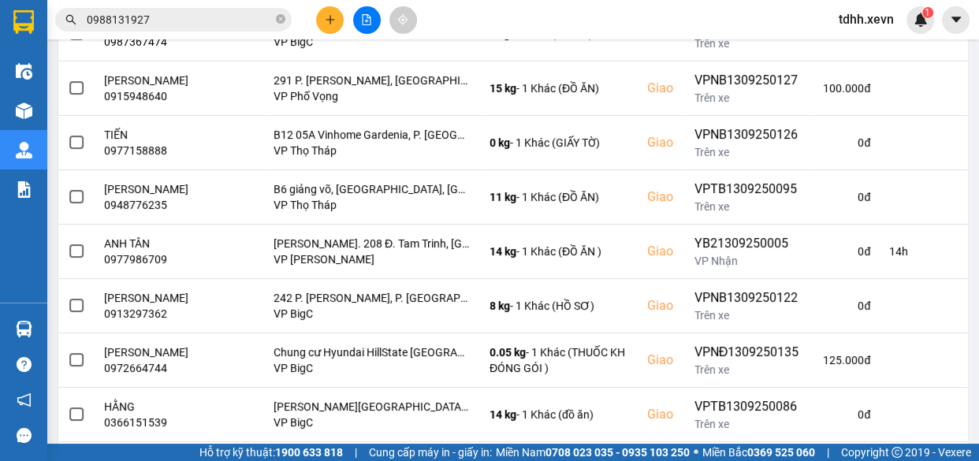
click at [177, 18] on input "0988131927" at bounding box center [180, 19] width 186 height 17
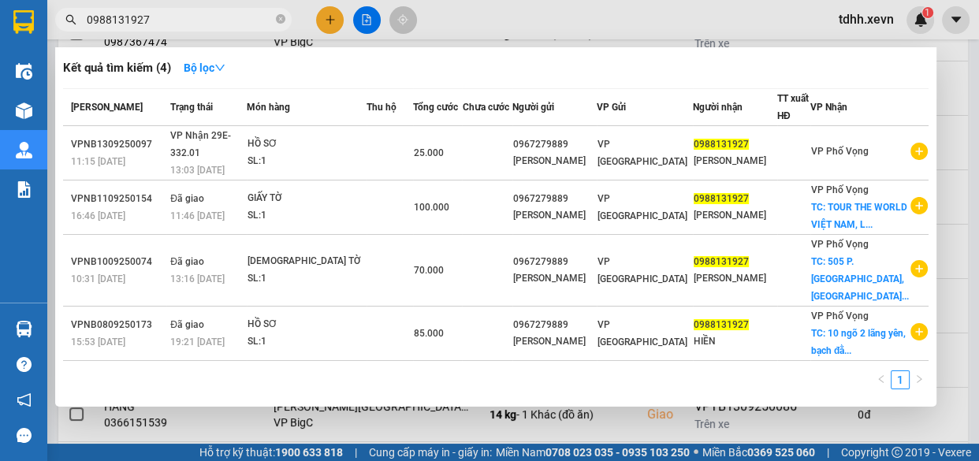
click at [177, 17] on input "0988131927" at bounding box center [180, 19] width 186 height 17
paste input "15483628"
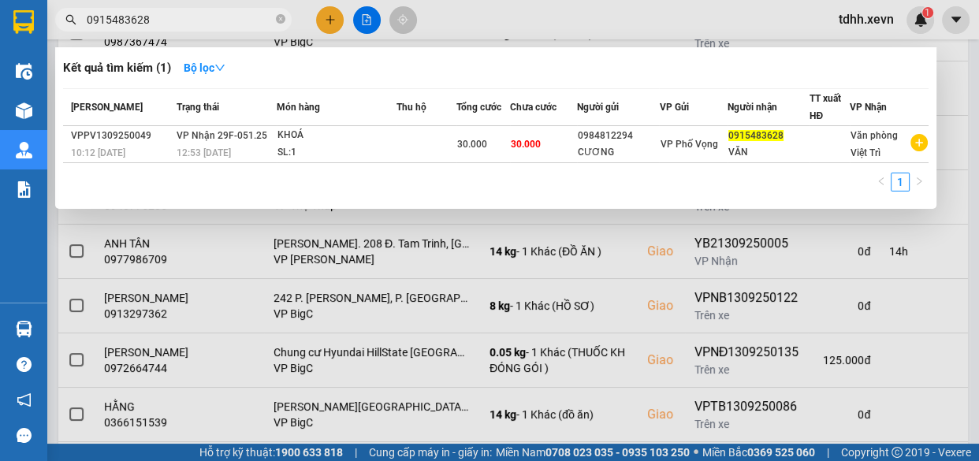
click at [220, 17] on input "0915483628" at bounding box center [180, 19] width 186 height 17
drag, startPoint x: 803, startPoint y: 8, endPoint x: 818, endPoint y: 32, distance: 28.0
click at [803, 8] on div at bounding box center [489, 230] width 979 height 461
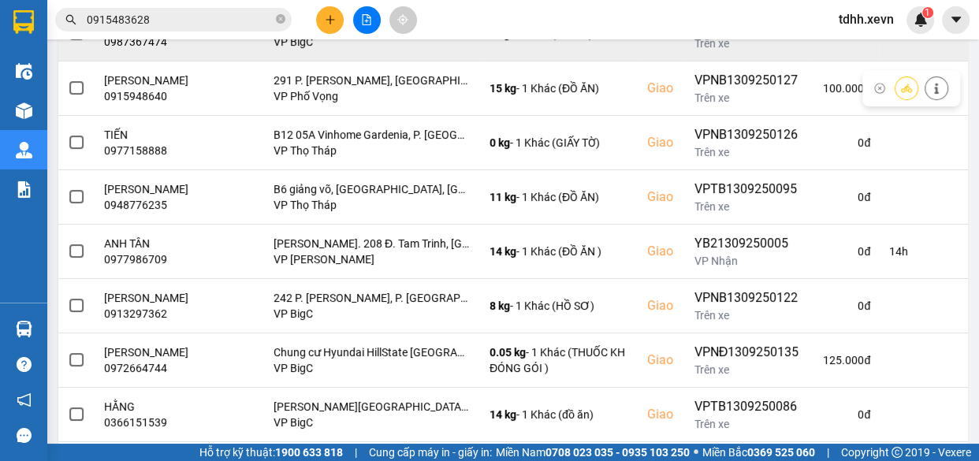
scroll to position [0, 0]
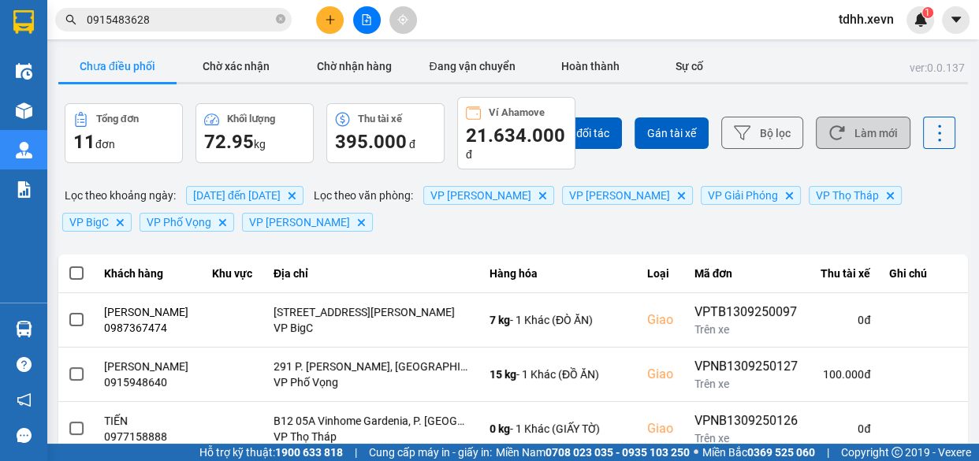
click at [864, 133] on button "Làm mới" at bounding box center [863, 133] width 95 height 32
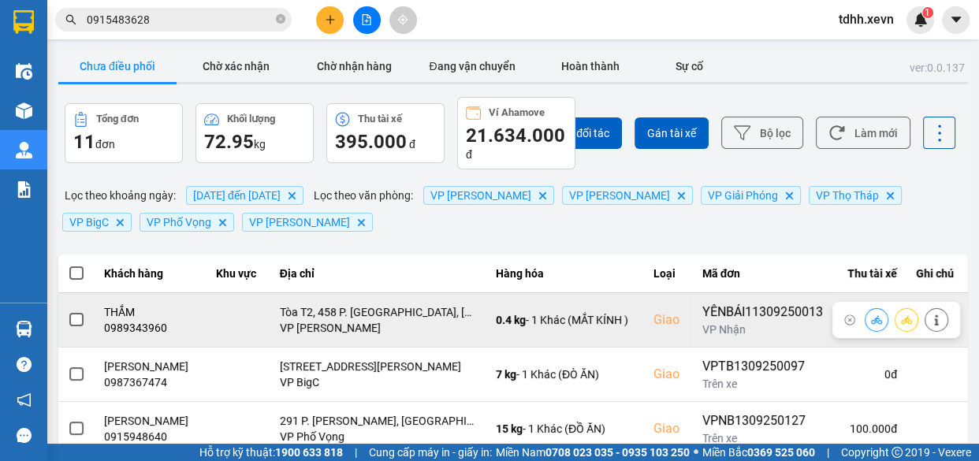
click at [145, 326] on div "0989343960" at bounding box center [150, 328] width 93 height 16
click at [871, 322] on icon at bounding box center [876, 319] width 11 height 11
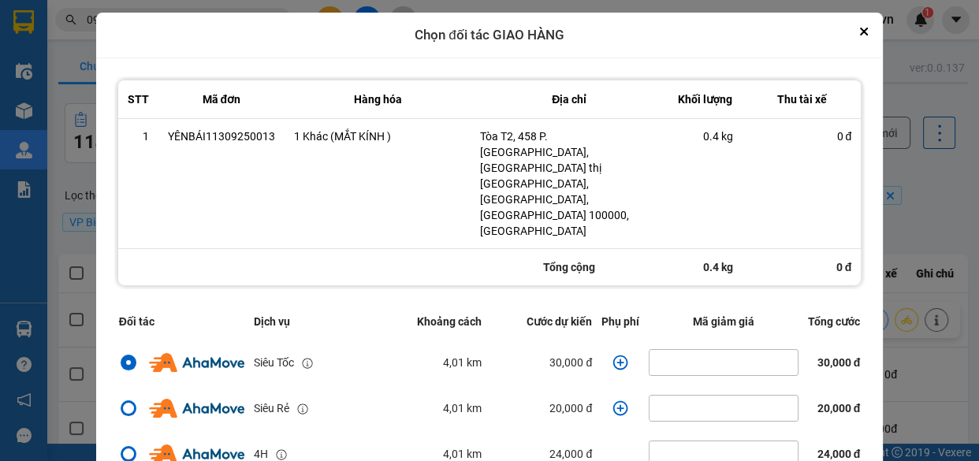
click at [612, 355] on icon "dialog" at bounding box center [620, 363] width 16 height 16
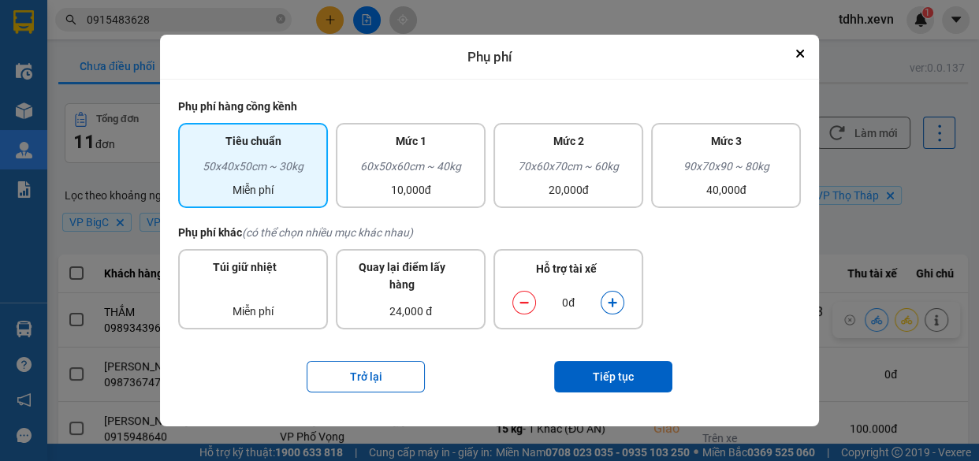
click at [615, 297] on icon "dialog" at bounding box center [612, 302] width 11 height 11
click at [623, 371] on button "Tiếp tục" at bounding box center [613, 377] width 118 height 32
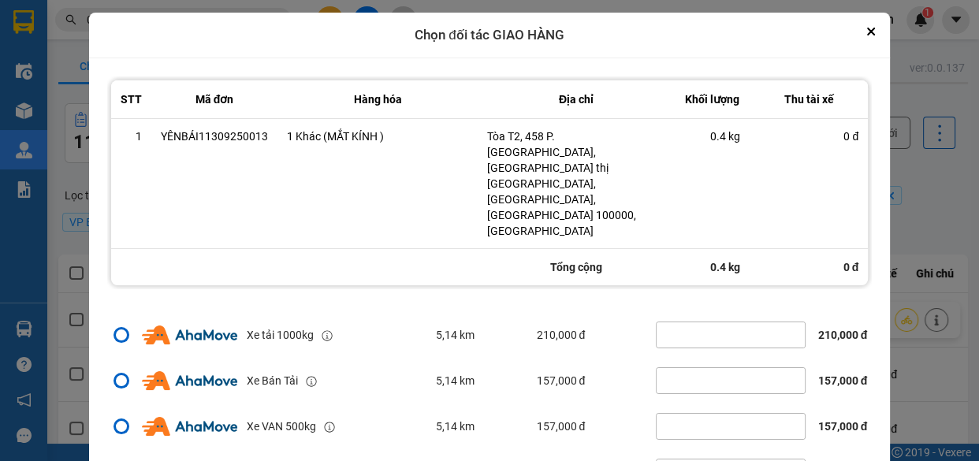
scroll to position [62, 0]
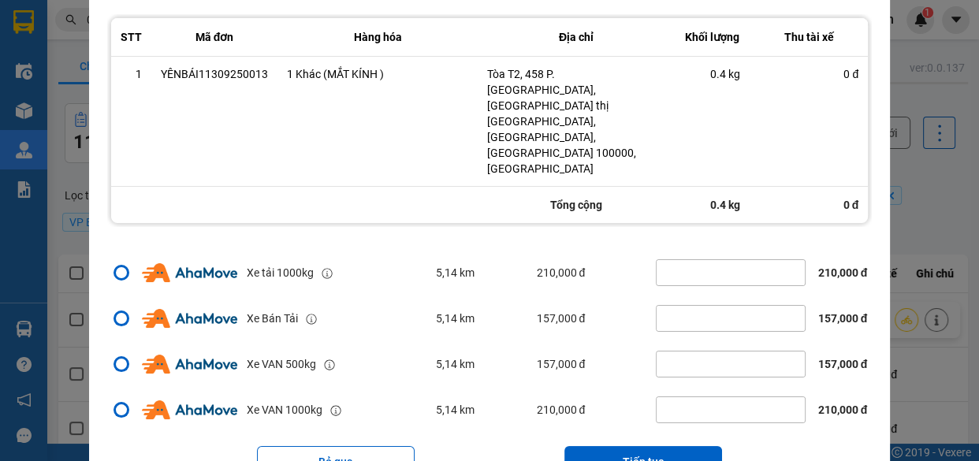
click at [913, 177] on div "ver: 0.0.137 Chưa điều phối Chờ xác nhận Chờ nhận hàng Đang vận chuyển Hoàn thà…" at bounding box center [513, 456] width 916 height 818
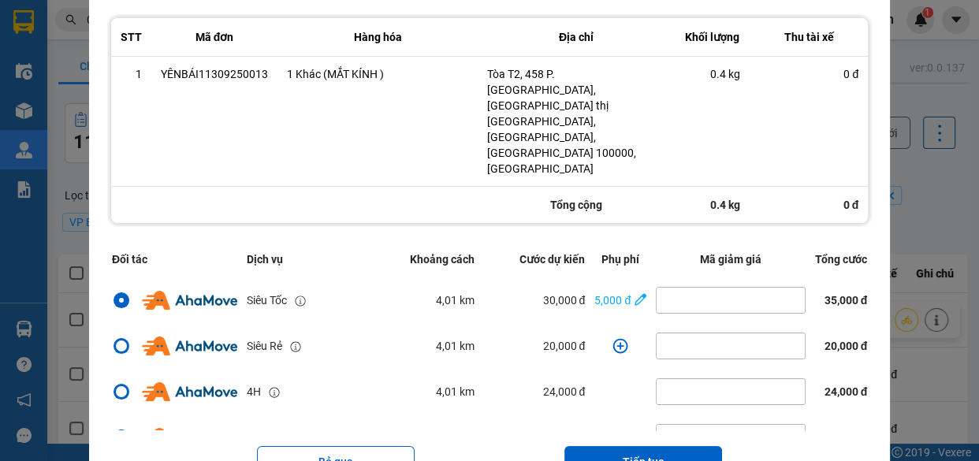
scroll to position [0, 0]
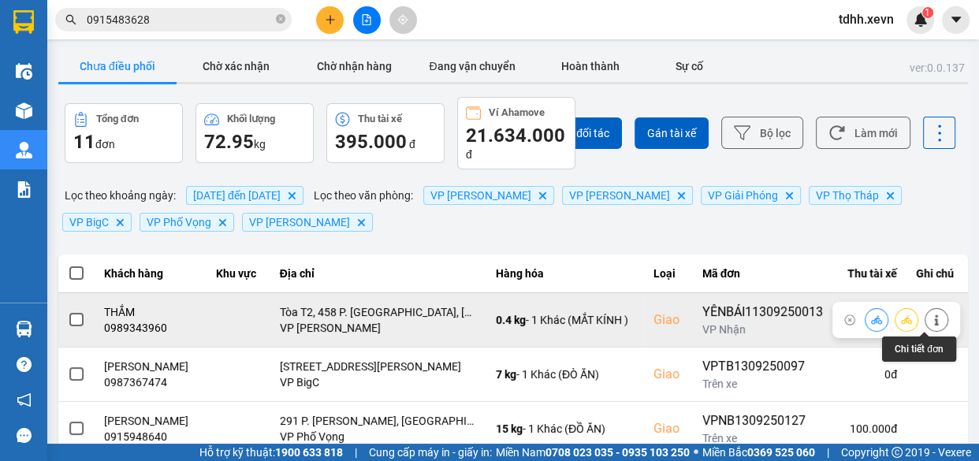
click at [925, 310] on button at bounding box center [936, 320] width 22 height 28
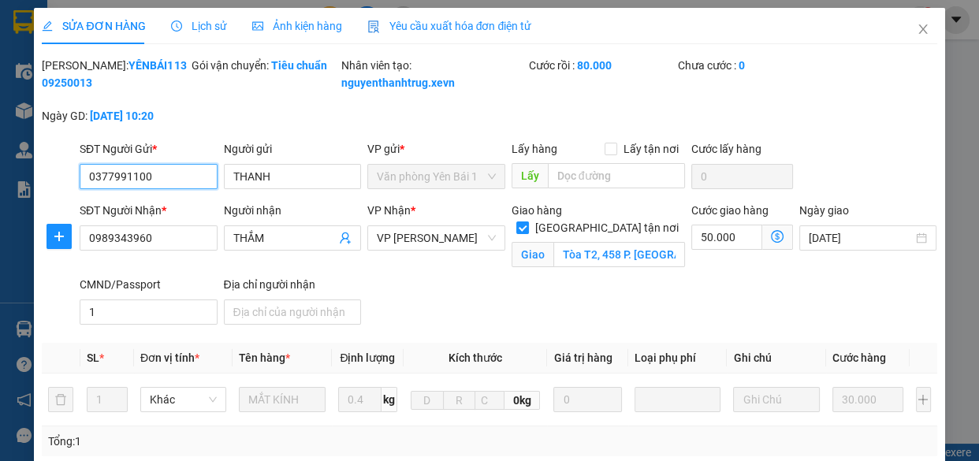
scroll to position [345, 0]
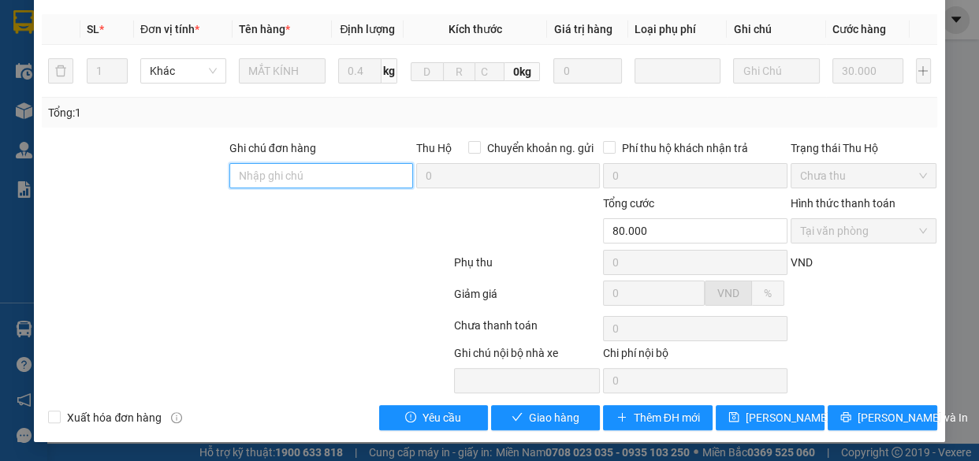
click at [355, 182] on input "Ghi chú đơn hàng" at bounding box center [321, 175] width 184 height 25
drag, startPoint x: 279, startPoint y: 178, endPoint x: 212, endPoint y: 176, distance: 67.0
click at [212, 176] on div "Ghi chú đơn hàng 4-5h Thu Hộ Chuyển khoản ng. gửi 0 Phí thu hộ khách nhận trả 0…" at bounding box center [489, 166] width 898 height 55
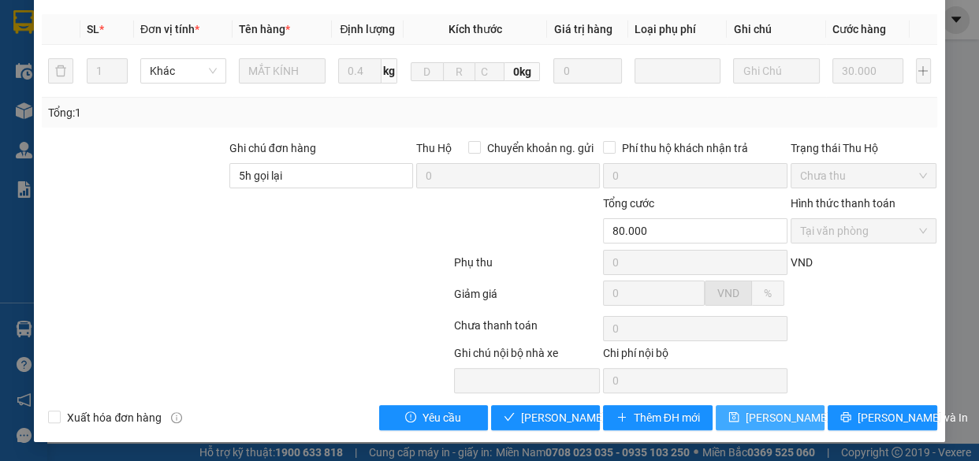
click at [767, 414] on span "[PERSON_NAME] thay đổi" at bounding box center [808, 417] width 126 height 17
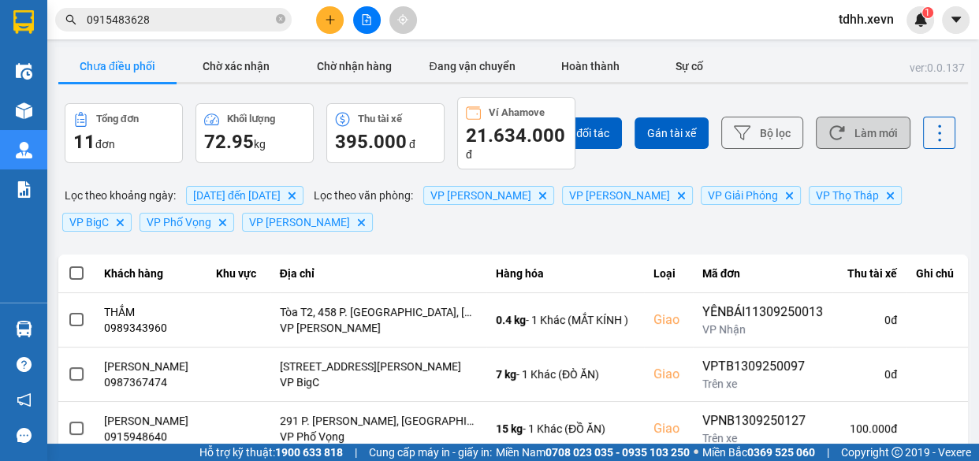
click at [864, 123] on button "Làm mới" at bounding box center [863, 133] width 95 height 32
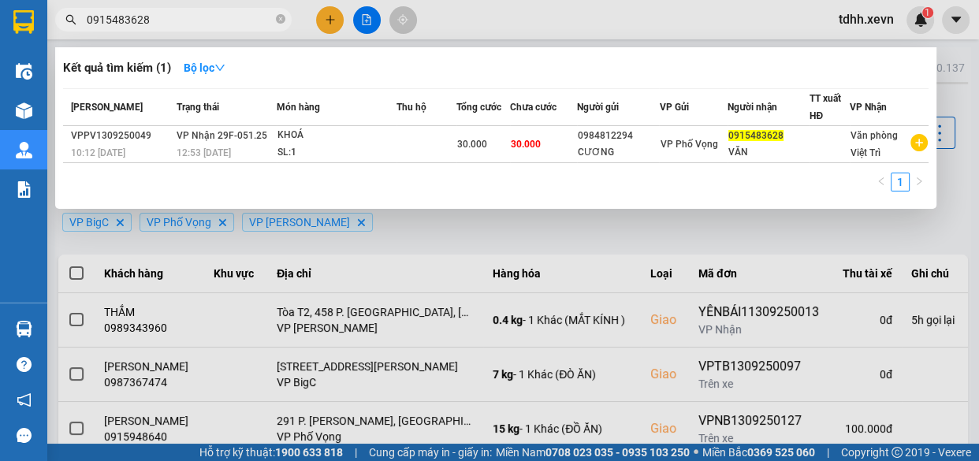
click at [206, 17] on input "0915483628" at bounding box center [180, 19] width 186 height 17
paste input "47338597"
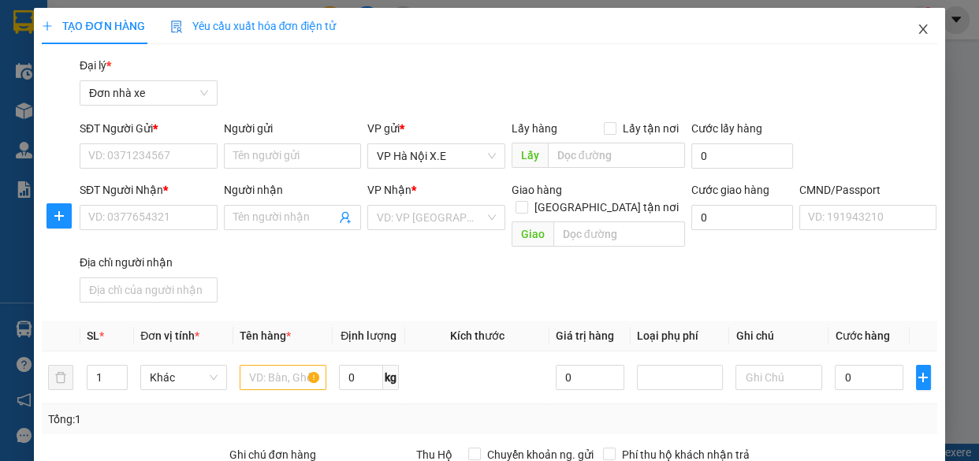
click at [916, 29] on icon "close" at bounding box center [922, 29] width 13 height 13
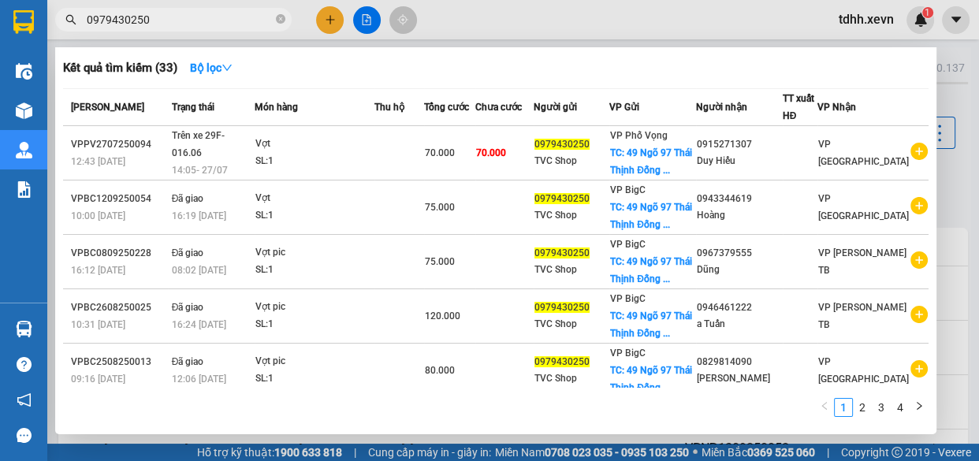
click at [229, 19] on input "0979430250" at bounding box center [180, 19] width 186 height 17
paste input "65866432"
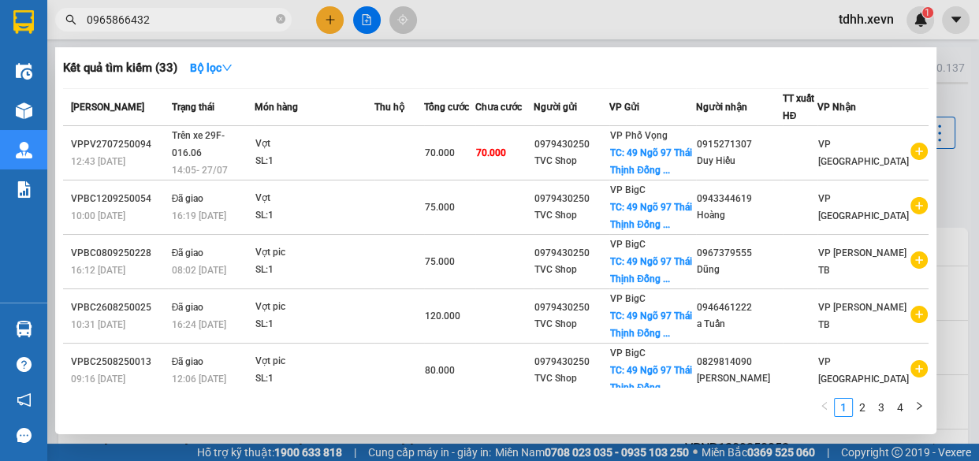
type input "0965866432"
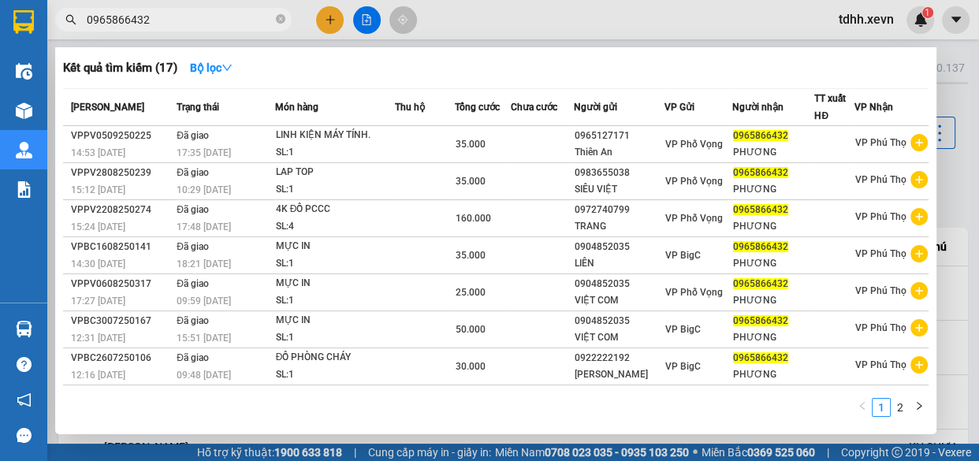
click at [201, 13] on input "0965866432" at bounding box center [180, 19] width 186 height 17
drag, startPoint x: 0, startPoint y: 0, endPoint x: 203, endPoint y: 9, distance: 202.7
click at [201, 13] on input "0965866432" at bounding box center [180, 19] width 186 height 17
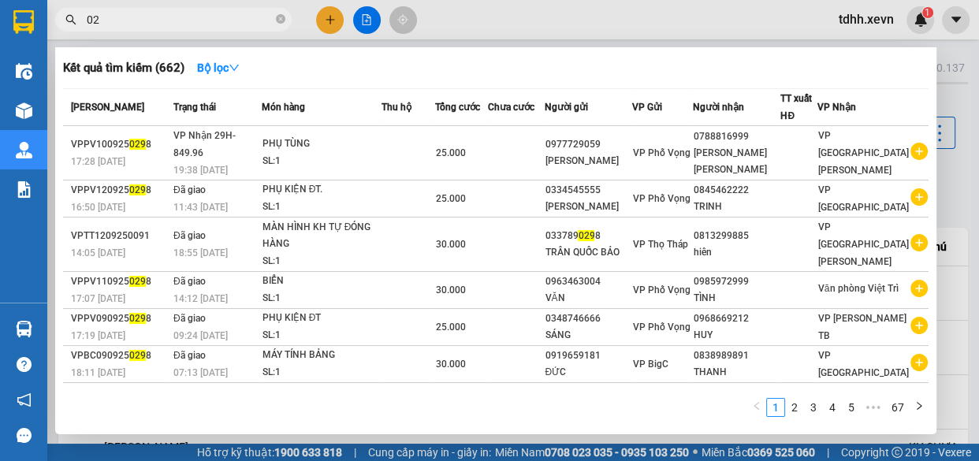
type input "0"
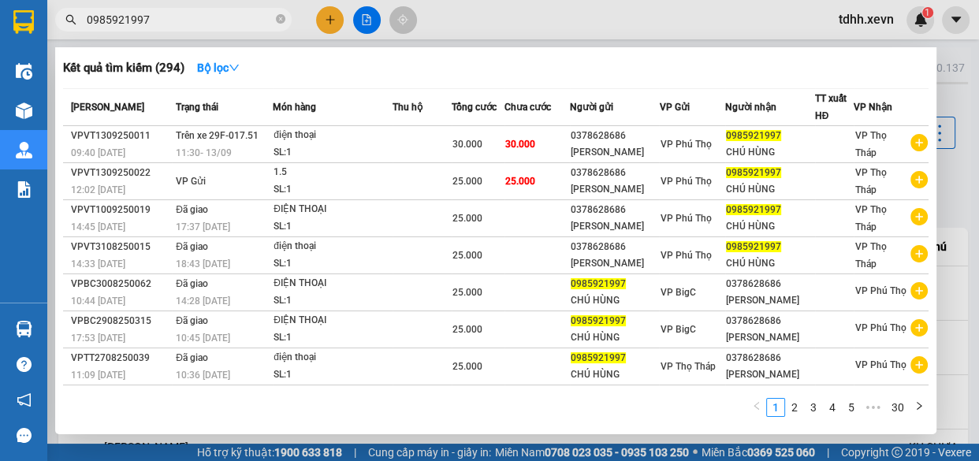
click at [196, 11] on input "0985921997" at bounding box center [180, 19] width 186 height 17
paste input "VPNB1309250029"
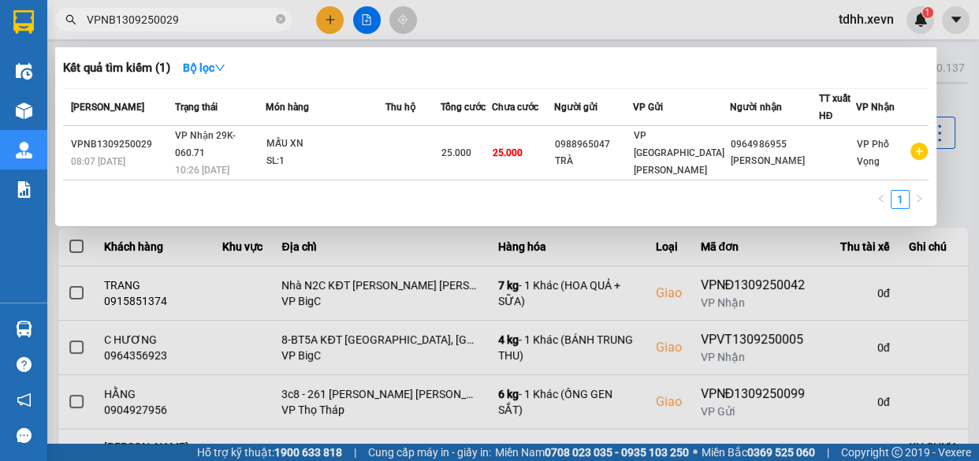
type input "VPNB1309250029"
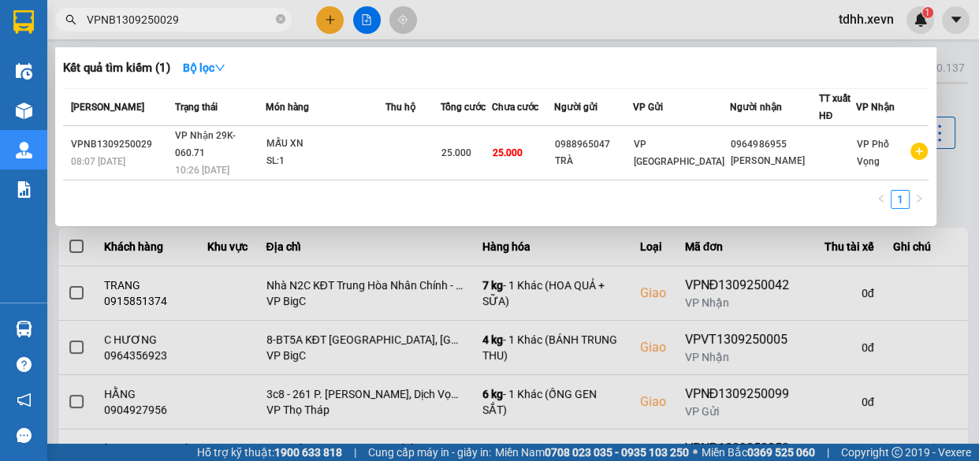
click at [212, 22] on input "VPNB1309250029" at bounding box center [180, 19] width 186 height 17
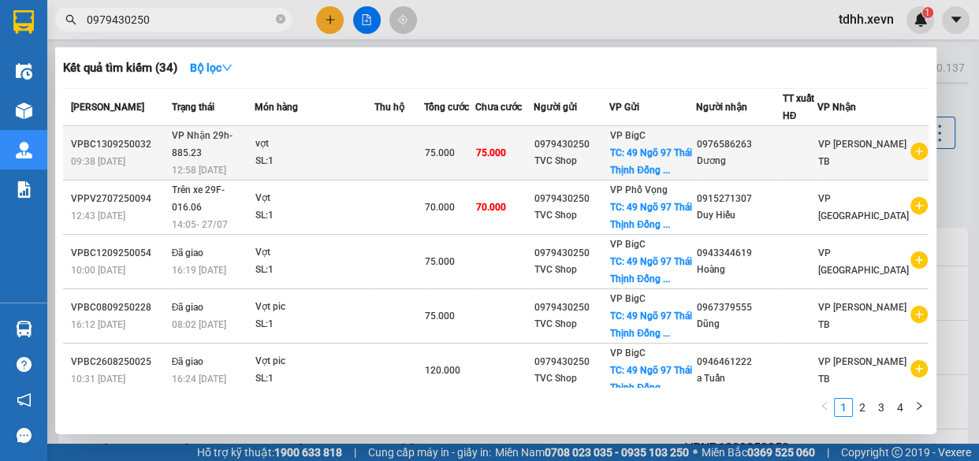
type input "0979430250"
click at [910, 155] on icon "plus-circle" at bounding box center [918, 151] width 17 height 17
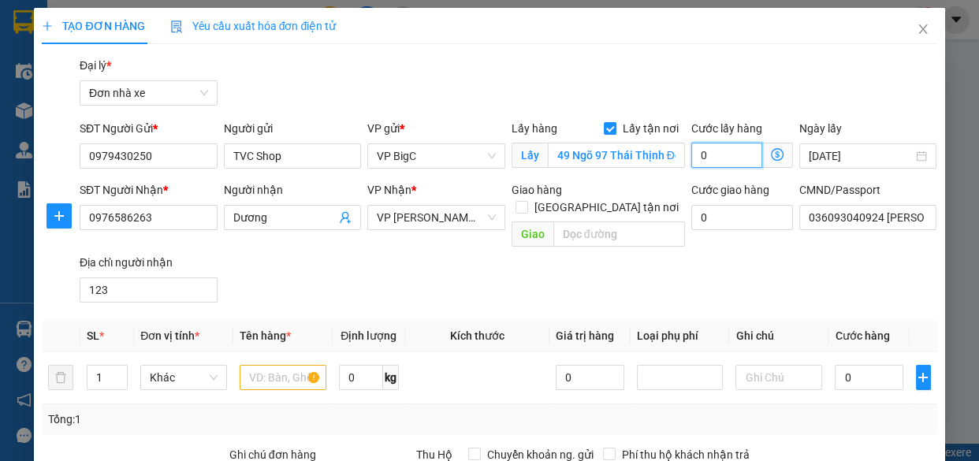
click at [723, 151] on input "0" at bounding box center [726, 155] width 71 height 25
type input "4"
type input "40"
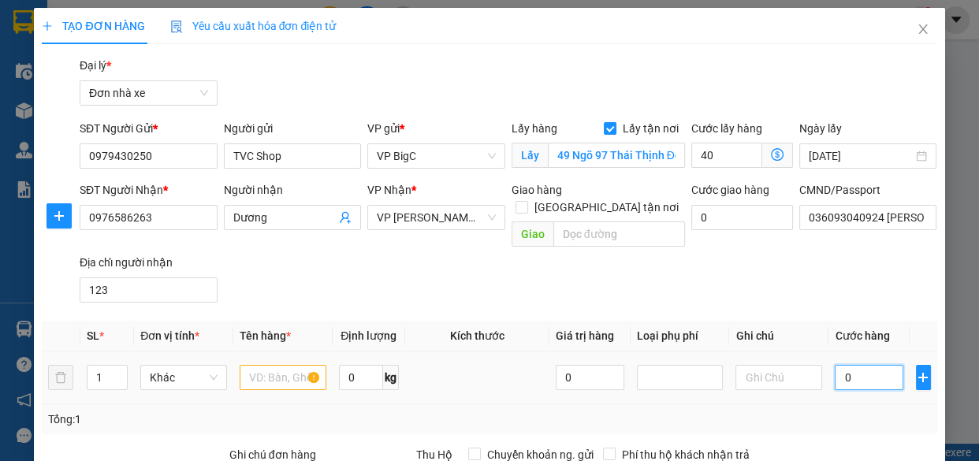
type input "40.000"
click at [863, 365] on input "0" at bounding box center [868, 377] width 69 height 25
click at [717, 151] on input "40.000" at bounding box center [726, 155] width 71 height 25
type input "4"
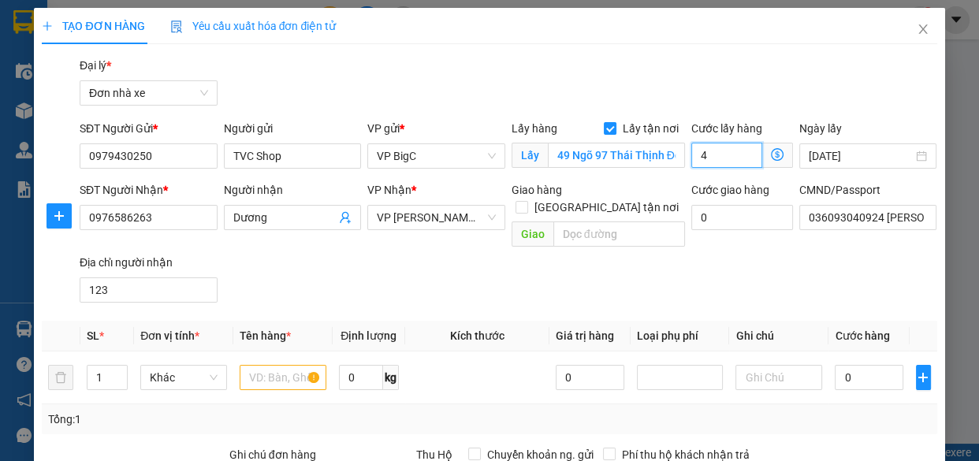
type input "4"
type input "45"
type input "45.000"
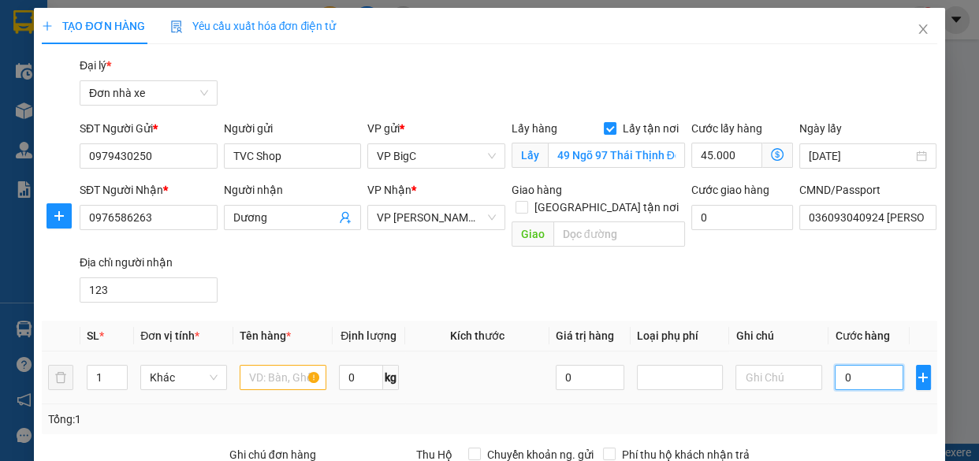
type input "3"
type input "45.003"
type input "30"
type input "45.030"
type input "30.000"
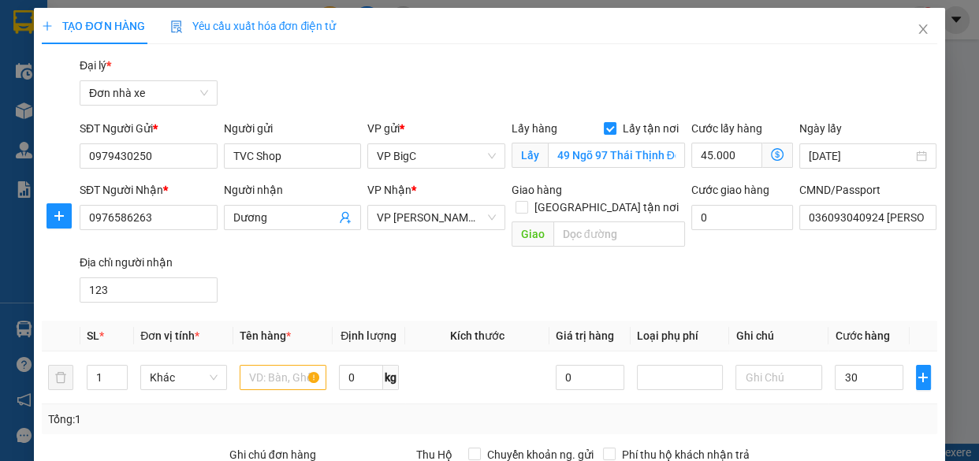
type input "75.000"
click at [716, 284] on div "SĐT Người Nhận * 0976586263 Người nhận Dương VP Nhận * VP [PERSON_NAME] TB Giao…" at bounding box center [508, 245] width 864 height 128
click at [466, 207] on span "VP [PERSON_NAME] TB" at bounding box center [436, 218] width 119 height 24
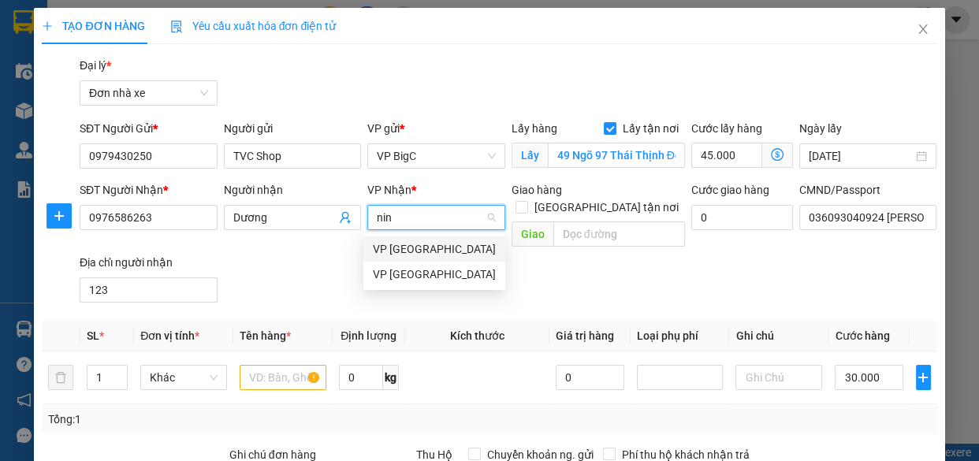
type input "ninh"
click at [433, 279] on div "VP [GEOGRAPHIC_DATA]" at bounding box center [434, 274] width 123 height 17
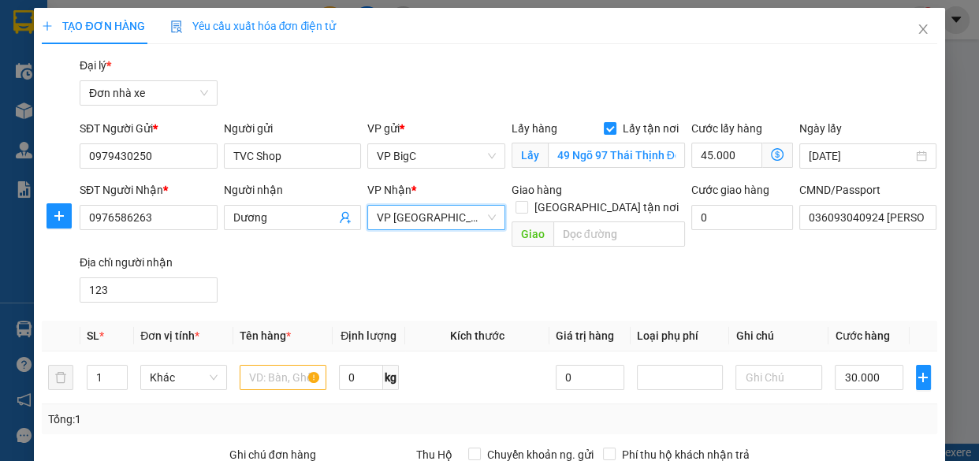
click at [437, 221] on span "VP [GEOGRAPHIC_DATA]" at bounding box center [436, 218] width 119 height 24
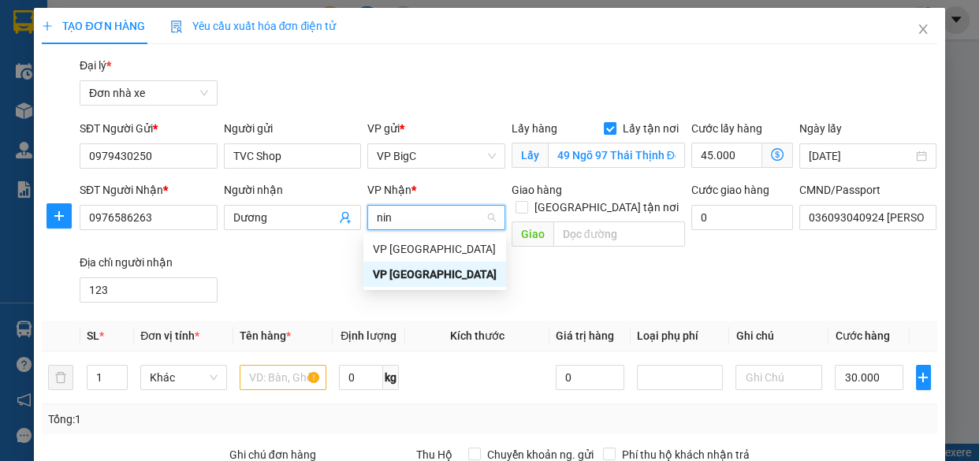
type input "ninh"
click at [433, 244] on div "VP [GEOGRAPHIC_DATA]" at bounding box center [435, 248] width 124 height 17
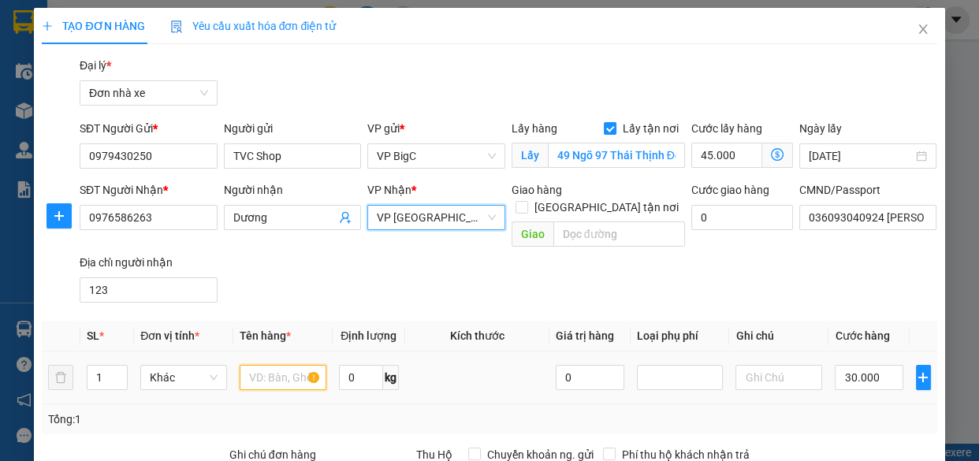
click at [283, 365] on input "text" at bounding box center [283, 377] width 87 height 25
type input "vợt(kh đóng gói)"
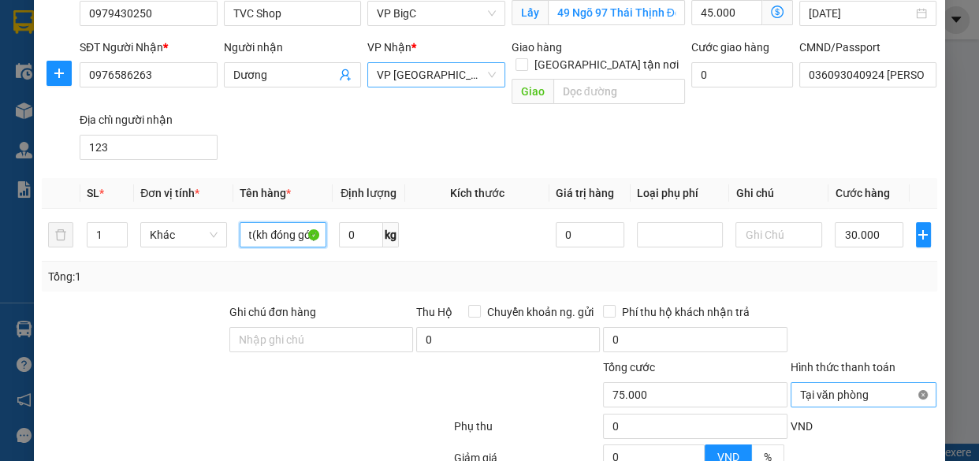
type input "75.000"
type input "vợt(kh đóng gói)"
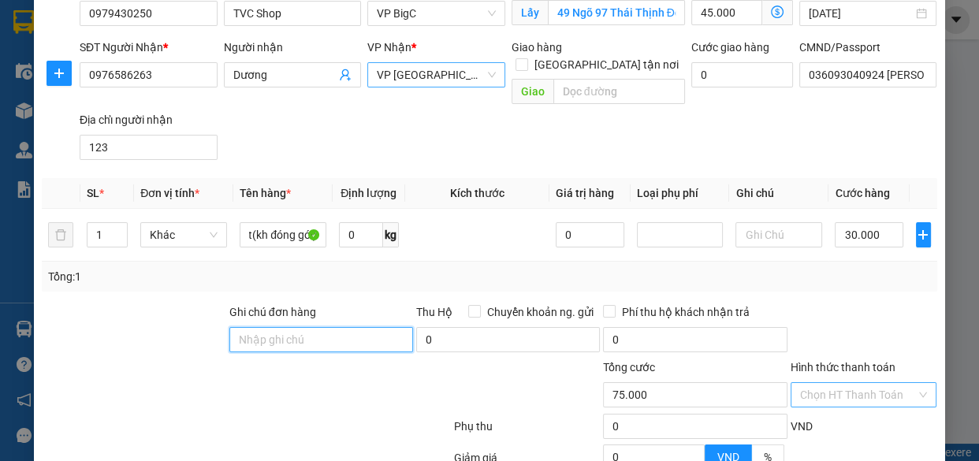
click at [370, 327] on input "Ghi chú đơn hàng" at bounding box center [321, 339] width 184 height 25
type input "mang thẳng vào vp XE VN báo đơn tổng đài"
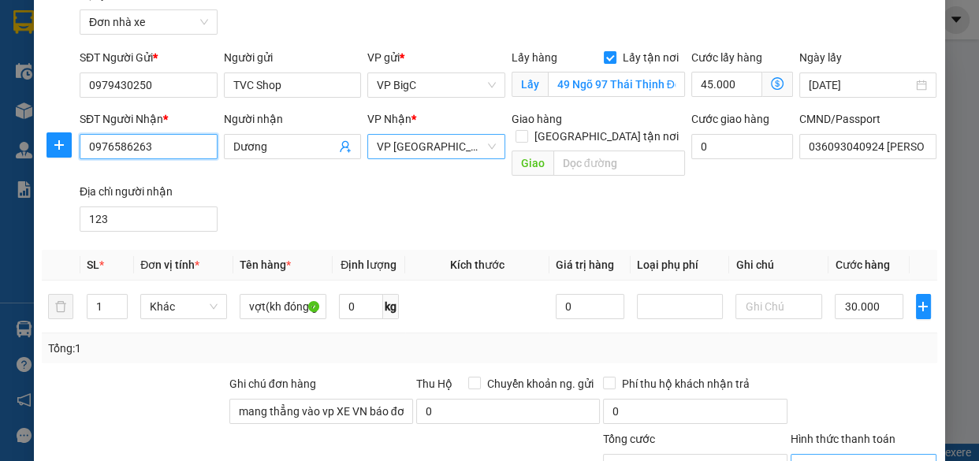
drag, startPoint x: 172, startPoint y: 146, endPoint x: 57, endPoint y: 159, distance: 115.8
click at [57, 159] on div "SĐT Người Nhận * 0976586263 0976586263 Người nhận Dương VP Nhận * VP Ninh Bình …" at bounding box center [489, 174] width 898 height 128
paste input "43434367"
type input "0943434367"
drag, startPoint x: 297, startPoint y: 151, endPoint x: 196, endPoint y: 156, distance: 101.0
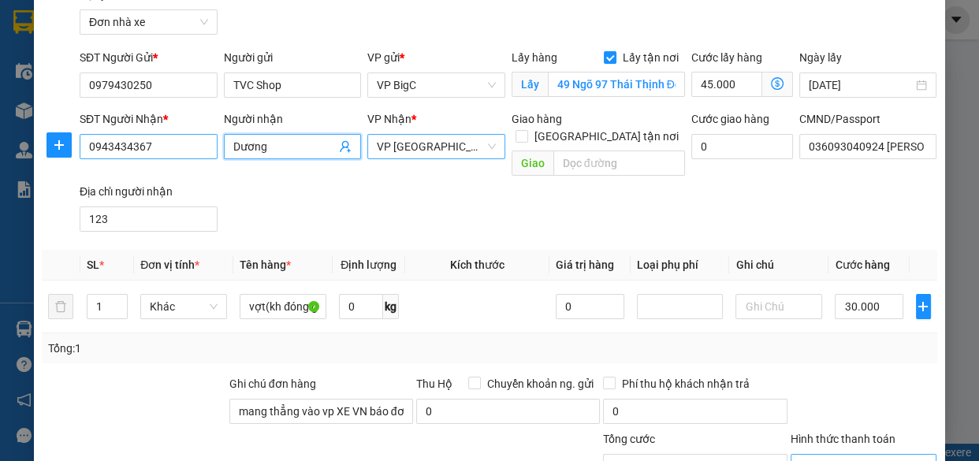
click at [196, 156] on div "SĐT Người Nhận * 0943434367 Người nhận Dương VP Nhận * VP Ninh Bình Giao hàng G…" at bounding box center [508, 174] width 864 height 128
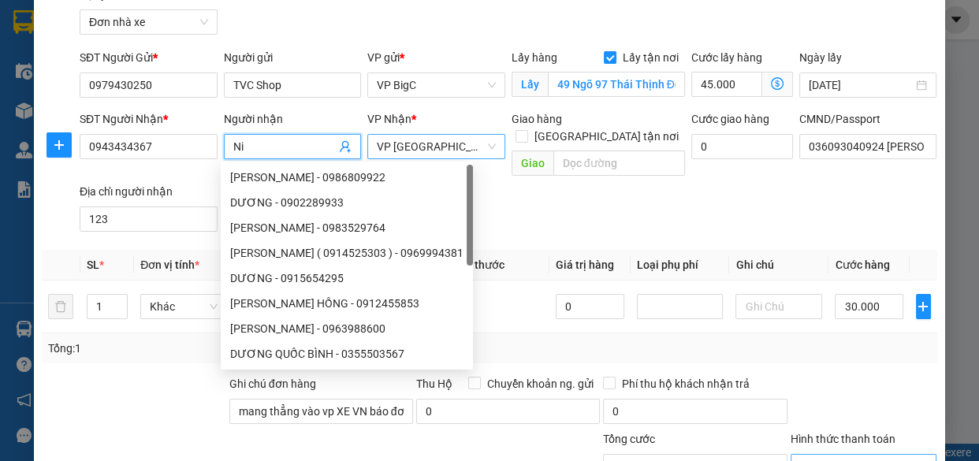
type input "N"
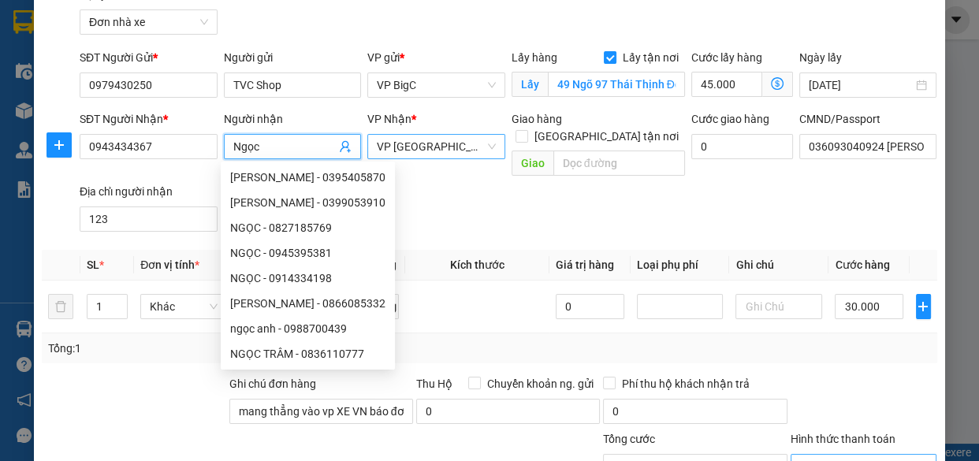
type input "Ngọc"
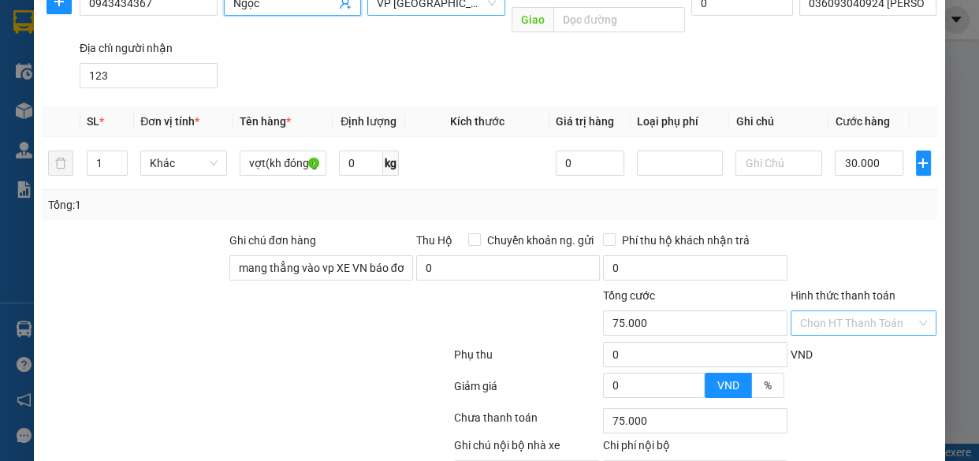
scroll to position [288, 0]
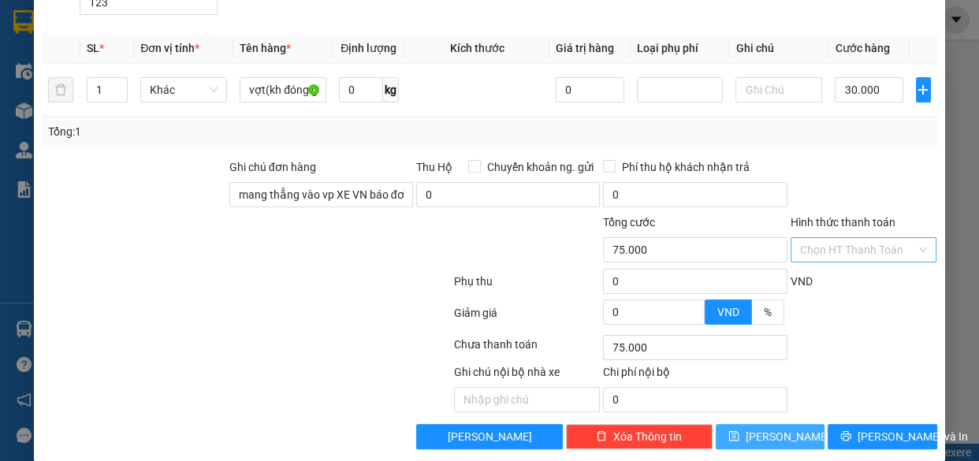
click at [739, 430] on icon "save" at bounding box center [733, 435] width 11 height 11
checkbox input "false"
type input "0"
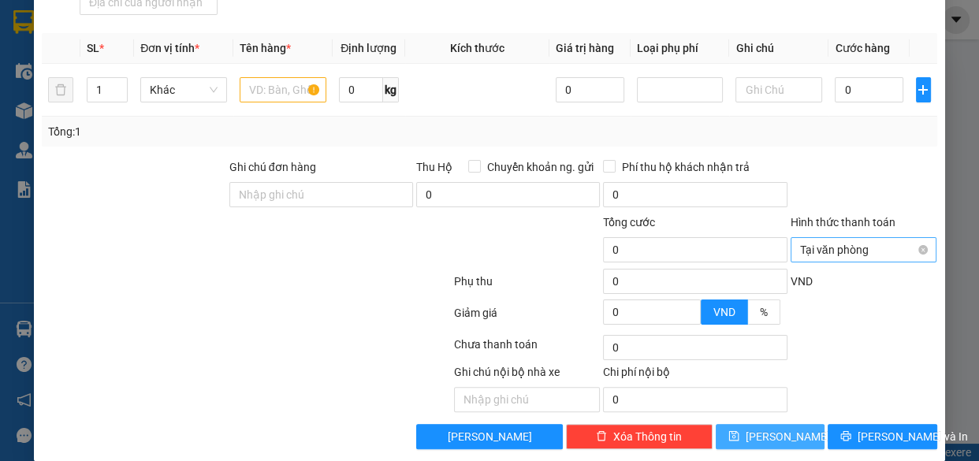
scroll to position [0, 0]
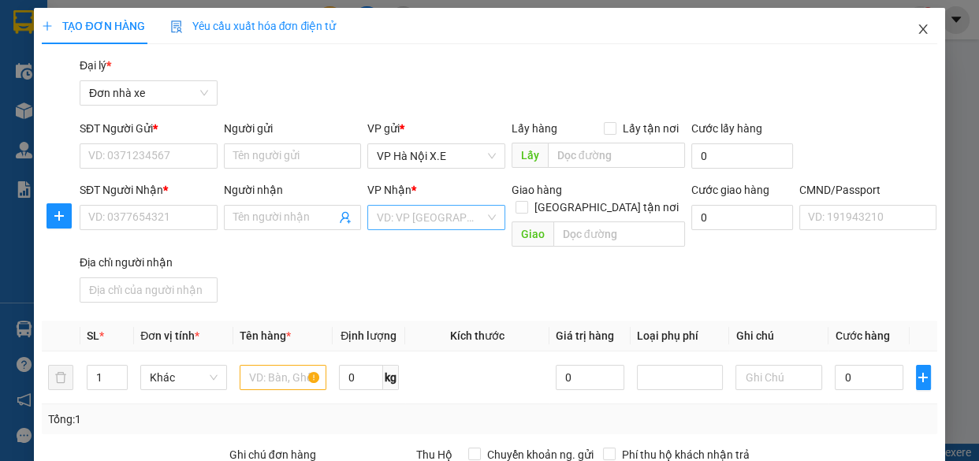
click at [910, 39] on span "Close" at bounding box center [923, 30] width 44 height 44
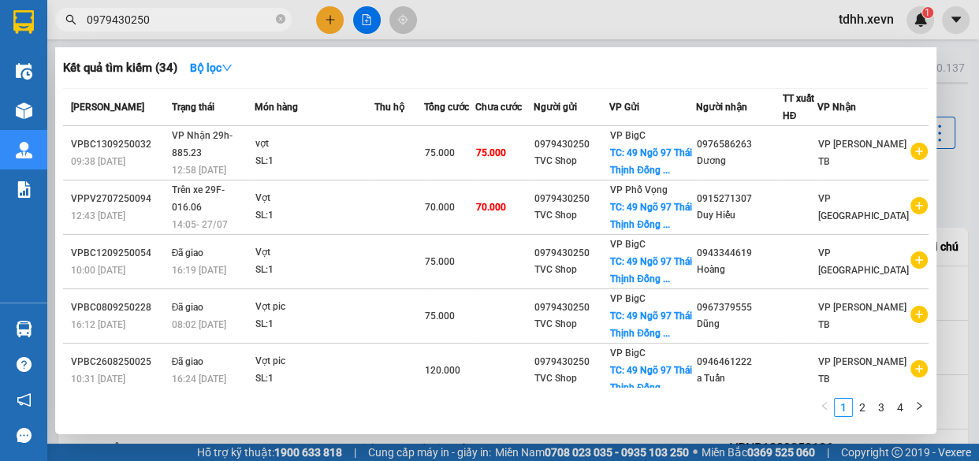
click at [177, 15] on input "0979430250" at bounding box center [180, 19] width 186 height 17
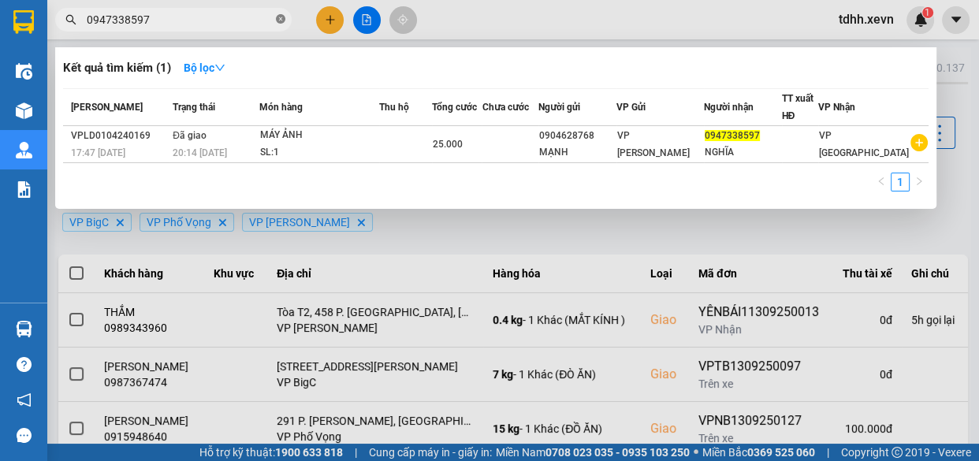
click at [281, 20] on icon "close-circle" at bounding box center [280, 18] width 9 height 9
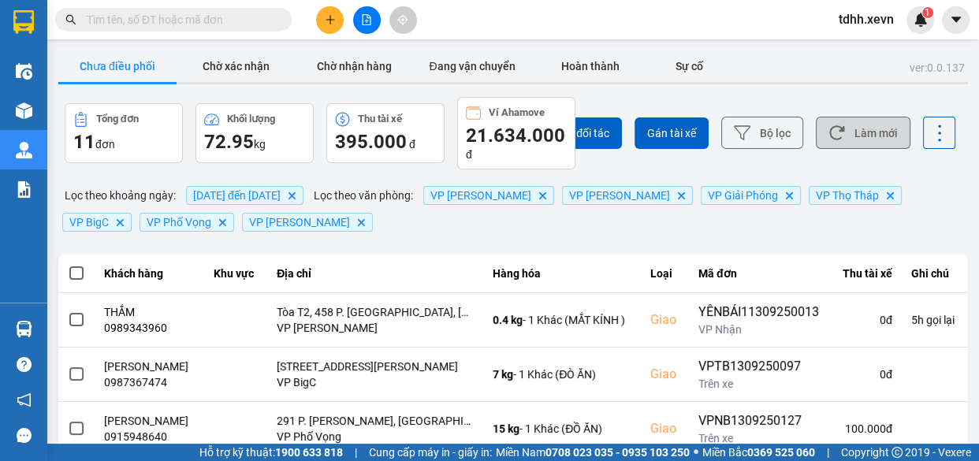
click at [847, 120] on button "Làm mới" at bounding box center [863, 133] width 95 height 32
click at [861, 137] on button "Làm mới" at bounding box center [863, 133] width 95 height 32
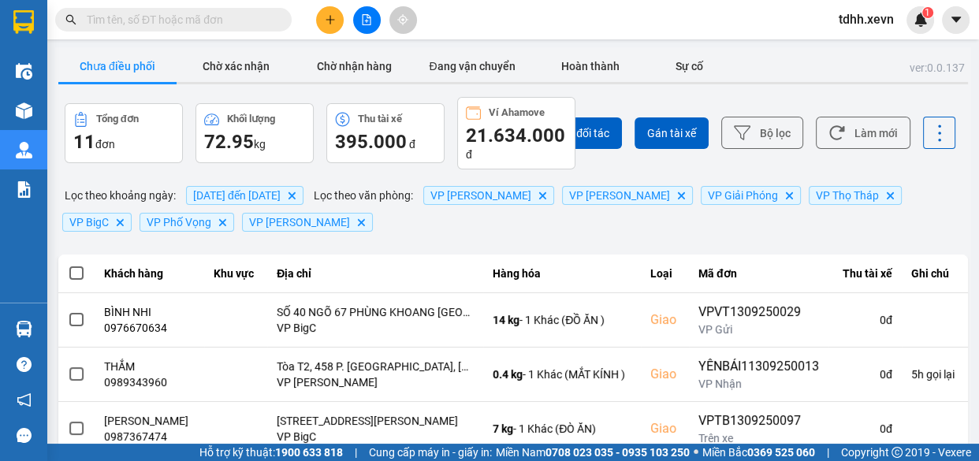
scroll to position [441, 0]
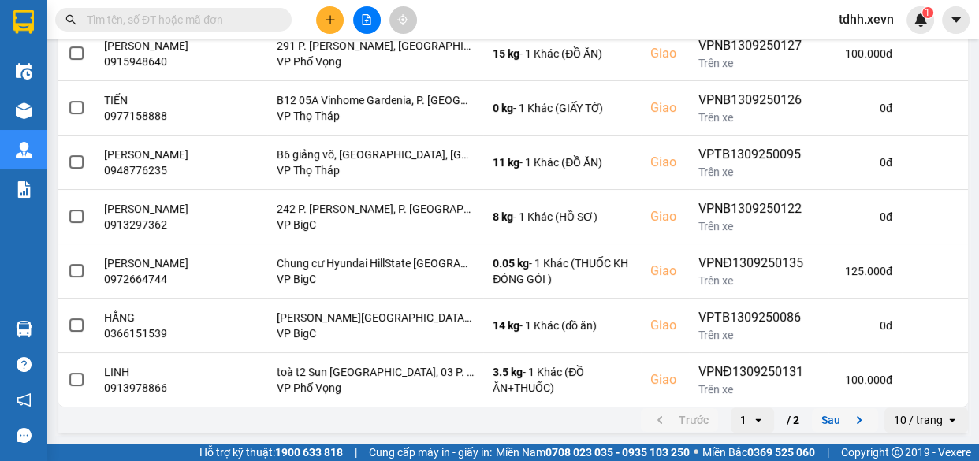
click at [827, 426] on button "Sau" at bounding box center [845, 420] width 66 height 24
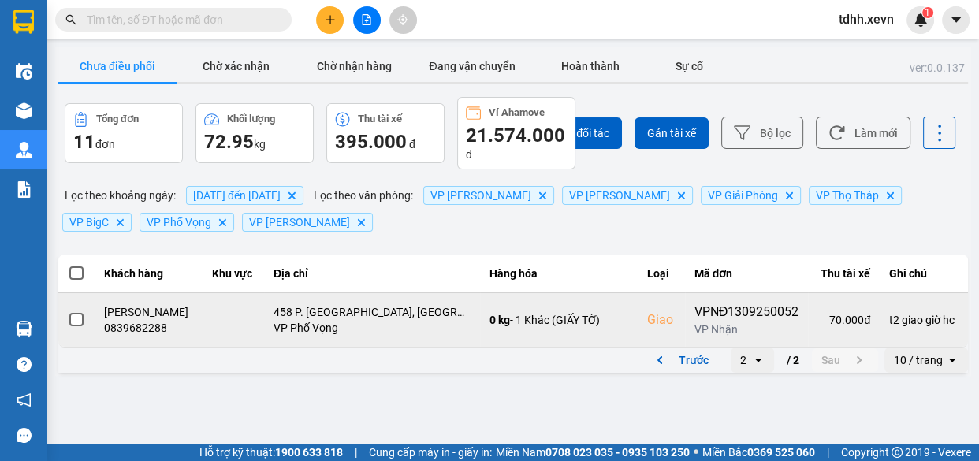
click at [685, 347] on td "Giao" at bounding box center [660, 319] width 47 height 54
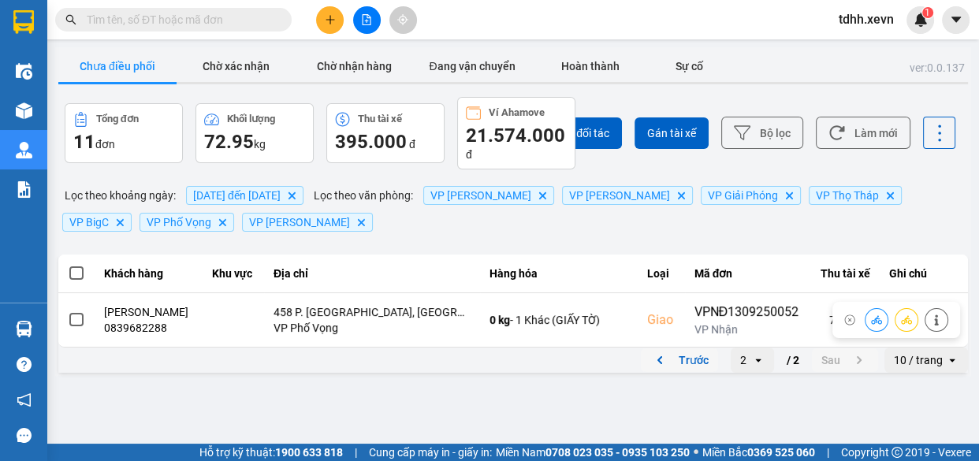
click at [684, 371] on button "Trước" at bounding box center [679, 360] width 77 height 24
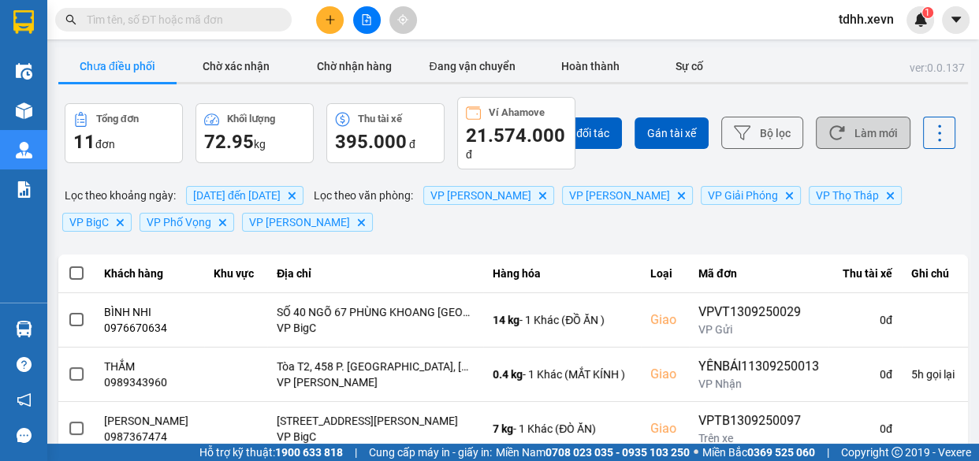
click at [856, 136] on button "Làm mới" at bounding box center [863, 133] width 95 height 32
click at [855, 134] on button "Làm mới" at bounding box center [863, 133] width 95 height 32
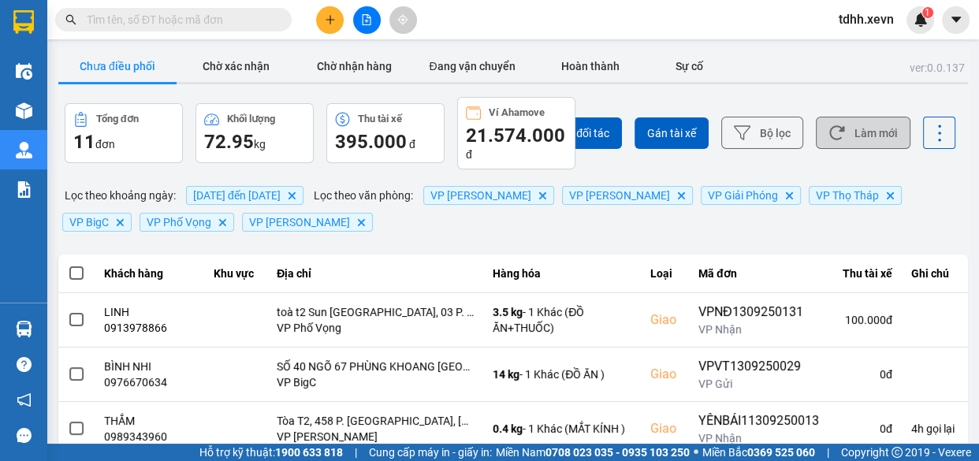
click at [828, 125] on icon at bounding box center [836, 133] width 17 height 17
click at [874, 139] on button "Làm mới" at bounding box center [863, 133] width 95 height 32
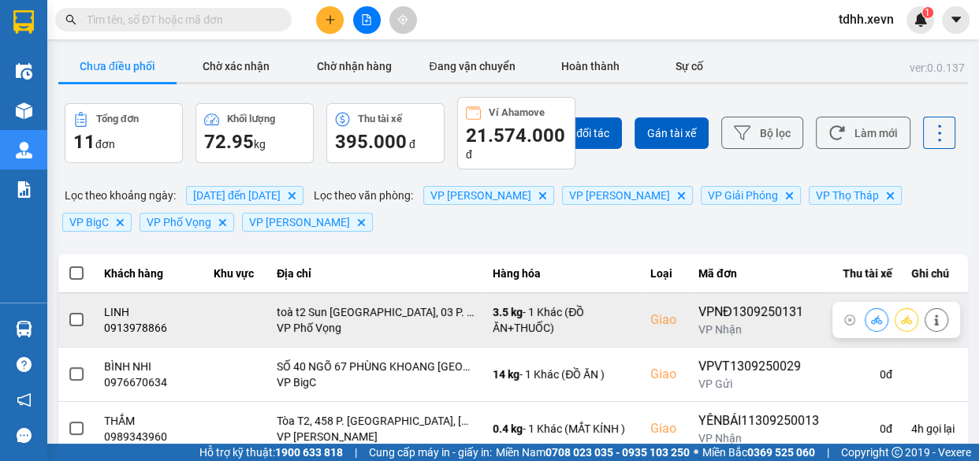
click at [139, 325] on div "0913978866" at bounding box center [149, 328] width 91 height 16
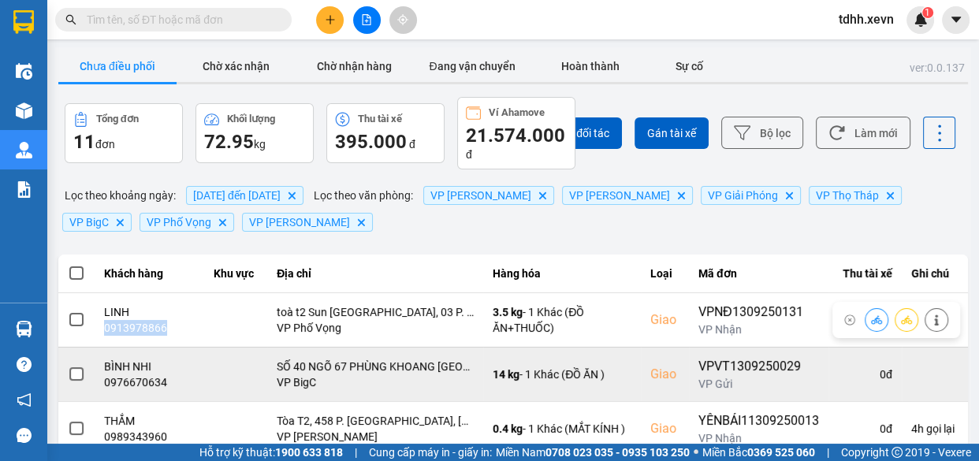
copy div "0913978866"
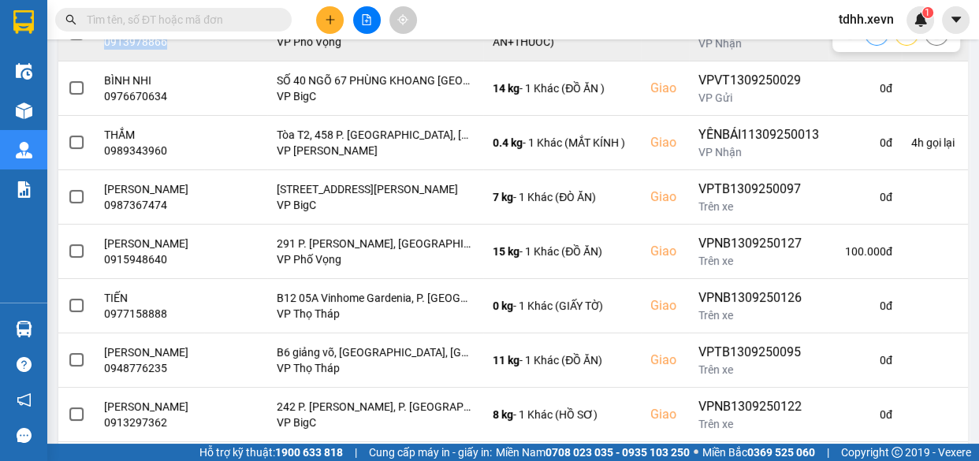
scroll to position [441, 0]
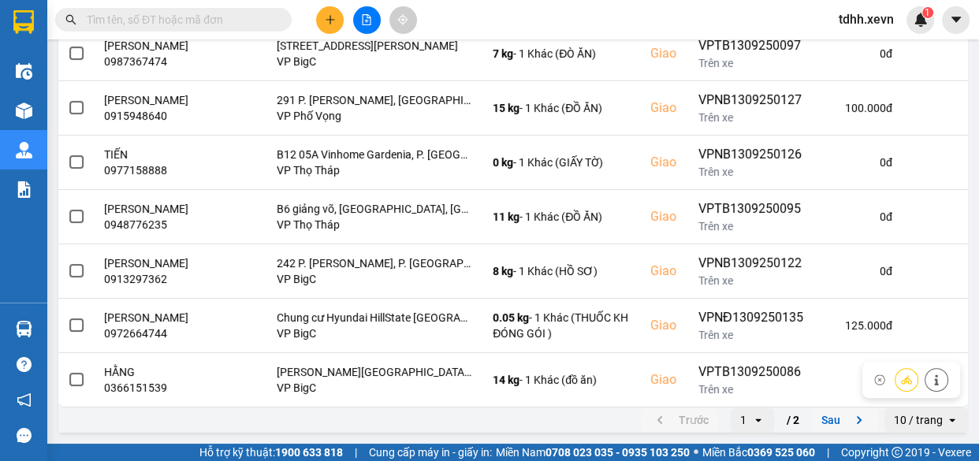
click at [832, 418] on button "Sau" at bounding box center [845, 420] width 66 height 24
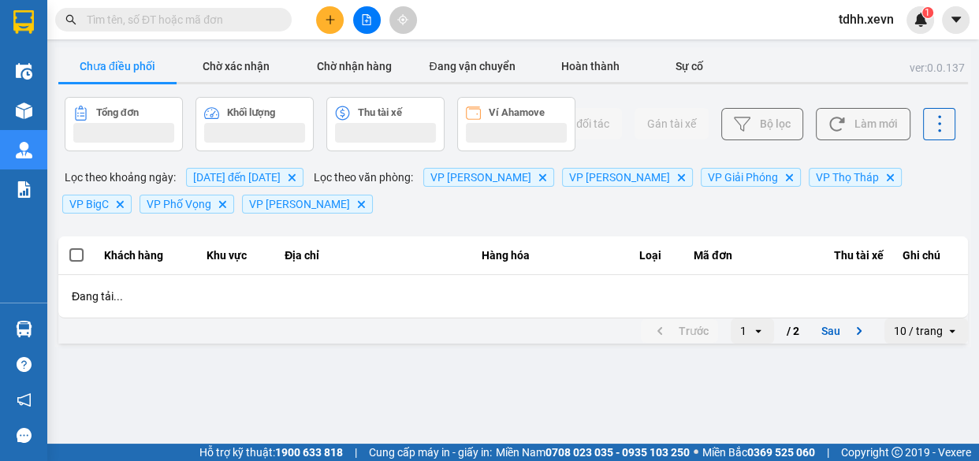
scroll to position [0, 0]
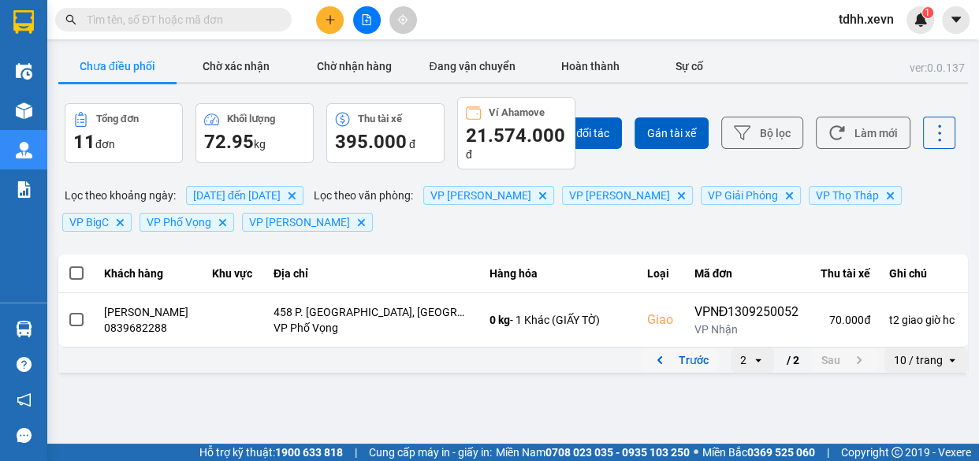
click at [683, 372] on button "Trước" at bounding box center [679, 360] width 77 height 24
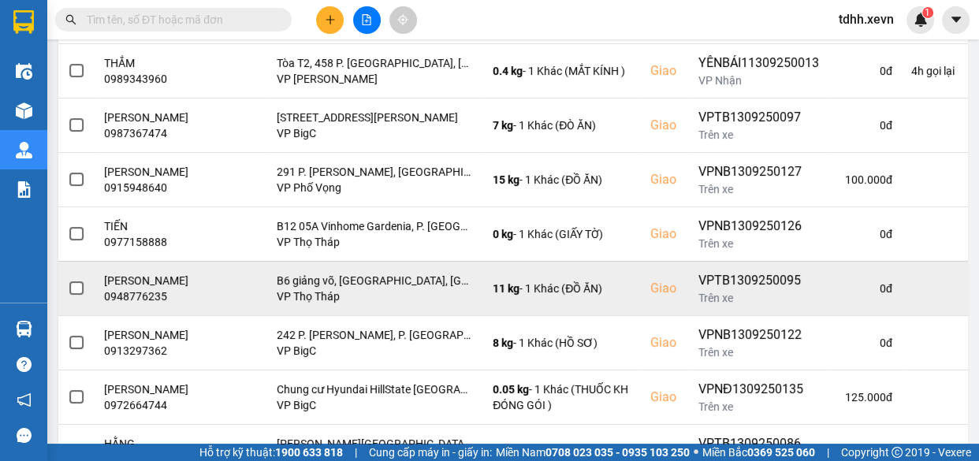
scroll to position [441, 0]
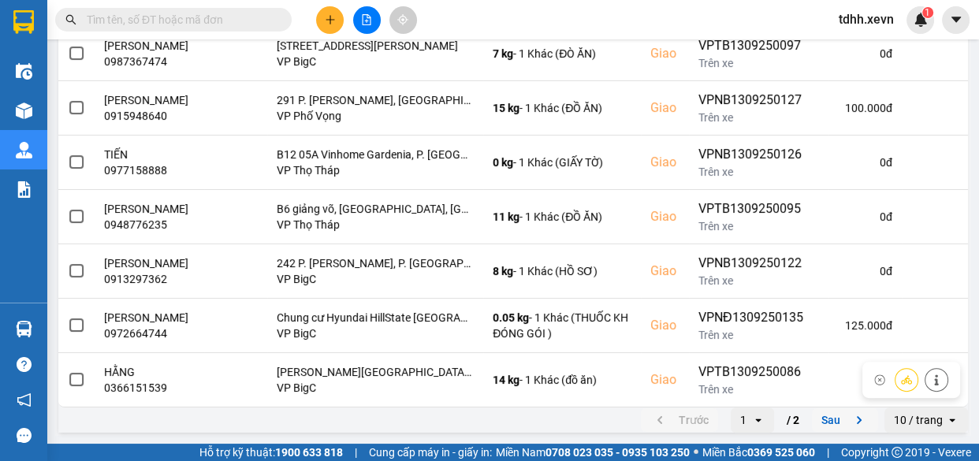
click at [834, 409] on button "Sau" at bounding box center [845, 420] width 66 height 24
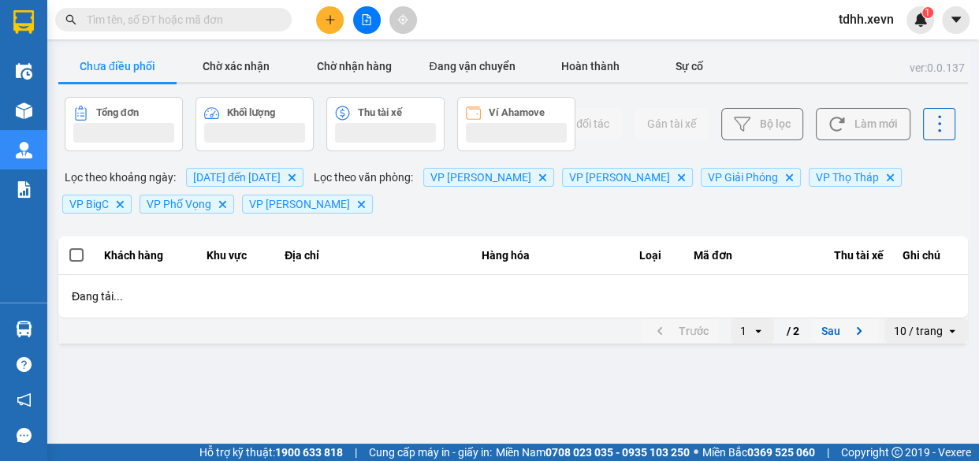
scroll to position [0, 0]
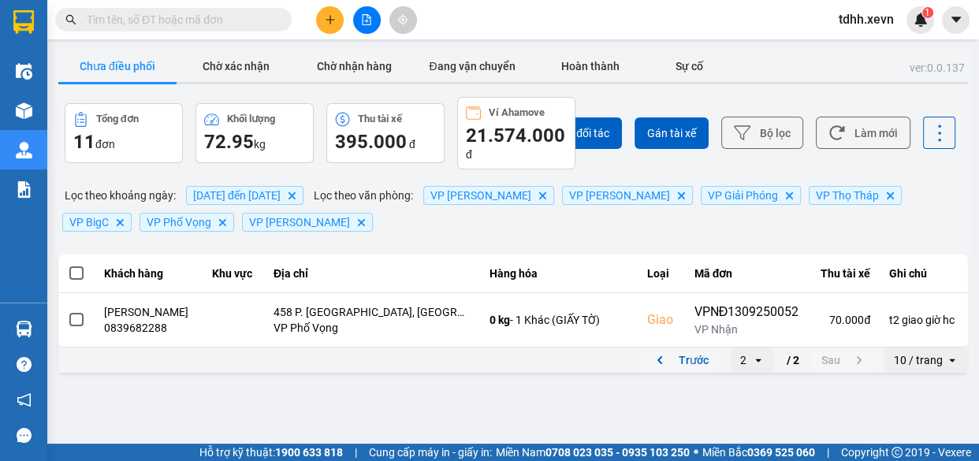
click at [693, 372] on button "Trước" at bounding box center [679, 360] width 77 height 24
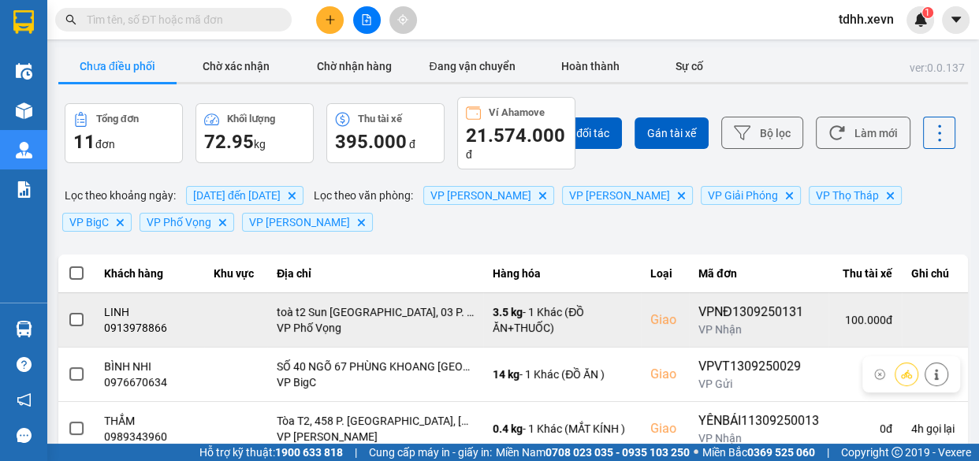
scroll to position [71, 0]
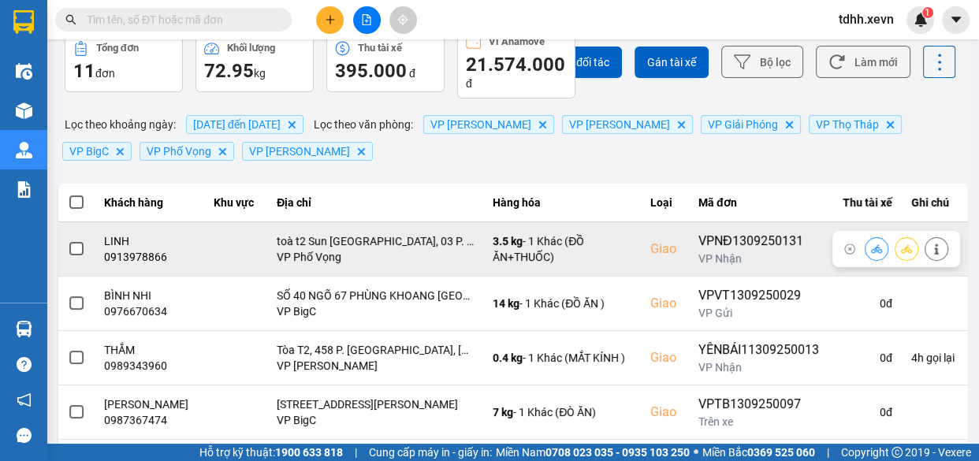
click at [151, 258] on div "0913978866" at bounding box center [149, 257] width 91 height 16
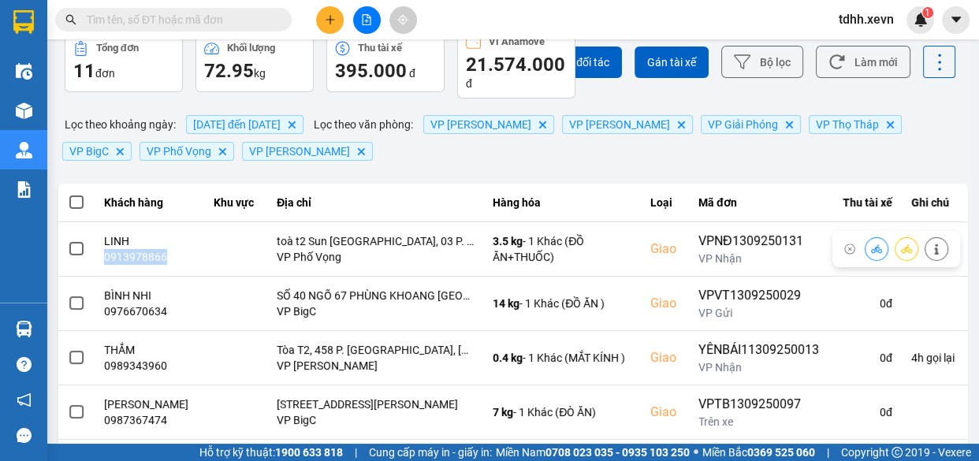
copy div "0913978866"
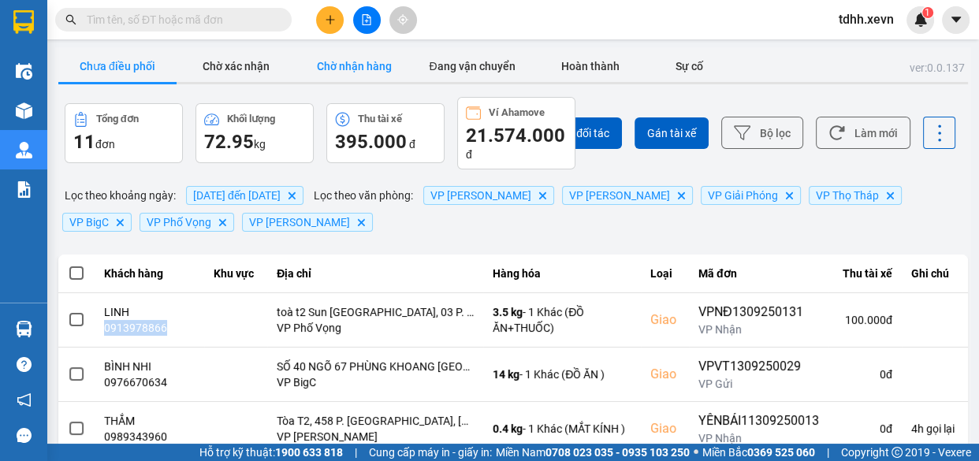
click at [356, 58] on button "Chờ nhận hàng" at bounding box center [354, 66] width 118 height 32
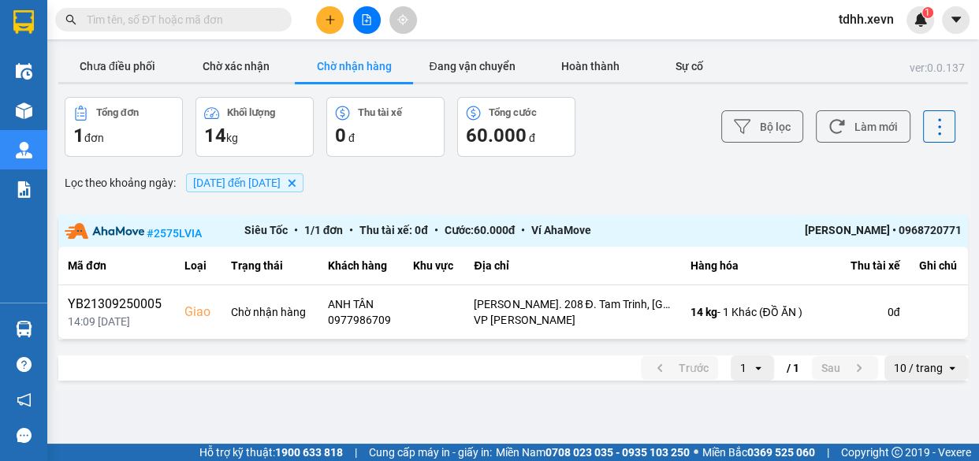
click at [177, 13] on input "text" at bounding box center [180, 19] width 186 height 17
type input "044"
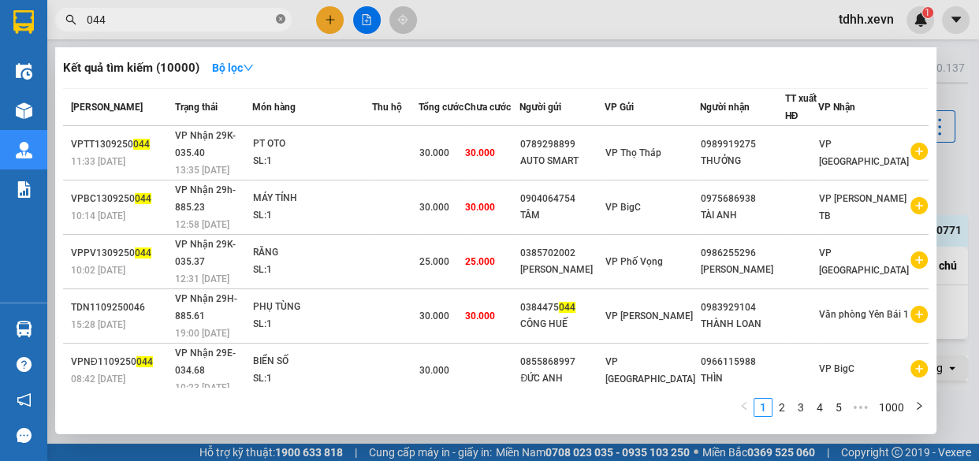
click at [282, 17] on icon "close-circle" at bounding box center [280, 18] width 9 height 9
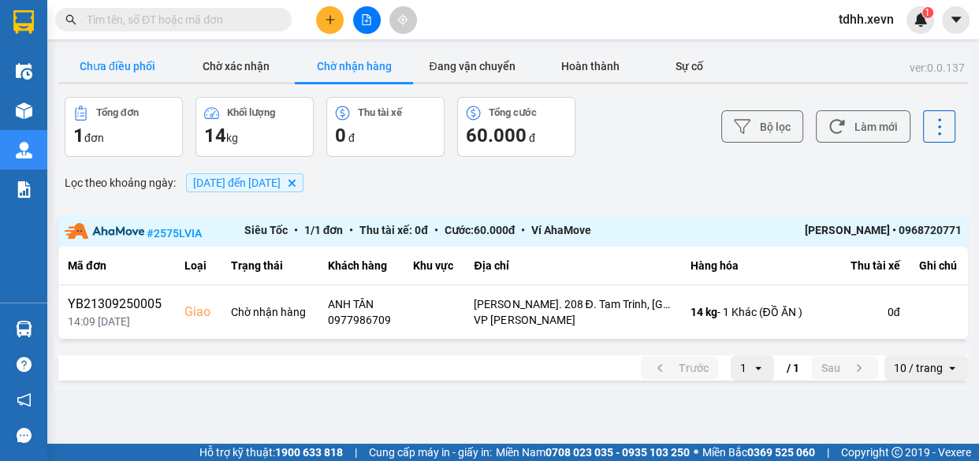
click at [126, 66] on button "Chưa điều phối" at bounding box center [117, 66] width 118 height 32
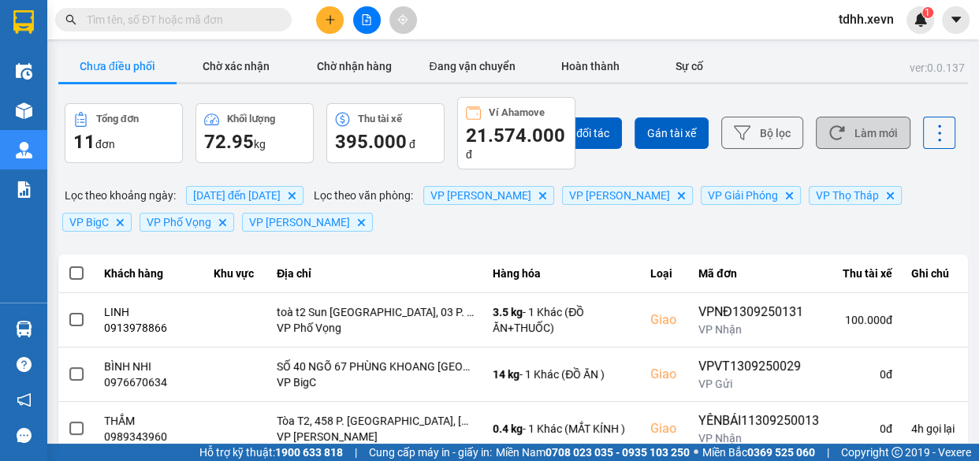
click at [867, 127] on button "Làm mới" at bounding box center [863, 133] width 95 height 32
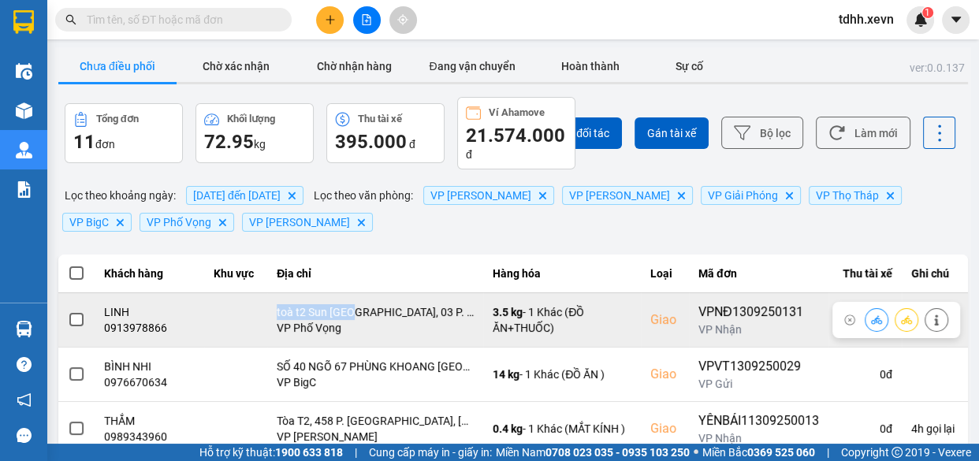
drag, startPoint x: 272, startPoint y: 307, endPoint x: 354, endPoint y: 306, distance: 82.0
click at [354, 306] on td "toà t2 Sun Grand City Ancora Residence, 03 P. Lương Yên, Bạch Đằng, Hai Bà Trưn…" at bounding box center [375, 319] width 216 height 54
click at [934, 322] on icon at bounding box center [936, 319] width 4 height 11
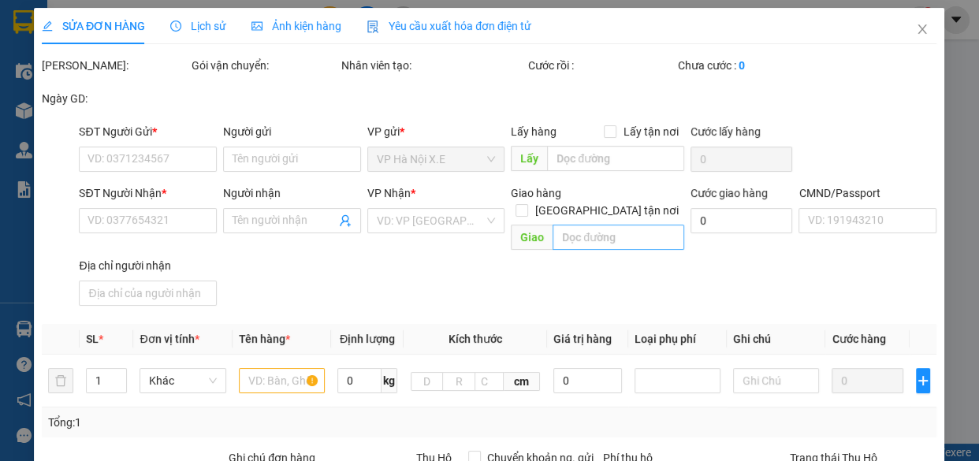
type input "0911143998"
type input "NGUYỄN THU HIỀN"
type input "0913978866"
type input "LINH"
checkbox input "true"
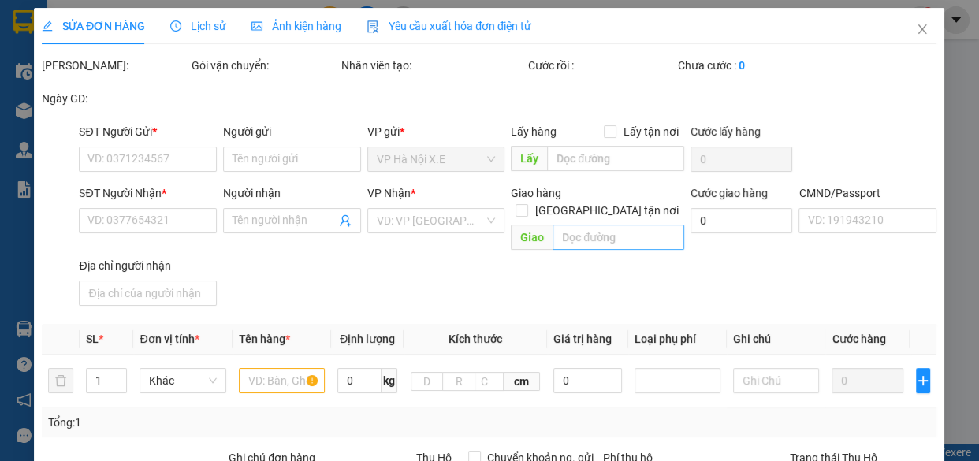
type input "toà t2 Sun [GEOGRAPHIC_DATA], 03 P. [GEOGRAPHIC_DATA], [GEOGRAPHIC_DATA], [GEOG…"
type input "12"
type input "100.000"
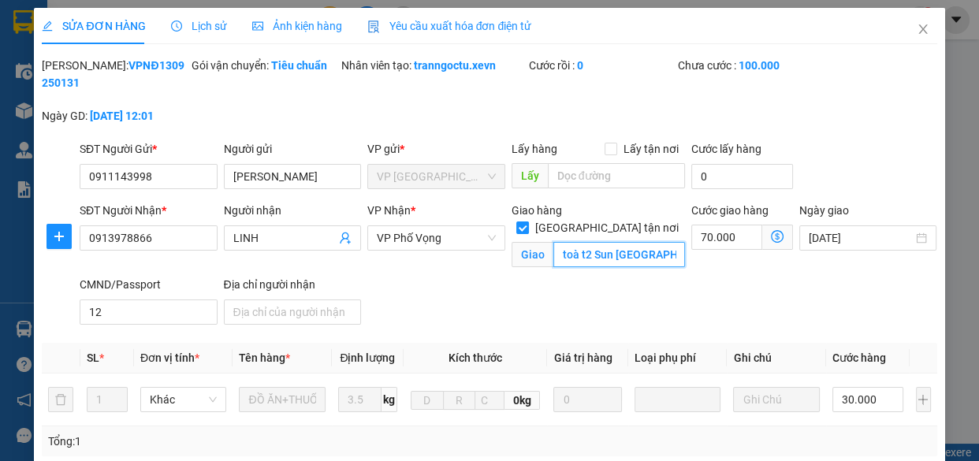
click at [636, 242] on input "toà t2 Sun [GEOGRAPHIC_DATA], 03 P. [GEOGRAPHIC_DATA], [GEOGRAPHIC_DATA], [GEOG…" at bounding box center [619, 254] width 132 height 25
click at [786, 307] on div "SĐT Người Nhận * 0913978866 Người nhận LINH VP Nhận * VP Phố Vọng Giao hàng Gia…" at bounding box center [508, 266] width 864 height 129
click at [916, 34] on icon "close" at bounding box center [922, 29] width 13 height 13
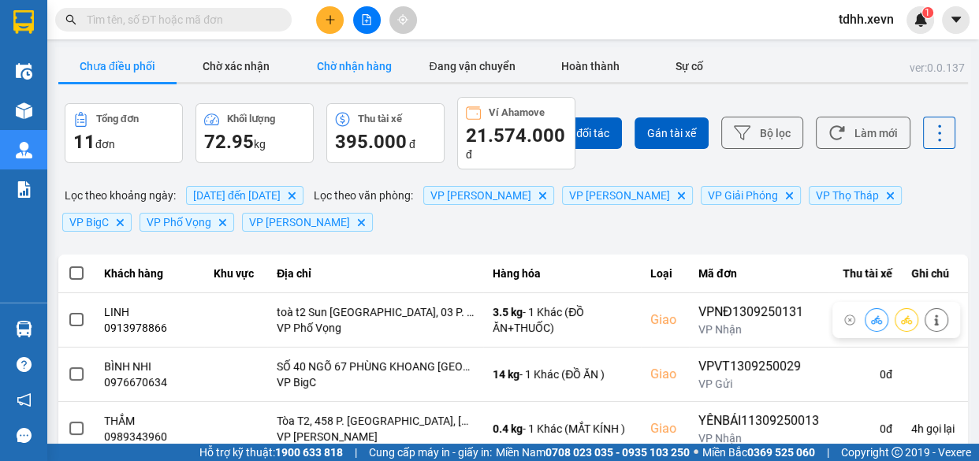
click at [387, 62] on button "Chờ nhận hàng" at bounding box center [354, 66] width 118 height 32
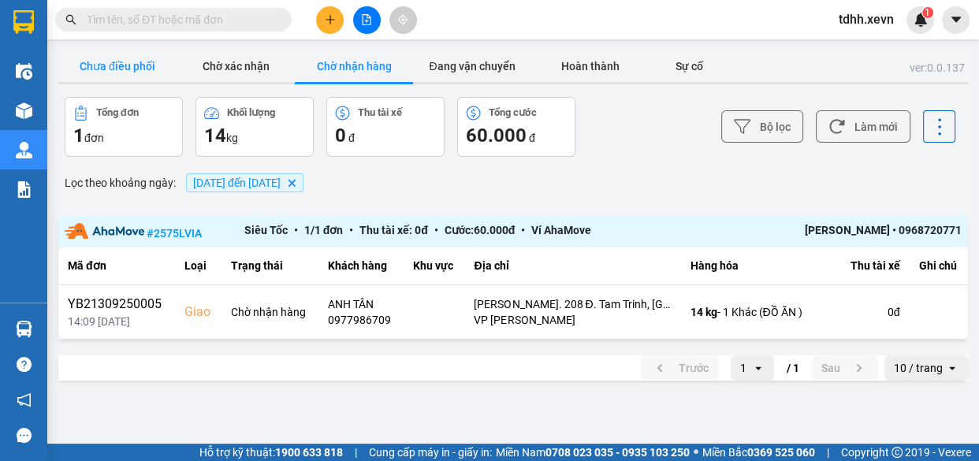
click at [140, 68] on button "Chưa điều phối" at bounding box center [117, 66] width 118 height 32
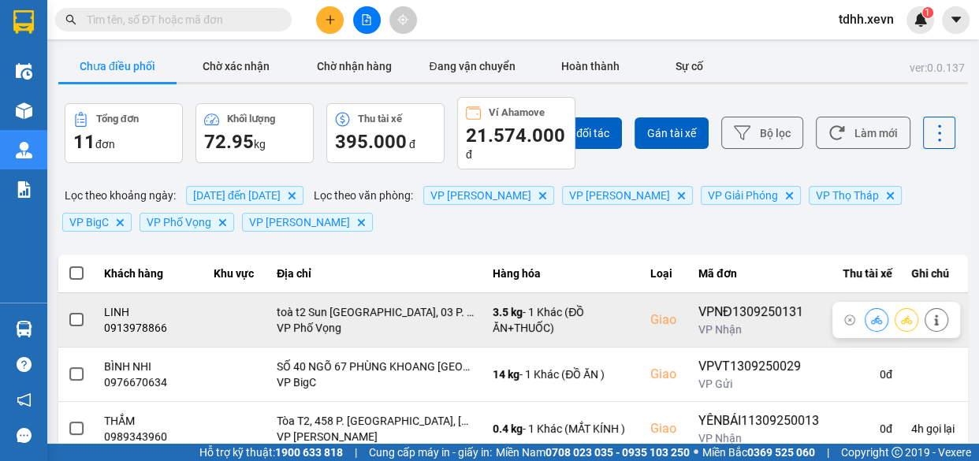
click at [871, 318] on icon at bounding box center [876, 319] width 11 height 9
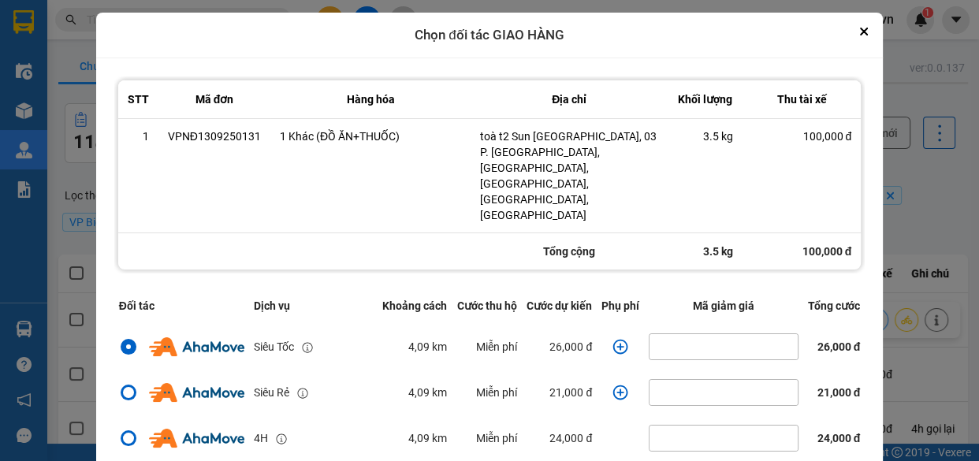
click at [922, 230] on div "ver: 0.0.137 Chưa điều phối Chờ xác nhận Chờ nhận hàng Đang vận chuyển Hoàn thà…" at bounding box center [513, 456] width 916 height 818
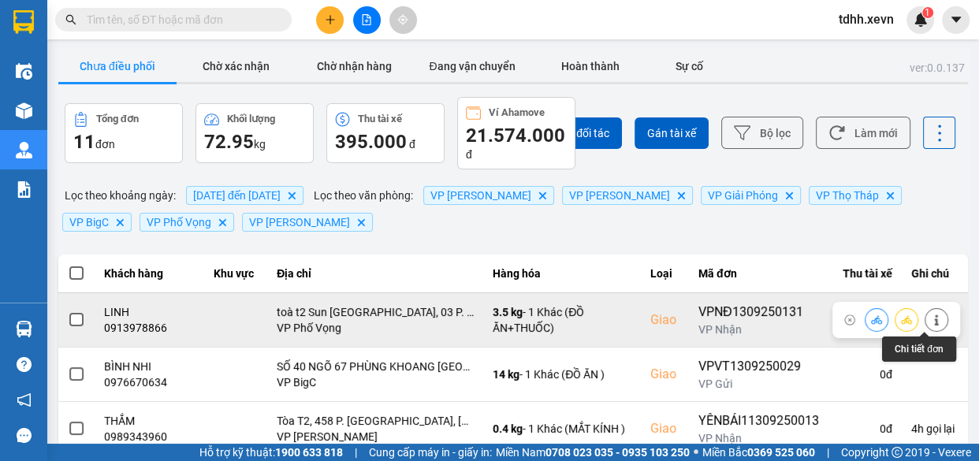
click at [931, 317] on button at bounding box center [936, 320] width 22 height 28
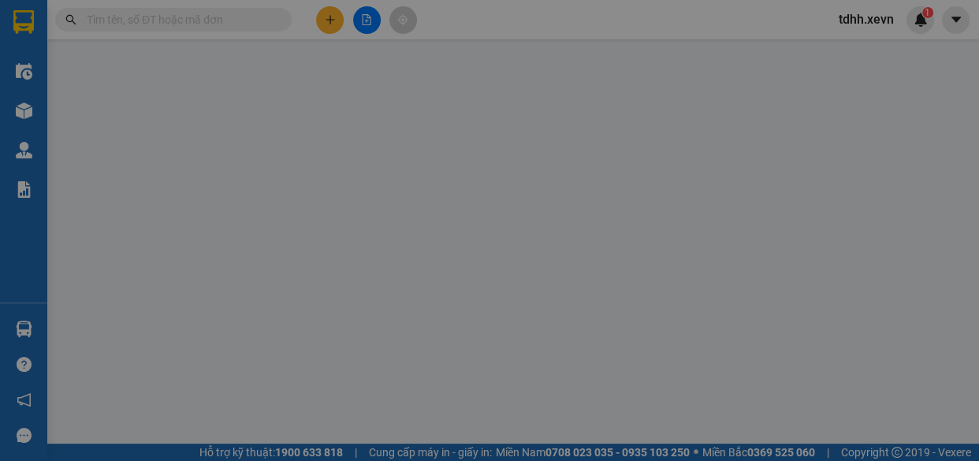
type input "0911143998"
type input "NGUYỄN THU HIỀN"
type input "0913978866"
type input "LINH"
checkbox input "true"
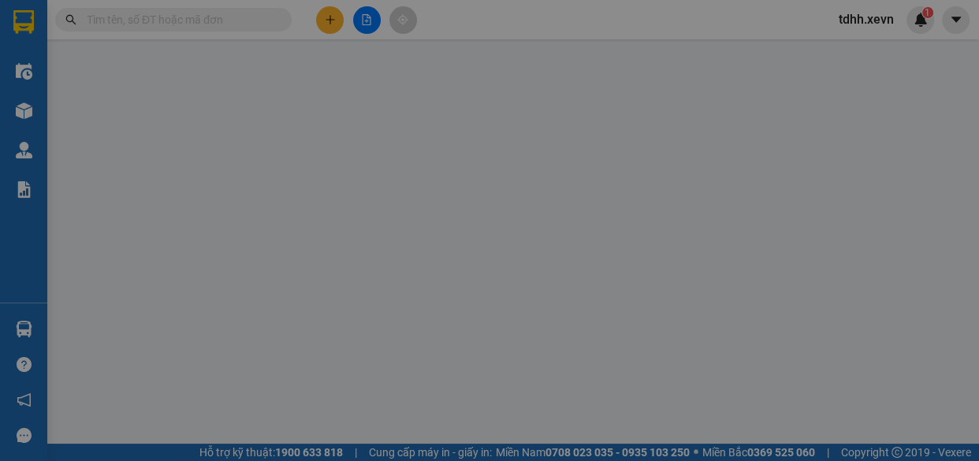
type input "toà t2 Sun [GEOGRAPHIC_DATA], 03 P. [GEOGRAPHIC_DATA], [GEOGRAPHIC_DATA], [GEOG…"
type input "12"
type input "100.000"
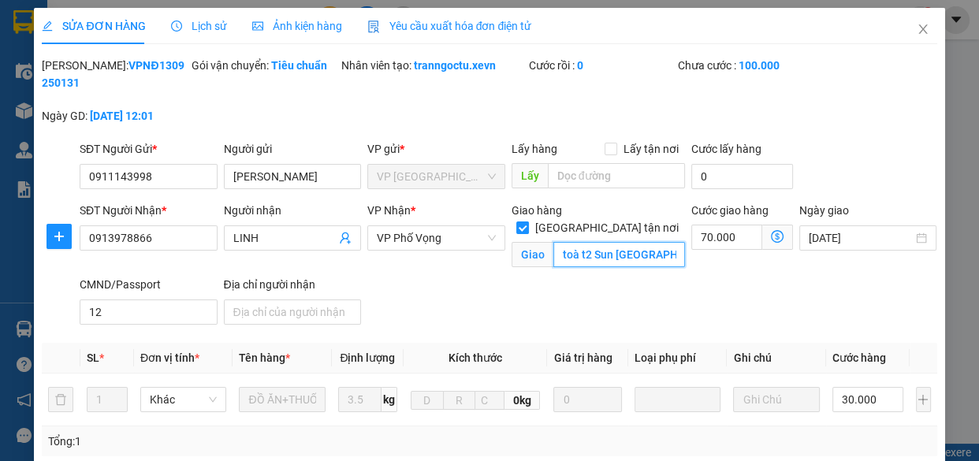
click at [615, 242] on input "toà t2 Sun [GEOGRAPHIC_DATA], 03 P. [GEOGRAPHIC_DATA], [GEOGRAPHIC_DATA], [GEOG…" at bounding box center [619, 254] width 132 height 25
click at [608, 242] on input "toà t2 Sun [GEOGRAPHIC_DATA], 03 P. [GEOGRAPHIC_DATA], [GEOGRAPHIC_DATA], [GEOG…" at bounding box center [619, 254] width 132 height 25
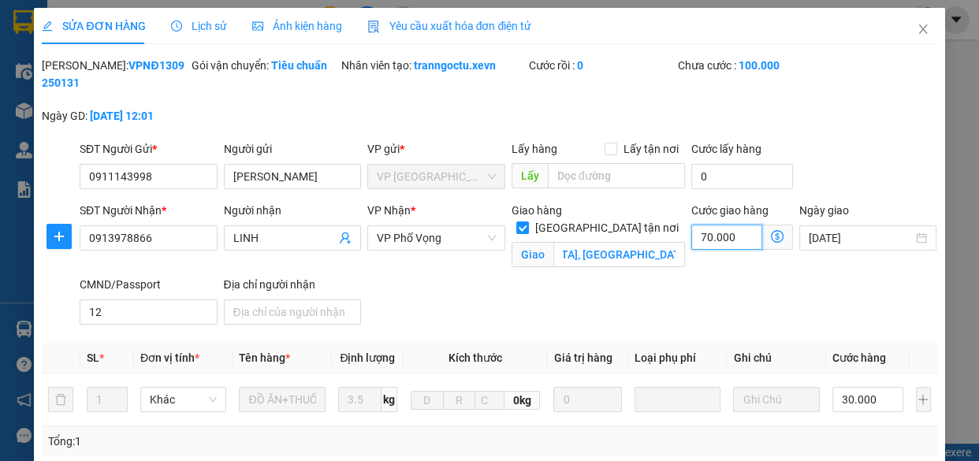
click at [706, 227] on input "70.000" at bounding box center [726, 237] width 71 height 25
type input "30.005"
type input "5"
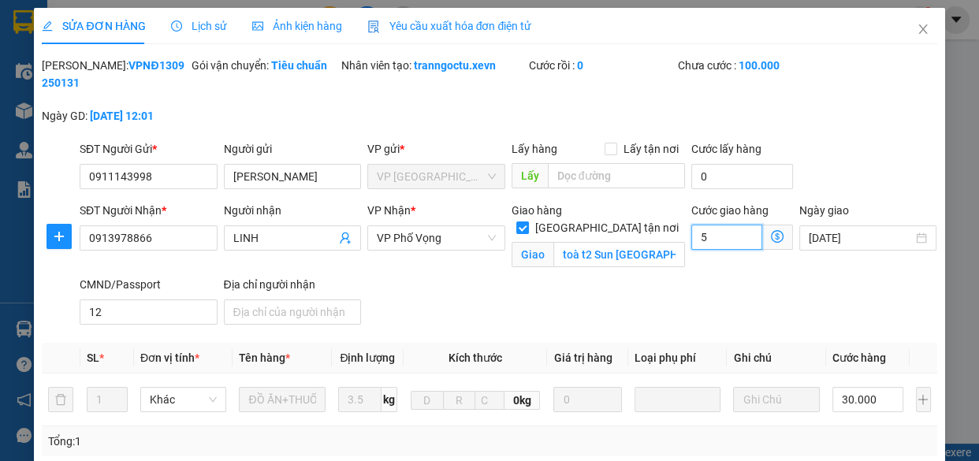
type input "30.050"
type input "50"
type input "80.000"
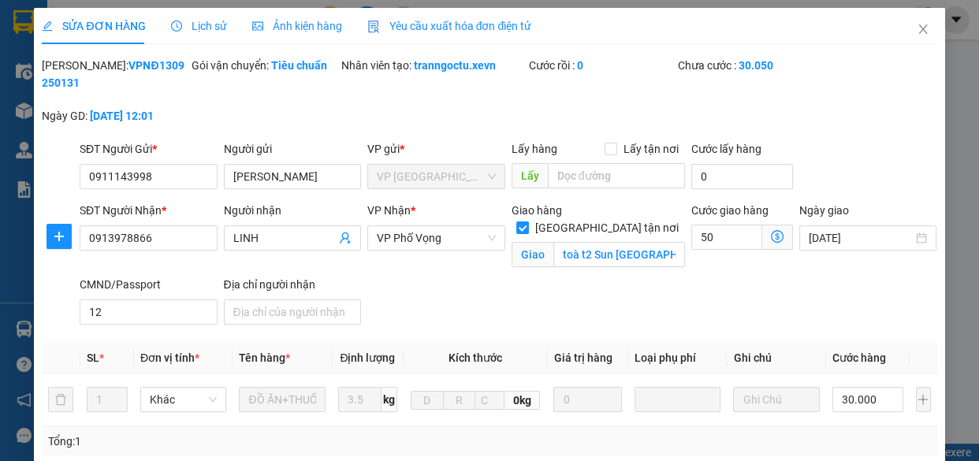
type input "50.000"
click at [637, 305] on div "SĐT Người Nhận * 0913978866 Người nhận LINH VP Nhận * VP Phố Vọng Giao hàng Gia…" at bounding box center [508, 266] width 864 height 129
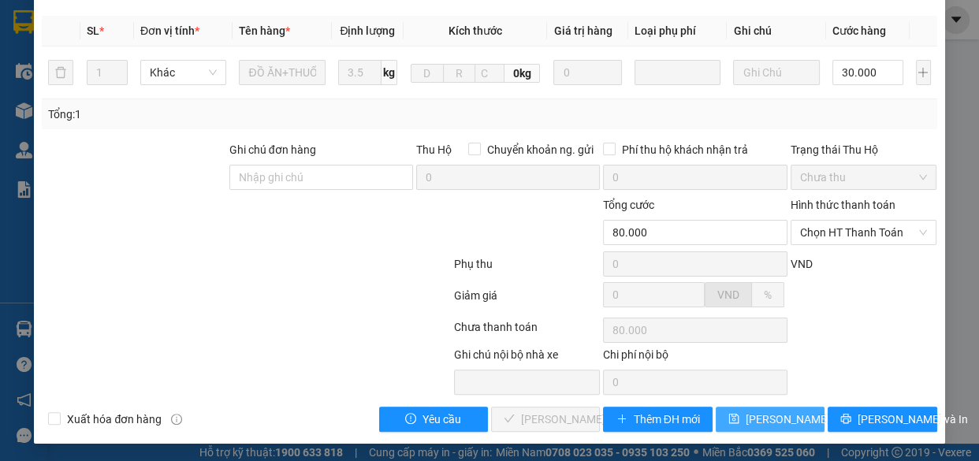
click at [779, 421] on span "[PERSON_NAME] thay đổi" at bounding box center [808, 419] width 126 height 17
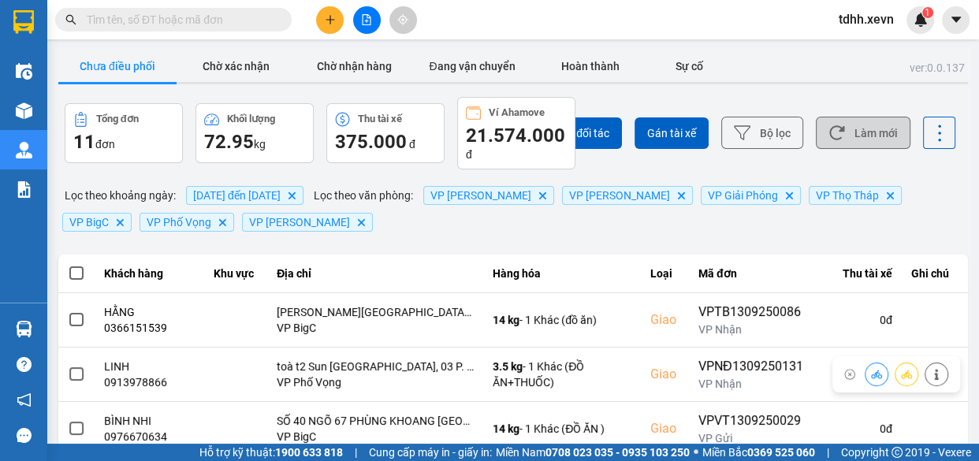
click at [849, 126] on button "Làm mới" at bounding box center [863, 133] width 95 height 32
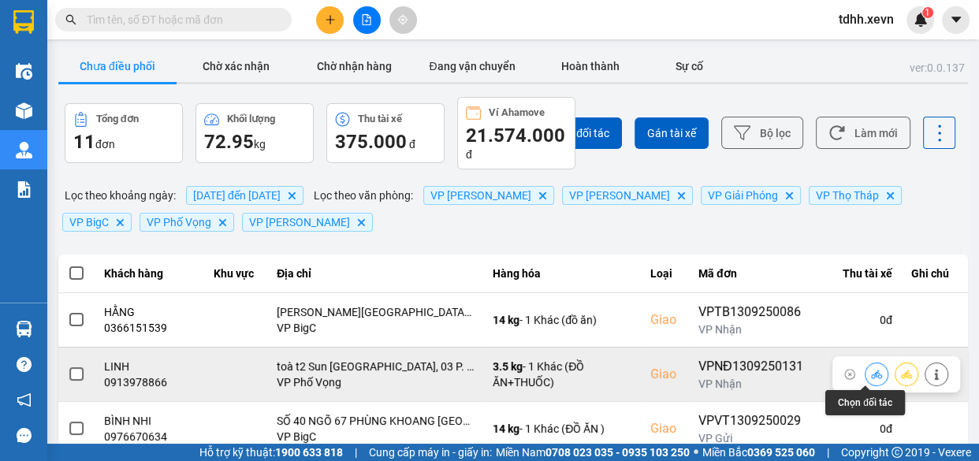
click at [865, 381] on button at bounding box center [876, 374] width 22 height 28
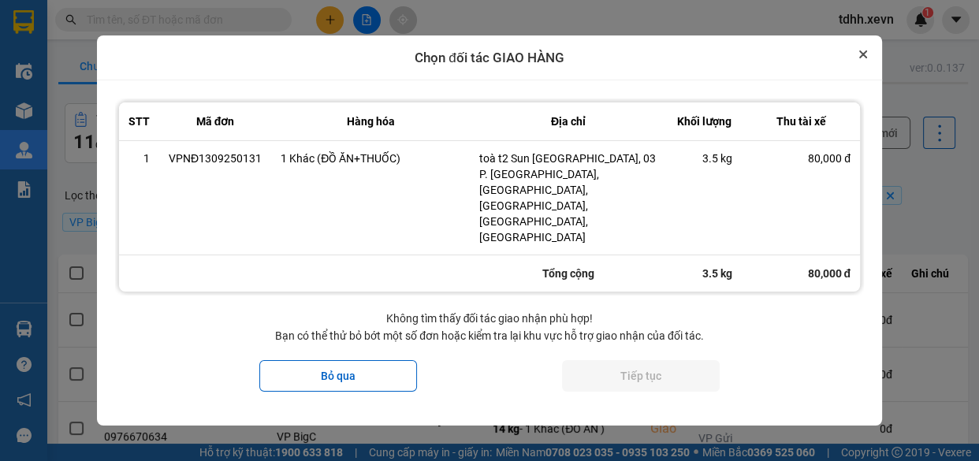
click at [864, 58] on icon "Close" at bounding box center [863, 54] width 8 height 8
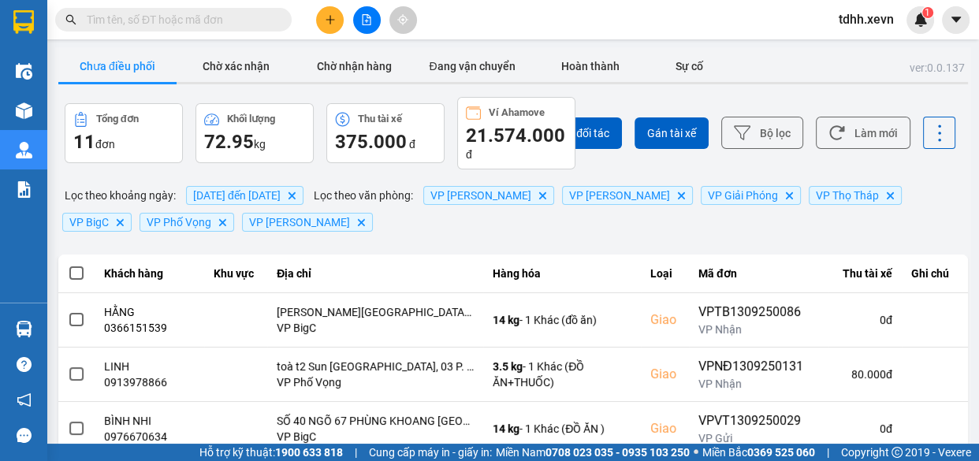
click at [207, 16] on input "text" at bounding box center [180, 19] width 186 height 17
paste input "0968258413"
type input "0968258413"
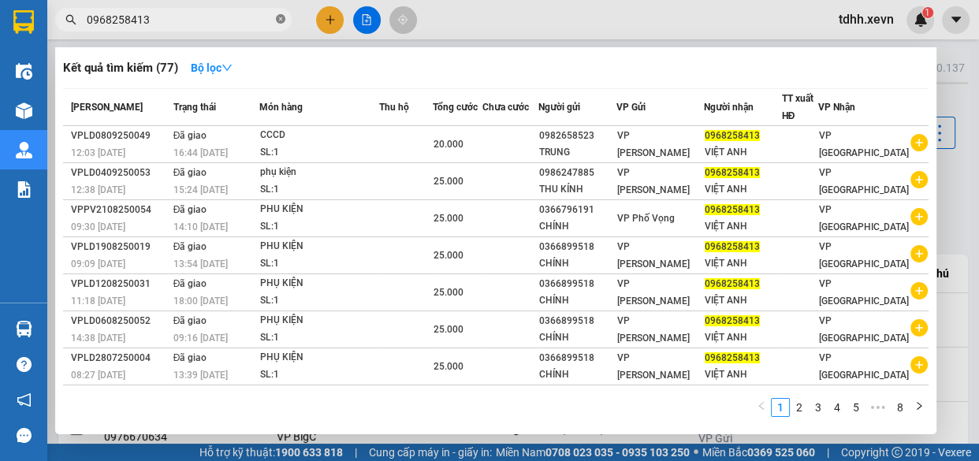
click at [281, 20] on icon "close-circle" at bounding box center [280, 18] width 9 height 9
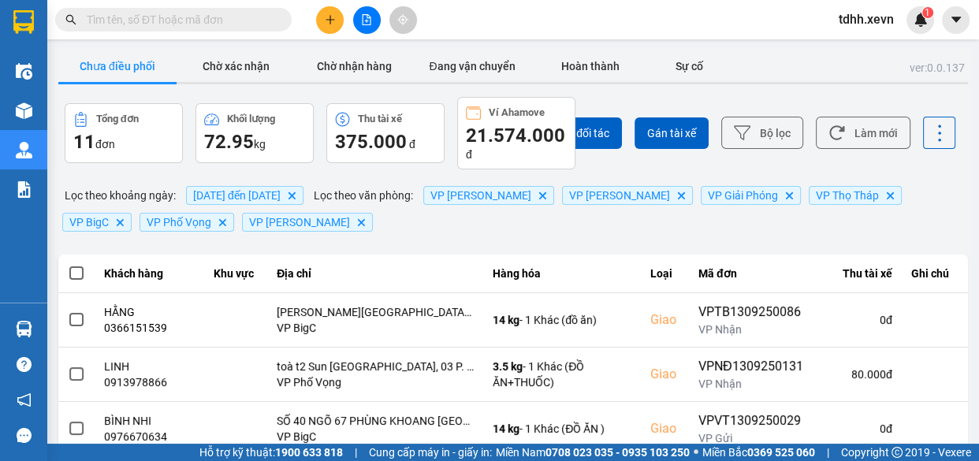
click at [212, 22] on input "text" at bounding box center [180, 19] width 186 height 17
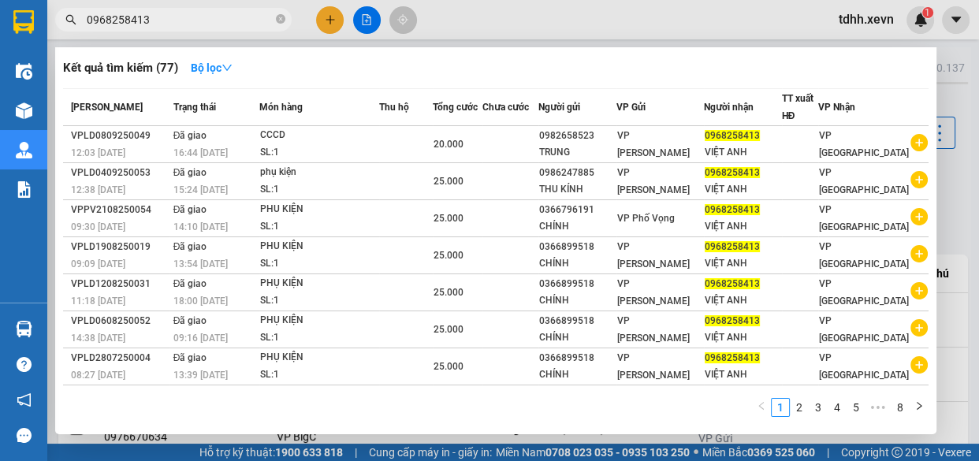
type input "0968258413"
click at [752, 26] on div at bounding box center [489, 230] width 979 height 461
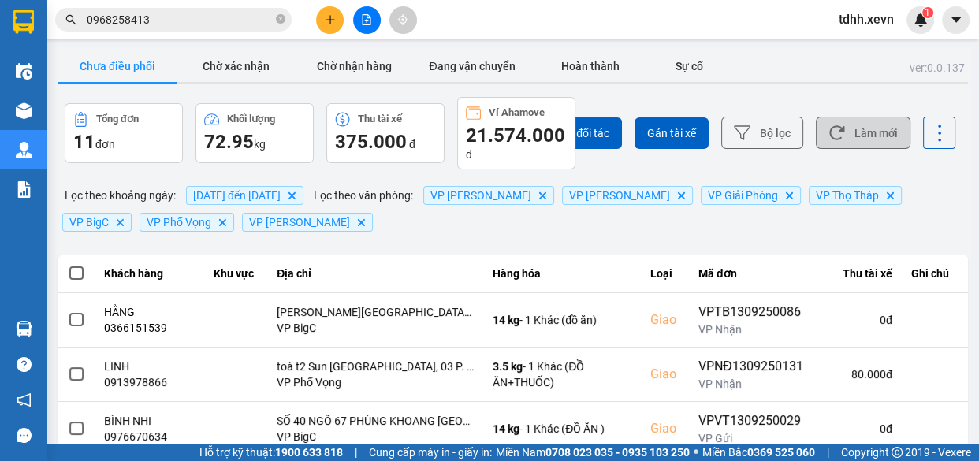
click at [850, 132] on button "Làm mới" at bounding box center [863, 133] width 95 height 32
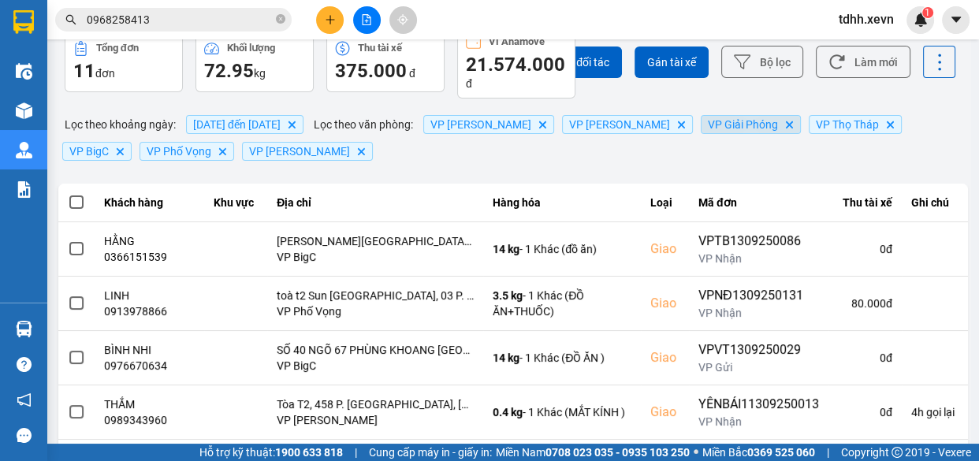
scroll to position [143, 0]
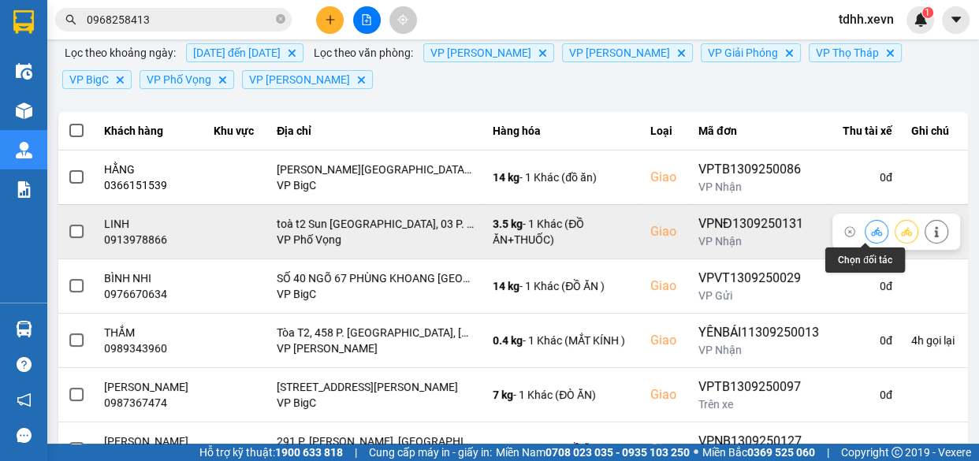
click at [870, 233] on button at bounding box center [876, 231] width 22 height 28
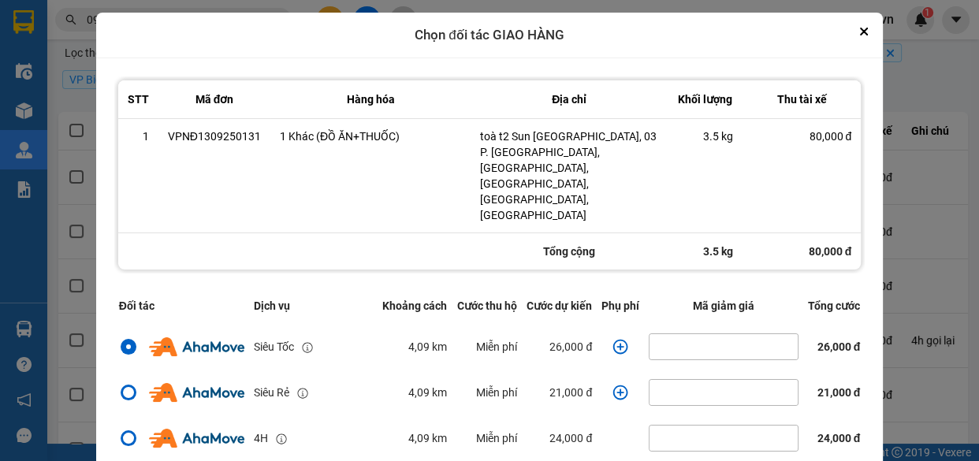
click at [612, 339] on icon "dialog" at bounding box center [620, 347] width 16 height 16
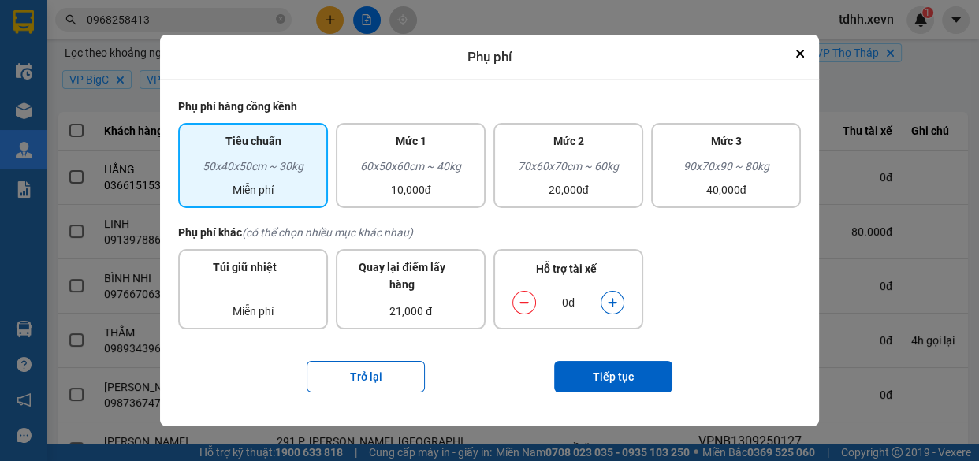
click at [609, 307] on icon "dialog" at bounding box center [612, 302] width 11 height 11
click at [610, 362] on button "Tiếp tục" at bounding box center [613, 377] width 118 height 32
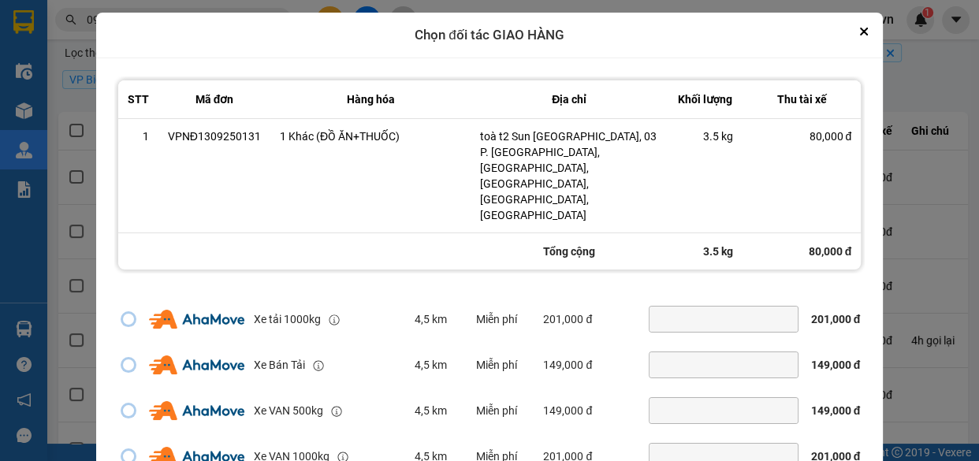
scroll to position [78, 0]
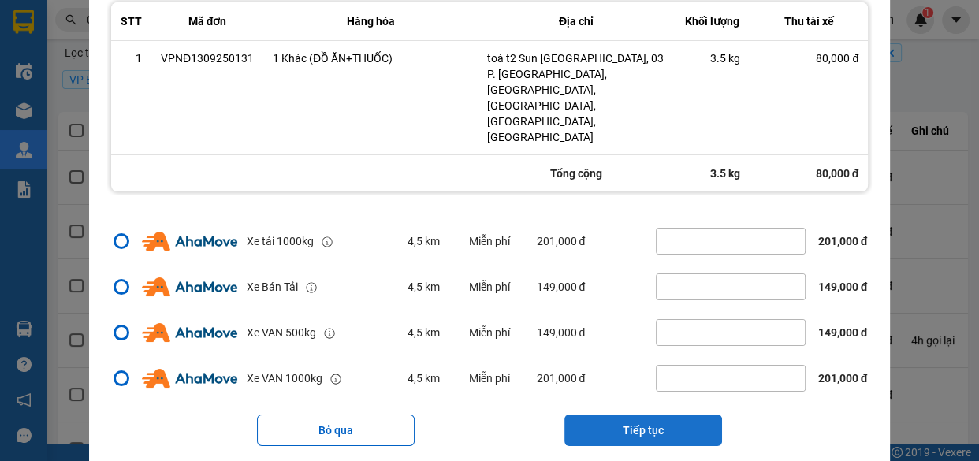
click at [641, 414] on button "Tiếp tục" at bounding box center [643, 430] width 158 height 32
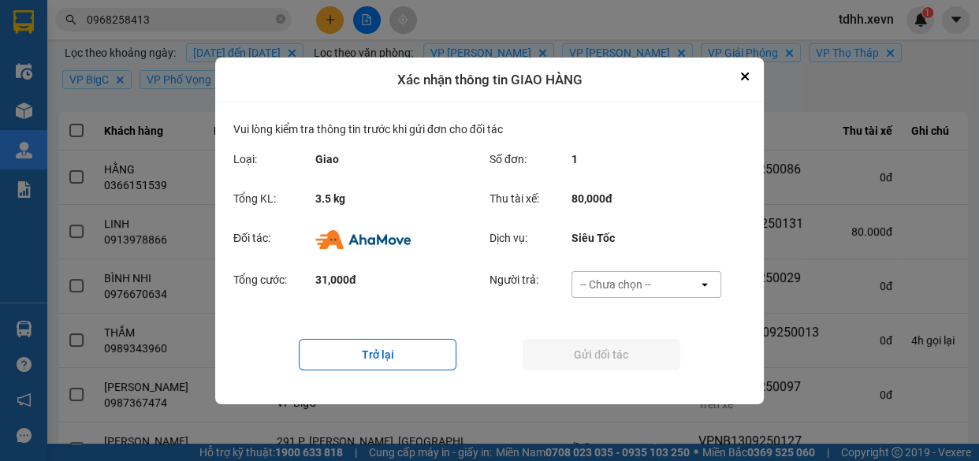
click at [681, 281] on div "-- Chưa chọn --" at bounding box center [635, 284] width 126 height 25
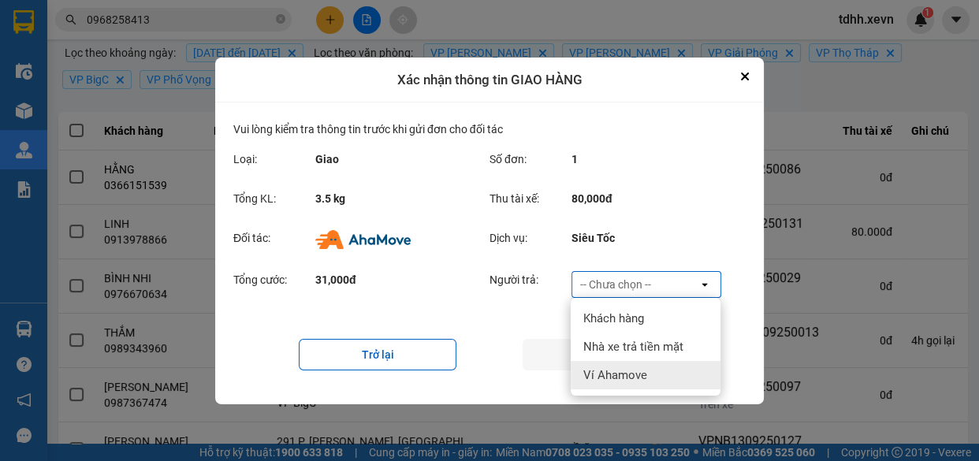
click at [638, 370] on span "Ví Ahamove" at bounding box center [615, 375] width 64 height 16
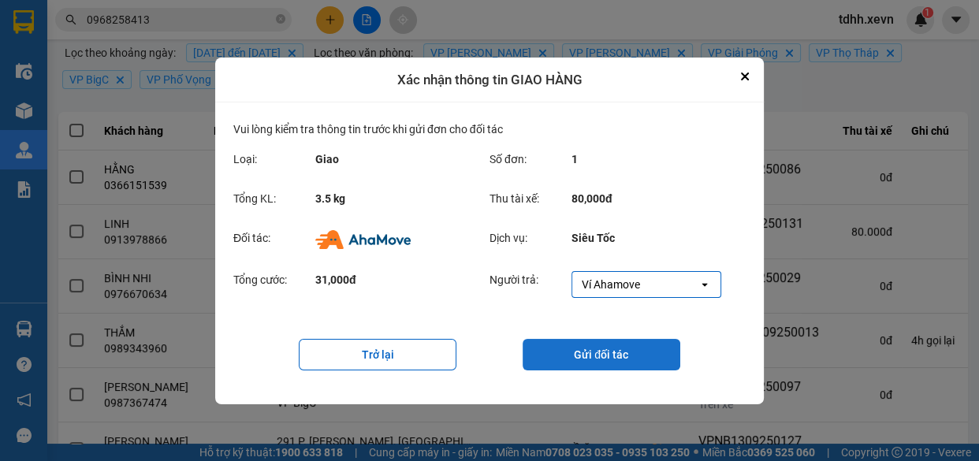
click at [596, 355] on button "Gửi đối tác" at bounding box center [601, 355] width 158 height 32
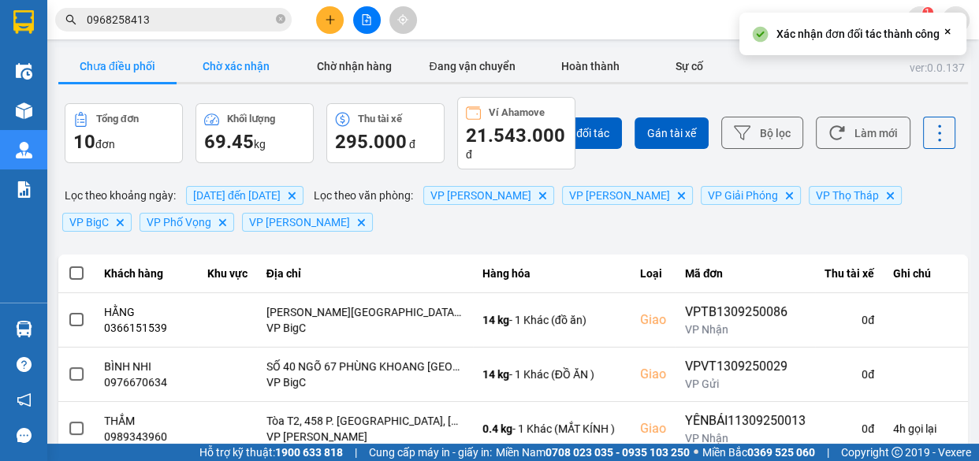
drag, startPoint x: 227, startPoint y: 63, endPoint x: 227, endPoint y: 146, distance: 82.7
click at [229, 65] on button "Chờ xác nhận" at bounding box center [236, 66] width 118 height 32
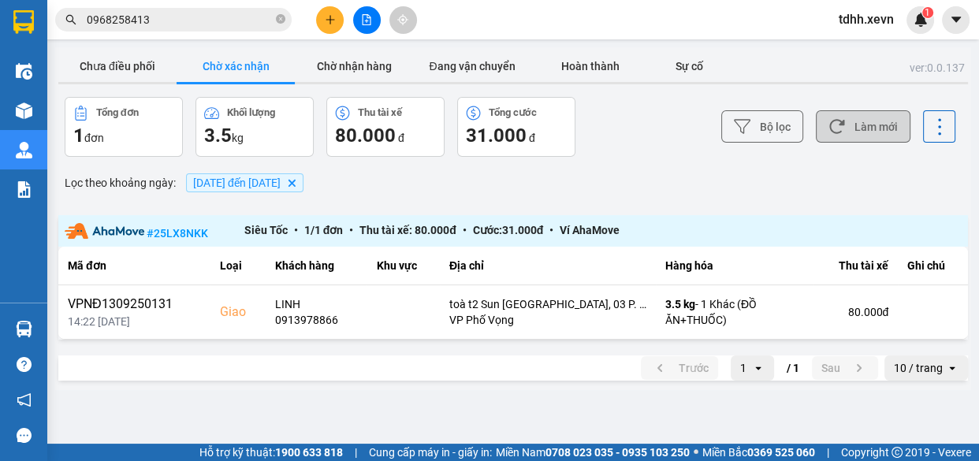
click at [878, 133] on button "Làm mới" at bounding box center [863, 126] width 95 height 32
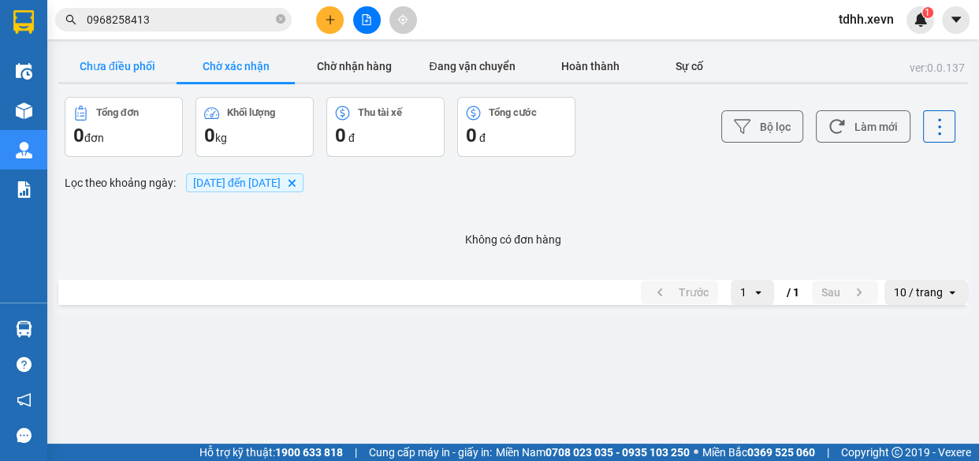
click at [121, 67] on button "Chưa điều phối" at bounding box center [117, 66] width 118 height 32
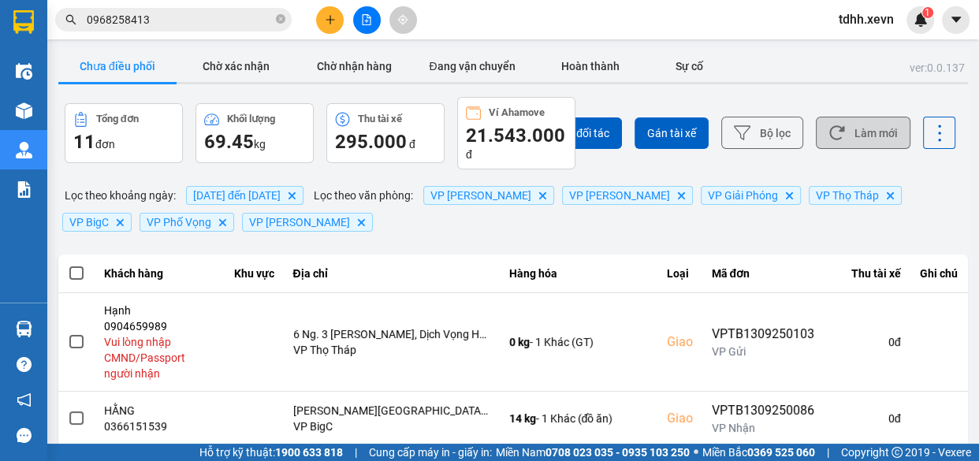
click at [885, 134] on button "Làm mới" at bounding box center [863, 133] width 95 height 32
click at [845, 119] on button "Làm mới" at bounding box center [863, 133] width 95 height 32
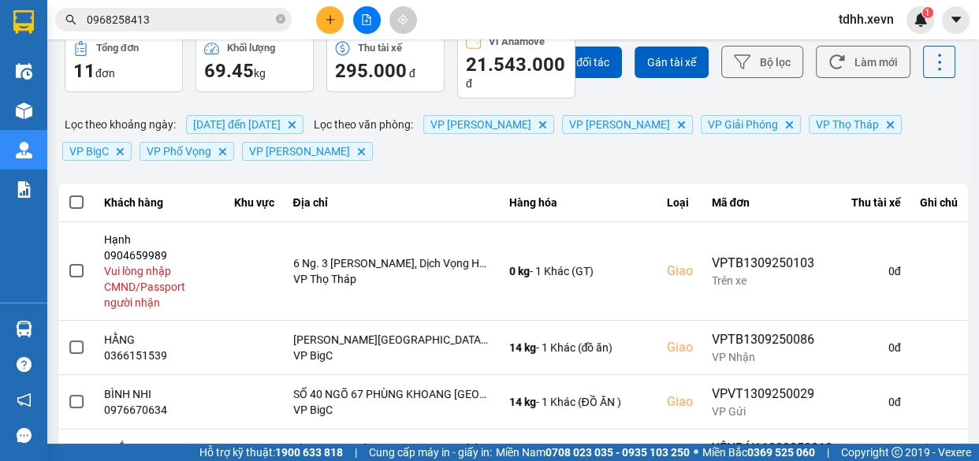
scroll to position [214, 0]
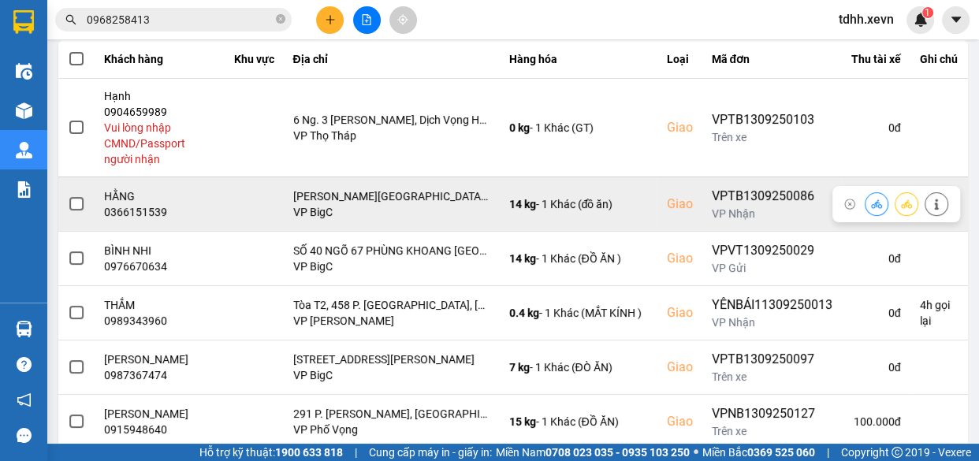
click at [144, 208] on div "0366151539" at bounding box center [159, 212] width 111 height 16
copy div "0366151539"
click at [930, 197] on button at bounding box center [936, 204] width 22 height 28
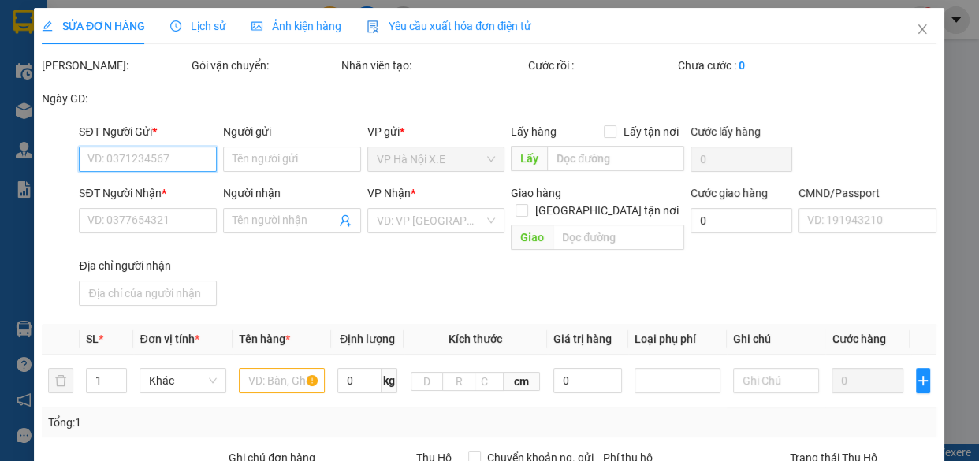
type input "0912968382"
type input "Thuý"
type input "0366151539"
type input "HẰNG"
checkbox input "true"
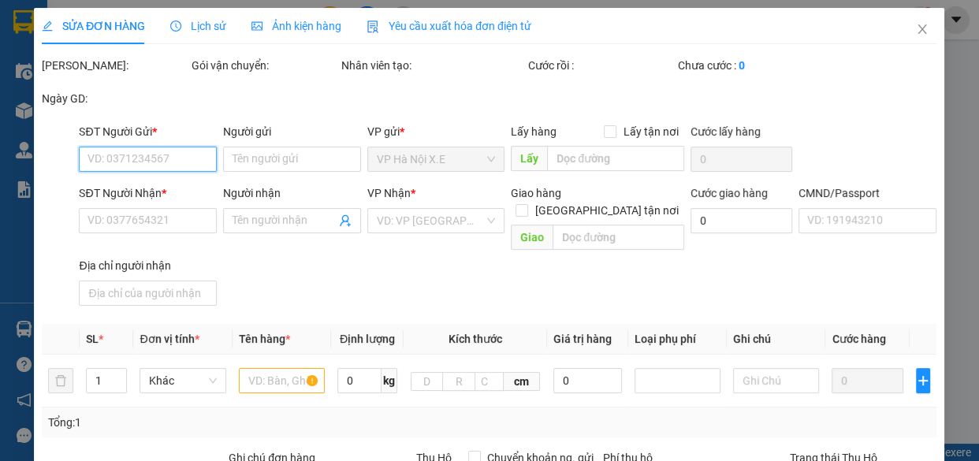
type input "[PERSON_NAME][GEOGRAPHIC_DATA], [GEOGRAPHIC_DATA] 2B KHU ĐÔ THỊ [GEOGRAPHIC_DAT…"
type input "123"
type input "150.000"
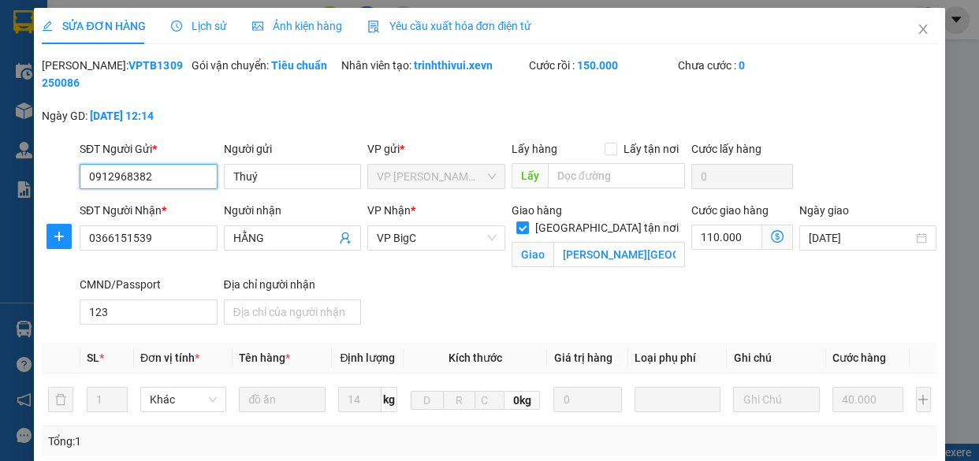
scroll to position [327, 0]
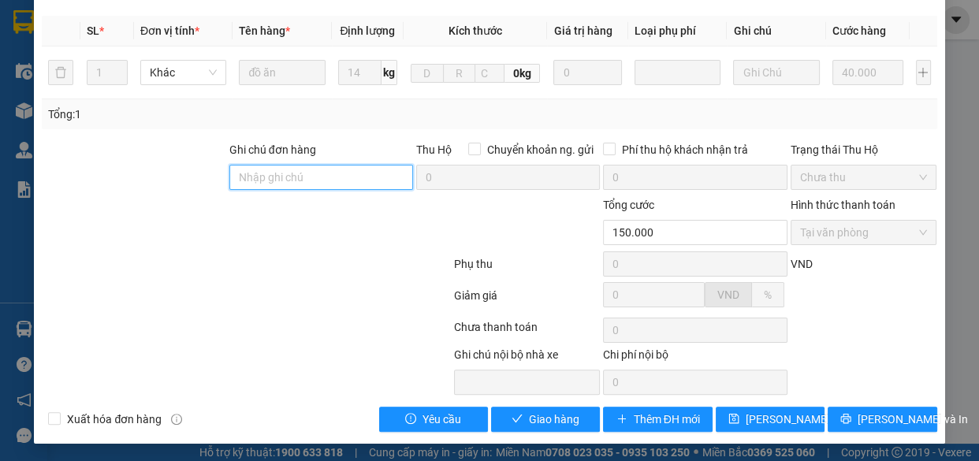
click at [313, 177] on input "Ghi chú đơn hàng" at bounding box center [321, 177] width 184 height 25
type input "cần dây"
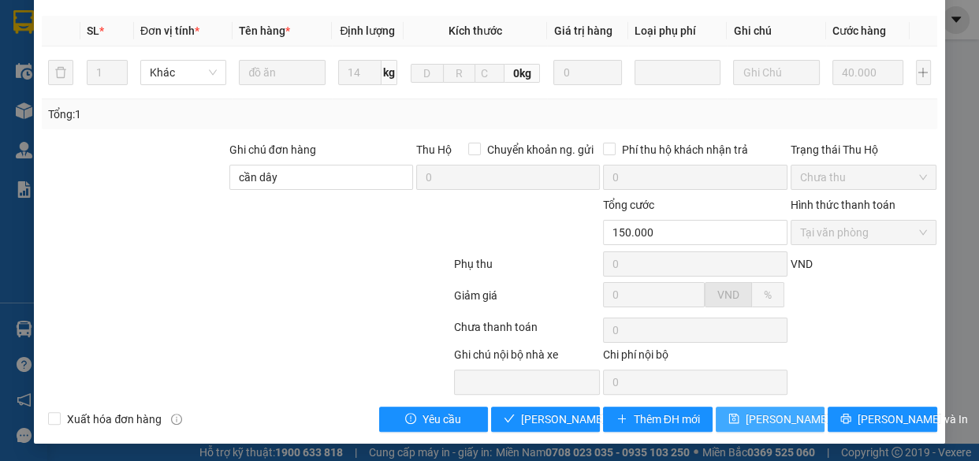
click at [771, 418] on span "[PERSON_NAME] thay đổi" at bounding box center [808, 419] width 126 height 17
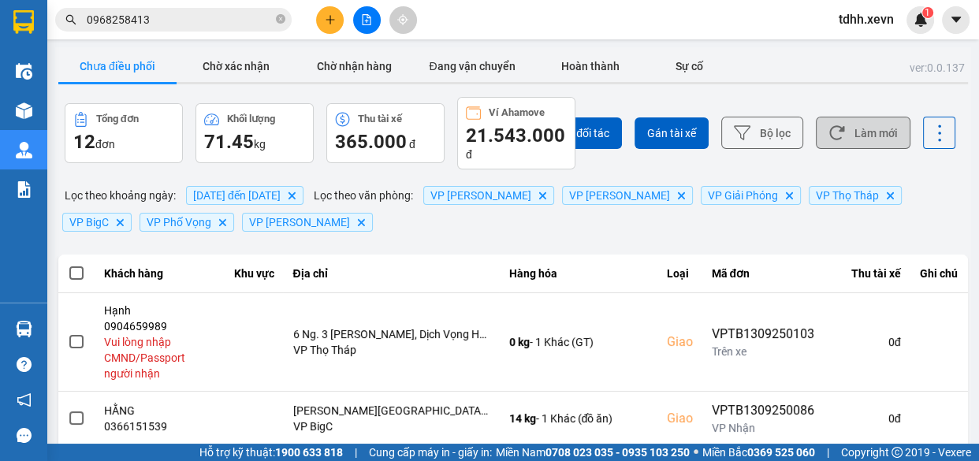
click at [844, 121] on button "Làm mới" at bounding box center [863, 133] width 95 height 32
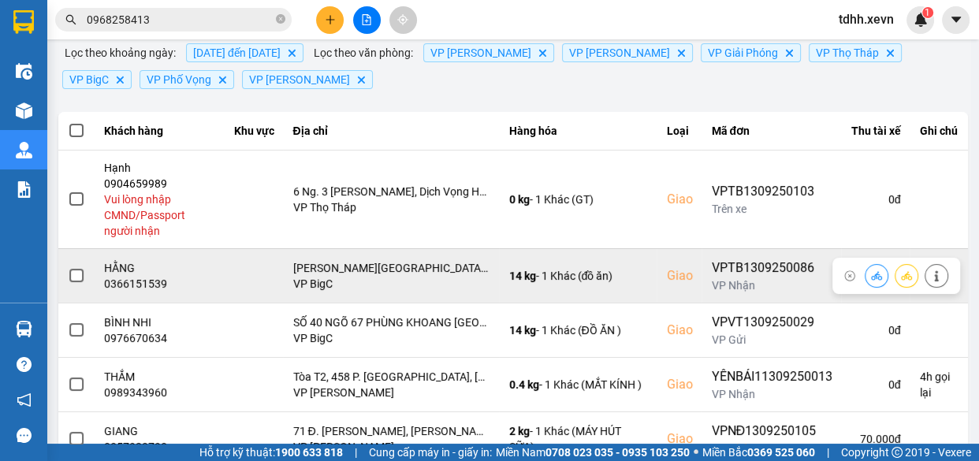
click at [935, 270] on button at bounding box center [936, 276] width 22 height 28
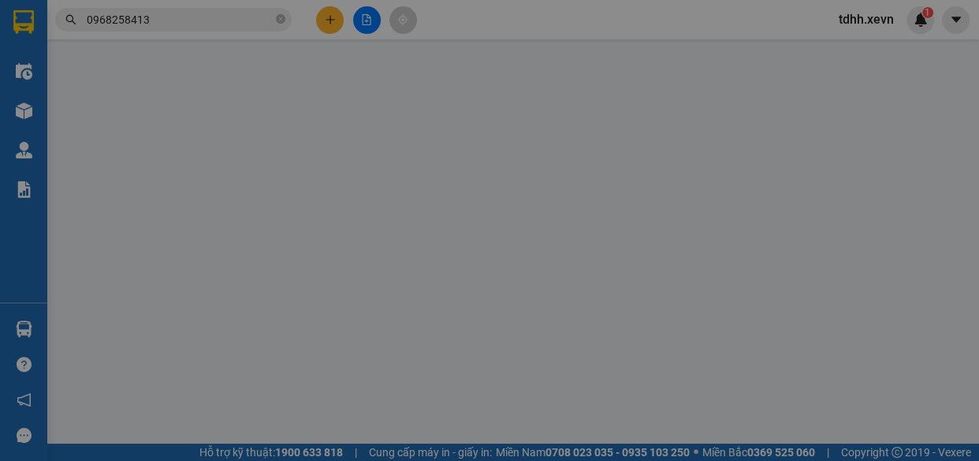
type input "0912968382"
type input "Thuý"
type input "0366151539"
type input "HẰNG"
checkbox input "true"
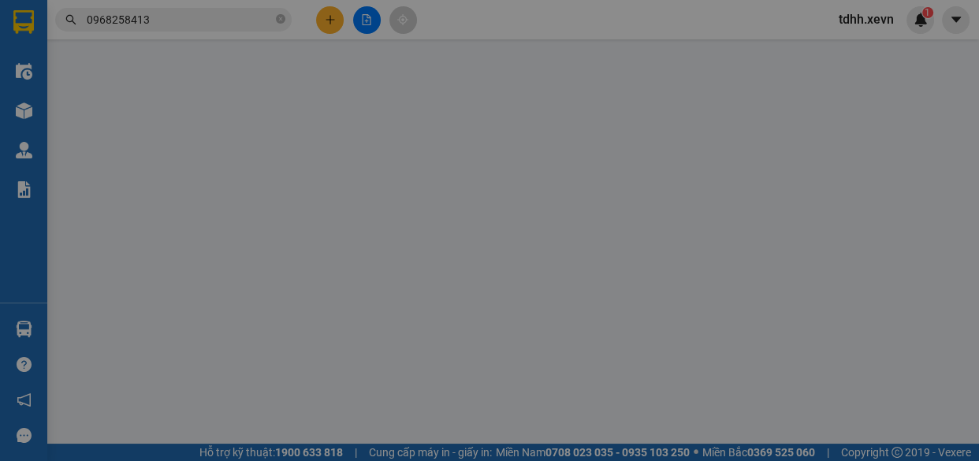
type input "[PERSON_NAME][GEOGRAPHIC_DATA], [GEOGRAPHIC_DATA] 2B KHU ĐÔ THỊ [GEOGRAPHIC_DAT…"
type input "123"
type input "cần dây"
type input "150.000"
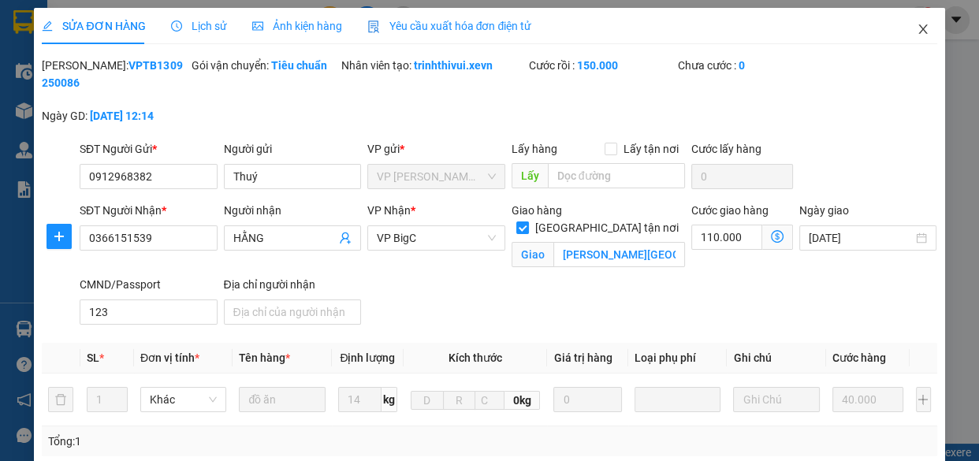
click at [916, 21] on span "Close" at bounding box center [923, 30] width 44 height 44
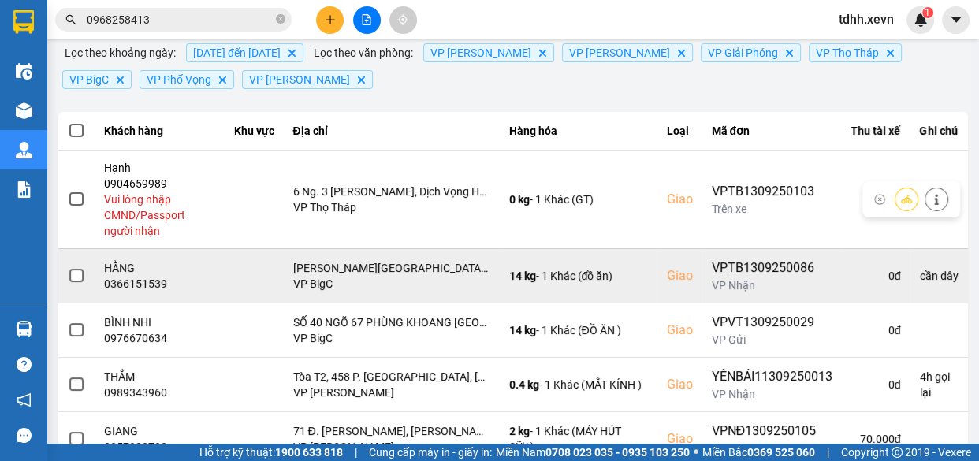
scroll to position [214, 0]
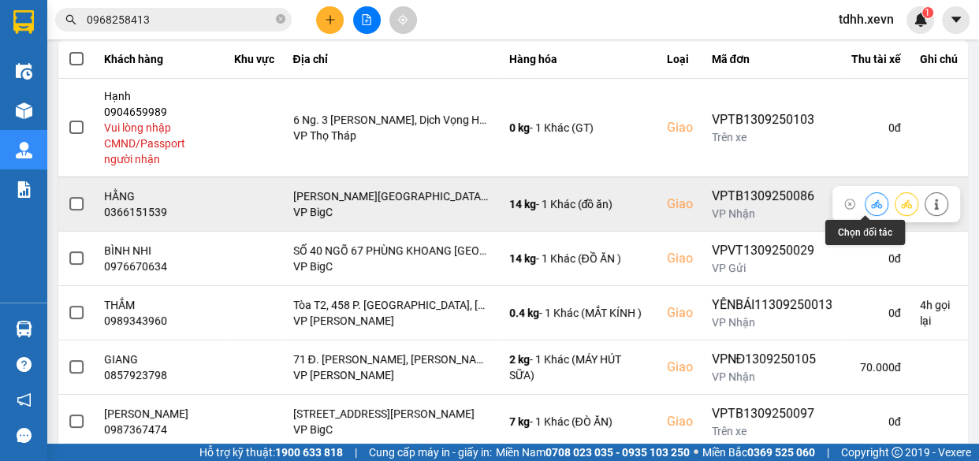
click at [865, 206] on button at bounding box center [876, 204] width 22 height 28
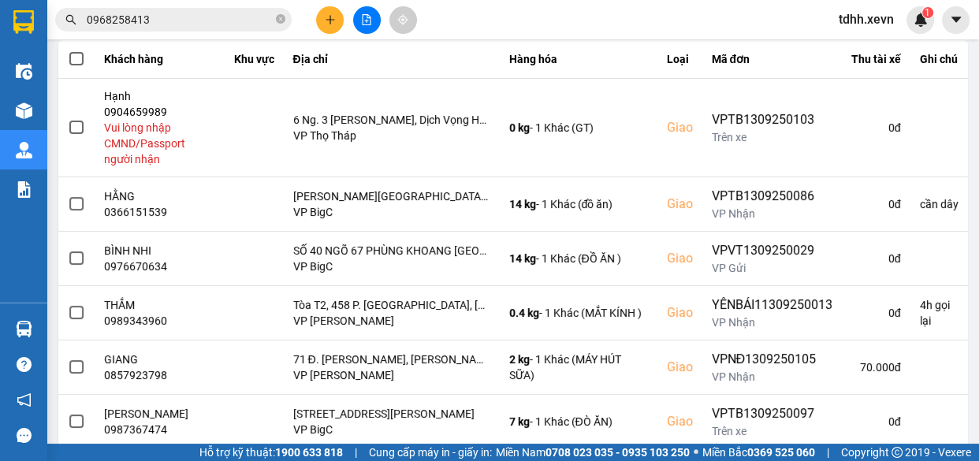
click at [920, 91] on div "ver: 0.0.137 Chưa điều phối Chờ xác nhận Chờ nhận hàng Đang vận chuyển Hoàn thà…" at bounding box center [513, 264] width 916 height 862
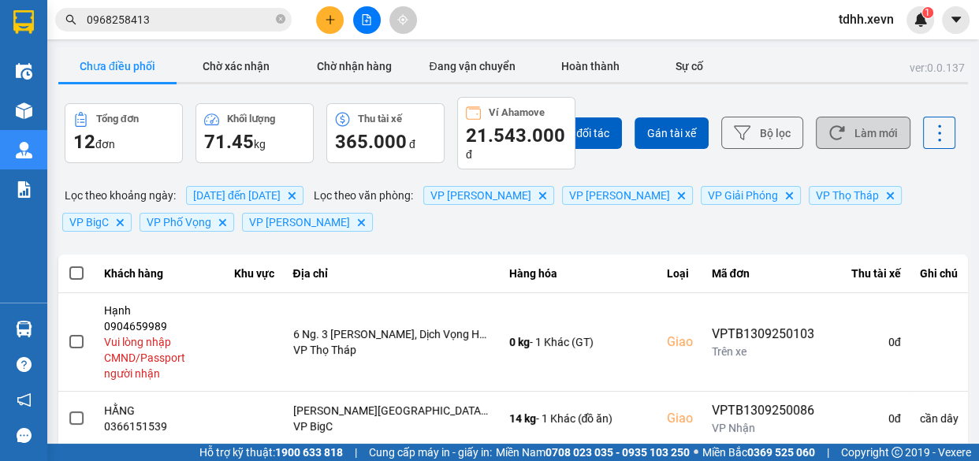
click at [864, 125] on button "Làm mới" at bounding box center [863, 133] width 95 height 32
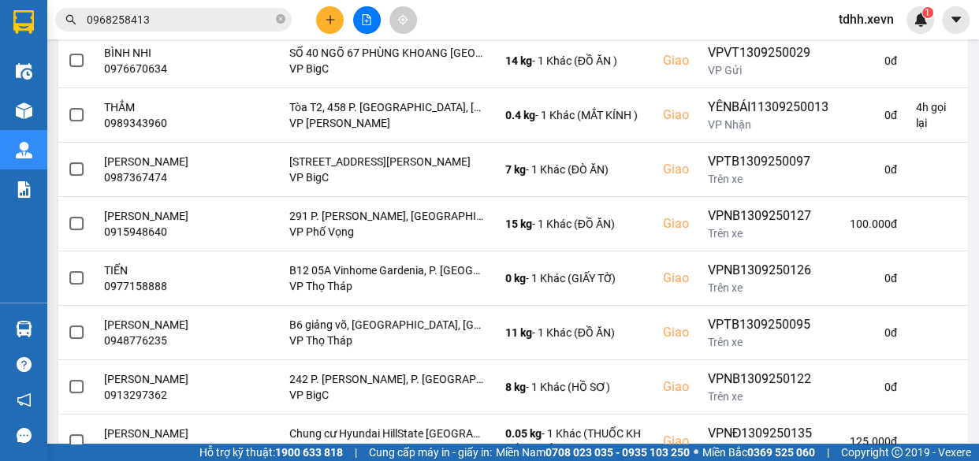
scroll to position [485, 0]
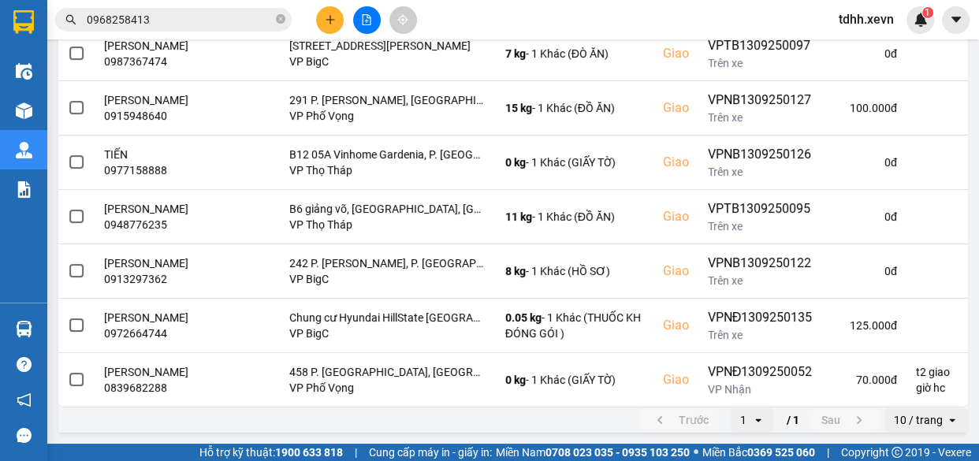
click at [206, 20] on input "0968258413" at bounding box center [180, 19] width 186 height 17
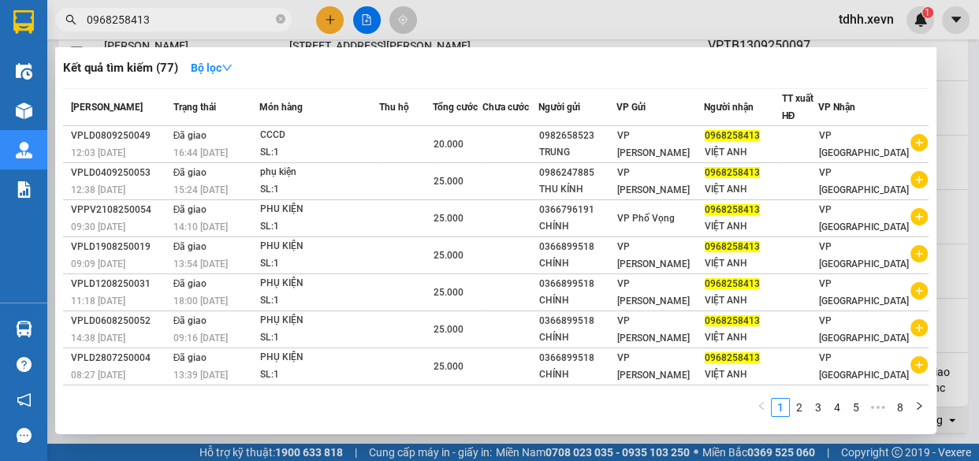
click at [206, 20] on input "0968258413" at bounding box center [180, 19] width 186 height 17
paste input "867650322"
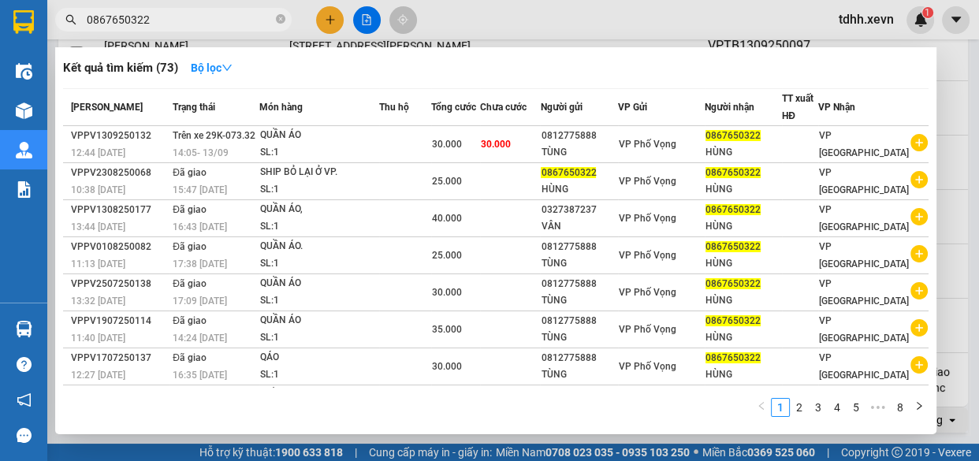
click at [200, 20] on input "0867650322" at bounding box center [180, 19] width 186 height 17
paste input "963543088"
click at [200, 20] on input "0867650322" at bounding box center [180, 19] width 186 height 17
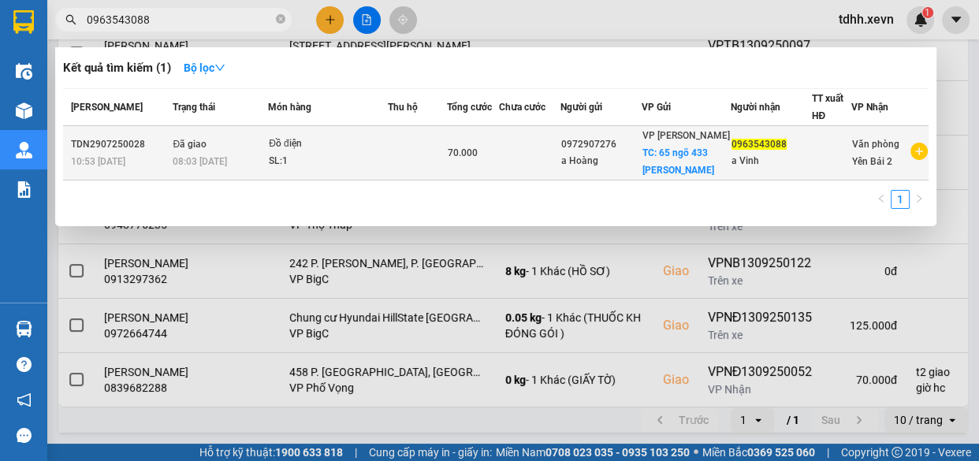
type input "0963543088"
click at [560, 175] on td at bounding box center [529, 153] width 61 height 54
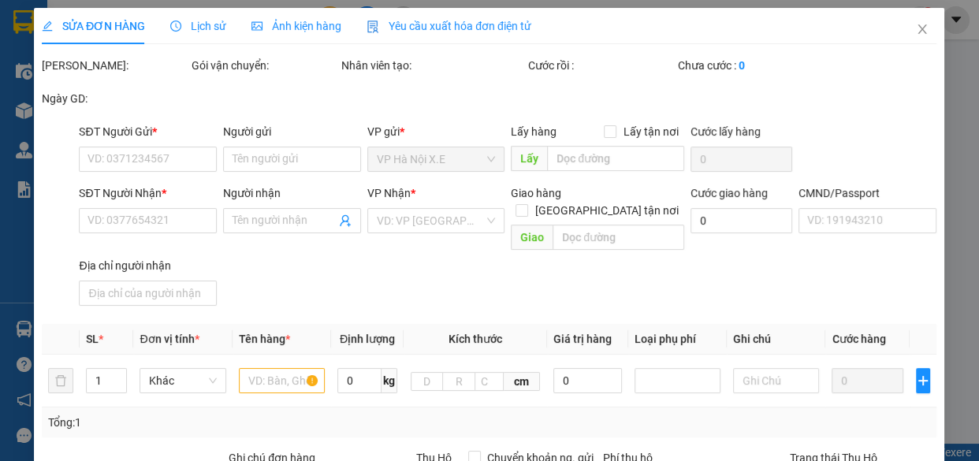
type input "0972907276"
type input "a Hoàng"
checkbox input "true"
type input "65 ngõ 433 kim ngưu"
type input "40.000"
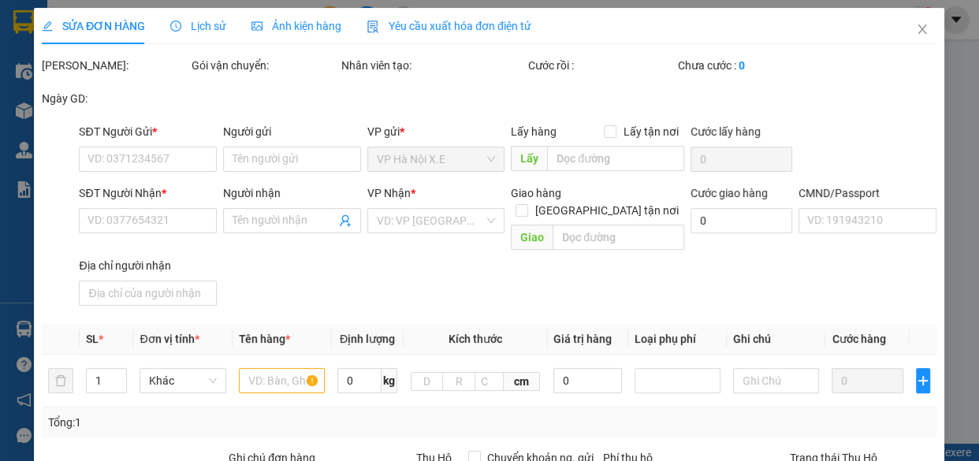
type input "0963543088"
type input "a Vinh"
type input "025088014327 trần quang vinh"
type input "mang thẳng vào vp báo đơn tổng đài đặt"
type input "70.000"
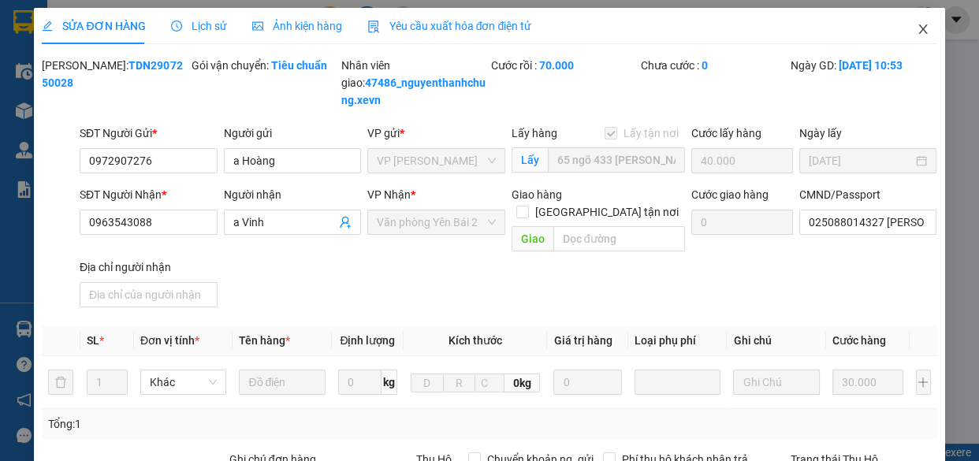
click at [916, 35] on icon "close" at bounding box center [922, 29] width 13 height 13
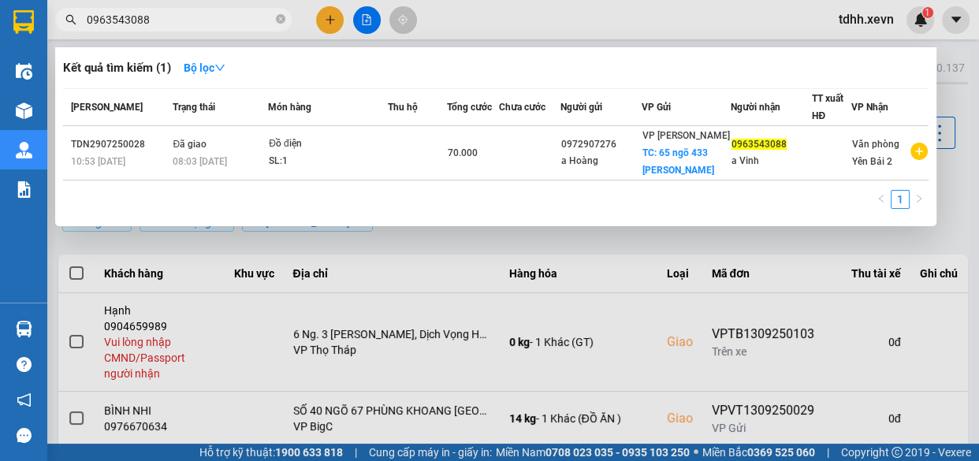
click at [226, 19] on input "0963543088" at bounding box center [180, 19] width 186 height 17
click at [225, 13] on input "0963543088" at bounding box center [180, 19] width 186 height 17
paste input "396929991"
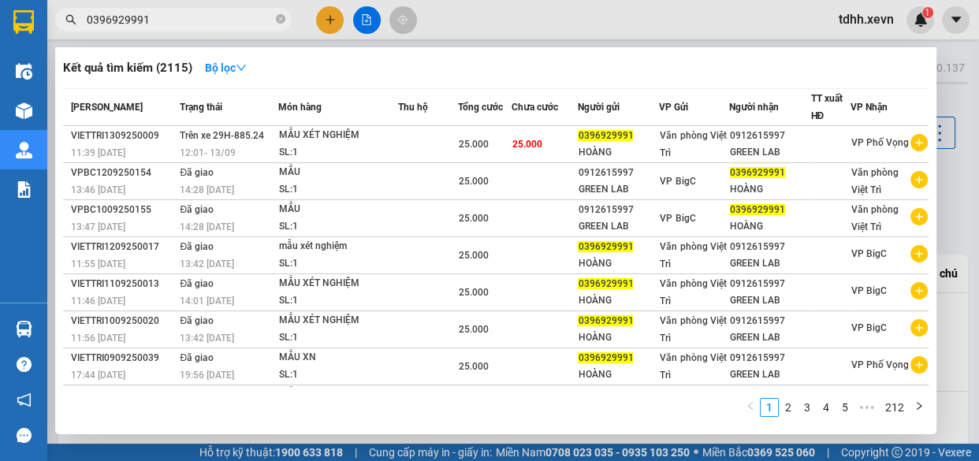
drag, startPoint x: 722, startPoint y: 22, endPoint x: 782, endPoint y: 39, distance: 62.3
click at [724, 22] on div at bounding box center [489, 230] width 979 height 461
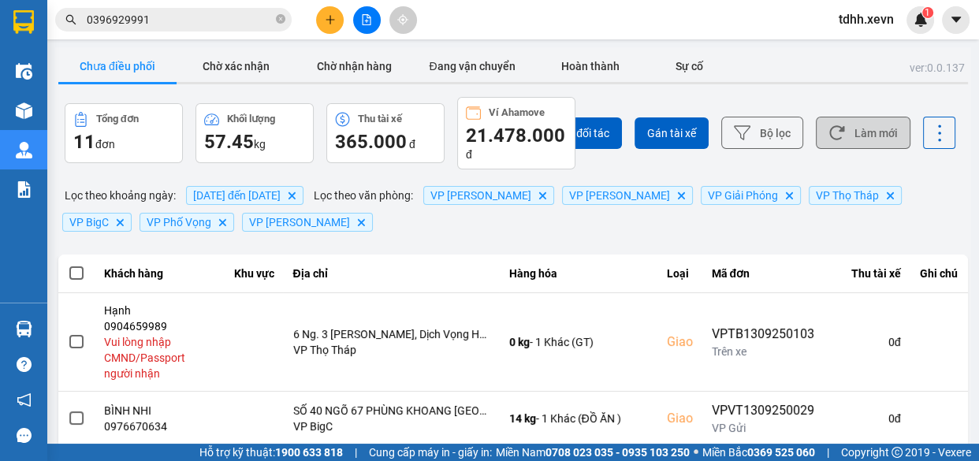
click at [867, 134] on button "Làm mới" at bounding box center [863, 133] width 95 height 32
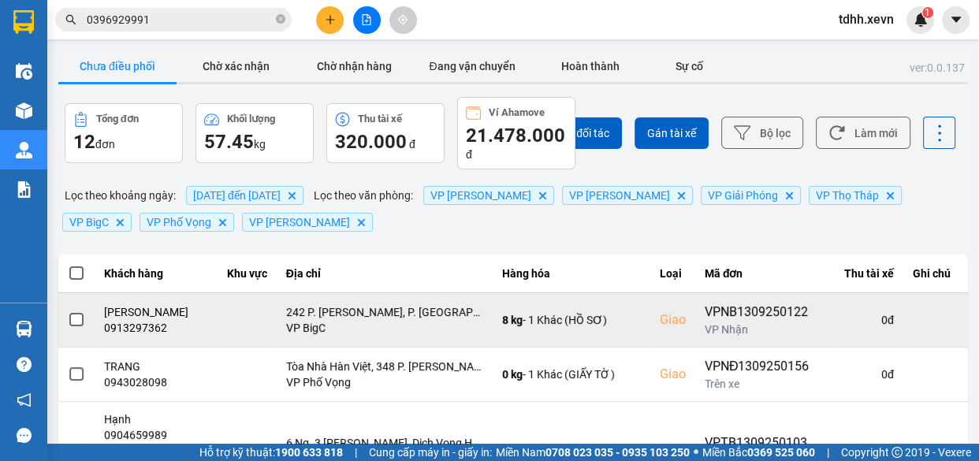
scroll to position [143, 0]
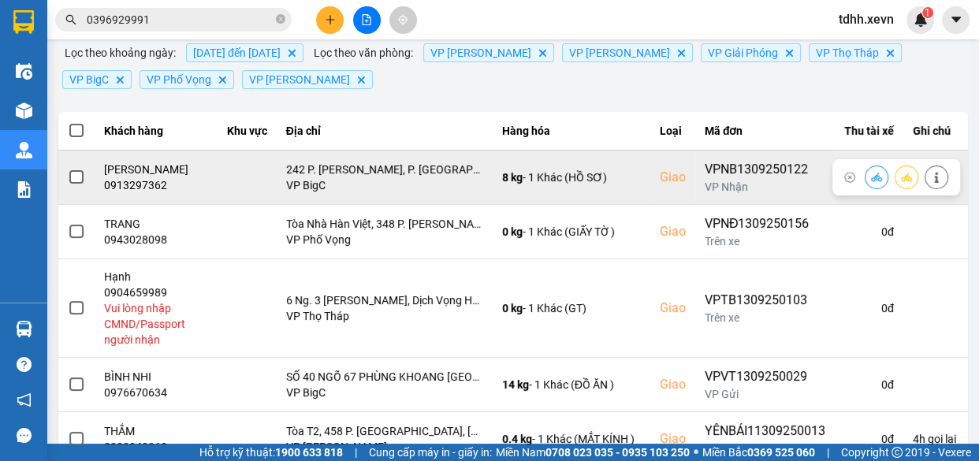
click at [143, 187] on div "0913297362" at bounding box center [156, 185] width 104 height 16
click at [144, 187] on div "0913297362" at bounding box center [156, 185] width 104 height 16
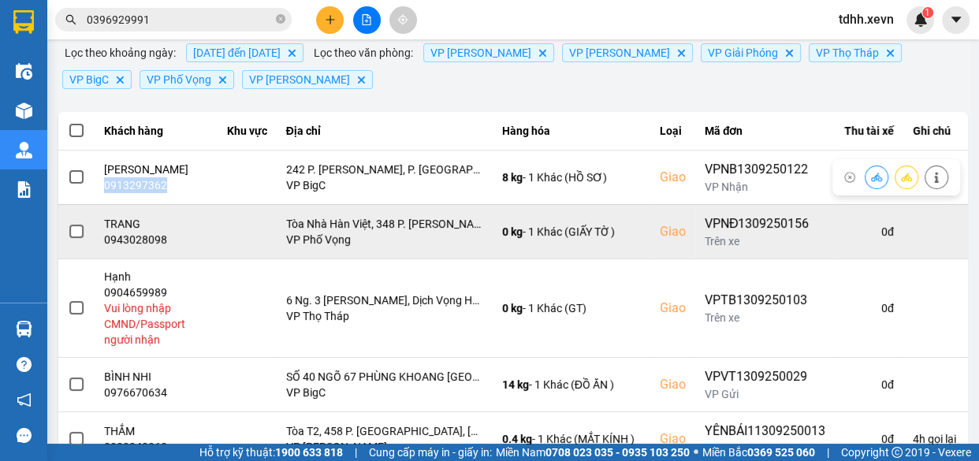
copy div "0913297362"
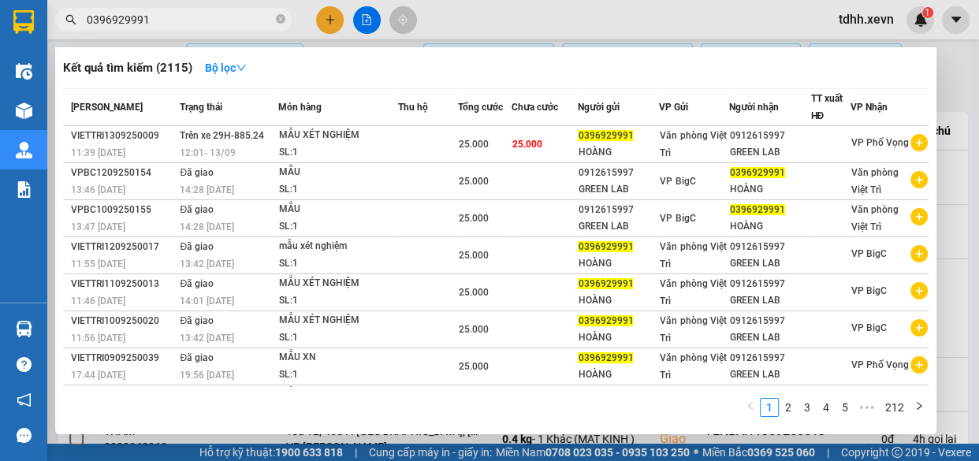
click at [245, 17] on input "0396929991" at bounding box center [180, 19] width 186 height 17
paste input "98725438"
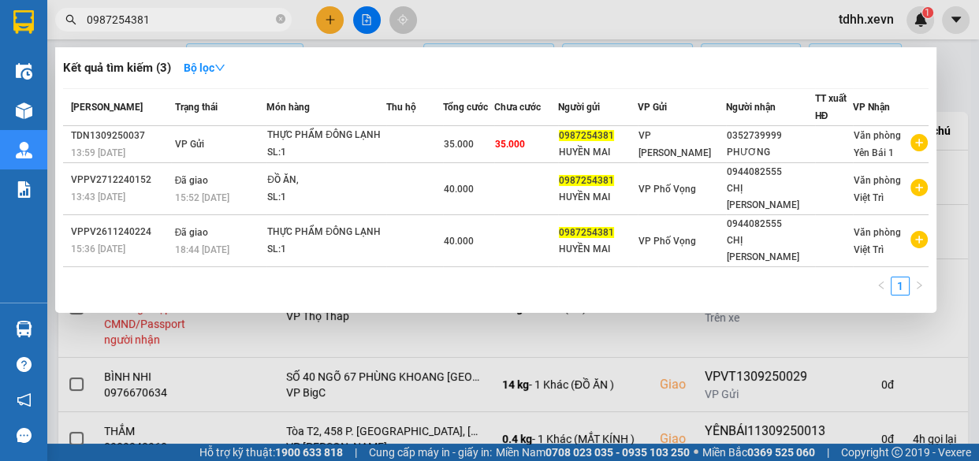
click at [183, 22] on input "0987254381" at bounding box center [180, 19] width 186 height 17
paste input "39692999"
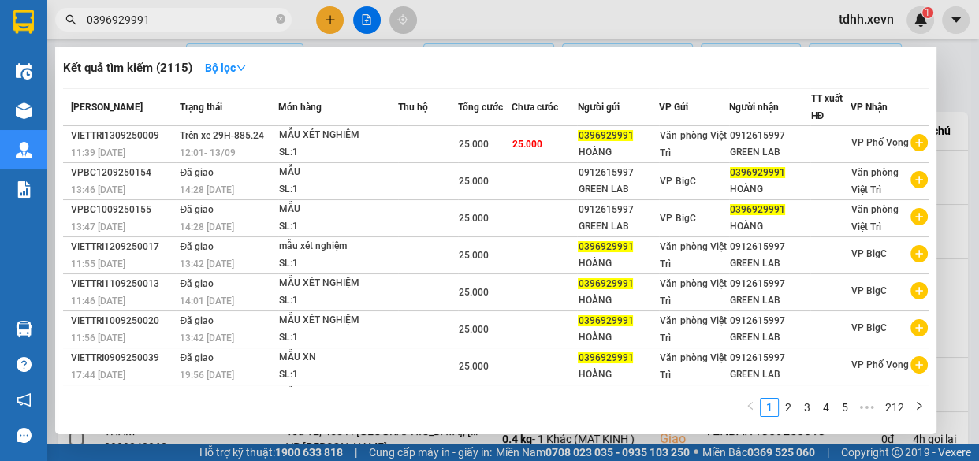
click at [492, 23] on div at bounding box center [489, 230] width 979 height 461
click at [222, 24] on input "0396929991" at bounding box center [180, 19] width 186 height 17
click at [662, 4] on div at bounding box center [489, 230] width 979 height 461
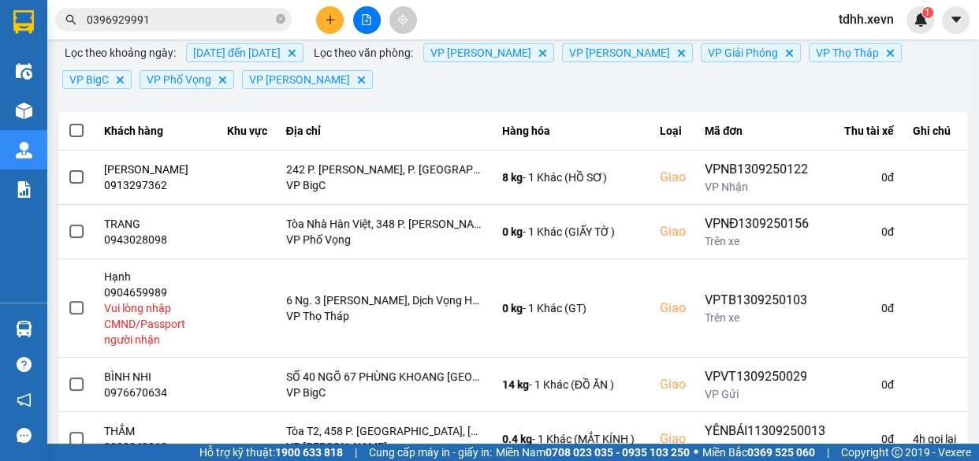
scroll to position [0, 0]
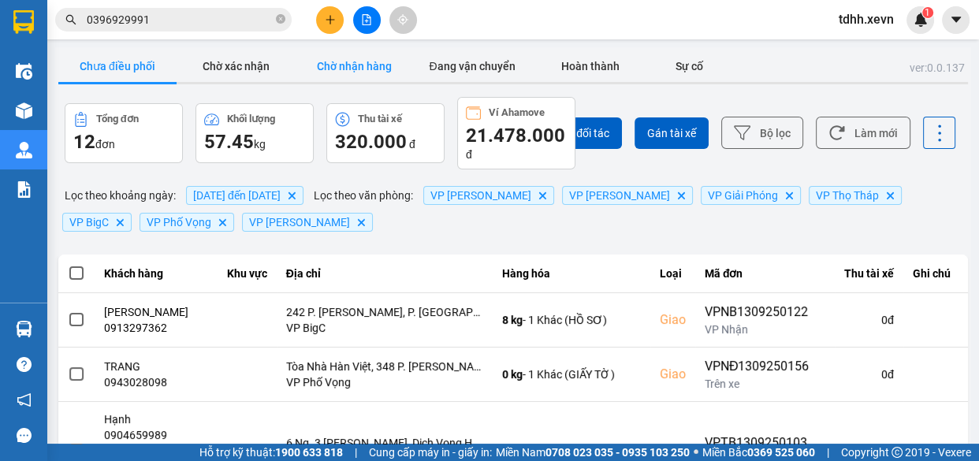
click at [346, 61] on button "Chờ nhận hàng" at bounding box center [354, 66] width 118 height 32
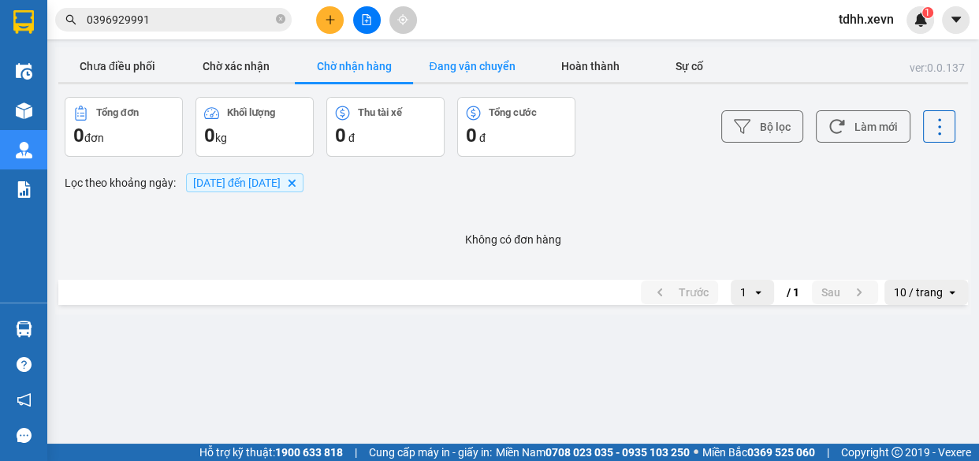
click at [485, 76] on button "Đang vận chuyển" at bounding box center [472, 66] width 118 height 32
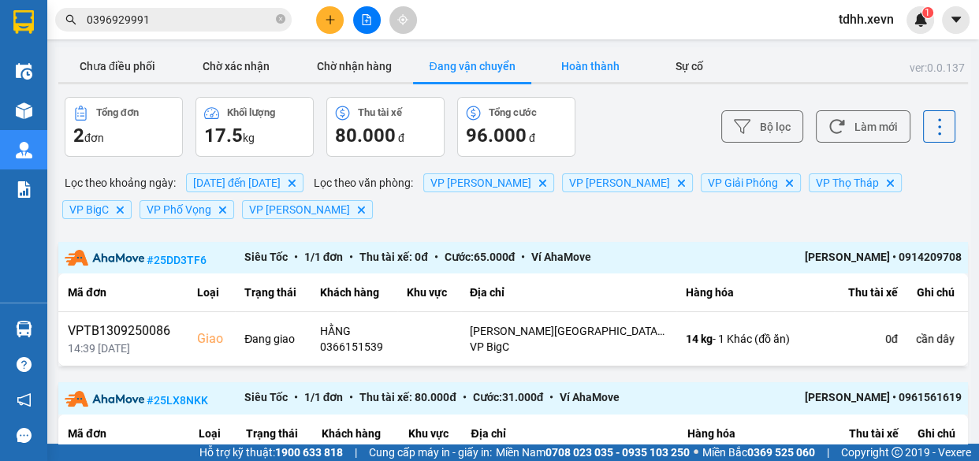
click at [595, 65] on button "Hoàn thành" at bounding box center [590, 66] width 118 height 32
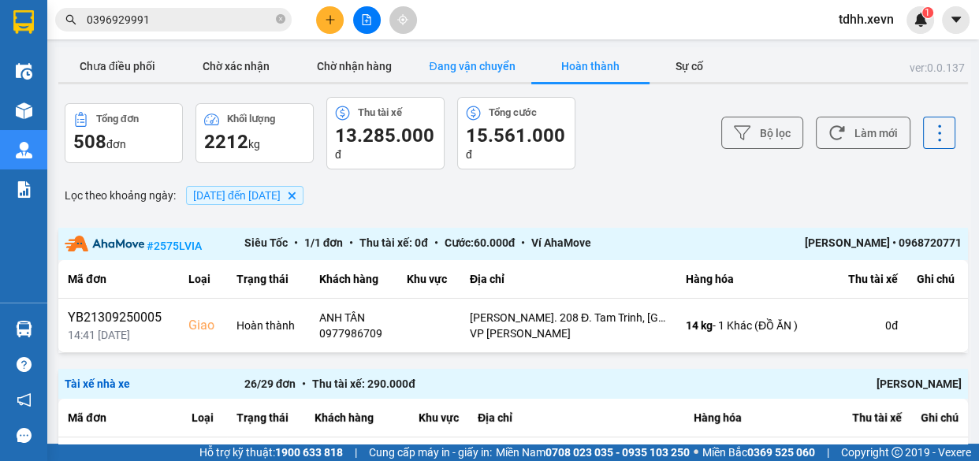
click at [482, 59] on button "Đang vận chuyển" at bounding box center [472, 66] width 118 height 32
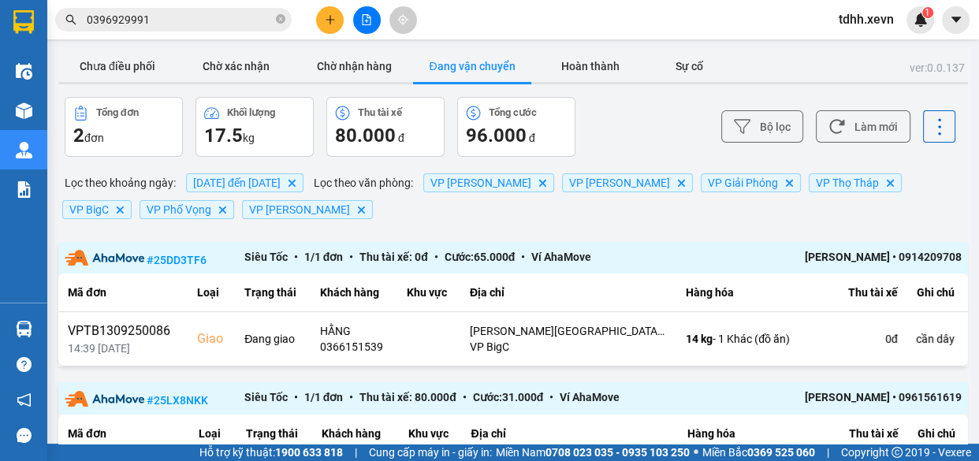
scroll to position [137, 0]
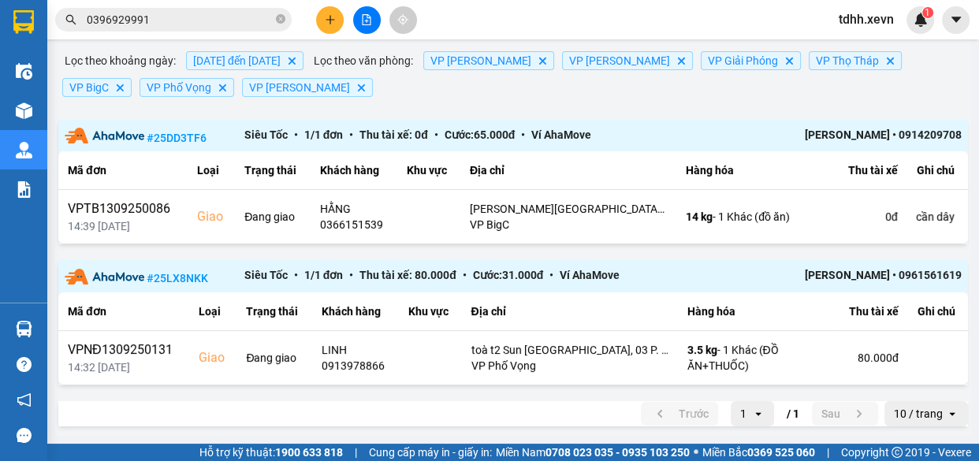
click at [196, 24] on input "0396929991" at bounding box center [180, 19] width 186 height 17
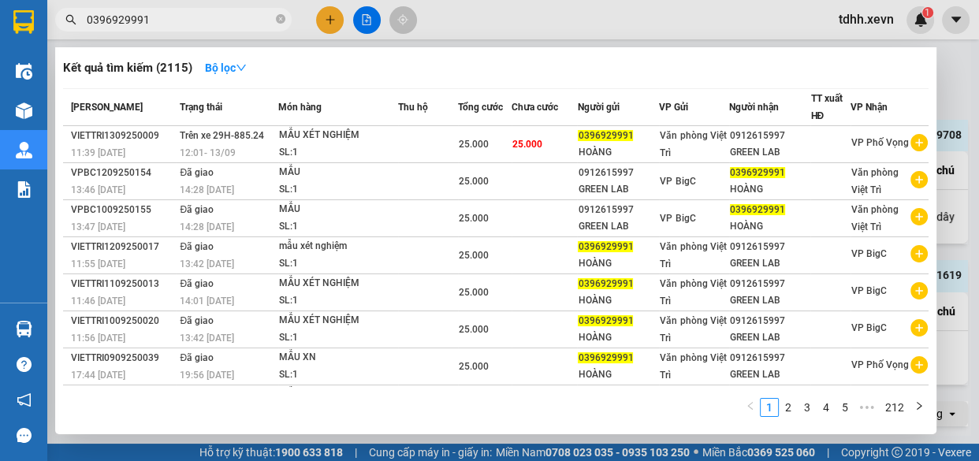
drag, startPoint x: 570, startPoint y: 24, endPoint x: 576, endPoint y: 91, distance: 67.3
click at [570, 23] on div at bounding box center [489, 230] width 979 height 461
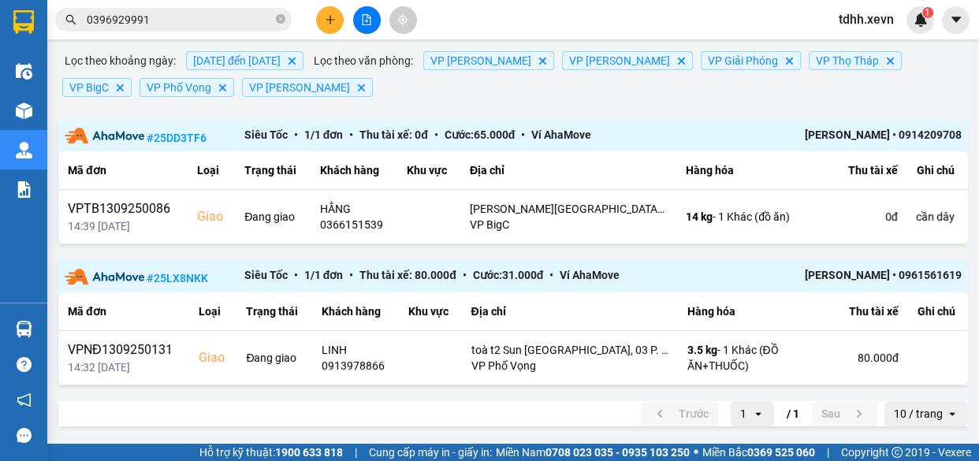
scroll to position [0, 0]
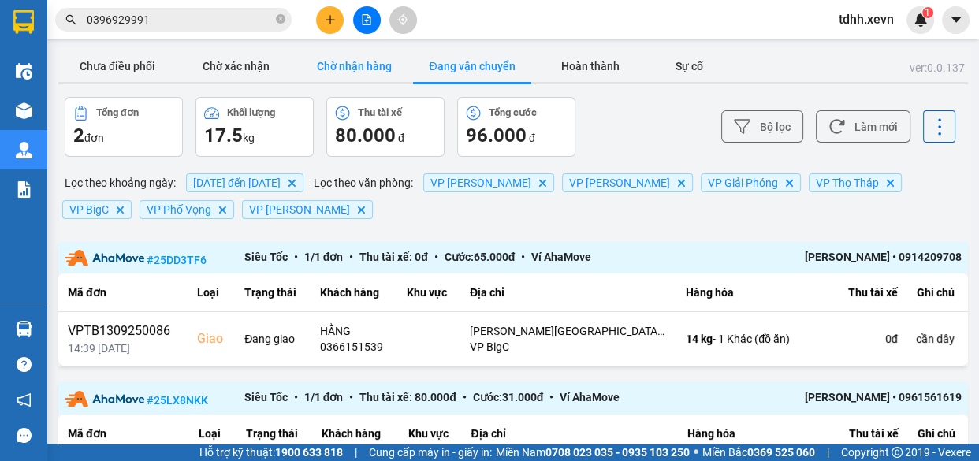
click at [374, 73] on button "Chờ nhận hàng" at bounding box center [354, 66] width 118 height 32
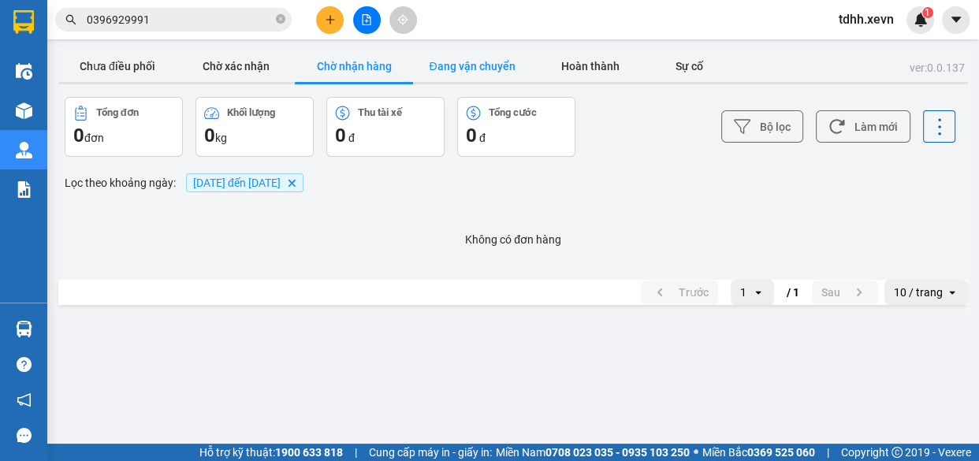
click at [442, 71] on button "Đang vận chuyển" at bounding box center [472, 66] width 118 height 32
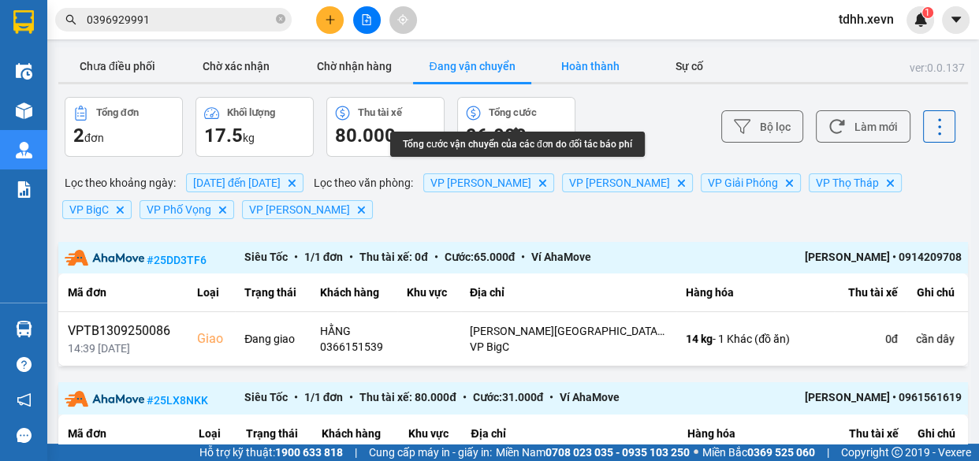
click at [584, 69] on button "Hoàn thành" at bounding box center [590, 66] width 118 height 32
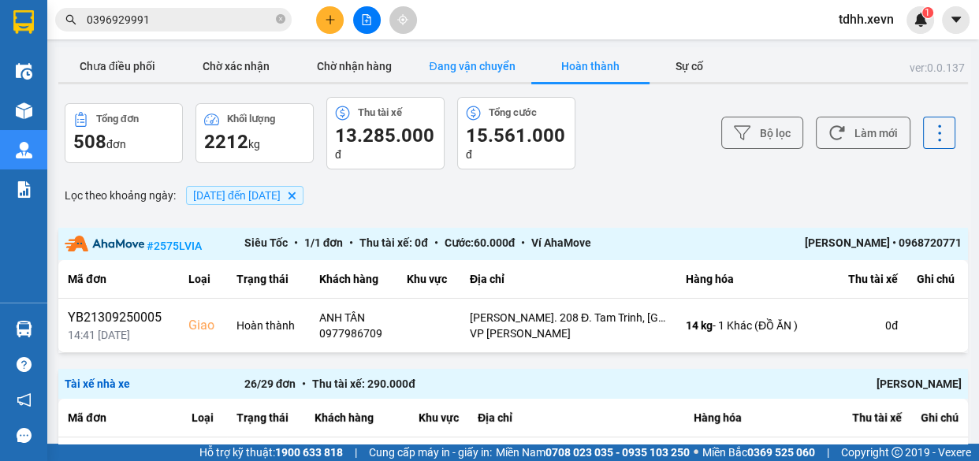
click at [469, 73] on button "Đang vận chuyển" at bounding box center [472, 66] width 118 height 32
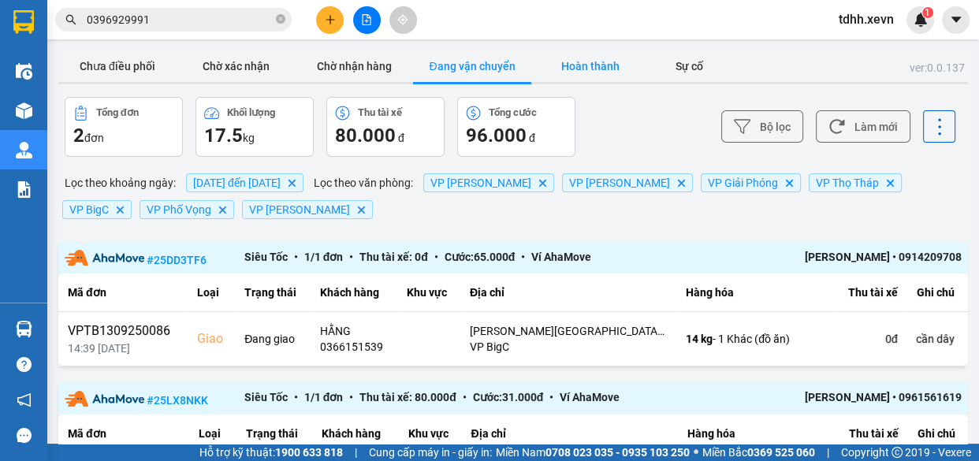
click at [583, 66] on button "Hoàn thành" at bounding box center [590, 66] width 118 height 32
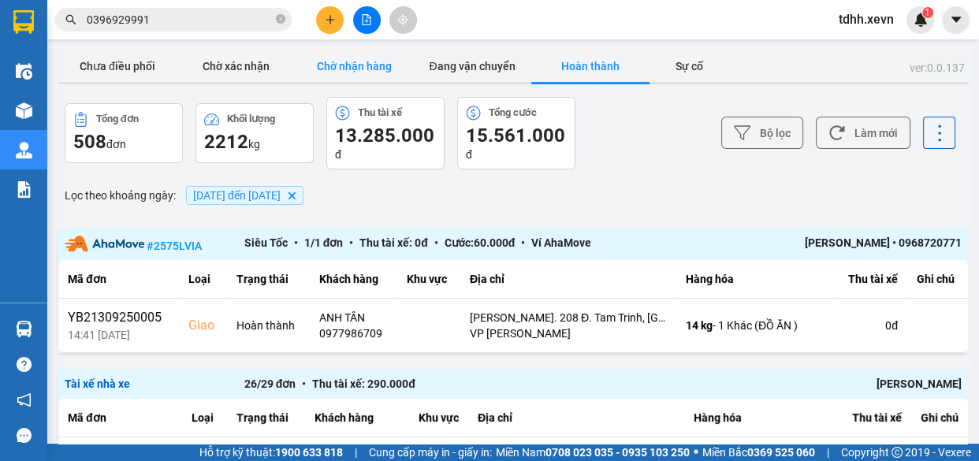
click at [340, 63] on button "Chờ nhận hàng" at bounding box center [354, 66] width 118 height 32
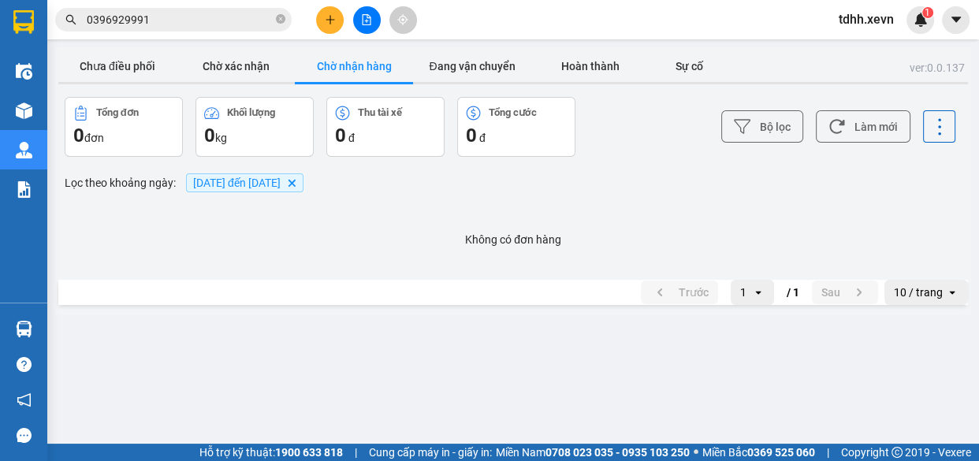
click at [241, 86] on div "ver: 0.0.137 Chưa điều phối Chờ xác nhận Chờ nhận hàng Đang vận chuyển Hoàn thà…" at bounding box center [513, 180] width 916 height 267
click at [485, 72] on button "Đang vận chuyển" at bounding box center [472, 66] width 118 height 32
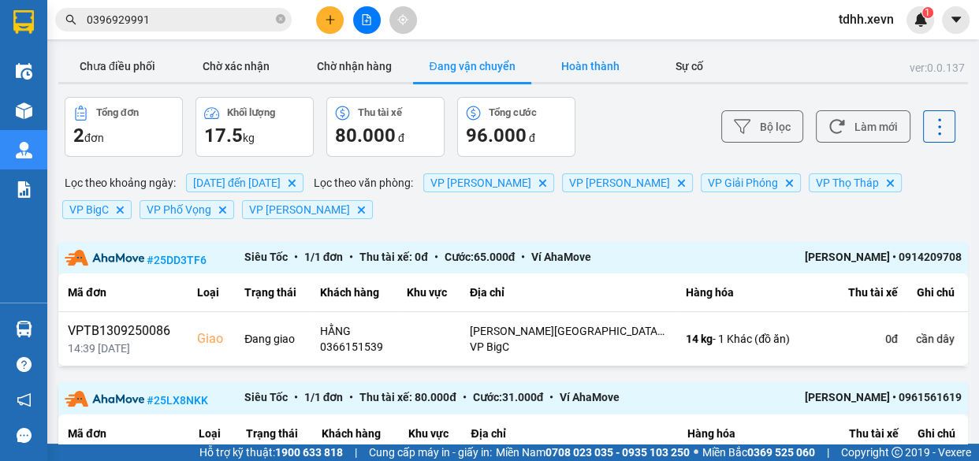
click at [590, 61] on button "Hoàn thành" at bounding box center [590, 66] width 118 height 32
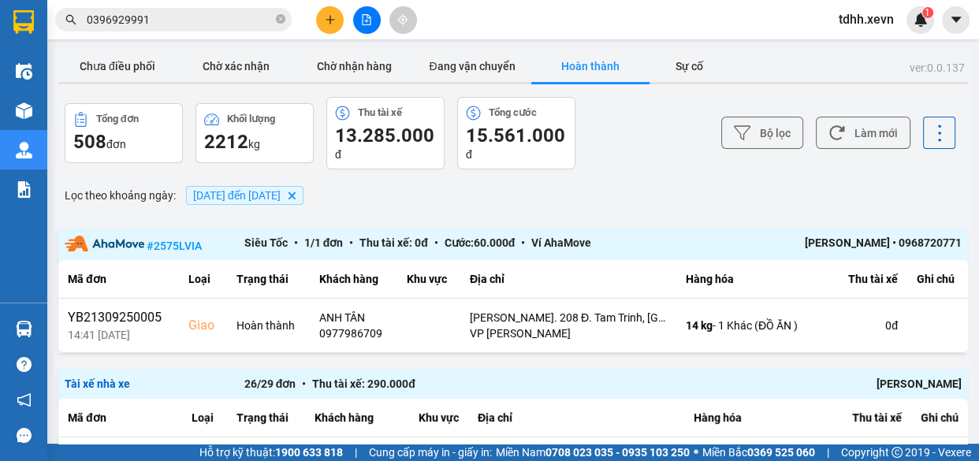
click at [180, 20] on input "0396929991" at bounding box center [180, 19] width 186 height 17
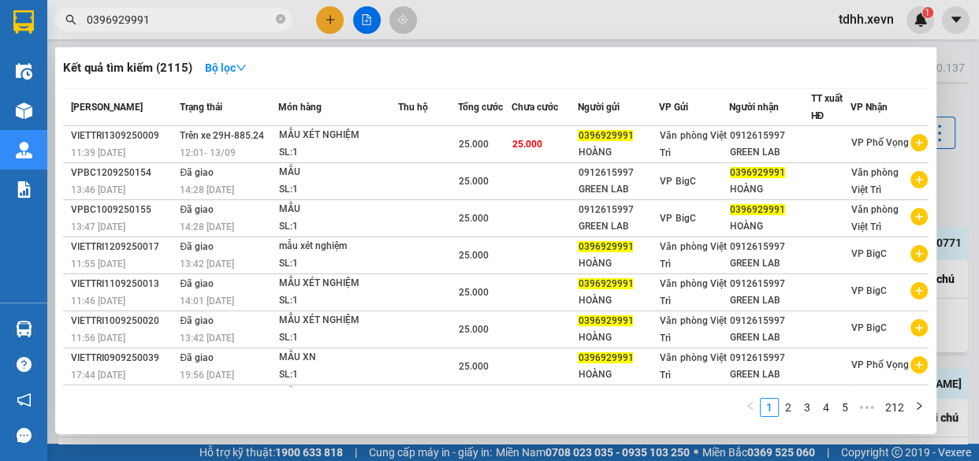
click at [541, 23] on div at bounding box center [489, 230] width 979 height 461
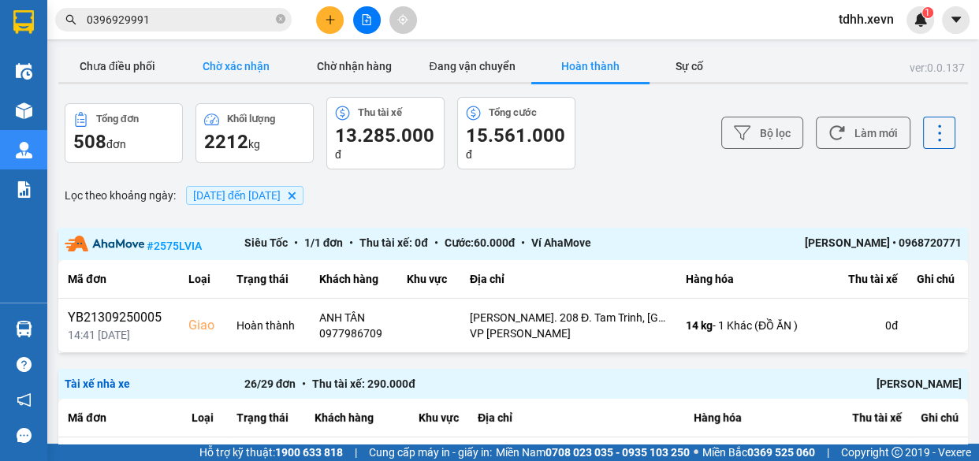
click at [250, 57] on button "Chờ xác nhận" at bounding box center [236, 66] width 118 height 32
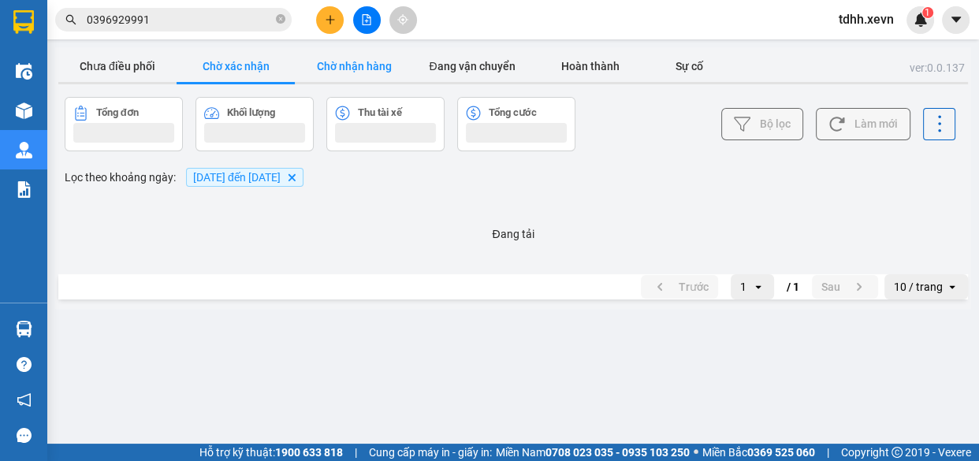
drag, startPoint x: 356, startPoint y: 56, endPoint x: 387, endPoint y: 58, distance: 30.8
click at [357, 55] on button "Chờ nhận hàng" at bounding box center [354, 66] width 118 height 32
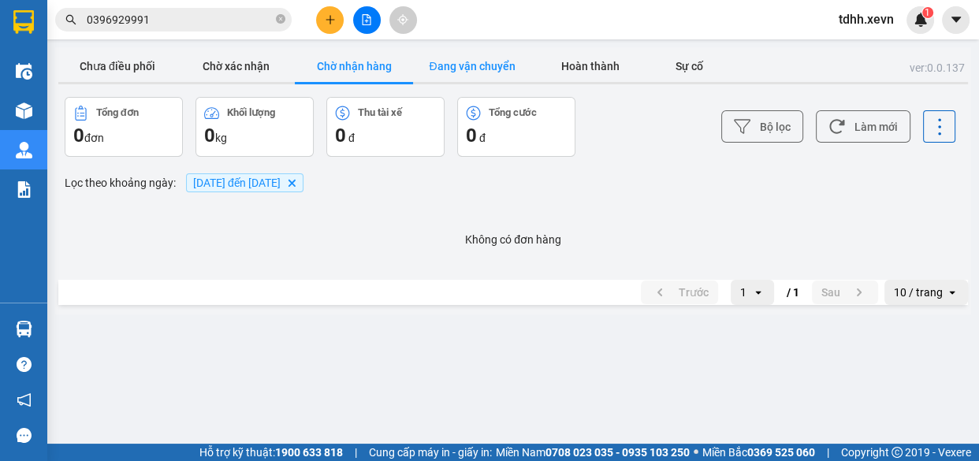
click at [466, 67] on button "Đang vận chuyển" at bounding box center [472, 66] width 118 height 32
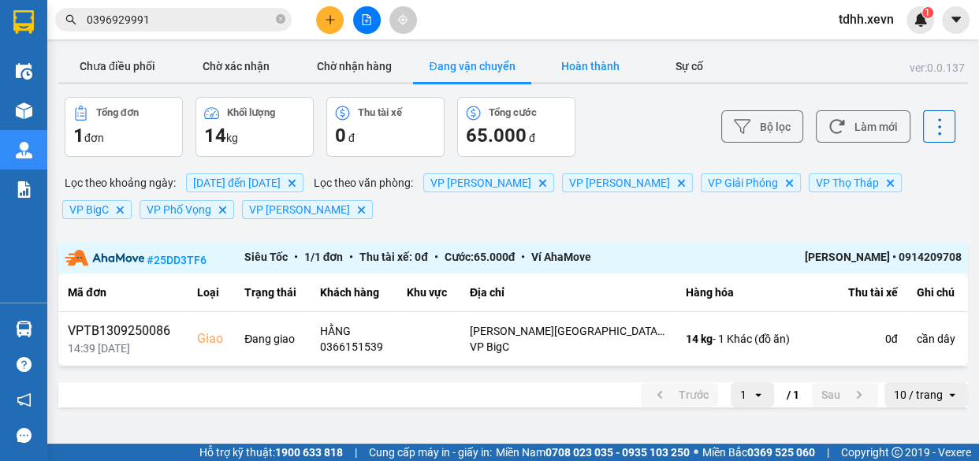
click at [559, 76] on button "Hoàn thành" at bounding box center [590, 66] width 118 height 32
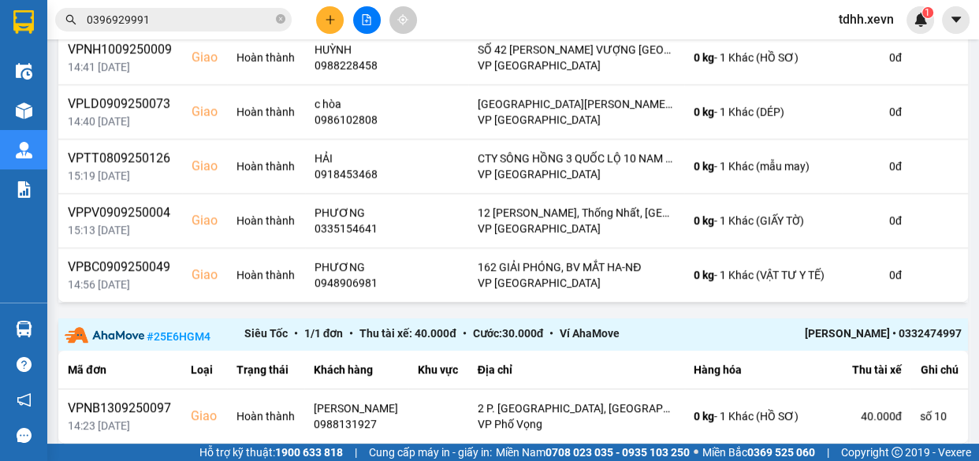
scroll to position [592, 0]
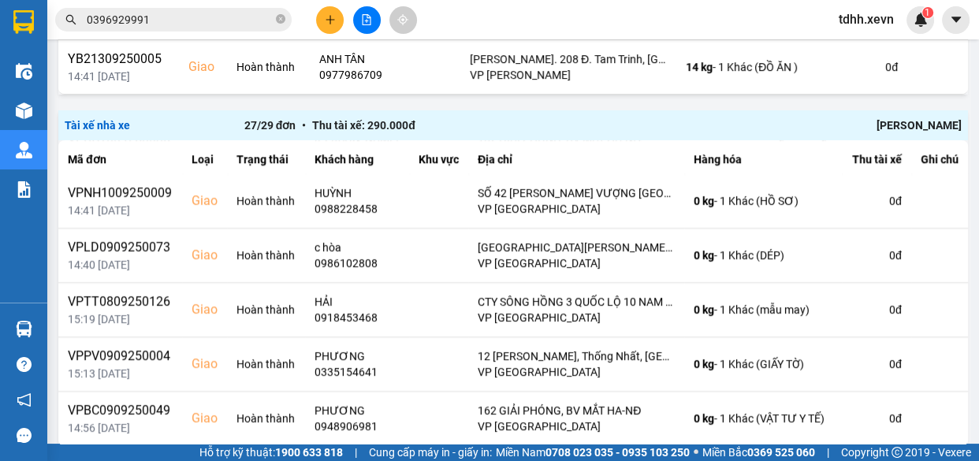
click at [214, 17] on input "0396929991" at bounding box center [180, 19] width 186 height 17
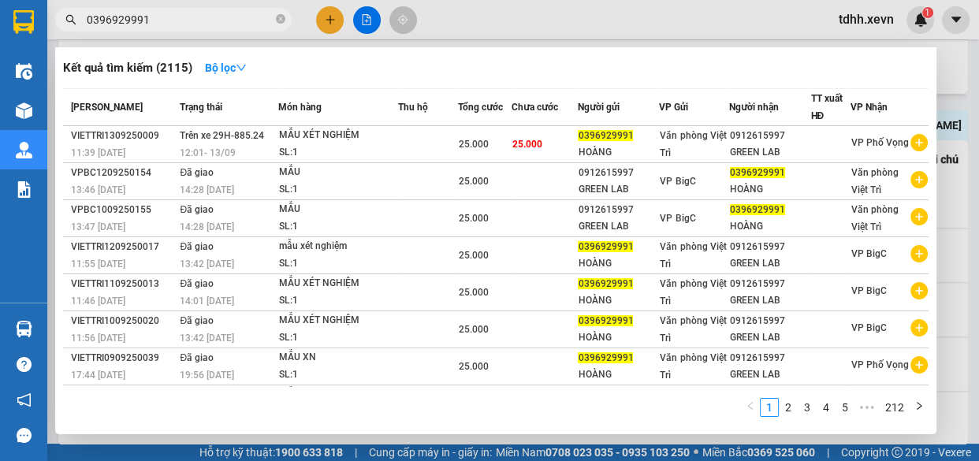
click at [217, 8] on span "0396929991" at bounding box center [173, 20] width 236 height 24
click at [211, 15] on input "0396929991" at bounding box center [180, 19] width 186 height 17
click at [211, 16] on input "0396929991" at bounding box center [180, 19] width 186 height 17
paste input "859006199"
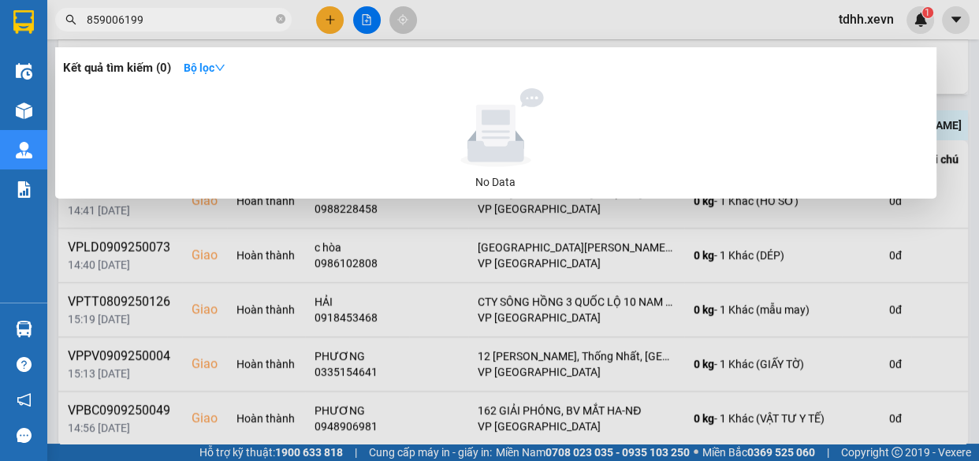
click at [87, 24] on input "859006199" at bounding box center [180, 19] width 186 height 17
type input "0859006199"
click at [277, 22] on icon "close-circle" at bounding box center [280, 18] width 9 height 9
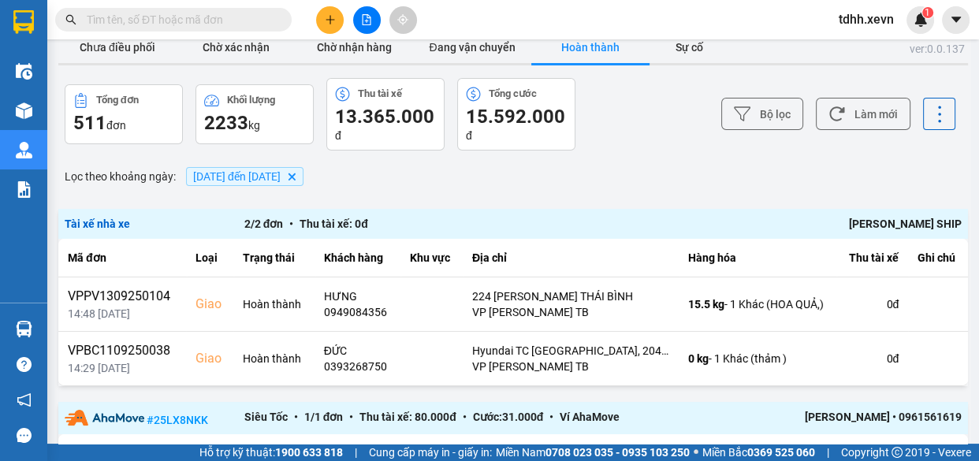
scroll to position [0, 0]
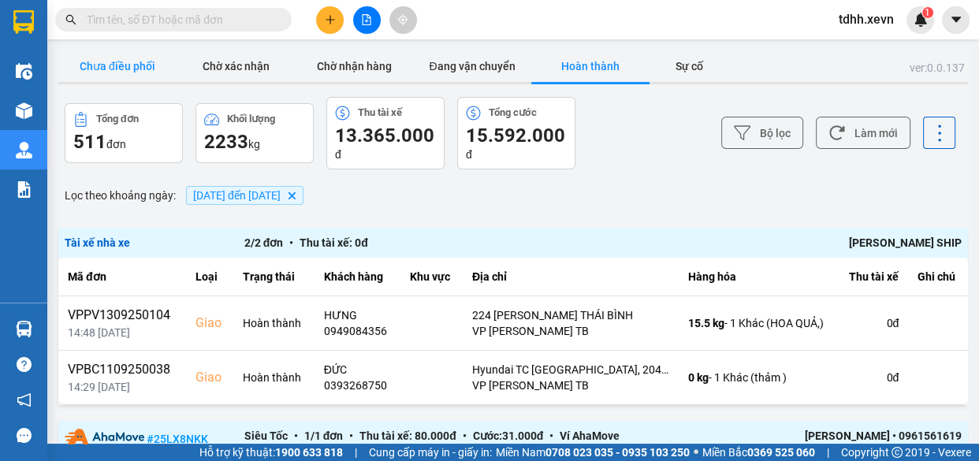
click at [134, 68] on button "Chưa điều phối" at bounding box center [117, 66] width 118 height 32
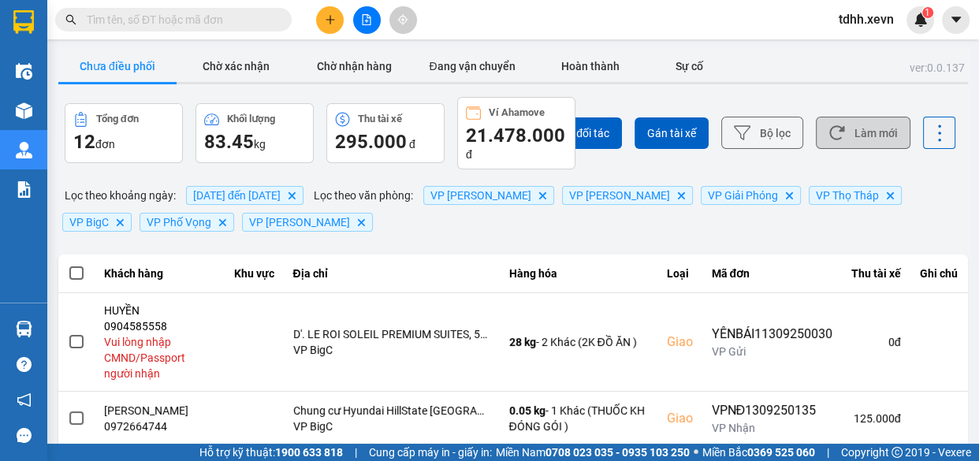
drag, startPoint x: 867, startPoint y: 148, endPoint x: 859, endPoint y: 145, distance: 8.5
click at [867, 147] on button "Làm mới" at bounding box center [863, 133] width 95 height 32
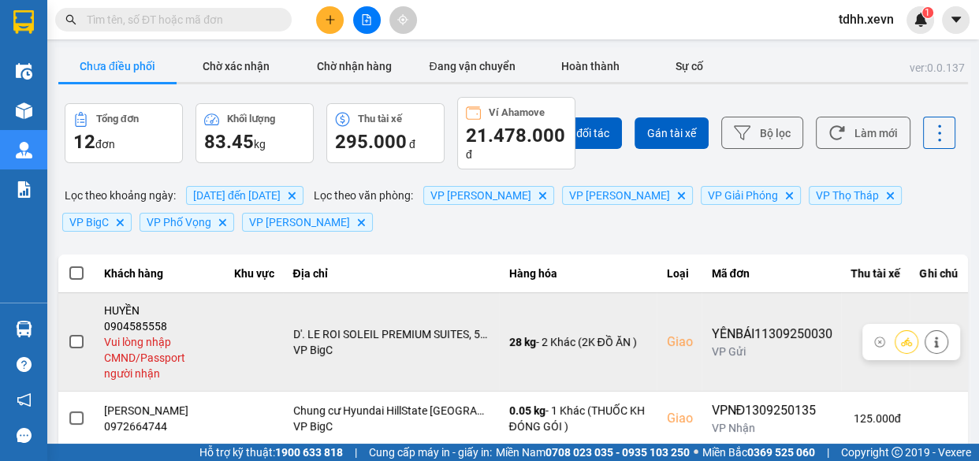
drag, startPoint x: 934, startPoint y: 348, endPoint x: 865, endPoint y: 346, distance: 68.6
click at [933, 348] on div at bounding box center [936, 342] width 24 height 24
click at [925, 345] on button at bounding box center [936, 342] width 22 height 28
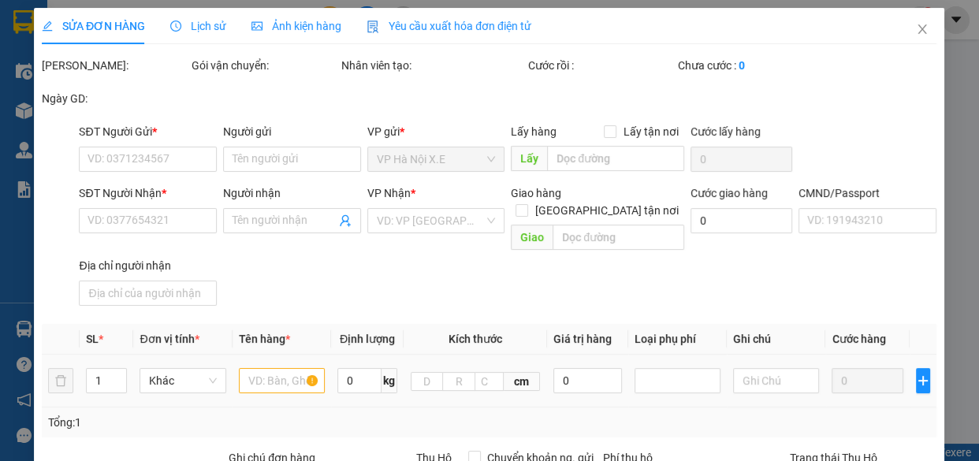
type input "0915638008"
type input "THUỶ"
type input "0904585558"
type input "HUYỀN"
checkbox input "true"
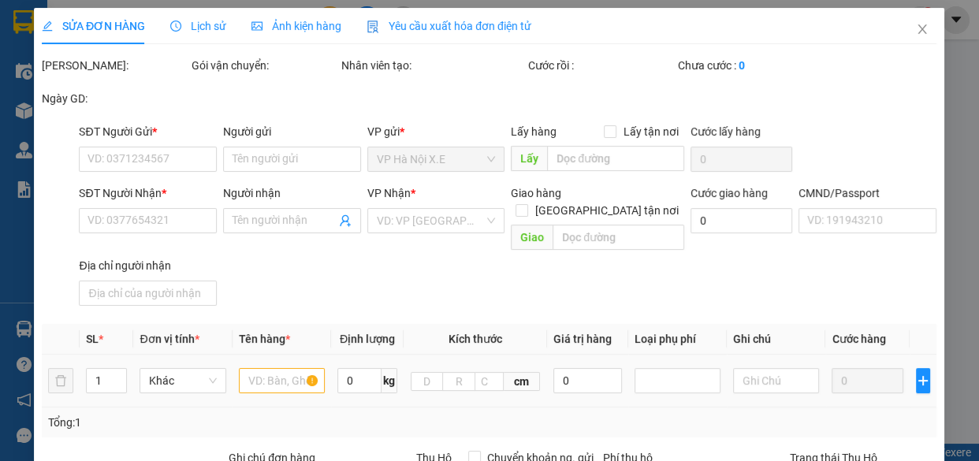
type input "D'. LE ROI SOLEIL PREMIUM SUITES, 59 Đ. Xuân Diệu, Quảng An, Tây Hồ, Hà Nội, Vi…"
type input "225.000"
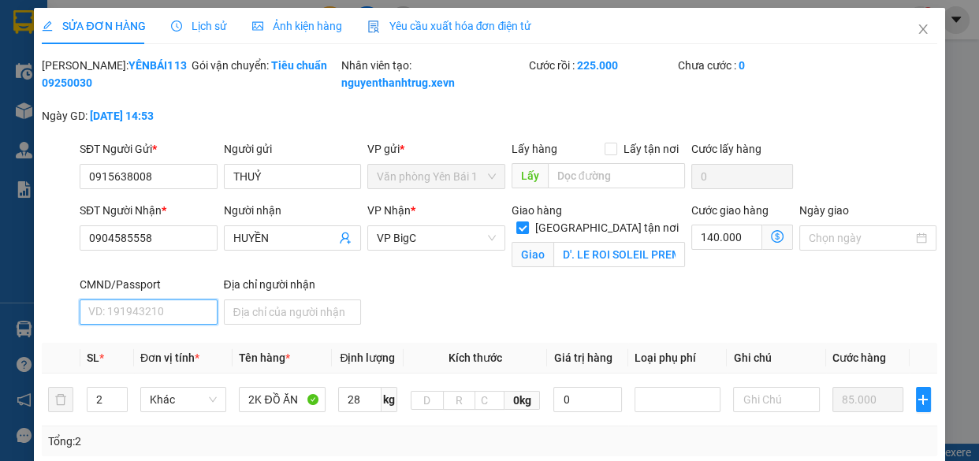
click at [136, 324] on input "CMND/Passport" at bounding box center [149, 311] width 138 height 25
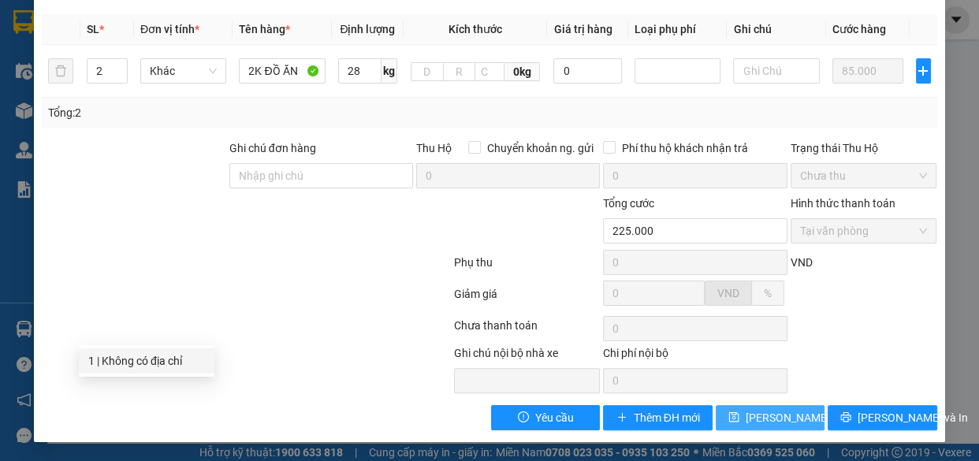
type input "1"
click at [800, 418] on button "[PERSON_NAME] thay đổi" at bounding box center [769, 417] width 109 height 25
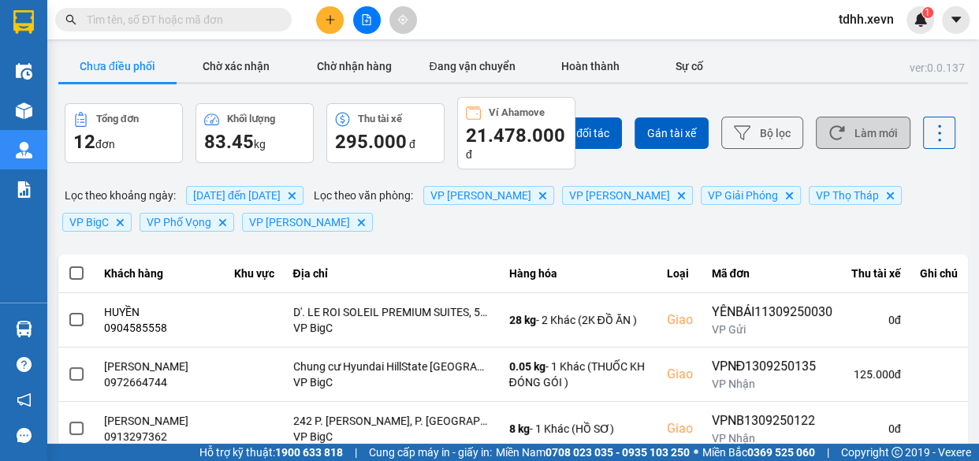
click at [872, 125] on button "Làm mới" at bounding box center [863, 133] width 95 height 32
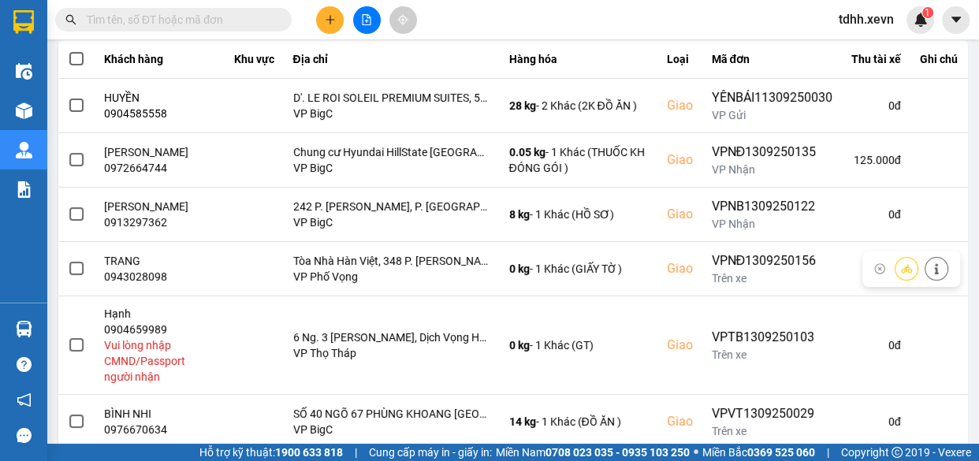
scroll to position [473, 0]
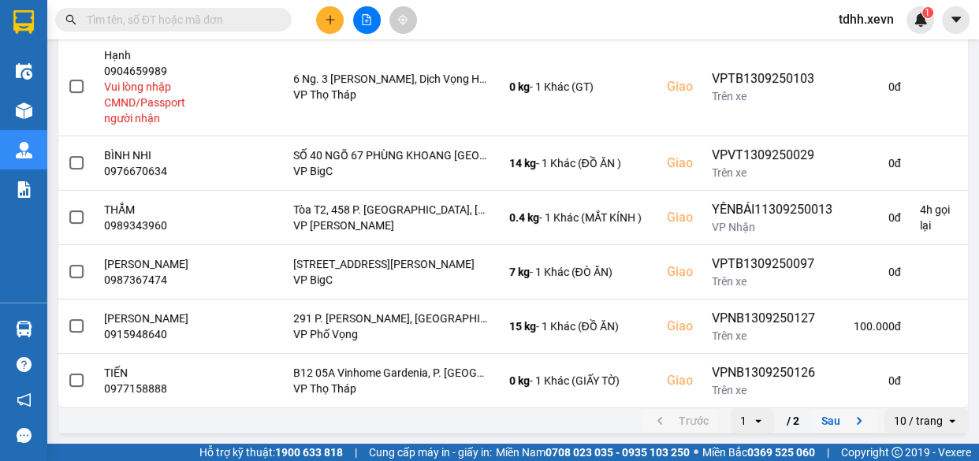
click at [825, 424] on button "Sau" at bounding box center [845, 421] width 66 height 24
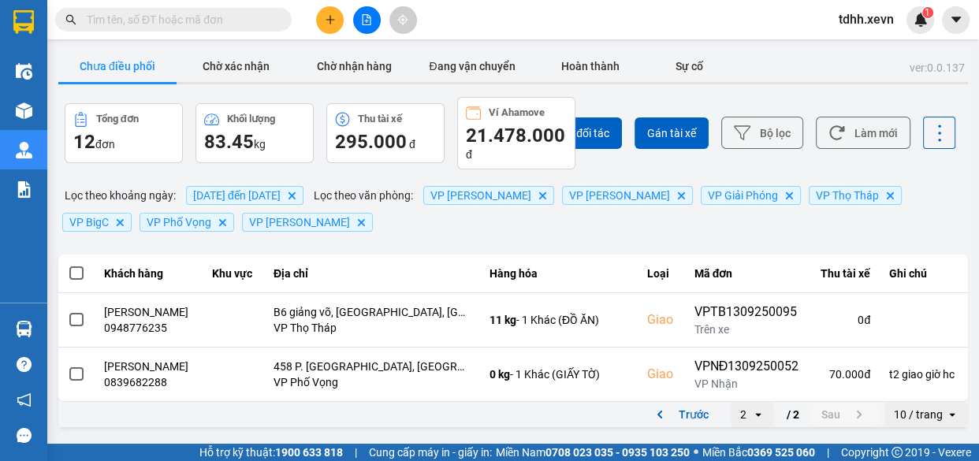
scroll to position [7, 0]
click at [680, 423] on button "Trước" at bounding box center [679, 415] width 77 height 24
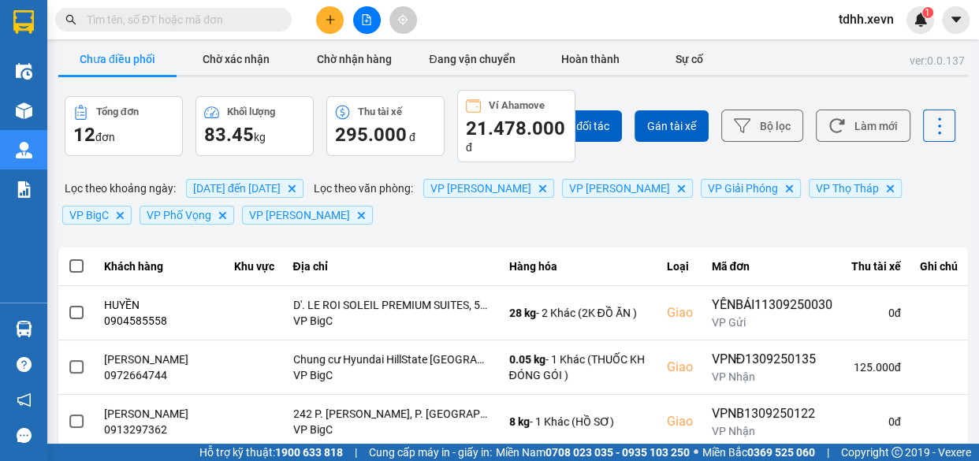
scroll to position [0, 0]
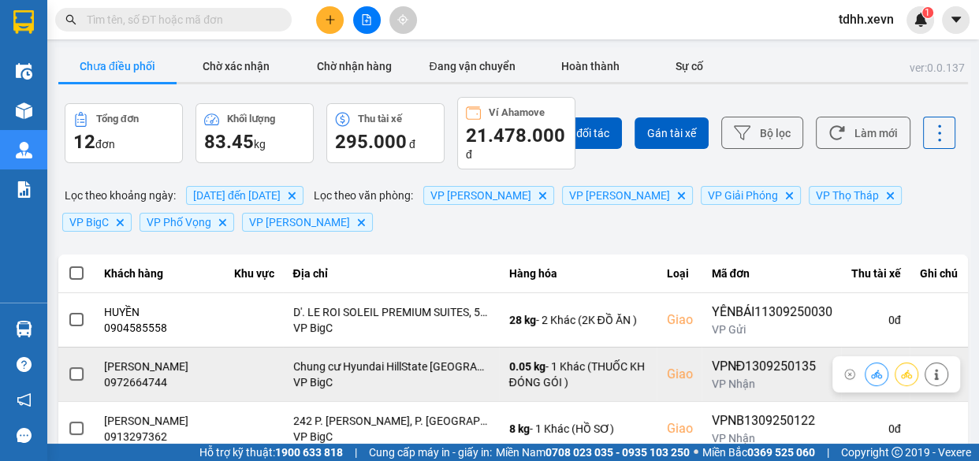
click at [150, 385] on div "0972664744" at bounding box center [159, 382] width 111 height 16
copy div "0972664744"
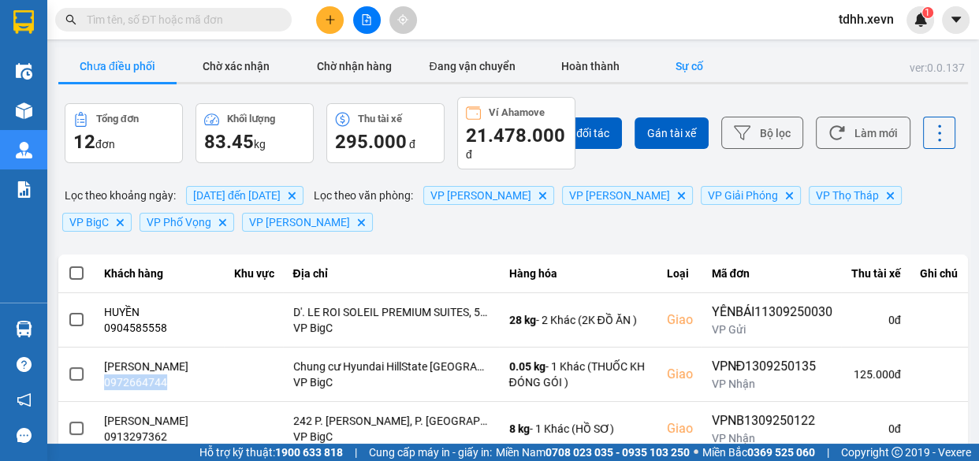
click at [695, 60] on button "Sự cố" at bounding box center [688, 66] width 79 height 32
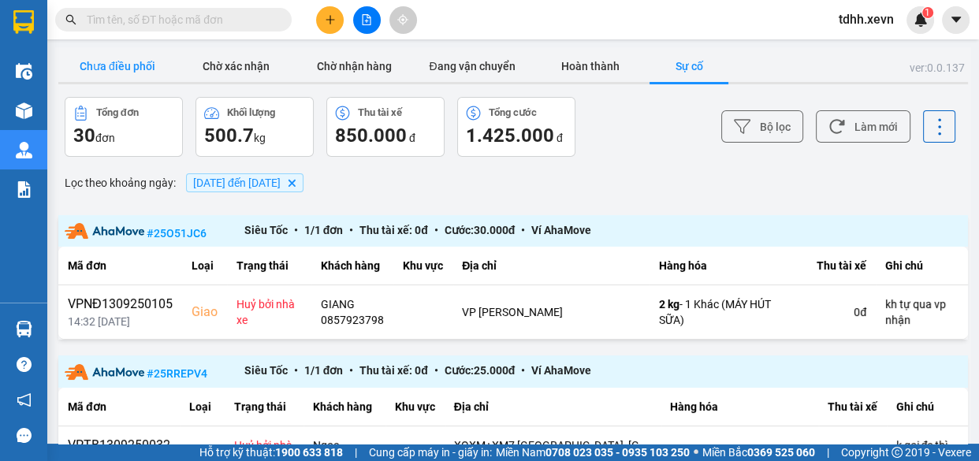
click at [113, 63] on button "Chưa điều phối" at bounding box center [117, 66] width 118 height 32
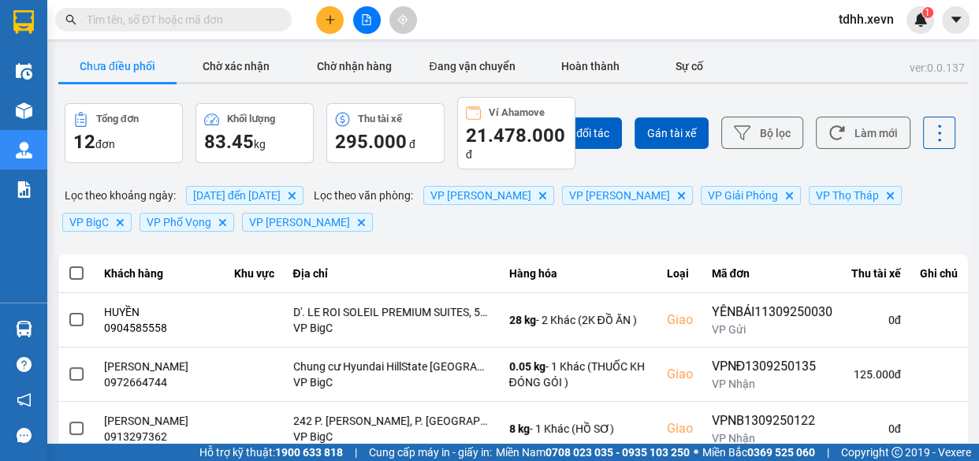
scroll to position [71, 0]
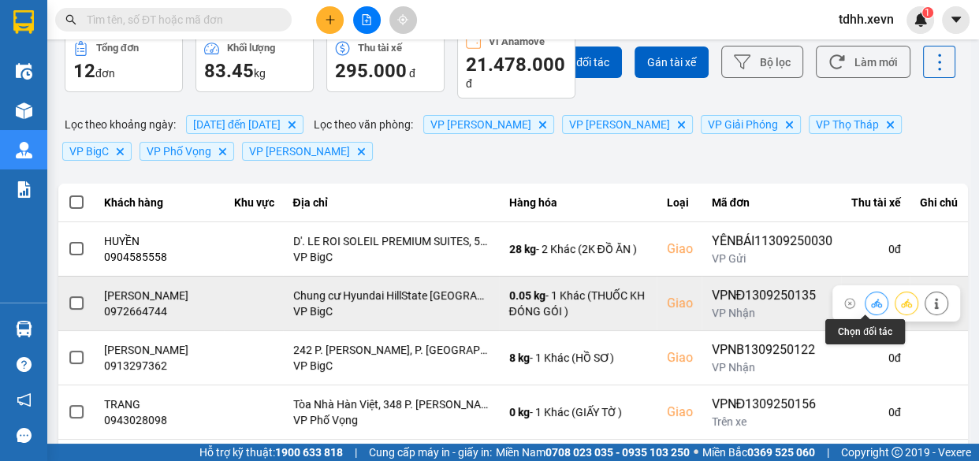
click at [866, 312] on button at bounding box center [876, 303] width 22 height 28
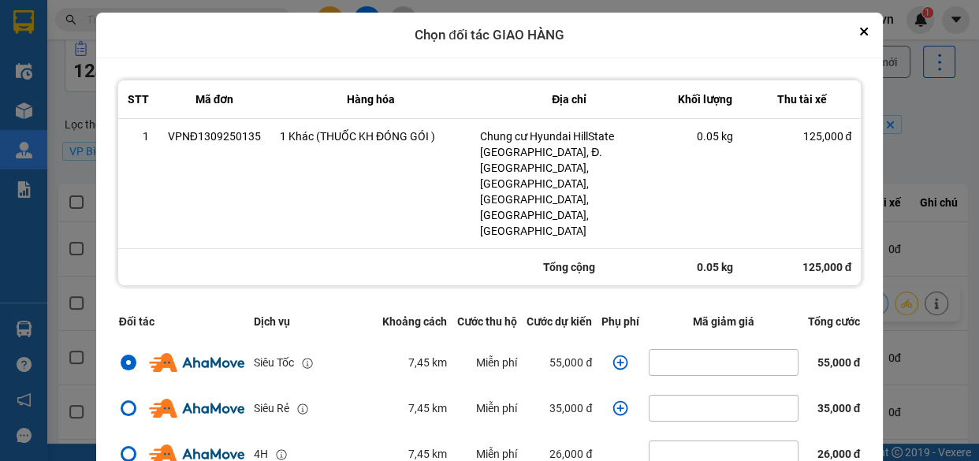
click at [615, 355] on icon "dialog" at bounding box center [620, 363] width 16 height 16
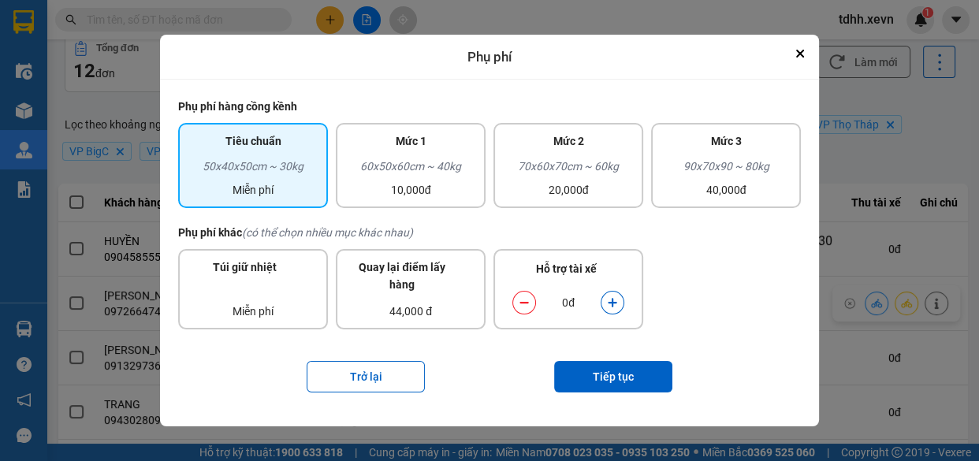
click at [931, 203] on div "ver: 0.0.137 Chưa điều phối Chờ xác nhận Chờ nhận hàng Đang vận chuyển Hoàn thà…" at bounding box center [513, 407] width 916 height 862
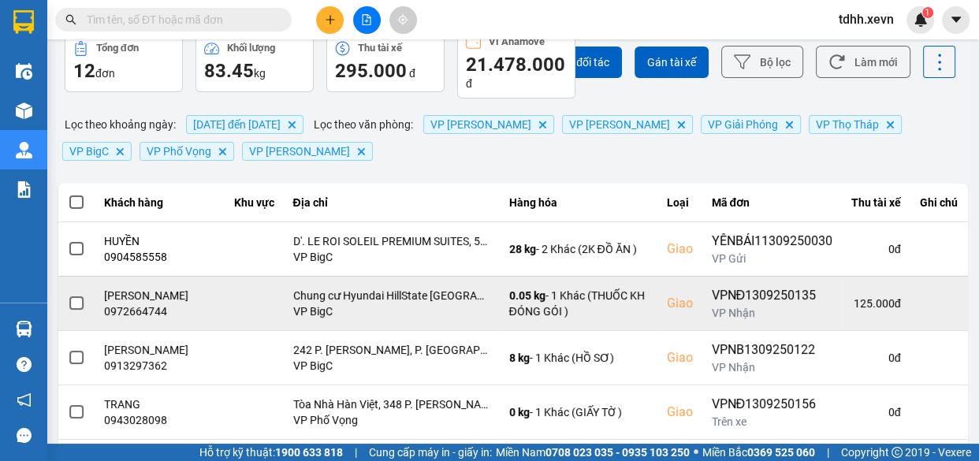
click at [850, 307] on div "125.000 đ" at bounding box center [875, 303] width 50 height 16
click at [931, 299] on icon at bounding box center [936, 303] width 11 height 11
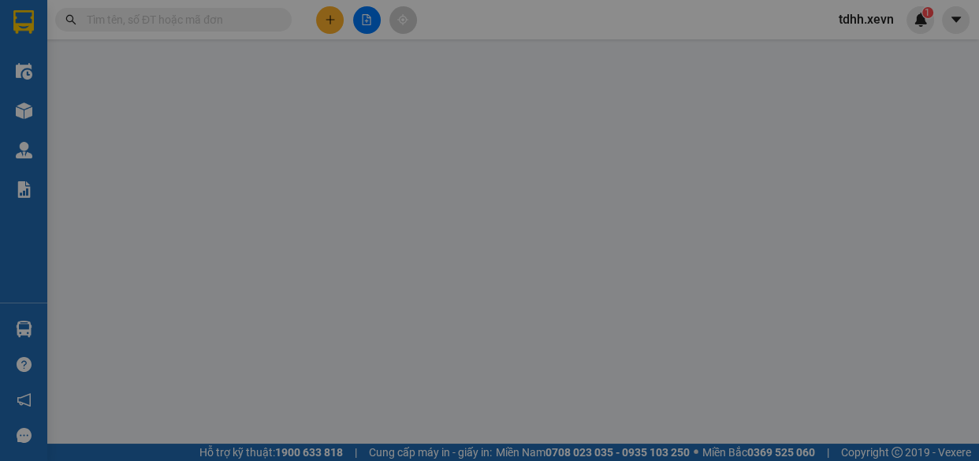
type input "0904231617"
type input "TRƯƠNG THỊ THU HỒNG"
type input "0972664744"
type input "[PERSON_NAME]"
checkbox input "true"
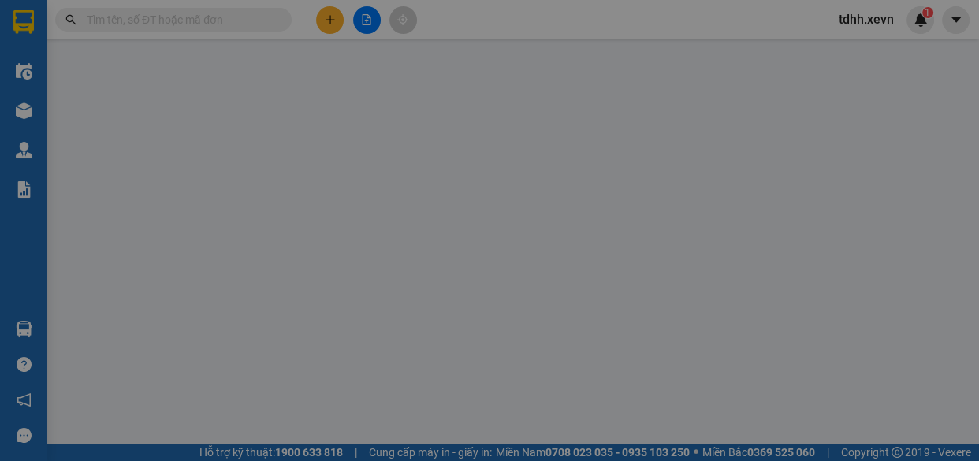
type input "Chung cư Hyundai HillState [GEOGRAPHIC_DATA], Đ. [GEOGRAPHIC_DATA], [GEOGRAPHIC…"
type input "036193008829 LƯU DIỄM LINH"
type input "125.000"
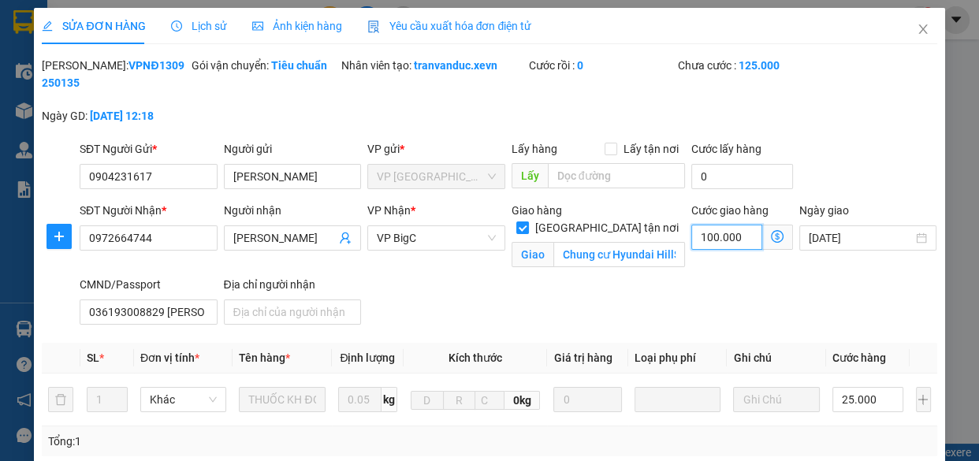
click at [705, 229] on input "100.000" at bounding box center [726, 237] width 71 height 25
click at [916, 35] on icon "close" at bounding box center [922, 29] width 13 height 13
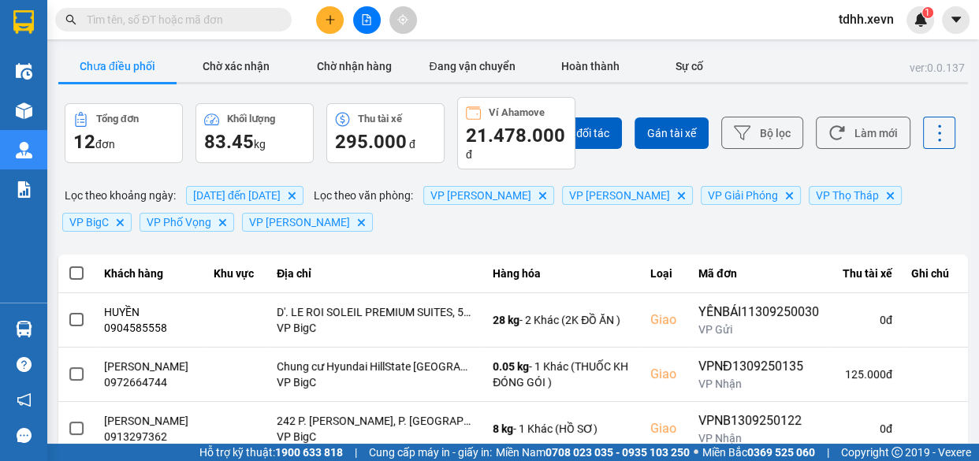
scroll to position [143, 0]
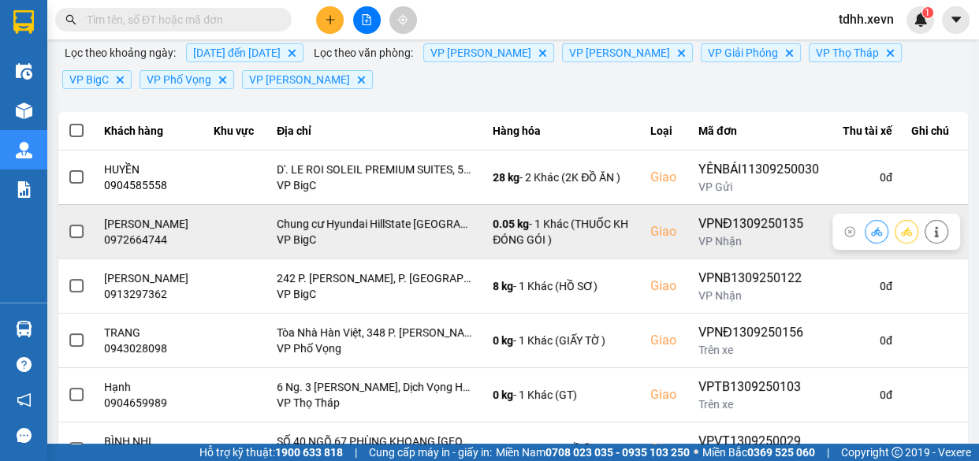
click at [871, 237] on icon at bounding box center [876, 231] width 11 height 11
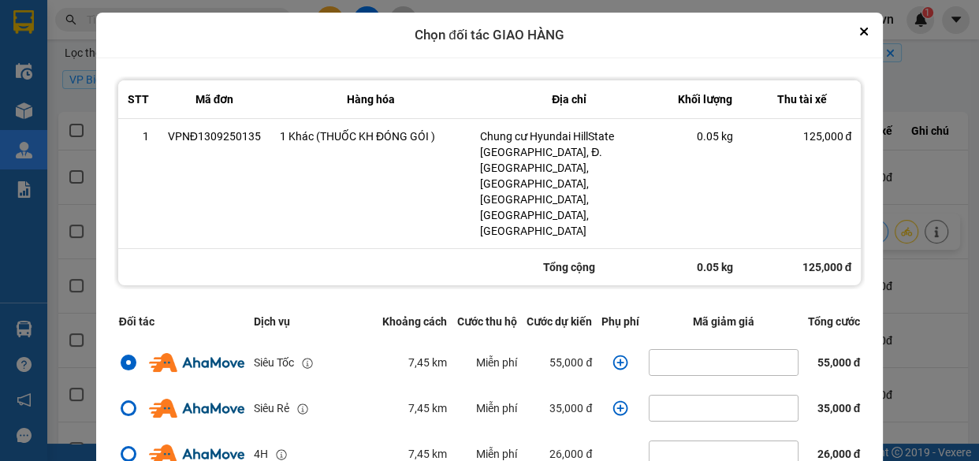
click at [965, 203] on main "ver: 0.0.137 Chưa điều phối Chờ xác nhận Chờ nhận hàng Đang vận chuyển Hoàn thà…" at bounding box center [489, 222] width 979 height 444
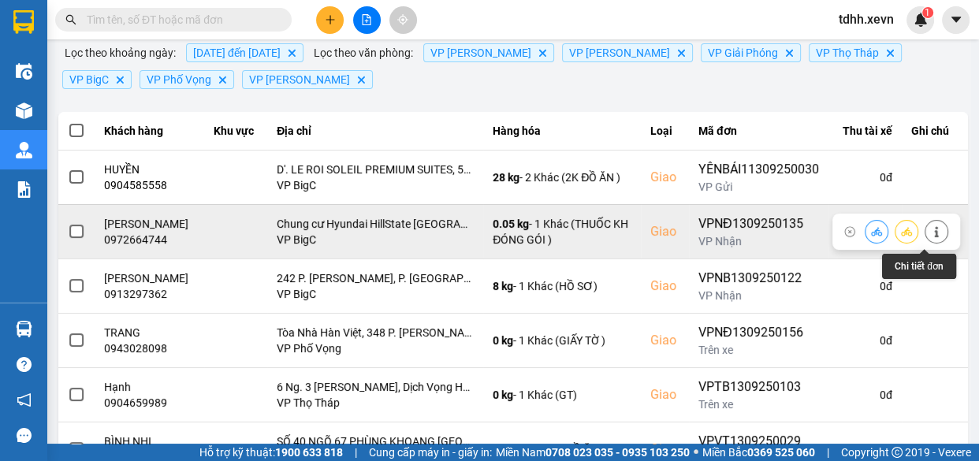
click at [931, 232] on icon at bounding box center [936, 231] width 11 height 11
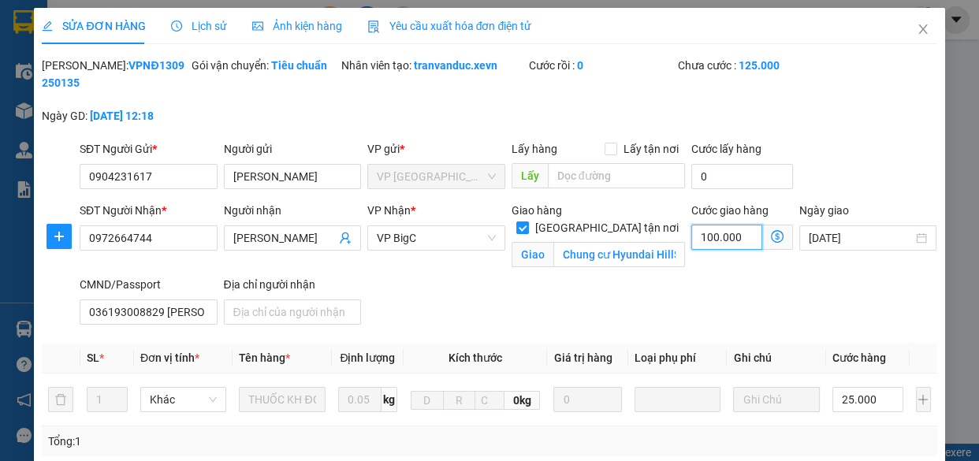
click at [727, 233] on input "100.000" at bounding box center [726, 237] width 71 height 25
type input "8"
type input "25.008"
type input "80"
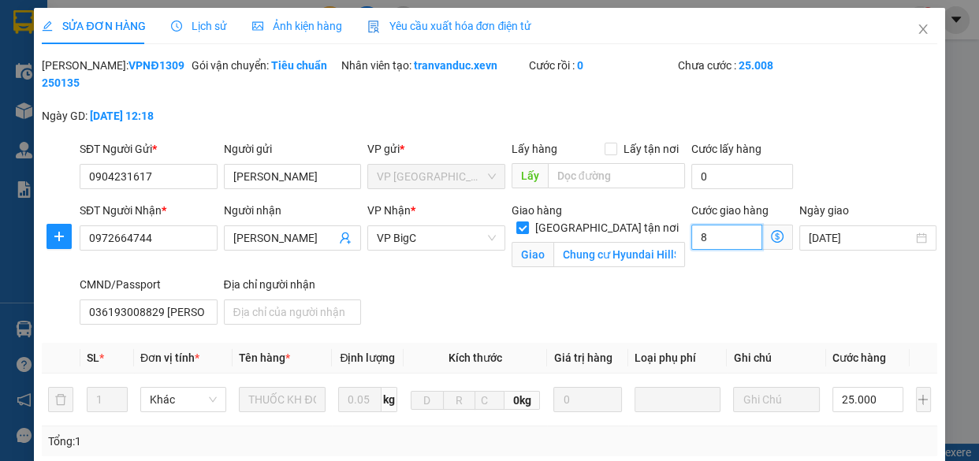
type input "25.080"
type input "80.000"
type input "105.000"
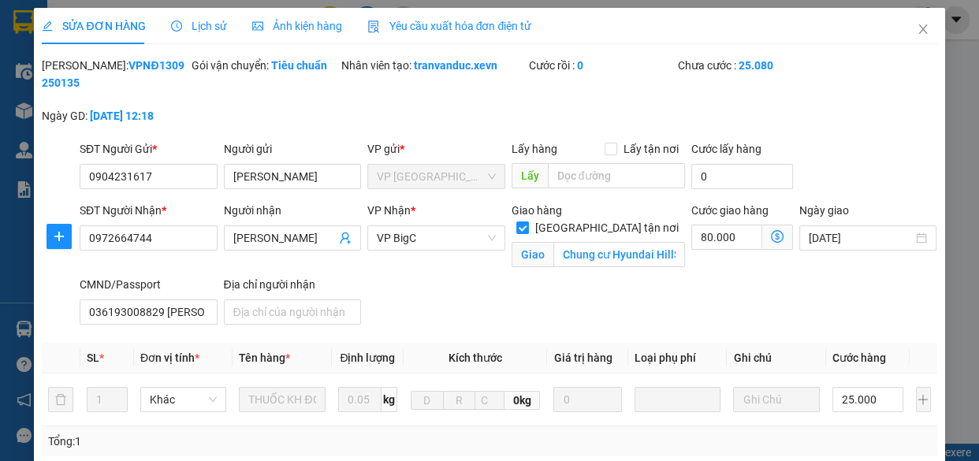
drag, startPoint x: 591, startPoint y: 280, endPoint x: 583, endPoint y: 288, distance: 11.7
click at [585, 285] on div "SĐT Người Nhận * 0972664744 Người nhận NGUYỄN THỊ XOAN VP Nhận * VP BigC Giao h…" at bounding box center [508, 266] width 864 height 129
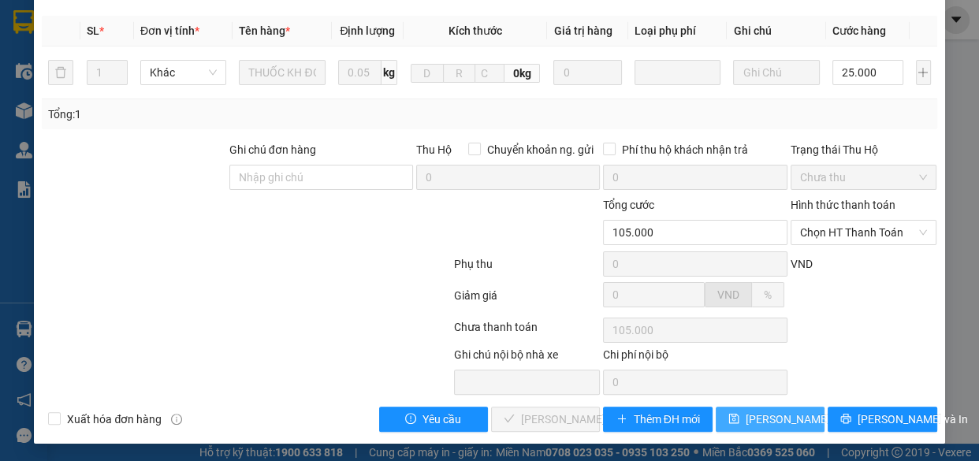
click at [764, 418] on span "[PERSON_NAME] thay đổi" at bounding box center [808, 419] width 126 height 17
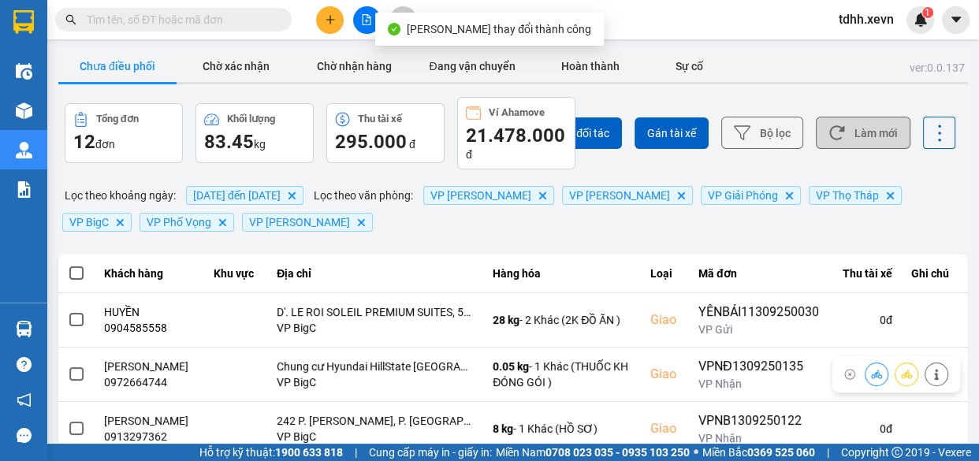
click at [854, 125] on button "Làm mới" at bounding box center [863, 133] width 95 height 32
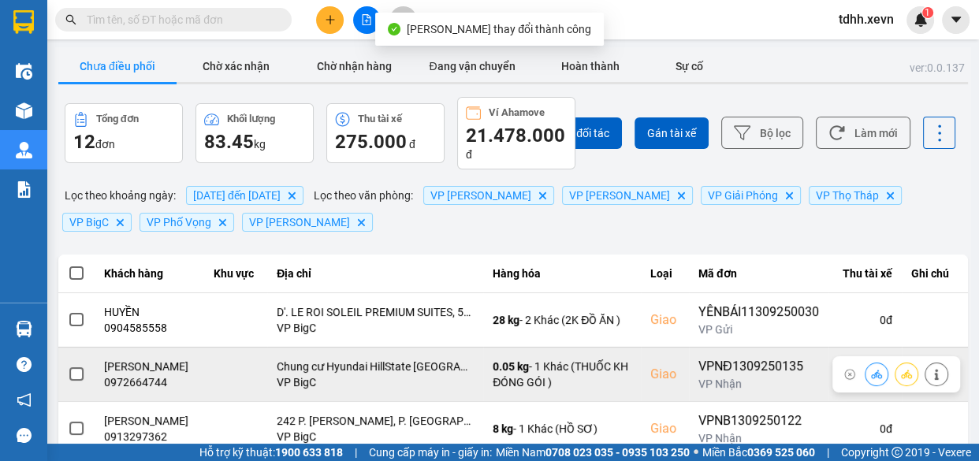
click at [871, 374] on icon at bounding box center [876, 374] width 11 height 11
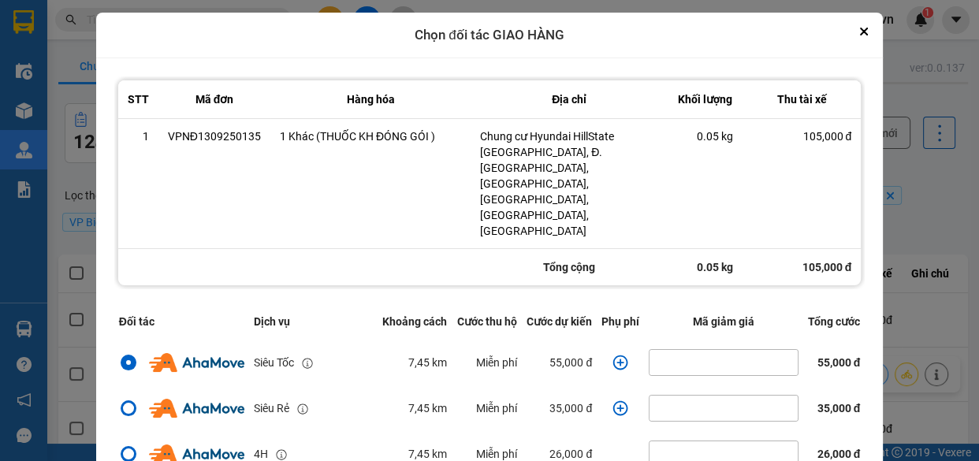
click at [616, 355] on icon "dialog" at bounding box center [620, 362] width 15 height 15
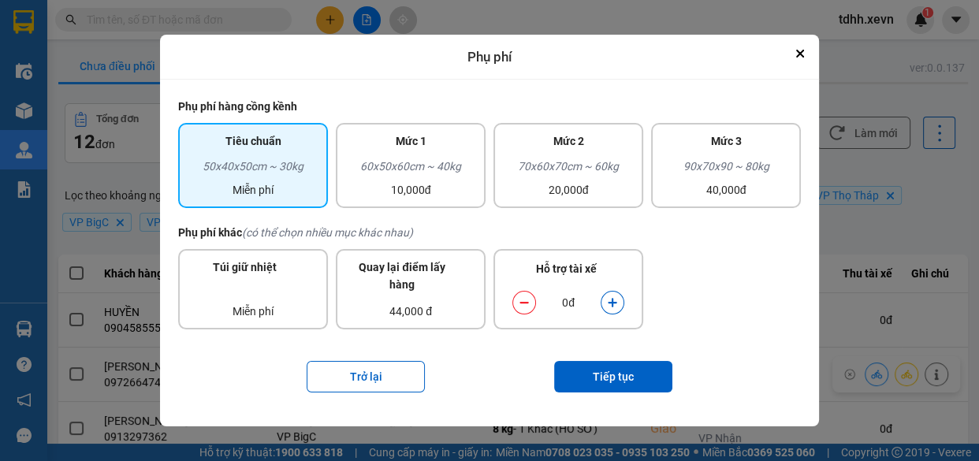
click at [615, 309] on button "dialog" at bounding box center [612, 303] width 22 height 28
click at [630, 382] on button "Tiếp tục" at bounding box center [613, 377] width 118 height 32
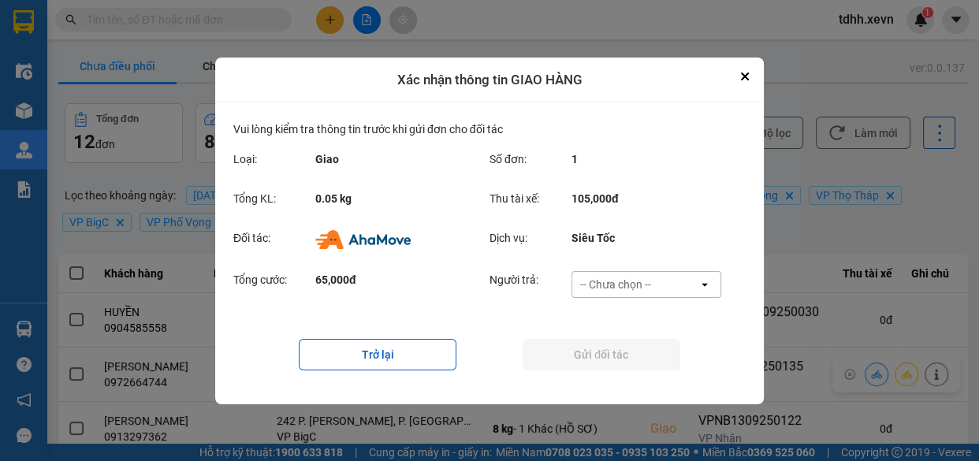
click at [656, 279] on div "-- Chưa chọn --" at bounding box center [635, 284] width 126 height 25
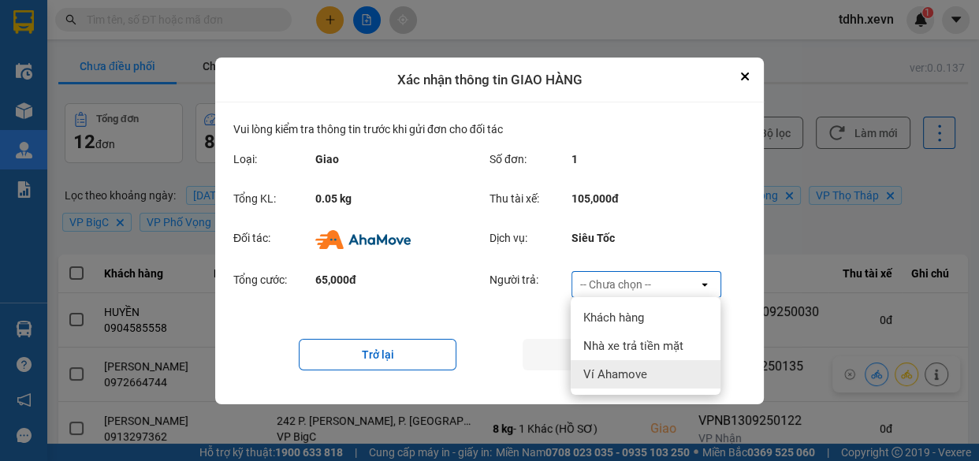
click at [652, 366] on div "Ví Ahamove" at bounding box center [646, 374] width 150 height 28
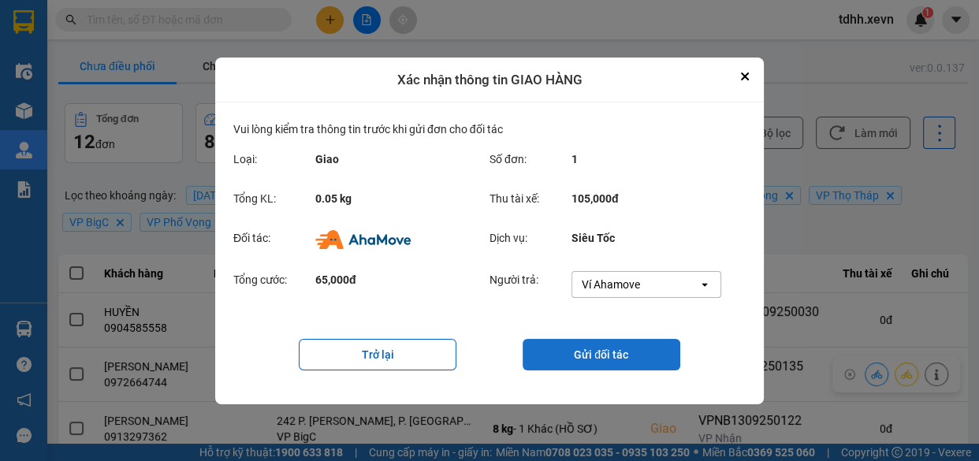
click at [608, 354] on button "Gửi đối tác" at bounding box center [601, 355] width 158 height 32
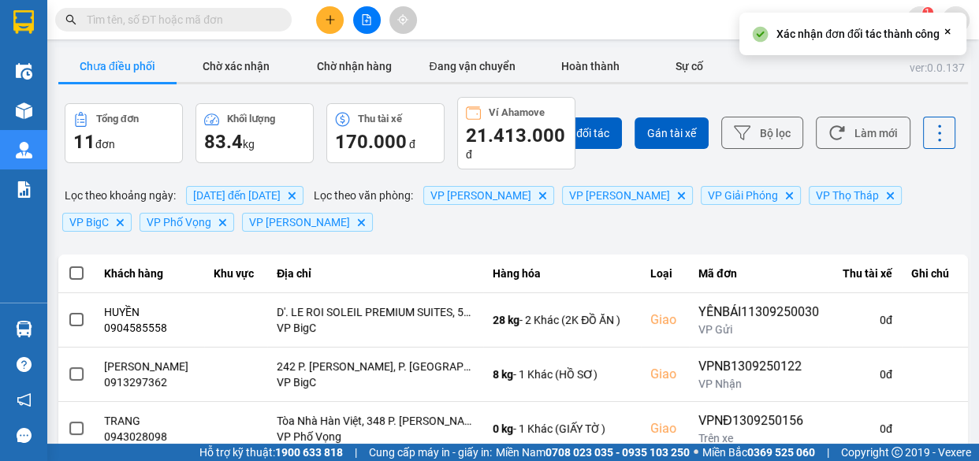
click at [241, 85] on div "Chưa điều phối Chờ xác nhận Chờ nhận hàng Đang vận chuyển Hoàn thành Sự cố" at bounding box center [512, 67] width 909 height 35
click at [249, 69] on button "Chờ xác nhận" at bounding box center [236, 66] width 118 height 32
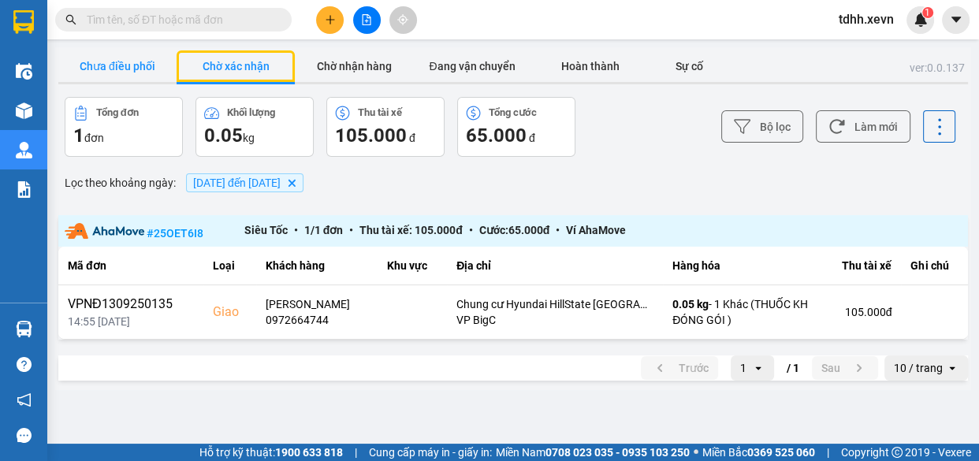
click at [94, 57] on button "Chưa điều phối" at bounding box center [117, 66] width 118 height 32
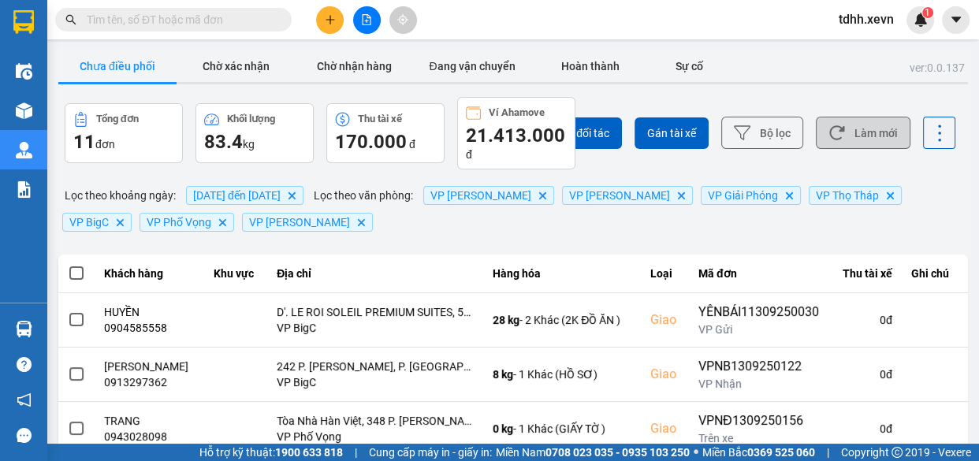
click at [864, 138] on button "Làm mới" at bounding box center [863, 133] width 95 height 32
click at [173, 13] on input "text" at bounding box center [180, 19] width 186 height 17
paste input "0979551080"
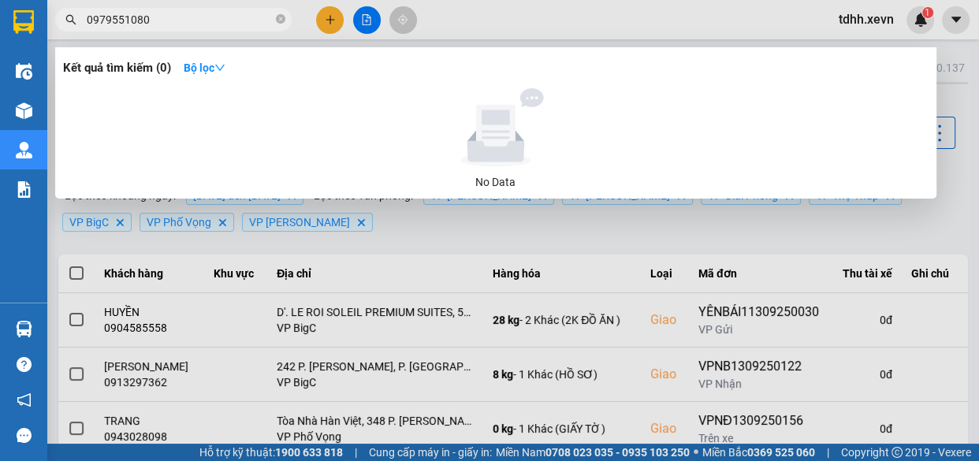
type input "0979551080"
click at [277, 23] on icon "close-circle" at bounding box center [280, 18] width 9 height 9
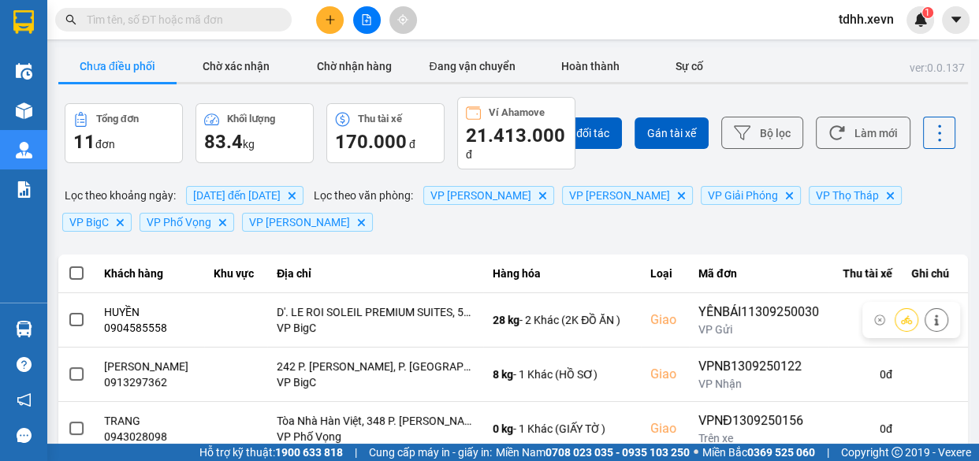
scroll to position [71, 0]
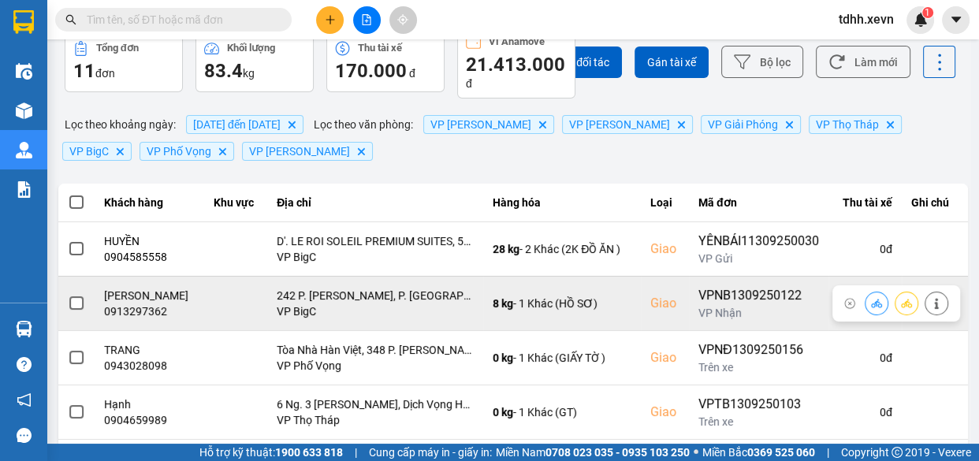
click at [142, 317] on div "0913297362" at bounding box center [149, 311] width 91 height 16
copy div "0913297362"
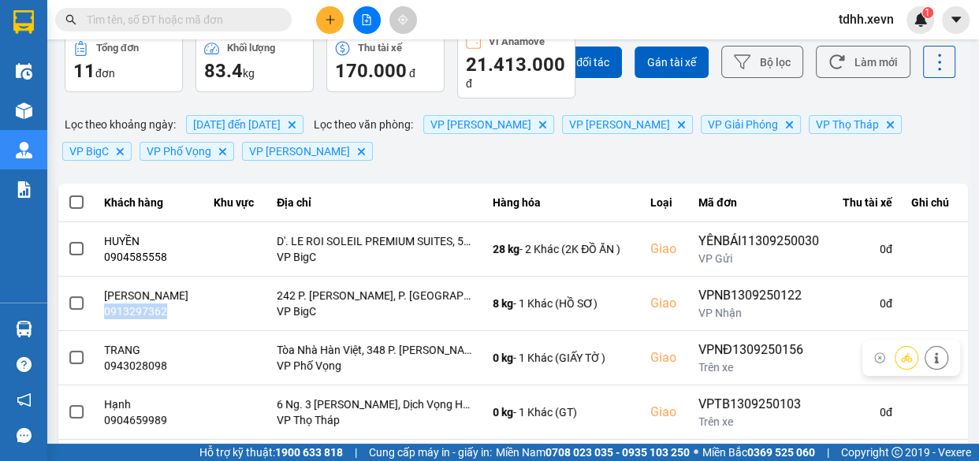
scroll to position [429, 0]
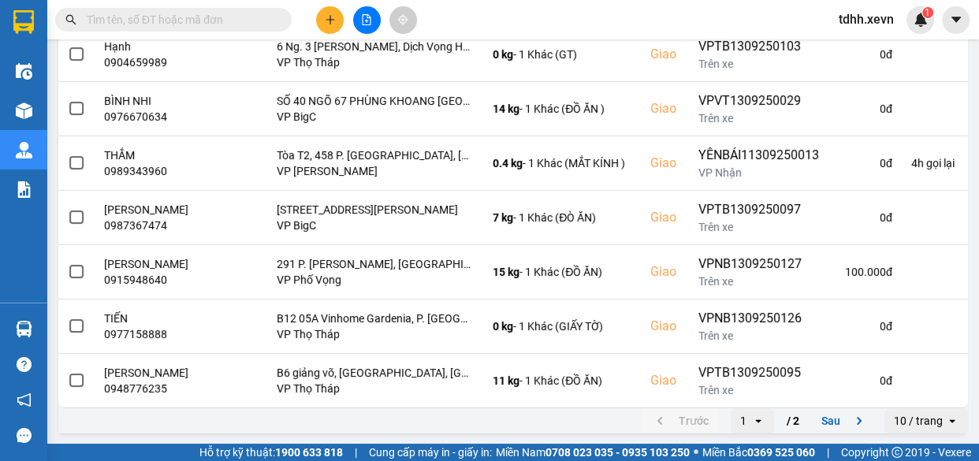
click at [196, 25] on input "text" at bounding box center [180, 19] width 186 height 17
paste input "0973882630"
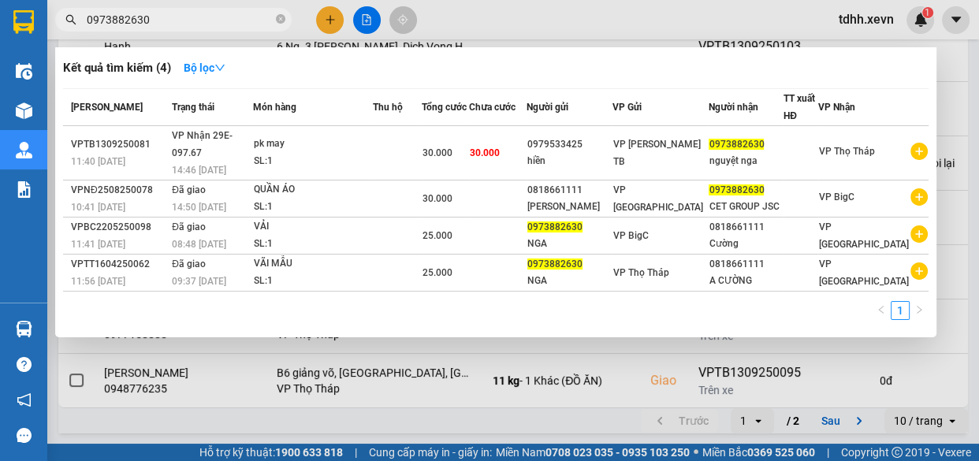
click at [204, 20] on input "0973882630" at bounding box center [180, 19] width 186 height 17
paste input "359159455"
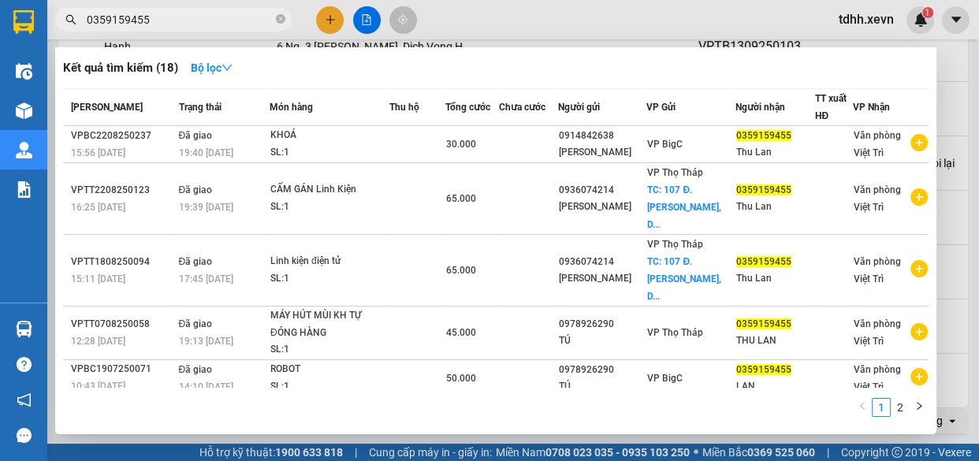
click at [181, 18] on input "0359159455" at bounding box center [180, 19] width 186 height 17
paste input "989530697"
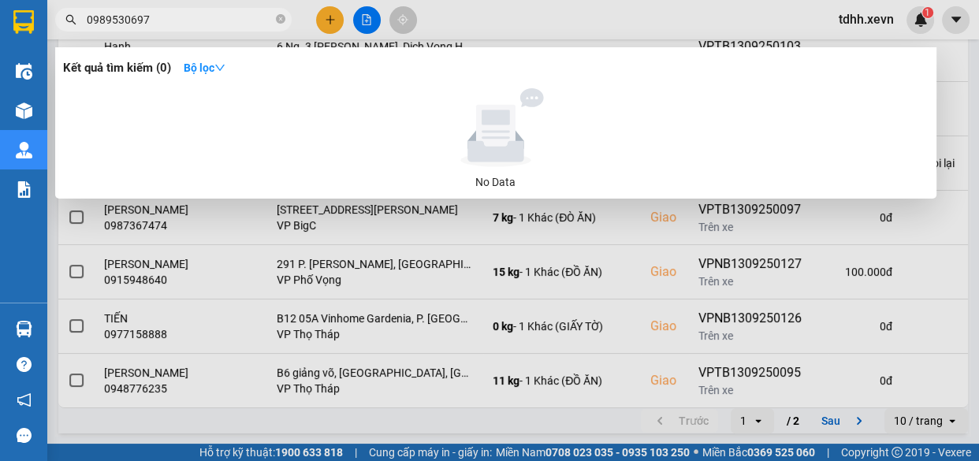
type input "0989530697"
click at [282, 20] on icon "close-circle" at bounding box center [280, 18] width 9 height 9
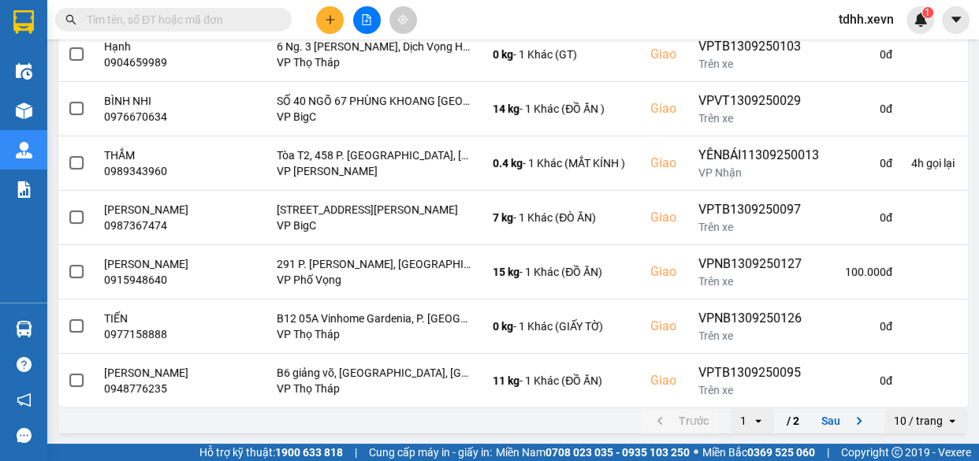
click at [234, 24] on input "text" at bounding box center [180, 19] width 186 height 17
paste input "0989530697"
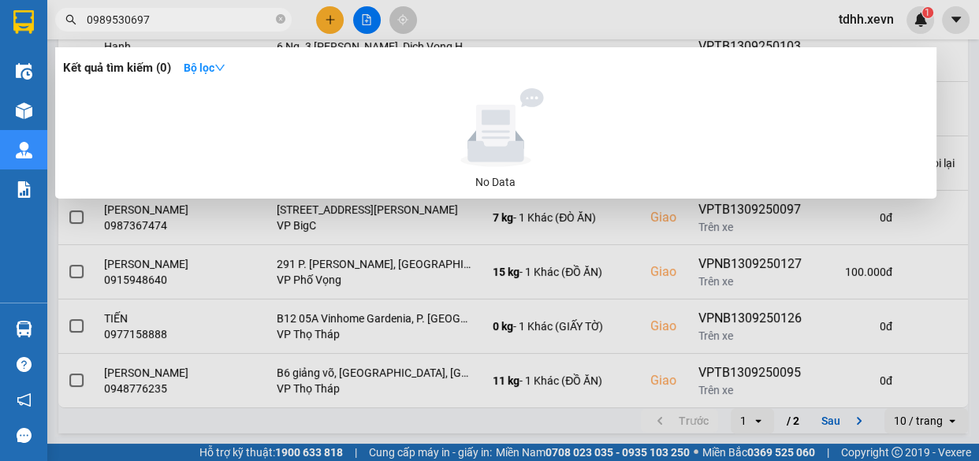
type input "0989530697"
click at [282, 13] on span at bounding box center [280, 20] width 9 height 15
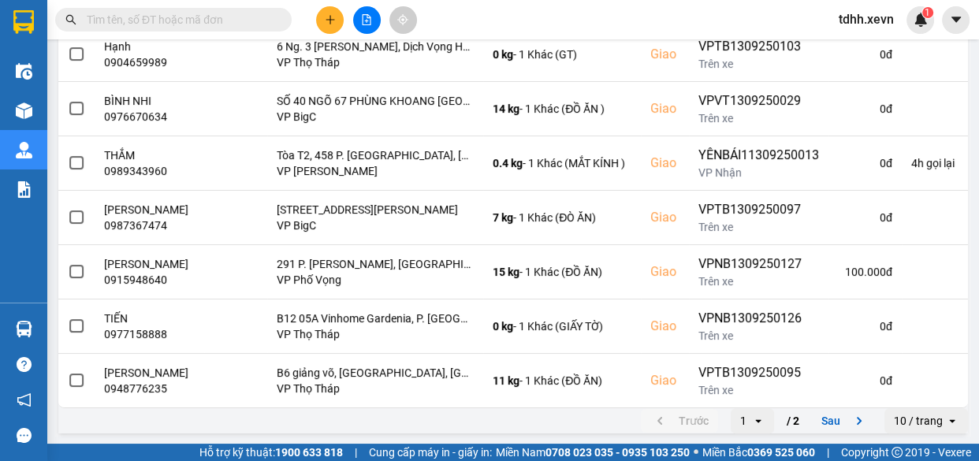
scroll to position [0, 0]
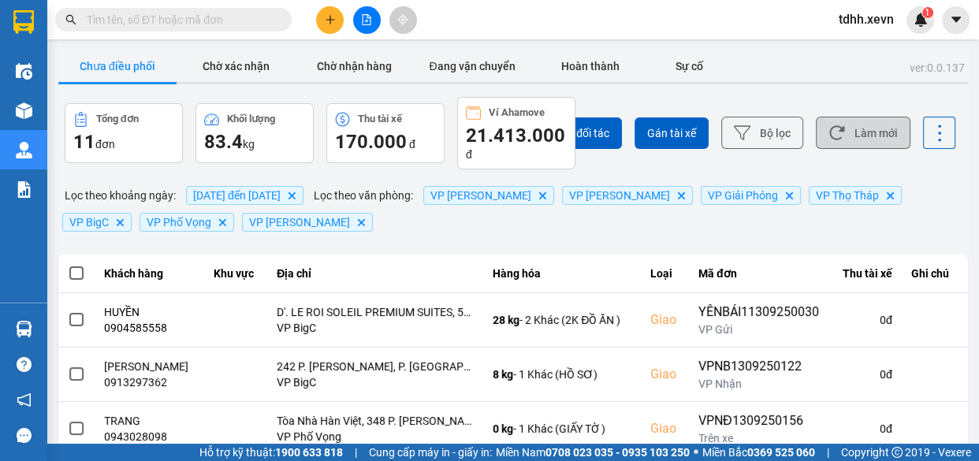
click at [854, 136] on button "Làm mới" at bounding box center [863, 133] width 95 height 32
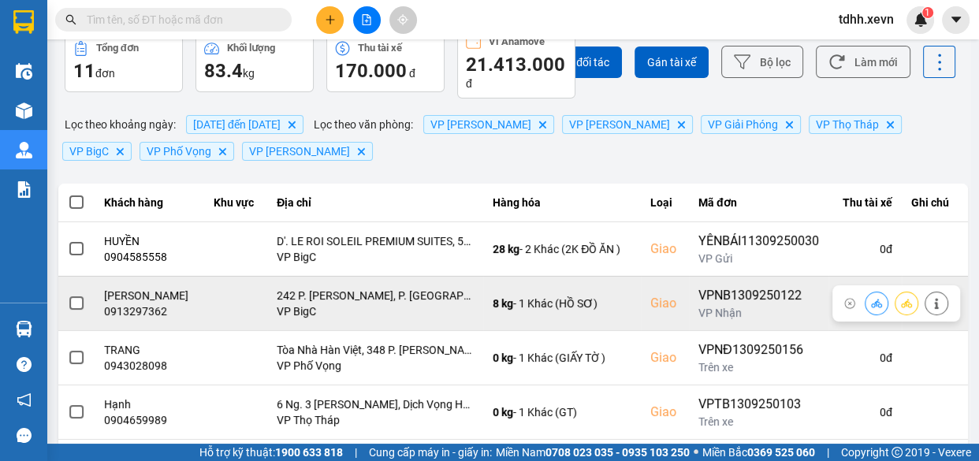
click at [146, 310] on div "0913297362" at bounding box center [149, 311] width 91 height 16
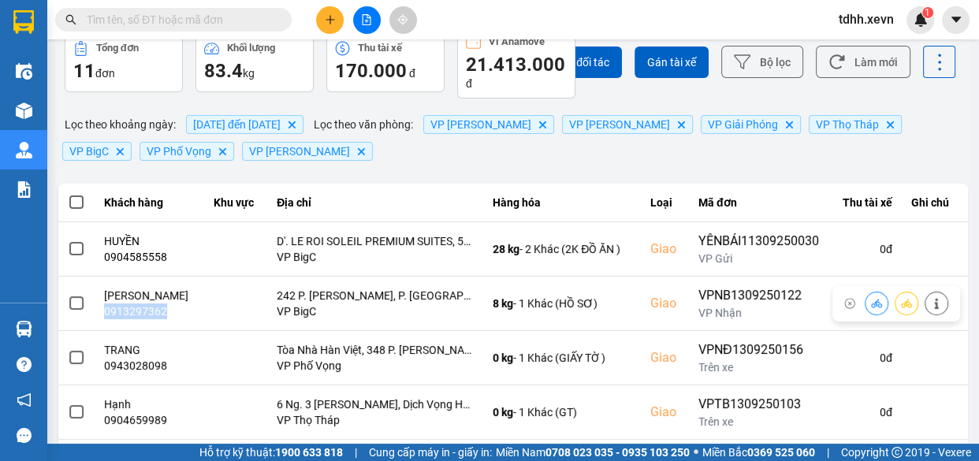
copy div "0913297362"
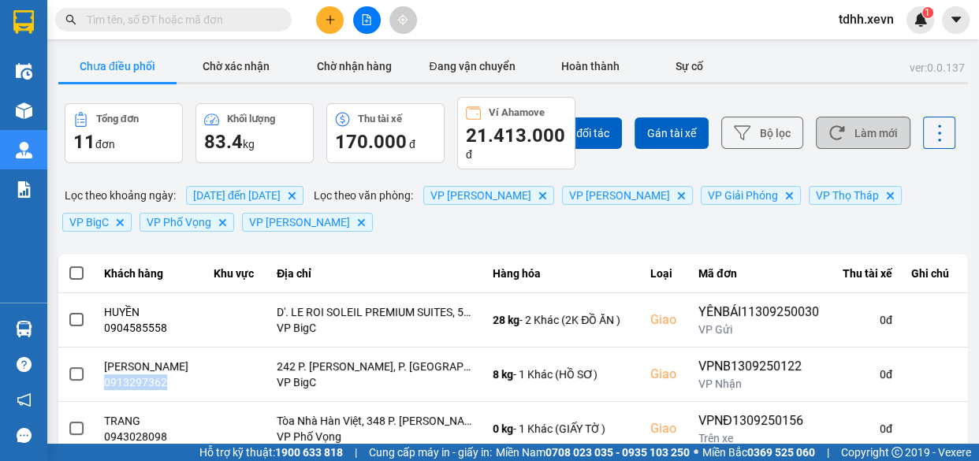
click at [862, 121] on button "Làm mới" at bounding box center [863, 133] width 95 height 32
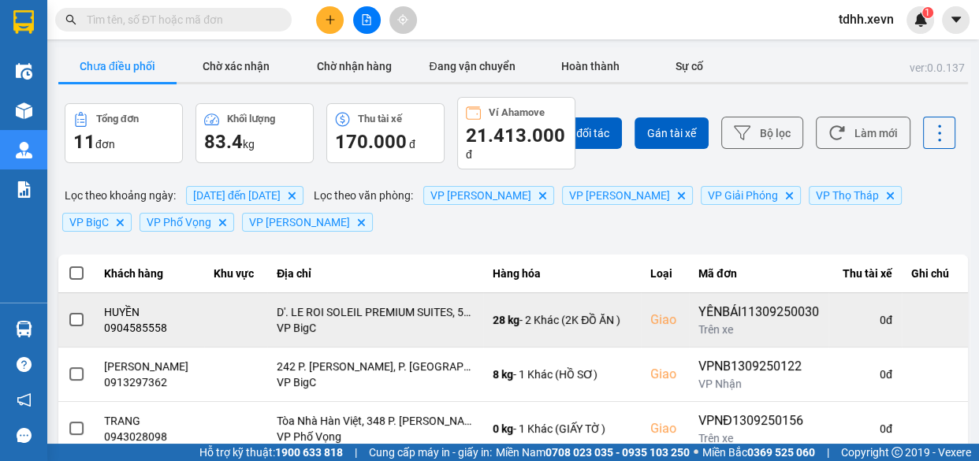
scroll to position [71, 0]
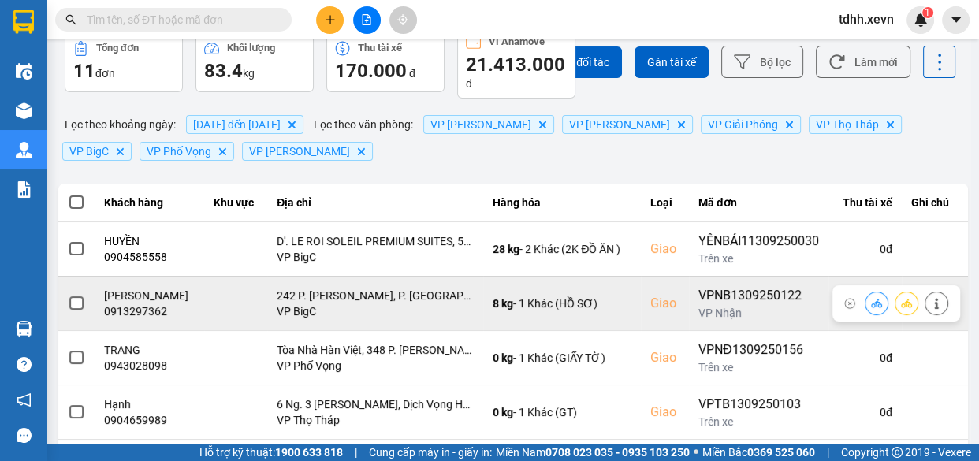
click at [133, 313] on div "0913297362" at bounding box center [149, 311] width 91 height 16
copy div "0913297362"
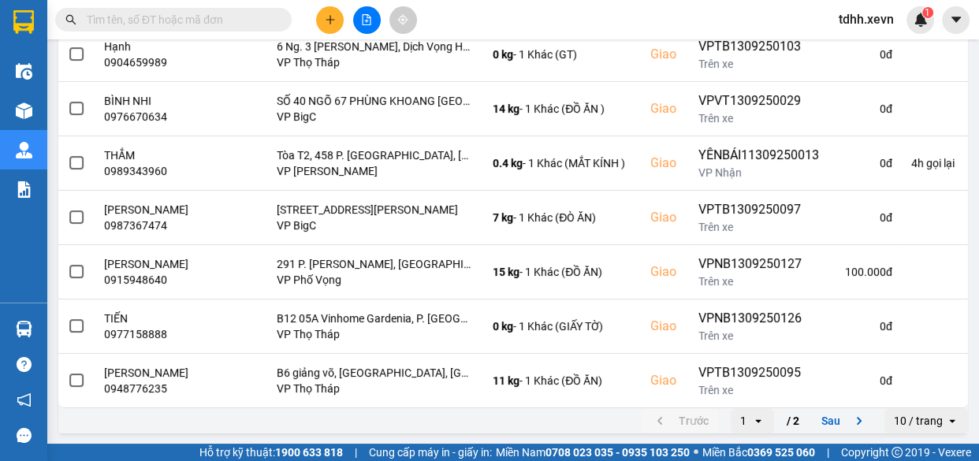
scroll to position [214, 0]
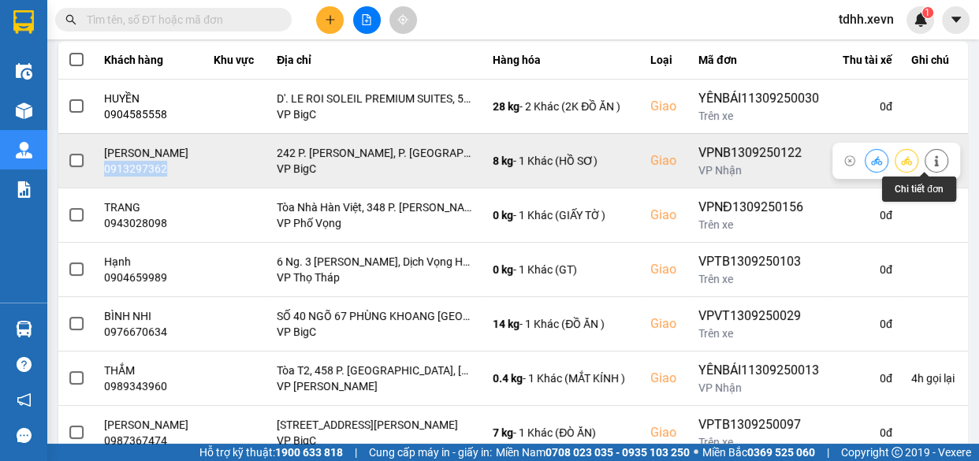
click at [931, 155] on icon at bounding box center [936, 160] width 11 height 11
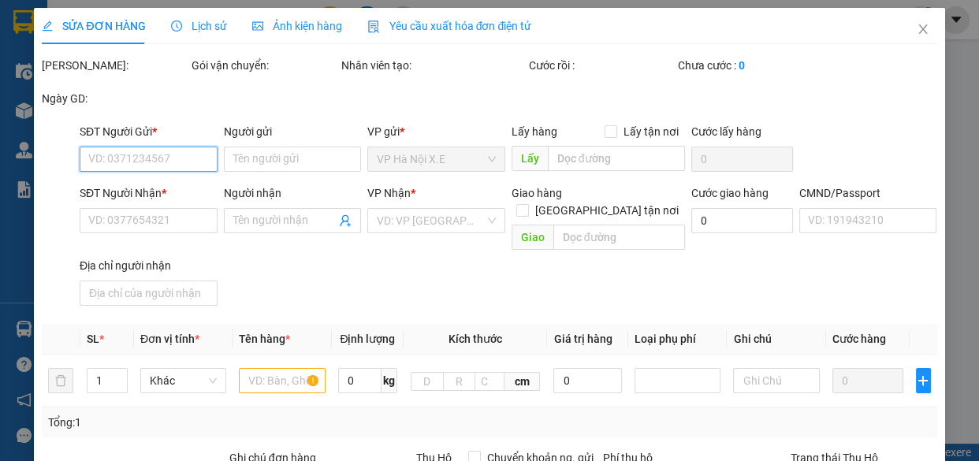
type input "0912555719"
type input "[PERSON_NAME]"
type input "0913297362"
type input "[PERSON_NAME]"
checkbox input "true"
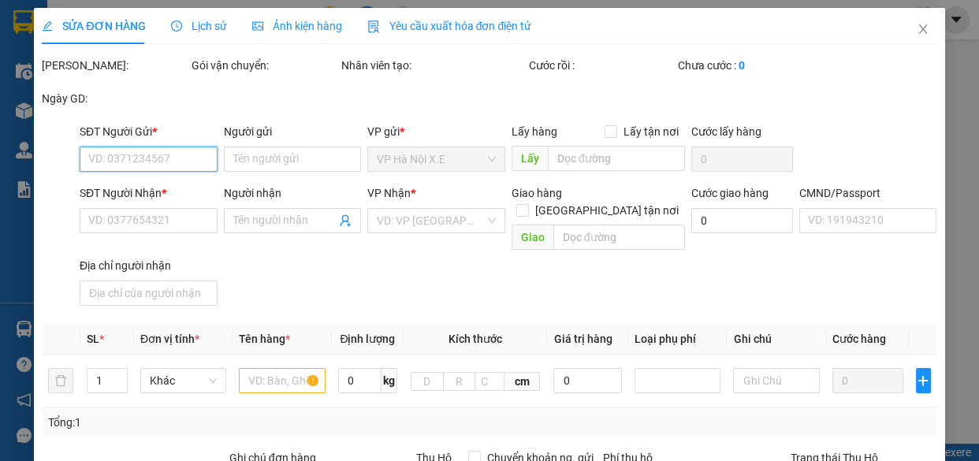
type input "242 P. [PERSON_NAME], P. [GEOGRAPHIC_DATA], [GEOGRAPHIC_DATA], [GEOGRAPHIC_DATA…"
type input "trương văn tú"
type input "100.000"
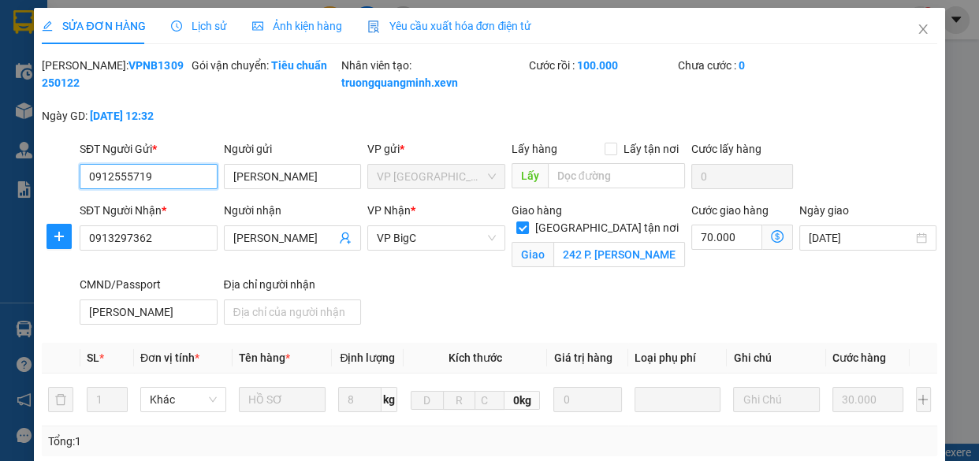
click at [156, 189] on input "0912555719" at bounding box center [149, 176] width 138 height 25
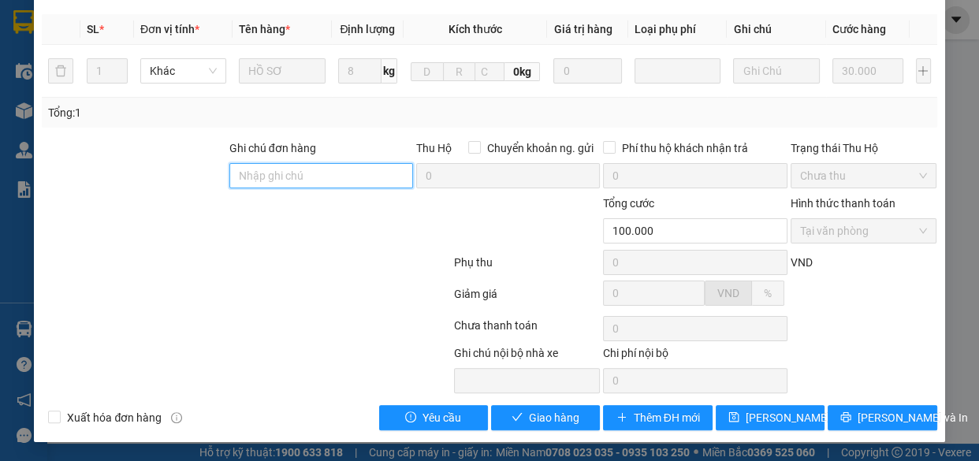
click at [314, 182] on input "Ghi chú đơn hàng" at bounding box center [321, 175] width 184 height 25
click at [307, 173] on input "knm," at bounding box center [321, 175] width 184 height 25
type input "knm,đã lh ng gửi"
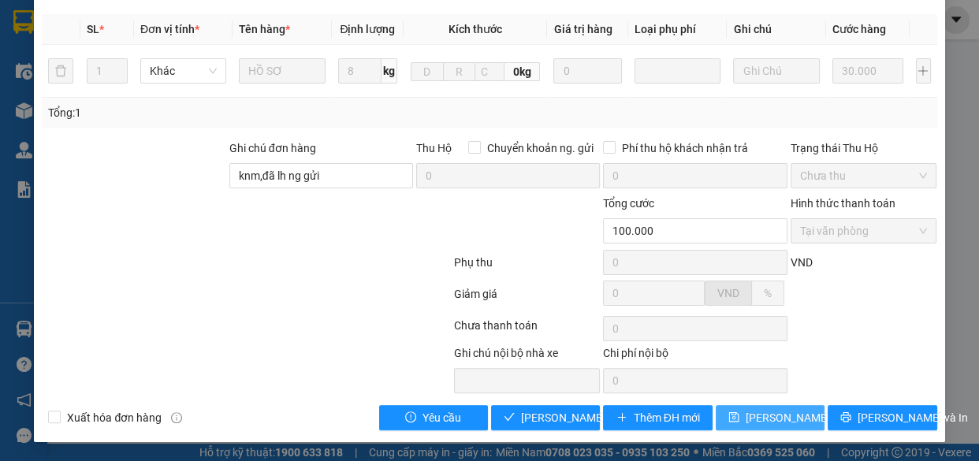
click at [748, 415] on span "[PERSON_NAME] thay đổi" at bounding box center [808, 417] width 126 height 17
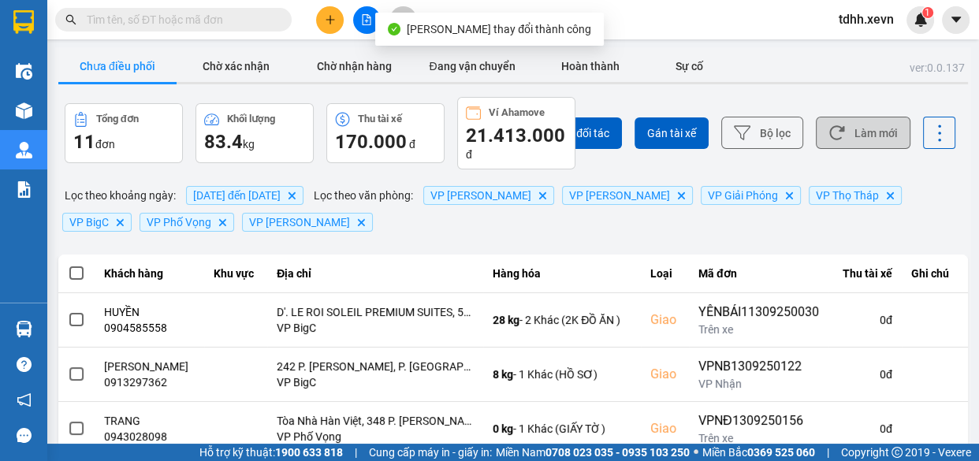
click at [856, 126] on button "Làm mới" at bounding box center [863, 133] width 95 height 32
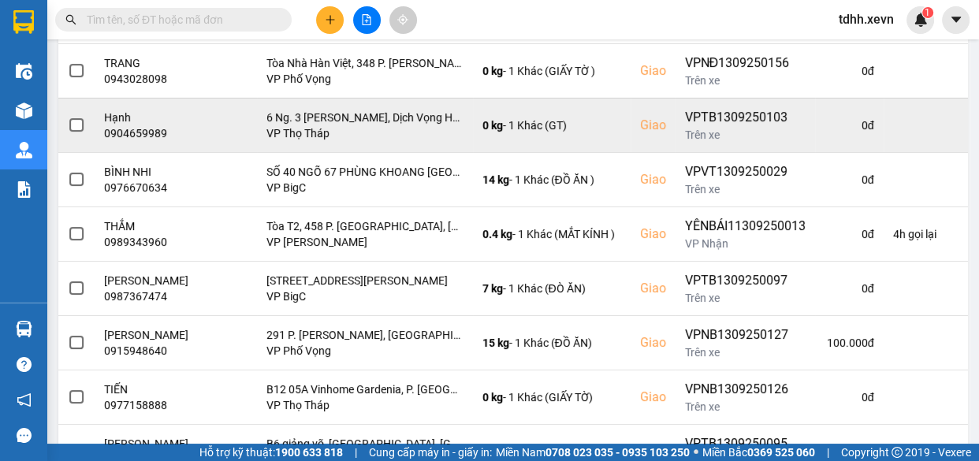
scroll to position [429, 0]
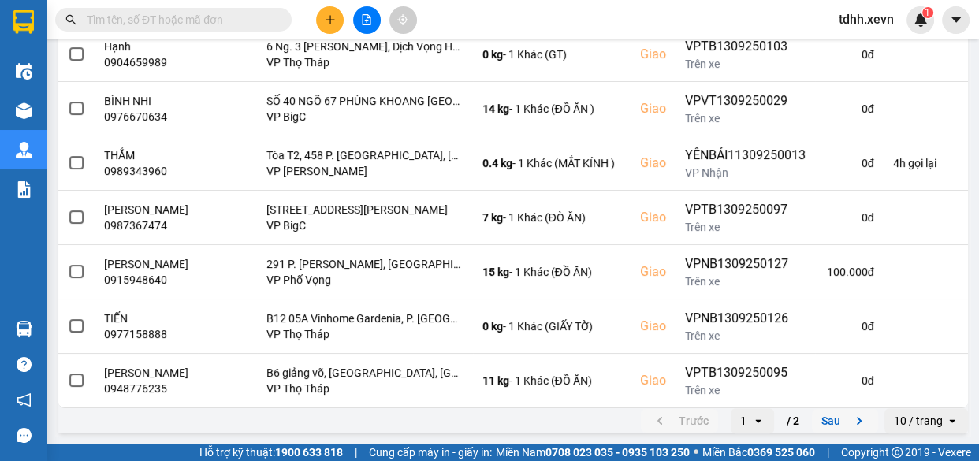
click at [849, 423] on icon "next page. current page 1 / 2" at bounding box center [858, 420] width 19 height 19
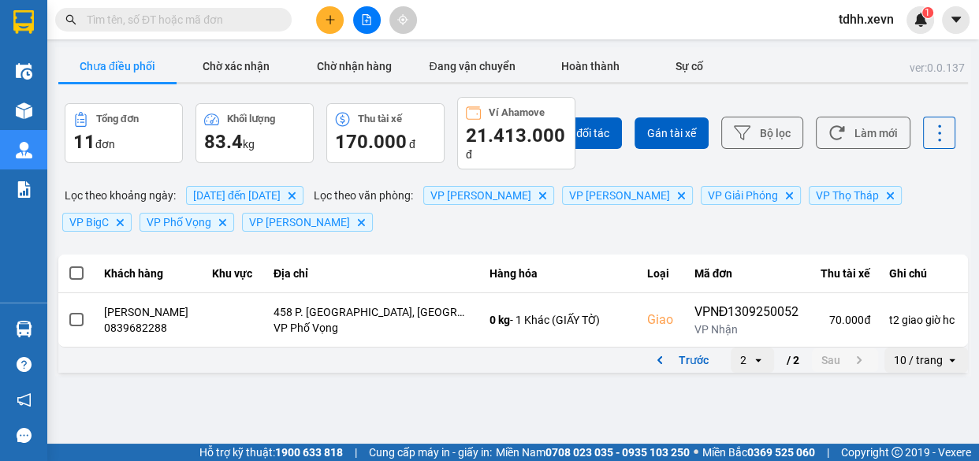
click at [196, 22] on input "text" at bounding box center [180, 19] width 186 height 17
paste input "0971828865"
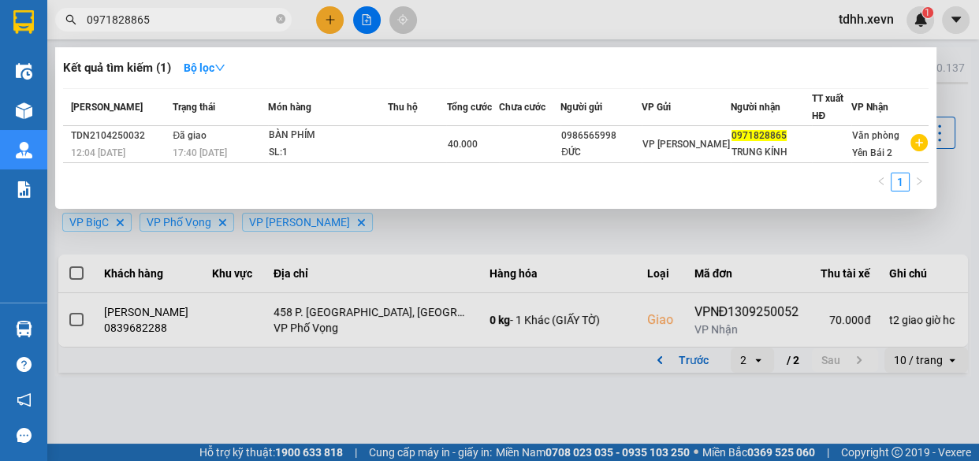
type input "0971828865"
click at [282, 19] on icon "close-circle" at bounding box center [280, 18] width 9 height 9
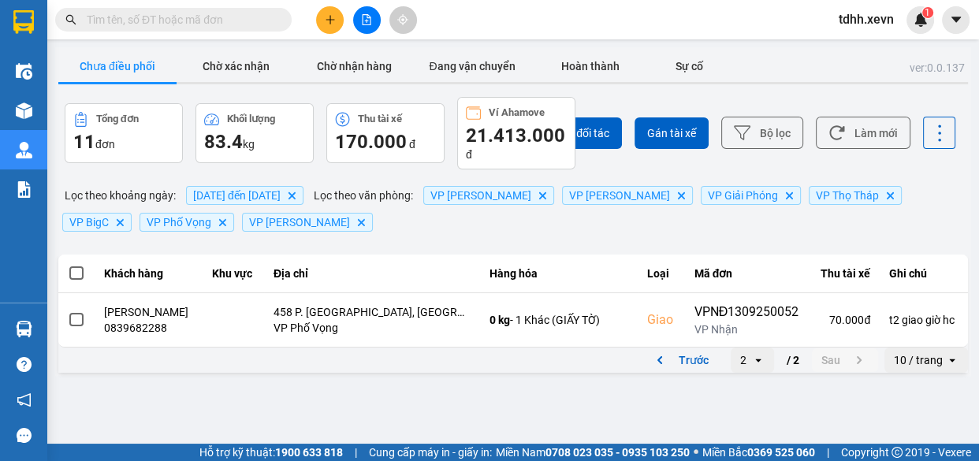
click at [235, 27] on input "text" at bounding box center [180, 19] width 186 height 17
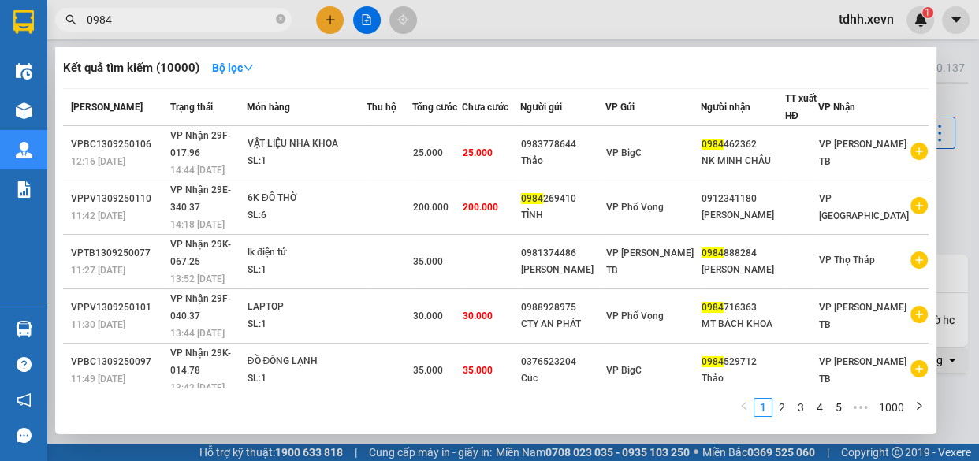
click at [209, 12] on input "0984" at bounding box center [180, 19] width 186 height 17
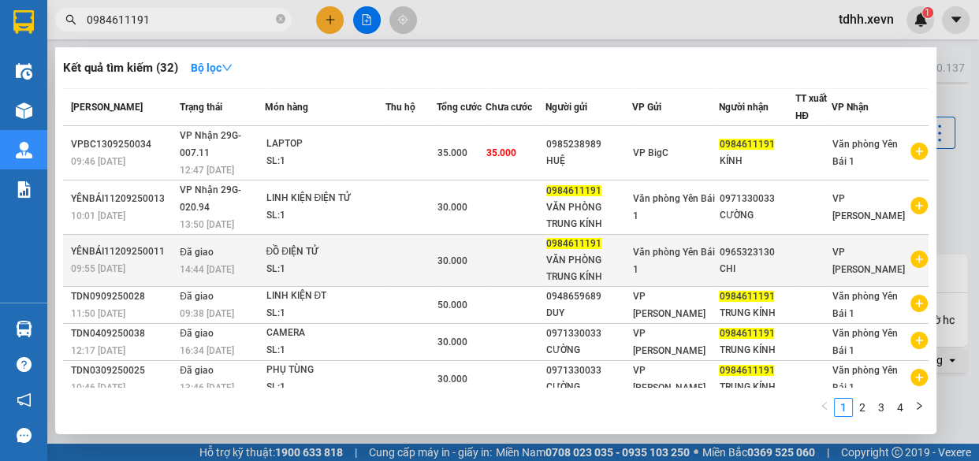
type input "0984611191"
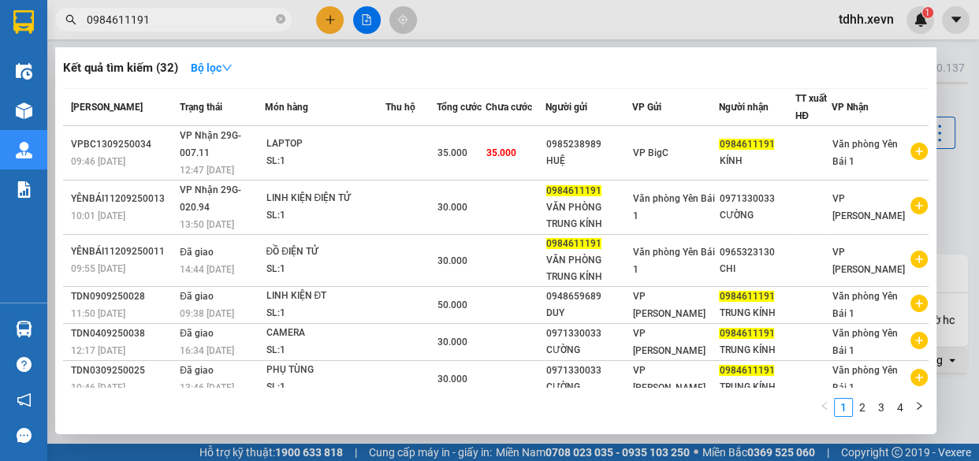
drag, startPoint x: 528, startPoint y: 9, endPoint x: 536, endPoint y: 14, distance: 9.2
click at [532, 13] on div at bounding box center [489, 230] width 979 height 461
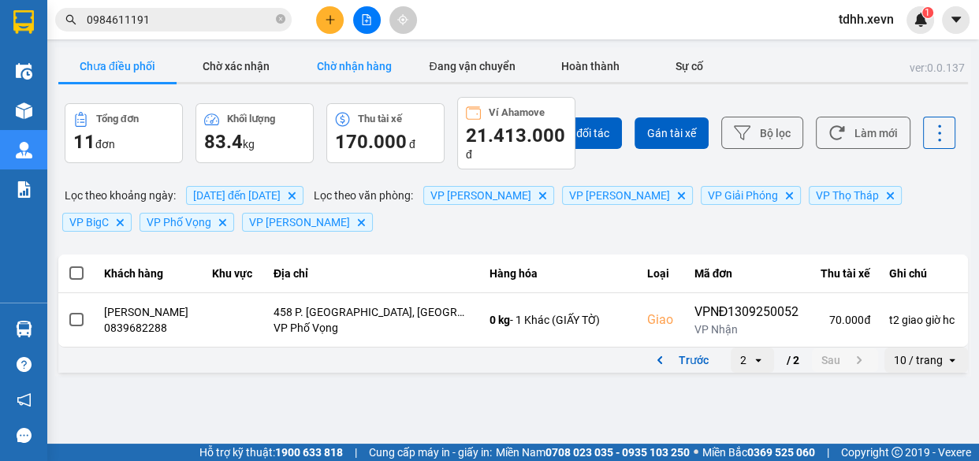
click at [377, 61] on button "Chờ nhận hàng" at bounding box center [354, 66] width 118 height 32
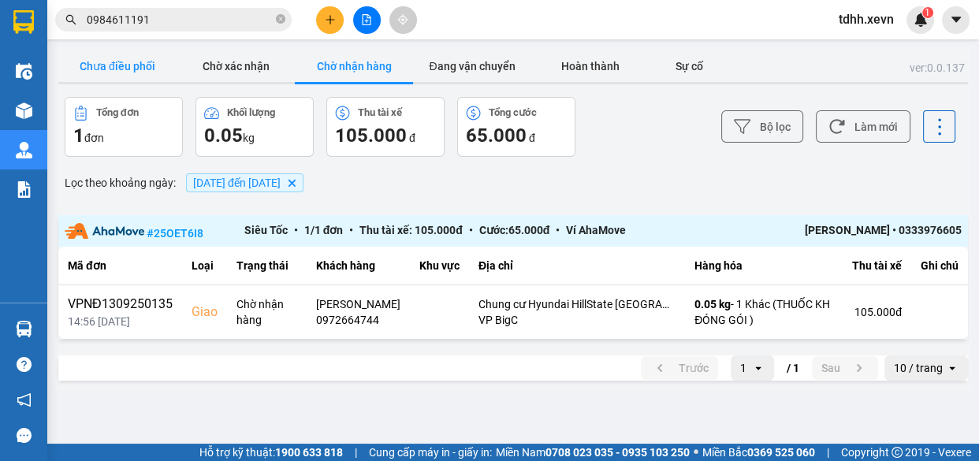
click at [136, 60] on button "Chưa điều phối" at bounding box center [117, 66] width 118 height 32
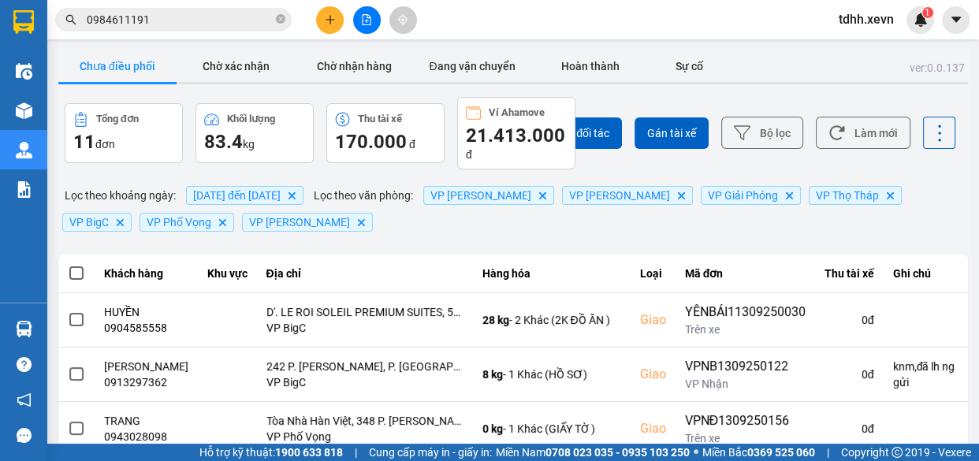
scroll to position [214, 0]
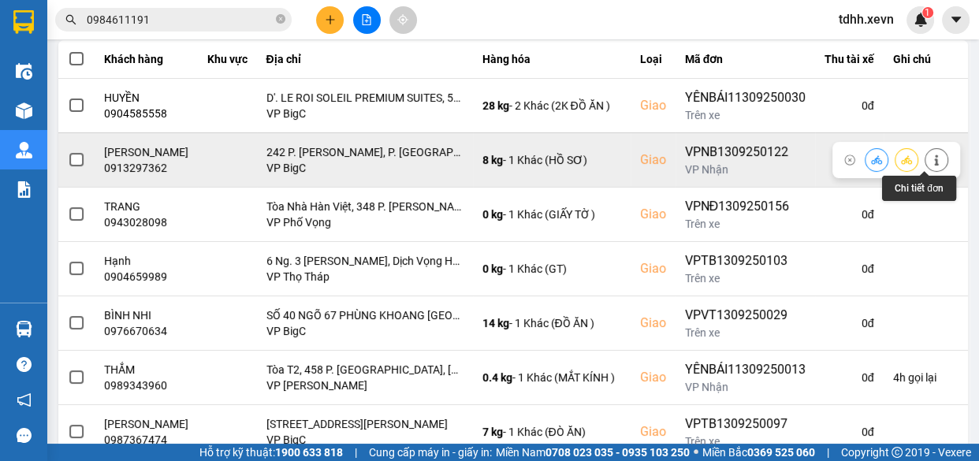
click at [934, 161] on icon at bounding box center [936, 159] width 4 height 11
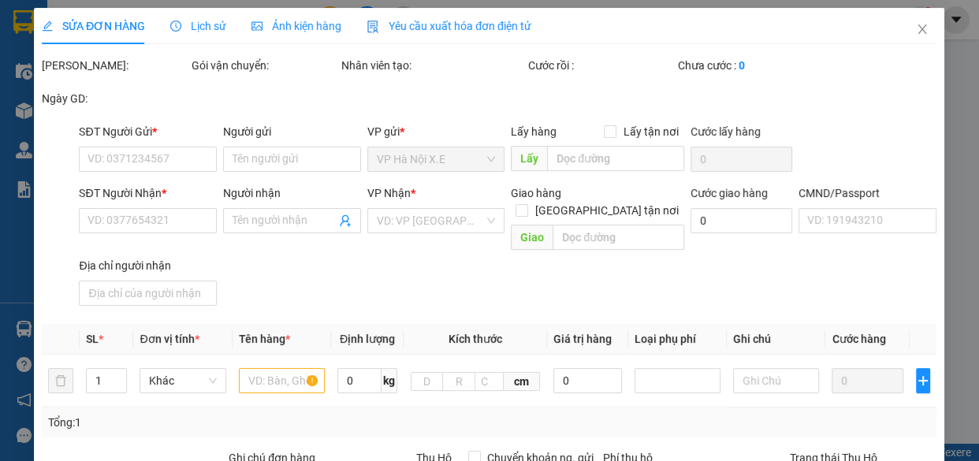
type input "0912555719"
type input "[PERSON_NAME]"
type input "0913297362"
type input "[PERSON_NAME]"
checkbox input "true"
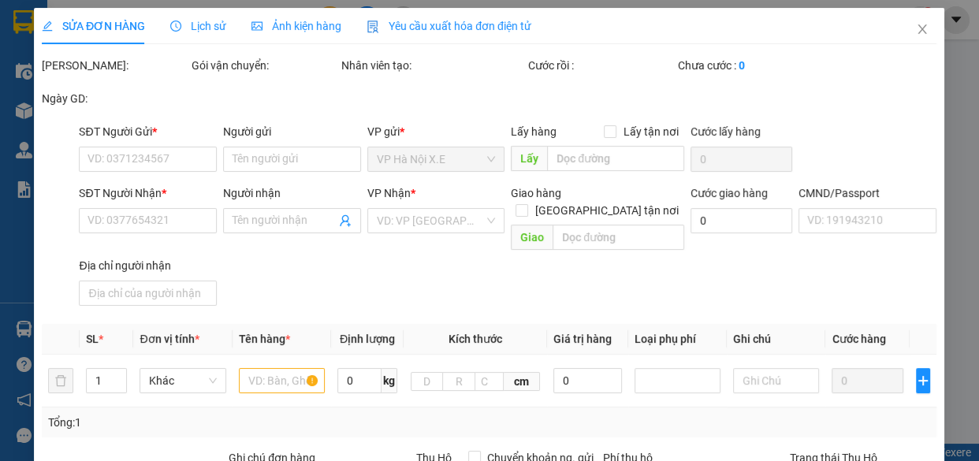
type input "242 P. [PERSON_NAME], P. [GEOGRAPHIC_DATA], [GEOGRAPHIC_DATA], [GEOGRAPHIC_DATA…"
type input "trương văn tú"
type input "knm,đã lh ng gửi"
type input "100.000"
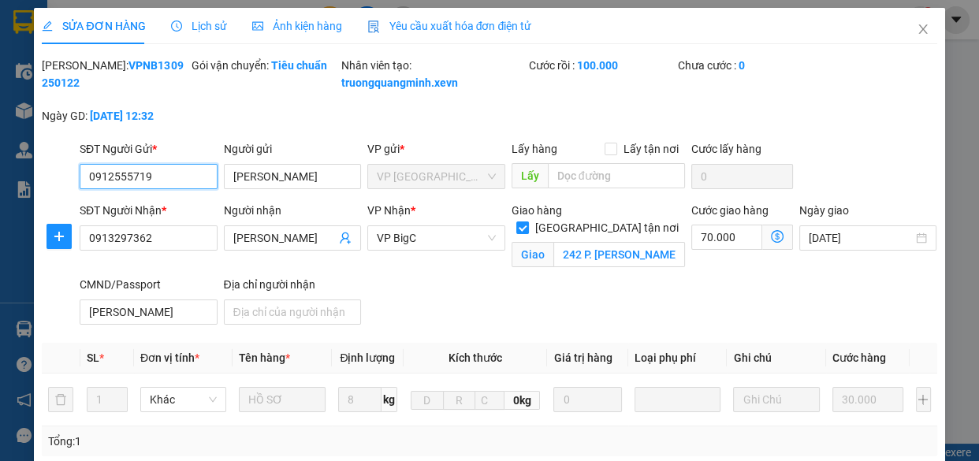
scroll to position [345, 0]
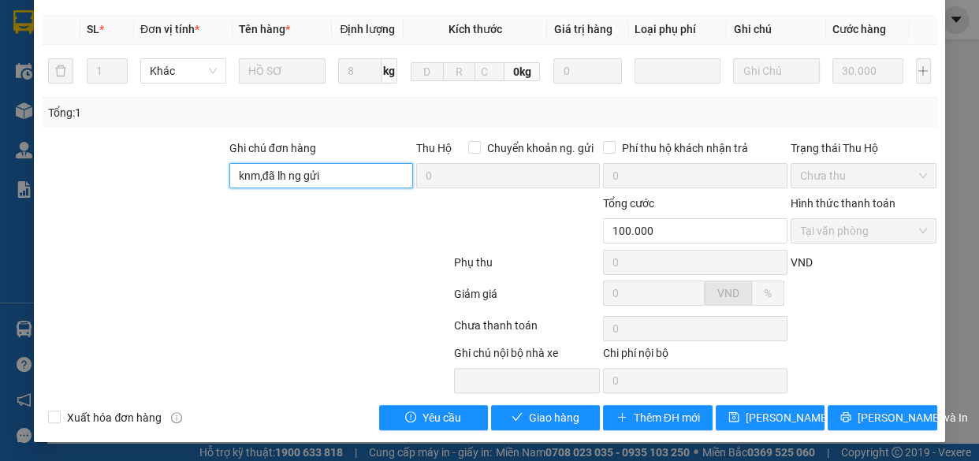
drag, startPoint x: 341, startPoint y: 180, endPoint x: 180, endPoint y: 193, distance: 161.2
click at [180, 193] on div "Ghi chú đơn hàng knm,đã lh ng gửi Thu Hộ Chuyển khoản ng. gửi 0 Phí thu hộ khác…" at bounding box center [489, 166] width 898 height 55
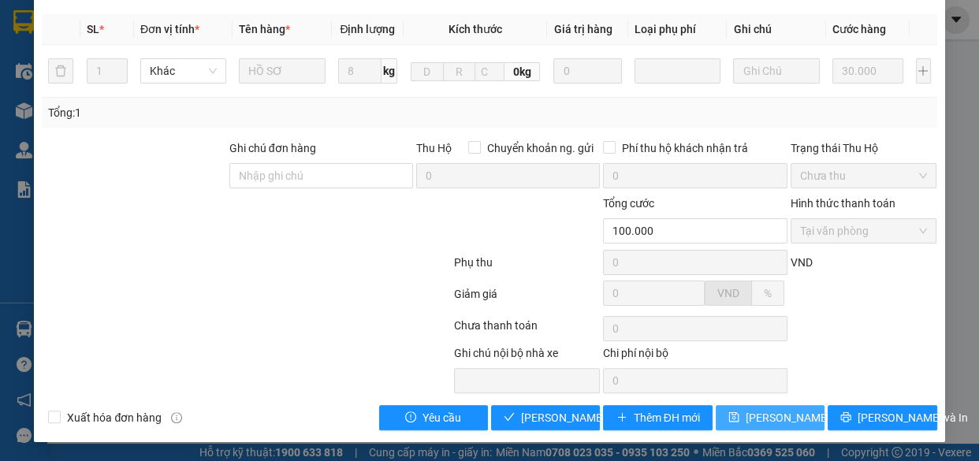
click at [749, 410] on span "[PERSON_NAME] thay đổi" at bounding box center [808, 417] width 126 height 17
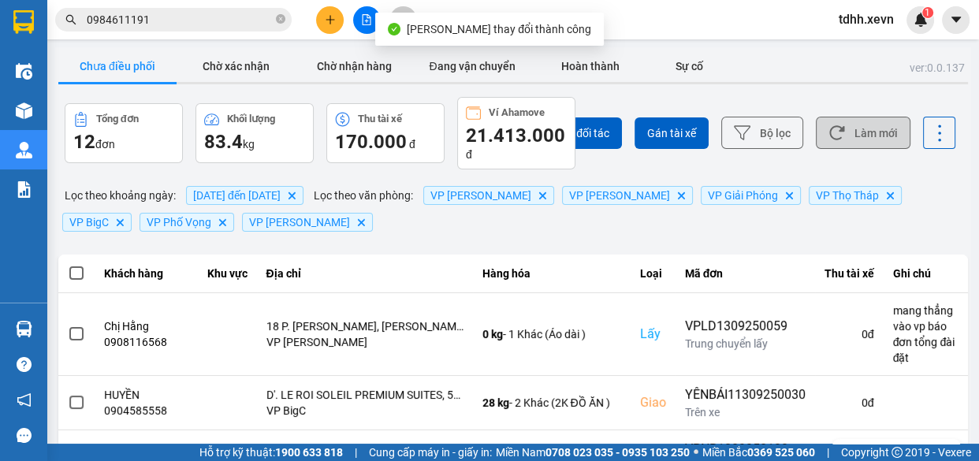
click at [831, 138] on icon at bounding box center [836, 133] width 17 height 17
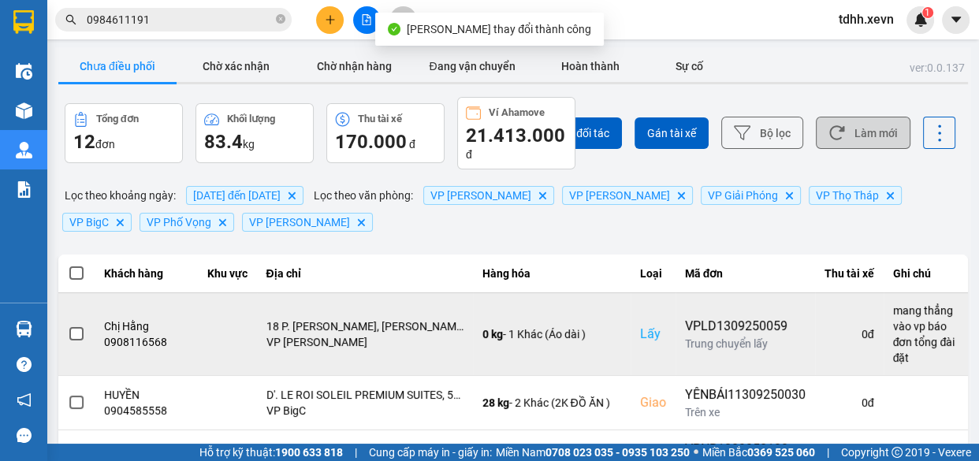
scroll to position [214, 0]
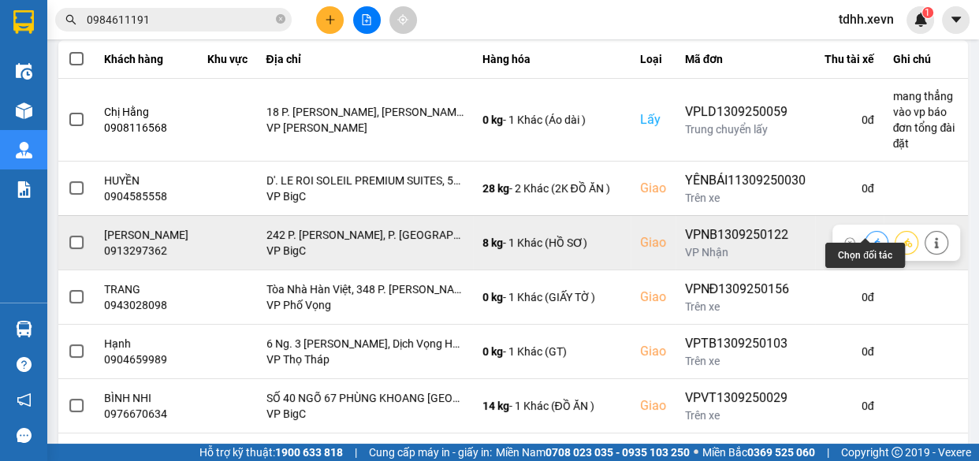
click at [871, 238] on icon at bounding box center [876, 242] width 11 height 9
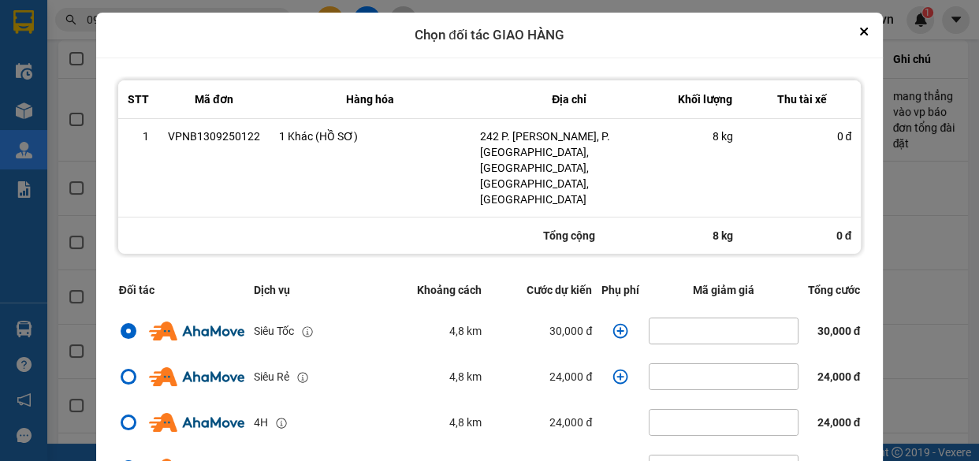
click at [613, 323] on icon "dialog" at bounding box center [620, 330] width 15 height 15
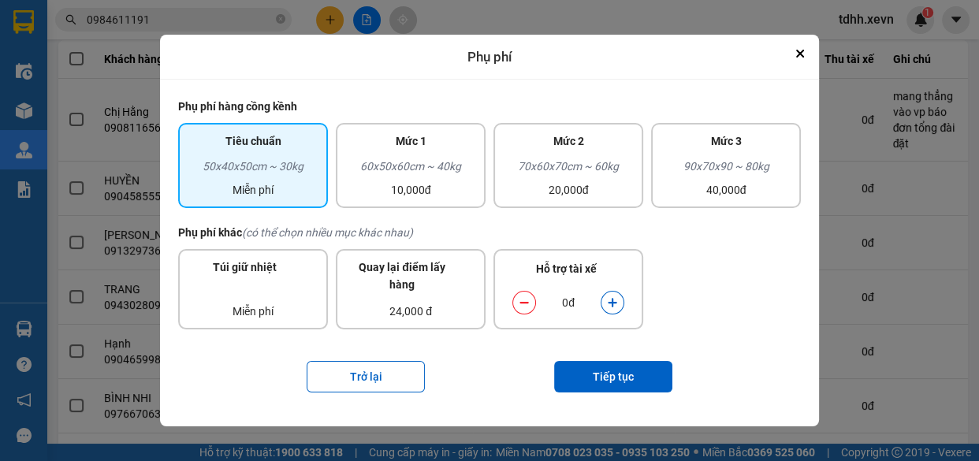
click at [612, 292] on button "dialog" at bounding box center [612, 303] width 22 height 28
click at [622, 380] on button "Tiếp tục" at bounding box center [613, 377] width 118 height 32
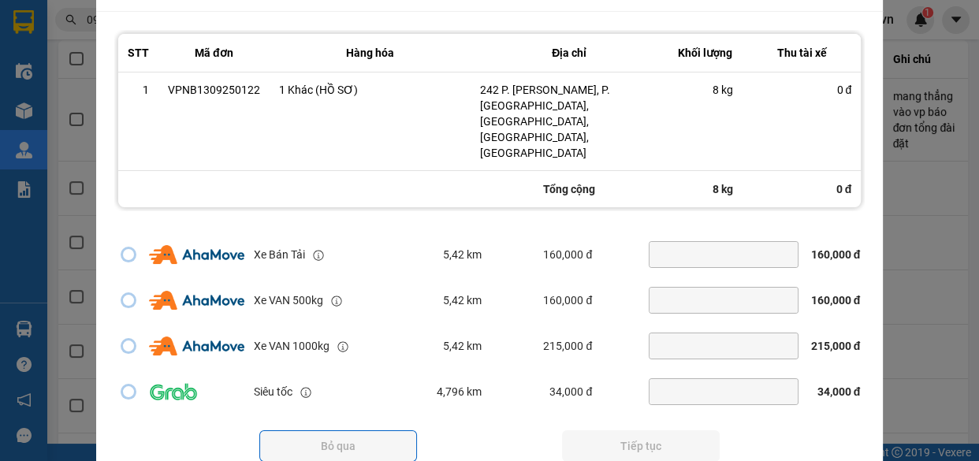
scroll to position [340, 0]
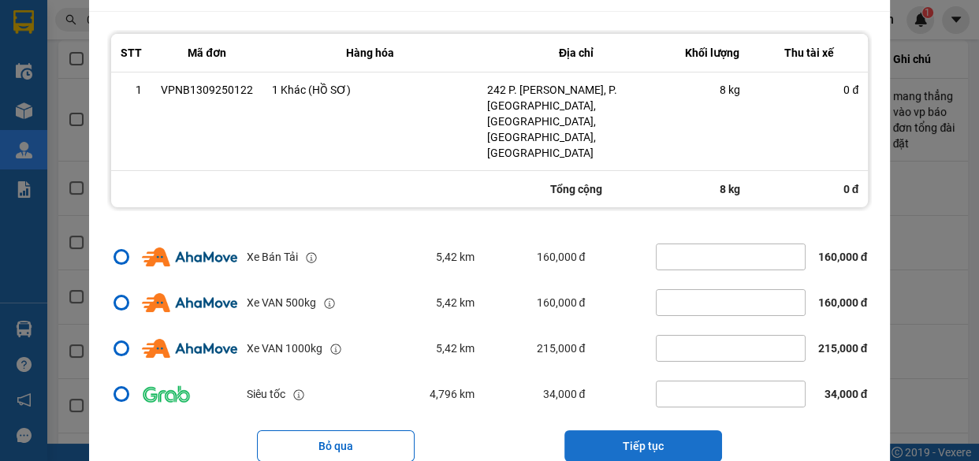
click at [640, 430] on button "Tiếp tục" at bounding box center [643, 446] width 158 height 32
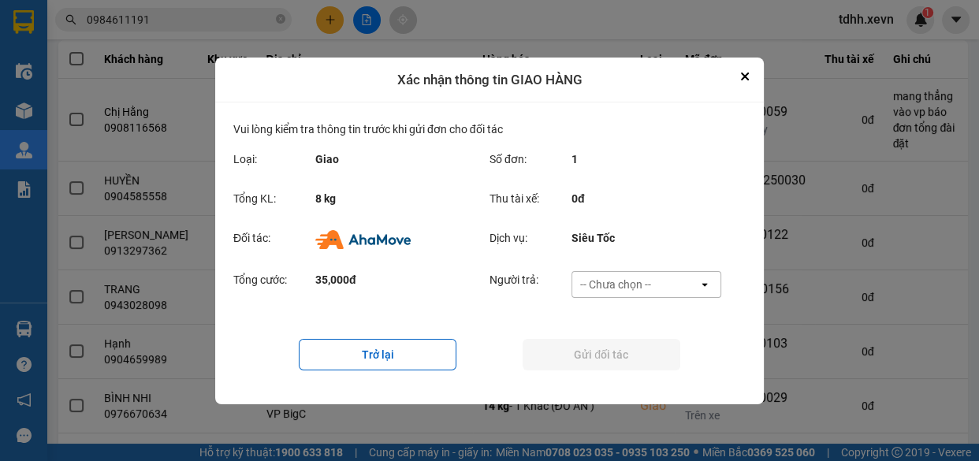
click at [630, 273] on div "-- Chưa chọn --" at bounding box center [635, 284] width 126 height 25
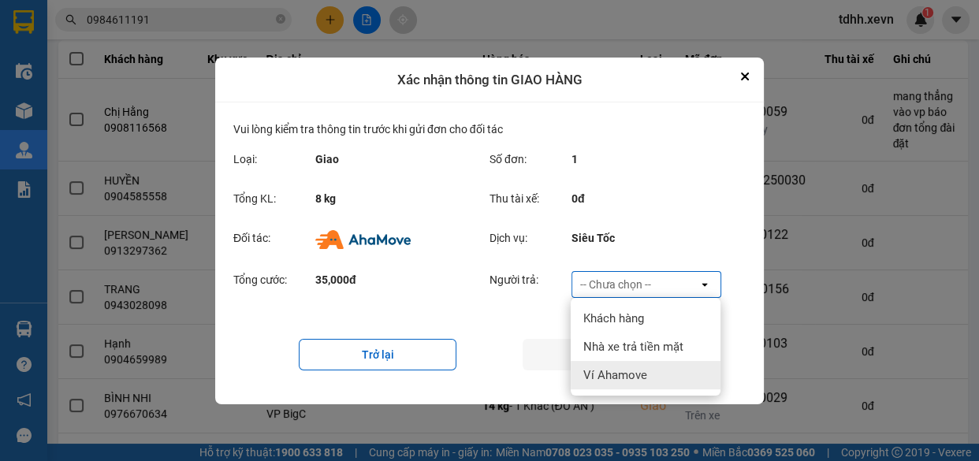
click at [651, 366] on div "Ví Ahamove" at bounding box center [646, 375] width 150 height 28
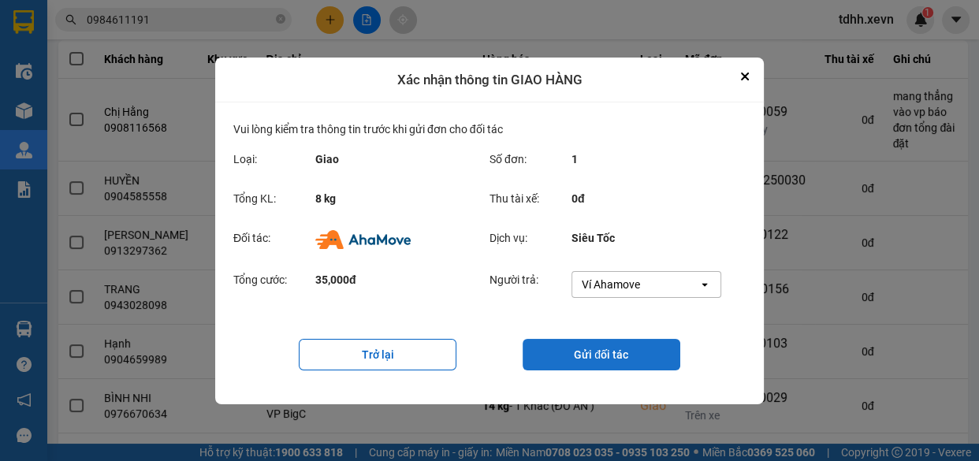
click at [589, 350] on button "Gửi đối tác" at bounding box center [601, 355] width 158 height 32
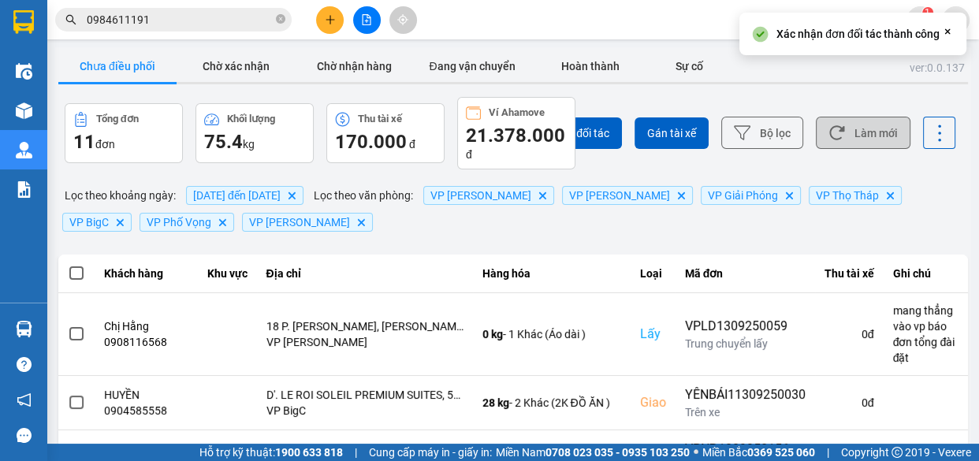
click at [849, 122] on button "Làm mới" at bounding box center [863, 133] width 95 height 32
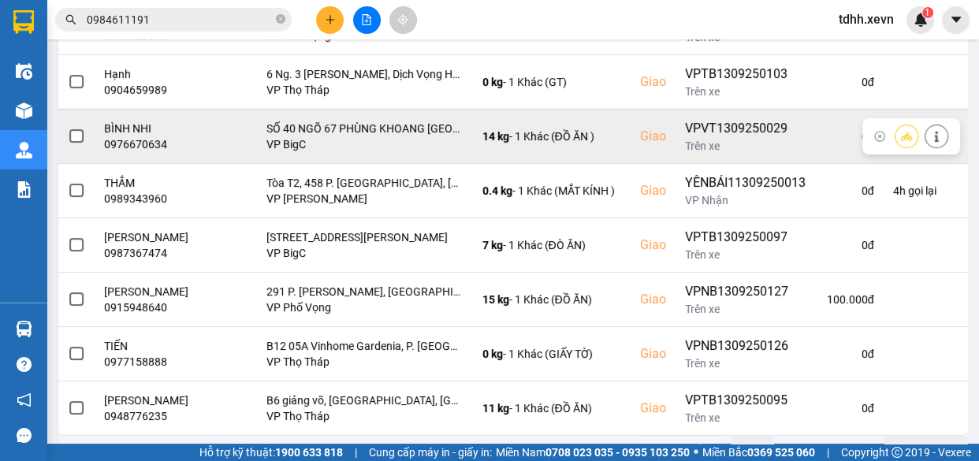
scroll to position [441, 0]
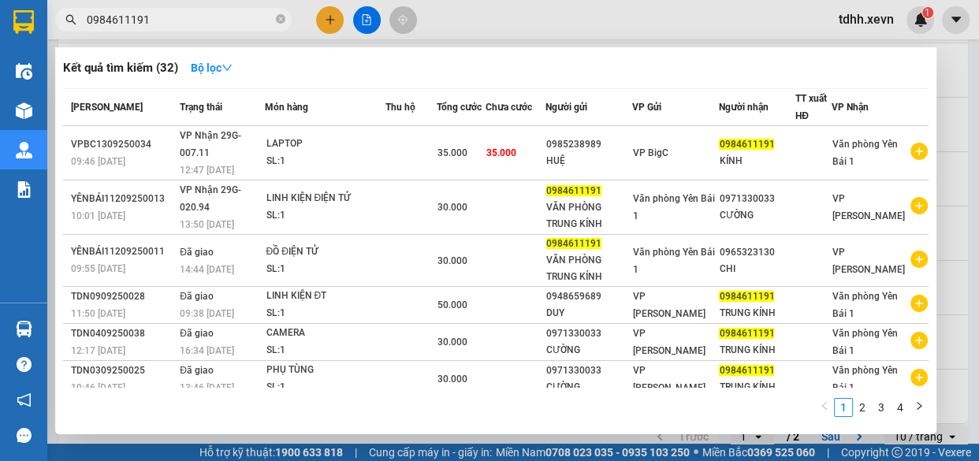
click at [248, 26] on input "0984611191" at bounding box center [180, 19] width 186 height 17
click at [201, 22] on input "0984611191" at bounding box center [180, 19] width 186 height 17
paste input "text"
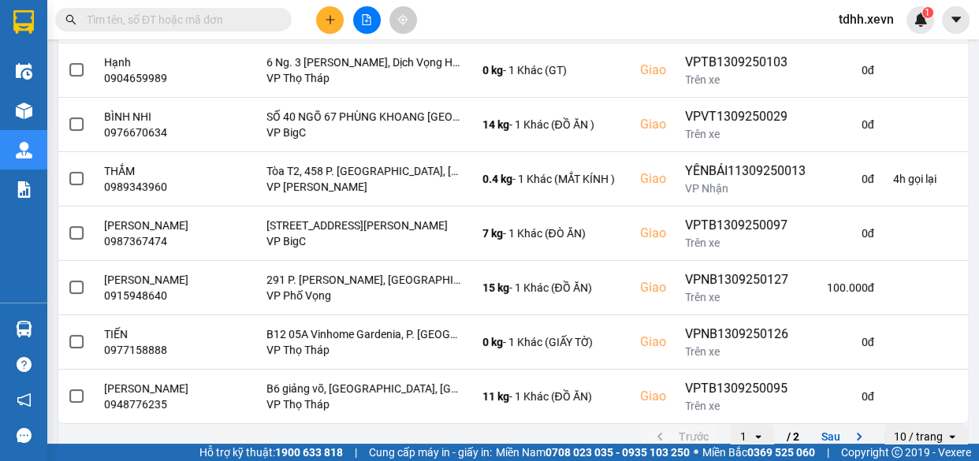
click at [217, 18] on input "text" at bounding box center [180, 19] width 186 height 17
paste input "v"
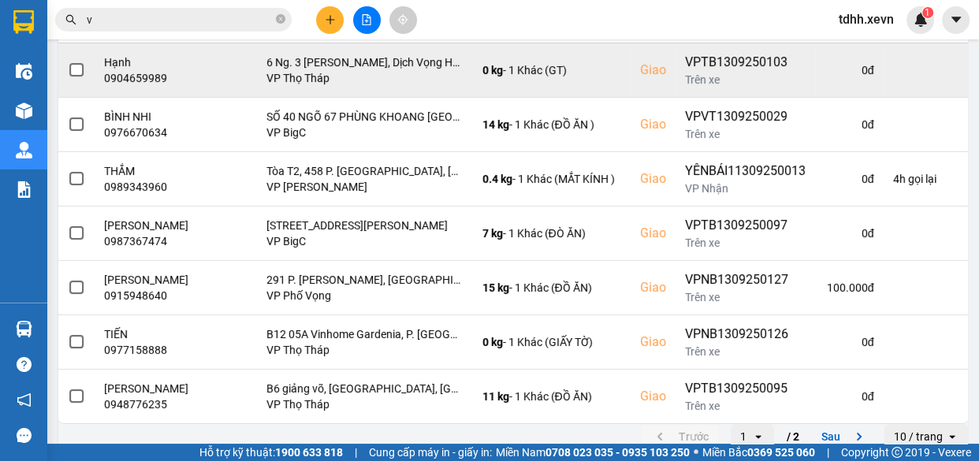
scroll to position [11, 0]
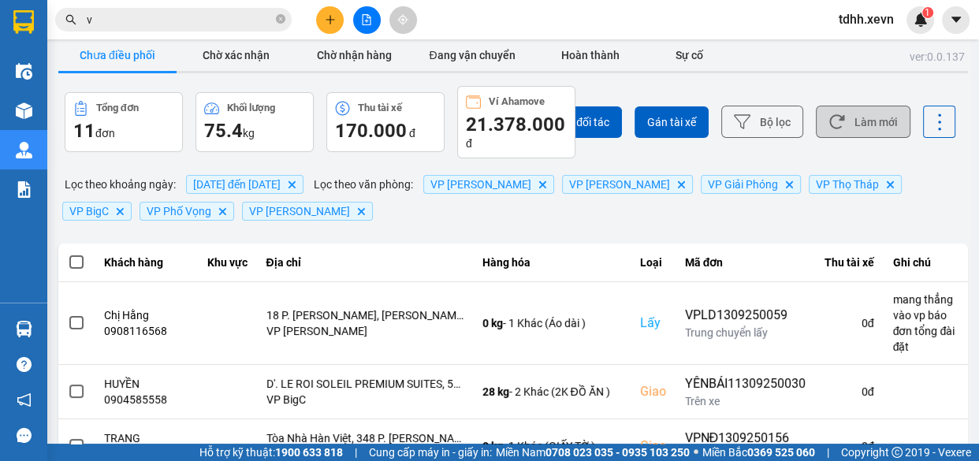
click at [865, 128] on button "Làm mới" at bounding box center [863, 122] width 95 height 32
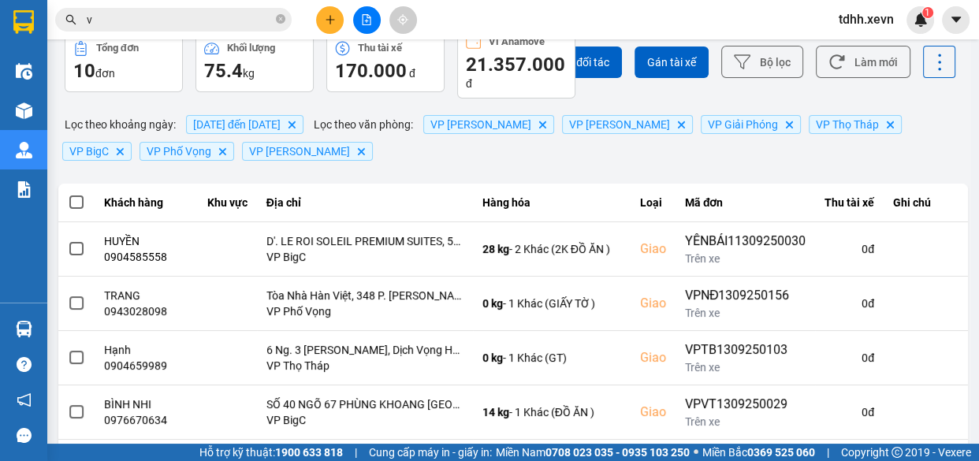
scroll to position [0, 0]
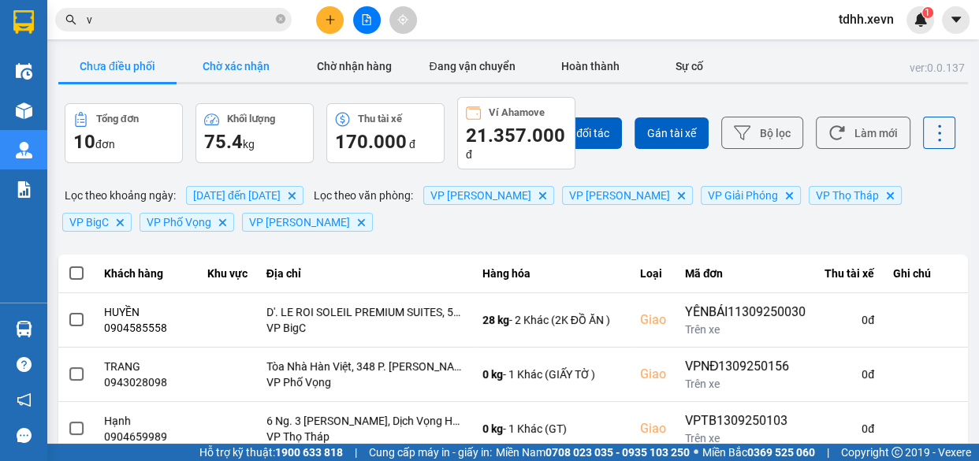
click at [234, 53] on button "Chờ xác nhận" at bounding box center [236, 66] width 118 height 32
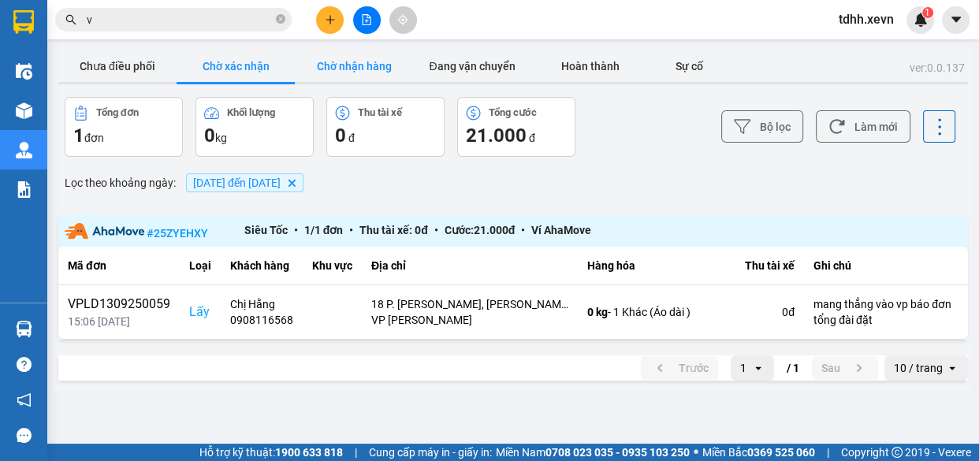
click at [345, 65] on button "Chờ nhận hàng" at bounding box center [354, 66] width 118 height 32
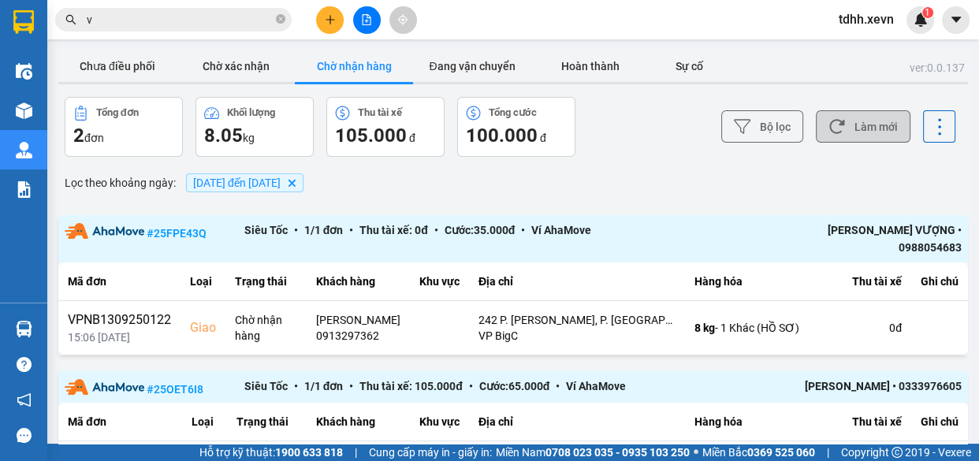
click at [849, 117] on button "Làm mới" at bounding box center [863, 126] width 95 height 32
drag, startPoint x: 101, startPoint y: 74, endPoint x: 153, endPoint y: 166, distance: 105.9
click at [102, 73] on button "Chưa điều phối" at bounding box center [117, 66] width 118 height 32
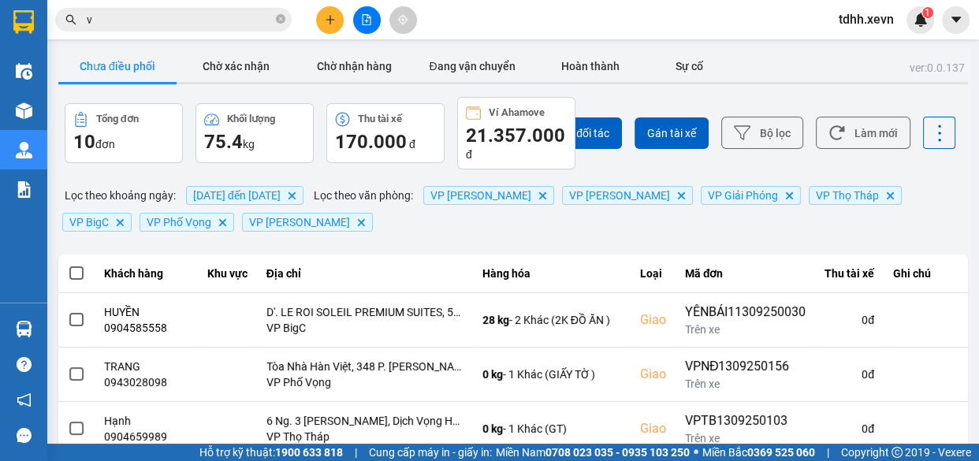
click at [201, 20] on input "v" at bounding box center [180, 19] width 186 height 17
drag, startPoint x: 201, startPoint y: 20, endPoint x: 233, endPoint y: 23, distance: 32.4
click at [200, 20] on input "v" at bounding box center [180, 19] width 186 height 17
paste input "0385386378"
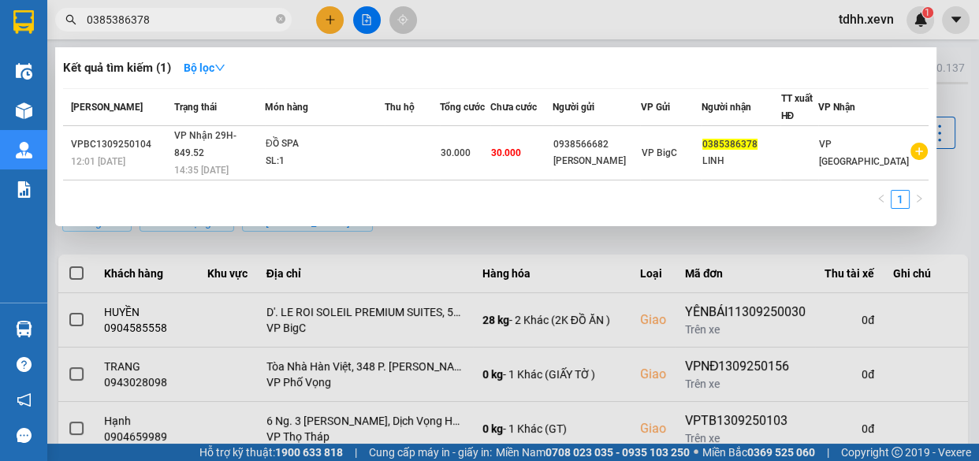
click at [210, 22] on input "0385386378" at bounding box center [180, 19] width 186 height 17
paste input "3599026"
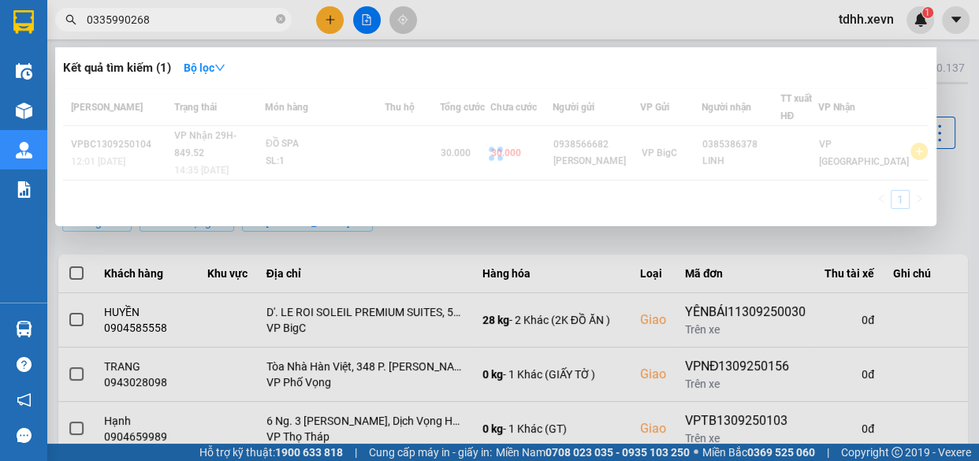
type input "0335990268"
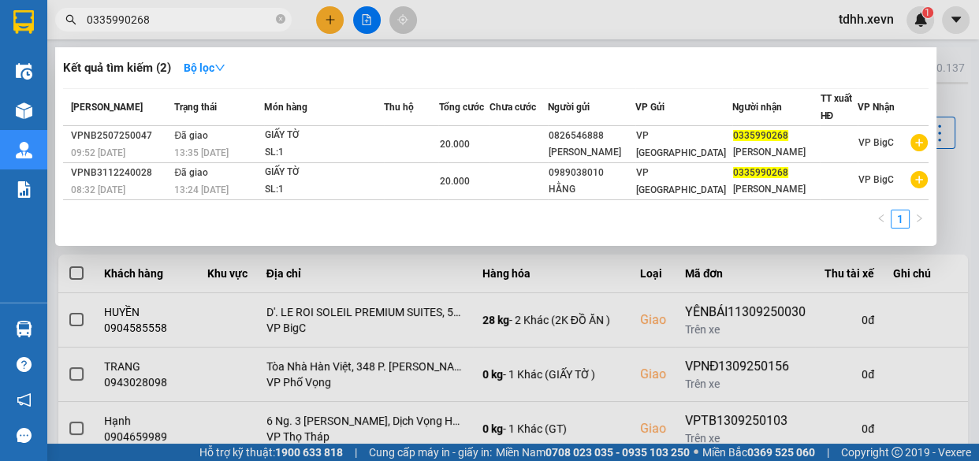
click at [203, 26] on input "0335990268" at bounding box center [180, 19] width 186 height 17
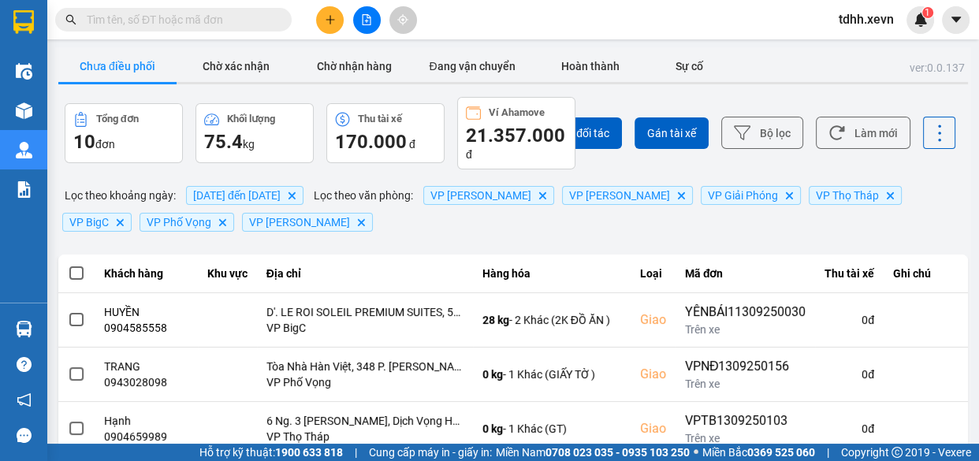
click at [224, 8] on span at bounding box center [173, 20] width 236 height 24
click at [223, 24] on input "text" at bounding box center [180, 19] width 186 height 17
click at [865, 134] on button "Làm mới" at bounding box center [863, 133] width 95 height 32
click at [861, 134] on button "Làm mới" at bounding box center [863, 133] width 95 height 32
click at [220, 12] on input "text" at bounding box center [180, 19] width 186 height 17
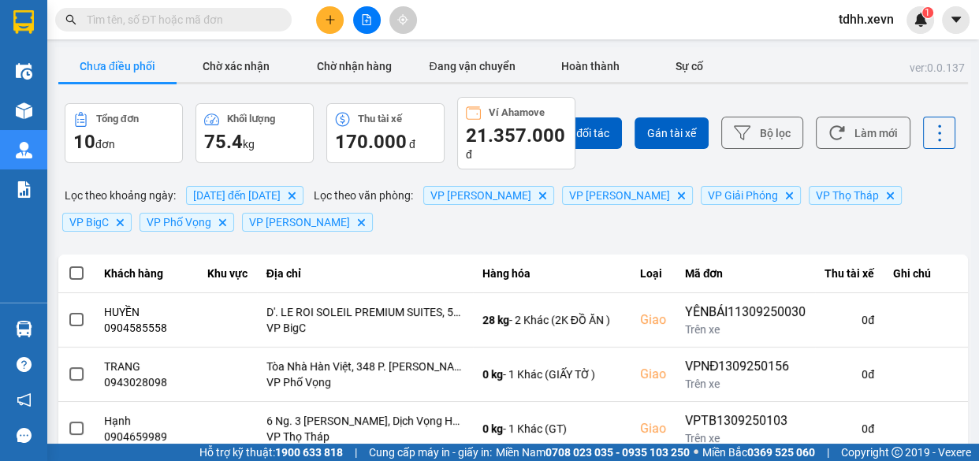
click at [216, 19] on input "text" at bounding box center [180, 19] width 186 height 17
paste input "0826862333"
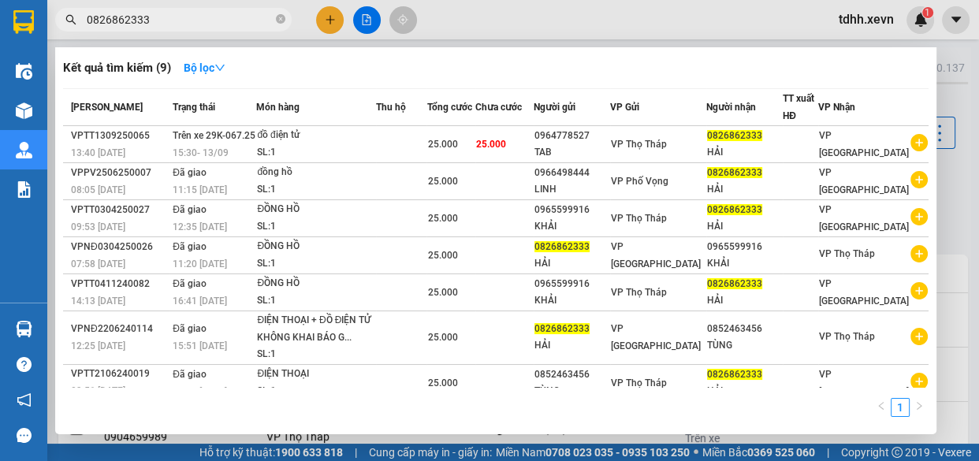
click at [495, 16] on div at bounding box center [489, 230] width 979 height 461
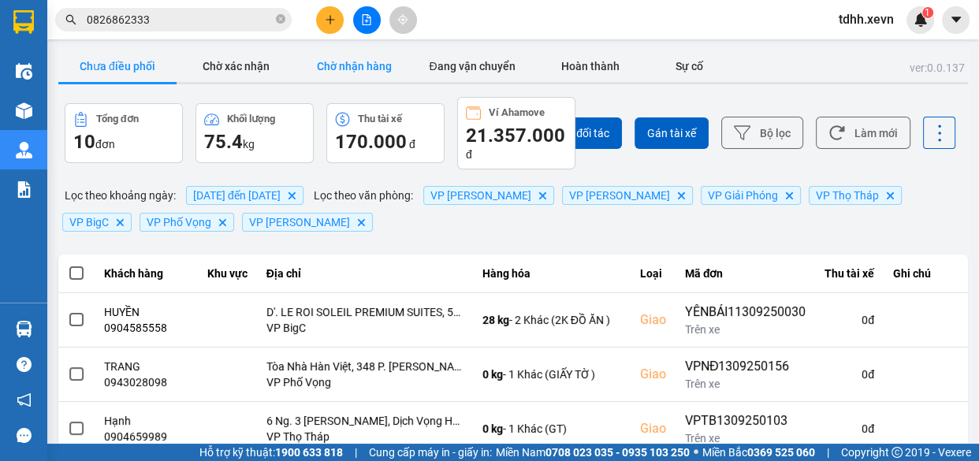
click at [357, 68] on button "Chờ nhận hàng" at bounding box center [354, 66] width 118 height 32
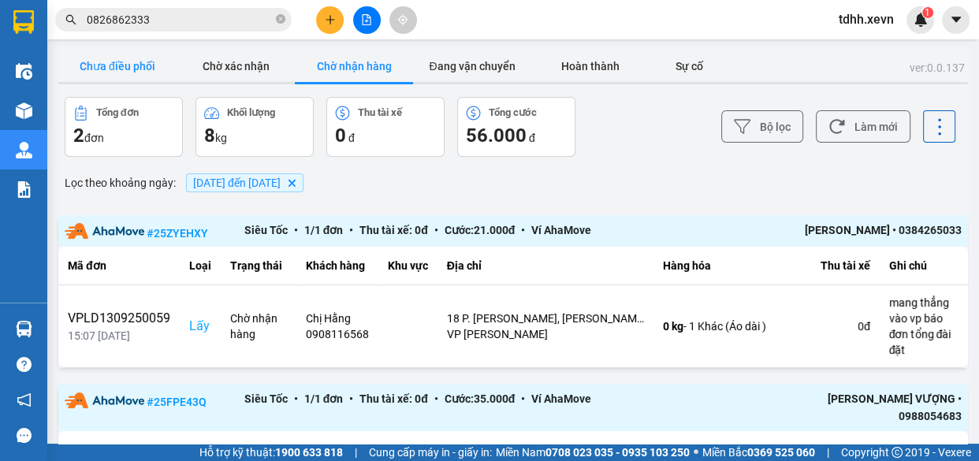
click at [121, 61] on button "Chưa điều phối" at bounding box center [117, 66] width 118 height 32
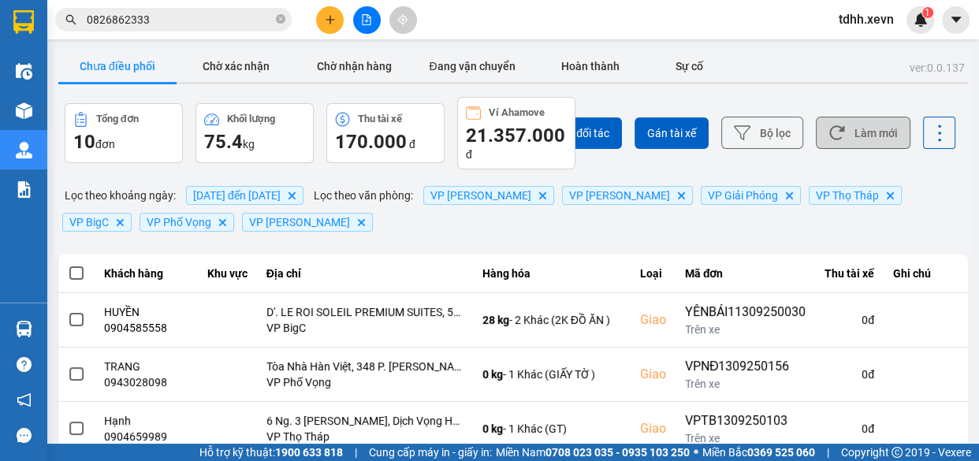
click at [859, 126] on button "Làm mới" at bounding box center [863, 133] width 95 height 32
click at [221, 16] on input "0826862333" at bounding box center [180, 19] width 186 height 17
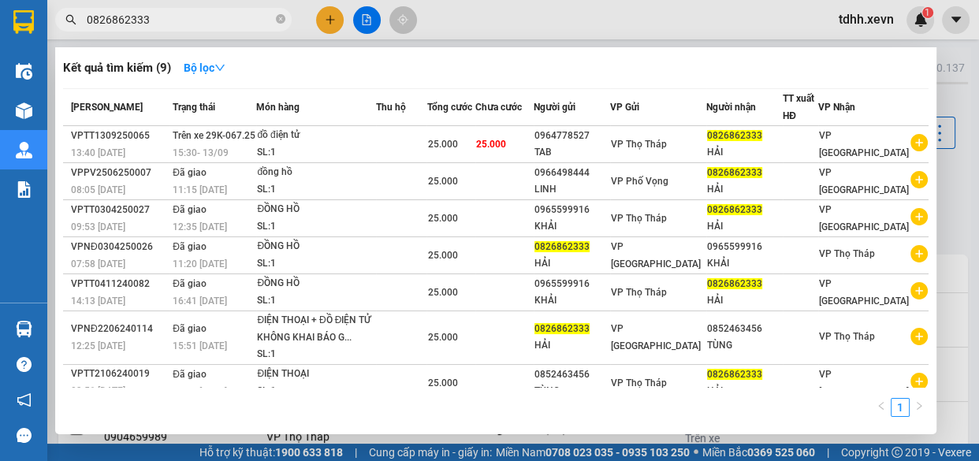
click at [221, 16] on input "0826862333" at bounding box center [180, 19] width 186 height 17
paste input "94384904"
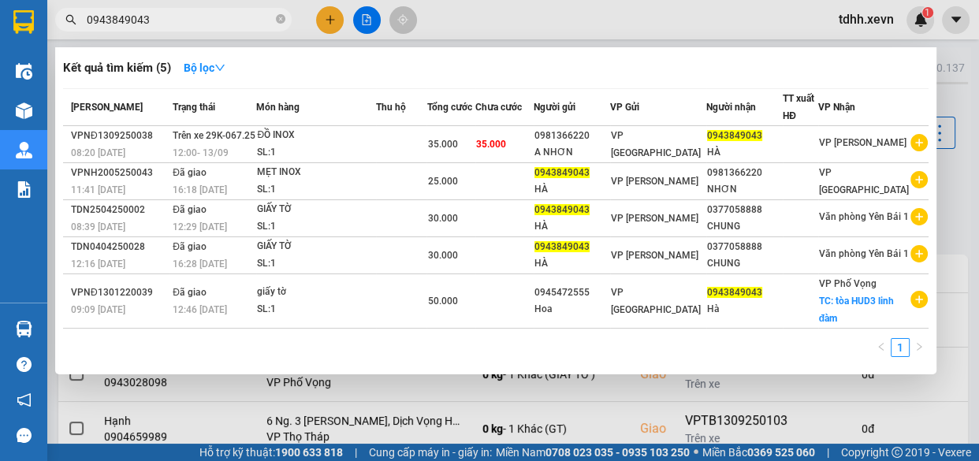
click at [643, 4] on div at bounding box center [489, 230] width 979 height 461
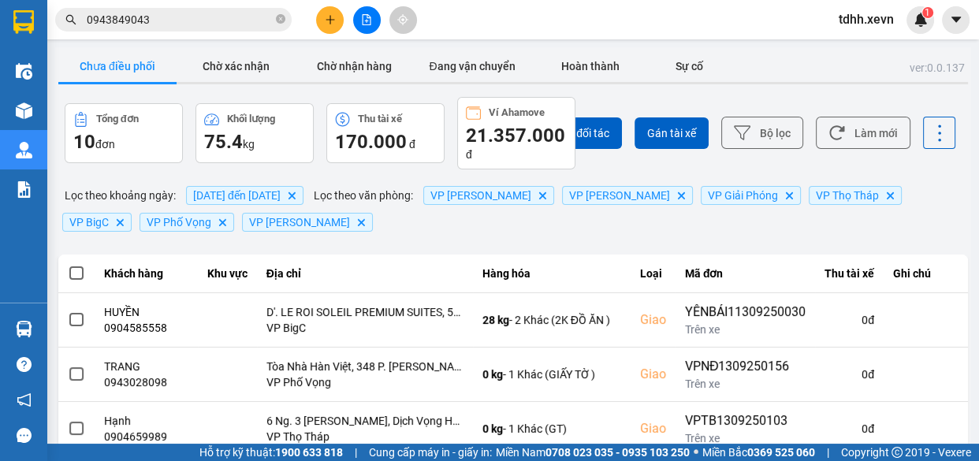
click at [832, 139] on icon at bounding box center [836, 133] width 17 height 17
drag, startPoint x: 843, startPoint y: 120, endPoint x: 831, endPoint y: 109, distance: 16.2
click at [843, 121] on button "Làm mới" at bounding box center [863, 133] width 95 height 32
click at [392, 50] on button "Chờ nhận hàng" at bounding box center [354, 66] width 118 height 32
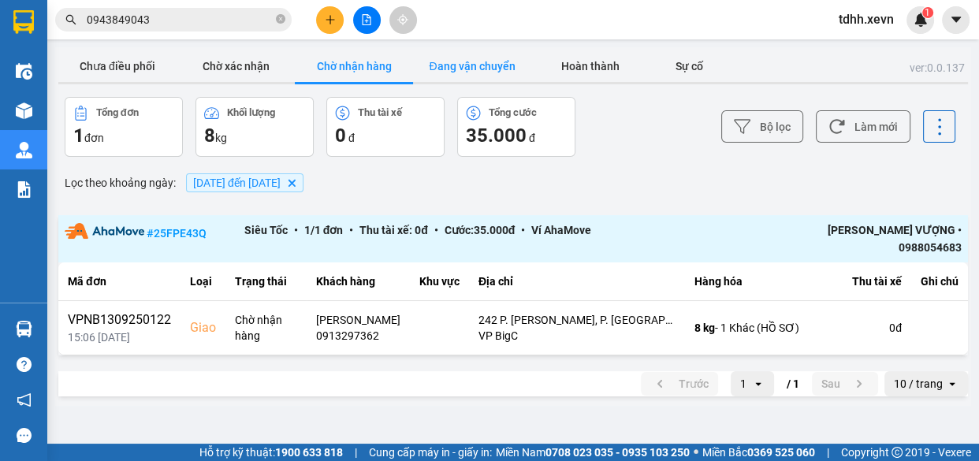
click at [499, 62] on button "Đang vận chuyển" at bounding box center [472, 66] width 118 height 32
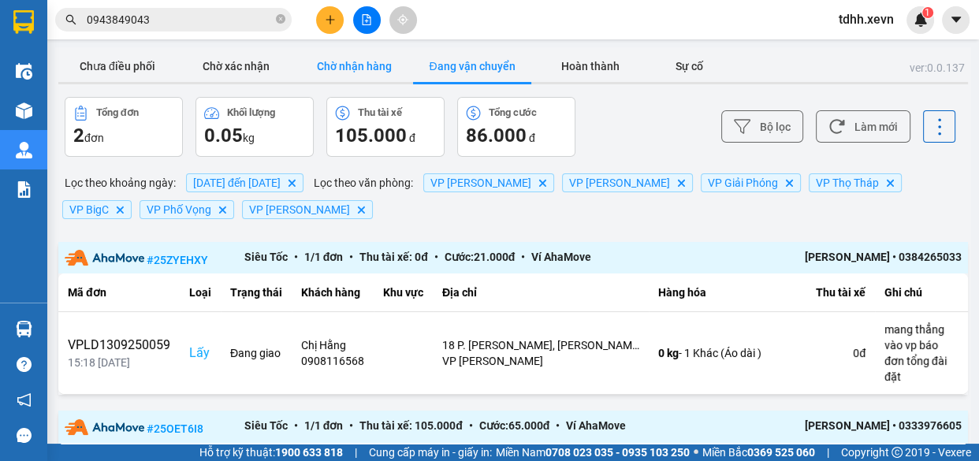
click at [356, 63] on button "Chờ nhận hàng" at bounding box center [354, 66] width 118 height 32
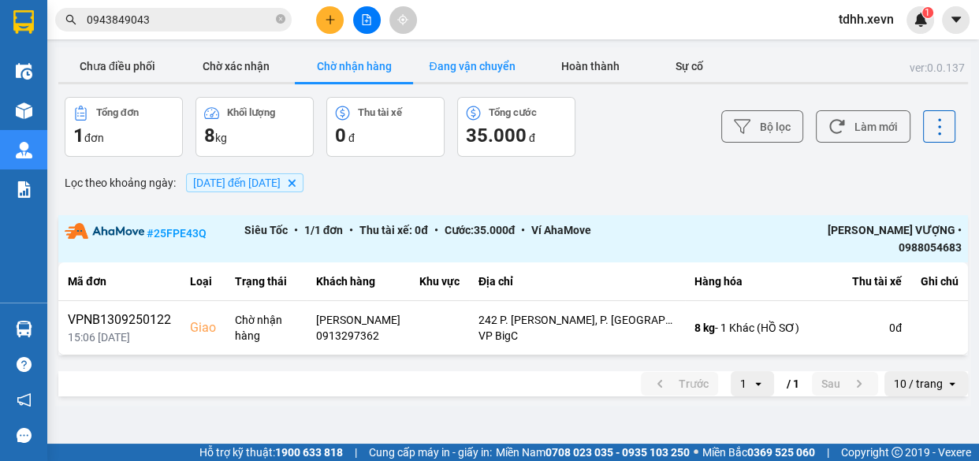
click at [459, 75] on button "Đang vận chuyển" at bounding box center [472, 66] width 118 height 32
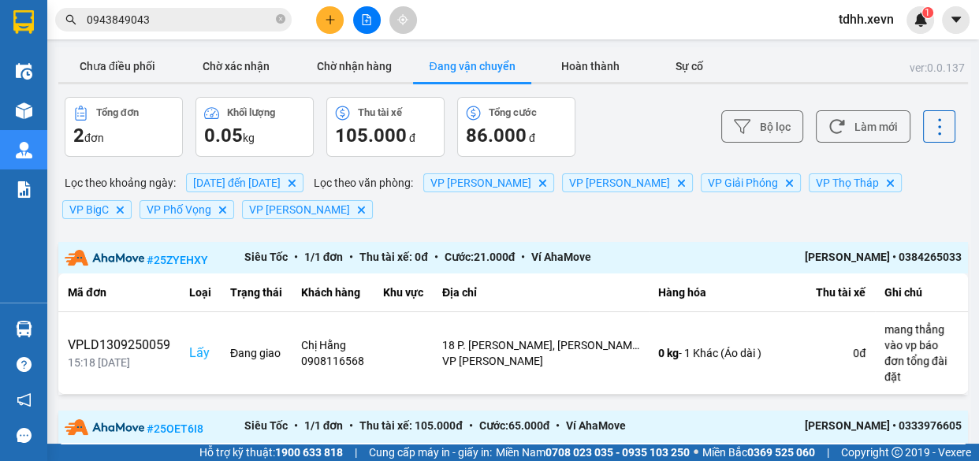
click at [192, 15] on input "0943849043" at bounding box center [180, 19] width 186 height 17
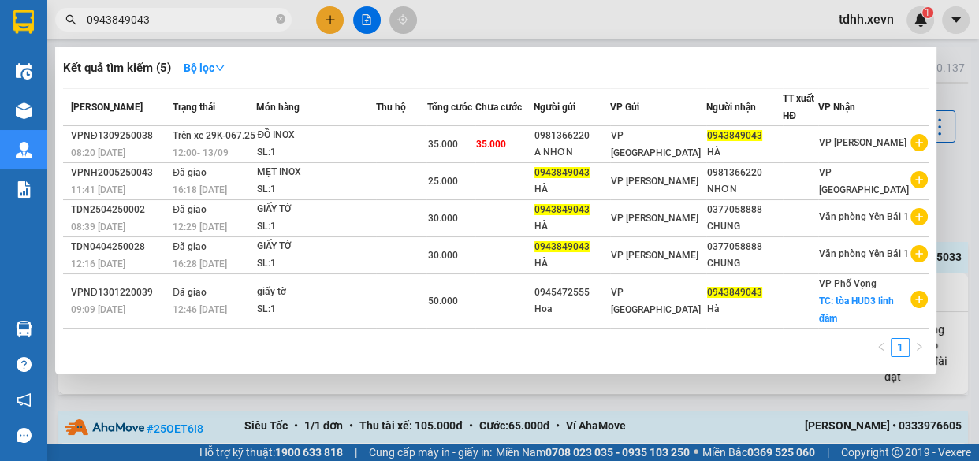
click at [192, 15] on input "0943849043" at bounding box center [180, 19] width 186 height 17
paste input "85222384"
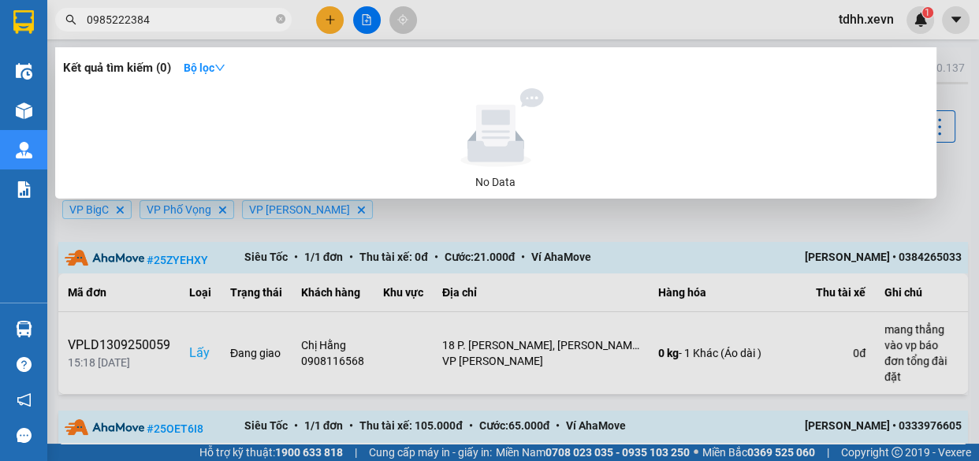
type input "0985222384"
click at [284, 13] on span at bounding box center [280, 20] width 9 height 15
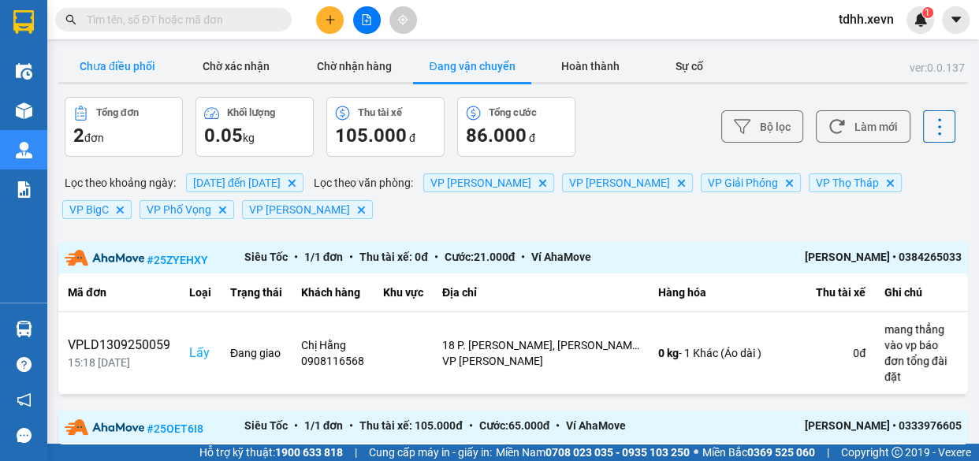
click at [133, 73] on button "Chưa điều phối" at bounding box center [117, 66] width 118 height 32
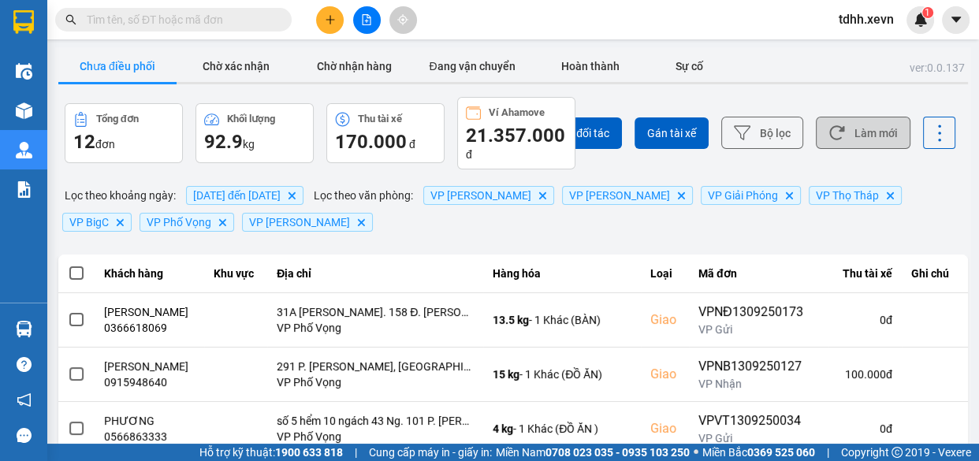
click at [841, 144] on button "Làm mới" at bounding box center [863, 133] width 95 height 32
click at [696, 72] on button "Sự cố" at bounding box center [688, 66] width 79 height 32
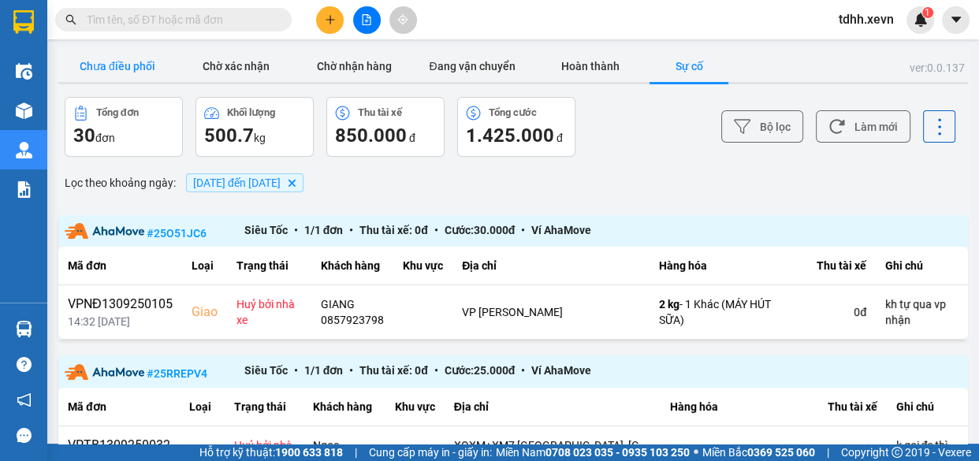
click at [134, 62] on button "Chưa điều phối" at bounding box center [117, 66] width 118 height 32
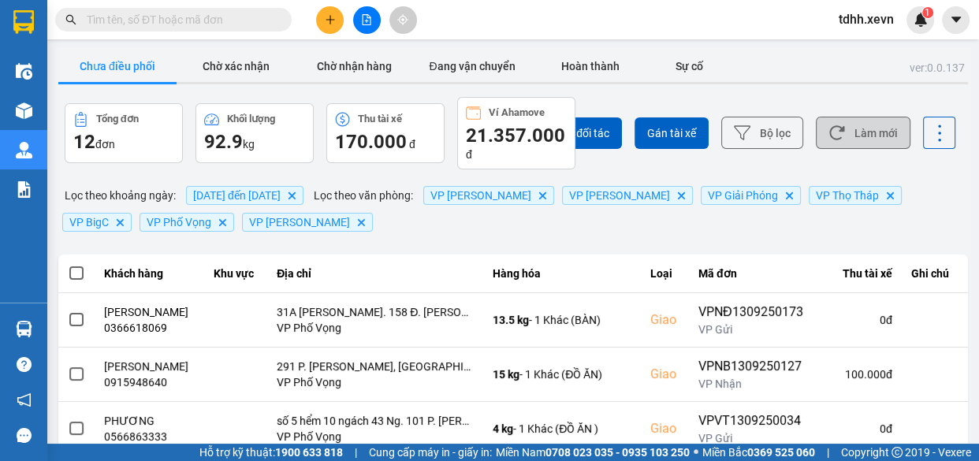
click at [870, 118] on button "Làm mới" at bounding box center [863, 133] width 95 height 32
click at [870, 142] on button "Làm mới" at bounding box center [863, 133] width 95 height 32
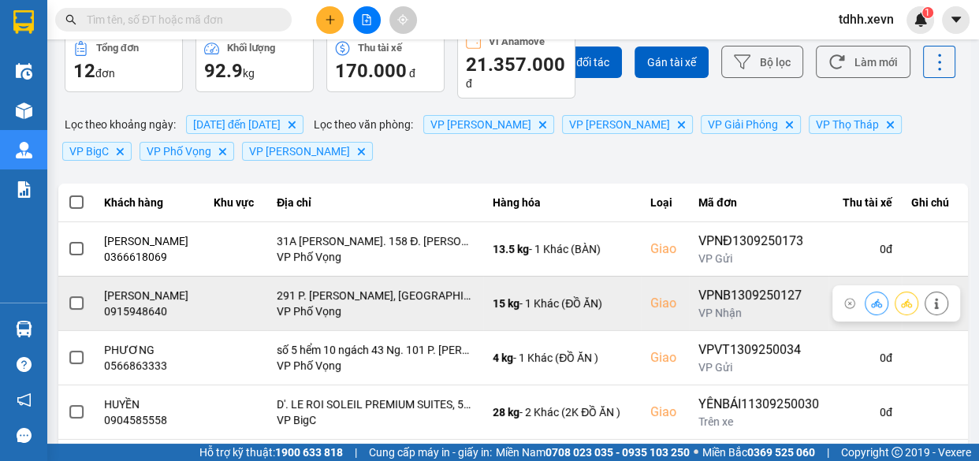
click at [142, 319] on div "0915948640" at bounding box center [149, 311] width 91 height 16
copy div "0915948640"
click at [133, 319] on div "0915948640" at bounding box center [149, 311] width 91 height 16
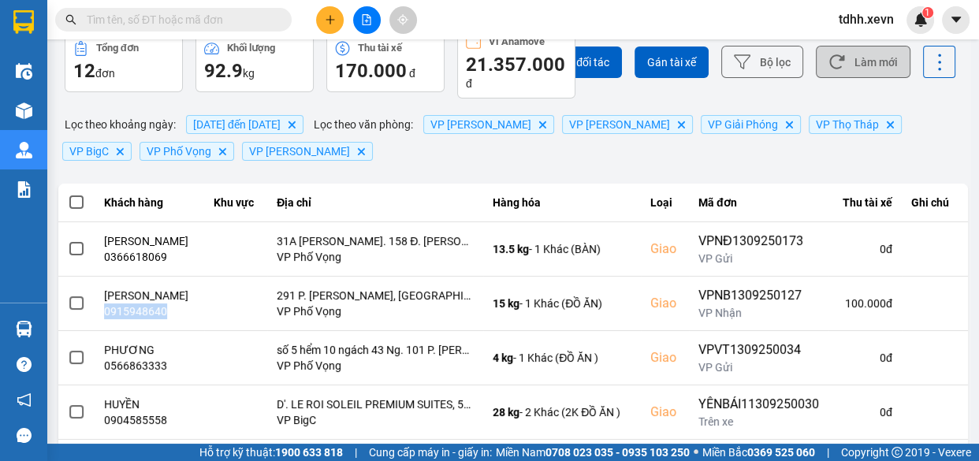
click at [849, 63] on button "Làm mới" at bounding box center [863, 62] width 95 height 32
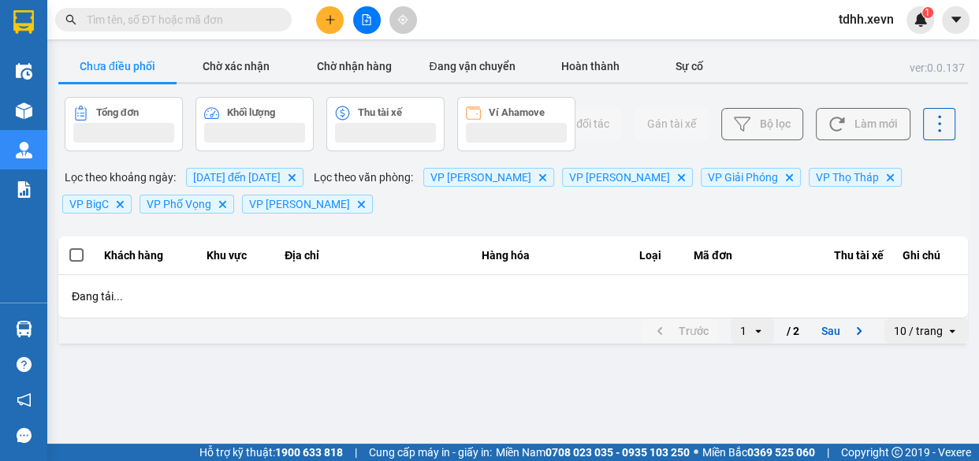
scroll to position [0, 0]
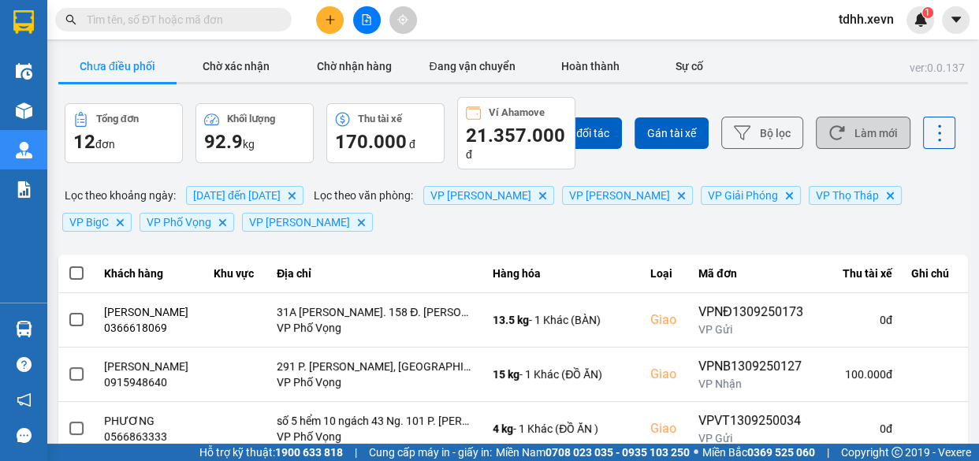
click at [864, 135] on button "Làm mới" at bounding box center [863, 133] width 95 height 32
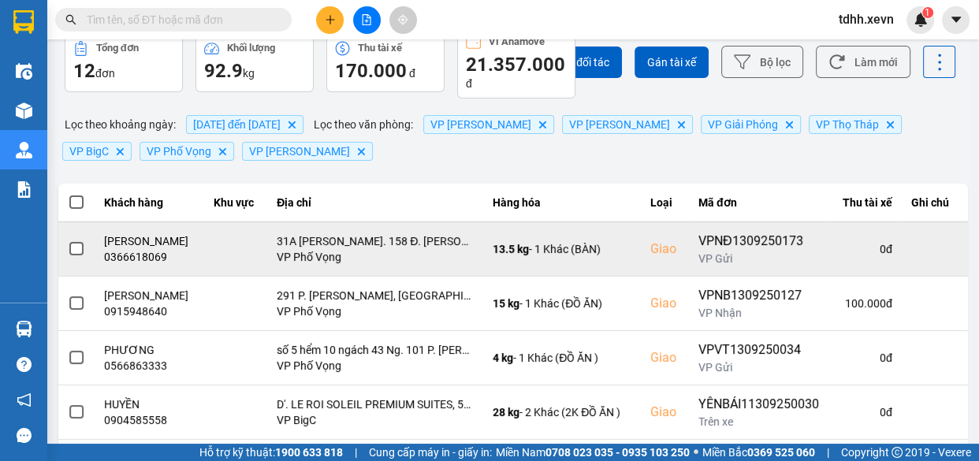
scroll to position [143, 0]
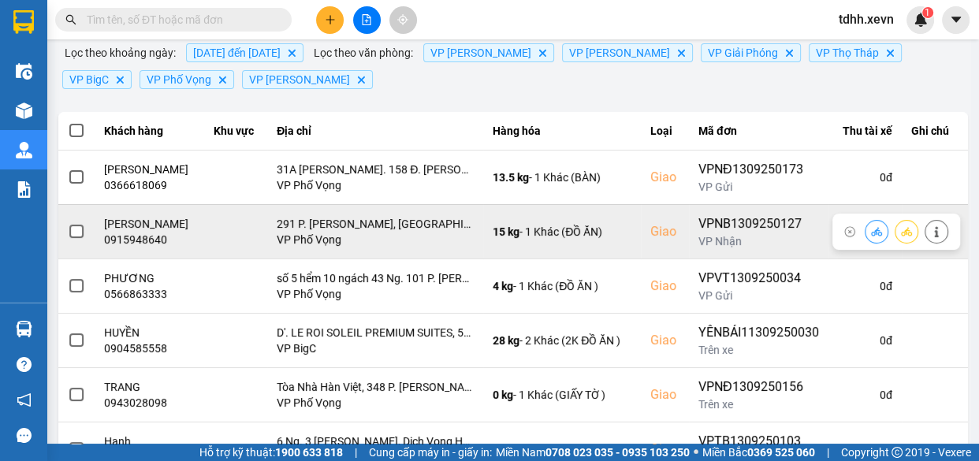
click at [147, 247] on div "0915948640" at bounding box center [149, 240] width 91 height 16
copy div "0915948640"
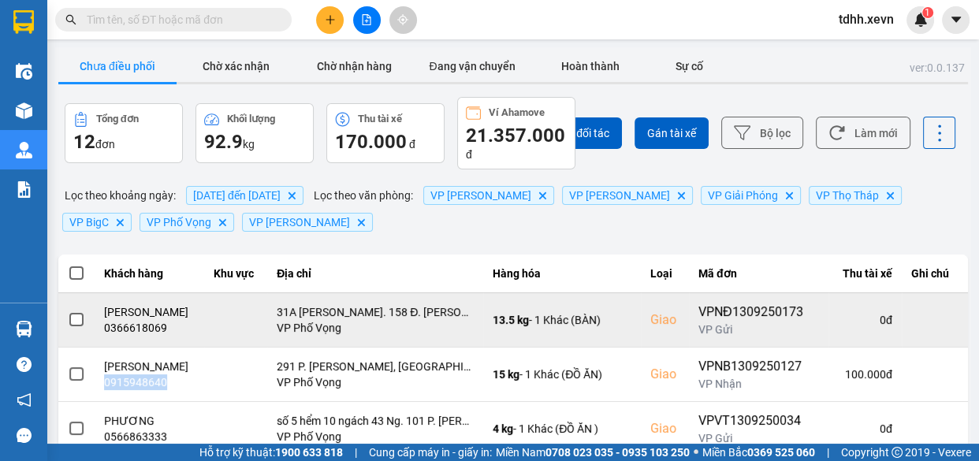
scroll to position [214, 0]
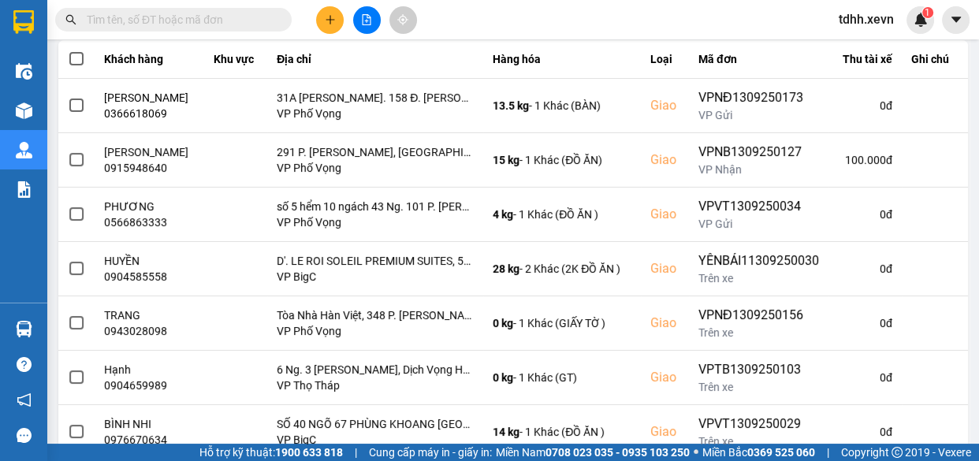
click at [147, 13] on input "text" at bounding box center [180, 19] width 186 height 17
paste input "0915948640"
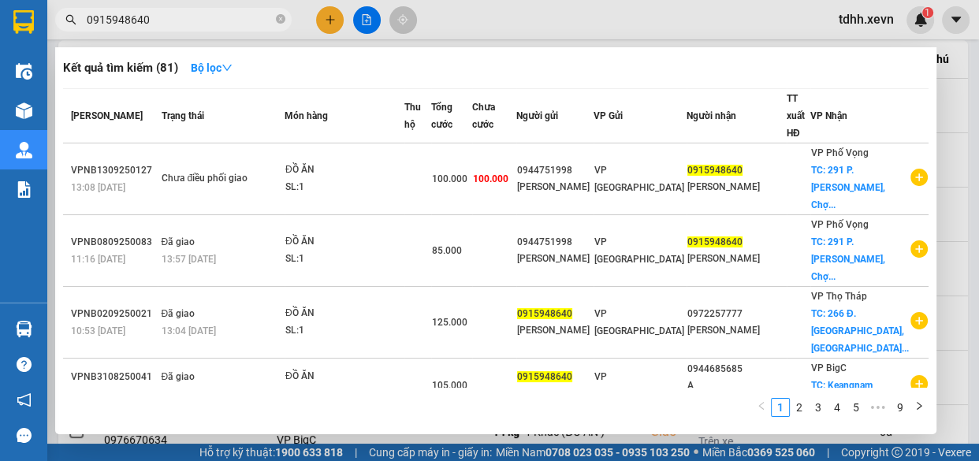
type input "0915948640"
click at [698, 19] on div at bounding box center [489, 230] width 979 height 461
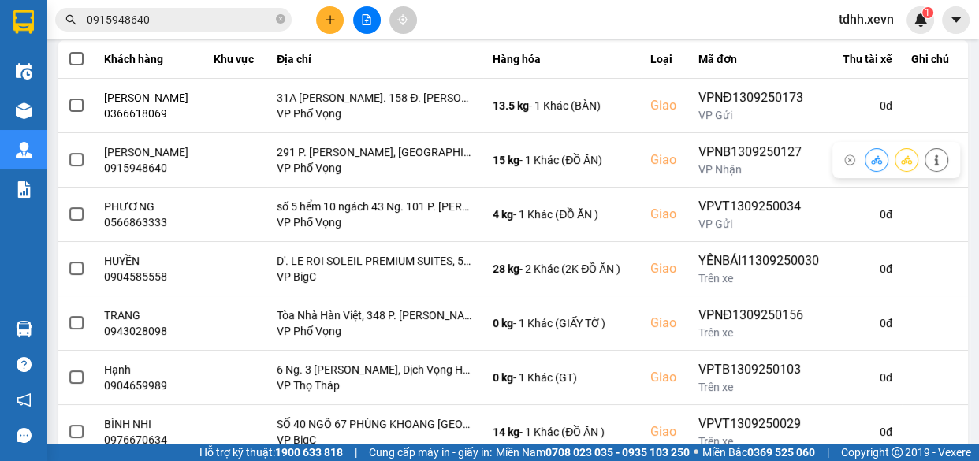
scroll to position [0, 0]
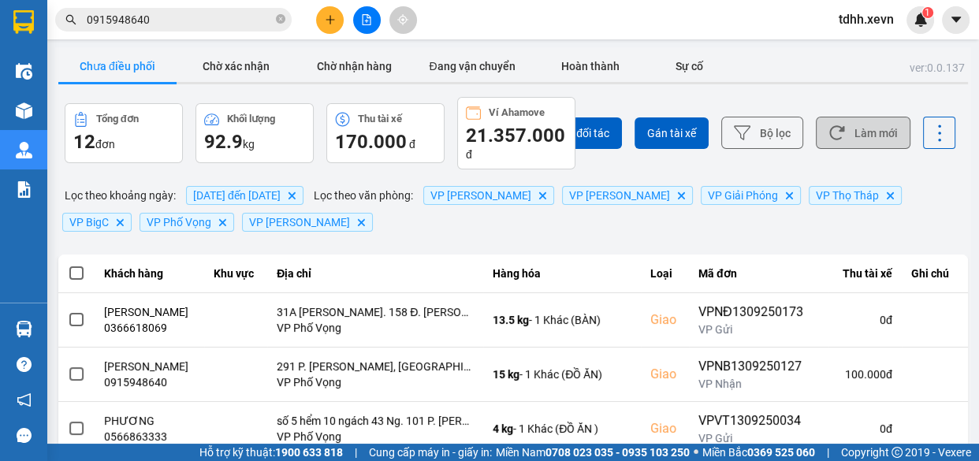
click at [843, 144] on button "Làm mới" at bounding box center [863, 133] width 95 height 32
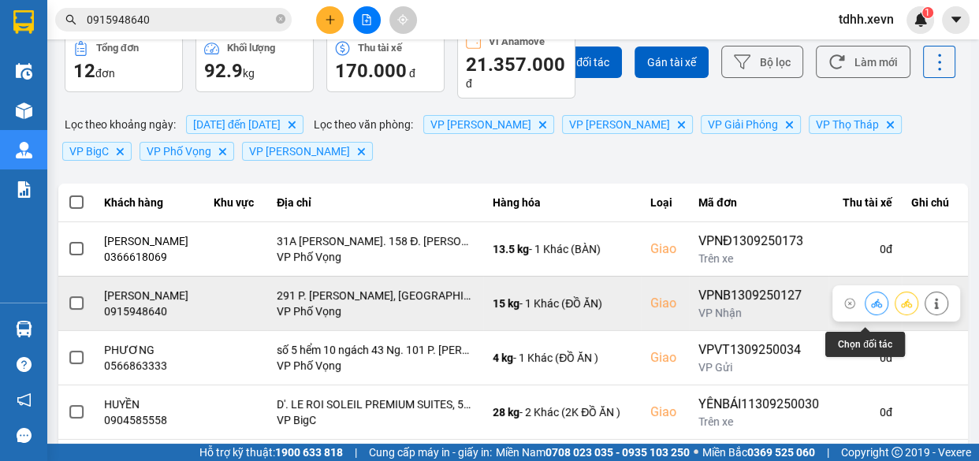
click at [871, 307] on icon at bounding box center [876, 303] width 11 height 9
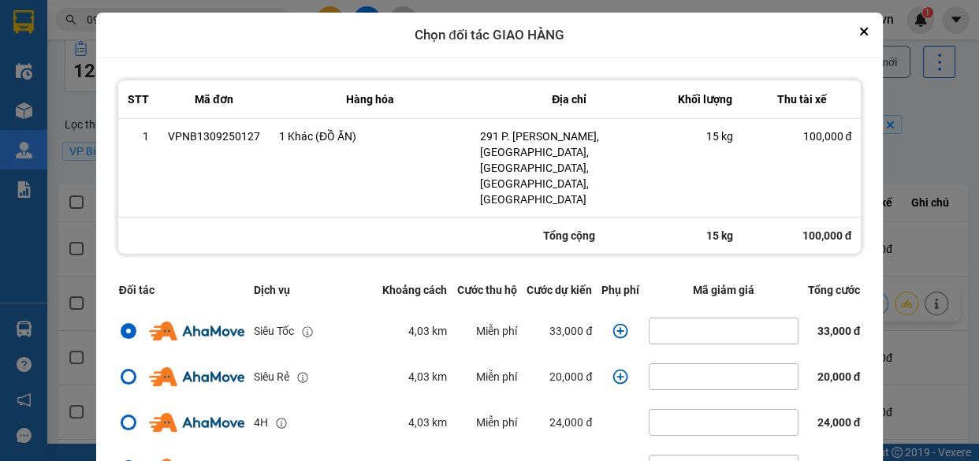
click at [613, 323] on icon "dialog" at bounding box center [620, 331] width 16 height 16
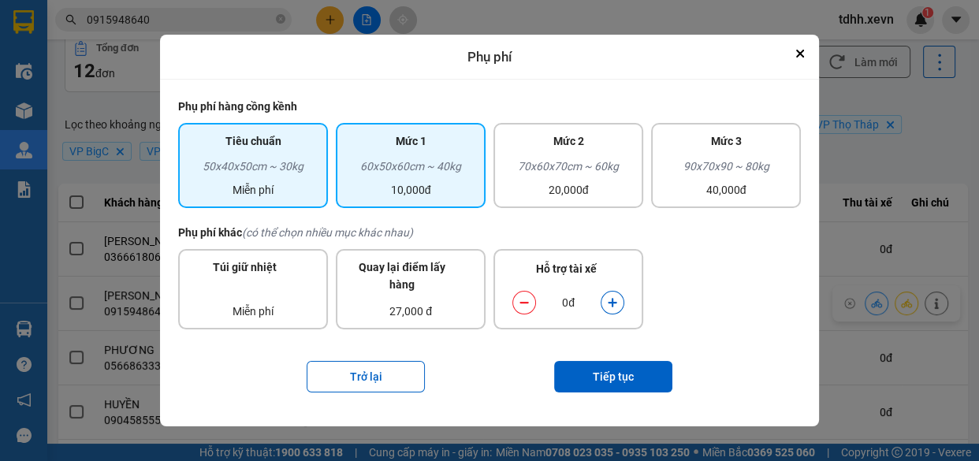
click at [443, 139] on div "Mức 1" at bounding box center [410, 144] width 131 height 25
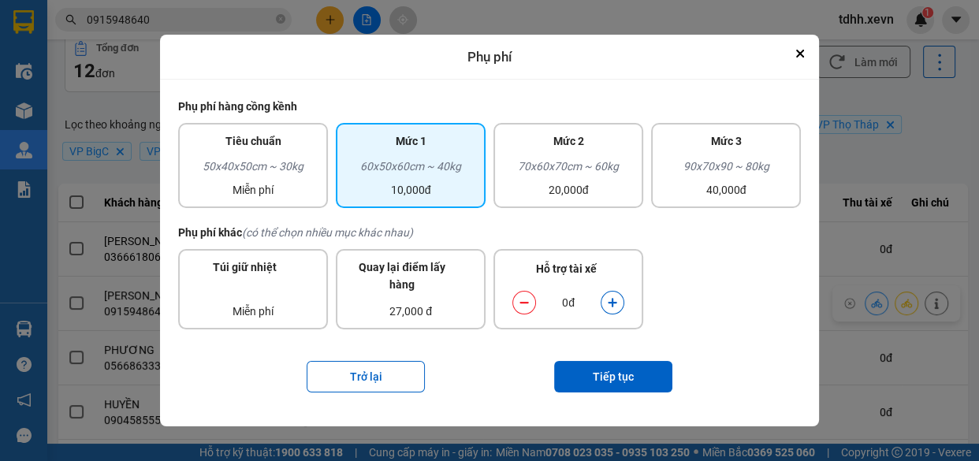
click at [618, 300] on button "dialog" at bounding box center [612, 303] width 22 height 28
click at [618, 402] on div "Trở lại Tiếp tục" at bounding box center [489, 376] width 623 height 63
click at [626, 374] on button "Tiếp tục" at bounding box center [613, 377] width 118 height 32
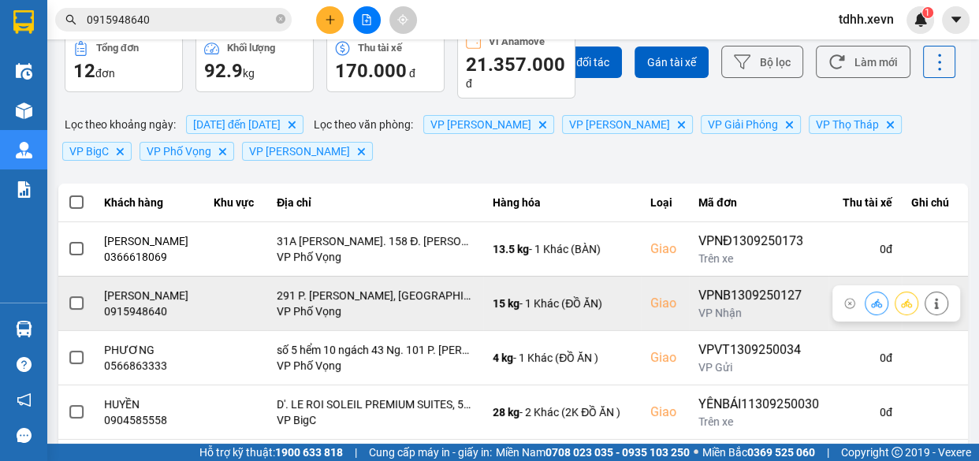
click at [934, 309] on icon at bounding box center [936, 303] width 4 height 11
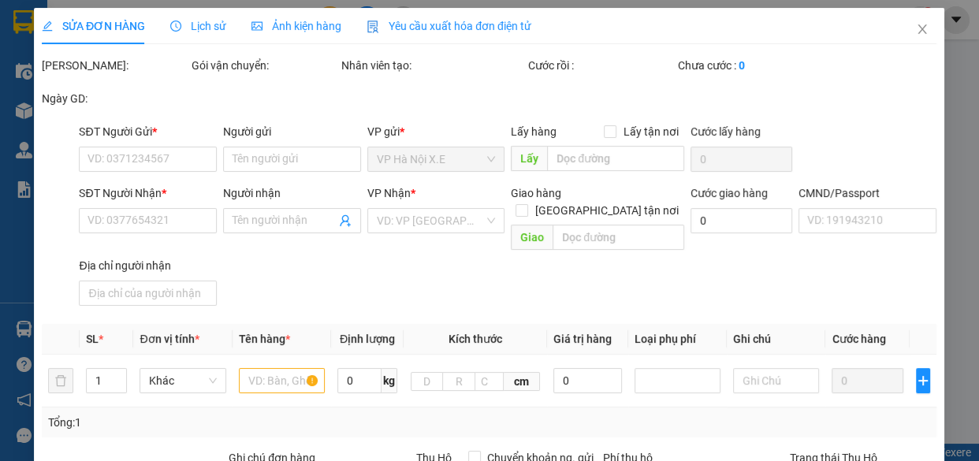
type input "0944751998"
type input "TRẦN THỊ THỦY"
type input "0915948640"
type input "[PERSON_NAME]"
checkbox input "true"
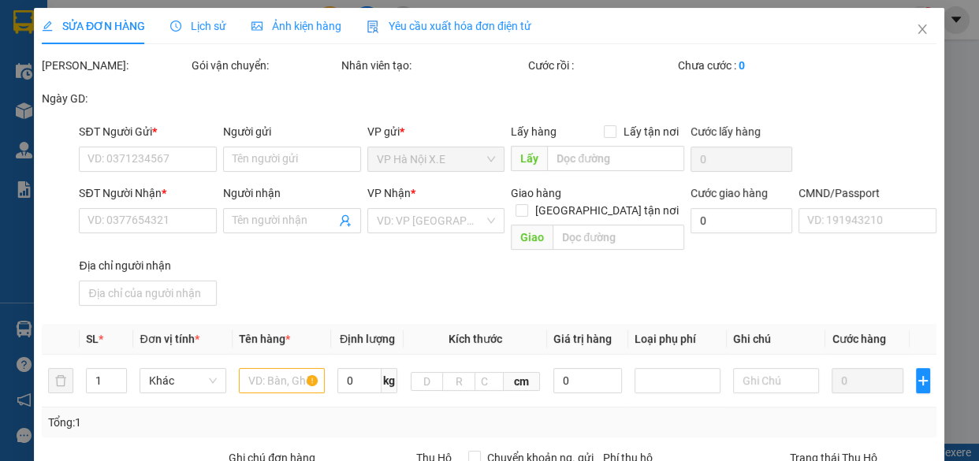
type input "291 P. [PERSON_NAME], [GEOGRAPHIC_DATA], [GEOGRAPHIC_DATA], [GEOGRAPHIC_DATA], …"
type input "HOÀNG-0977550063"
type input "cần dây"
type input "100.000"
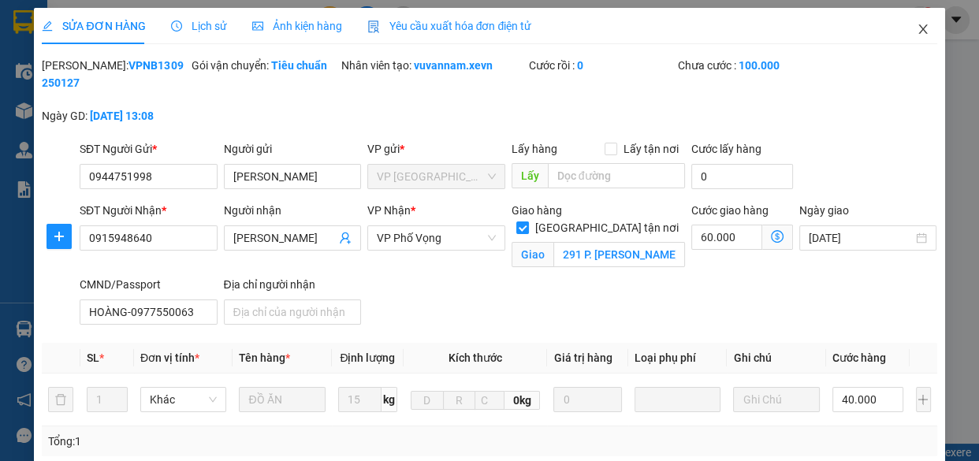
click at [916, 32] on icon "close" at bounding box center [922, 29] width 13 height 13
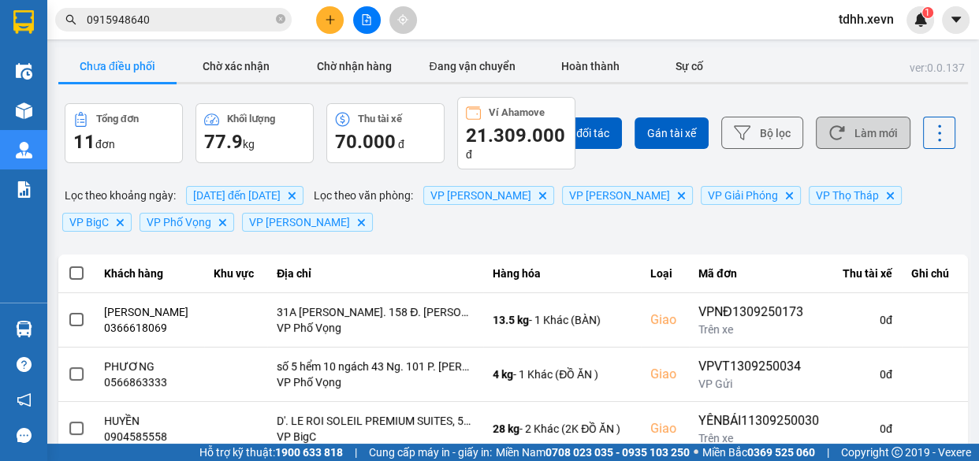
click at [855, 128] on button "Làm mới" at bounding box center [863, 133] width 95 height 32
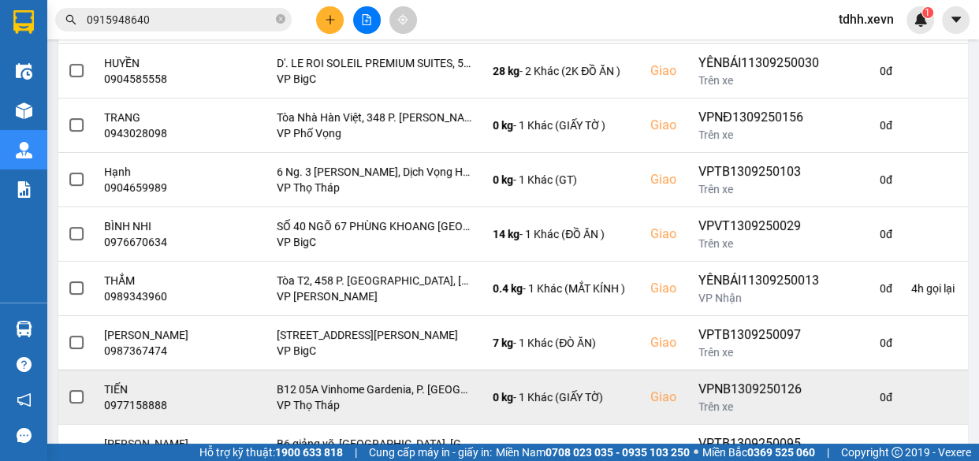
scroll to position [441, 0]
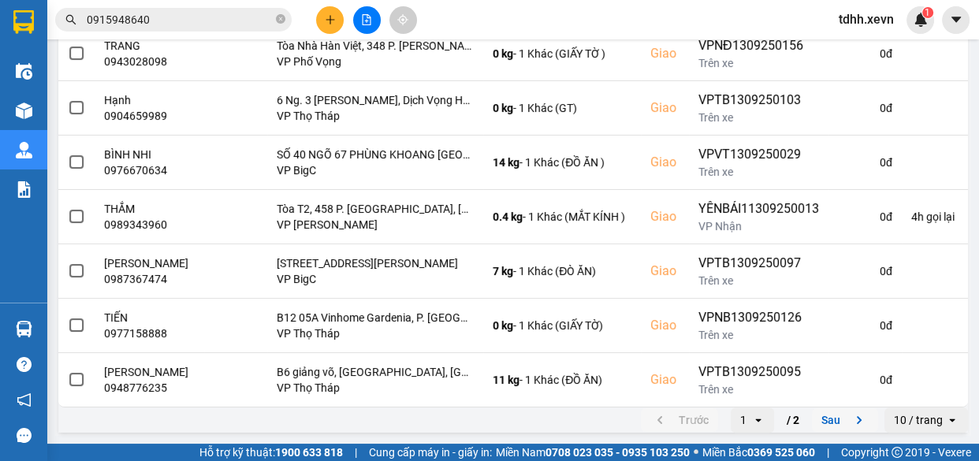
click at [819, 422] on button "Sau" at bounding box center [845, 420] width 66 height 24
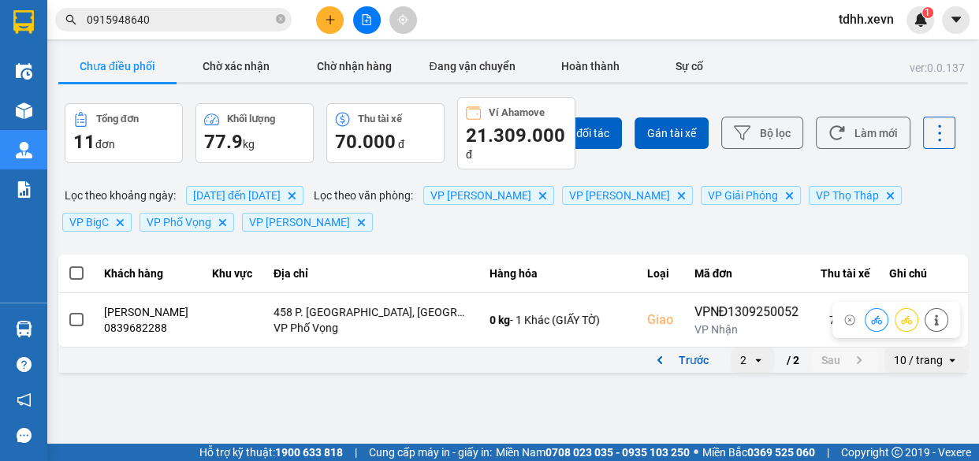
click at [690, 372] on button "Trước" at bounding box center [679, 360] width 77 height 24
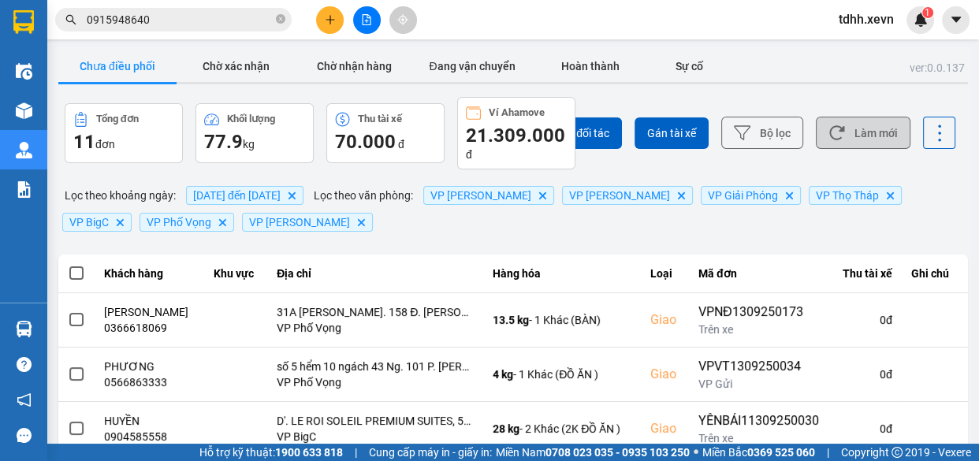
click at [867, 134] on button "Làm mới" at bounding box center [863, 133] width 95 height 32
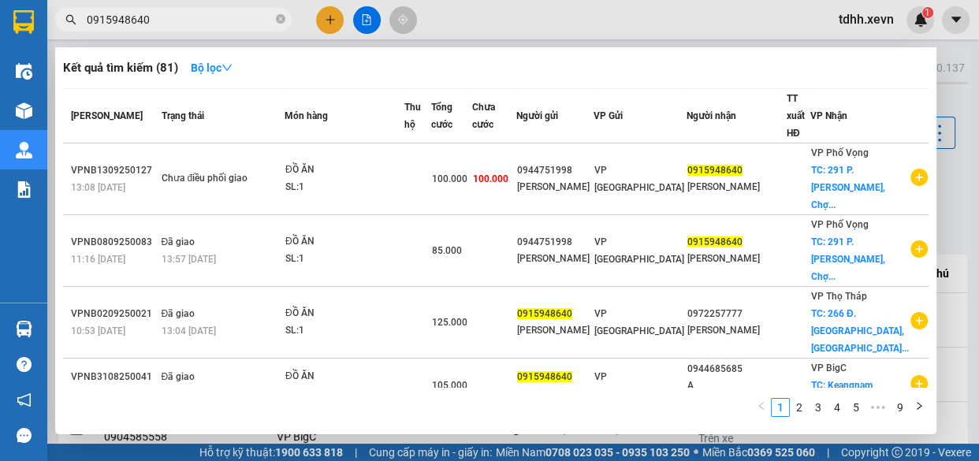
click at [225, 17] on input "0915948640" at bounding box center [180, 19] width 186 height 17
paste input "9536788"
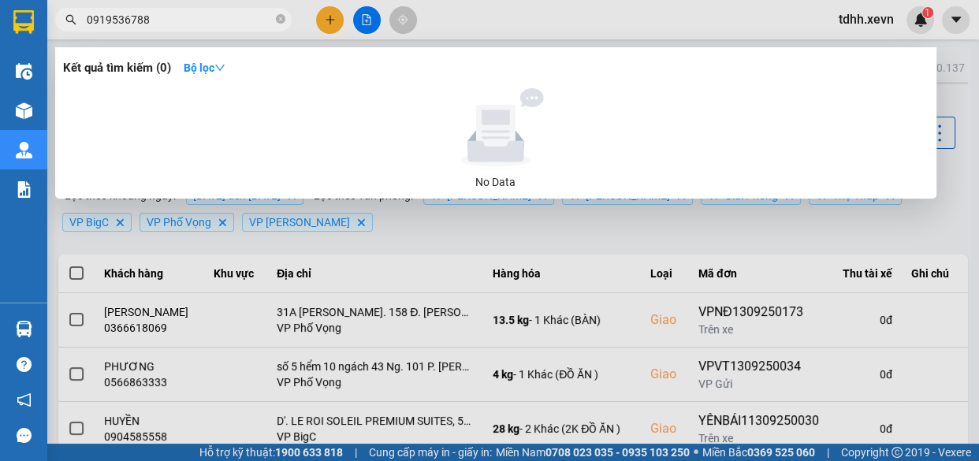
type input "0919536788"
click at [280, 18] on icon "close-circle" at bounding box center [280, 18] width 9 height 9
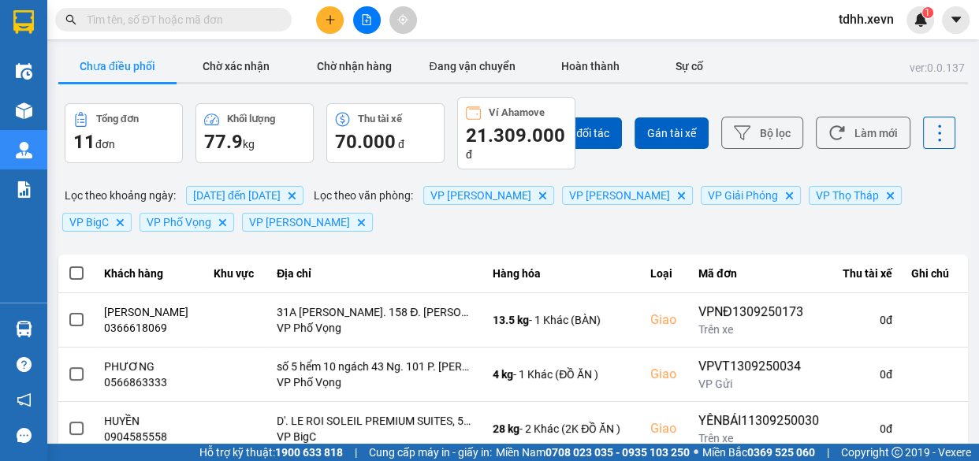
click at [230, 12] on input "text" at bounding box center [180, 19] width 186 height 17
paste input "0912749116"
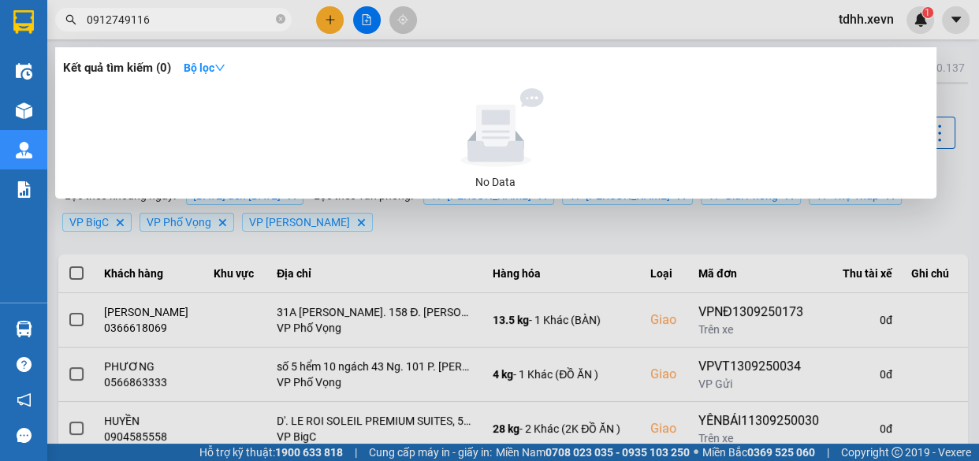
type input "0912749116"
click at [278, 19] on icon "close-circle" at bounding box center [280, 18] width 9 height 9
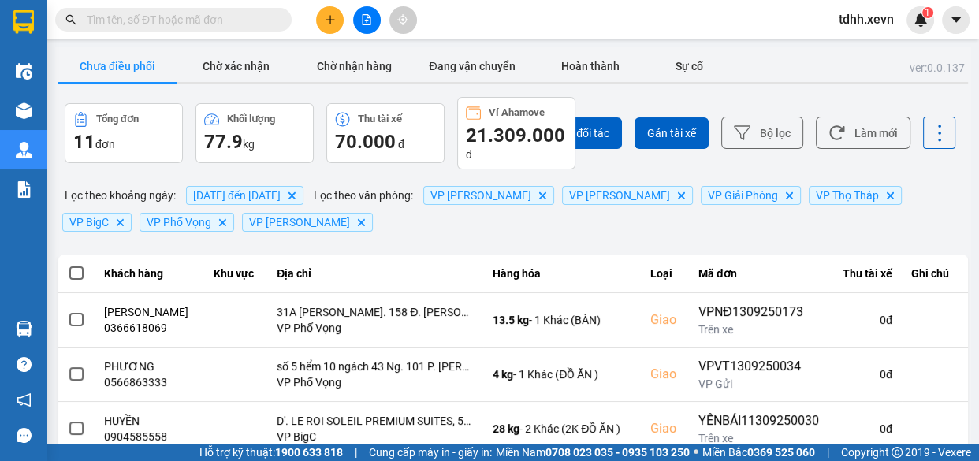
click at [236, 27] on input "text" at bounding box center [180, 19] width 186 height 17
paste input "0915899836"
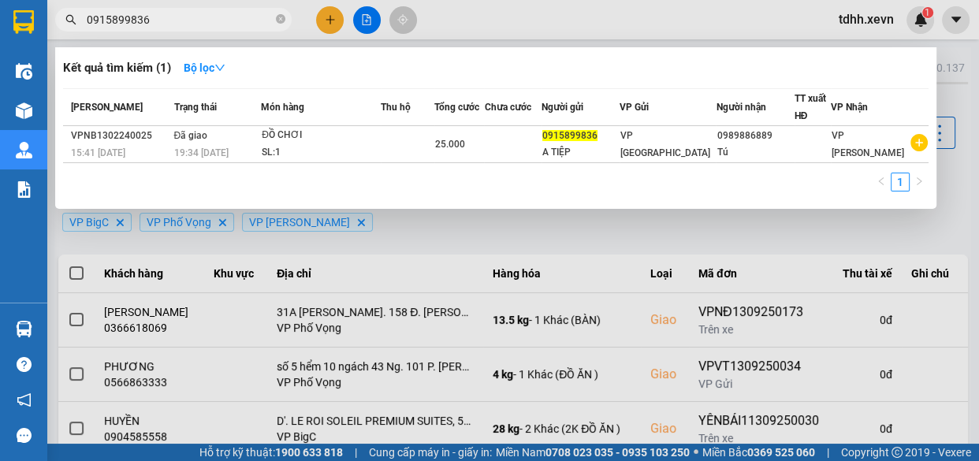
click at [237, 21] on input "0915899836" at bounding box center [180, 19] width 186 height 17
paste input "76565989"
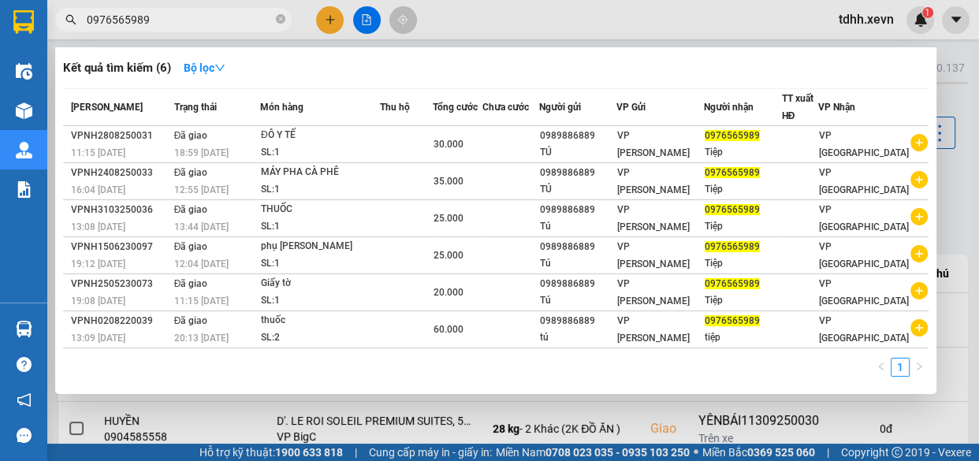
click at [474, 9] on div at bounding box center [489, 230] width 979 height 461
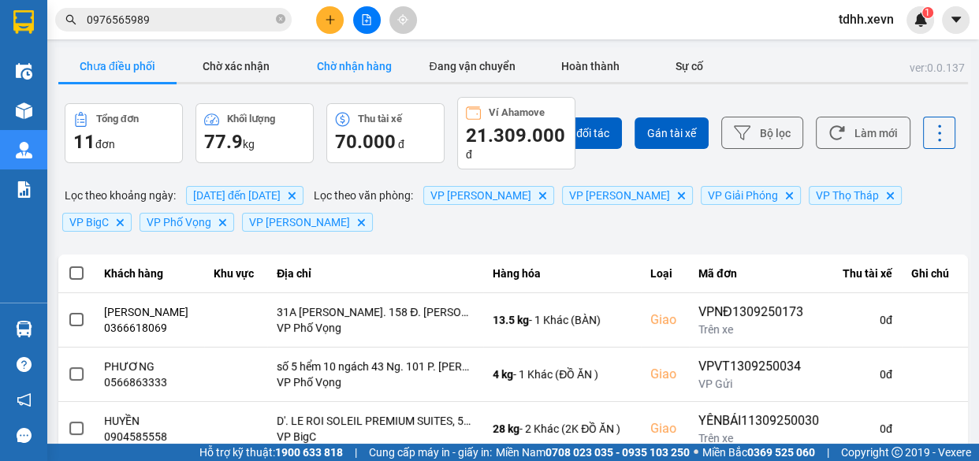
click at [359, 62] on button "Chờ nhận hàng" at bounding box center [354, 66] width 118 height 32
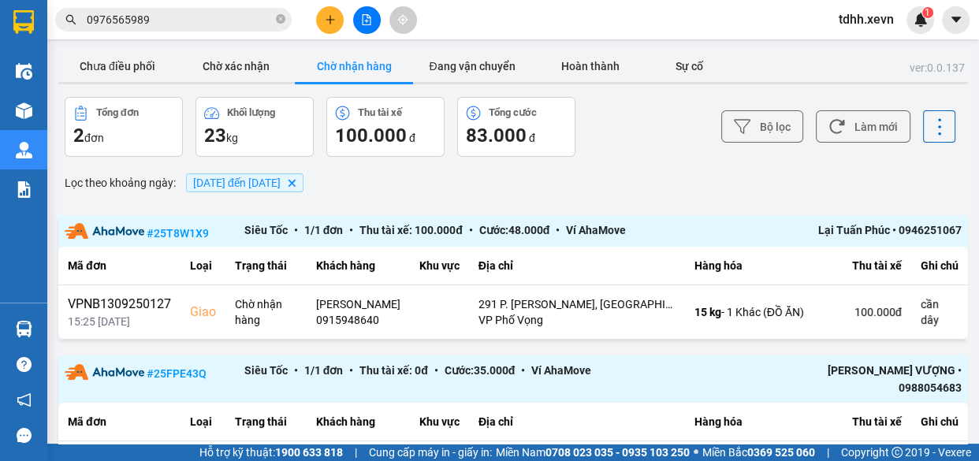
click at [239, 22] on input "0976565989" at bounding box center [180, 19] width 186 height 17
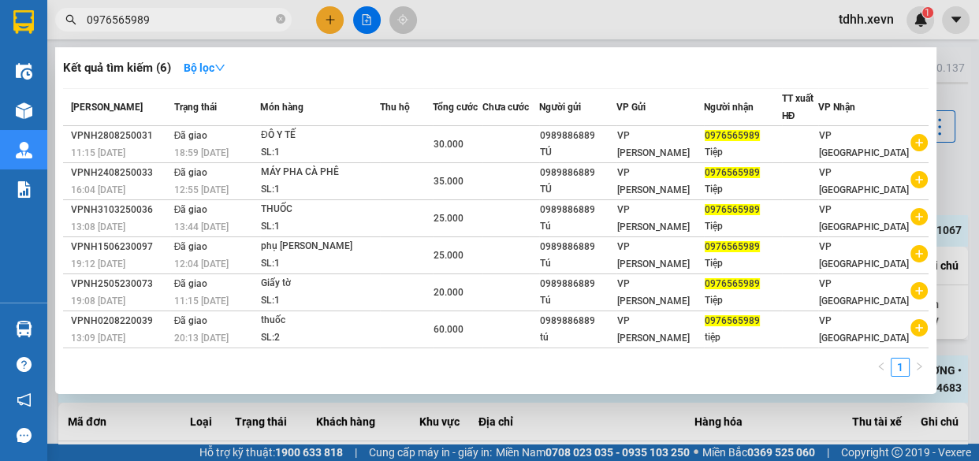
click at [239, 22] on input "0976565989" at bounding box center [180, 19] width 186 height 17
paste input "16923518"
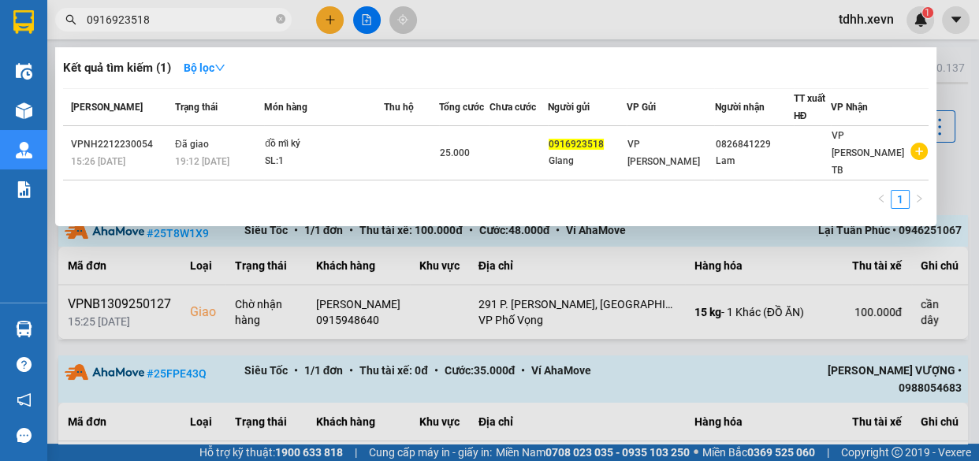
type input "0916923518"
click at [281, 17] on icon "close-circle" at bounding box center [280, 18] width 9 height 9
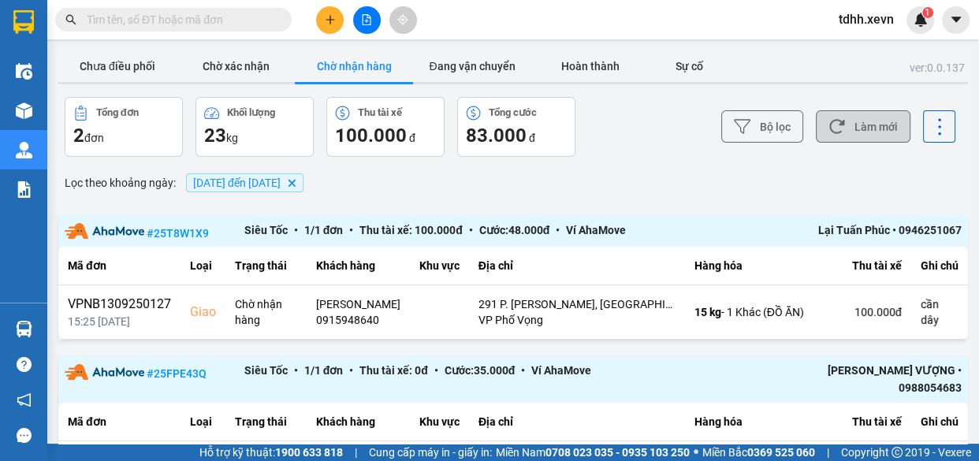
click at [874, 135] on button "Làm mới" at bounding box center [863, 126] width 95 height 32
click at [137, 67] on button "Chưa điều phối" at bounding box center [117, 66] width 118 height 32
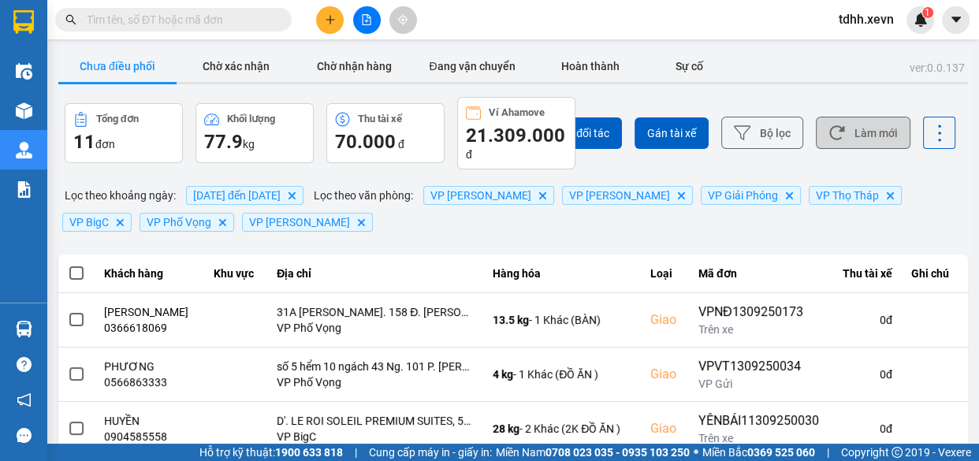
click at [849, 132] on button "Làm mới" at bounding box center [863, 133] width 95 height 32
click at [843, 128] on button "Làm mới" at bounding box center [863, 133] width 95 height 32
click at [837, 125] on button "Làm mới" at bounding box center [863, 133] width 95 height 32
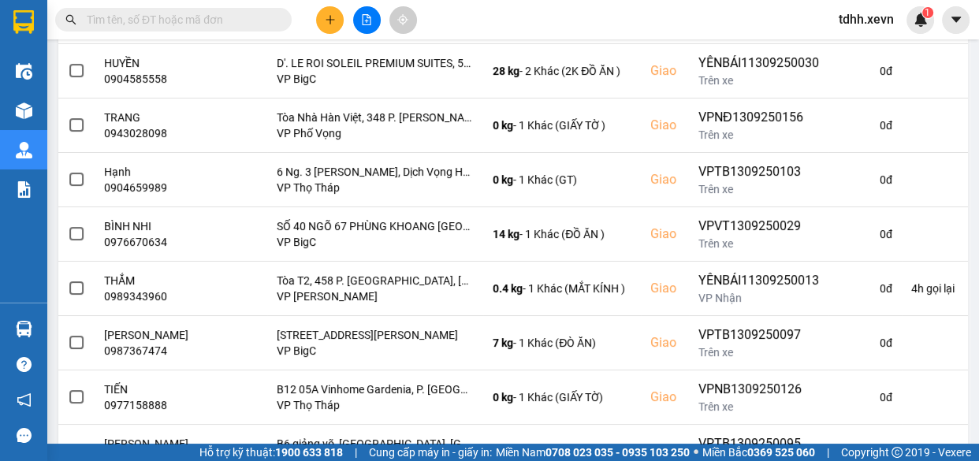
click at [199, 20] on input "text" at bounding box center [180, 19] width 186 height 17
paste input "0963967838"
click at [199, 20] on input "0963967838" at bounding box center [180, 19] width 186 height 17
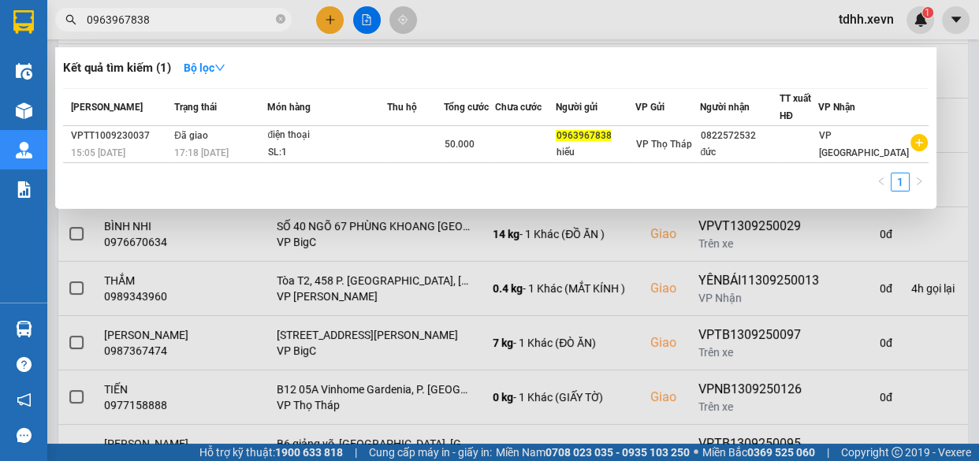
type input "0963967838"
click at [281, 17] on icon "close-circle" at bounding box center [280, 18] width 9 height 9
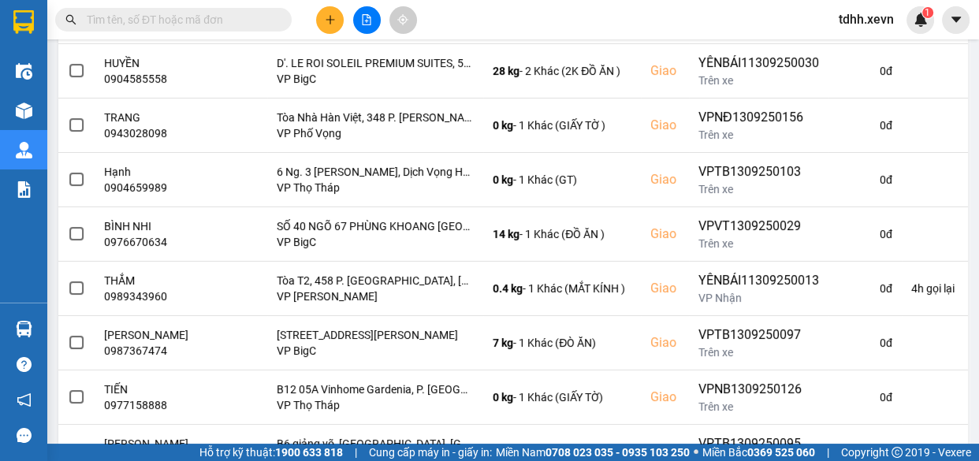
click at [237, 27] on input "text" at bounding box center [180, 19] width 186 height 17
click at [258, 15] on input "text" at bounding box center [180, 19] width 186 height 17
click at [258, 16] on input "text" at bounding box center [180, 19] width 186 height 17
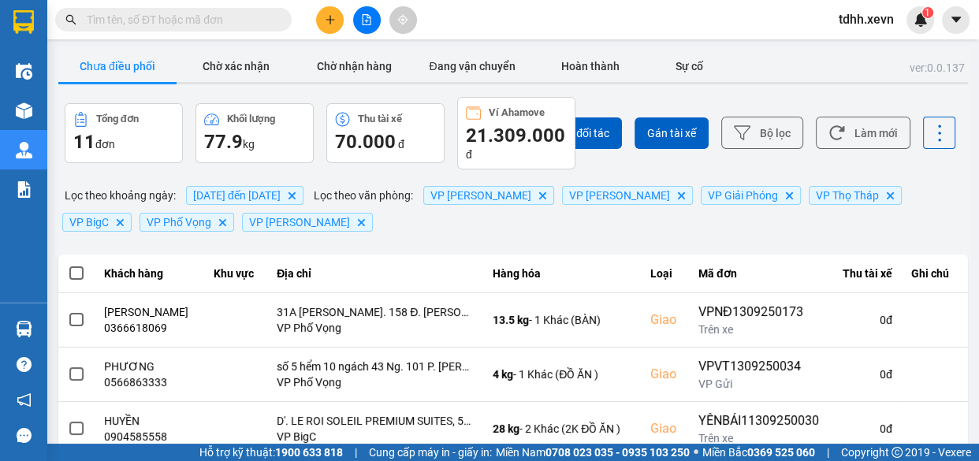
scroll to position [71, 0]
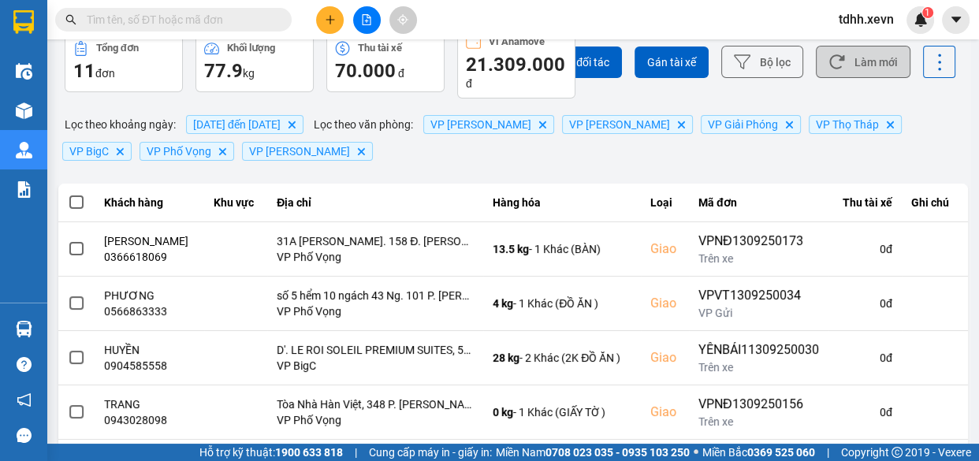
click at [853, 66] on button "Làm mới" at bounding box center [863, 62] width 95 height 32
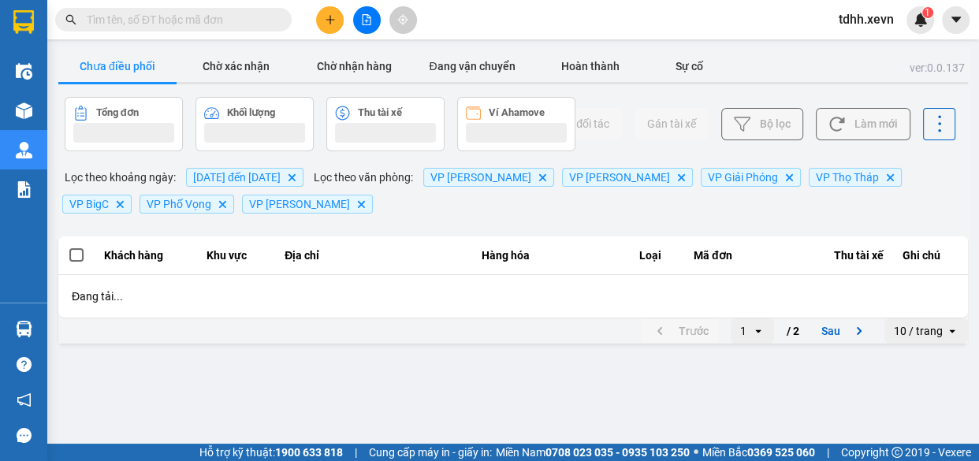
scroll to position [0, 0]
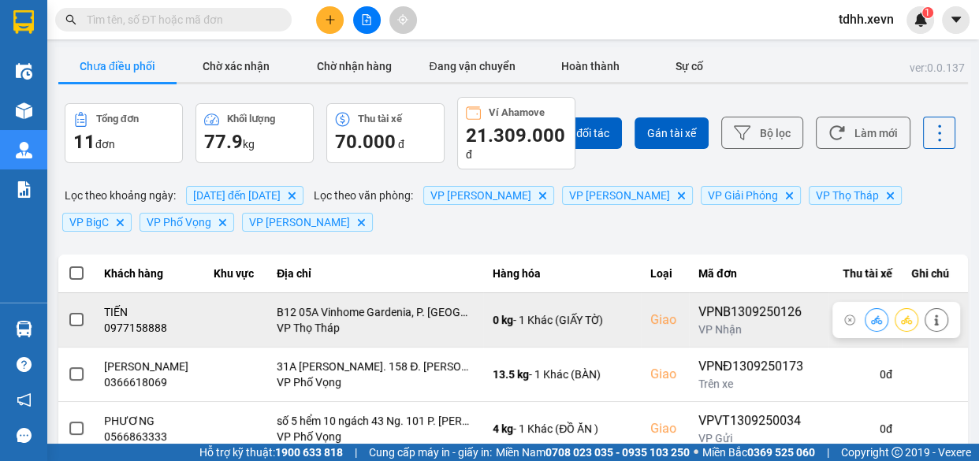
click at [141, 330] on div "0977158888" at bounding box center [149, 328] width 91 height 16
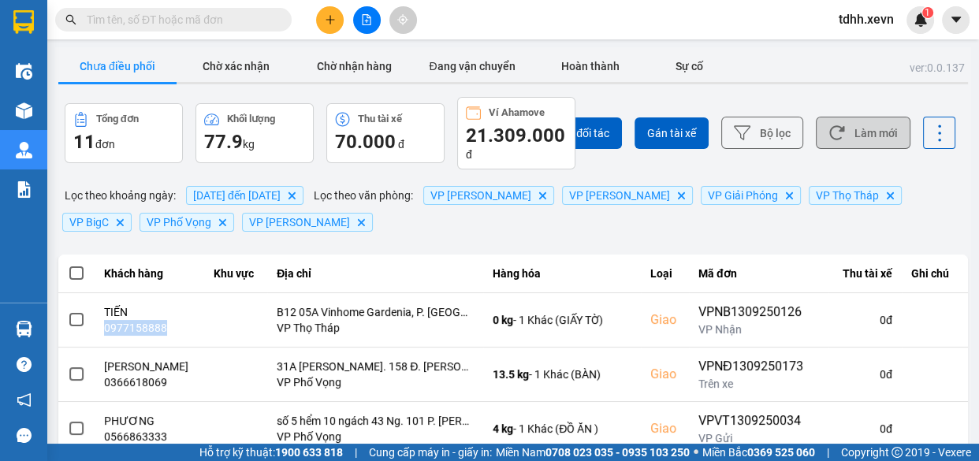
click at [854, 130] on button "Làm mới" at bounding box center [863, 133] width 95 height 32
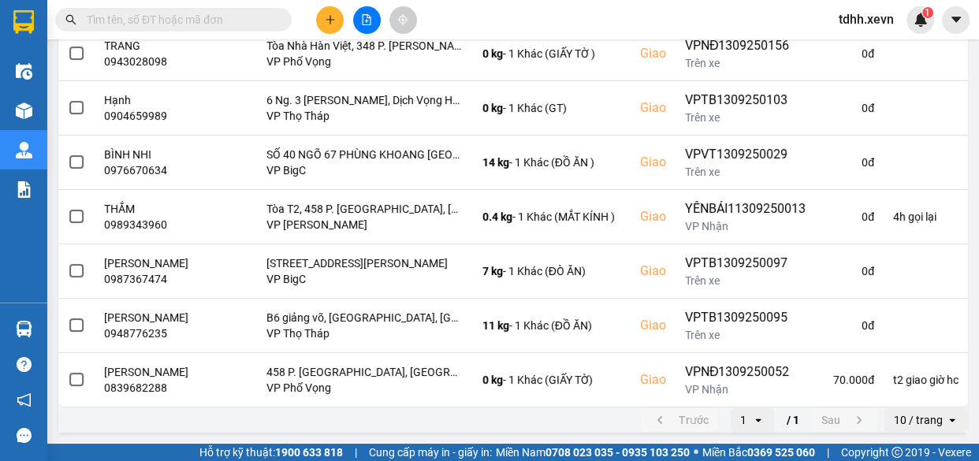
scroll to position [95, 0]
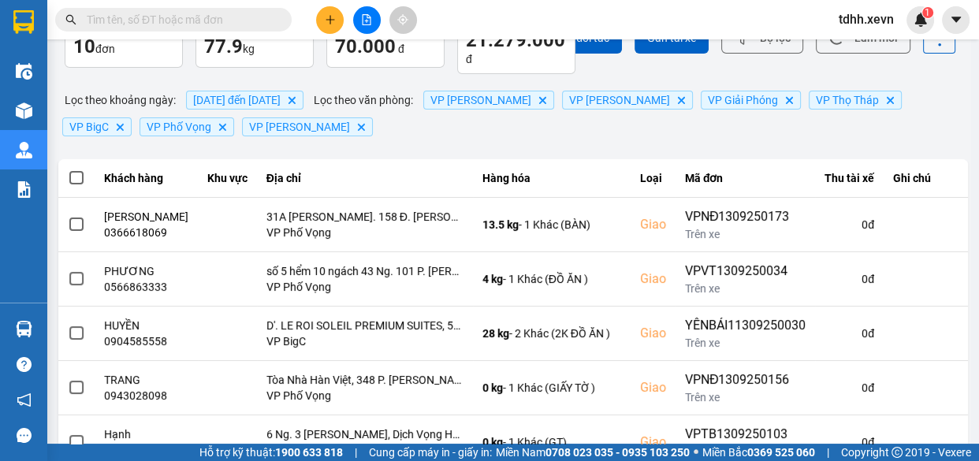
click at [204, 23] on input "text" at bounding box center [180, 19] width 186 height 17
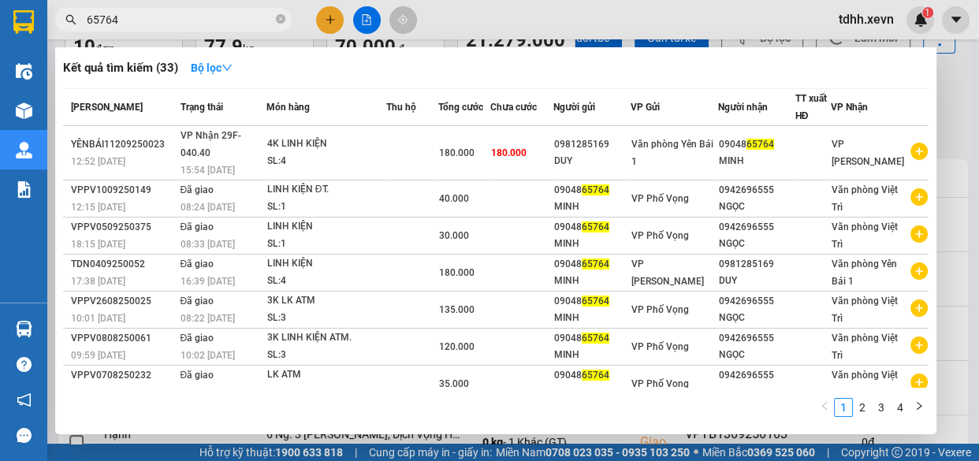
click at [198, 16] on input "65764" at bounding box center [180, 19] width 186 height 17
paste input "0946185239"
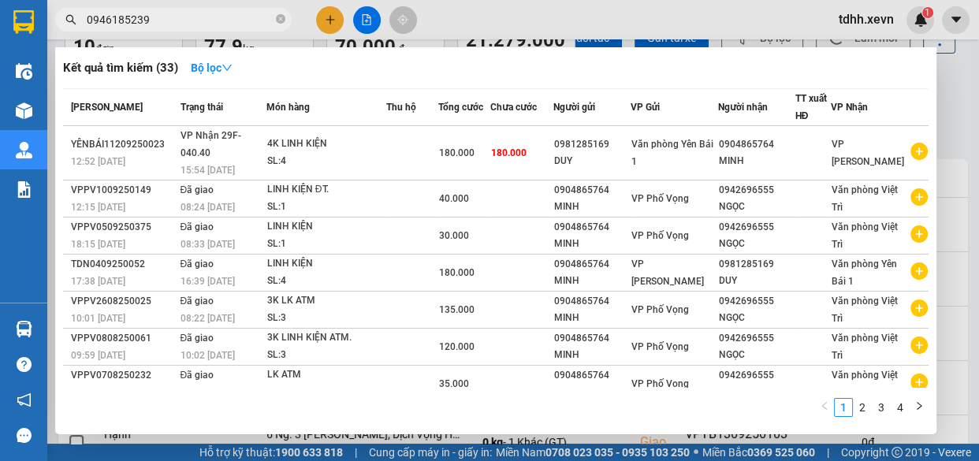
type input "0946185239"
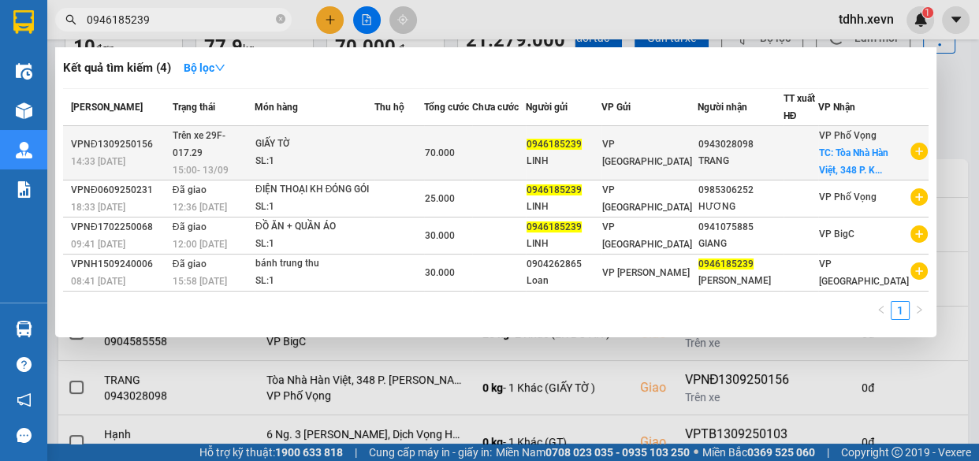
click at [739, 163] on div "TRANG" at bounding box center [740, 161] width 84 height 17
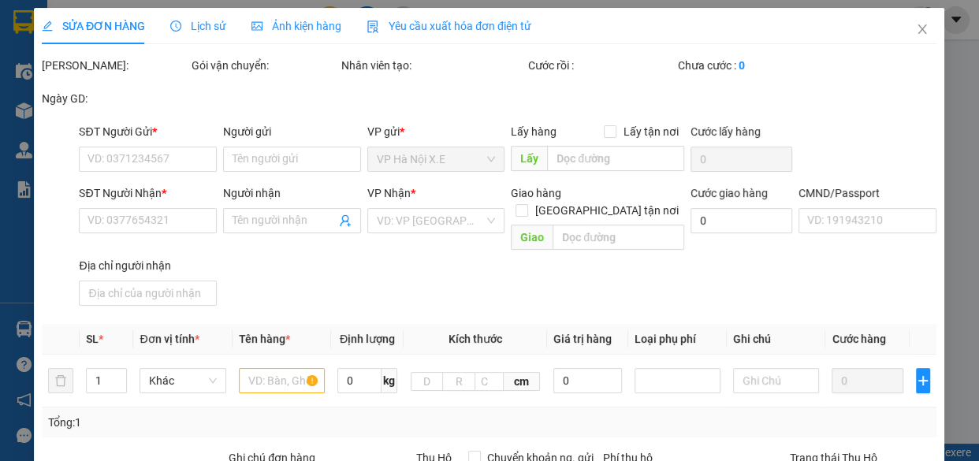
type input "0946185239"
type input "LINH"
type input "0943028098"
type input "TRANG"
checkbox input "true"
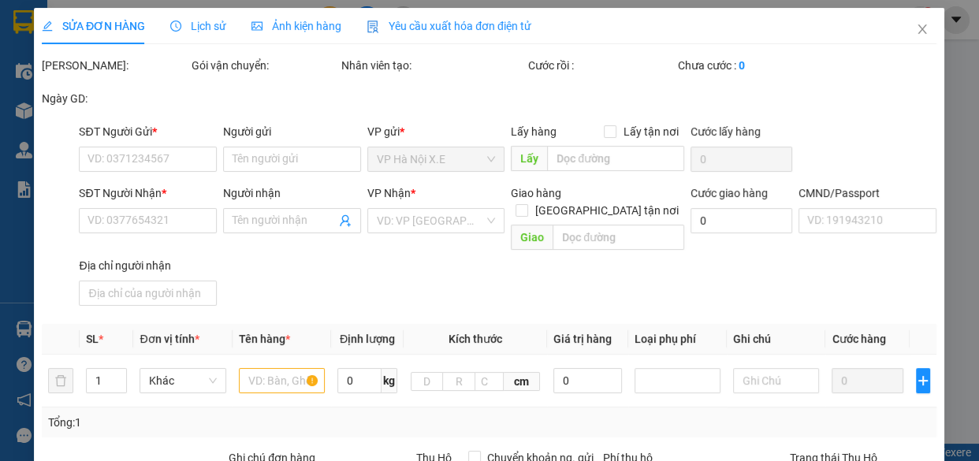
type input "Tòa Nhà Hàn Việt, 348 P. [PERSON_NAME], [PERSON_NAME], [GEOGRAPHIC_DATA], [GEOG…"
type input "001303019285 TẠ NGUYỄN HƯƠNG"
type input "70.000"
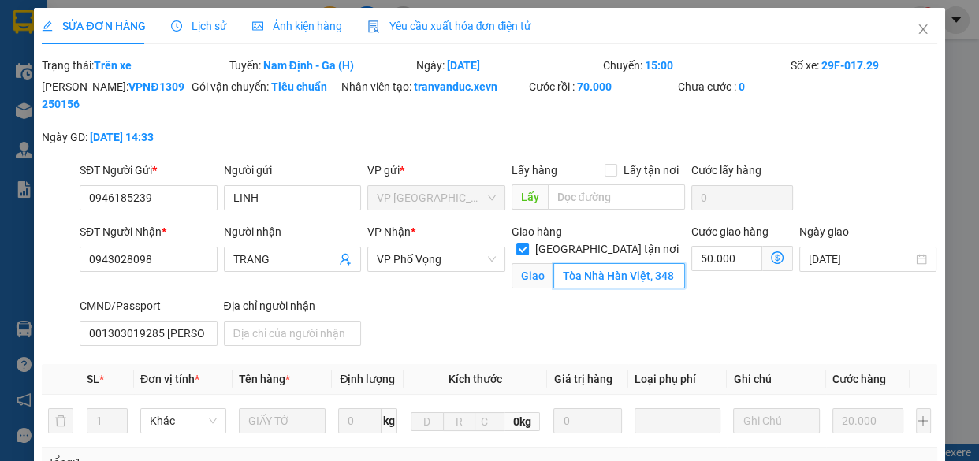
click at [605, 263] on input "Tòa Nhà Hàn Việt, 348 P. [PERSON_NAME], [PERSON_NAME], [GEOGRAPHIC_DATA], [GEOG…" at bounding box center [619, 275] width 132 height 25
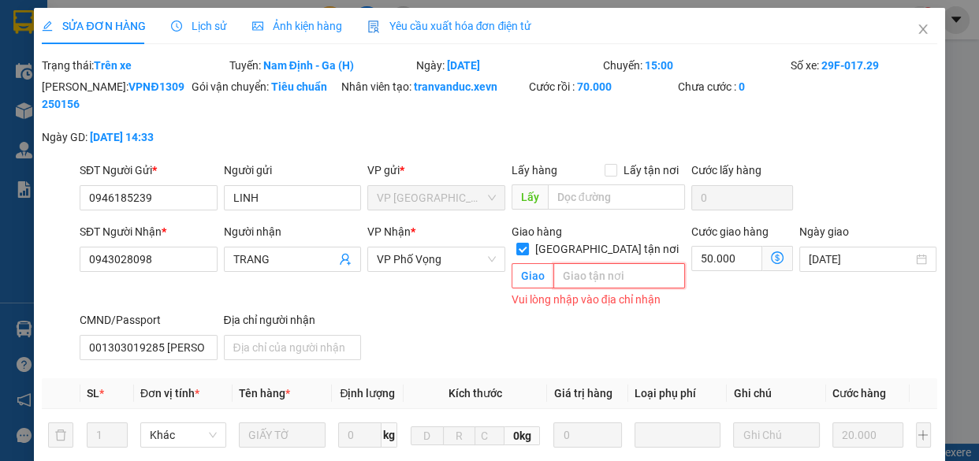
paste input "A6A Thành Công, Nhà A6A, A6A P. Thành Công, Khu tập thể Bắc Thành Công, Ba Đình…"
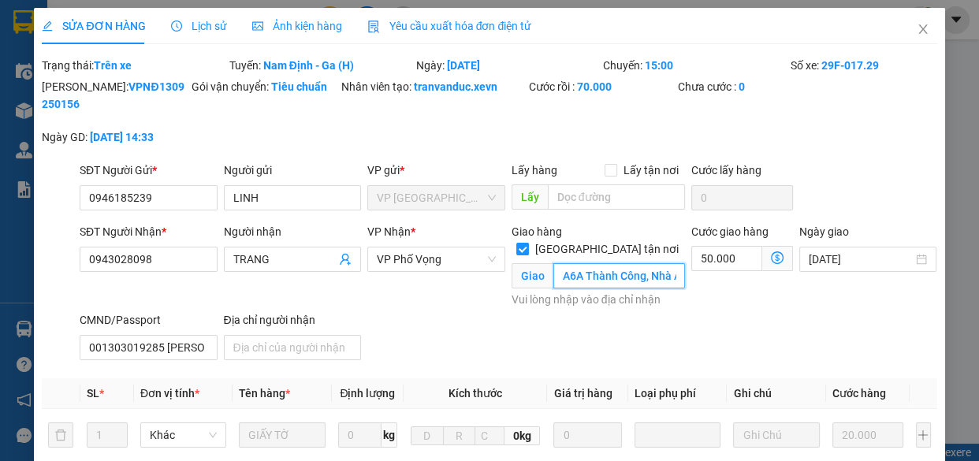
scroll to position [0, 410]
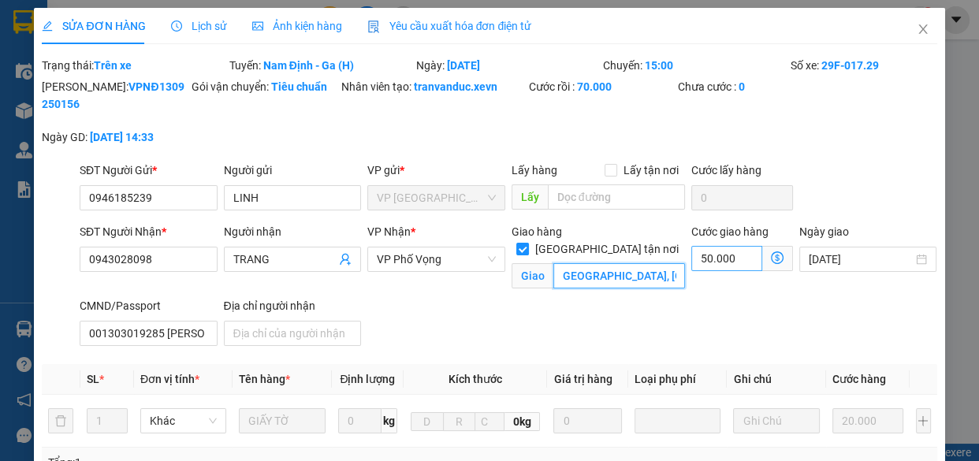
type input "A6A Thành Công, Nhà A6A, A6A P. Thành Công, Khu tập thể Bắc Thành Công, Ba Đình…"
click at [712, 252] on input "50.000" at bounding box center [726, 258] width 71 height 25
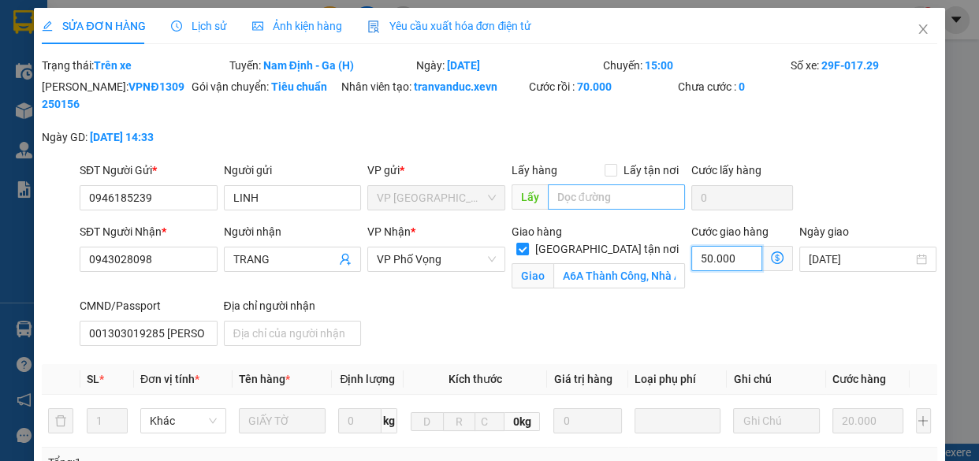
type input "20.006"
type input "-49.994"
type input "6"
type input "20.060"
type input "-49.940"
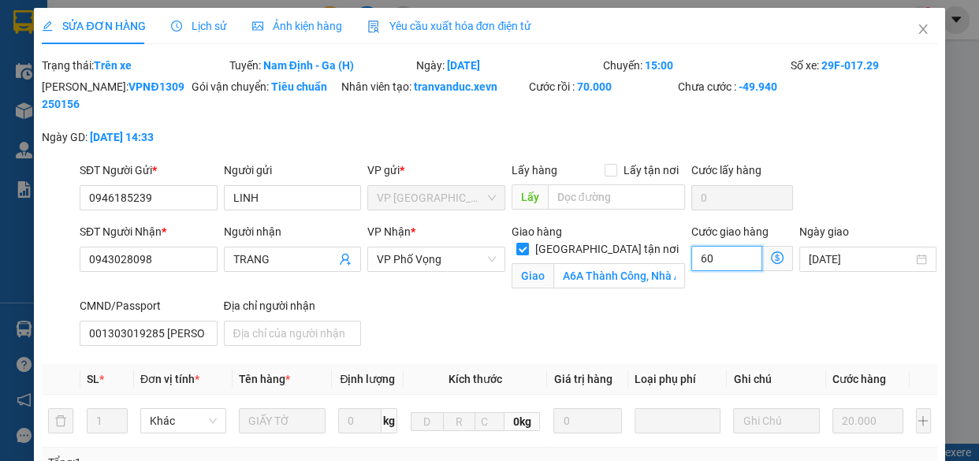
type input "60"
type input "80.000"
type input "10.000"
type input "60.000"
click at [514, 338] on div "SĐT Người Nhận * 0943028098 Người nhận TRANG VP Nhận * VP Phố Vọng Giao hàng Gi…" at bounding box center [508, 287] width 864 height 129
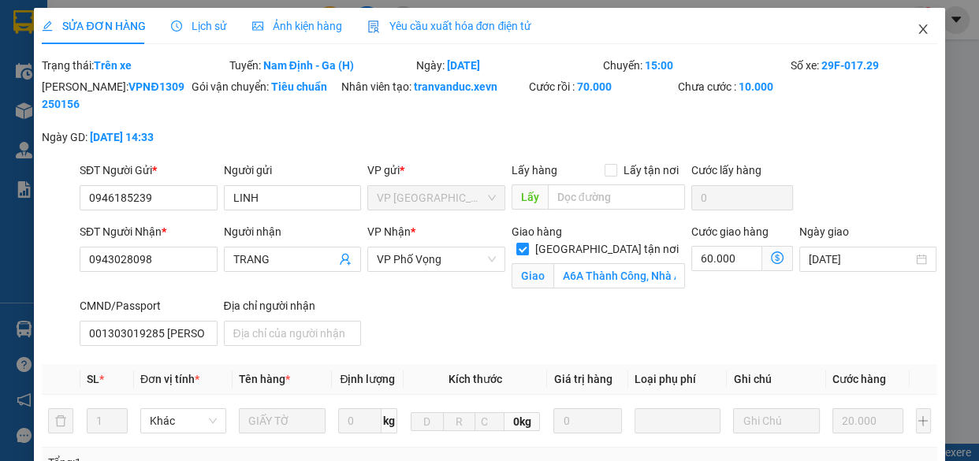
click at [916, 24] on icon "close" at bounding box center [922, 29] width 13 height 13
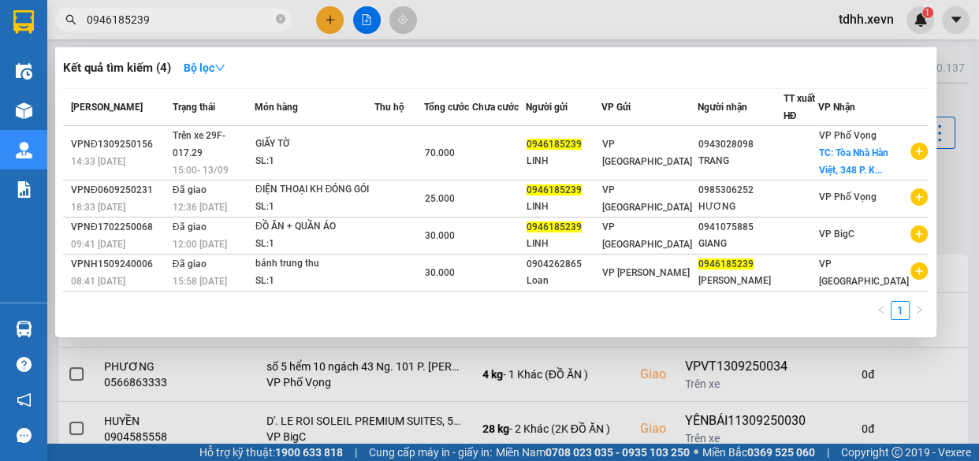
click at [224, 18] on input "0946185239" at bounding box center [180, 19] width 186 height 17
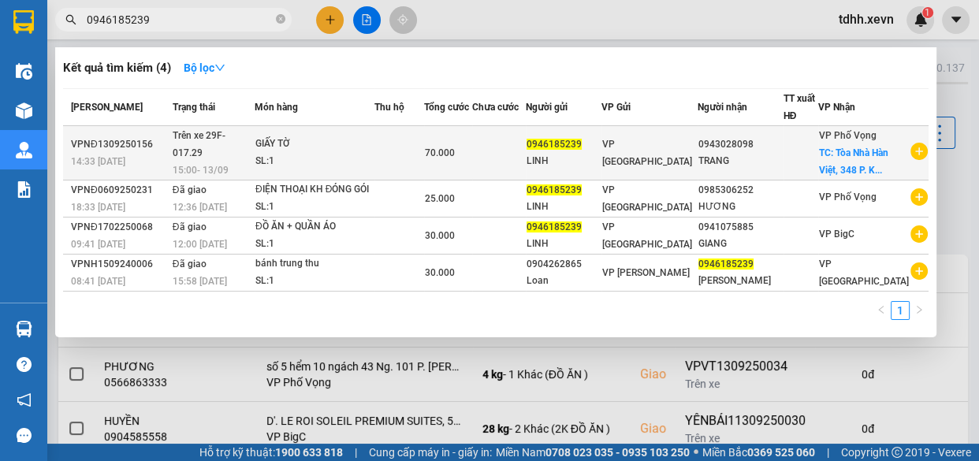
click at [782, 165] on div "TRANG" at bounding box center [740, 161] width 84 height 17
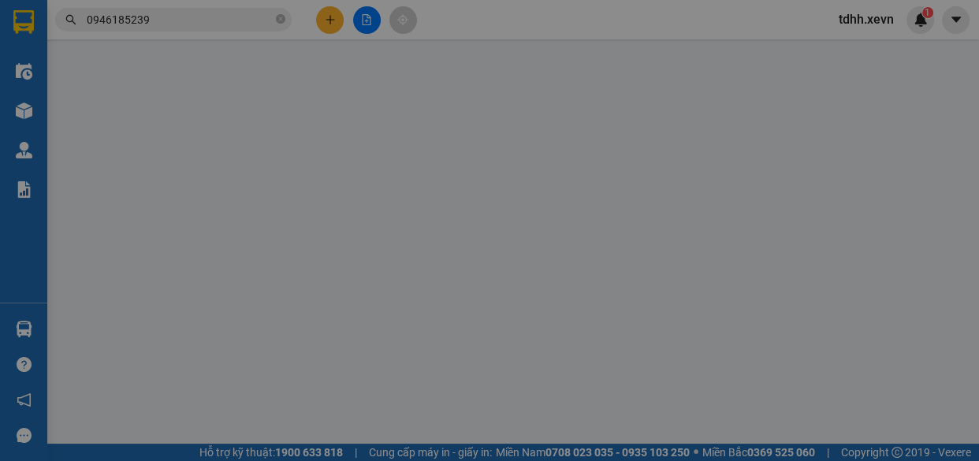
type input "0946185239"
type input "LINH"
type input "0943028098"
type input "TRANG"
checkbox input "true"
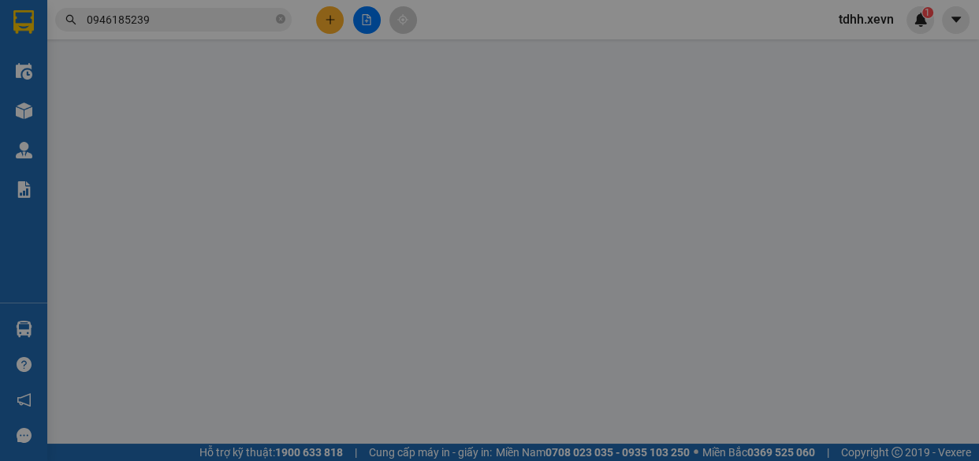
type input "Tòa Nhà Hàn Việt, 348 P. [PERSON_NAME], [PERSON_NAME], [GEOGRAPHIC_DATA], [GEOG…"
type input "001303019285 TẠ NGUYỄN HƯƠNG"
type input "70.000"
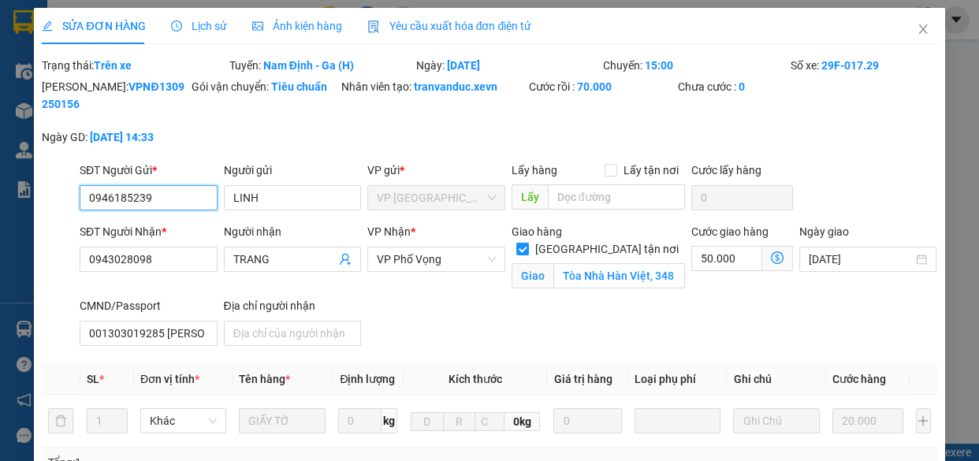
scroll to position [348, 0]
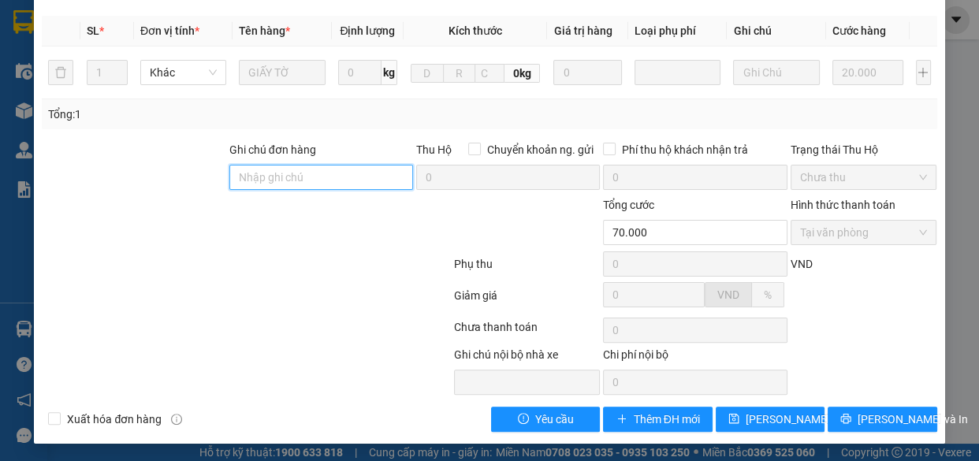
click at [308, 180] on input "Ghi chú đơn hàng" at bounding box center [321, 177] width 184 height 25
type input "t2 giao giờ hc"
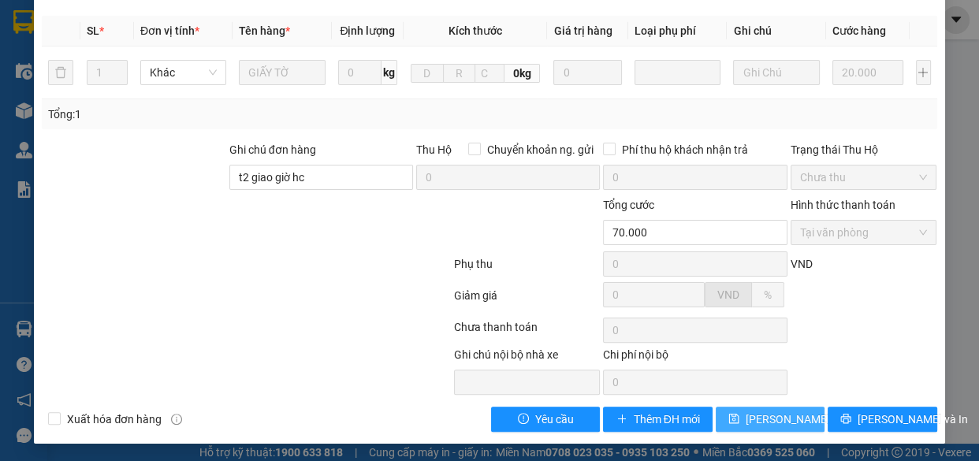
click at [755, 418] on span "[PERSON_NAME] thay đổi" at bounding box center [808, 419] width 126 height 17
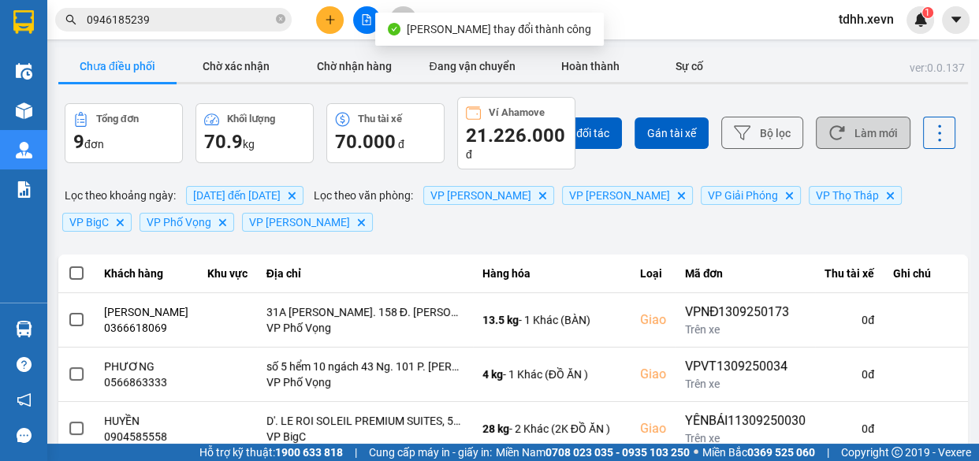
click at [867, 135] on button "Làm mới" at bounding box center [863, 133] width 95 height 32
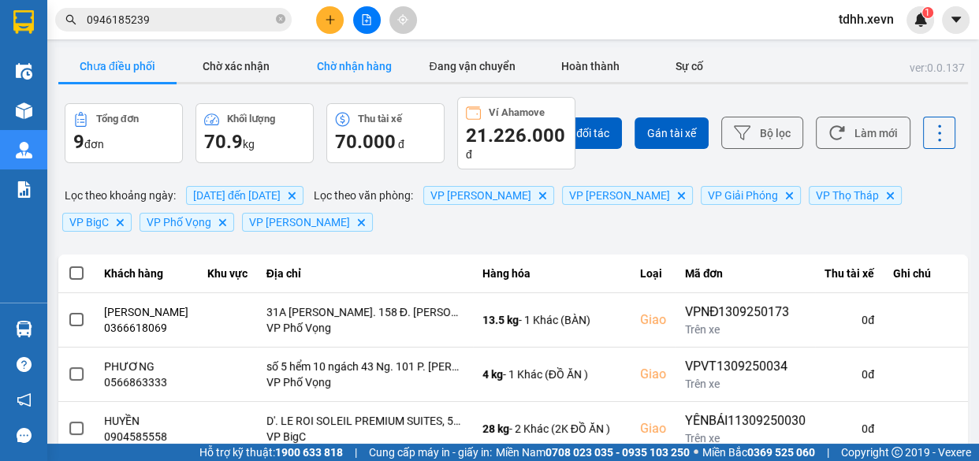
click at [371, 58] on button "Chờ nhận hàng" at bounding box center [354, 66] width 118 height 32
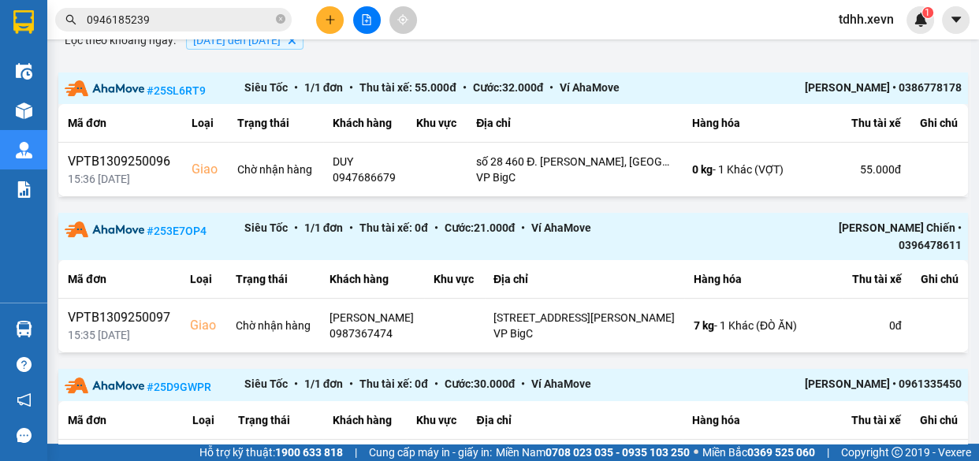
scroll to position [236, 0]
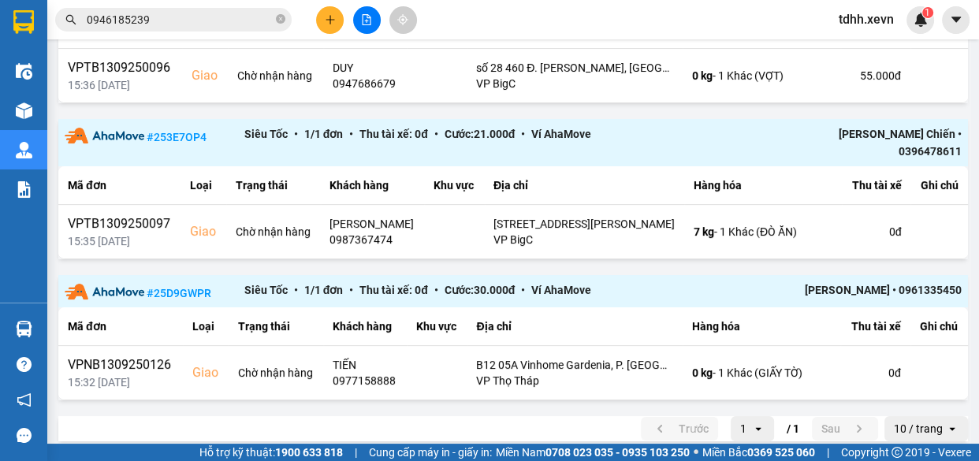
click at [195, 14] on input "0946185239" at bounding box center [180, 19] width 186 height 17
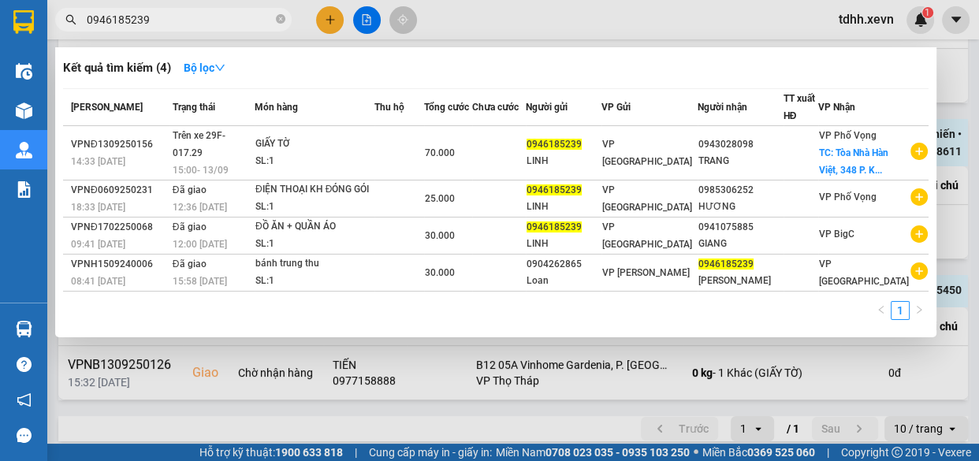
paste input "914794122"
click at [195, 14] on input "0946185239" at bounding box center [180, 19] width 186 height 17
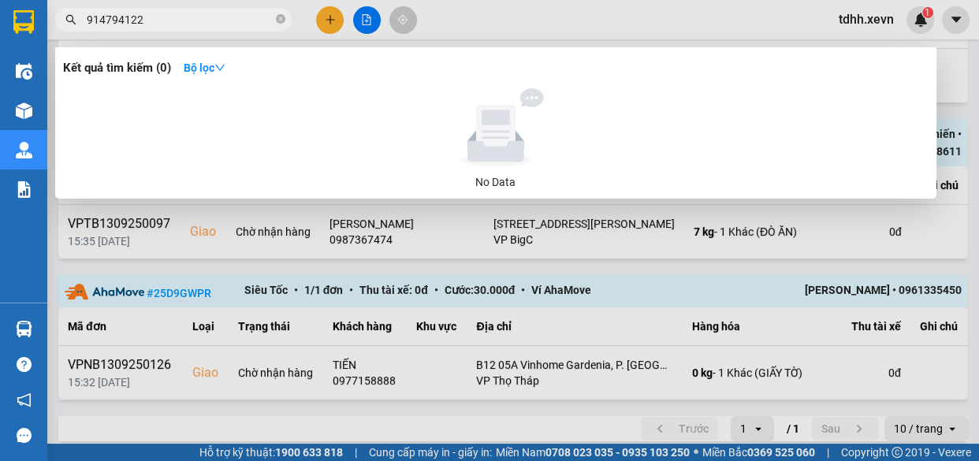
click at [87, 23] on input "914794122" at bounding box center [180, 19] width 186 height 17
click at [196, 18] on input "0914794122" at bounding box center [180, 19] width 186 height 17
paste input "78624588"
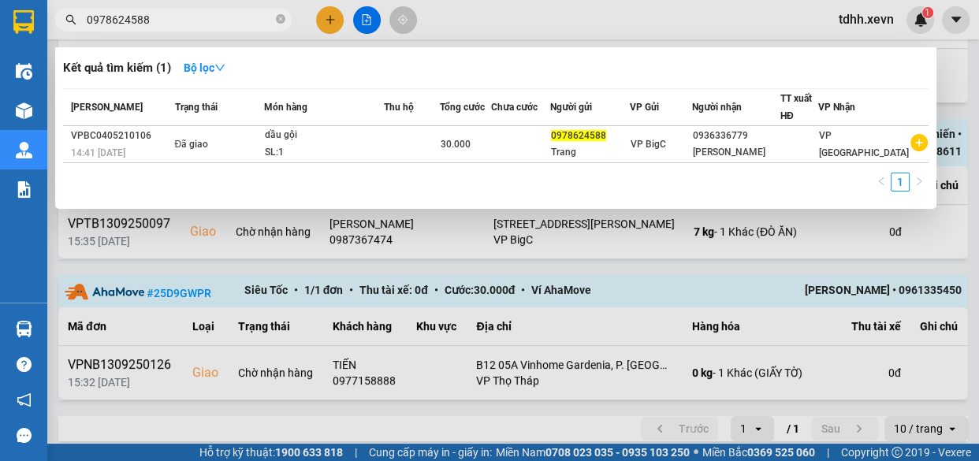
click at [795, 20] on div at bounding box center [489, 230] width 979 height 461
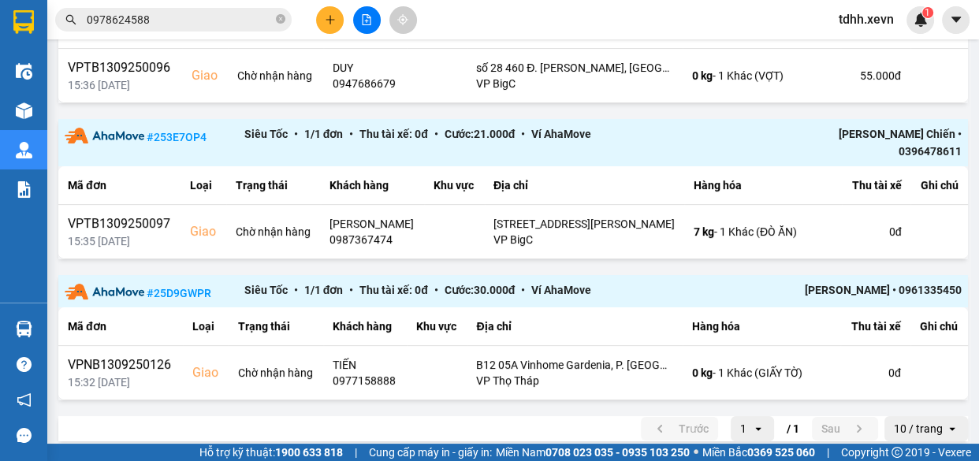
scroll to position [0, 0]
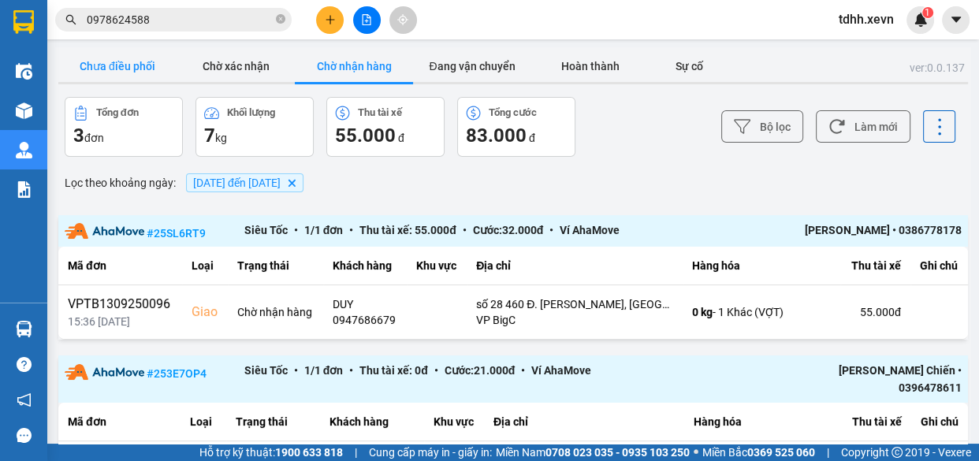
click at [156, 64] on button "Chưa điều phối" at bounding box center [117, 66] width 118 height 32
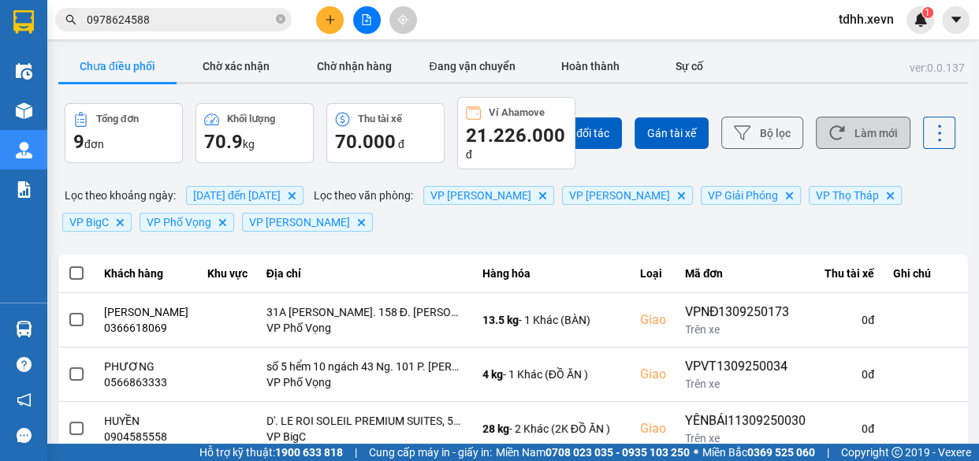
click at [843, 119] on button "Làm mới" at bounding box center [863, 133] width 95 height 32
click at [172, 22] on input "0978624588" at bounding box center [180, 19] width 186 height 17
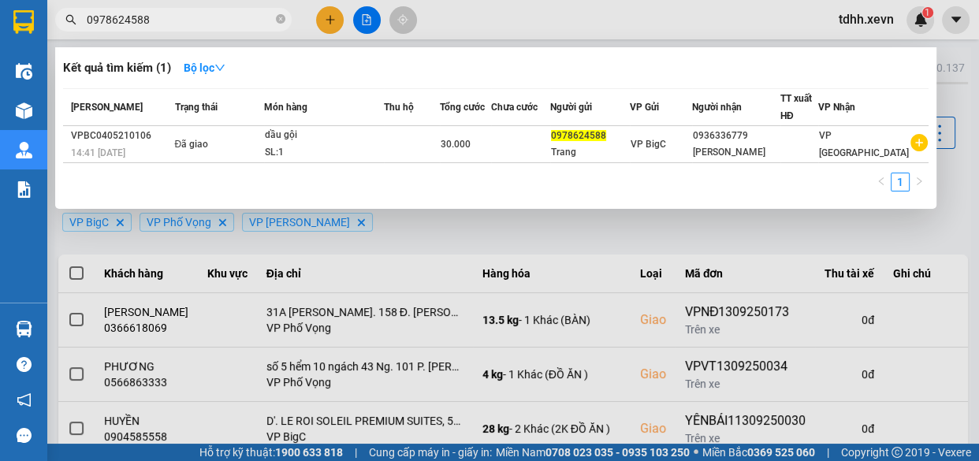
paste input "0943387055"
type input "09786245880943387055"
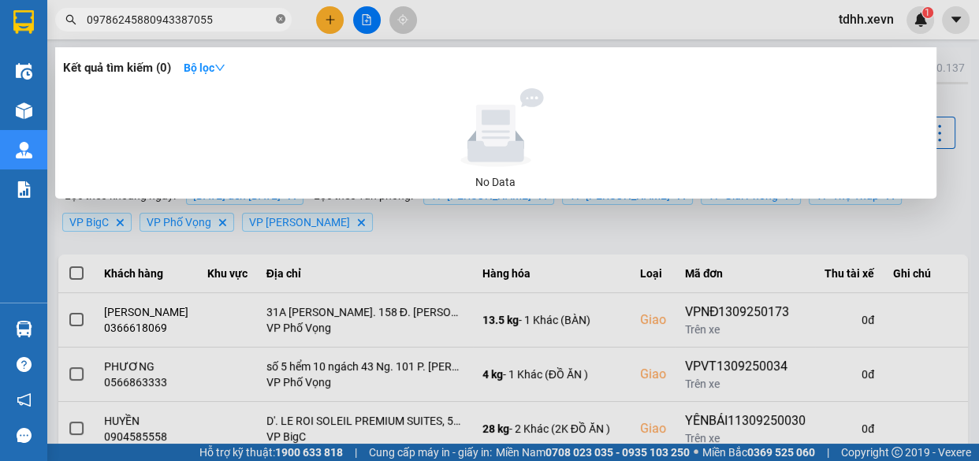
click at [282, 17] on icon "close-circle" at bounding box center [280, 18] width 9 height 9
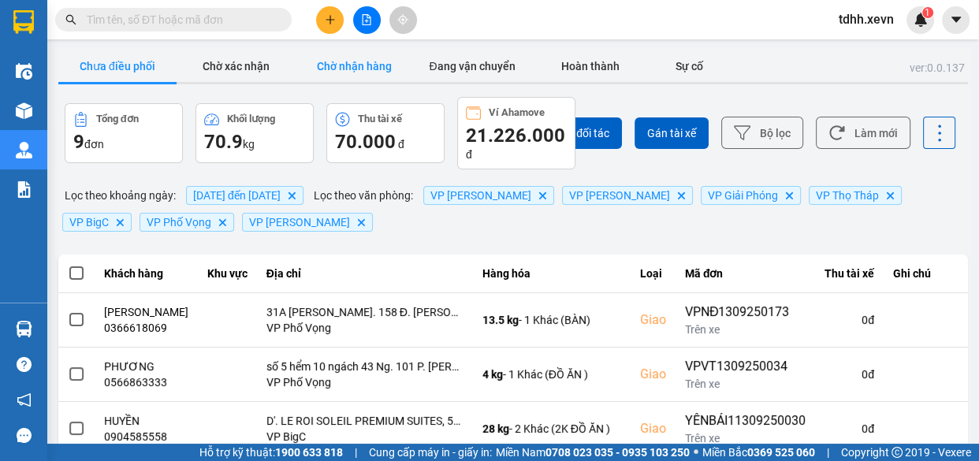
click at [375, 58] on button "Chờ nhận hàng" at bounding box center [354, 66] width 118 height 32
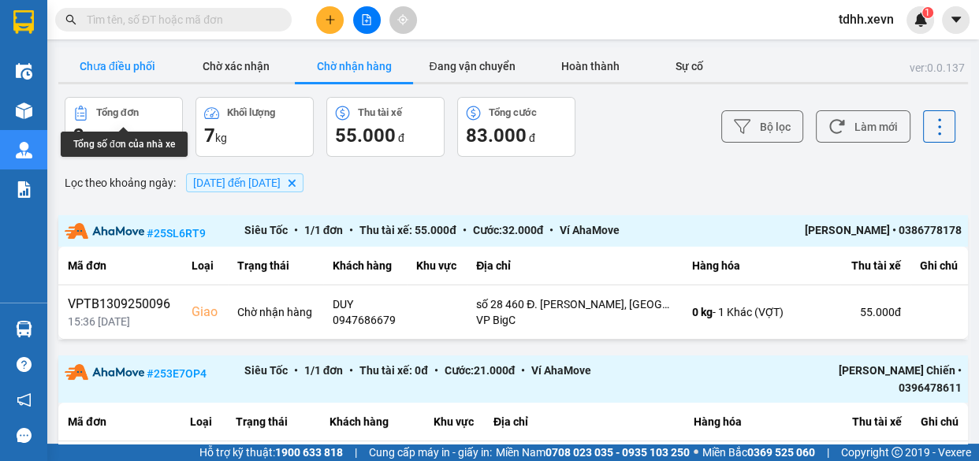
click at [149, 66] on button "Chưa điều phối" at bounding box center [117, 66] width 118 height 32
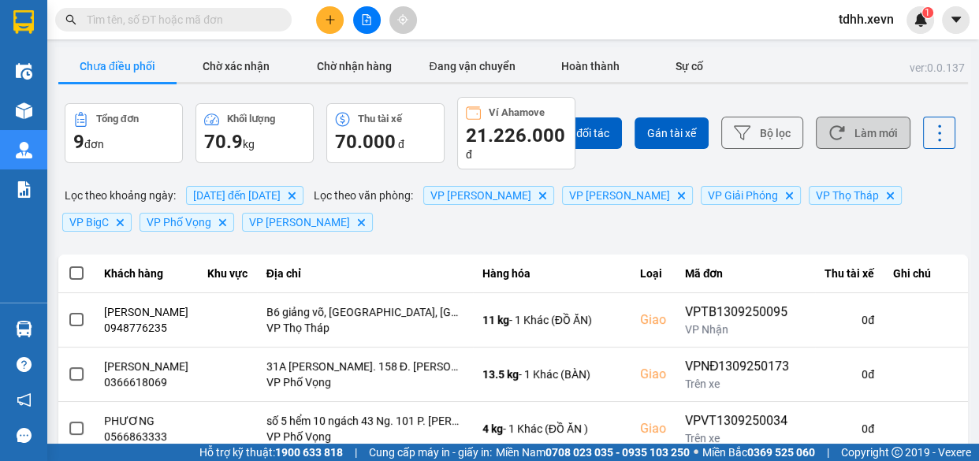
click at [850, 133] on button "Làm mới" at bounding box center [863, 133] width 95 height 32
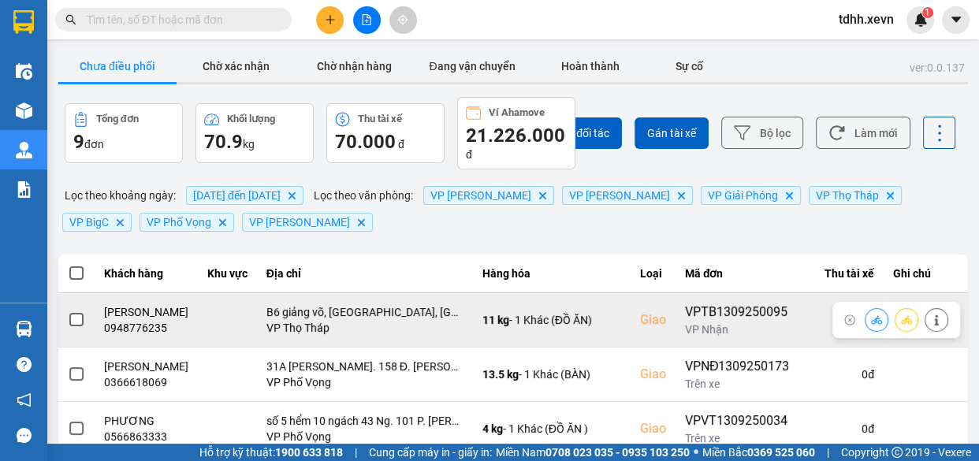
click at [159, 322] on div "0948776235" at bounding box center [146, 328] width 84 height 16
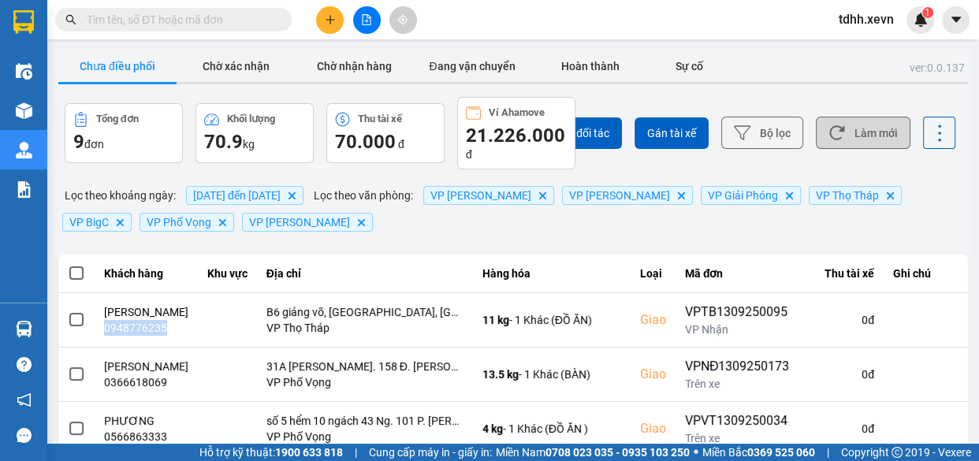
click at [869, 123] on button "Làm mới" at bounding box center [863, 133] width 95 height 32
click at [847, 128] on button "Làm mới" at bounding box center [863, 133] width 95 height 32
click at [247, 28] on span at bounding box center [173, 20] width 236 height 24
click at [249, 24] on input "text" at bounding box center [180, 19] width 186 height 17
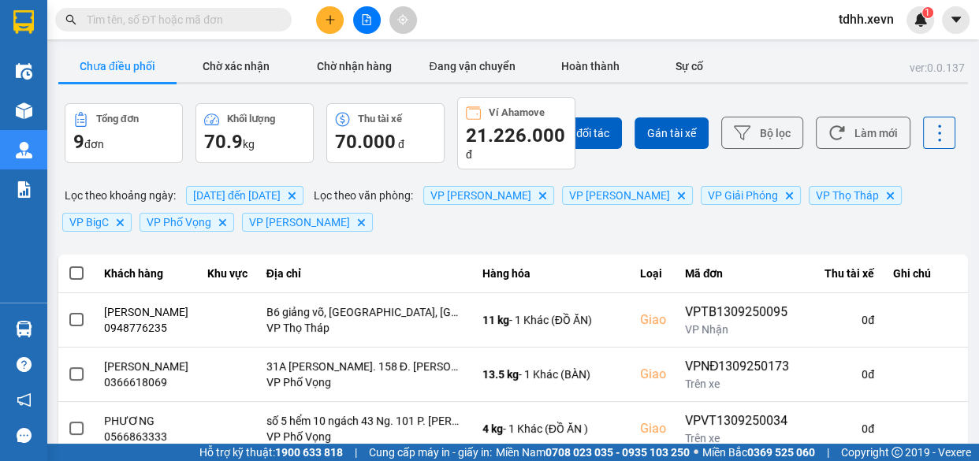
paste input "0948776235"
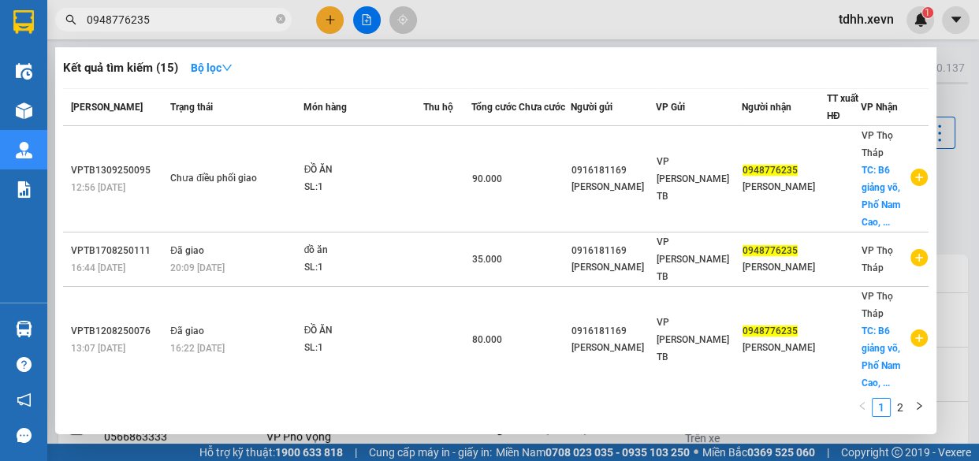
type input "0948776235"
click at [804, 39] on div at bounding box center [489, 230] width 979 height 461
click at [220, 23] on input "0948776235" at bounding box center [180, 19] width 186 height 17
click at [593, 20] on div at bounding box center [489, 230] width 979 height 461
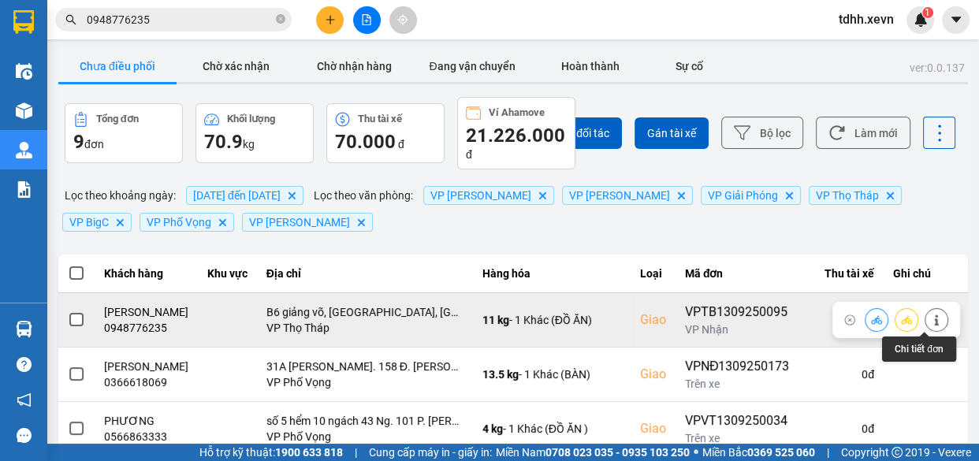
click at [934, 318] on icon at bounding box center [936, 319] width 4 height 11
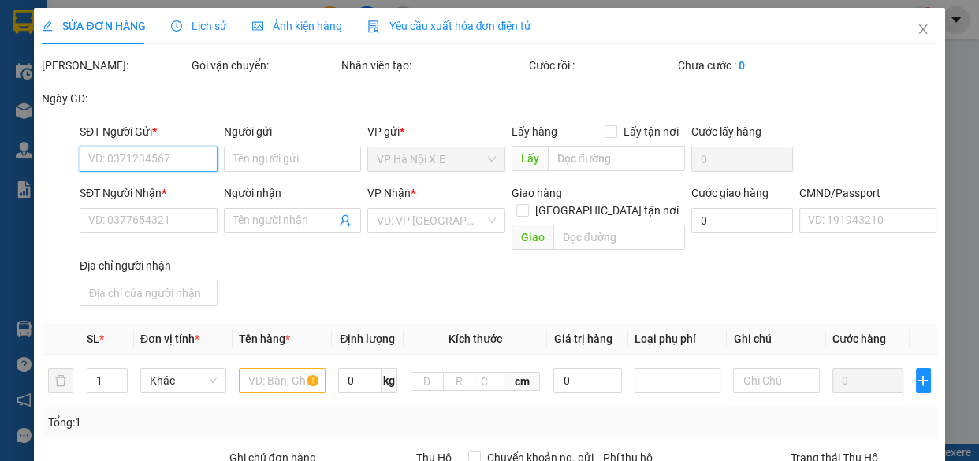
type input "0916181169"
type input "Ngọc Tú"
type input "0948776235"
type input "[PERSON_NAME]"
checkbox input "true"
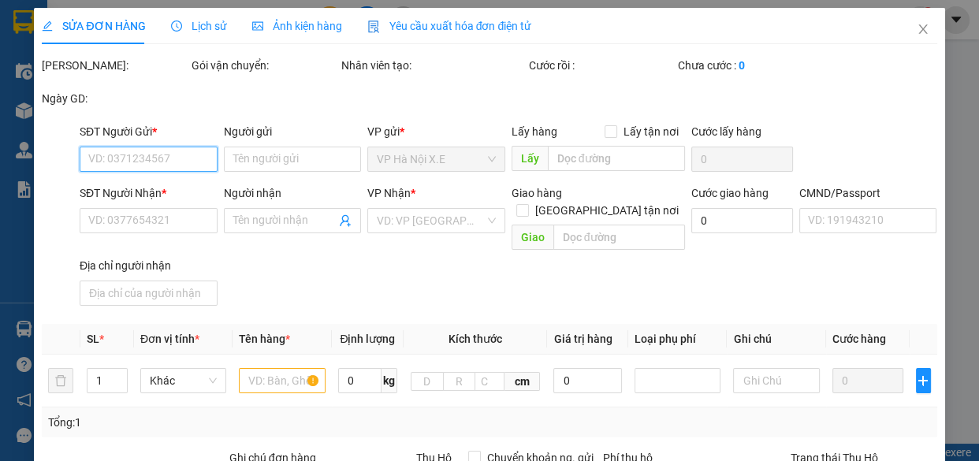
type input "B6 giảng võ, [GEOGRAPHIC_DATA], [GEOGRAPHIC_DATA], [GEOGRAPHIC_DATA], [GEOGRAPH…"
type input "1"
type input "90.000"
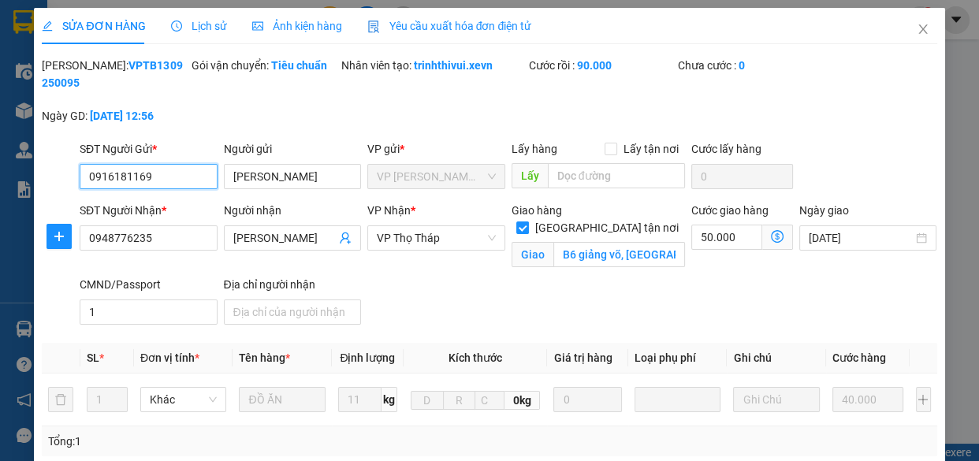
scroll to position [286, 0]
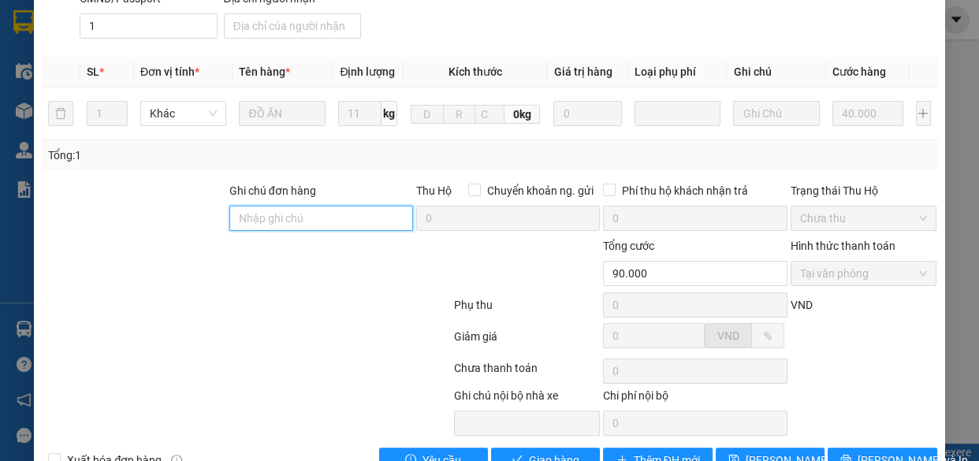
click at [306, 222] on input "Ghi chú đơn hàng" at bounding box center [321, 218] width 184 height 25
type input "cần dây"
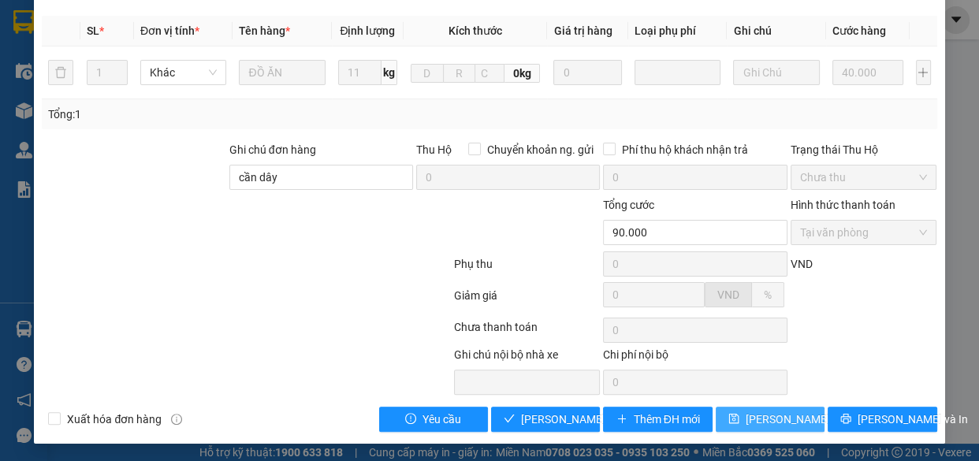
click at [764, 414] on span "[PERSON_NAME] thay đổi" at bounding box center [808, 419] width 126 height 17
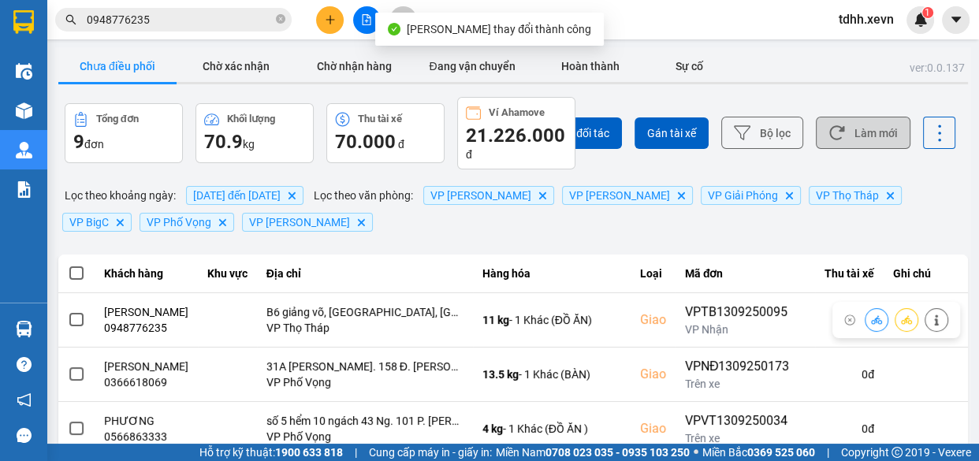
click at [847, 128] on button "Làm mới" at bounding box center [863, 133] width 95 height 32
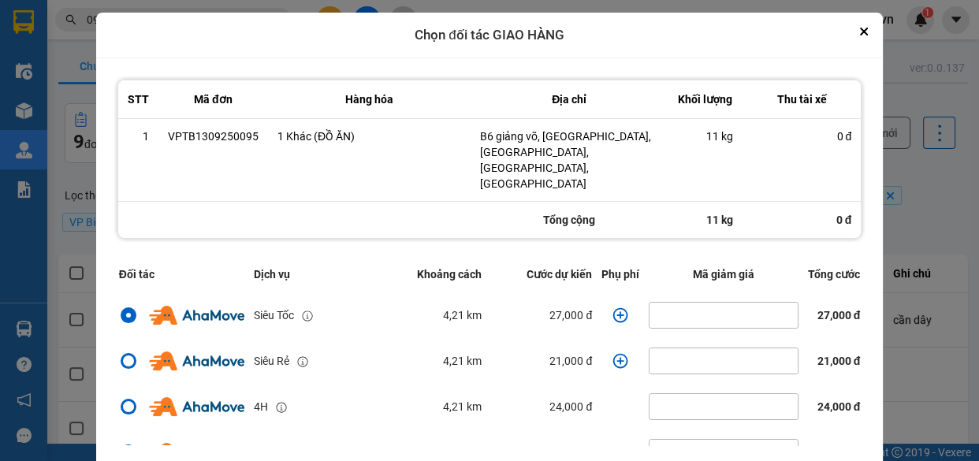
click at [612, 307] on icon "dialog" at bounding box center [620, 315] width 16 height 16
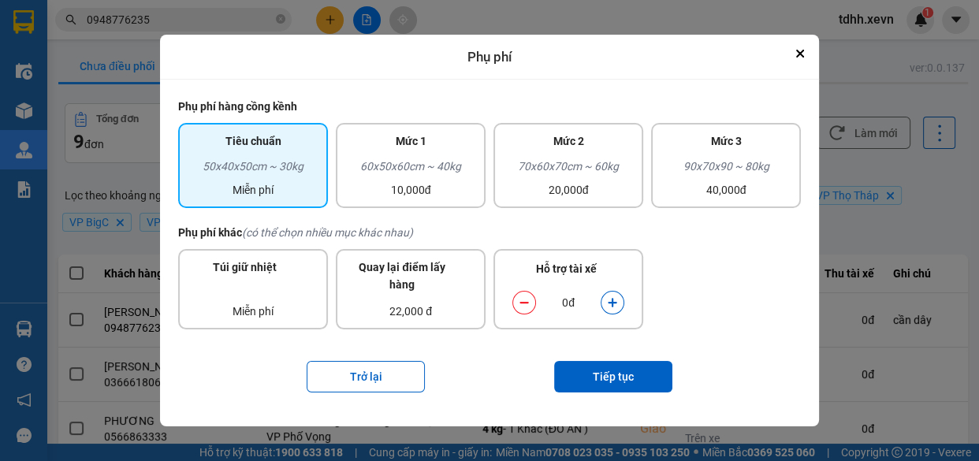
click at [611, 298] on icon "dialog" at bounding box center [612, 302] width 11 height 11
click at [619, 377] on button "Tiếp tục" at bounding box center [613, 377] width 118 height 32
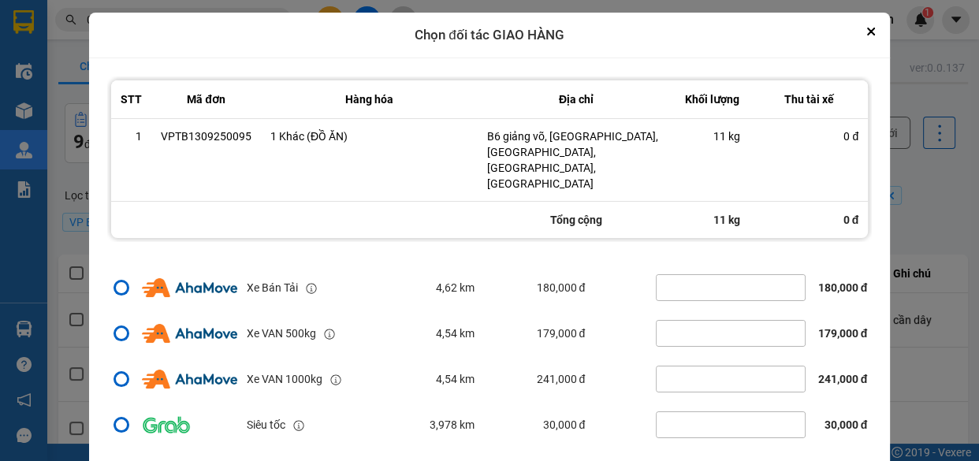
scroll to position [46, 0]
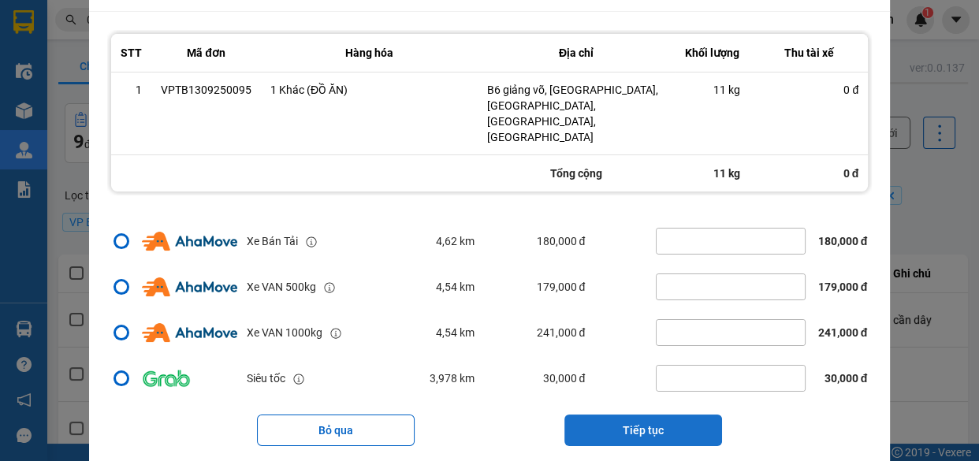
click at [655, 414] on button "Tiếp tục" at bounding box center [643, 430] width 158 height 32
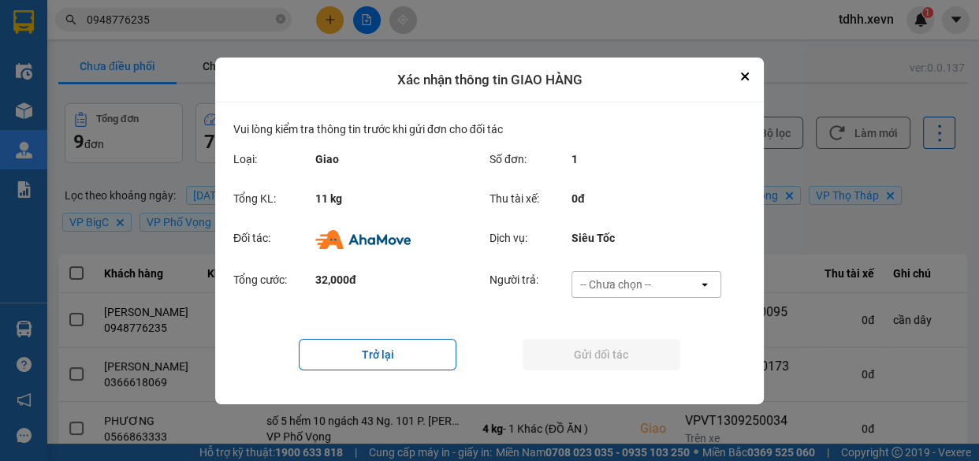
scroll to position [0, 0]
click at [819, 236] on div "ver: 0.0.137 Chưa điều phối Chờ xác nhận Chờ nhận hàng Đang vận chuyển Hoàn thà…" at bounding box center [513, 429] width 916 height 764
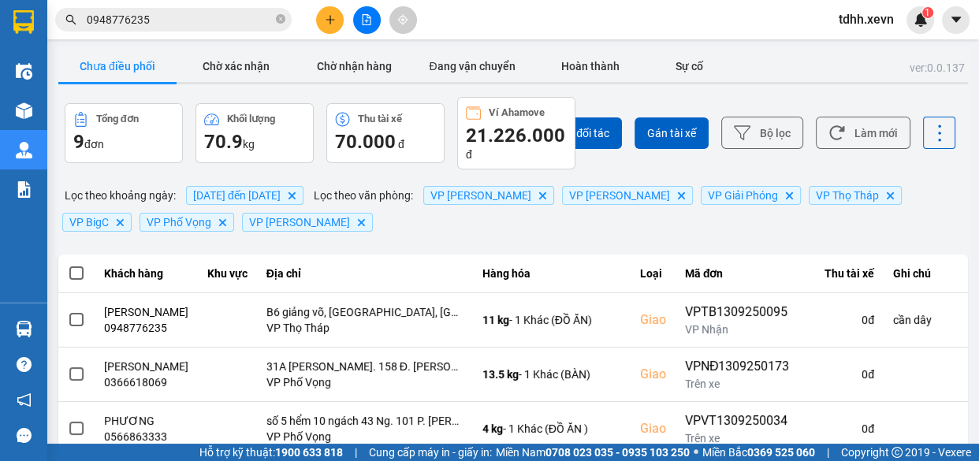
click at [217, 20] on input "0948776235" at bounding box center [180, 19] width 186 height 17
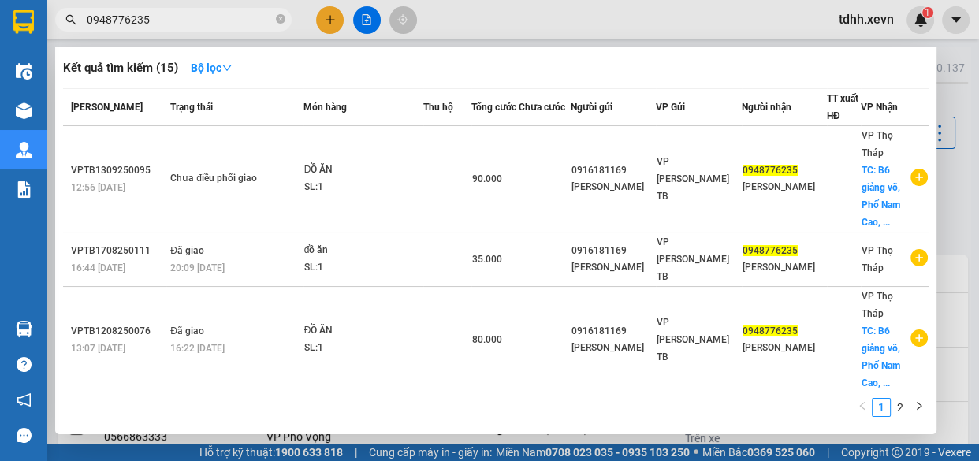
click at [217, 20] on input "0948776235" at bounding box center [180, 19] width 186 height 17
paste input "79629055"
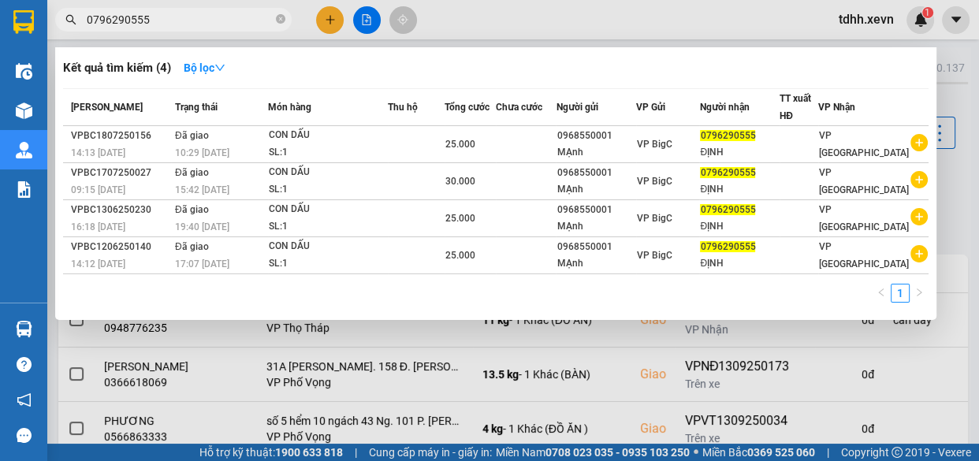
type input "0796290555"
click at [278, 15] on icon "close-circle" at bounding box center [280, 18] width 9 height 9
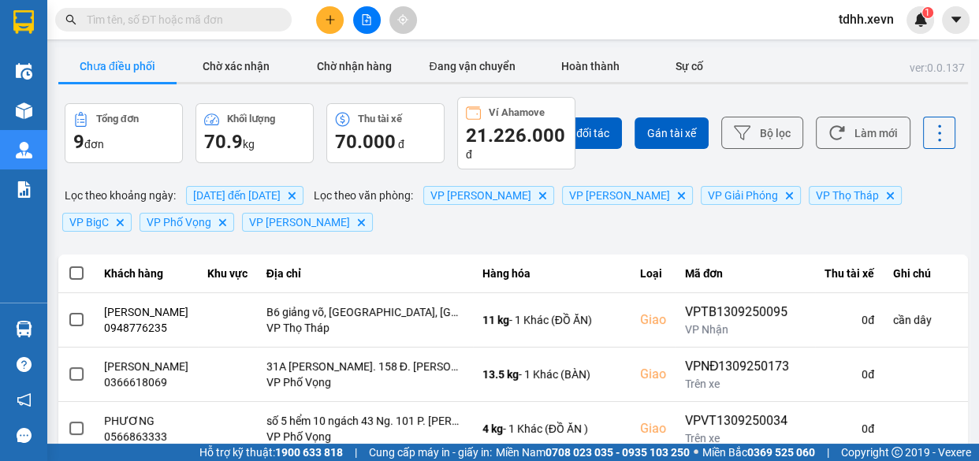
click at [205, 29] on span at bounding box center [173, 20] width 236 height 24
click at [246, 13] on input "text" at bounding box center [180, 19] width 186 height 17
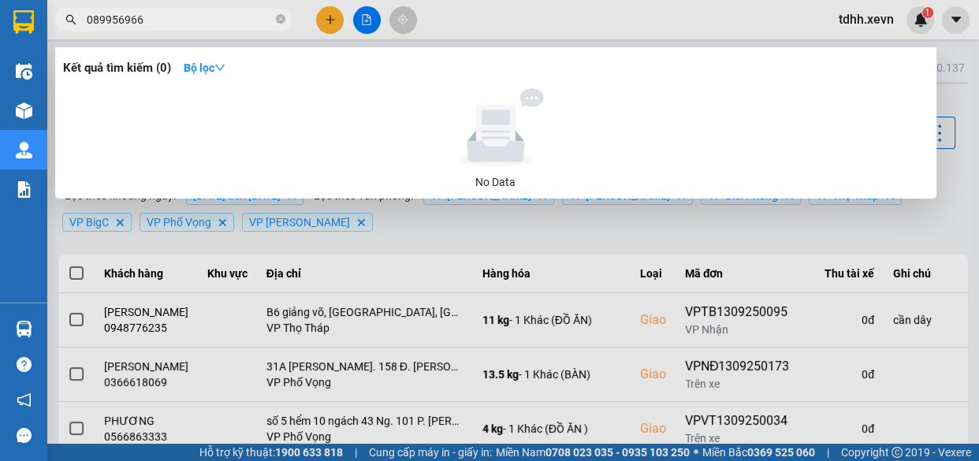
drag, startPoint x: 177, startPoint y: 20, endPoint x: 122, endPoint y: 21, distance: 55.2
click at [122, 21] on input "089956966" at bounding box center [180, 19] width 186 height 17
click at [118, 21] on input "089956966" at bounding box center [180, 19] width 186 height 17
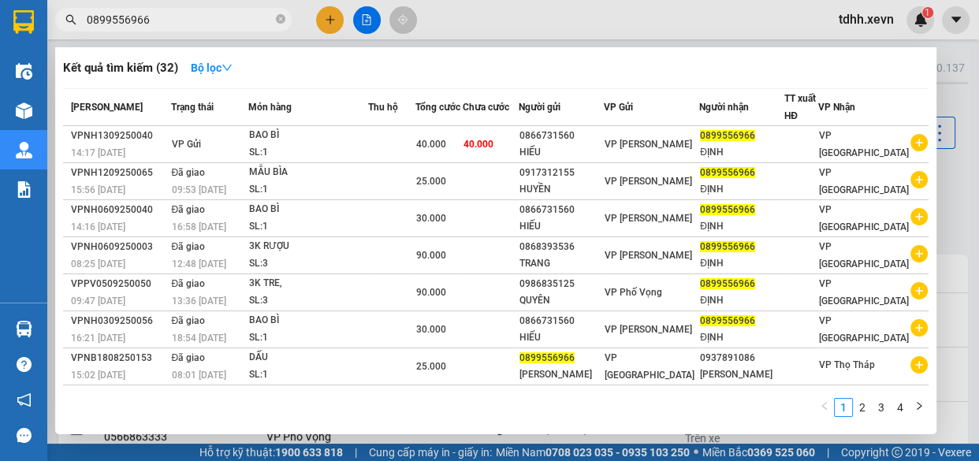
type input "0899556966"
drag, startPoint x: 591, startPoint y: 17, endPoint x: 600, endPoint y: 36, distance: 21.9
click at [594, 20] on div at bounding box center [489, 230] width 979 height 461
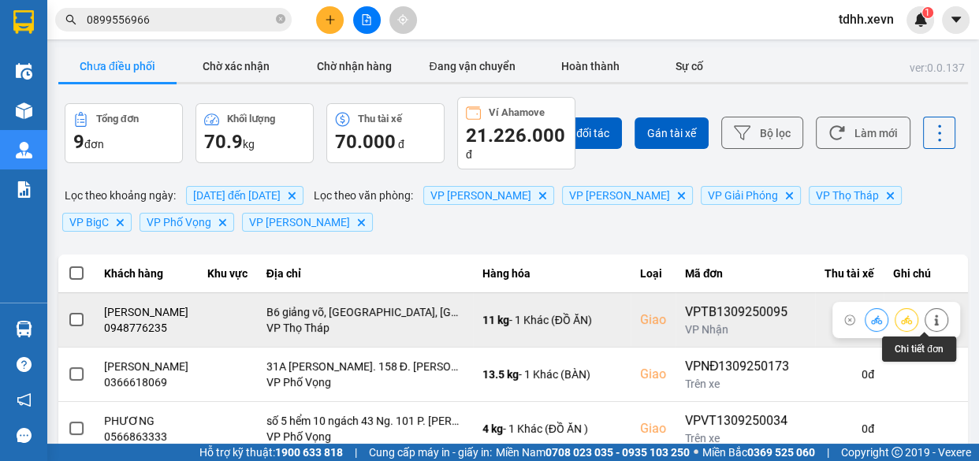
click at [931, 318] on icon at bounding box center [936, 319] width 11 height 11
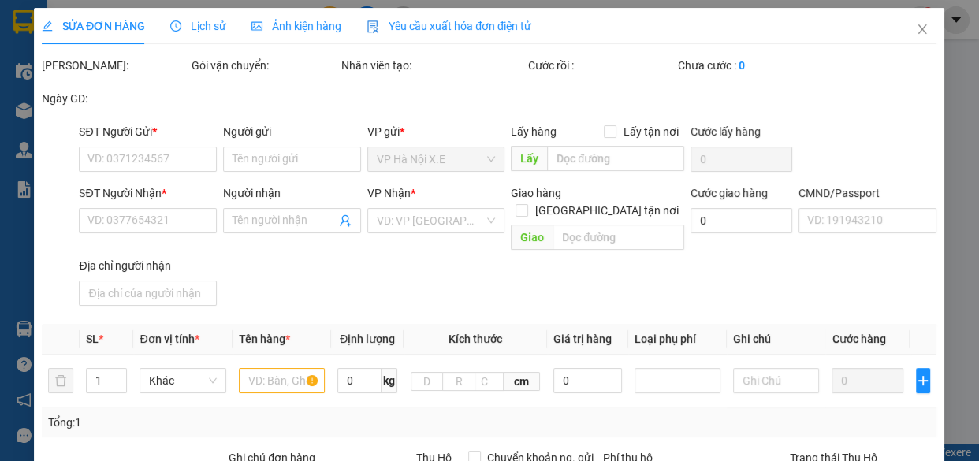
type input "0916181169"
type input "Ngọc Tú"
type input "0948776235"
type input "[PERSON_NAME]"
checkbox input "true"
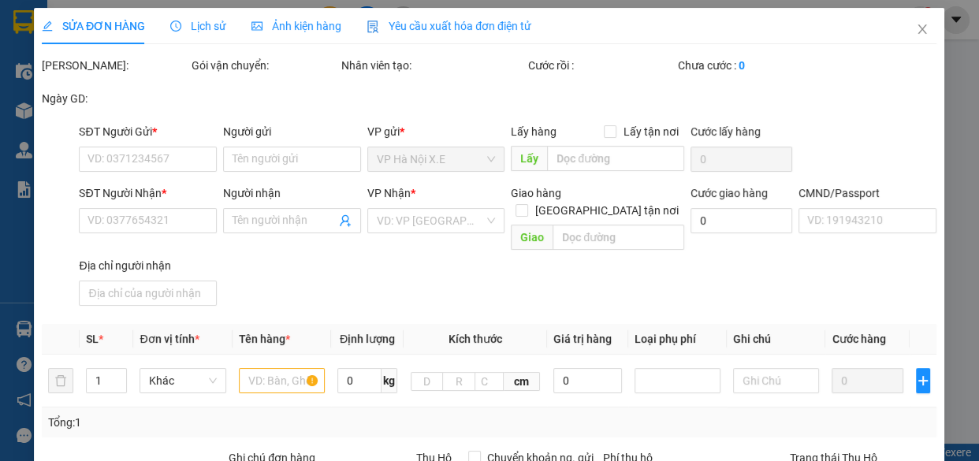
type input "B6 giảng võ, [GEOGRAPHIC_DATA], [GEOGRAPHIC_DATA], [GEOGRAPHIC_DATA], [GEOGRAPH…"
type input "1"
type input "cần dây"
type input "90.000"
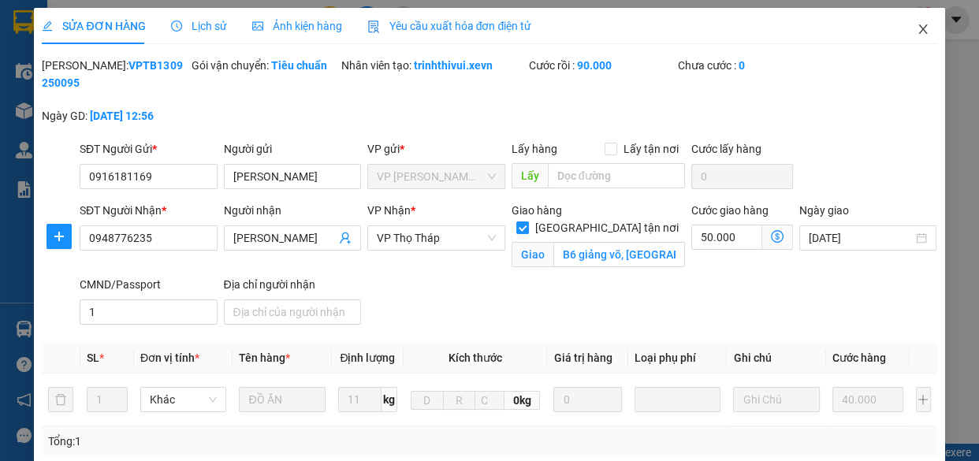
click at [916, 24] on icon "close" at bounding box center [922, 29] width 13 height 13
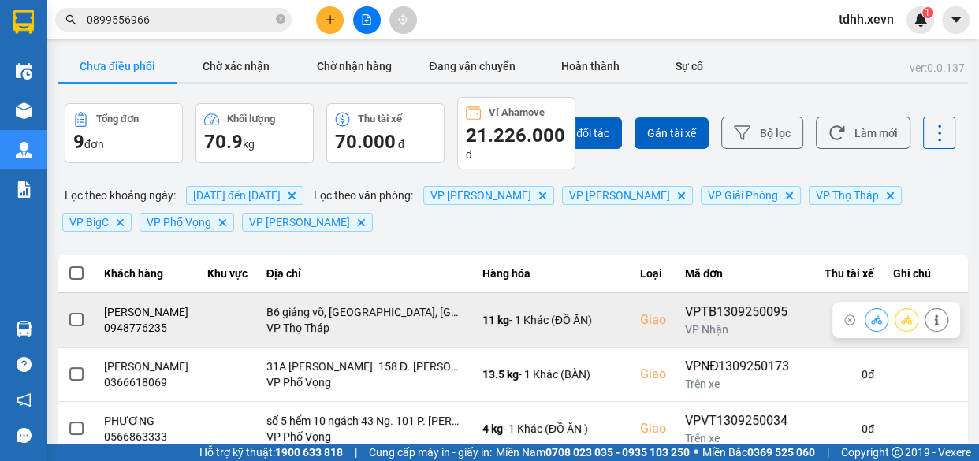
click at [873, 324] on button at bounding box center [876, 320] width 22 height 28
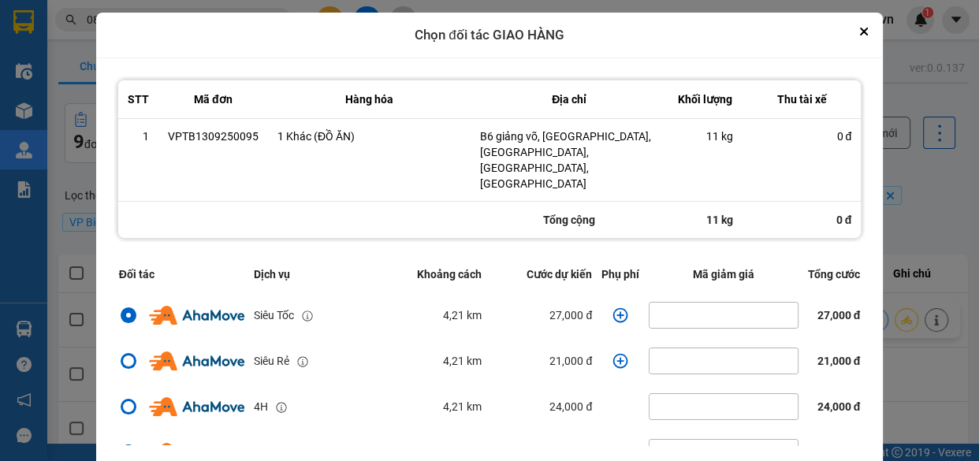
click at [612, 307] on icon "dialog" at bounding box center [620, 315] width 16 height 16
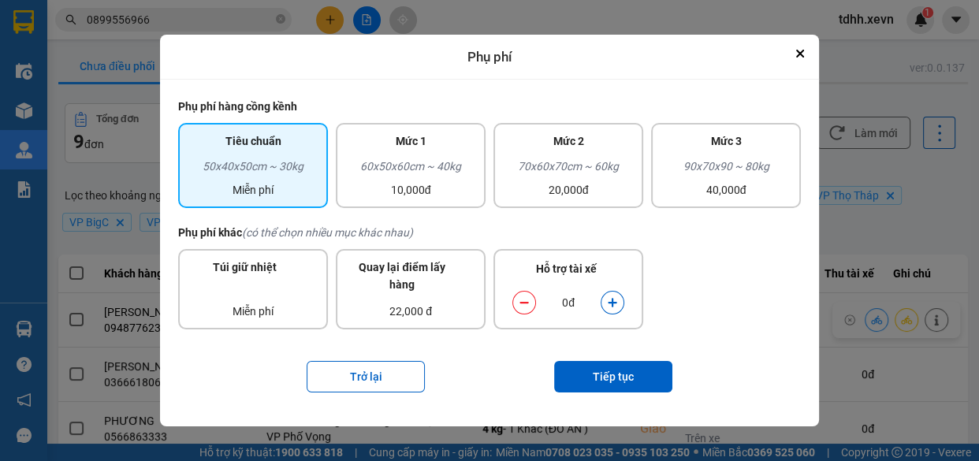
drag, startPoint x: 410, startPoint y: 190, endPoint x: 432, endPoint y: 210, distance: 29.6
click at [410, 189] on div "10,000đ" at bounding box center [410, 189] width 131 height 17
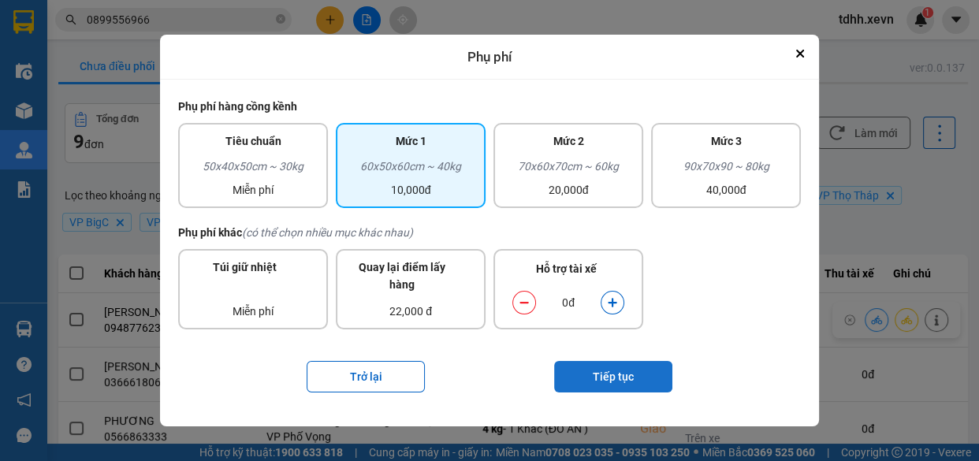
click at [623, 366] on button "Tiếp tục" at bounding box center [613, 377] width 118 height 32
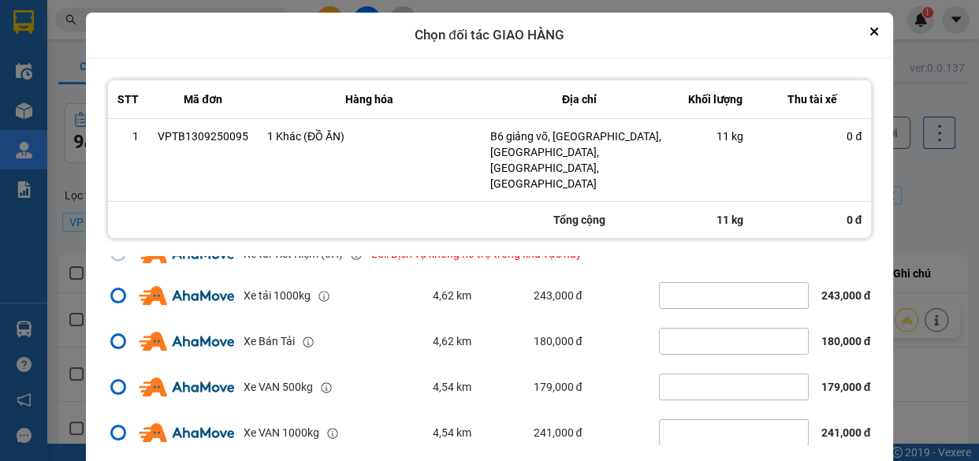
scroll to position [340, 0]
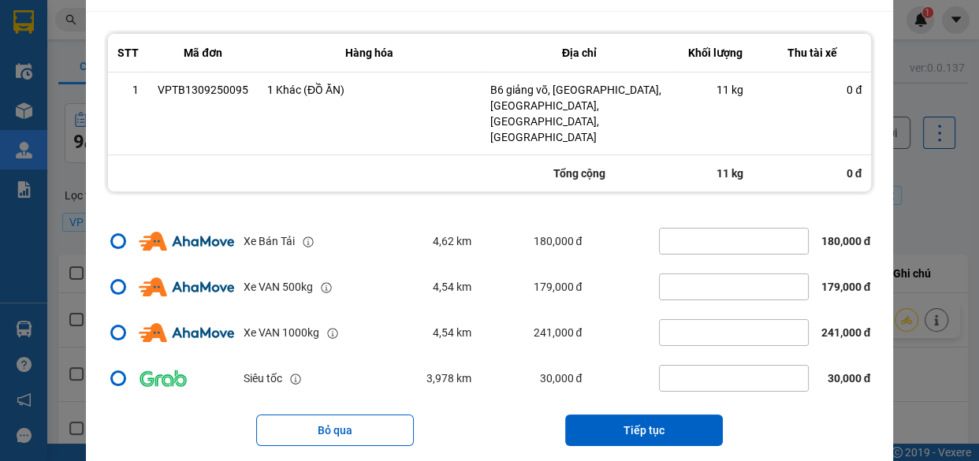
click at [673, 414] on button "Tiếp tục" at bounding box center [644, 430] width 158 height 32
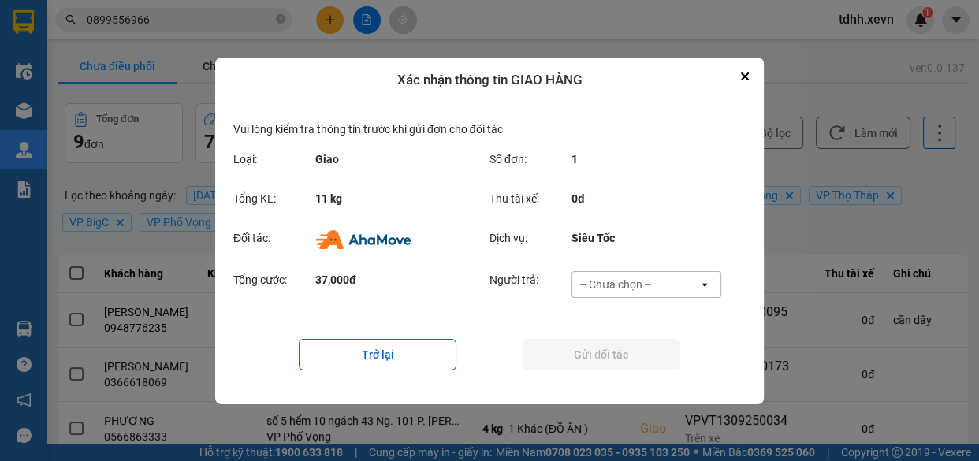
scroll to position [0, 0]
click at [678, 284] on div "-- Chưa chọn --" at bounding box center [635, 284] width 126 height 25
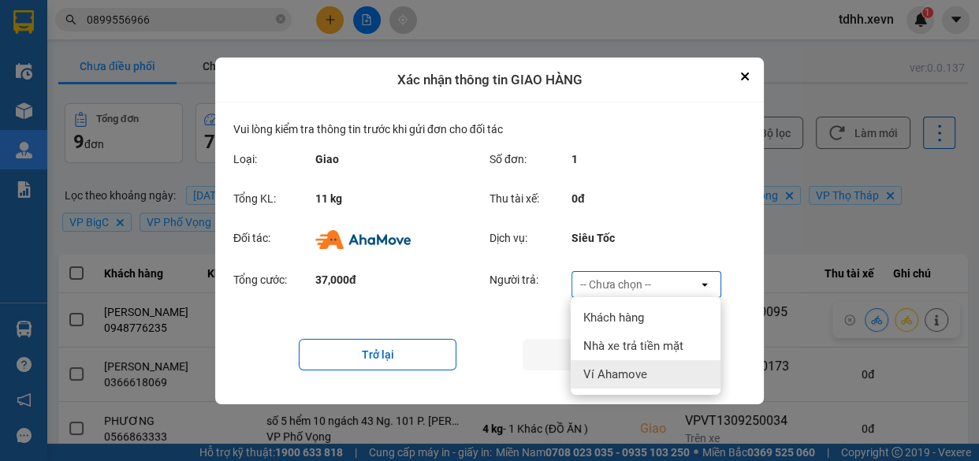
click at [658, 370] on div "Ví Ahamove" at bounding box center [646, 374] width 150 height 28
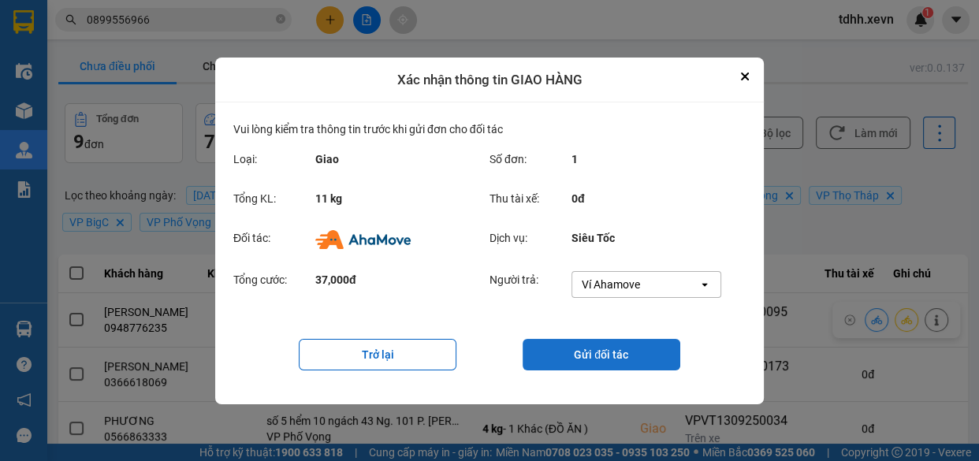
click at [601, 354] on button "Gửi đối tác" at bounding box center [601, 355] width 158 height 32
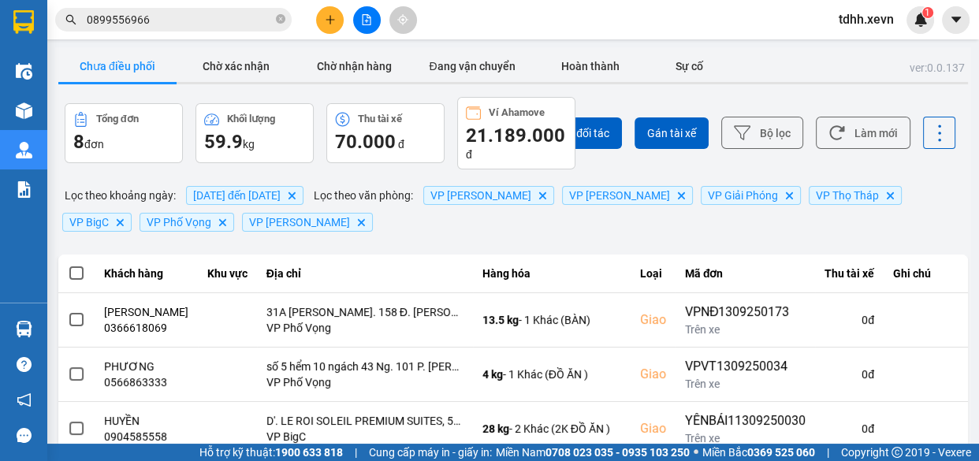
click at [167, 26] on input "0899556966" at bounding box center [180, 19] width 186 height 17
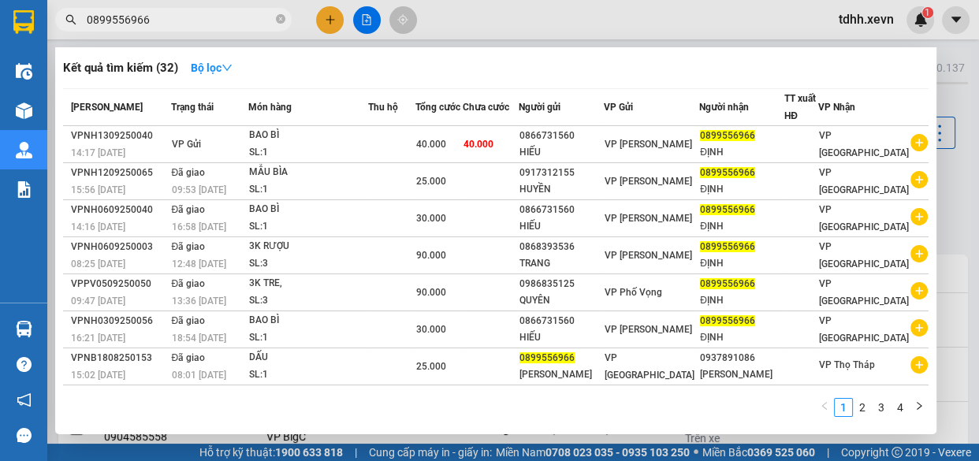
click at [214, 22] on input "0899556966" at bounding box center [180, 19] width 186 height 17
paste input "852591990"
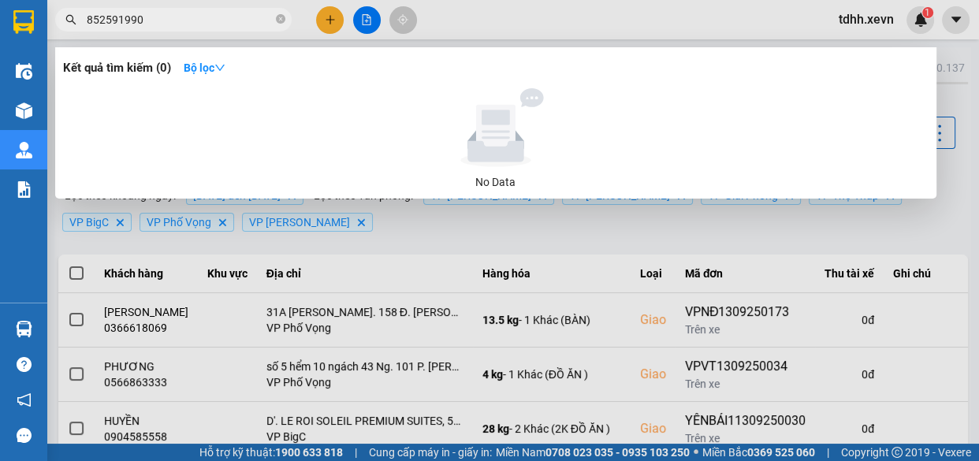
click at [812, 2] on div at bounding box center [489, 230] width 979 height 461
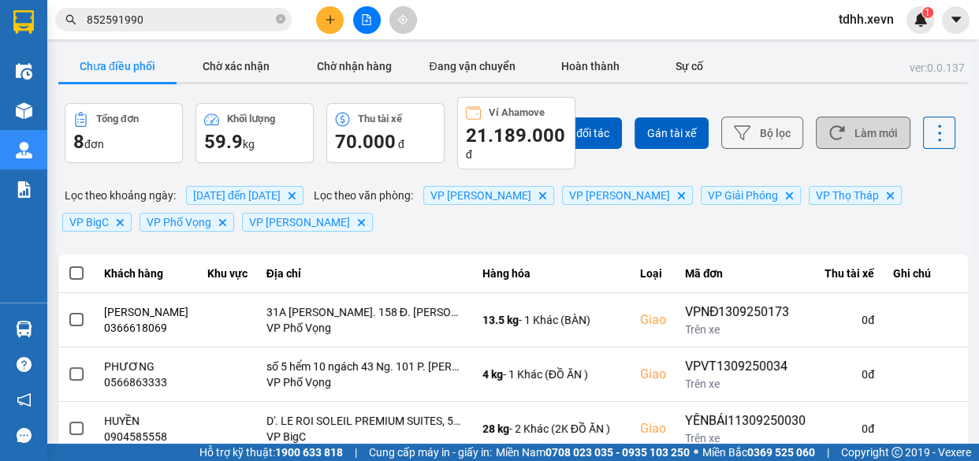
click at [870, 136] on button "Làm mới" at bounding box center [863, 133] width 95 height 32
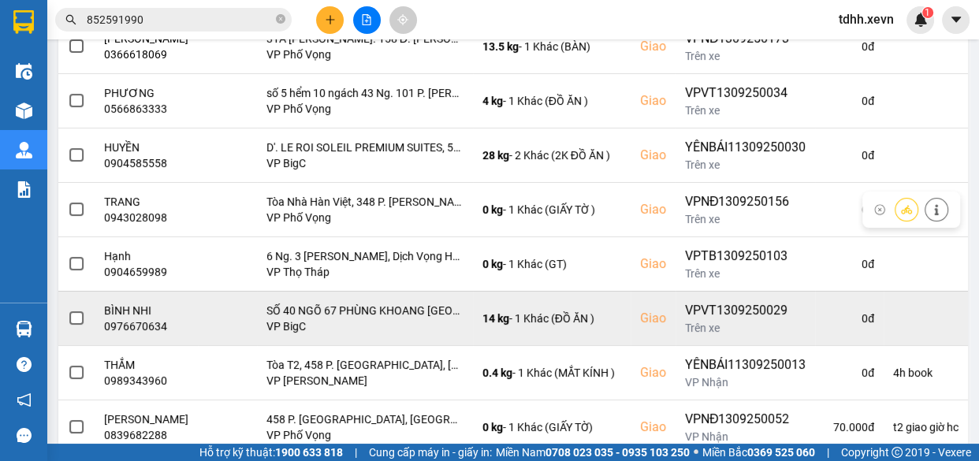
scroll to position [345, 0]
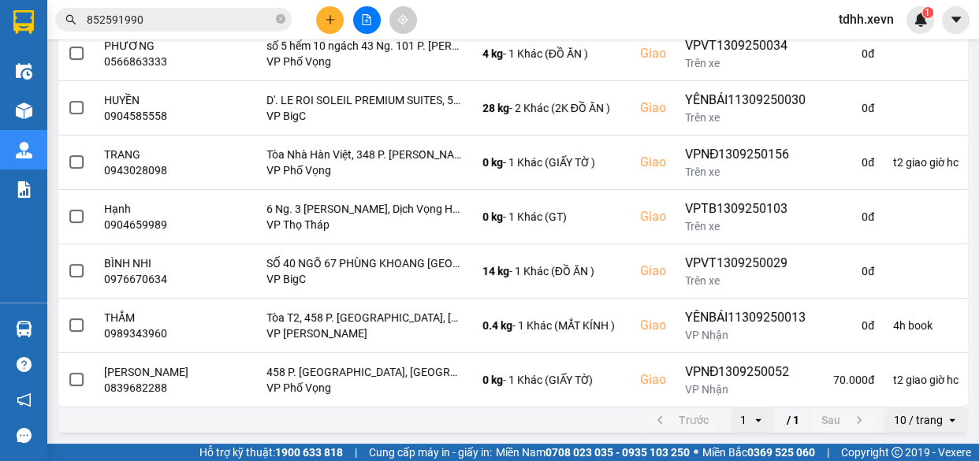
click at [243, 16] on input "852591990" at bounding box center [180, 19] width 186 height 17
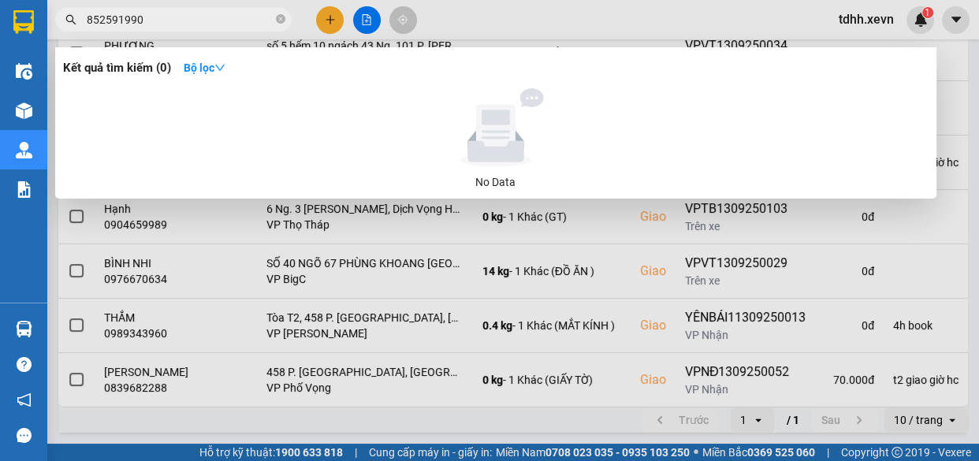
click at [243, 16] on input "852591990" at bounding box center [180, 19] width 186 height 17
paste input "0968258413"
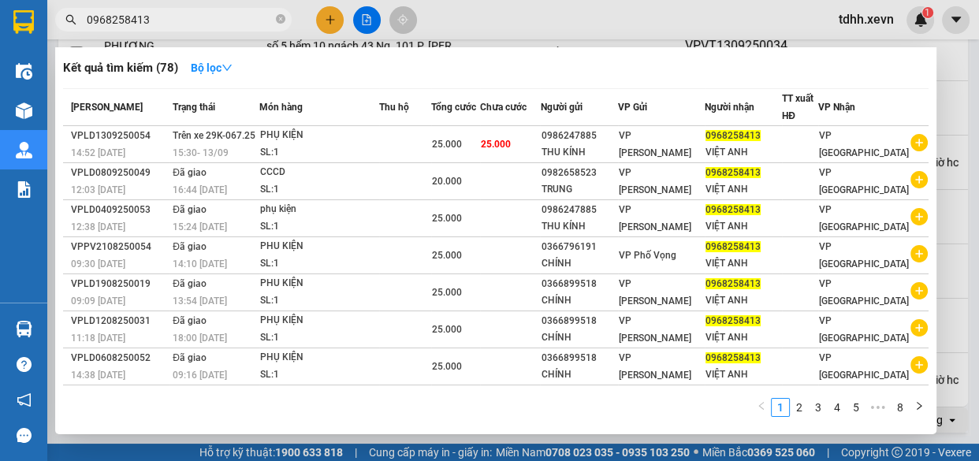
click at [494, 14] on div at bounding box center [489, 230] width 979 height 461
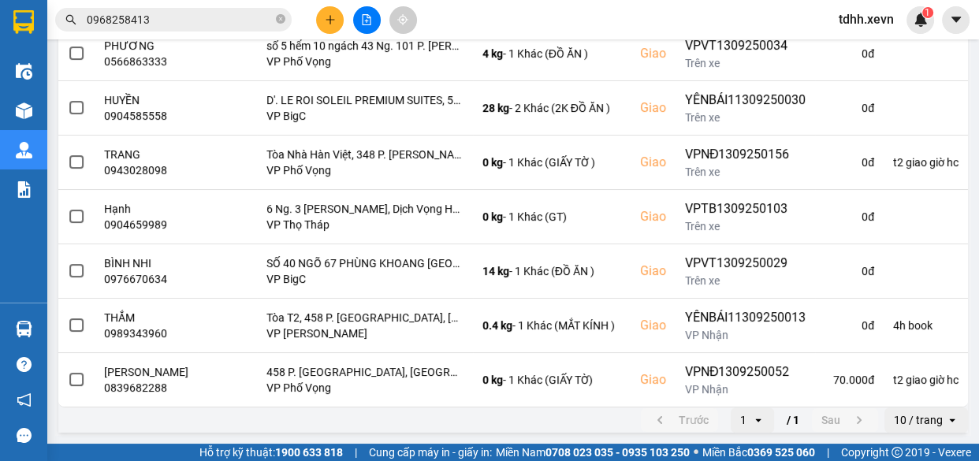
scroll to position [0, 0]
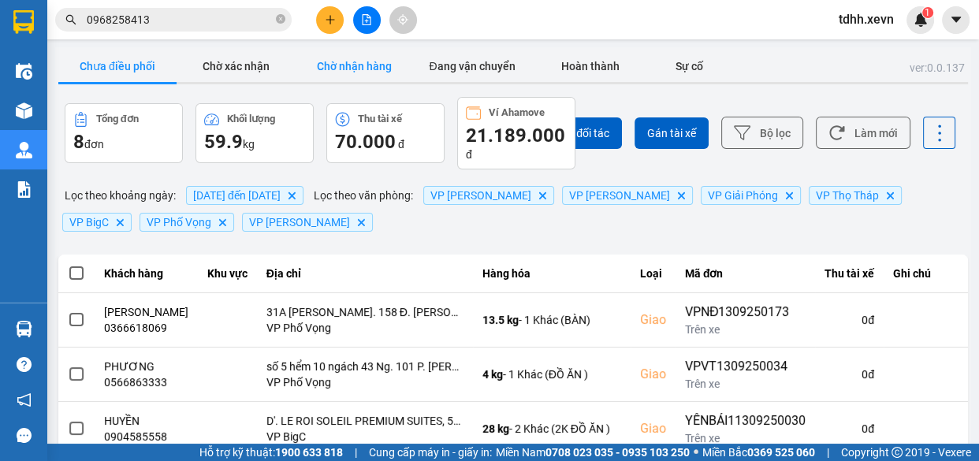
click at [344, 71] on button "Chờ nhận hàng" at bounding box center [354, 66] width 118 height 32
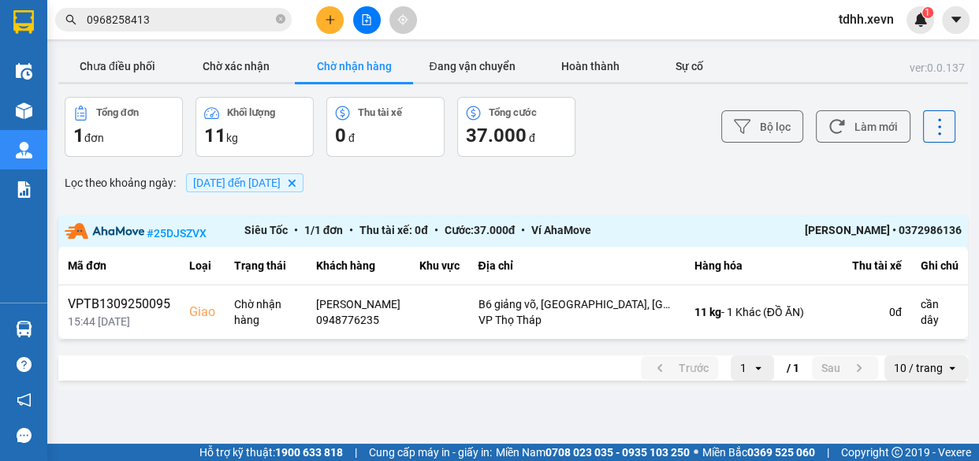
drag, startPoint x: 142, startPoint y: 72, endPoint x: 225, endPoint y: 9, distance: 104.2
click at [143, 70] on button "Chưa điều phối" at bounding box center [117, 66] width 118 height 32
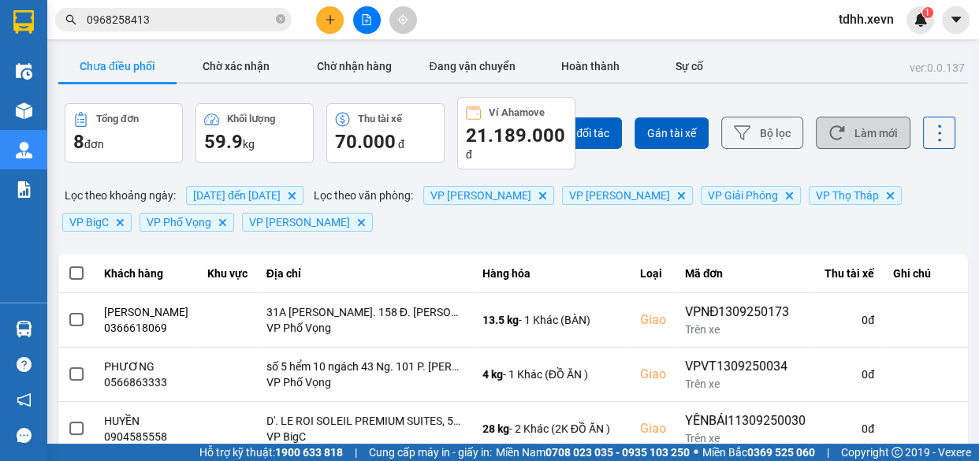
click at [854, 117] on button "Làm mới" at bounding box center [863, 133] width 95 height 32
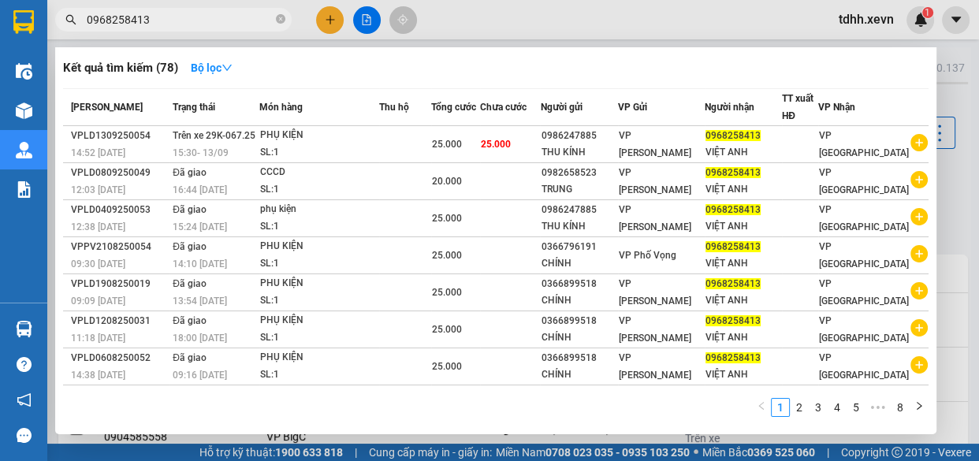
click at [214, 24] on input "0968258413" at bounding box center [180, 19] width 186 height 17
paste input "564134602"
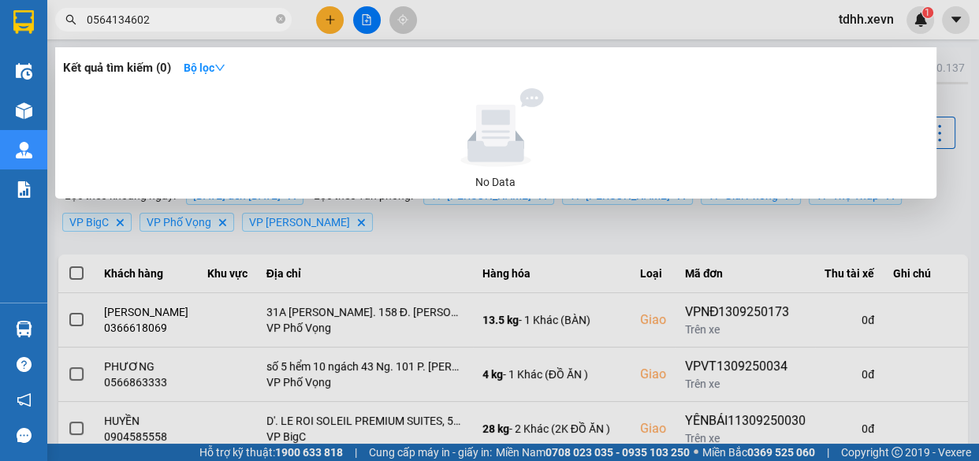
type input "0564134602"
click at [280, 15] on icon "close-circle" at bounding box center [280, 18] width 9 height 9
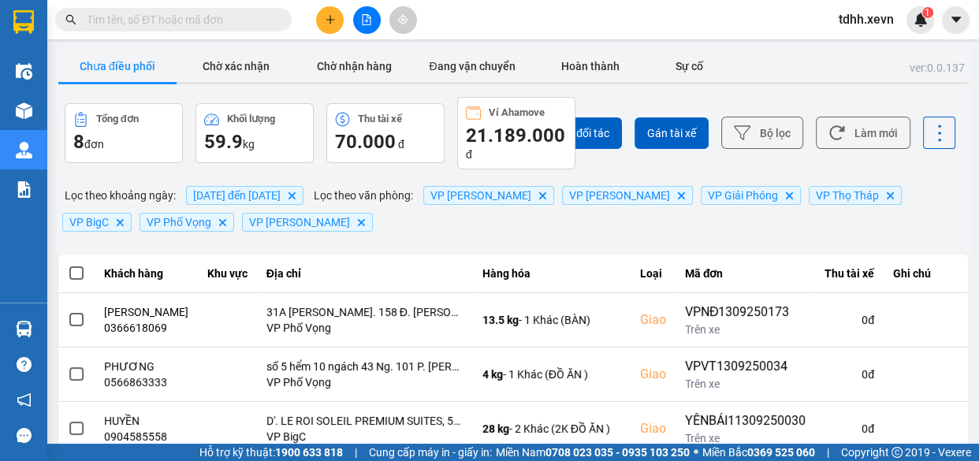
click at [238, 20] on input "text" at bounding box center [180, 19] width 186 height 17
click at [236, 14] on input "text" at bounding box center [180, 19] width 186 height 17
click at [230, 23] on input "text" at bounding box center [180, 19] width 186 height 17
click at [225, 16] on input "text" at bounding box center [180, 19] width 186 height 17
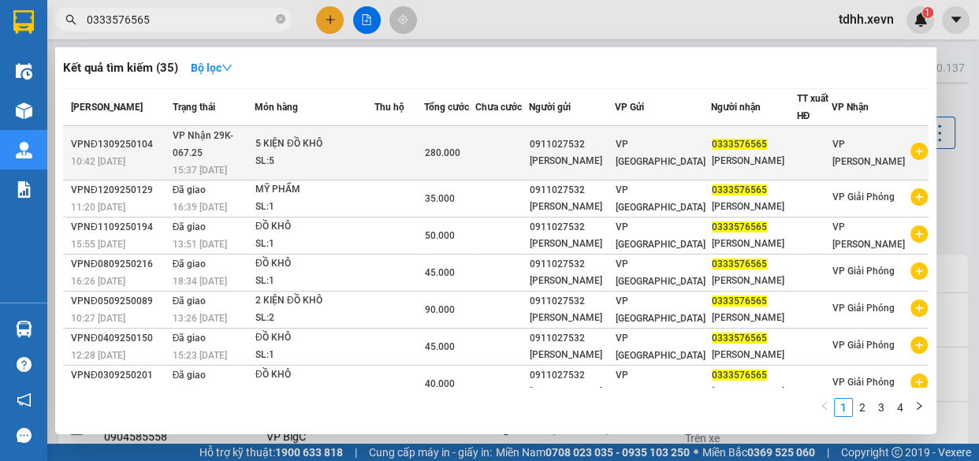
type input "0333576565"
click at [372, 153] on div "SL: 5" at bounding box center [314, 161] width 118 height 17
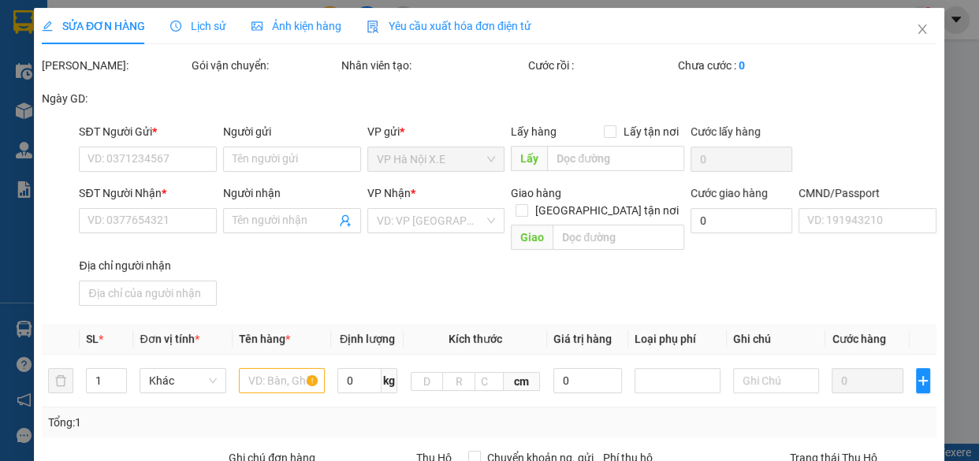
type input "0911027532"
type input "TRẦN TUẤN KHÔI"
type input "0333576565"
type input "LÊ VĂN HIẾU"
type input "SHIP LẤY"
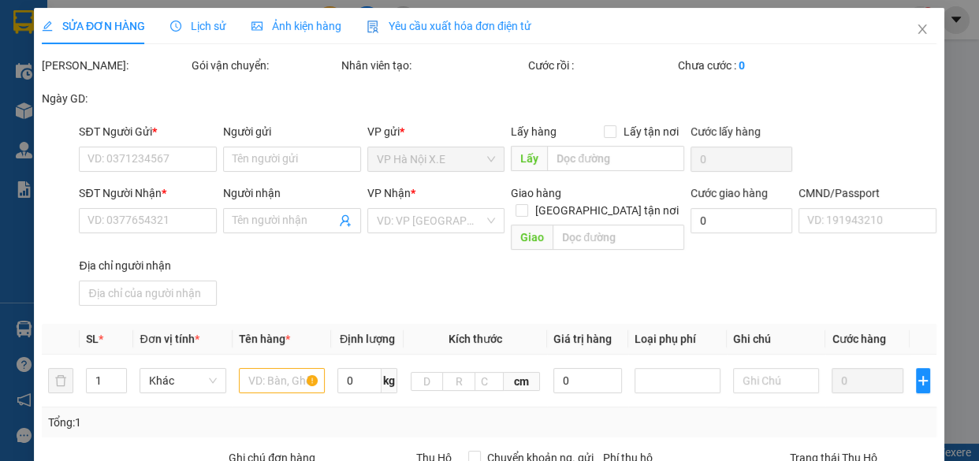
type input "280.000"
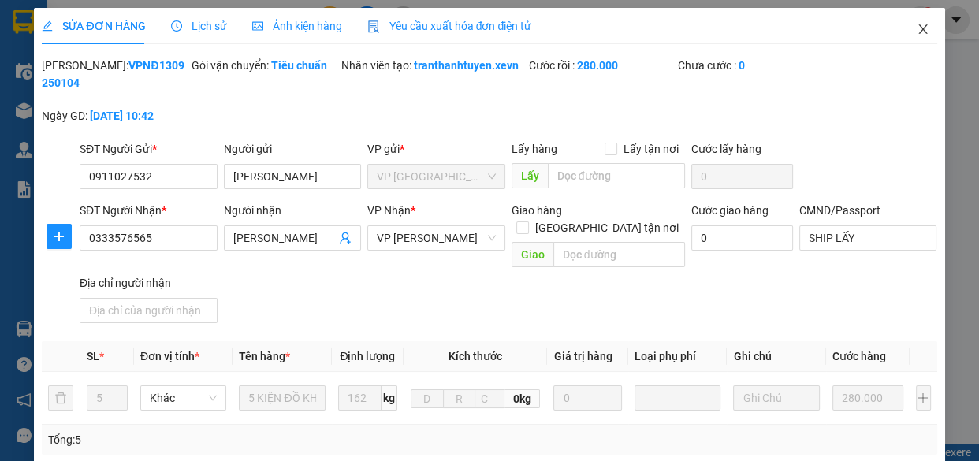
click at [919, 29] on span "Close" at bounding box center [923, 30] width 44 height 44
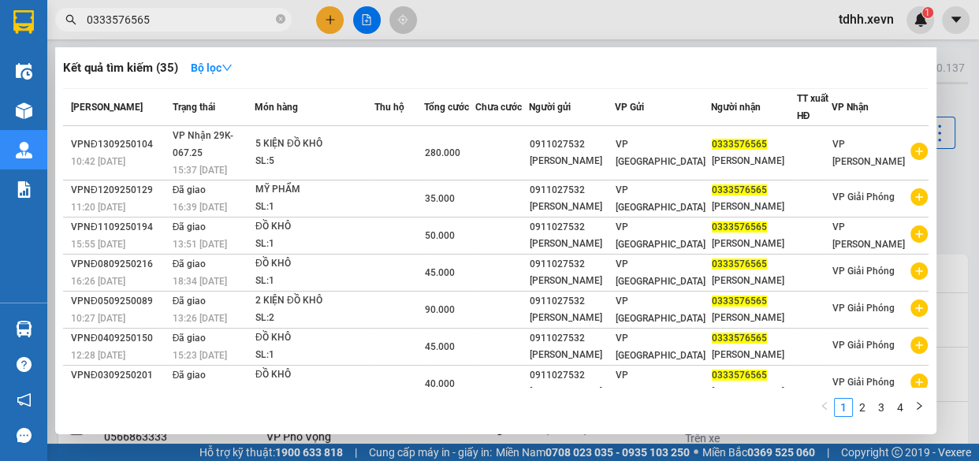
click at [175, 17] on input "0333576565" at bounding box center [180, 19] width 186 height 17
click at [741, 8] on div at bounding box center [489, 230] width 979 height 461
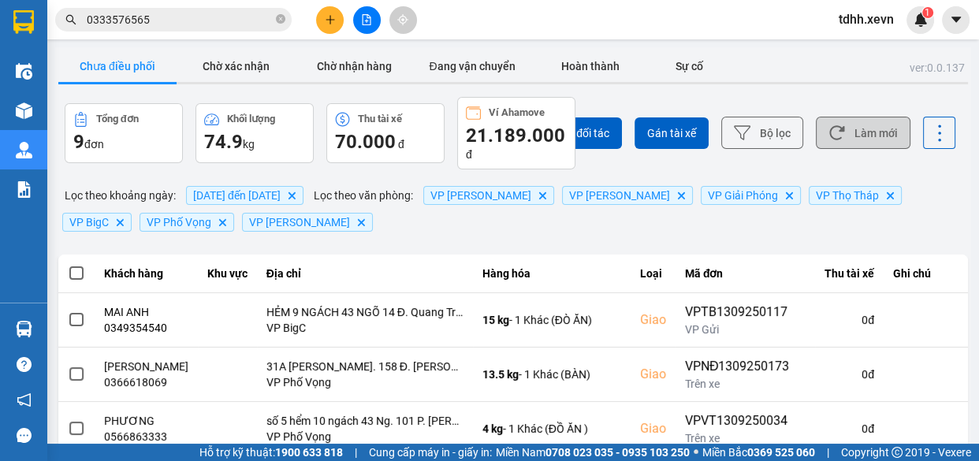
click at [835, 136] on button "Làm mới" at bounding box center [863, 133] width 95 height 32
click at [158, 20] on input "0333576565" at bounding box center [180, 19] width 186 height 17
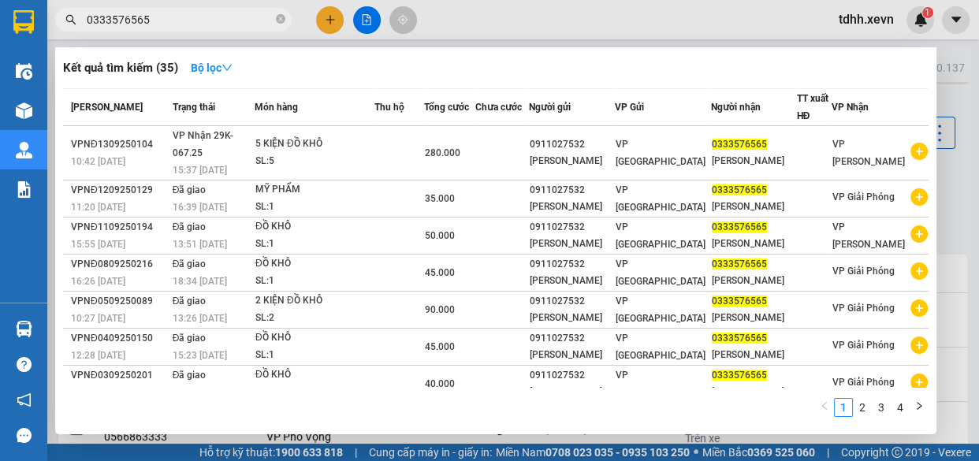
click at [158, 20] on input "0333576565" at bounding box center [180, 19] width 186 height 17
paste input "915528459"
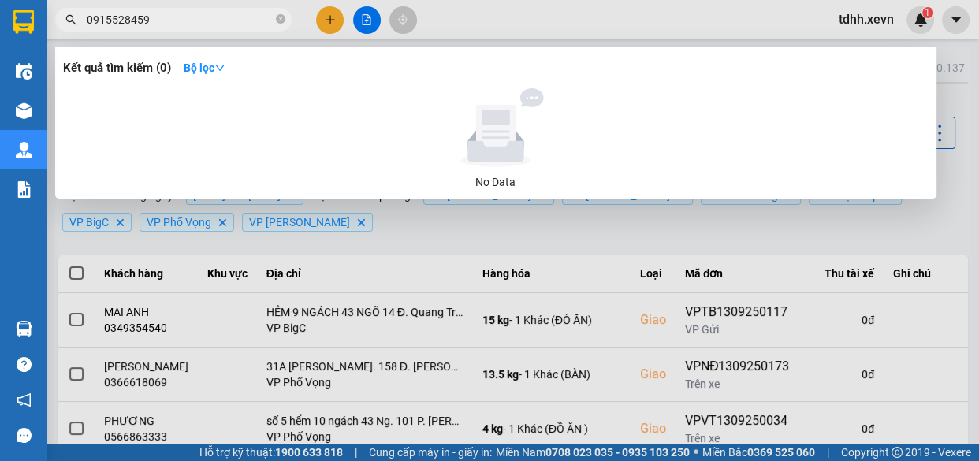
type input "0915528459"
click at [284, 23] on icon "close-circle" at bounding box center [280, 18] width 9 height 9
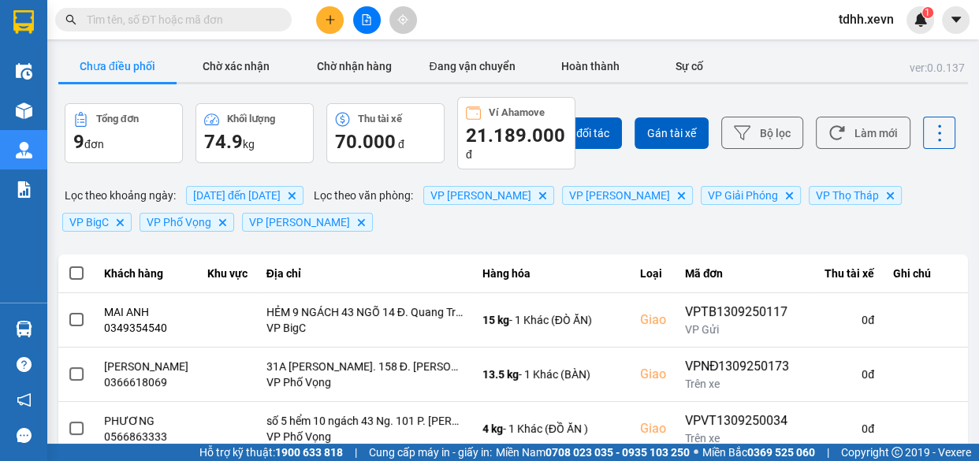
click at [216, 24] on input "text" at bounding box center [180, 19] width 186 height 17
paste input "0915528459"
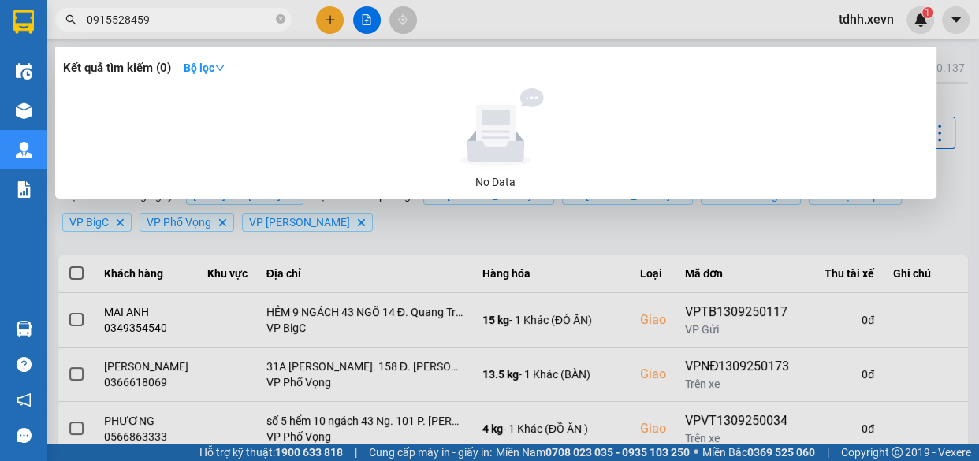
click at [180, 20] on input "0915528459" at bounding box center [180, 19] width 186 height 17
paste input "72891037"
type input "0972891037"
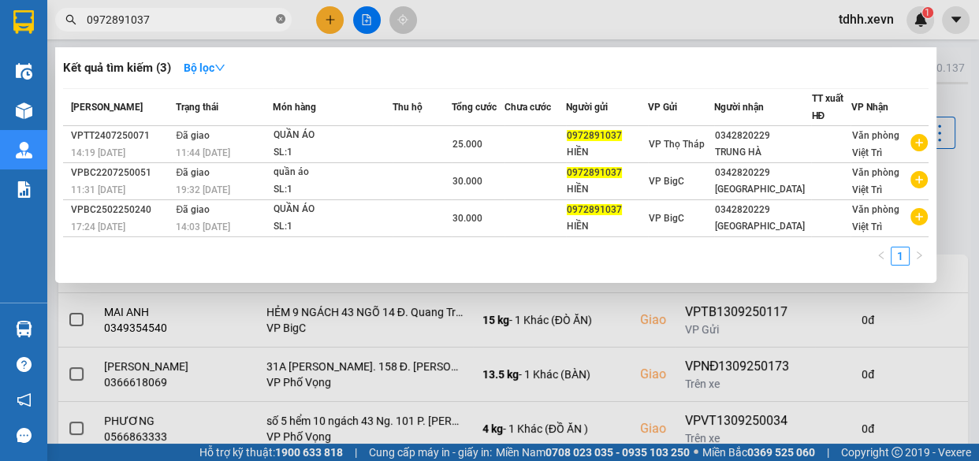
click at [283, 16] on icon "close-circle" at bounding box center [280, 18] width 9 height 9
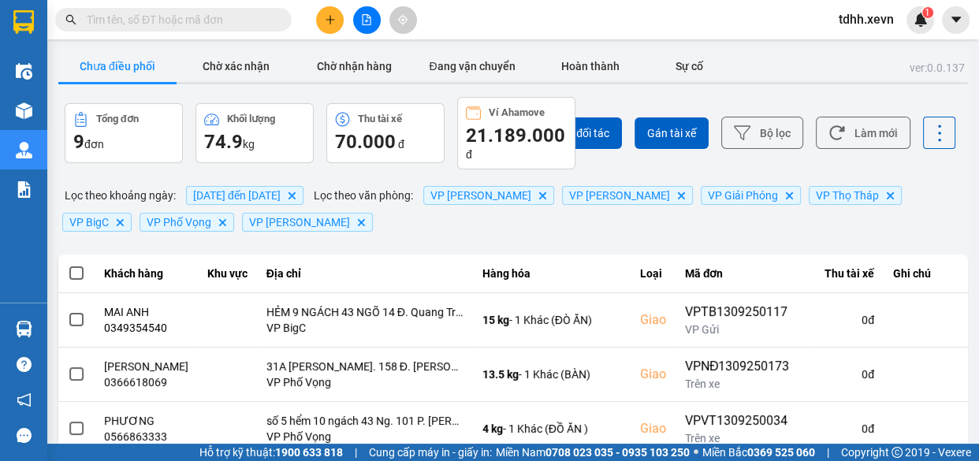
click at [213, 16] on input "text" at bounding box center [180, 19] width 186 height 17
paste input "0394604241"
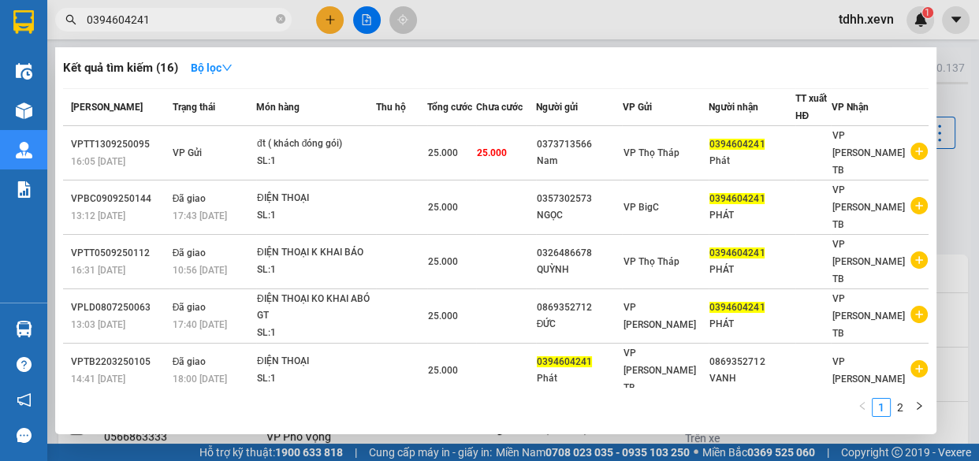
type input "0394604241"
drag, startPoint x: 198, startPoint y: 19, endPoint x: 59, endPoint y: 43, distance: 140.7
click at [59, 34] on div "Kết quả tìm kiếm ( 16 ) Bộ lọc Mã ĐH Trạng thái Món hàng Thu hộ Tổng cước Chưa …" at bounding box center [153, 20] width 307 height 28
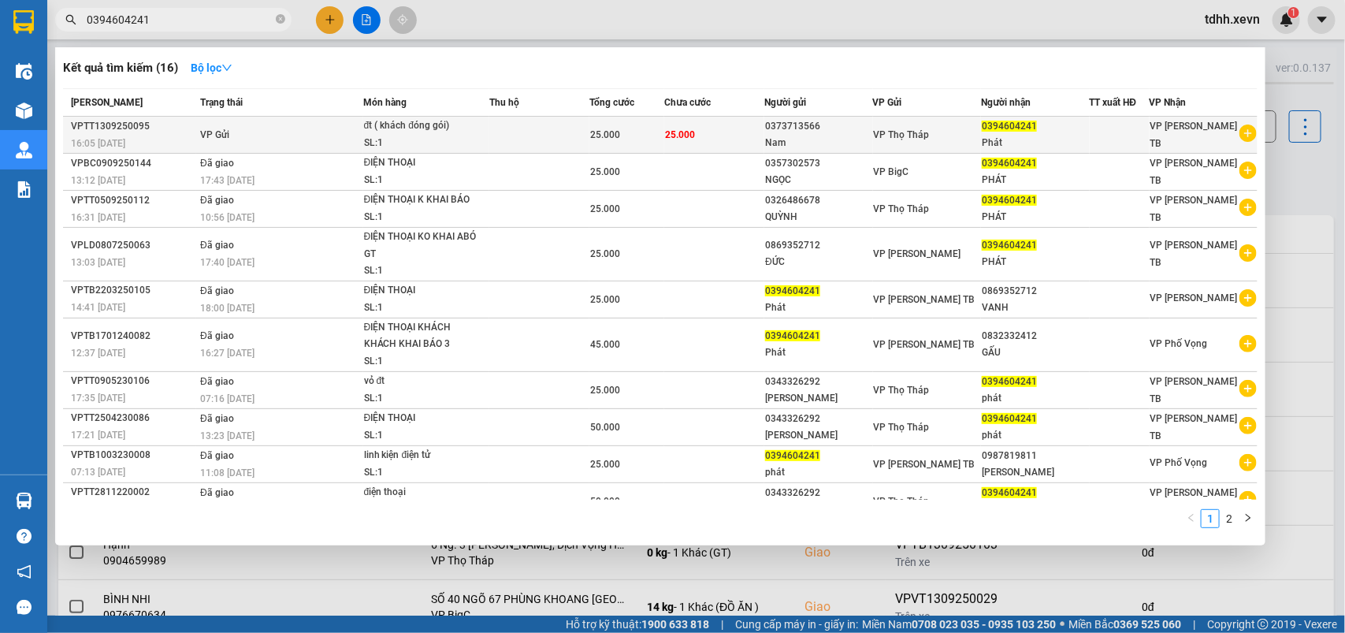
click at [455, 130] on div "đt ( khách đóng gói)" at bounding box center [423, 125] width 118 height 17
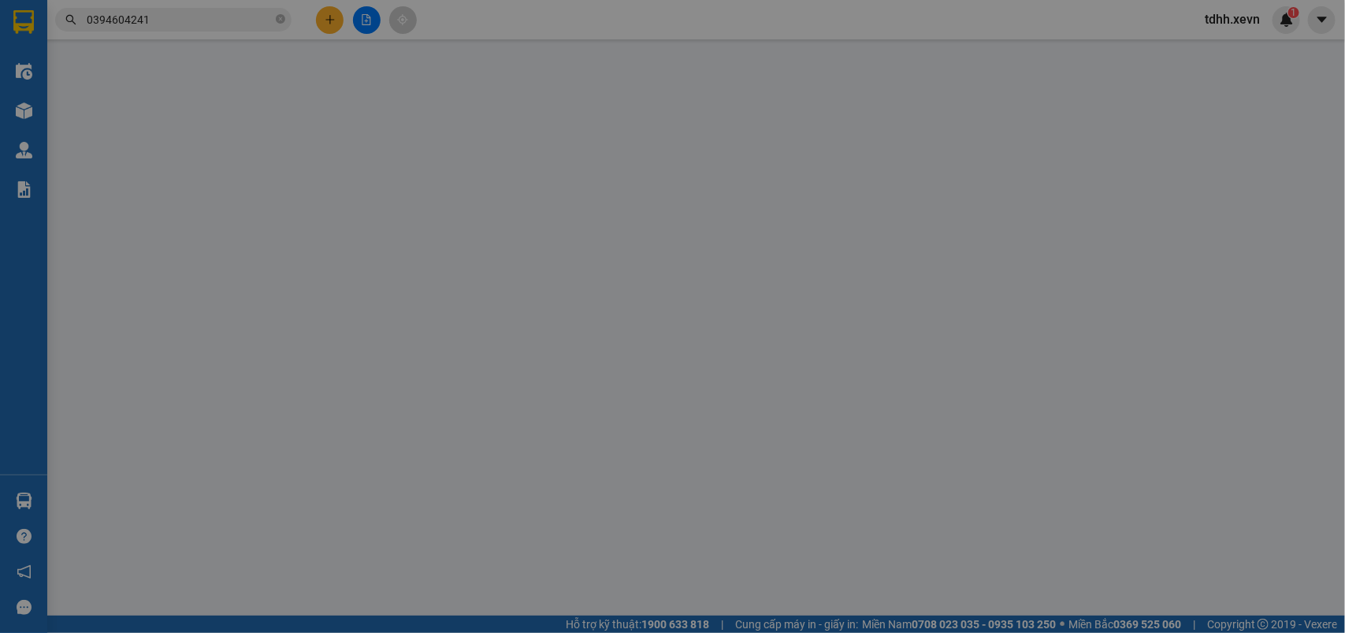
type input "0373713566"
type input "Nam"
type input "0394604241"
type input "Phát"
type input "25.000"
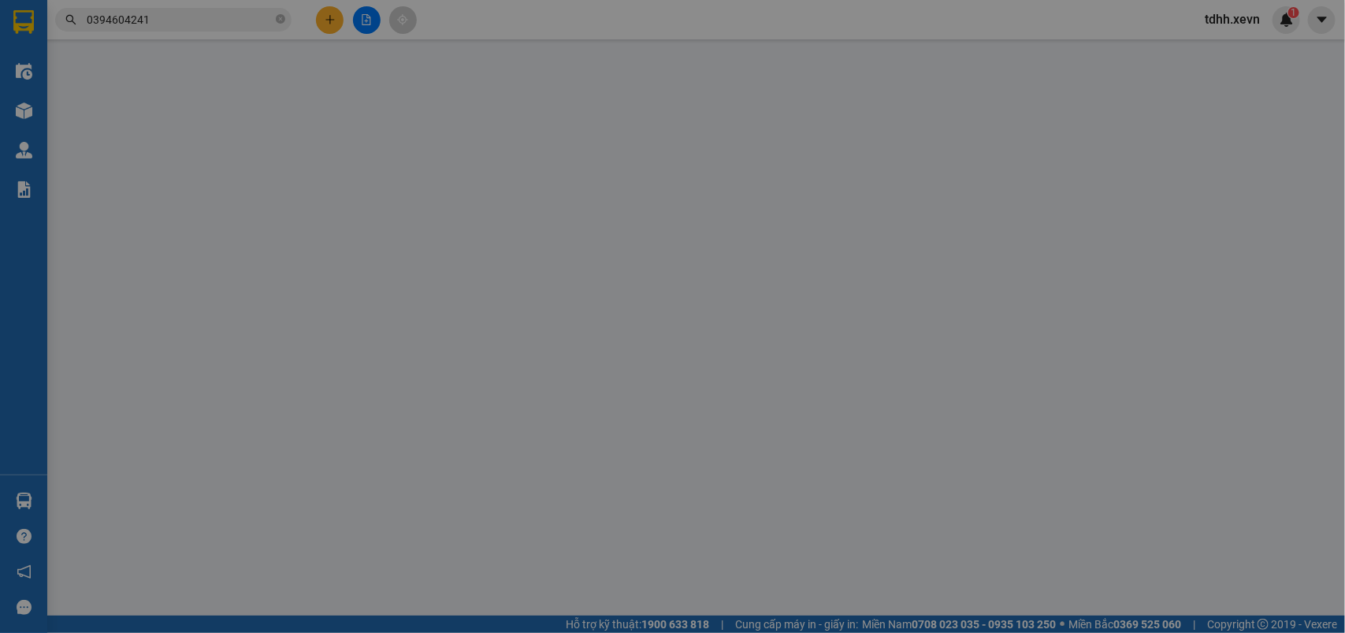
type input "25.000"
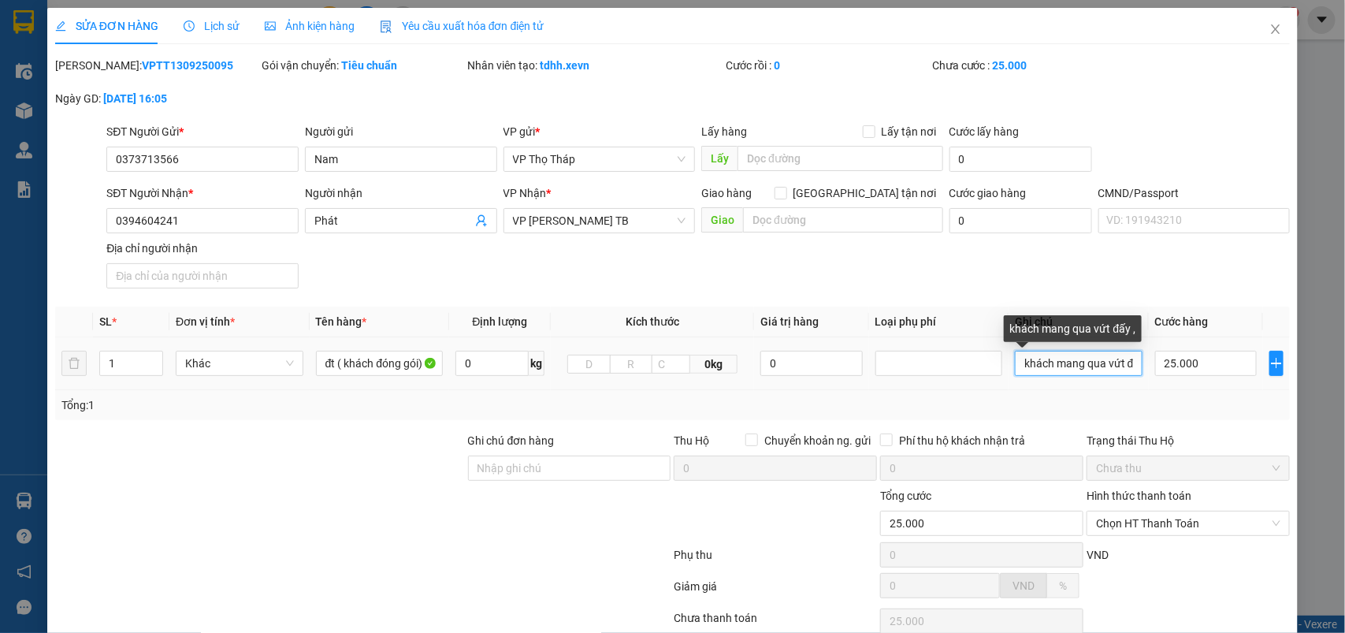
drag, startPoint x: 1043, startPoint y: 364, endPoint x: 994, endPoint y: 361, distance: 49.0
click at [978, 361] on tr "1 Khác đt ( khách đóng gói) 0 kg 0kg 0 khách mang qua vứt đấy , 25.000" at bounding box center [673, 363] width 1236 height 53
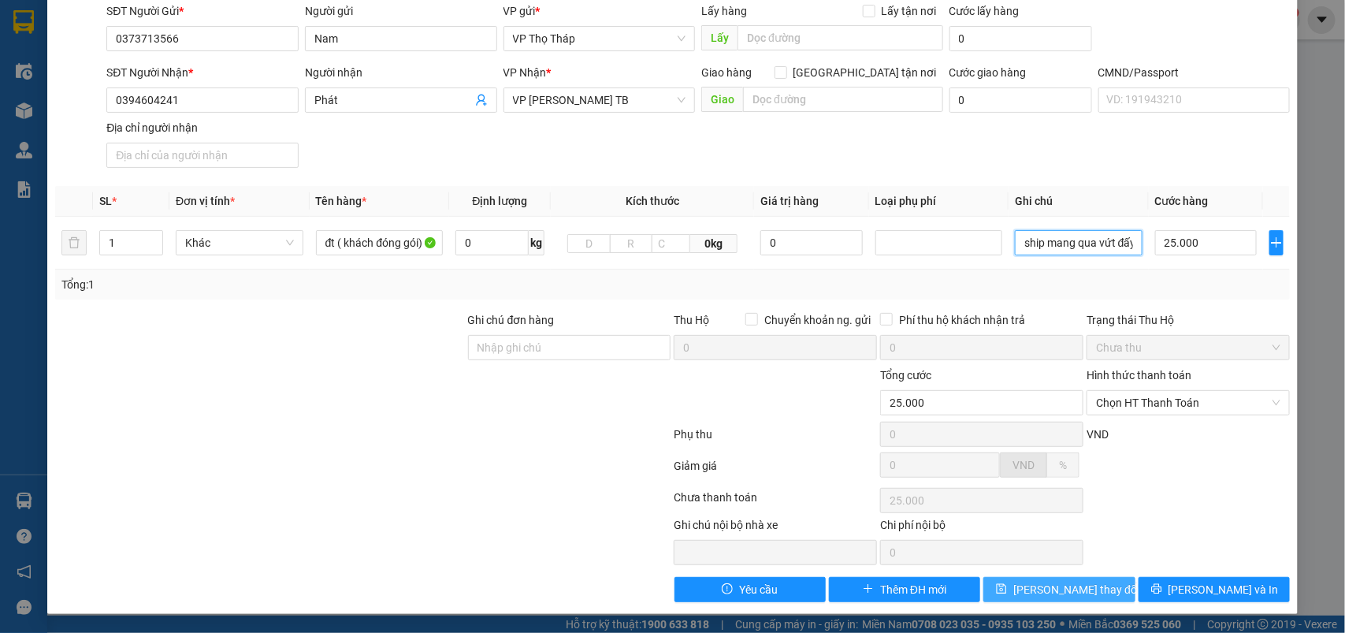
type input "ship mang qua vứt đấy ,"
click at [978, 460] on span "[PERSON_NAME] thay đổi" at bounding box center [1076, 589] width 126 height 17
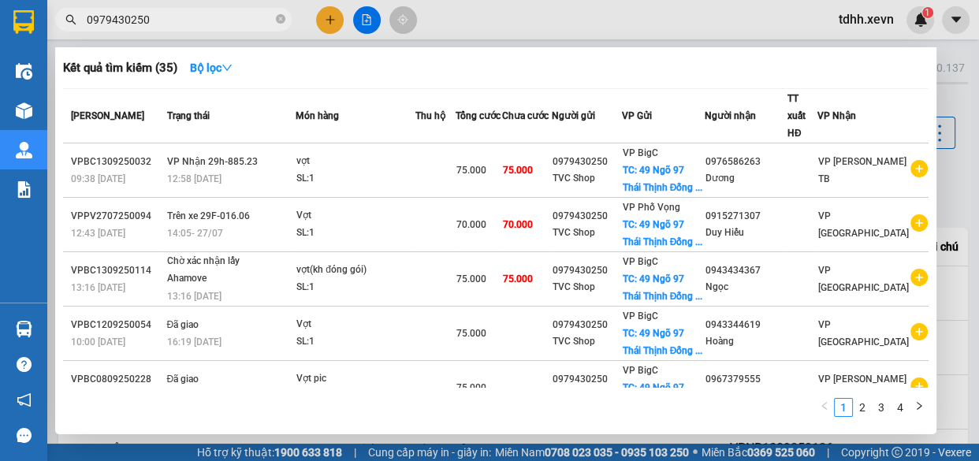
click at [482, 32] on div at bounding box center [489, 230] width 979 height 461
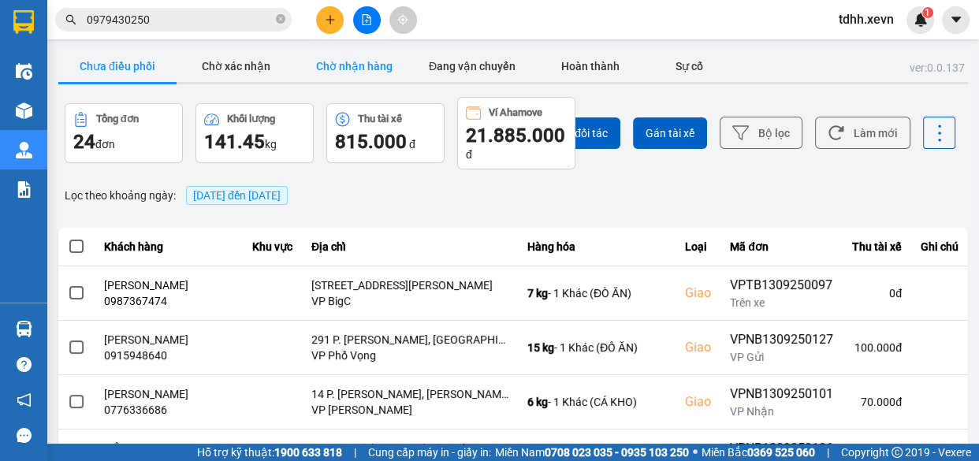
click at [366, 68] on button "Chờ nhận hàng" at bounding box center [354, 66] width 118 height 32
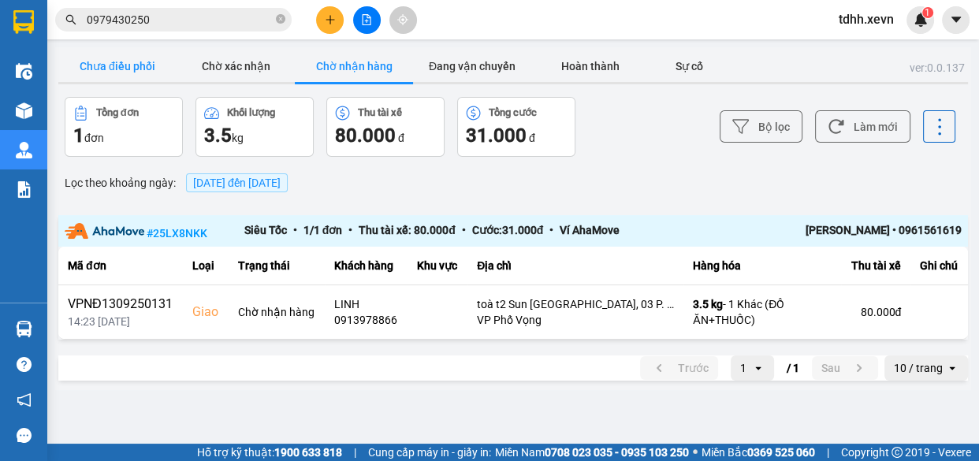
click at [131, 56] on button "Chưa điều phối" at bounding box center [117, 66] width 118 height 32
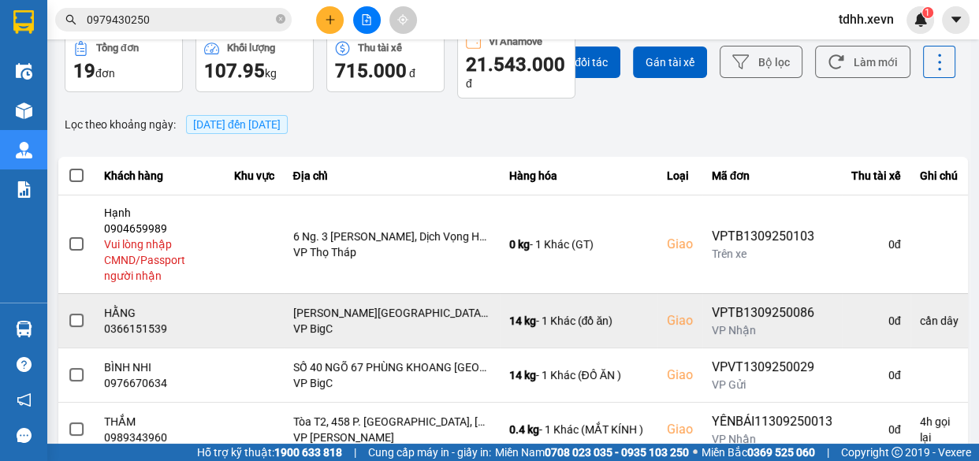
scroll to position [143, 0]
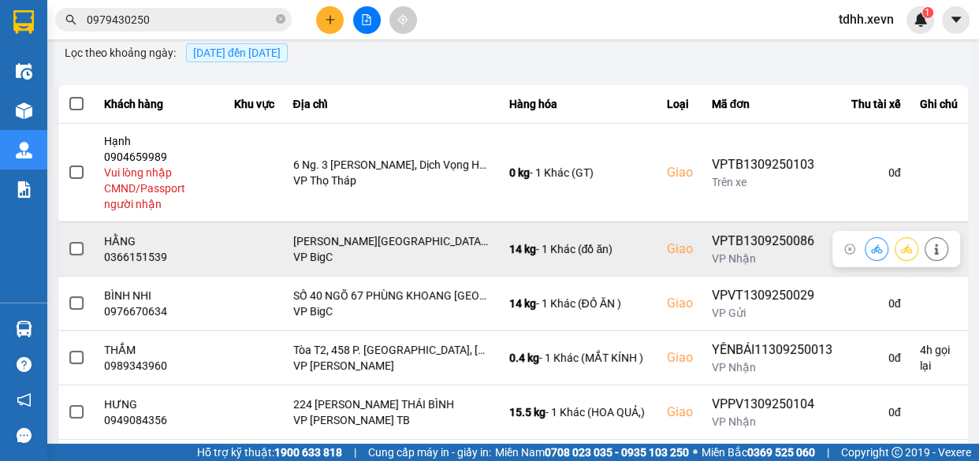
click at [871, 251] on icon at bounding box center [876, 248] width 11 height 9
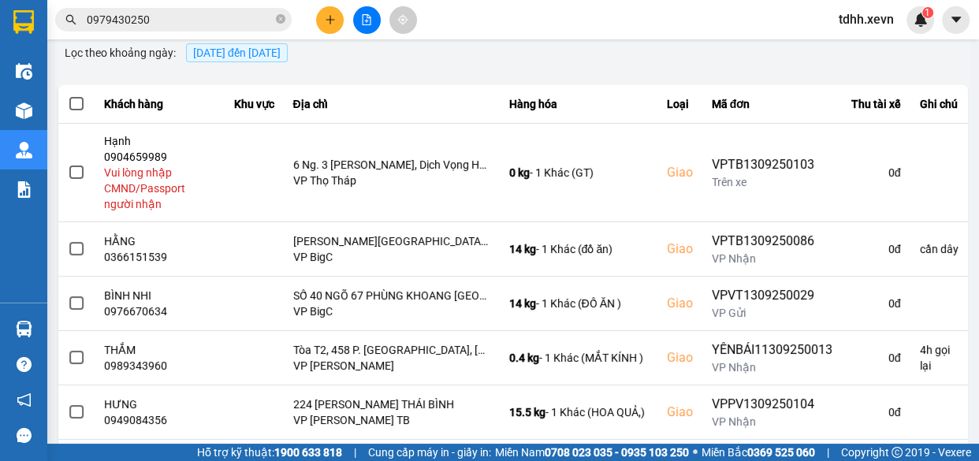
click at [921, 240] on div "ver: 0.0.137 Chưa điều phối Chờ xác nhận Chờ nhận hàng Đang vận chuyển Hoàn thà…" at bounding box center [513, 322] width 916 height 835
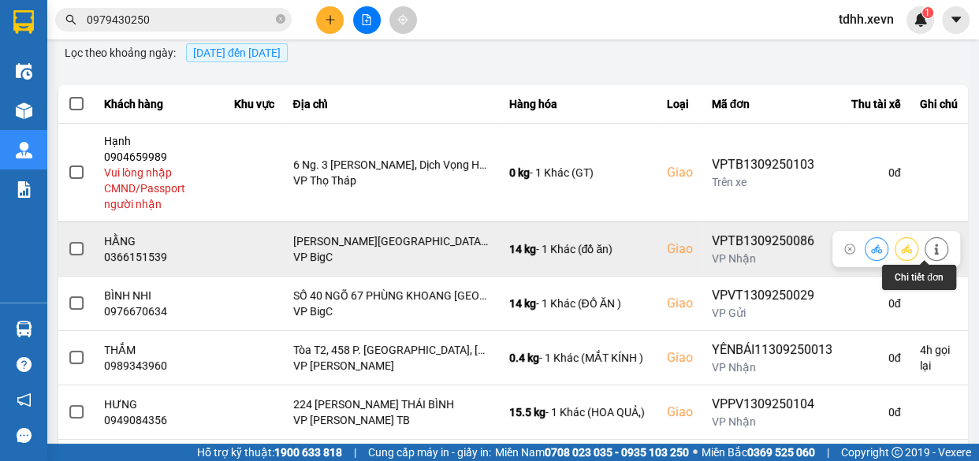
click at [934, 252] on button at bounding box center [936, 249] width 22 height 28
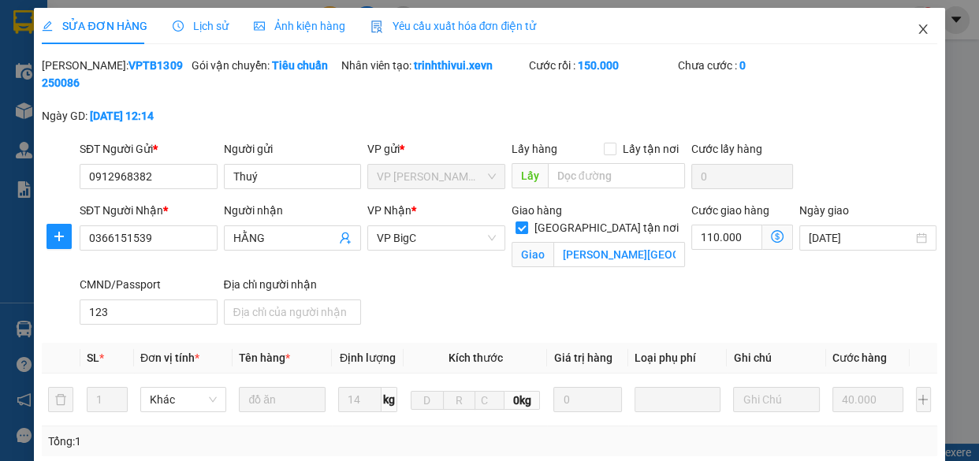
click at [916, 28] on icon "close" at bounding box center [922, 29] width 13 height 13
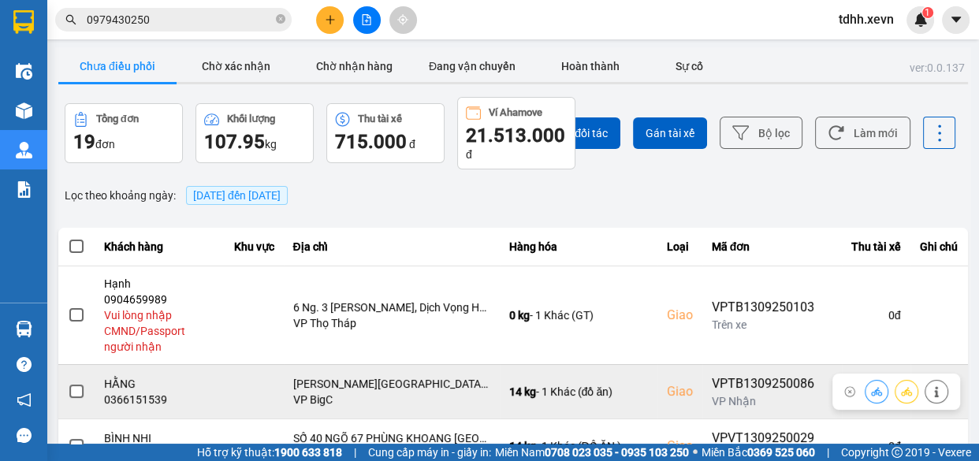
click at [871, 391] on icon at bounding box center [876, 391] width 11 height 11
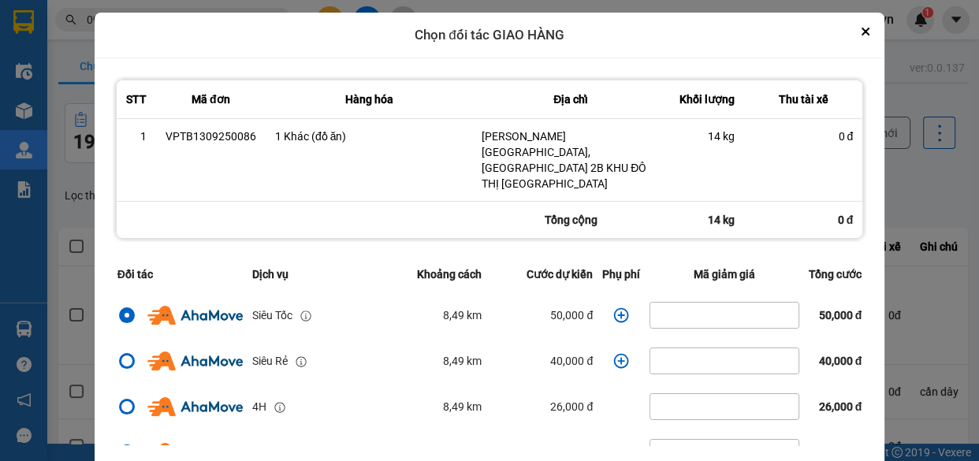
click at [613, 307] on icon "dialog" at bounding box center [621, 315] width 16 height 16
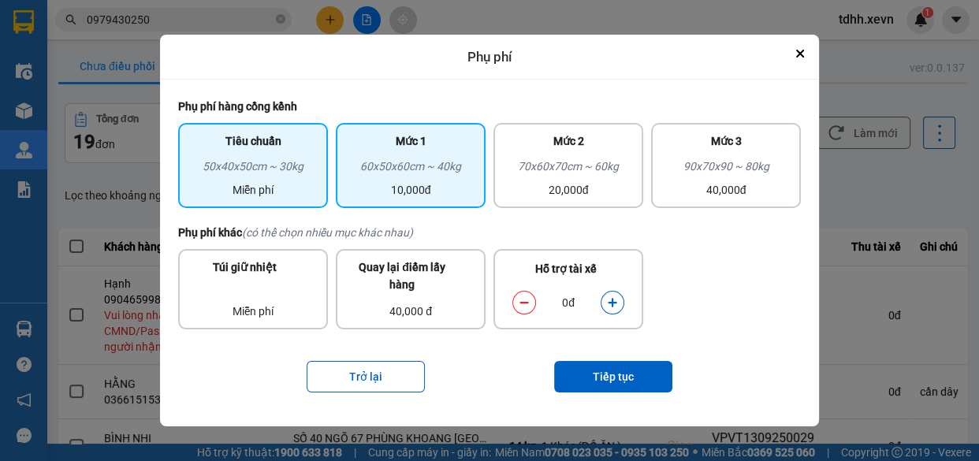
click at [374, 127] on div "Mức 1 60x50x60cm ~ 40kg 10,000đ" at bounding box center [411, 165] width 150 height 85
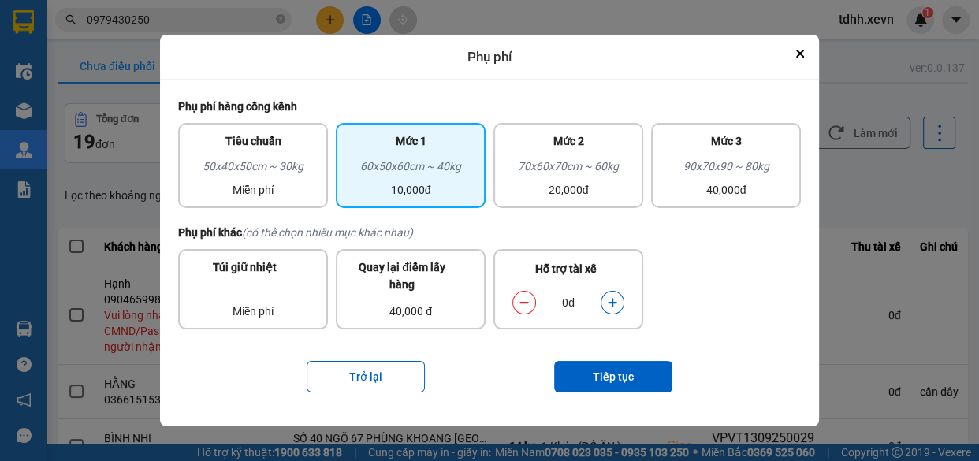
click at [608, 297] on icon "dialog" at bounding box center [612, 302] width 11 height 11
click at [649, 373] on button "Tiếp tục" at bounding box center [613, 377] width 118 height 32
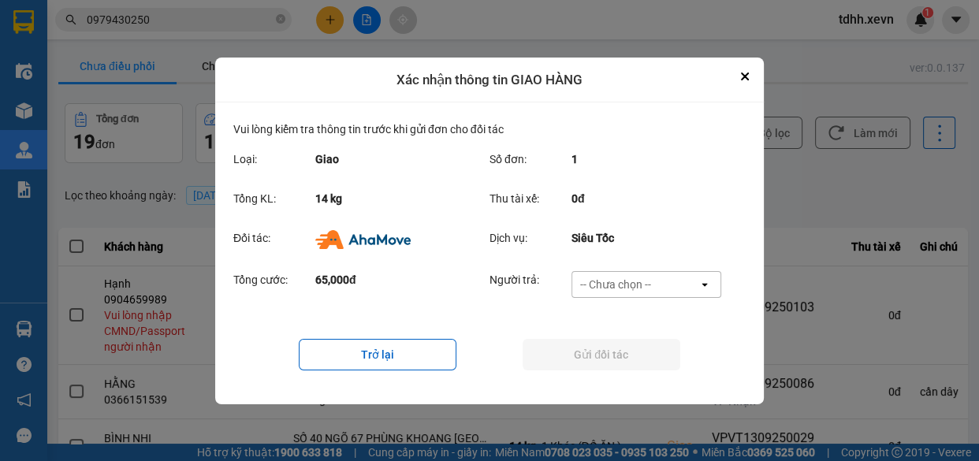
click at [663, 272] on div "-- Chưa chọn --" at bounding box center [635, 284] width 126 height 25
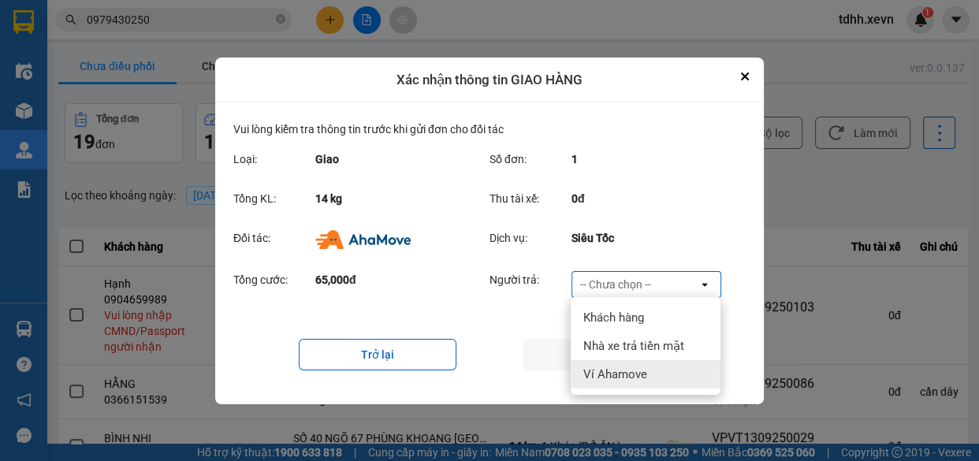
drag, startPoint x: 631, startPoint y: 371, endPoint x: 591, endPoint y: 359, distance: 42.1
click at [630, 372] on span "Ví Ahamove" at bounding box center [615, 374] width 64 height 16
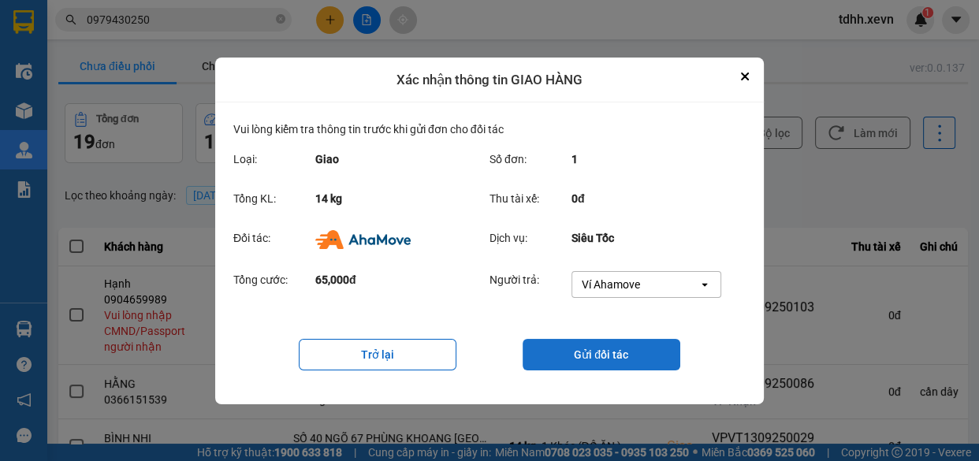
click at [588, 356] on button "Gửi đối tác" at bounding box center [601, 355] width 158 height 32
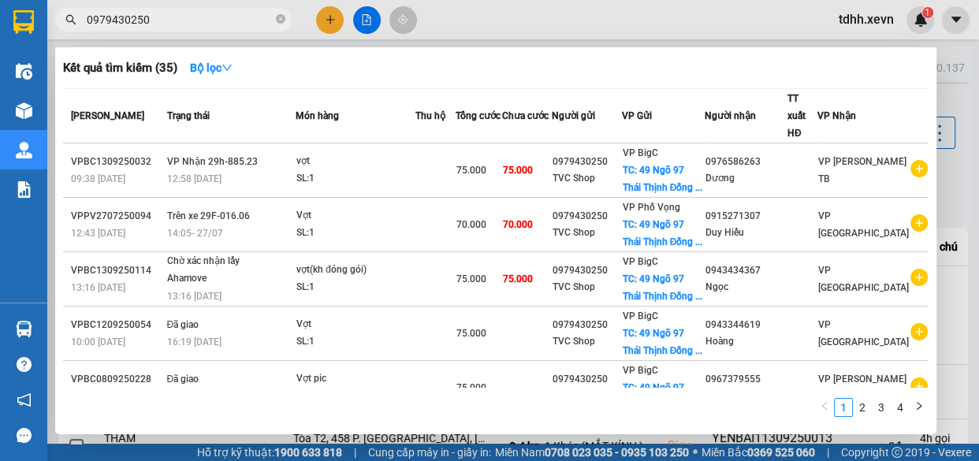
click at [243, 17] on input "0979430250" at bounding box center [180, 19] width 186 height 17
paste input "32256869"
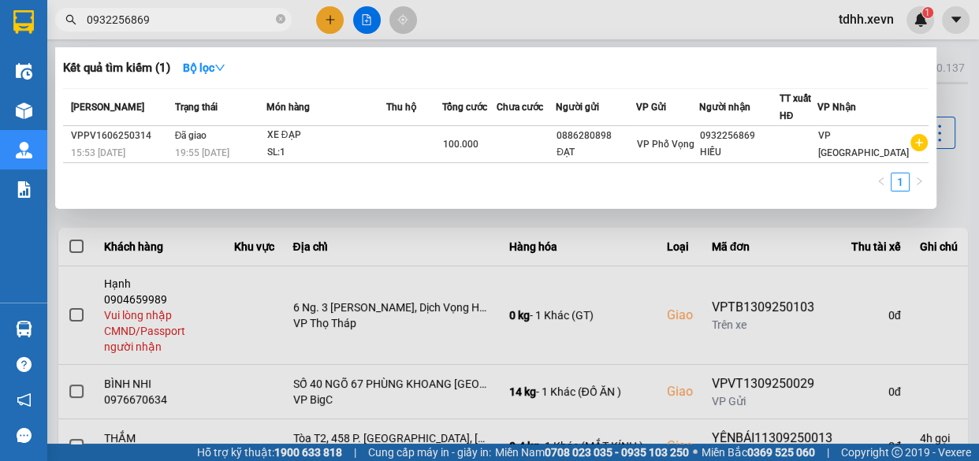
click at [236, 24] on input "0932256869" at bounding box center [180, 19] width 186 height 17
paste input "77366271"
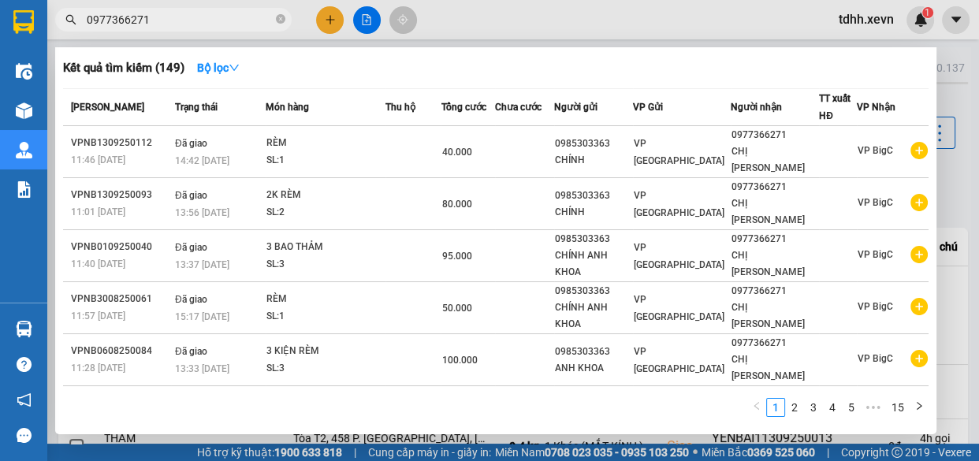
type input "0977366271"
click at [220, 17] on input "0977366271" at bounding box center [180, 19] width 186 height 17
click at [217, 14] on input "0977366271" at bounding box center [180, 19] width 186 height 17
click at [196, 17] on input "0977366271" at bounding box center [180, 19] width 186 height 17
click at [87, 20] on input "0977366271" at bounding box center [180, 19] width 186 height 17
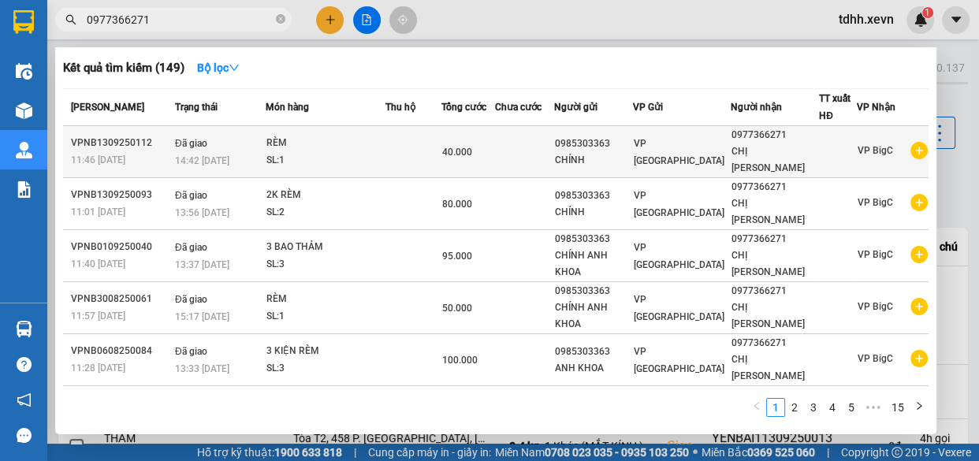
click at [365, 152] on div "SL: 1" at bounding box center [325, 160] width 118 height 17
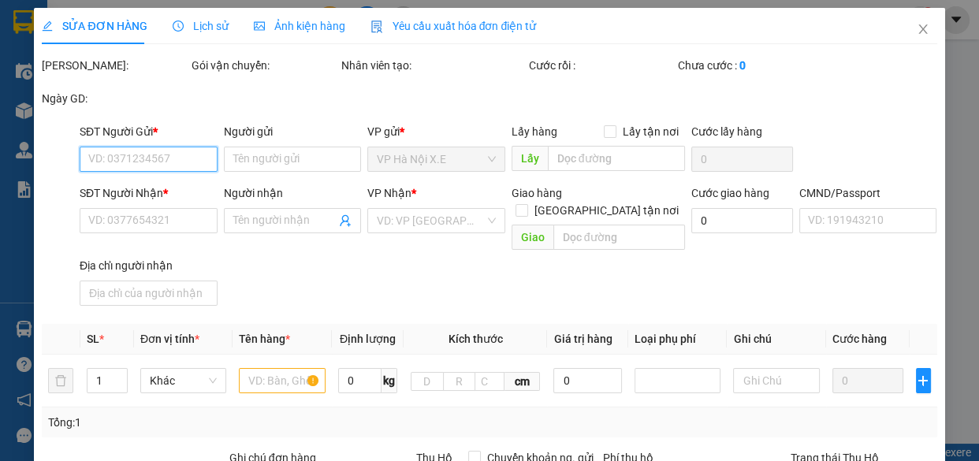
type input "0985303363"
type input "CHÍNH"
type input "0977366271"
type input "CHỊ [PERSON_NAME]"
type input "A TÚ 0766265869"
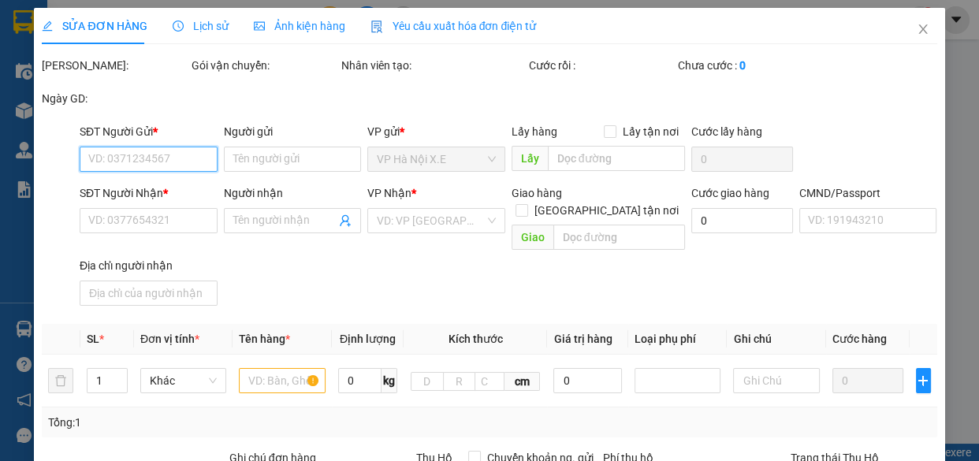
type input "40.000"
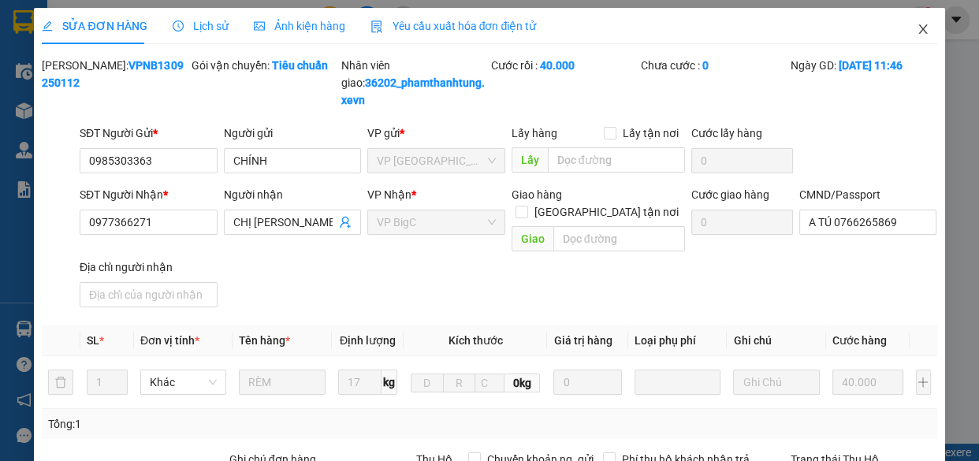
click at [910, 38] on span "Close" at bounding box center [923, 30] width 44 height 44
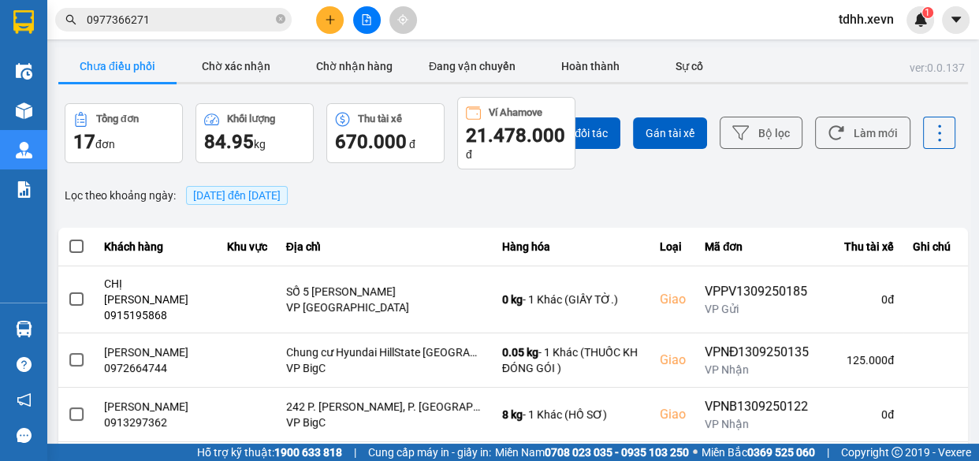
click at [200, 25] on input "0977366271" at bounding box center [180, 19] width 186 height 17
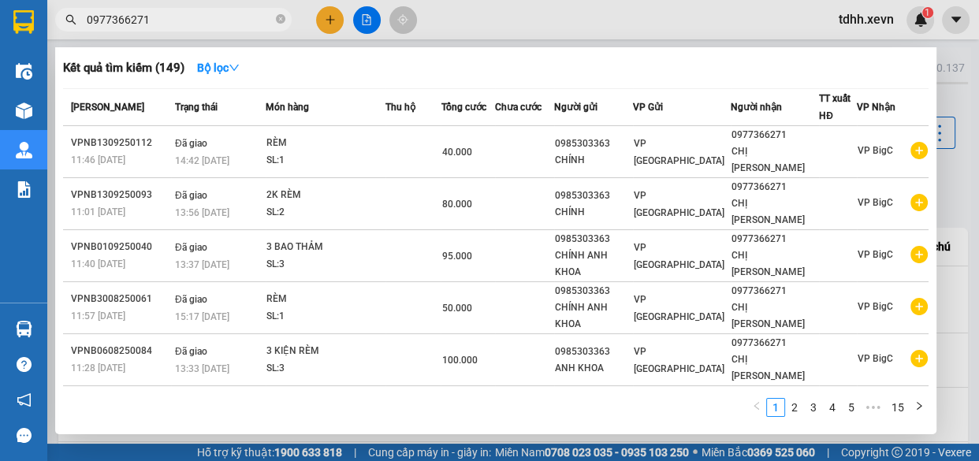
click at [203, 23] on input "0977366271" at bounding box center [180, 19] width 186 height 17
paste input "0852410588"
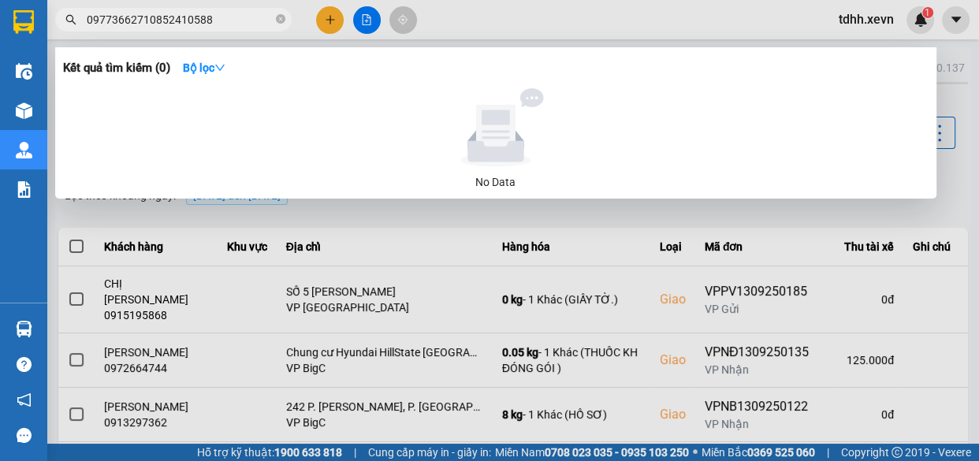
drag, startPoint x: 230, startPoint y: 20, endPoint x: 53, endPoint y: 17, distance: 177.3
click at [53, 17] on div "09773662710852410588" at bounding box center [153, 20] width 307 height 24
paste input "text"
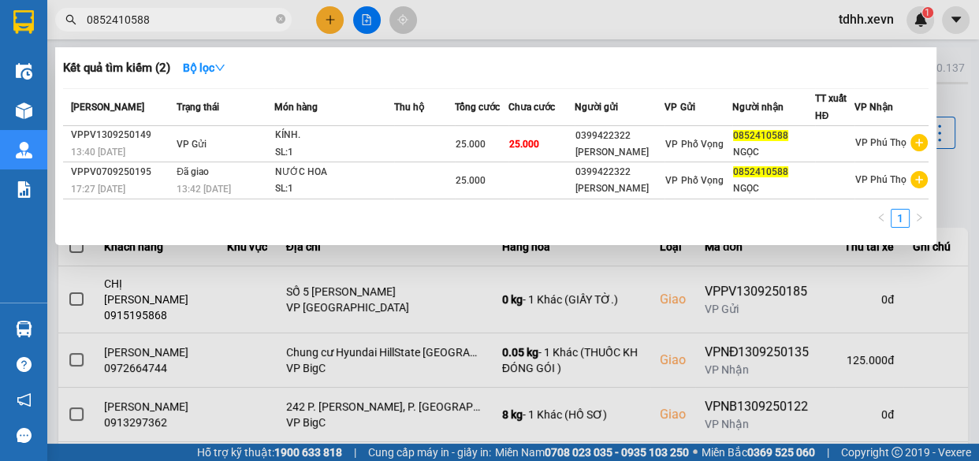
drag, startPoint x: 591, startPoint y: 16, endPoint x: 531, endPoint y: 43, distance: 65.9
click at [591, 17] on div at bounding box center [489, 230] width 979 height 461
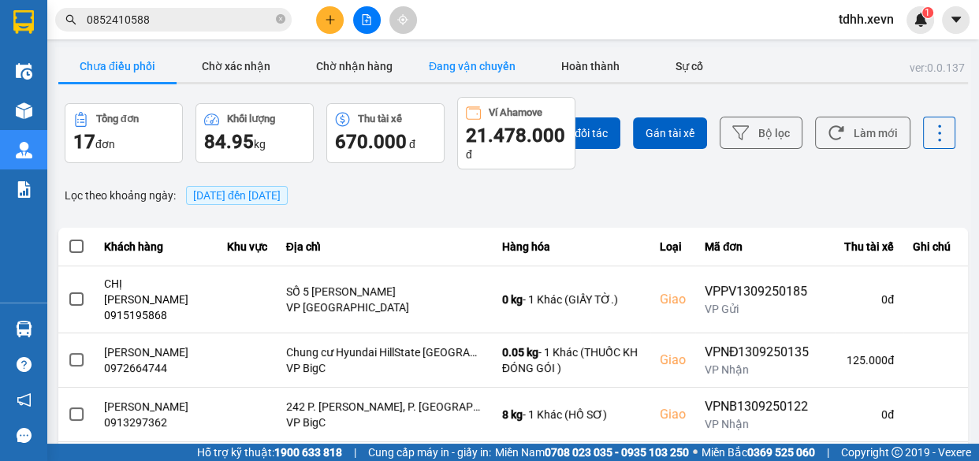
click at [511, 58] on button "Đang vận chuyển" at bounding box center [472, 66] width 118 height 32
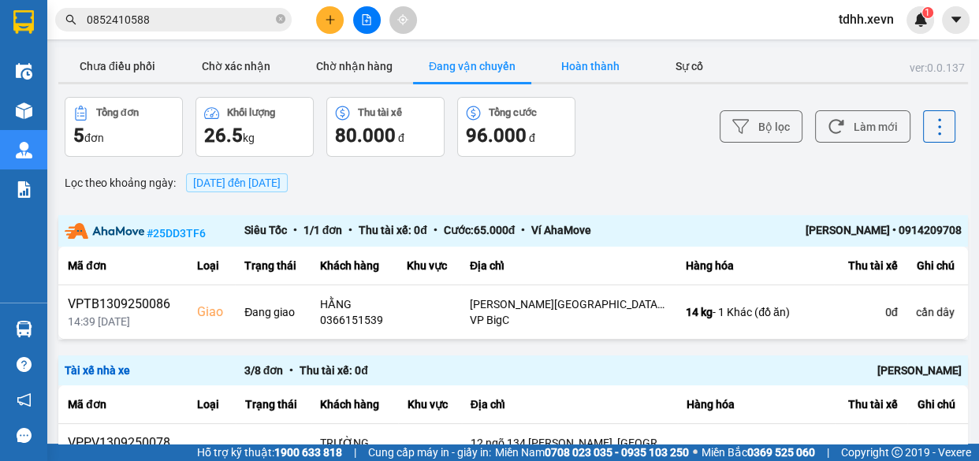
click at [616, 58] on button "Hoàn thành" at bounding box center [590, 66] width 118 height 32
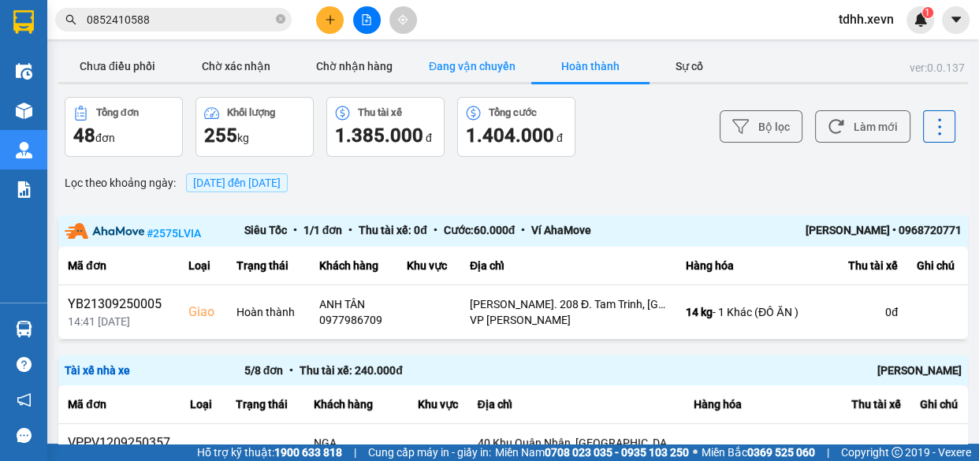
click at [448, 71] on button "Đang vận chuyển" at bounding box center [472, 66] width 118 height 32
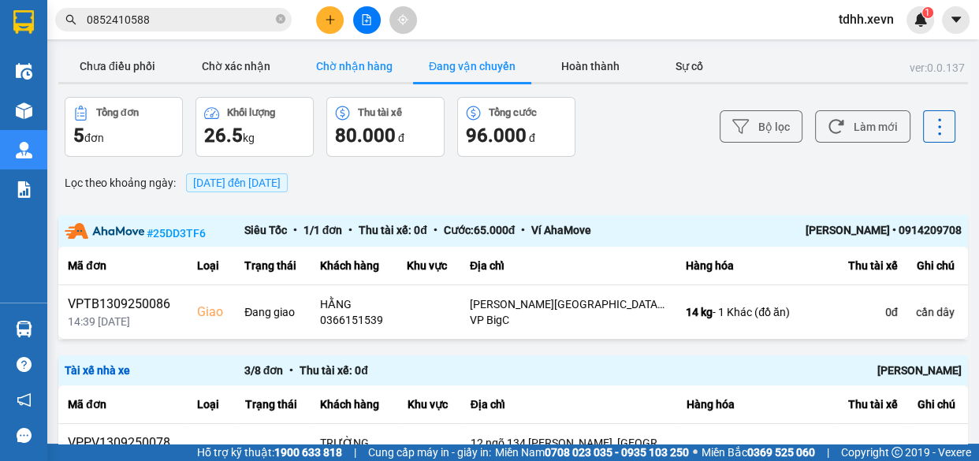
click at [370, 61] on button "Chờ nhận hàng" at bounding box center [354, 66] width 118 height 32
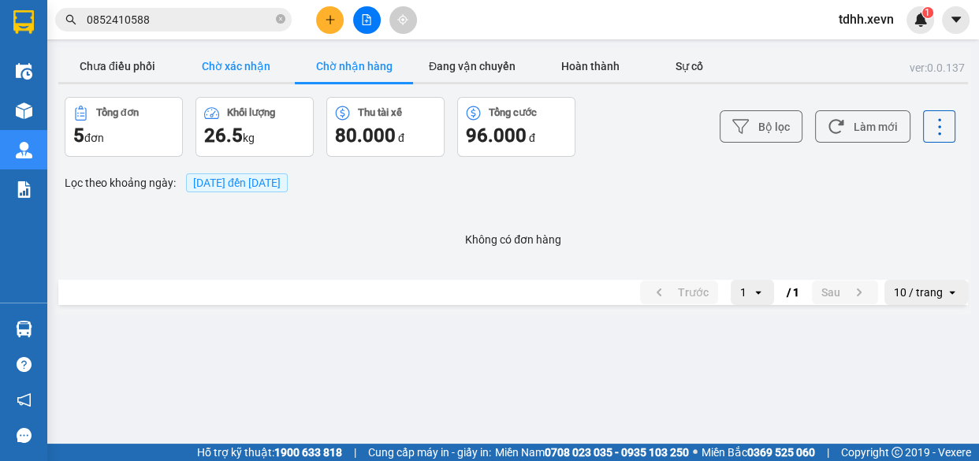
click at [218, 72] on button "Chờ xác nhận" at bounding box center [236, 66] width 118 height 32
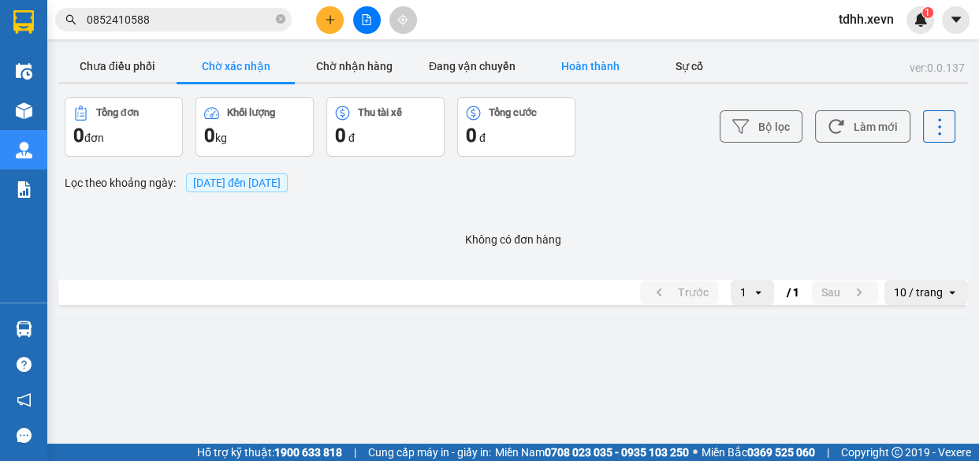
click at [600, 60] on button "Hoàn thành" at bounding box center [590, 66] width 118 height 32
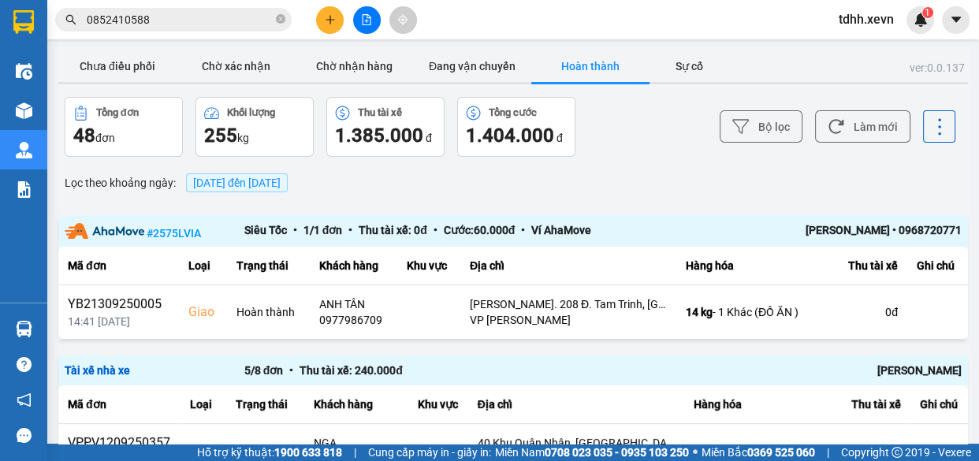
click at [230, 18] on input "0852410588" at bounding box center [180, 19] width 186 height 17
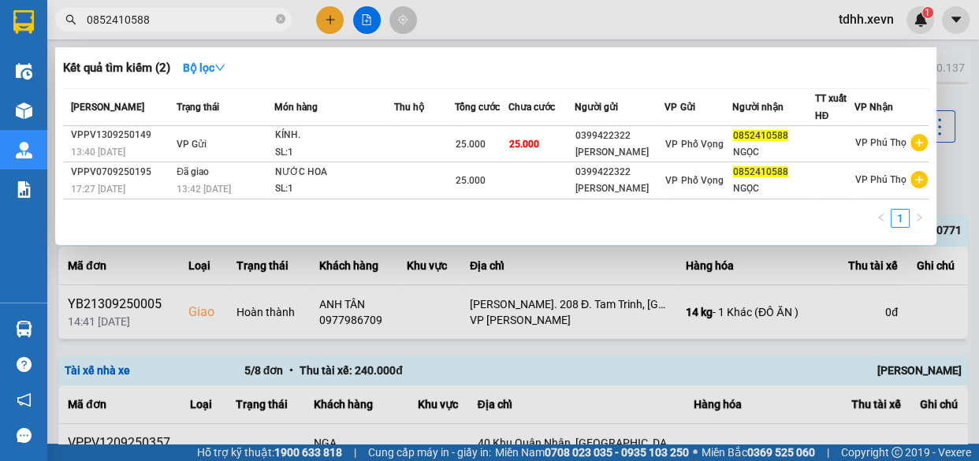
click at [230, 19] on input "0852410588" at bounding box center [180, 19] width 186 height 17
paste input "2473000121"
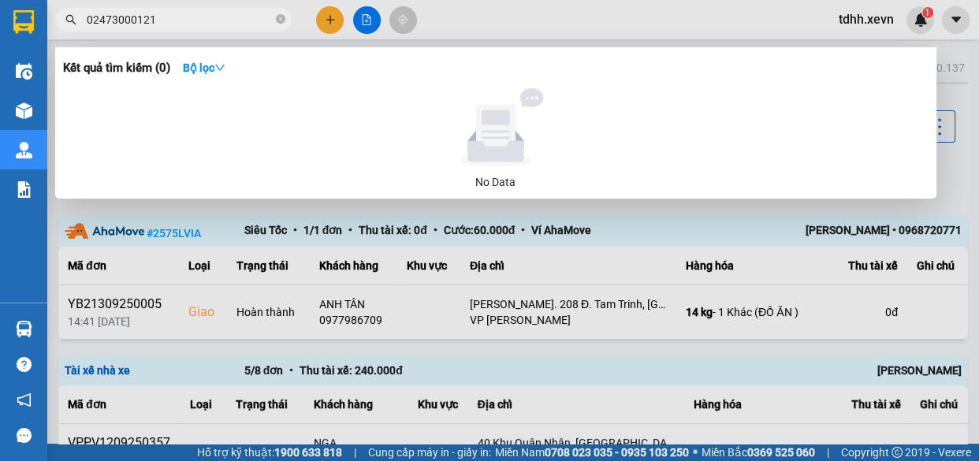
click at [202, 18] on input "02473000121" at bounding box center [180, 19] width 186 height 17
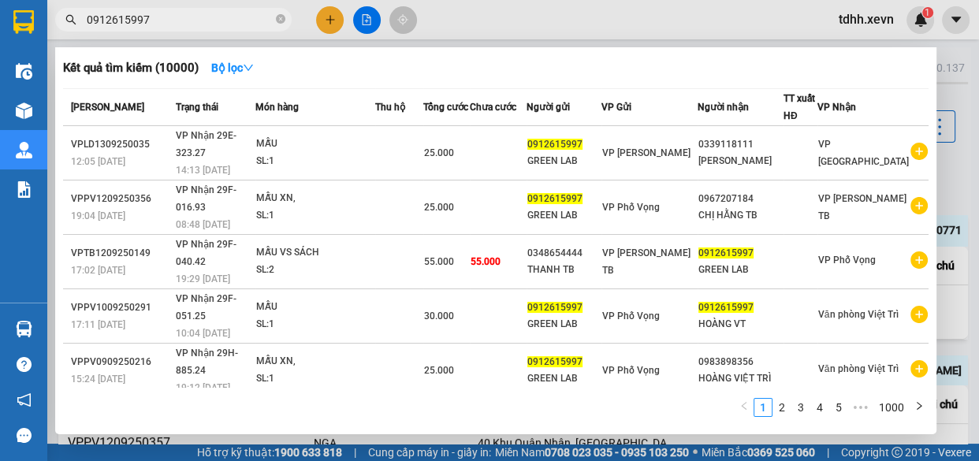
scroll to position [121, 0]
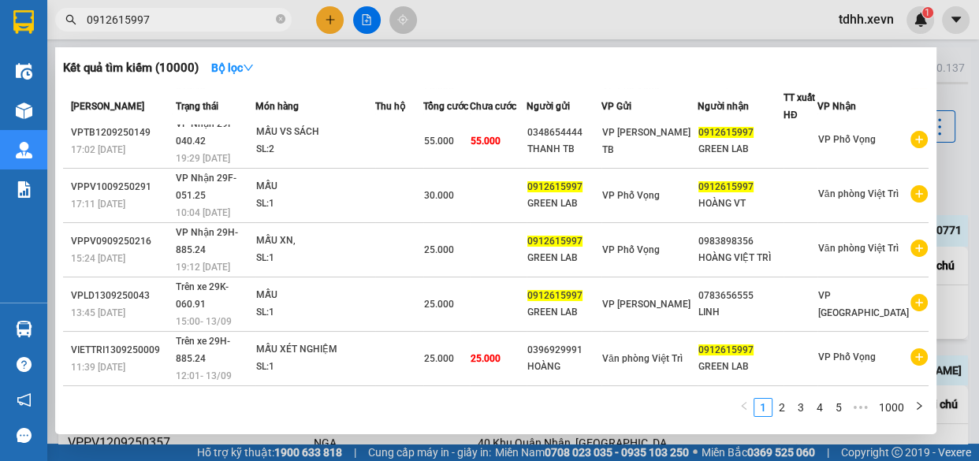
click at [210, 15] on input "0912615997" at bounding box center [180, 19] width 186 height 17
paste input "65293663"
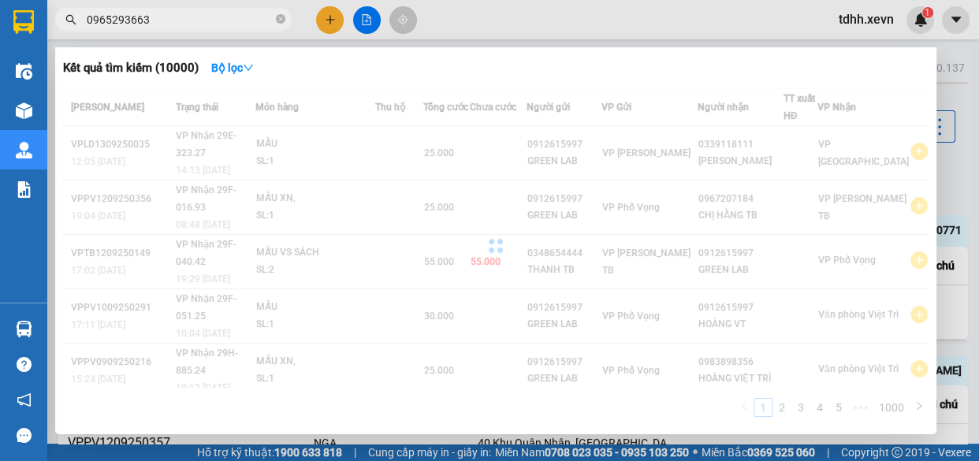
type input "0965293663"
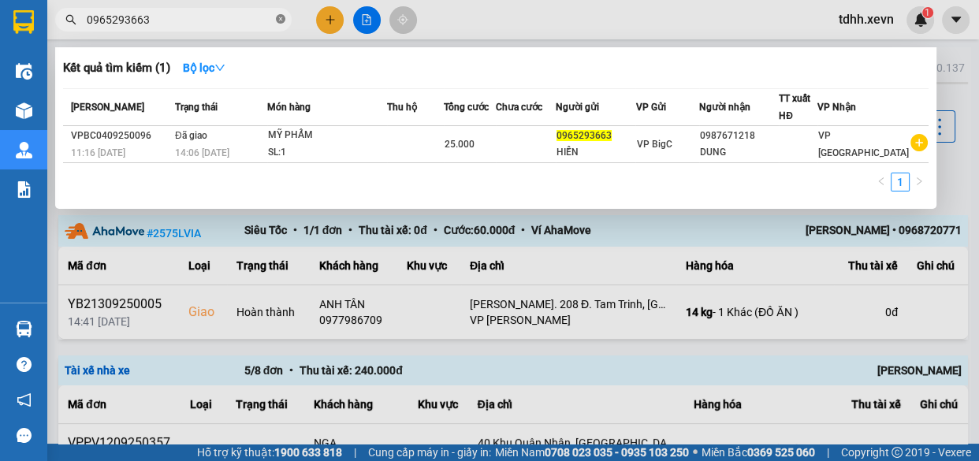
click at [276, 19] on icon "close-circle" at bounding box center [280, 18] width 9 height 9
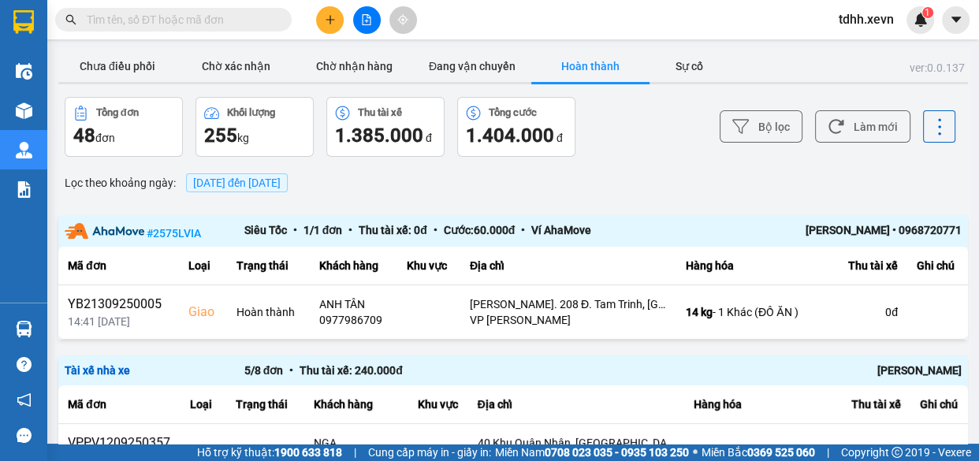
click at [235, 16] on input "text" at bounding box center [180, 19] width 186 height 17
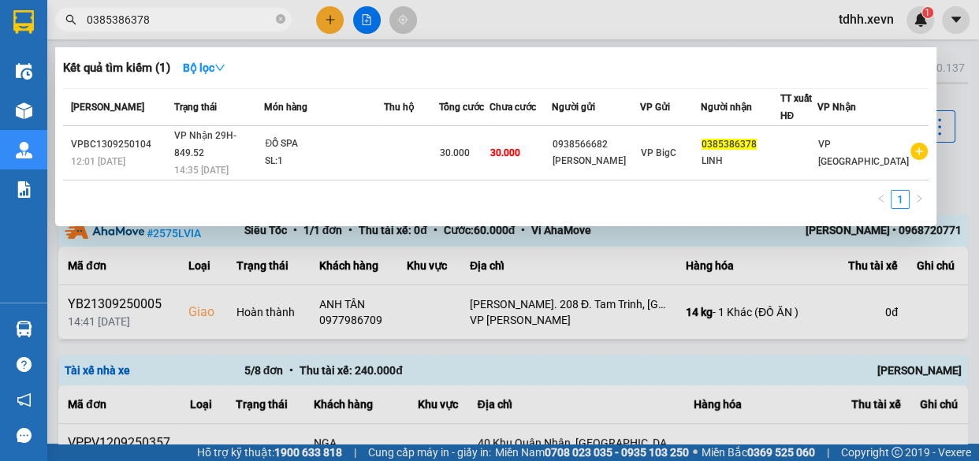
click at [221, 26] on input "0385386378" at bounding box center [180, 19] width 186 height 17
paste input "91149233"
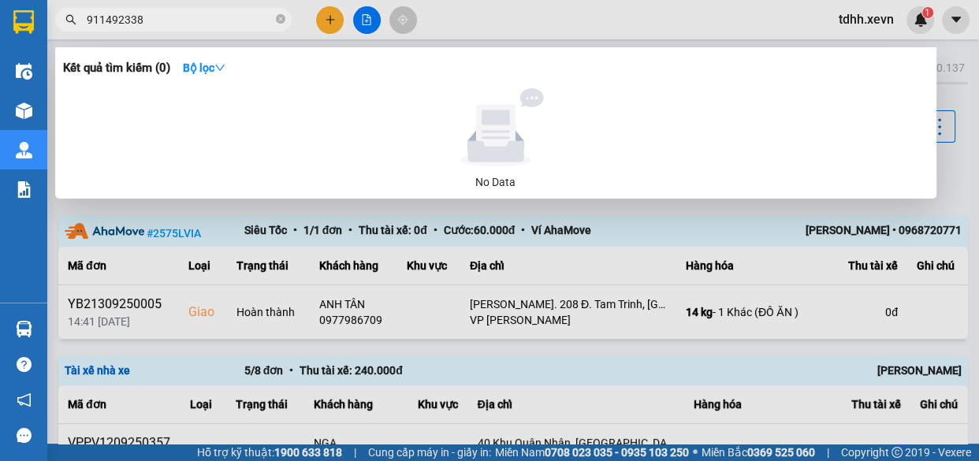
click at [88, 21] on input "911492338" at bounding box center [180, 19] width 186 height 17
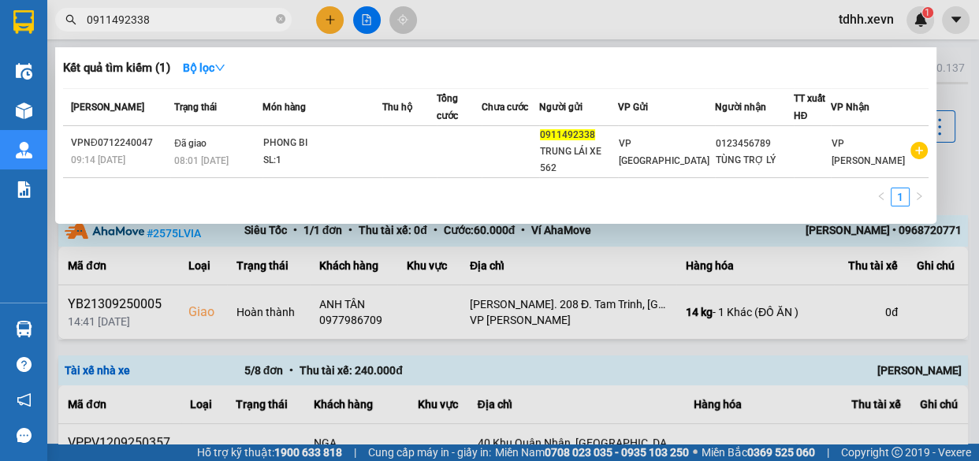
type input "0911492338"
click at [335, 16] on div at bounding box center [489, 230] width 979 height 461
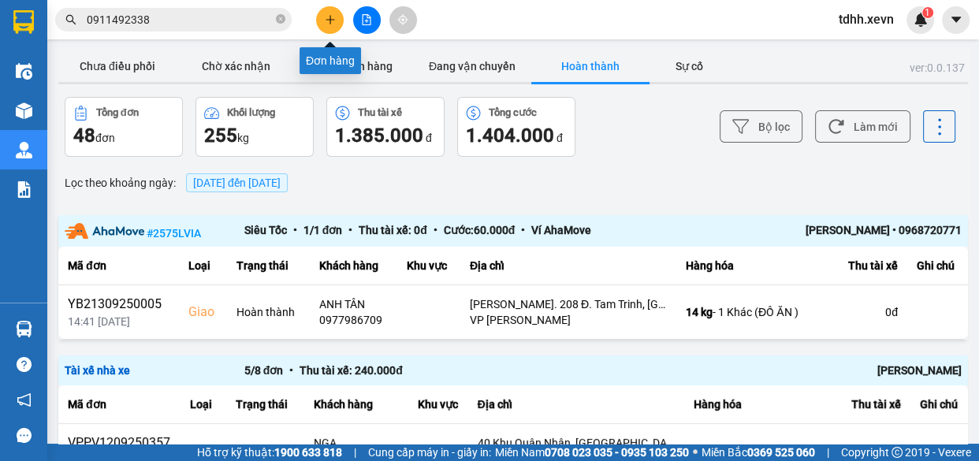
click at [329, 18] on icon "plus" at bounding box center [330, 19] width 11 height 11
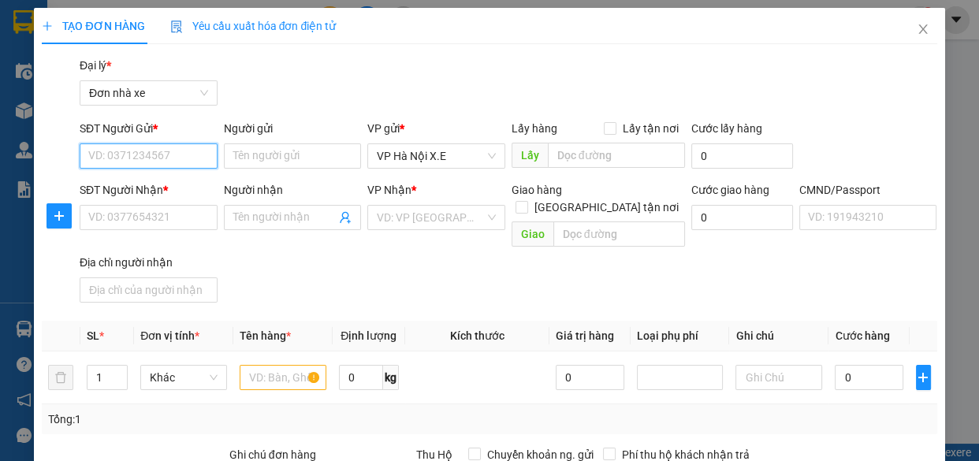
click at [148, 165] on input "SĐT Người Gửi *" at bounding box center [149, 155] width 138 height 25
paste input "0373713566"
type input "0373713566"
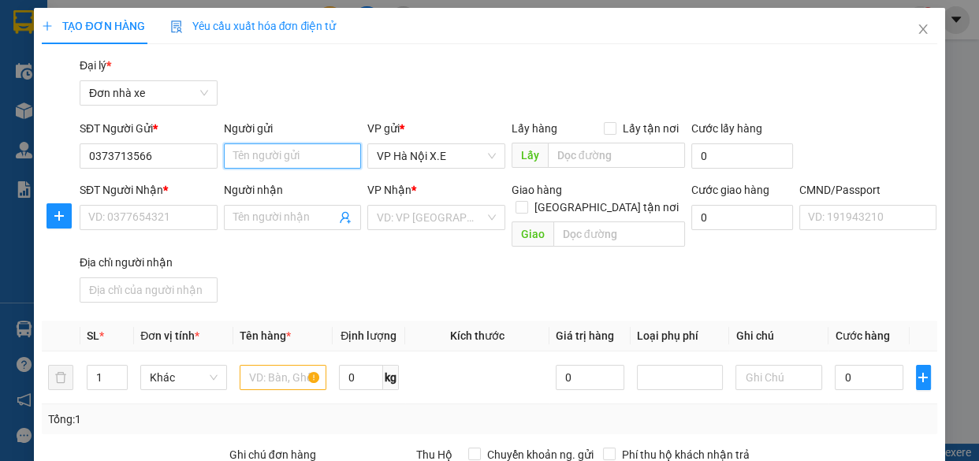
click at [284, 162] on input "Người gửi" at bounding box center [293, 155] width 138 height 25
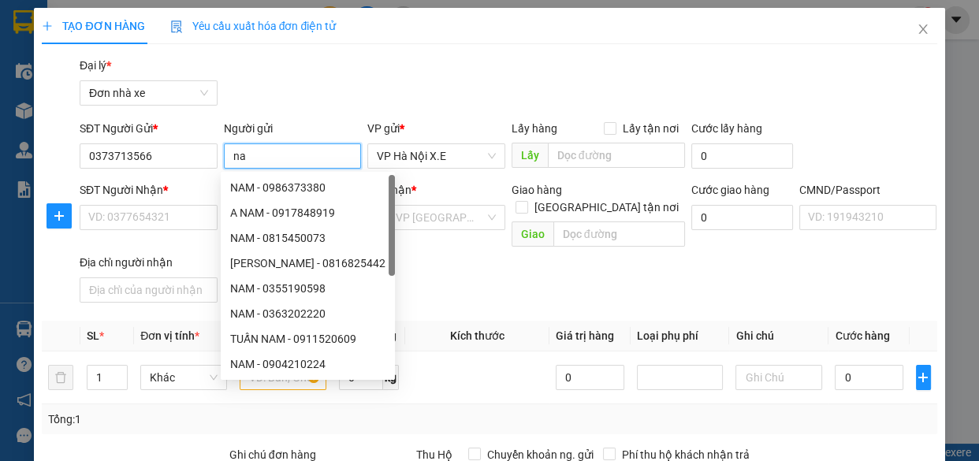
type input "n"
click at [437, 162] on span "VP Hà Nội X.E" at bounding box center [436, 156] width 119 height 24
type input "Nam"
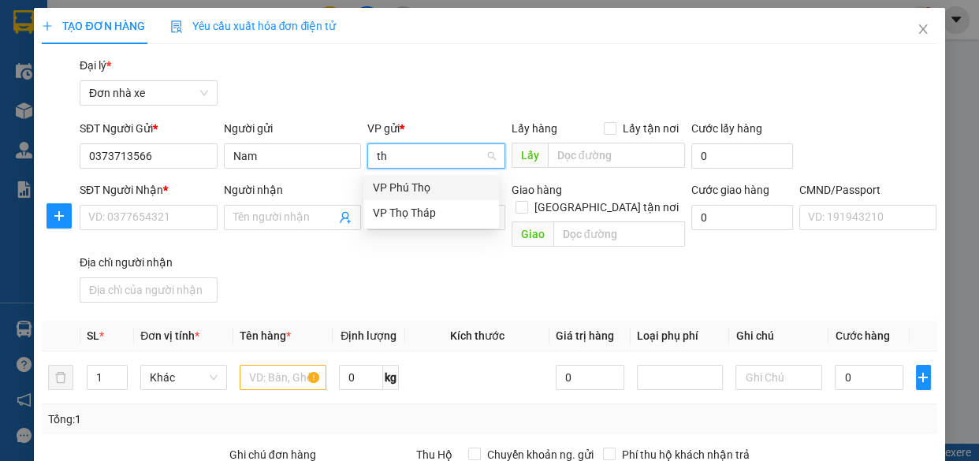
type input "thọ"
click at [433, 213] on div "VP Thọ Tháp" at bounding box center [431, 212] width 117 height 17
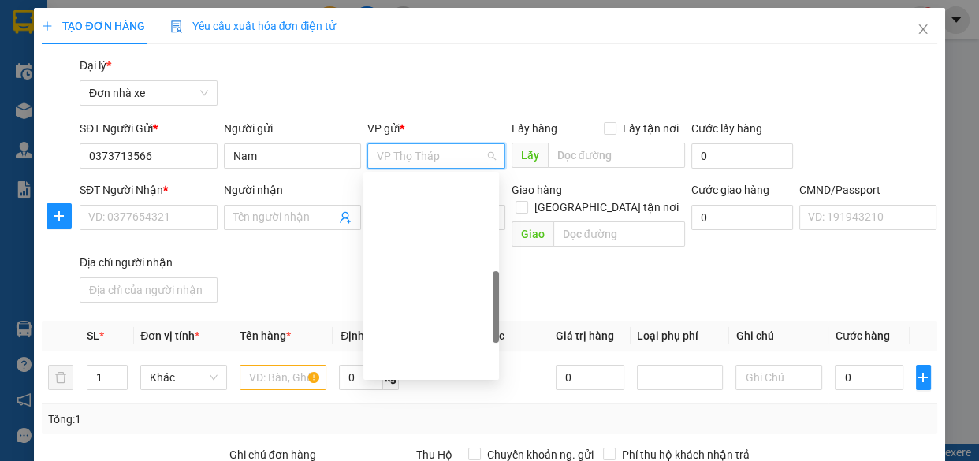
scroll to position [353, 0]
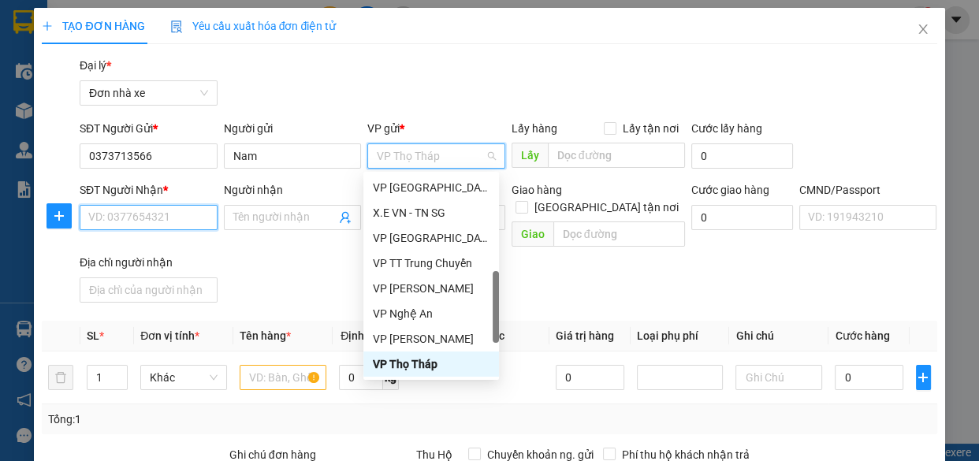
click at [159, 222] on input "SĐT Người Nhận *" at bounding box center [149, 217] width 138 height 25
paste input "0394604241"
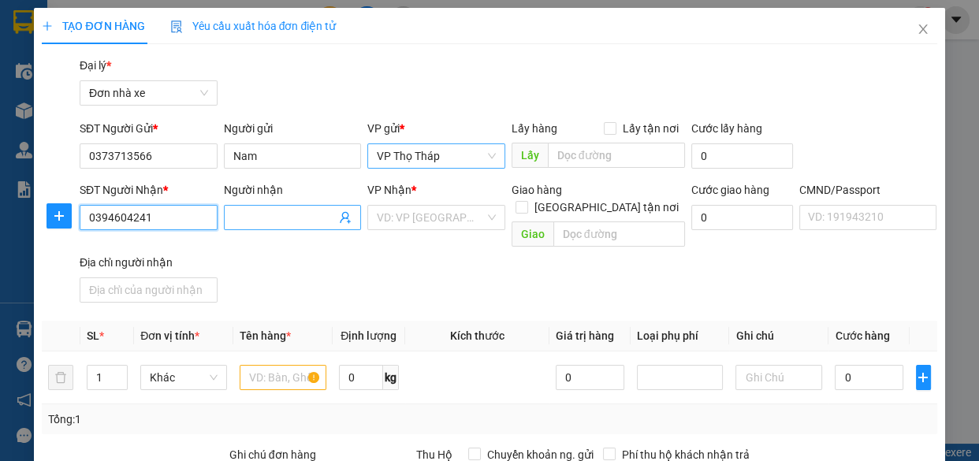
type input "0394604241"
click at [254, 219] on input "Người nhận" at bounding box center [284, 217] width 103 height 17
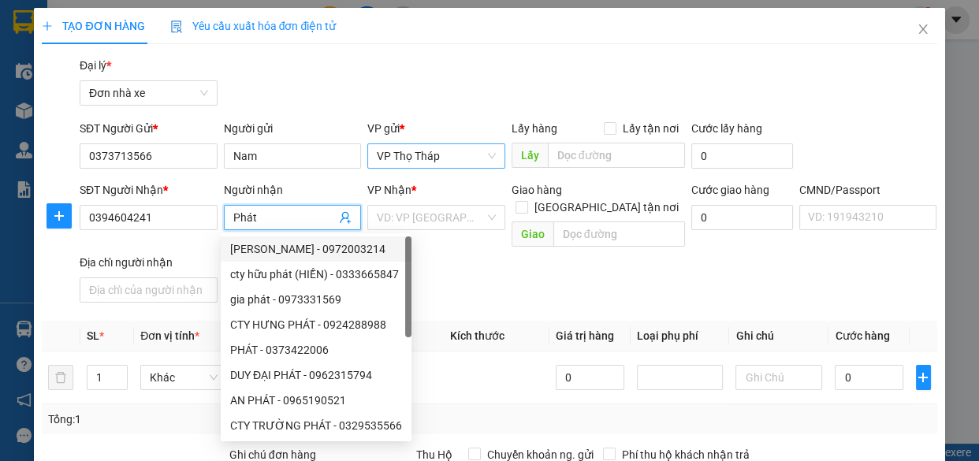
type input "Phát"
click at [571, 269] on div "SĐT Người Nhận * 0394604241 Người nhận Phát VP Nhận * VD: VP [GEOGRAPHIC_DATA] …" at bounding box center [508, 245] width 864 height 128
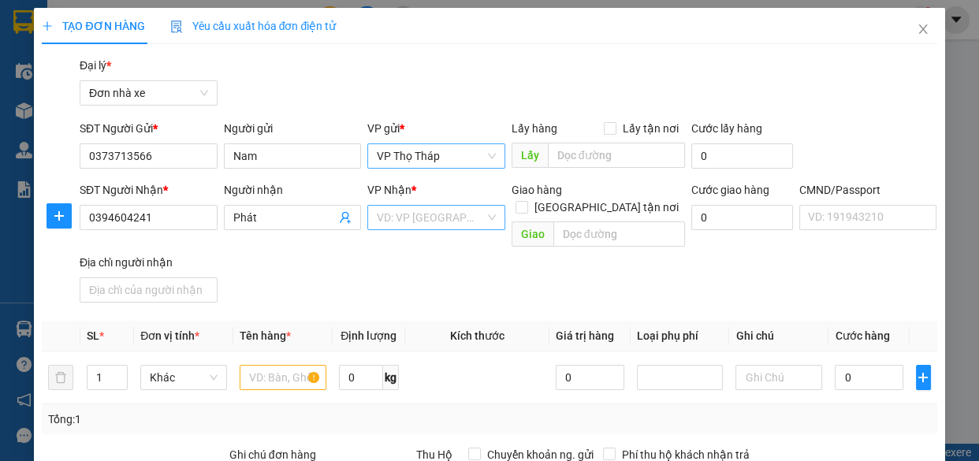
click at [465, 214] on input "search" at bounding box center [431, 218] width 108 height 24
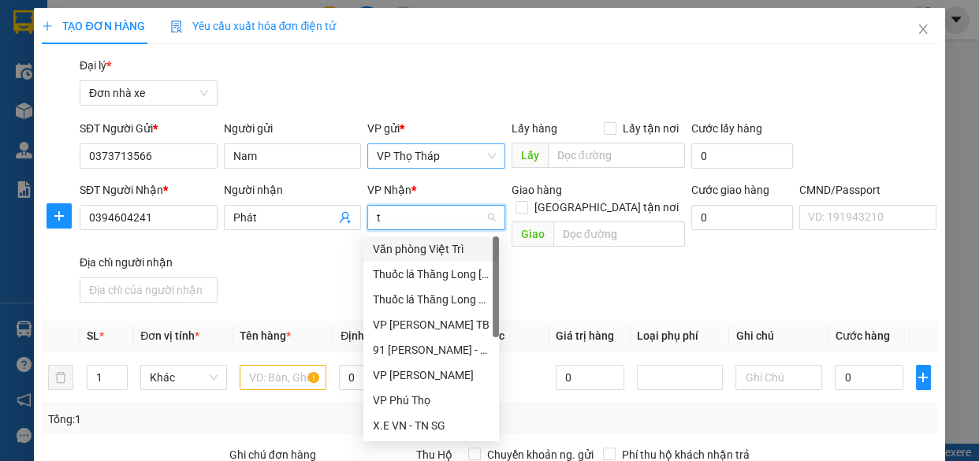
type input "tr"
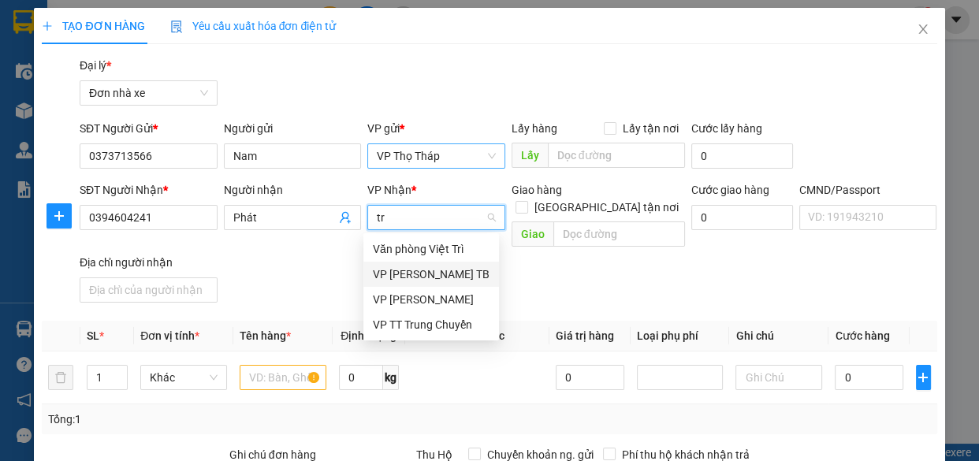
click at [474, 276] on div "VP [PERSON_NAME] TB" at bounding box center [431, 274] width 117 height 17
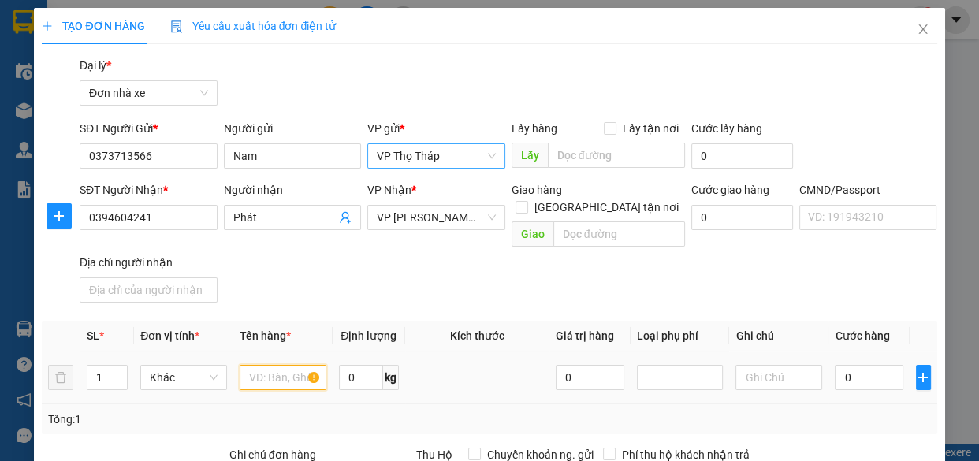
click at [277, 365] on input "text" at bounding box center [283, 377] width 87 height 25
type input "d"
type input "đt ( khách đóng gói)"
click at [777, 365] on input "text" at bounding box center [778, 377] width 87 height 25
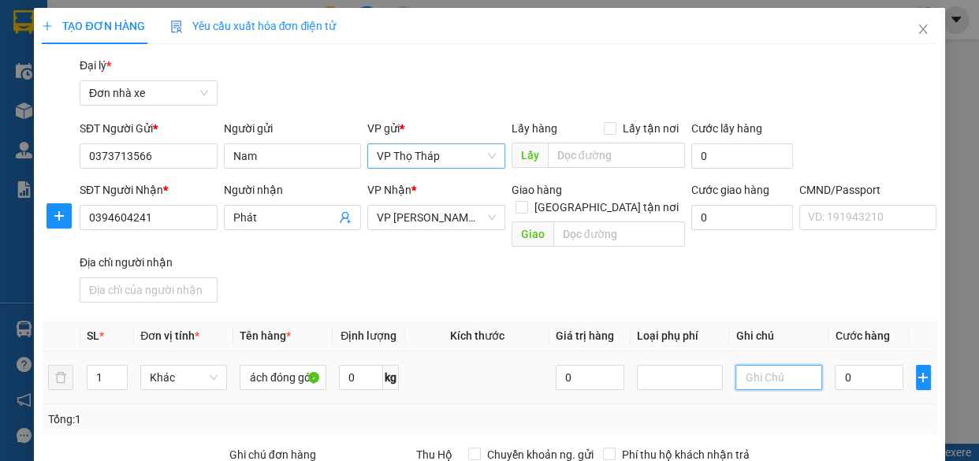
scroll to position [0, 0]
type input "l"
type input "khách mang qua vứt đấy ,"
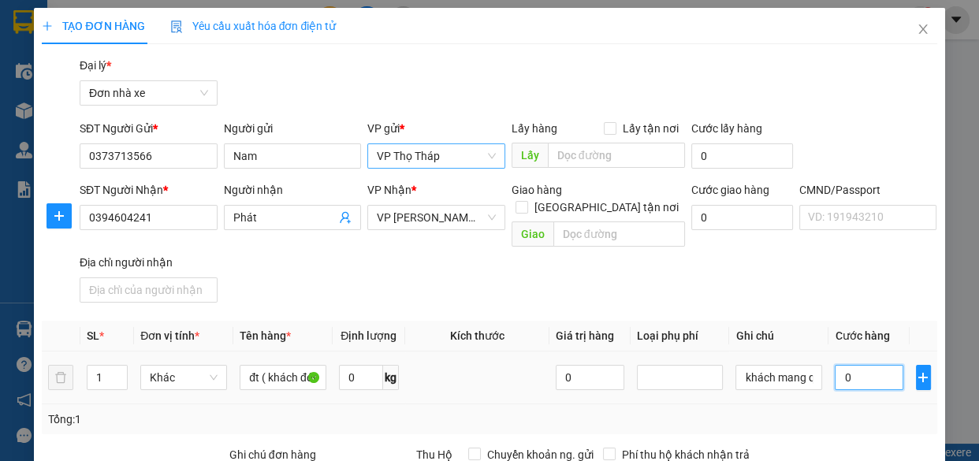
click at [870, 365] on input "0" at bounding box center [868, 377] width 69 height 25
type input "2"
type input "25"
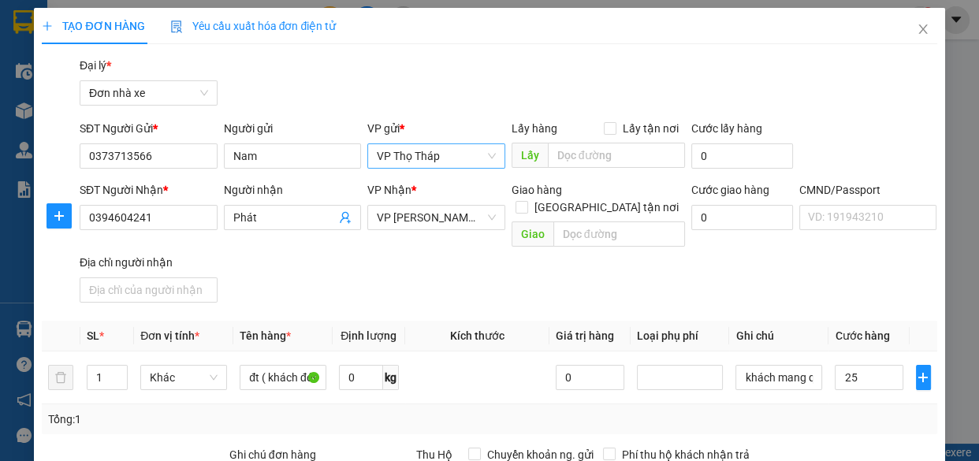
click at [868, 292] on div "Transit Pickup Surcharge Ids Transit Deliver Surcharge Ids Transit Deliver Surc…" at bounding box center [489, 397] width 894 height 680
type input "25.000"
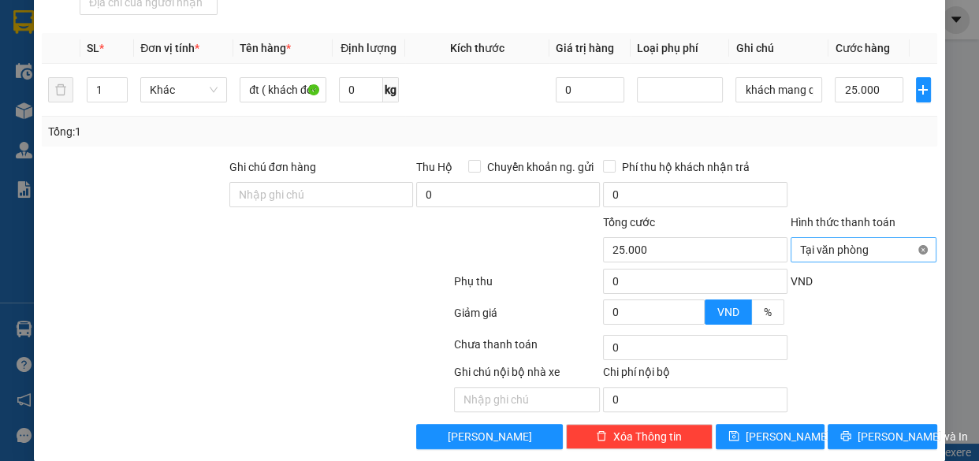
type input "25.000"
click at [760, 428] on span "[PERSON_NAME]" at bounding box center [787, 436] width 84 height 17
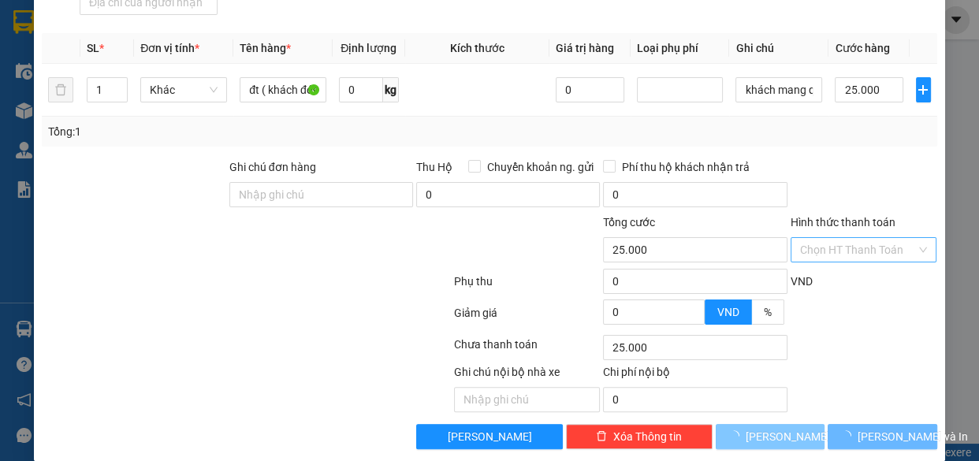
type input "0"
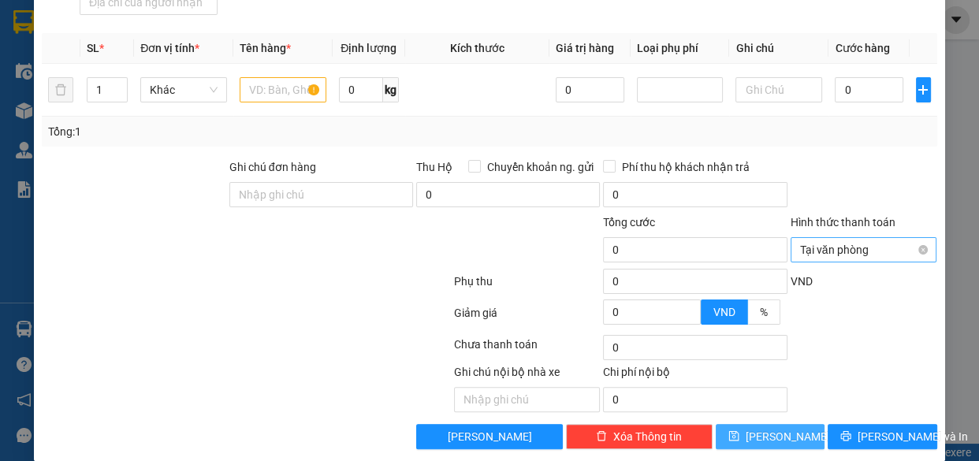
scroll to position [0, 0]
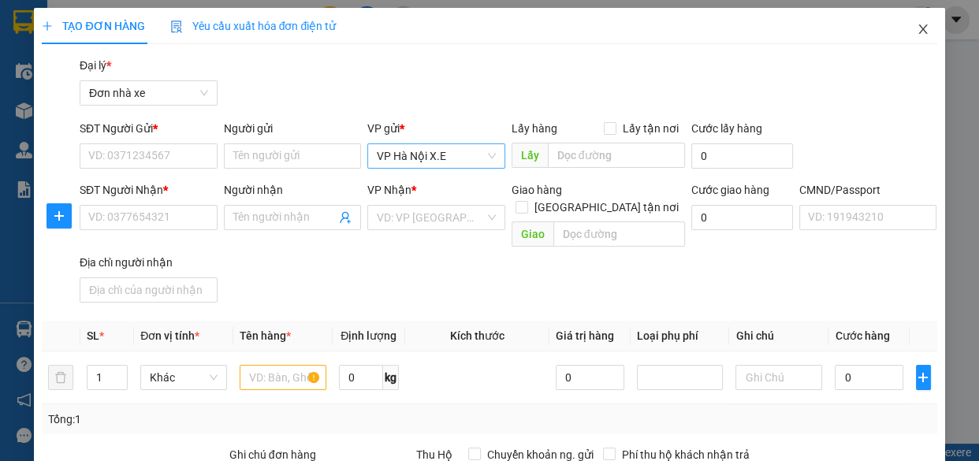
click at [916, 33] on icon "close" at bounding box center [922, 29] width 13 height 13
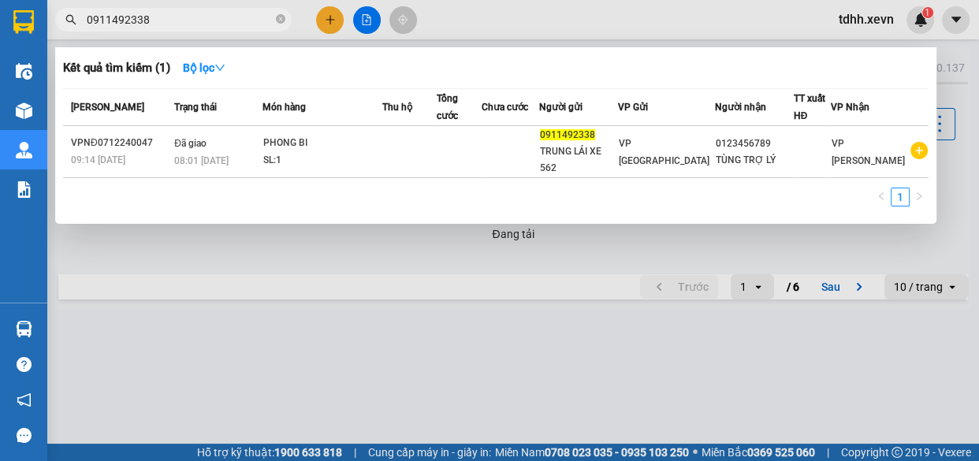
click at [232, 19] on input "0911492338" at bounding box center [180, 19] width 186 height 17
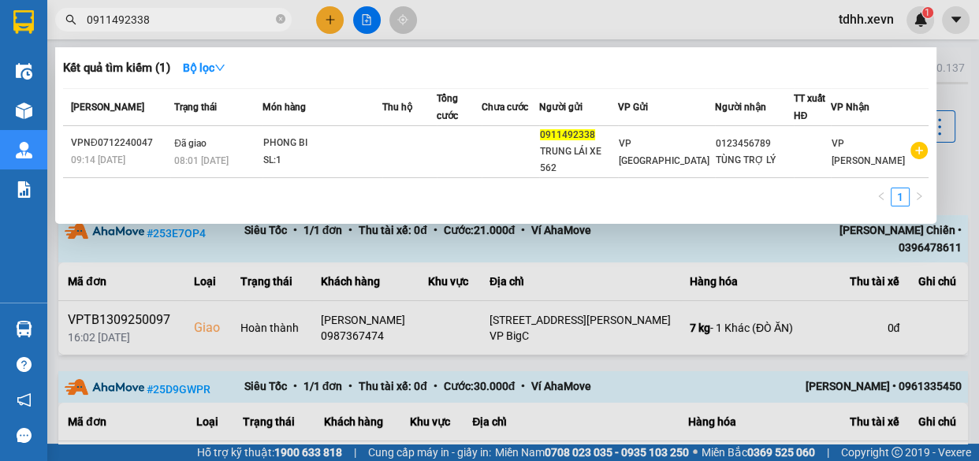
paste input "text"
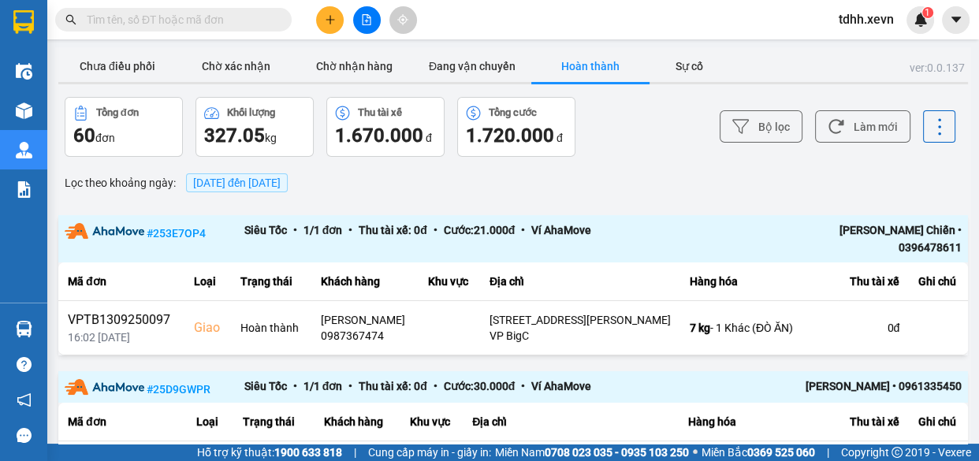
paste input "text"
click at [224, 12] on input "text" at bounding box center [180, 19] width 186 height 17
click at [179, 24] on input "text" at bounding box center [180, 19] width 186 height 17
paste input "0394604241"
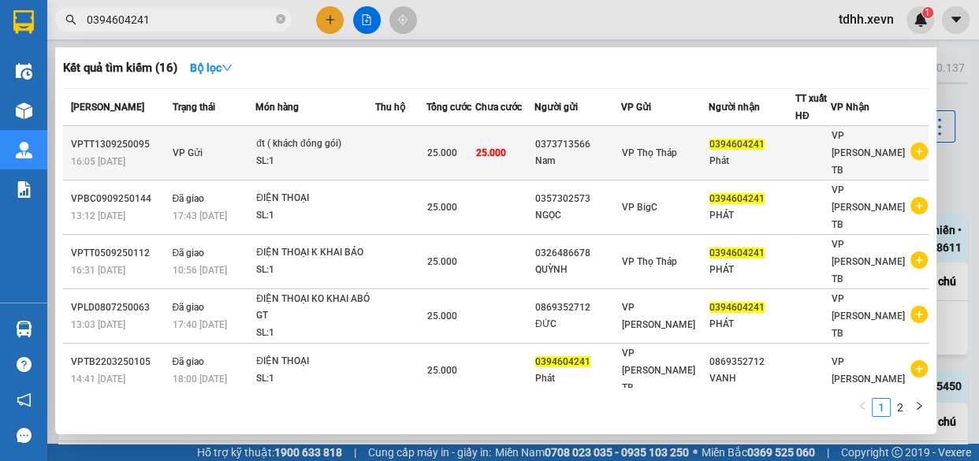
type input "0394604241"
click at [370, 153] on div "SL: 1" at bounding box center [315, 161] width 118 height 17
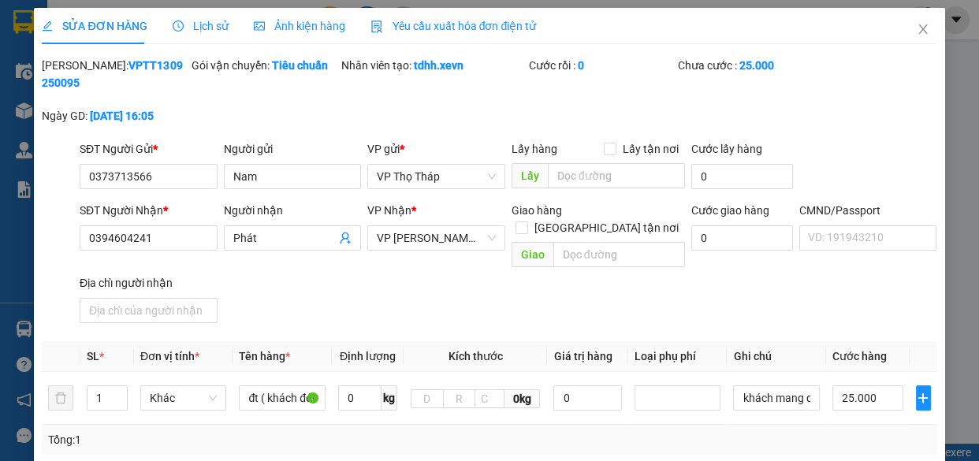
type input "0373713566"
type input "Nam"
type input "0394604241"
type input "Phát"
type input "25.000"
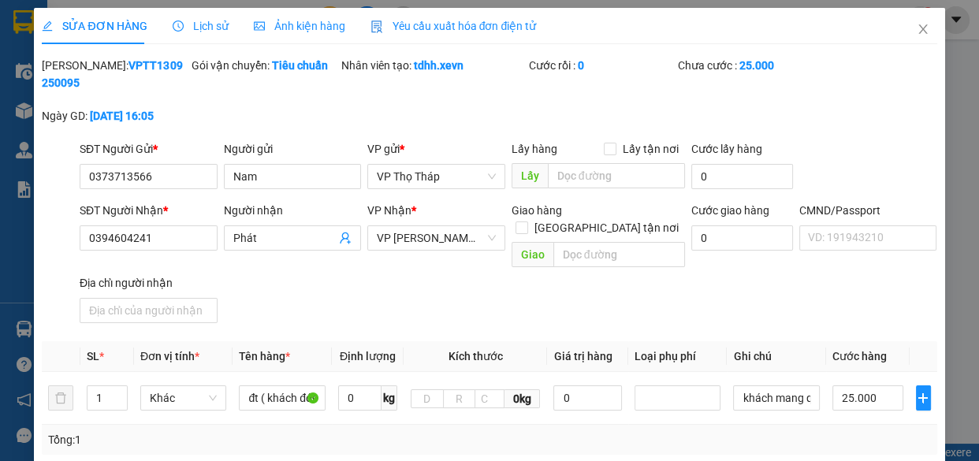
type input "25.000"
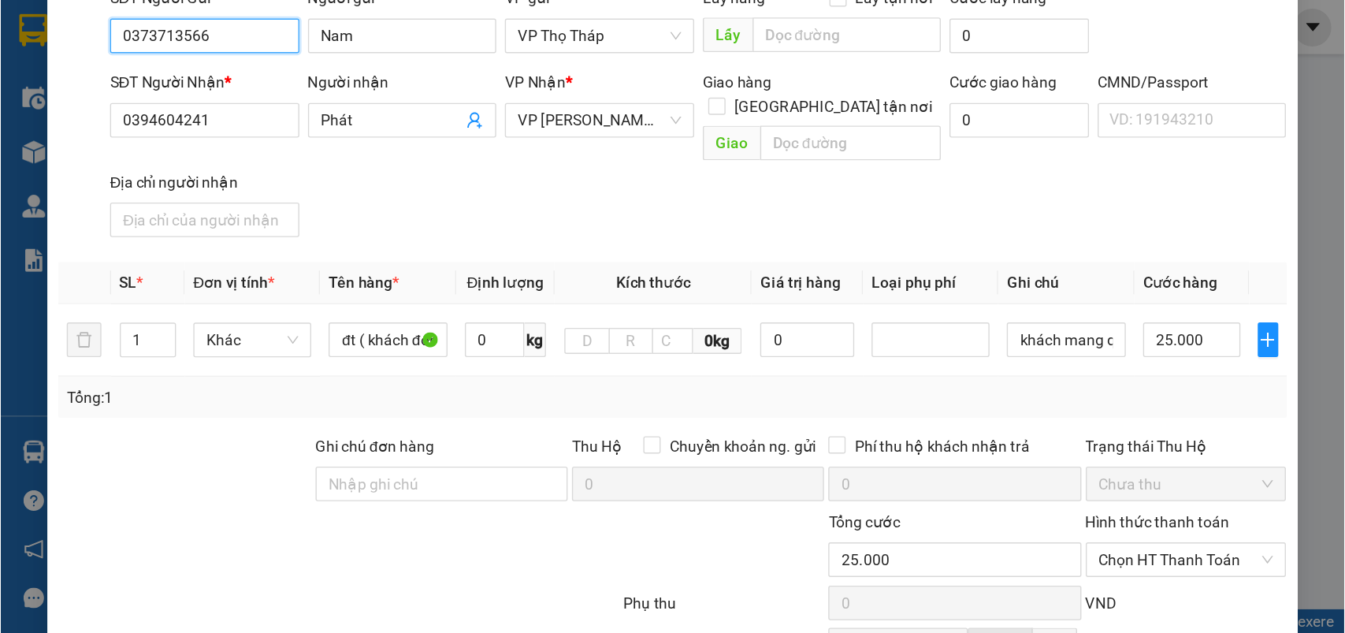
scroll to position [308, 0]
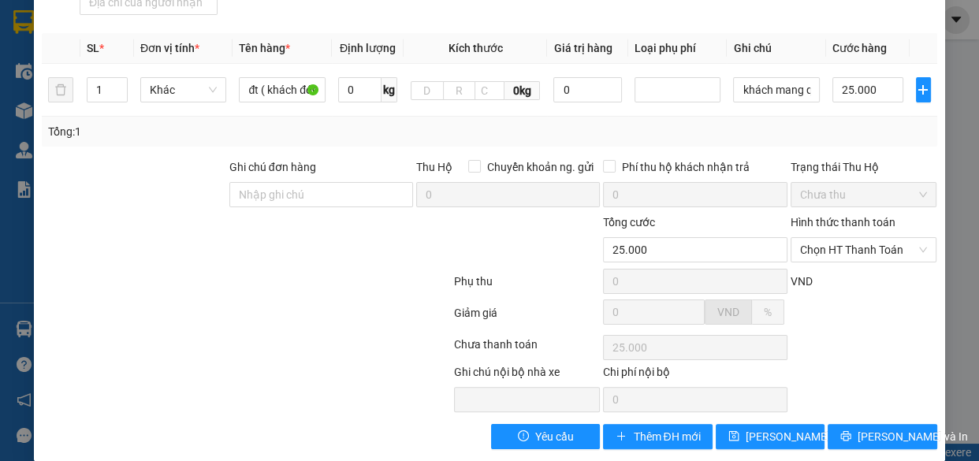
click at [881, 403] on div "Total Paid Fee 0 Total UnPaid Fee 25.000 Cash Collection Total Fee Mã ĐH: VPTT1…" at bounding box center [489, 99] width 894 height 701
click at [879, 428] on span "[PERSON_NAME] và In" at bounding box center [912, 436] width 110 height 17
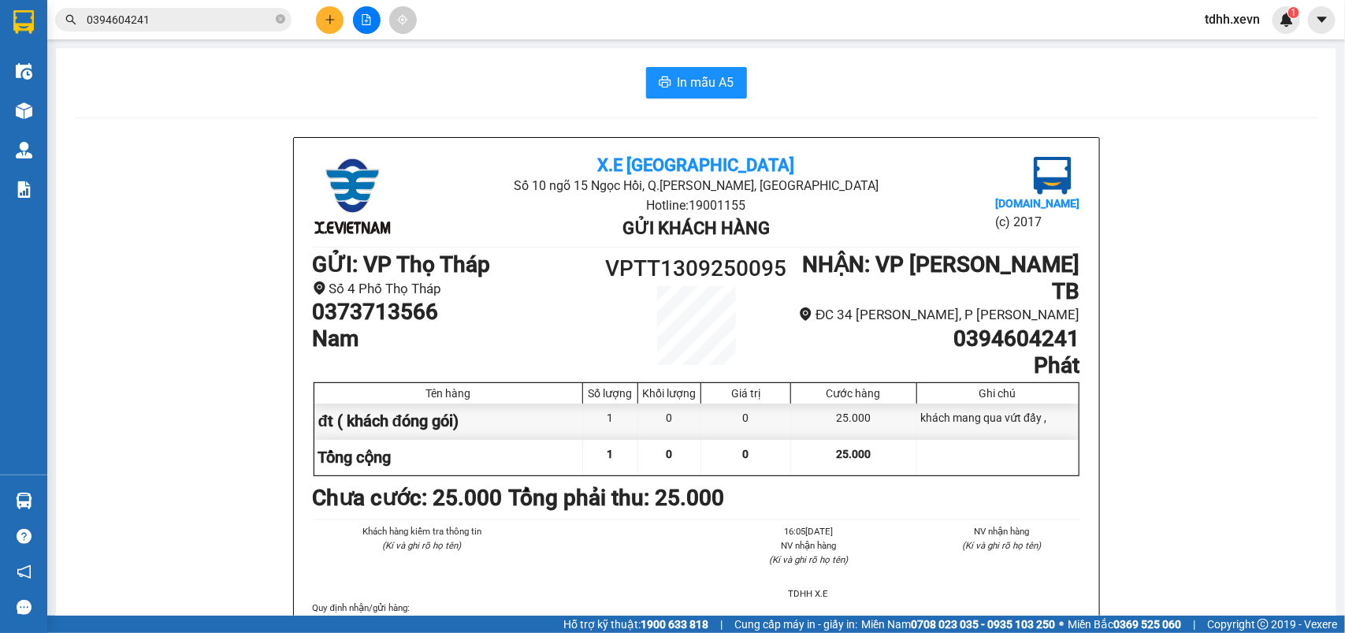
click at [215, 12] on input "0394604241" at bounding box center [180, 19] width 186 height 17
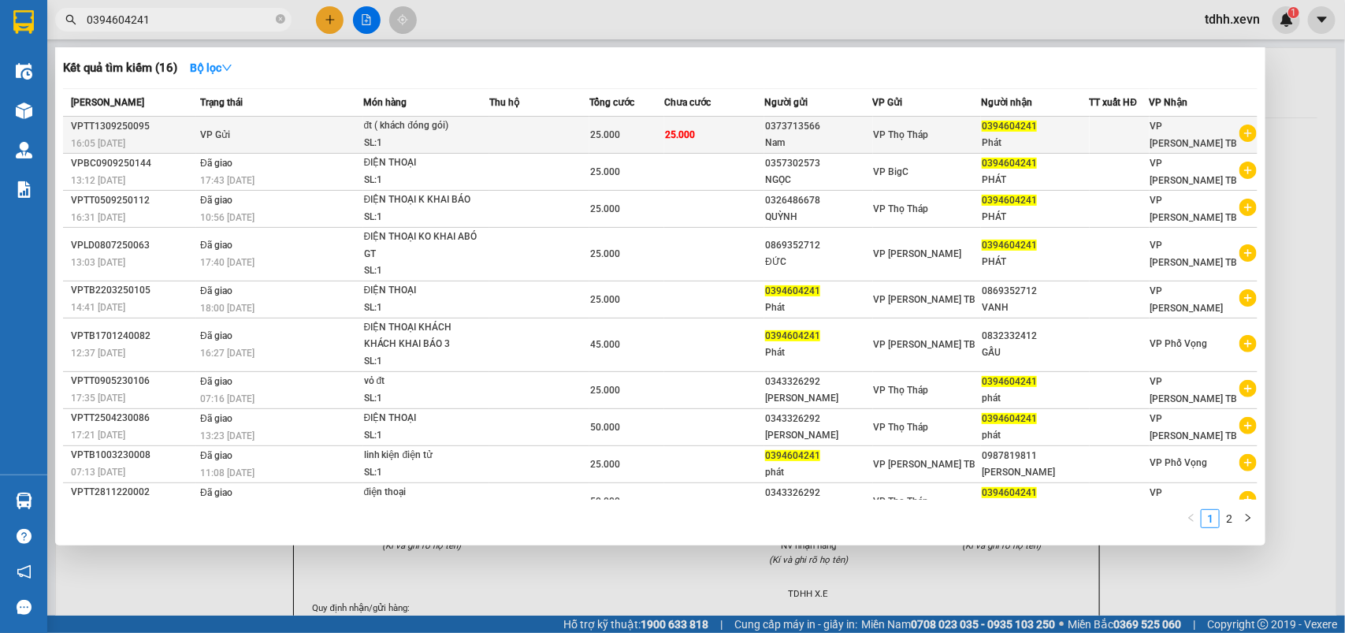
click at [438, 132] on div "đt ( khách đóng gói)" at bounding box center [423, 125] width 118 height 17
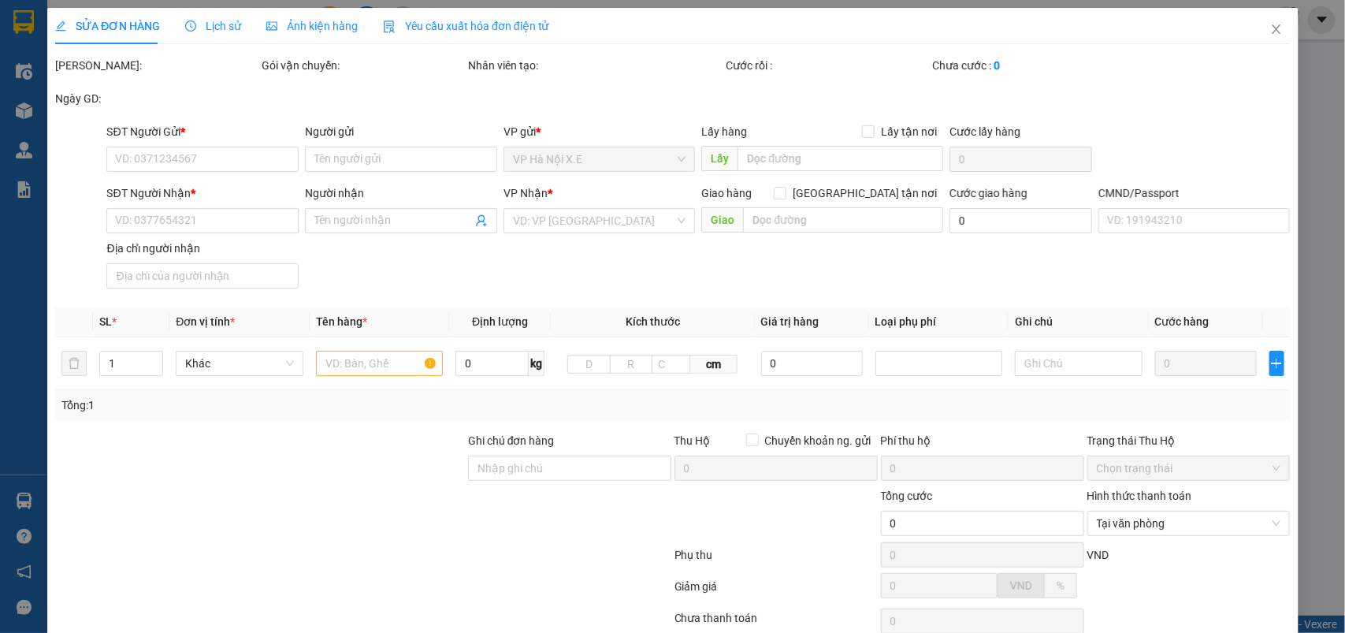
type input "0373713566"
type input "Nam"
type input "0394604241"
type input "Phát"
type input "25.000"
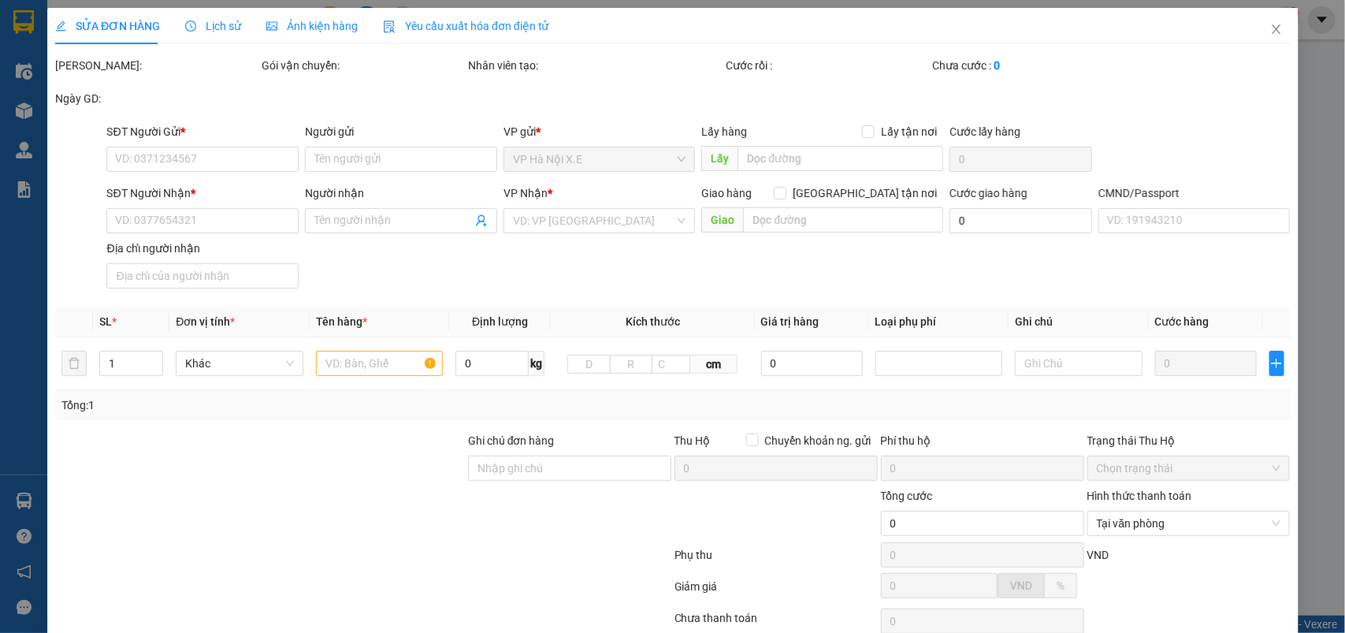
type input "25.000"
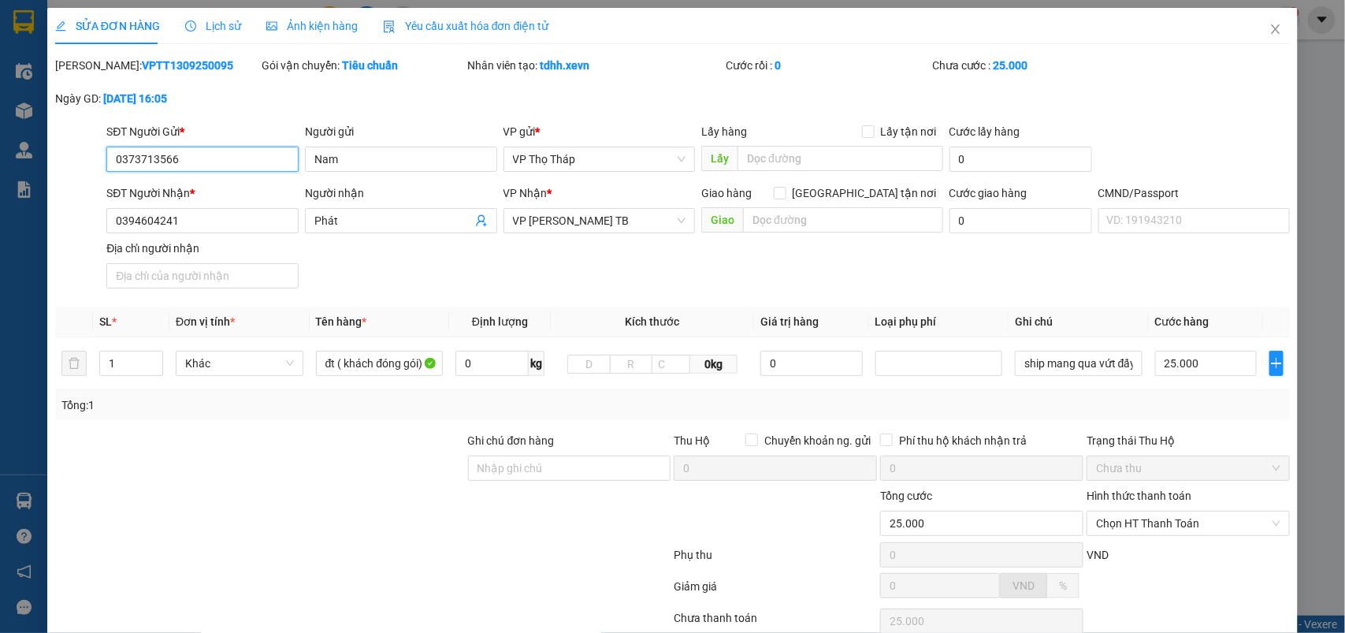
scroll to position [123, 0]
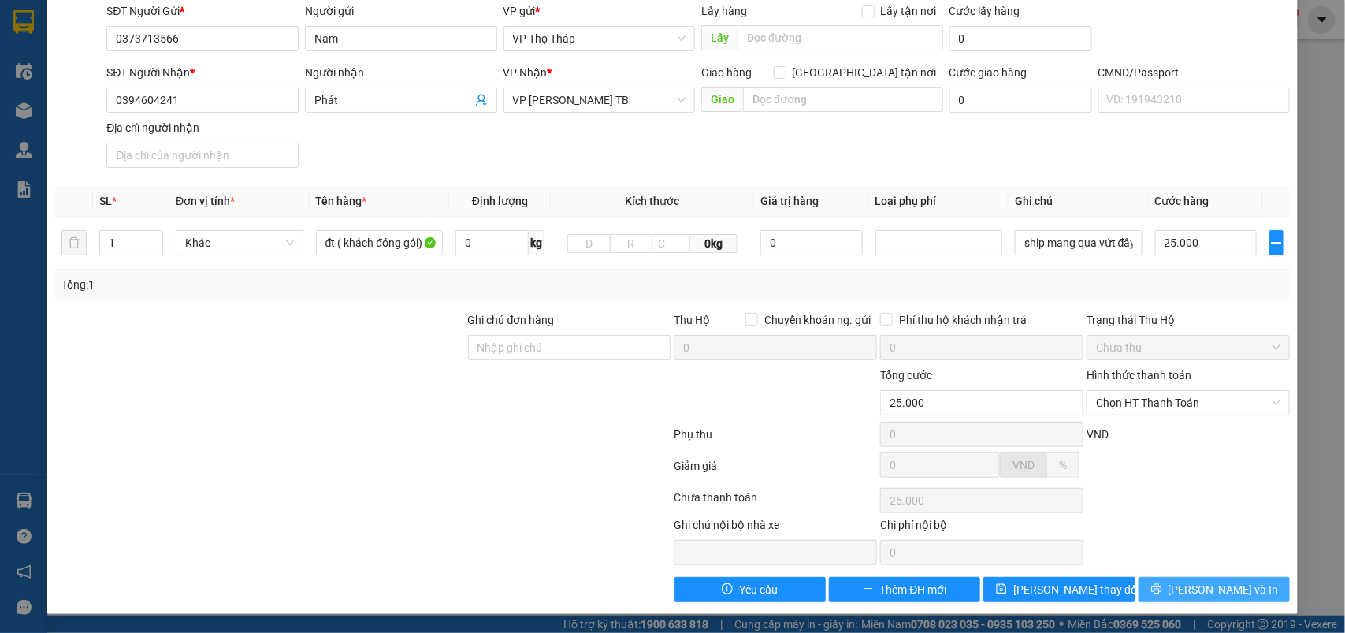
click at [978, 460] on icon "printer" at bounding box center [1156, 589] width 10 height 10
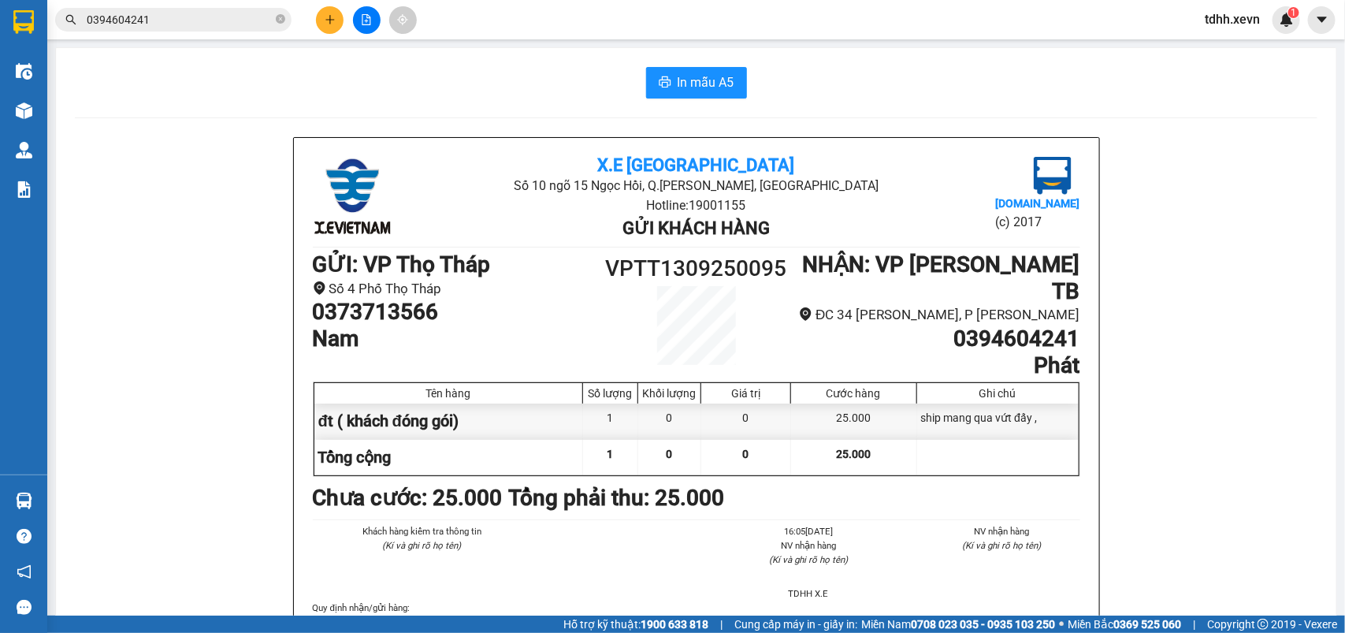
scroll to position [98, 0]
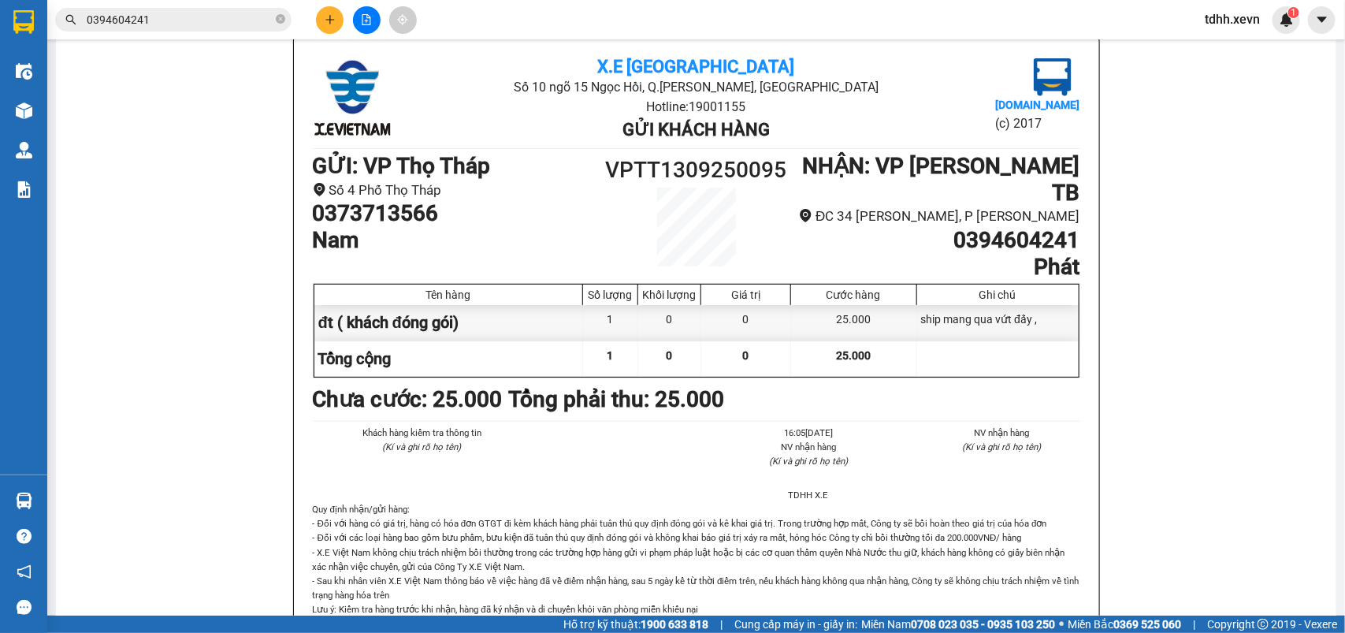
click at [229, 22] on input "0394604241" at bounding box center [180, 19] width 186 height 17
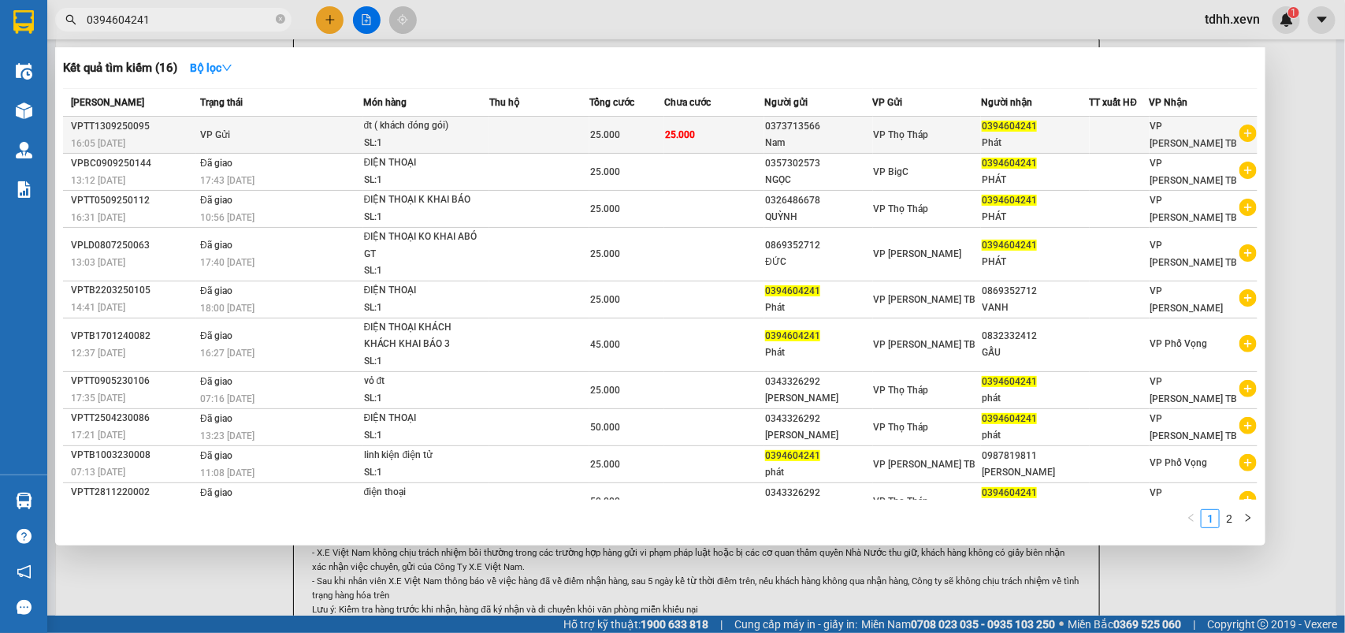
click at [507, 140] on td at bounding box center [539, 135] width 100 height 37
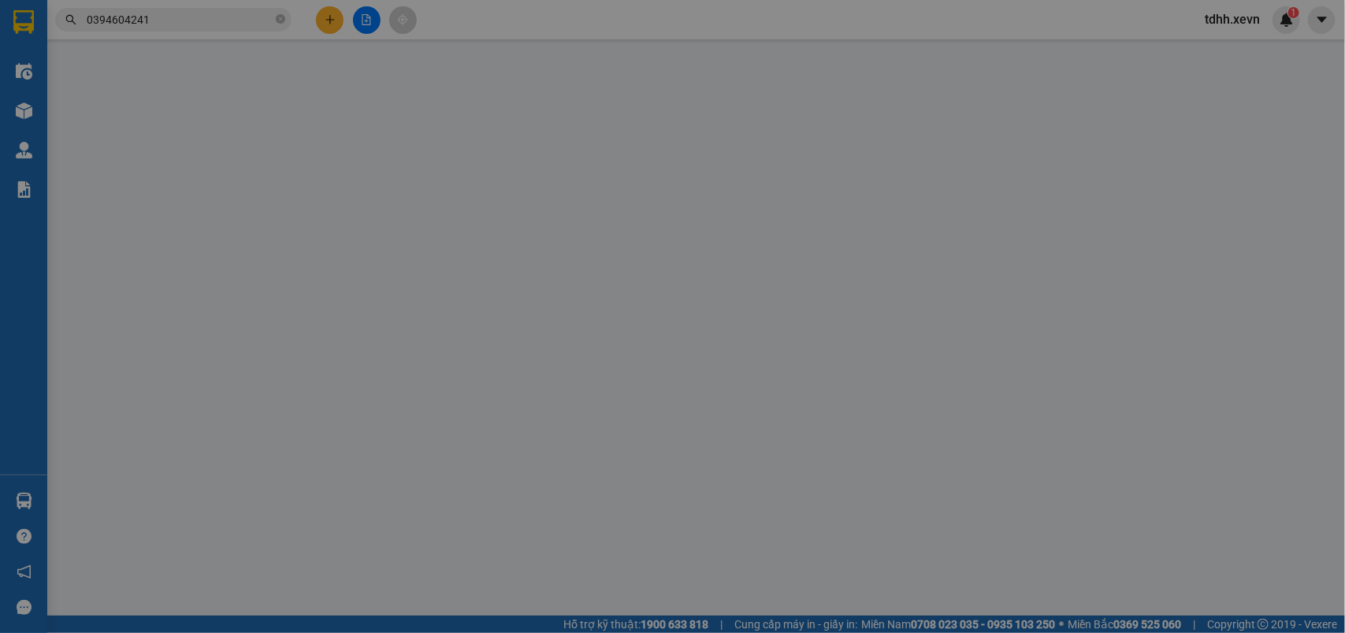
type input "0373713566"
type input "Nam"
type input "0394604241"
type input "Phát"
type input "25.000"
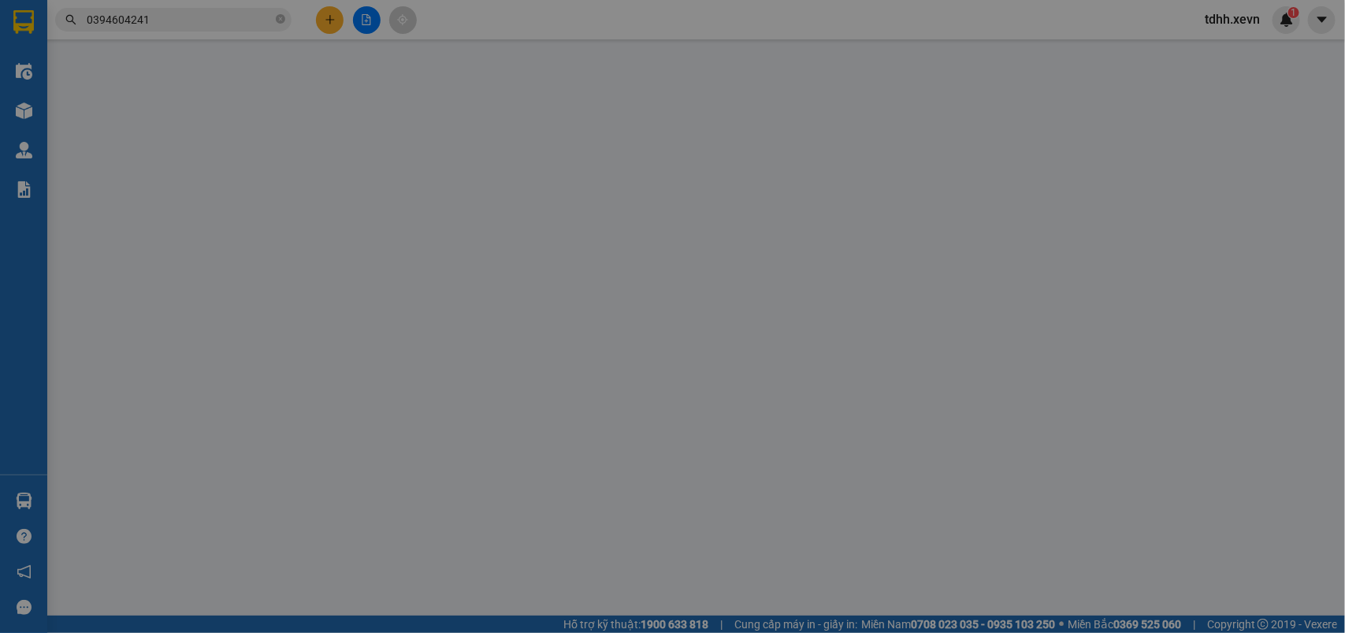
type input "25.000"
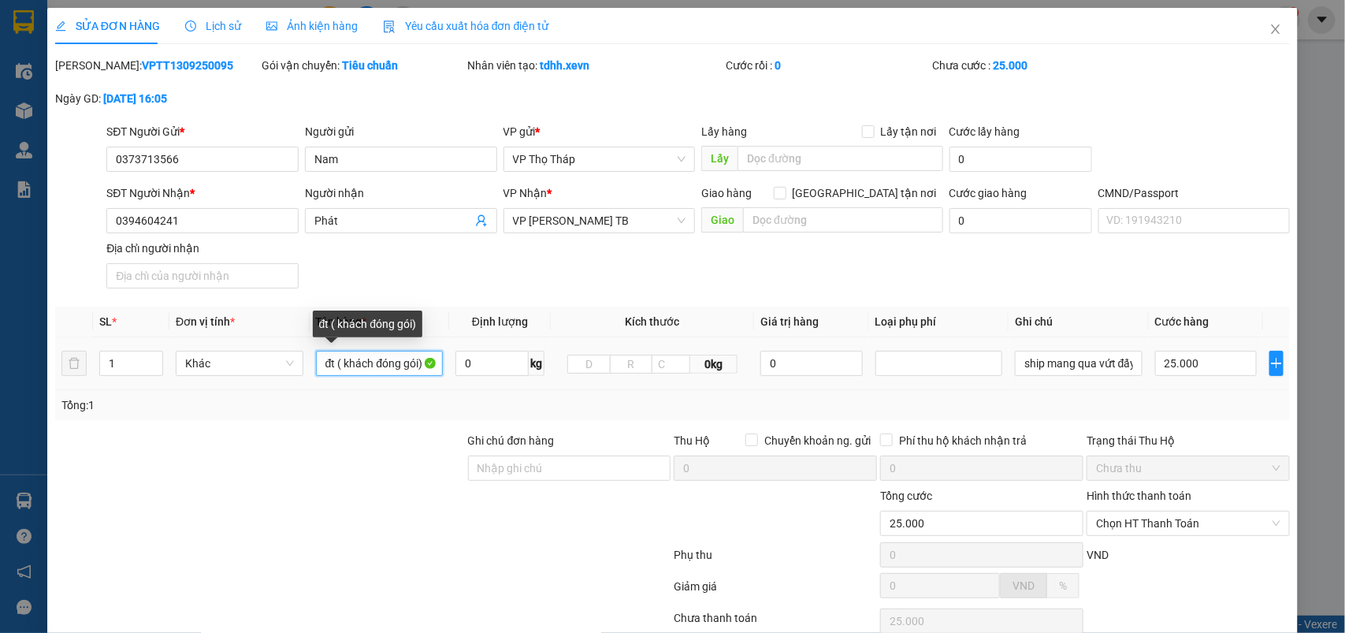
drag, startPoint x: 333, startPoint y: 362, endPoint x: 316, endPoint y: 364, distance: 16.6
click at [316, 364] on input "đt ( khách đóng gói)" at bounding box center [380, 363] width 128 height 25
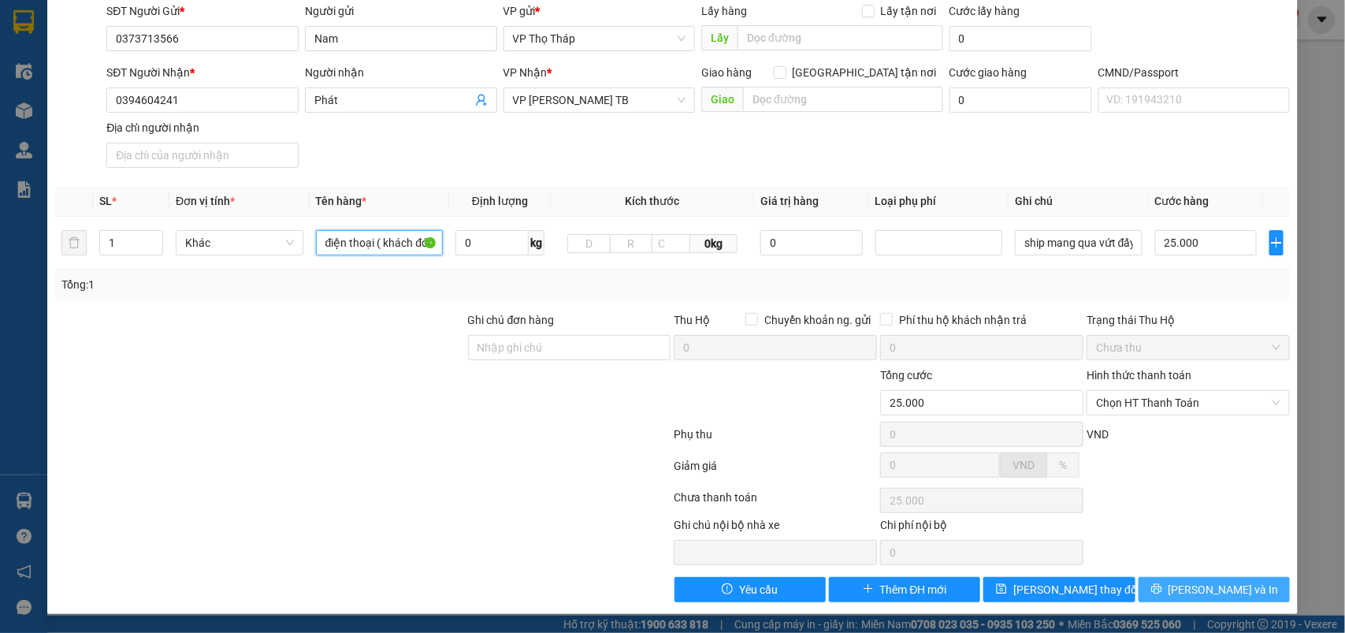
type input "điện thoại ( khách đóng gói)"
click at [978, 460] on span "[PERSON_NAME] và In" at bounding box center [1224, 589] width 110 height 17
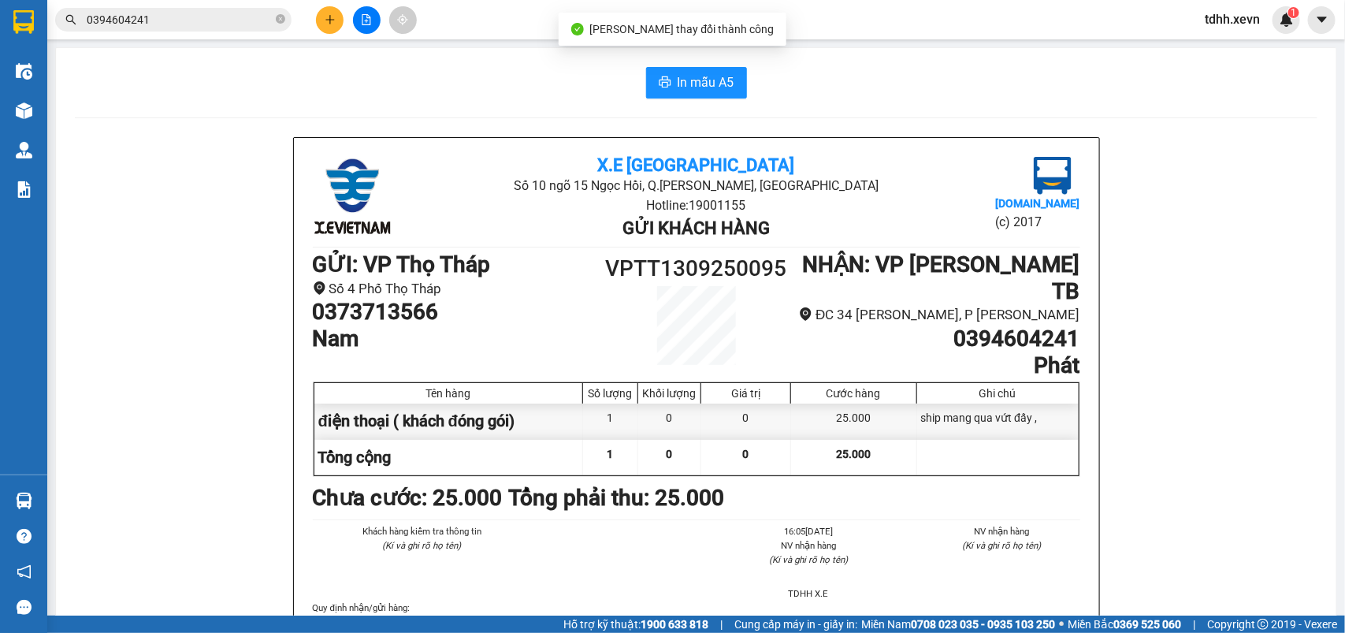
scroll to position [98, 0]
